Goal: Task Accomplishment & Management: Complete application form

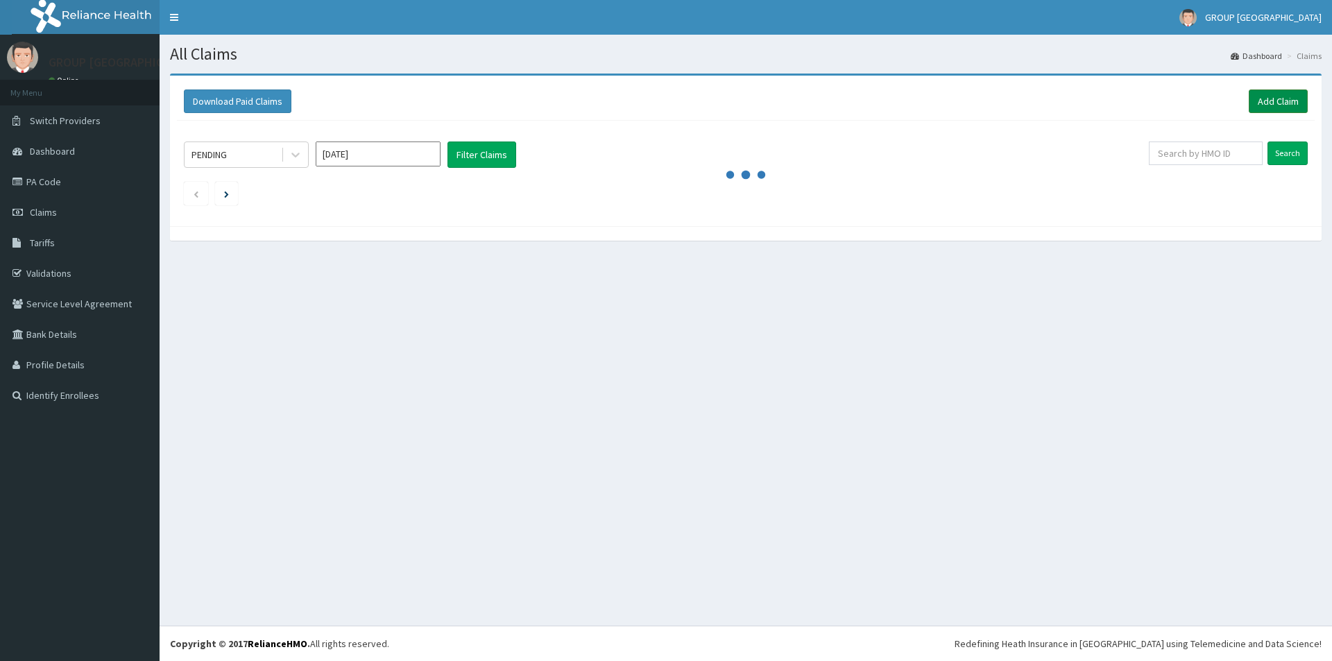
click at [1270, 96] on link "Add Claim" at bounding box center [1278, 102] width 59 height 24
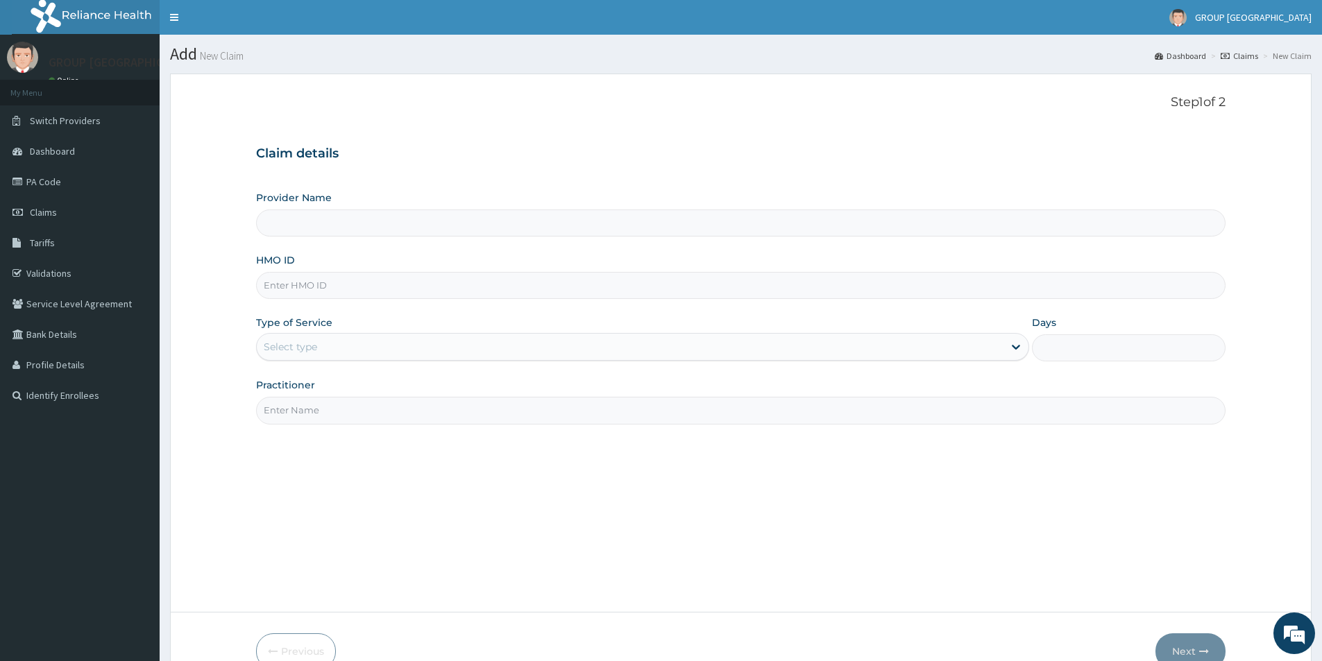
type input "GROUP CHRISTIAN MEDICAL CENTRE, WARRI"
click at [319, 285] on input "HMO ID" at bounding box center [740, 285] width 969 height 27
type input "atf/10024/f"
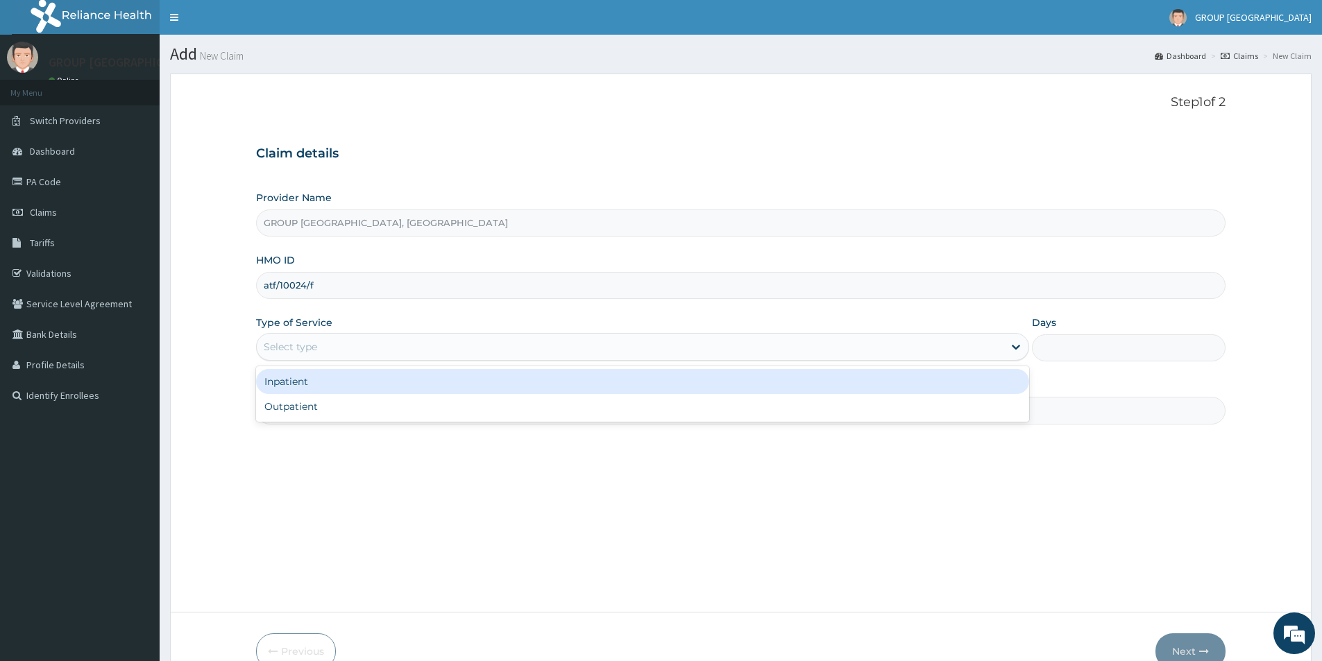
click at [287, 347] on div "Select type" at bounding box center [290, 347] width 53 height 14
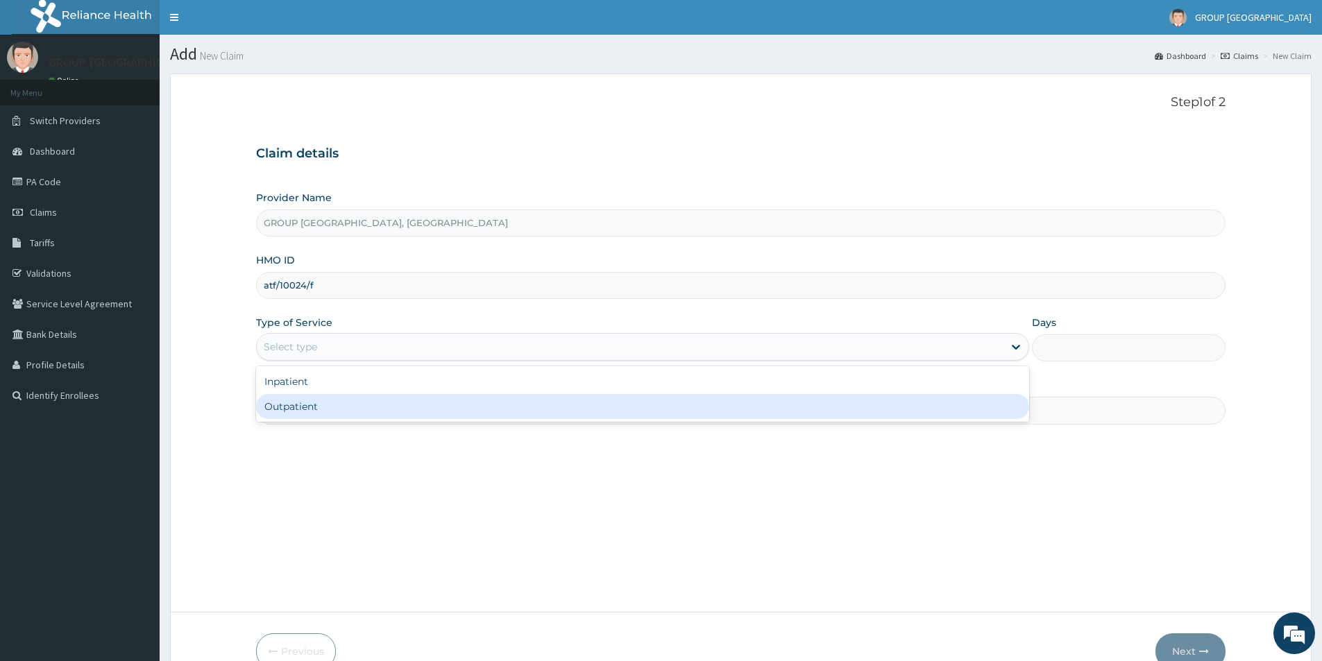
click at [287, 408] on div "Outpatient" at bounding box center [642, 406] width 773 height 25
type input "1"
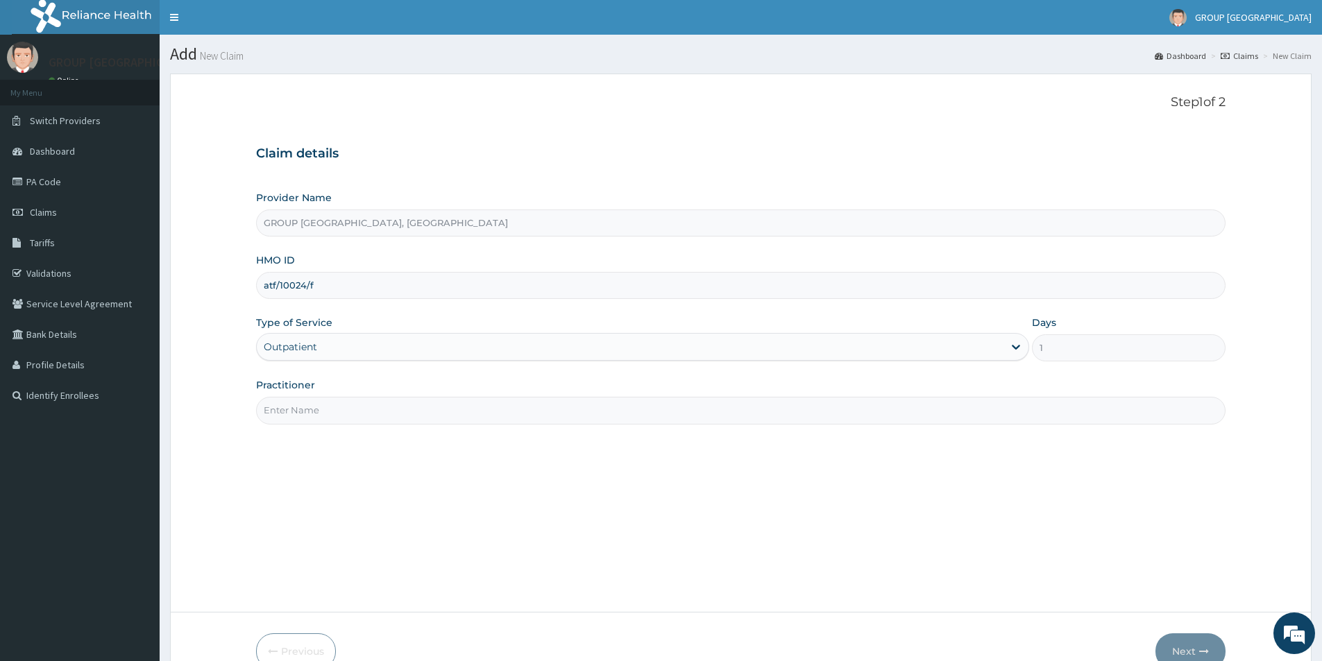
click at [362, 407] on input "Practitioner" at bounding box center [740, 410] width 969 height 27
type input "dr igho"
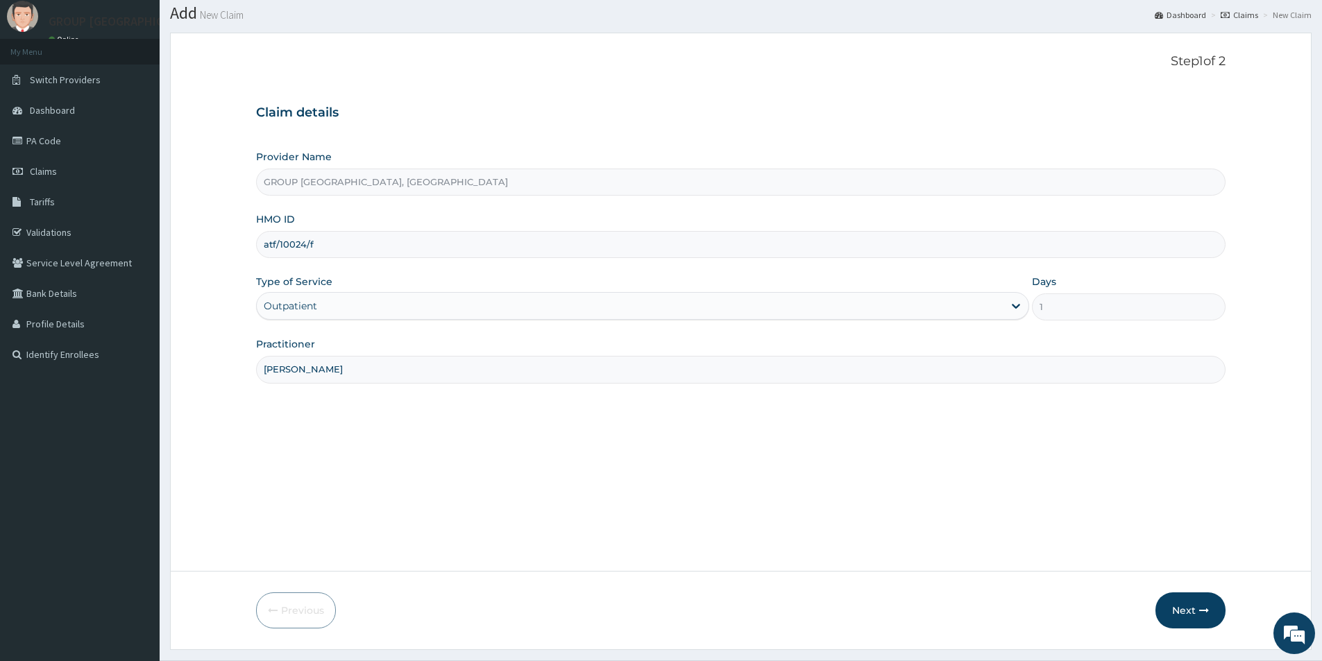
scroll to position [76, 0]
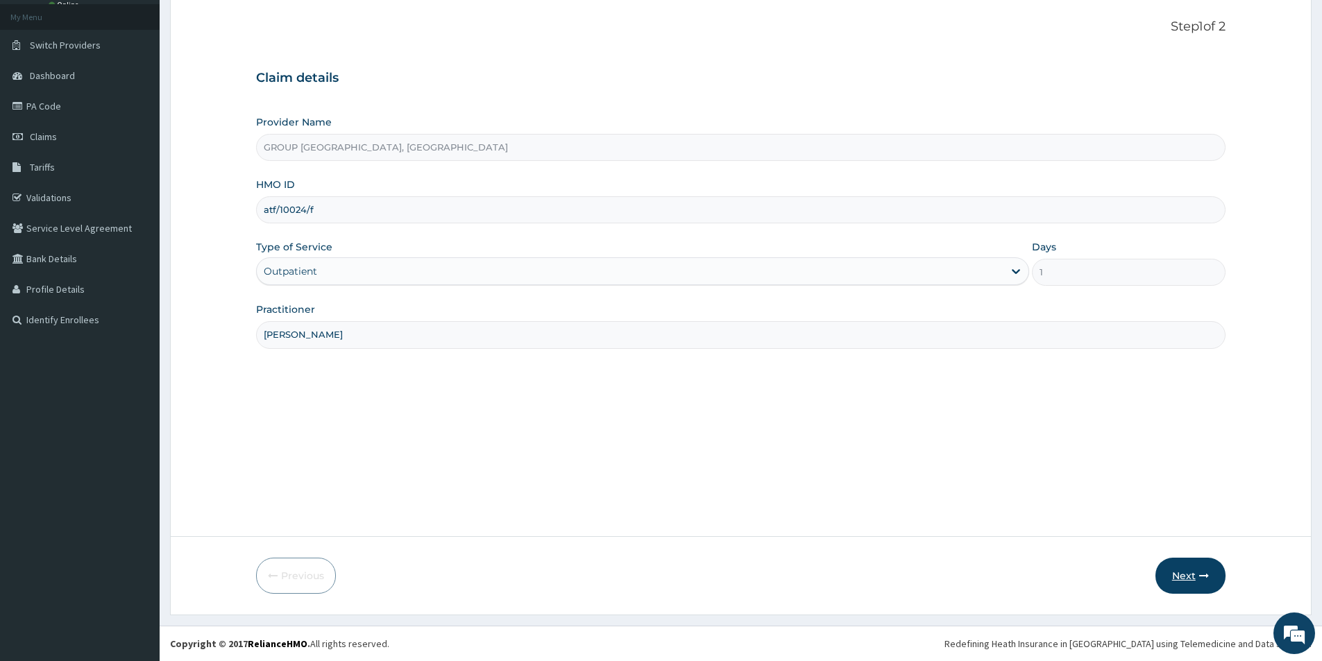
click at [1200, 575] on icon "button" at bounding box center [1204, 576] width 10 height 10
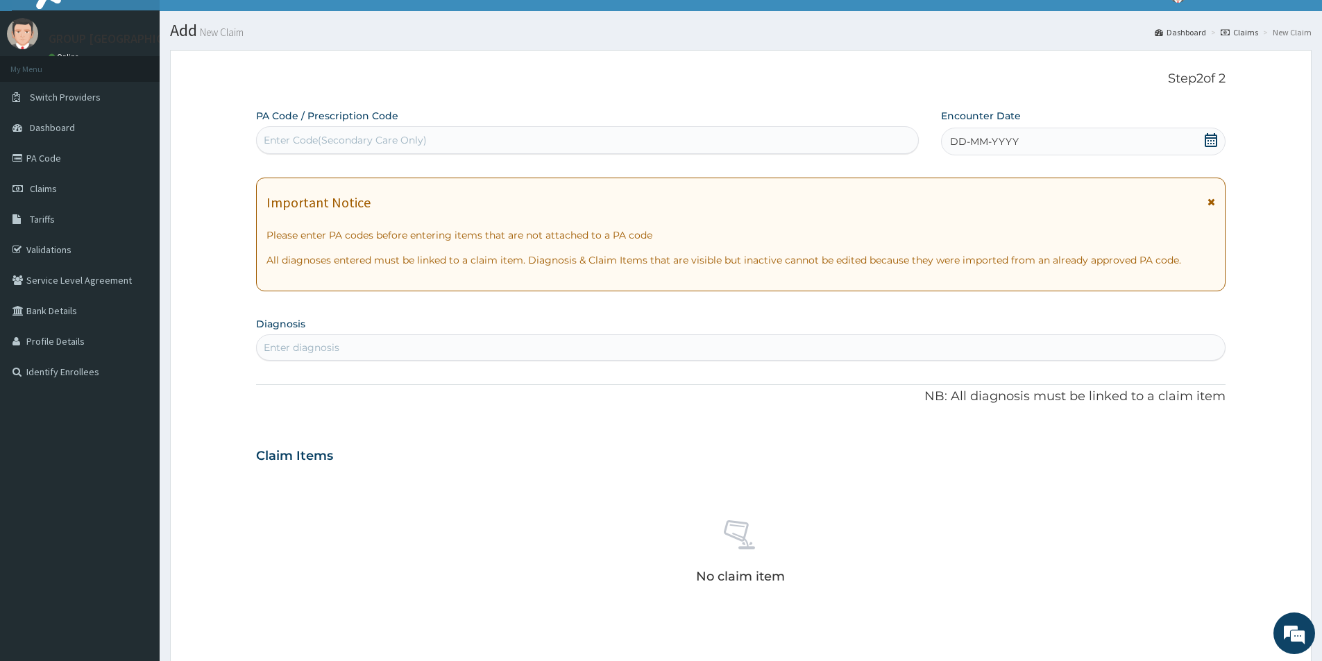
scroll to position [0, 0]
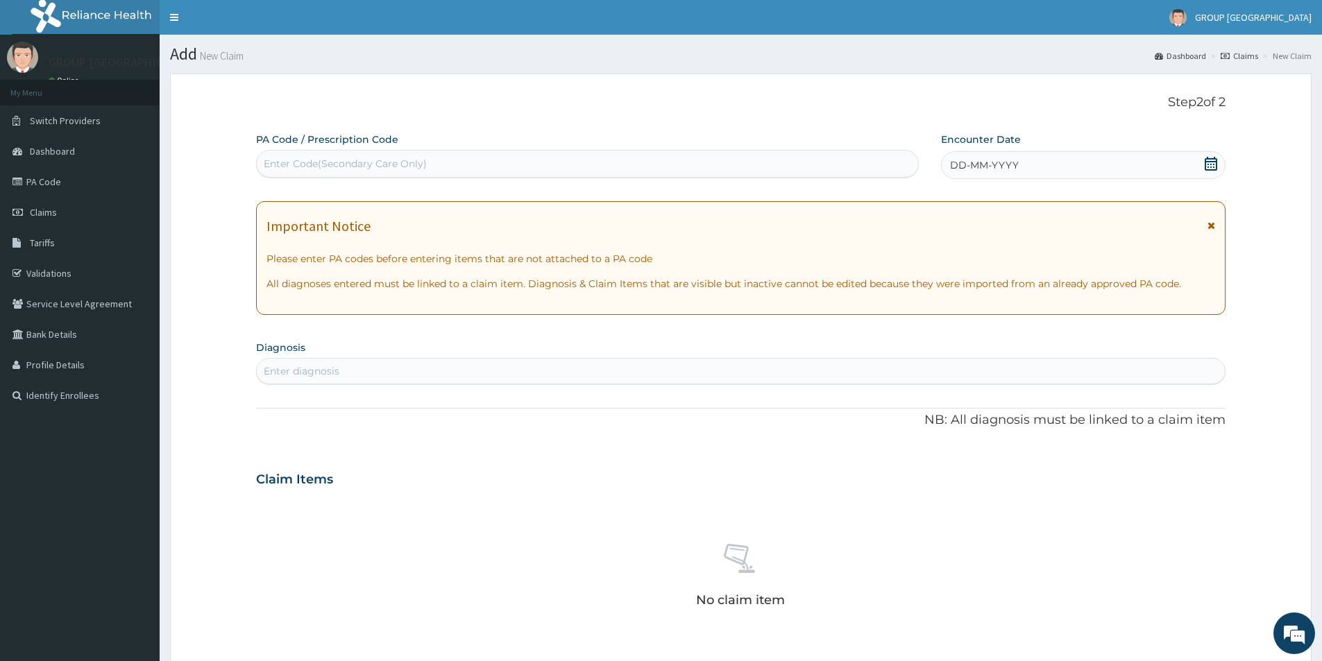
click at [1037, 163] on div "DD-MM-YYYY" at bounding box center [1083, 165] width 284 height 28
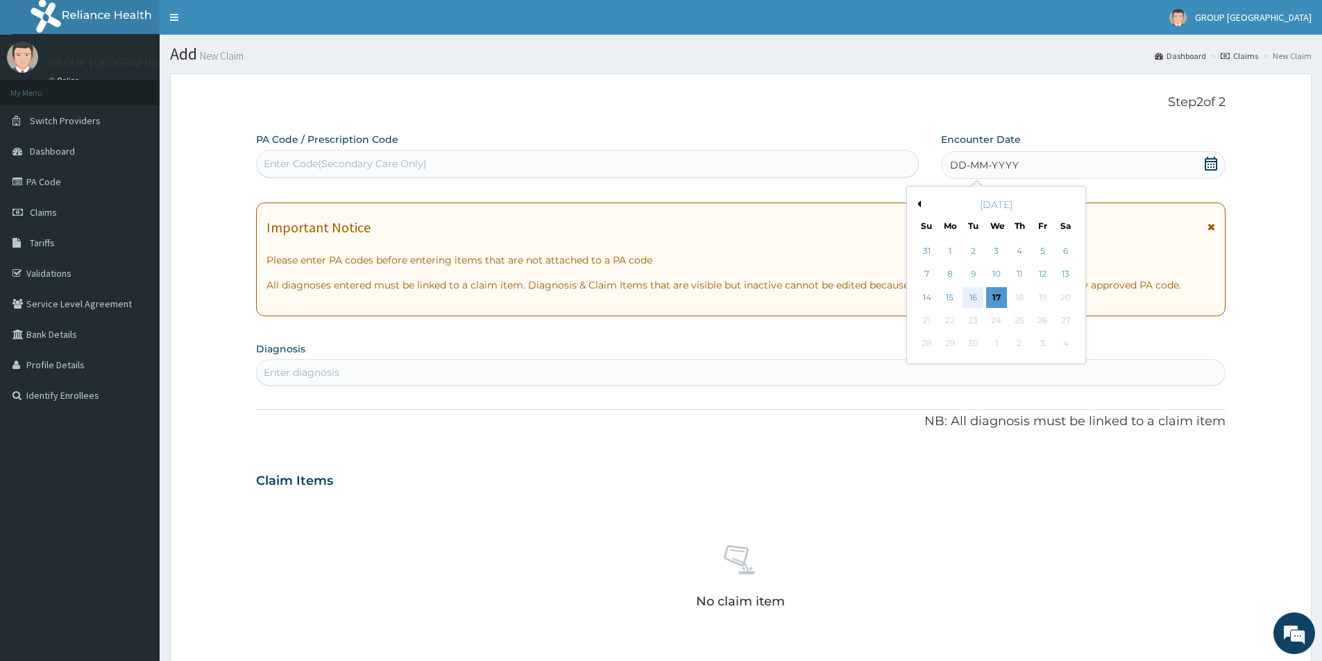
click at [971, 299] on div "16" at bounding box center [973, 297] width 21 height 21
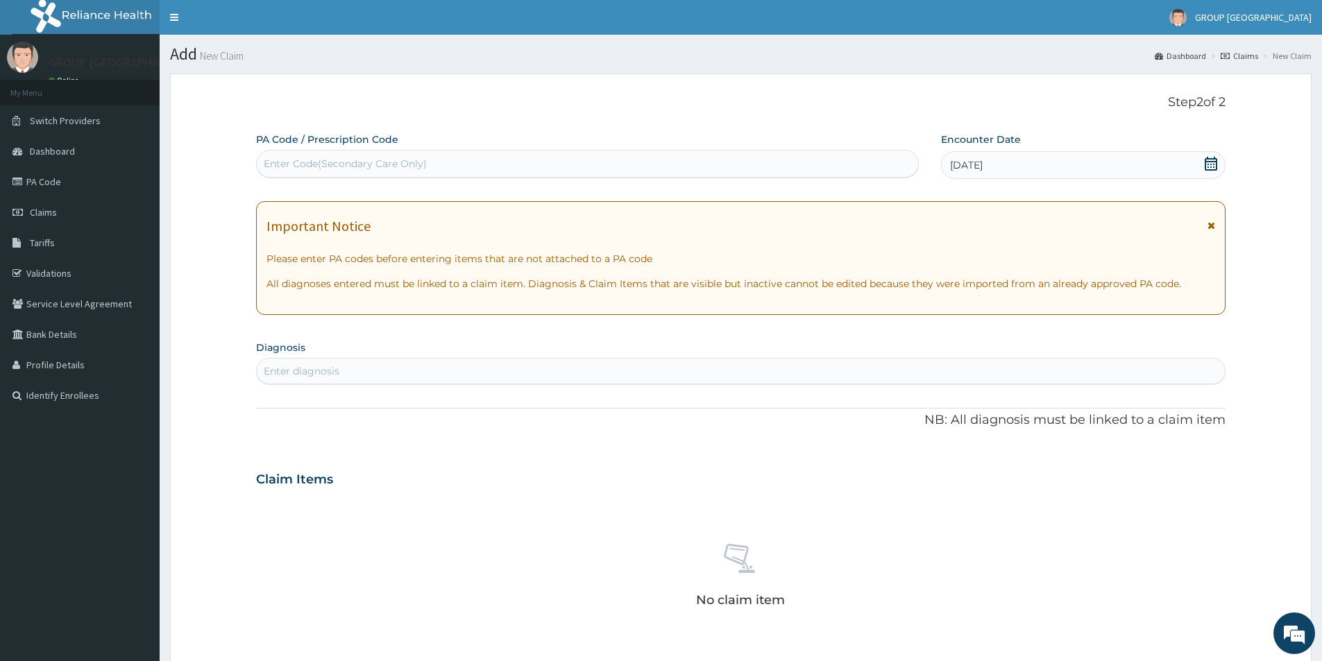
scroll to position [278, 0]
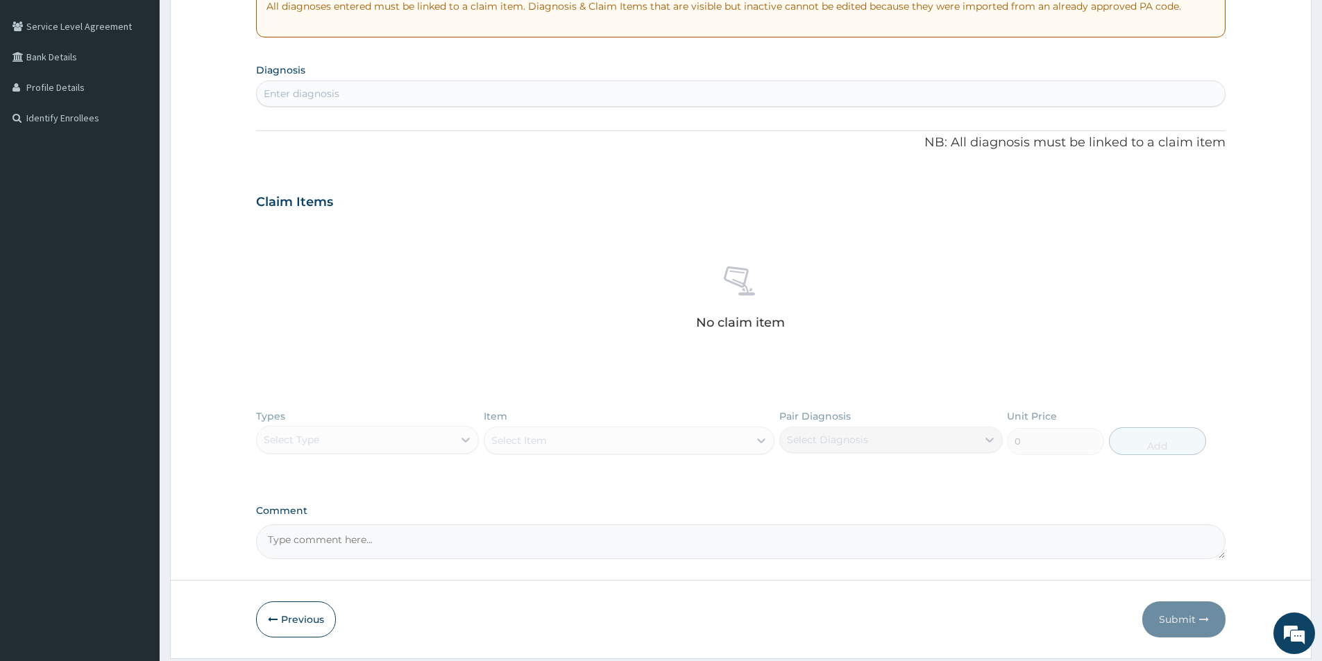
click at [540, 99] on div "Enter diagnosis" at bounding box center [741, 94] width 968 height 22
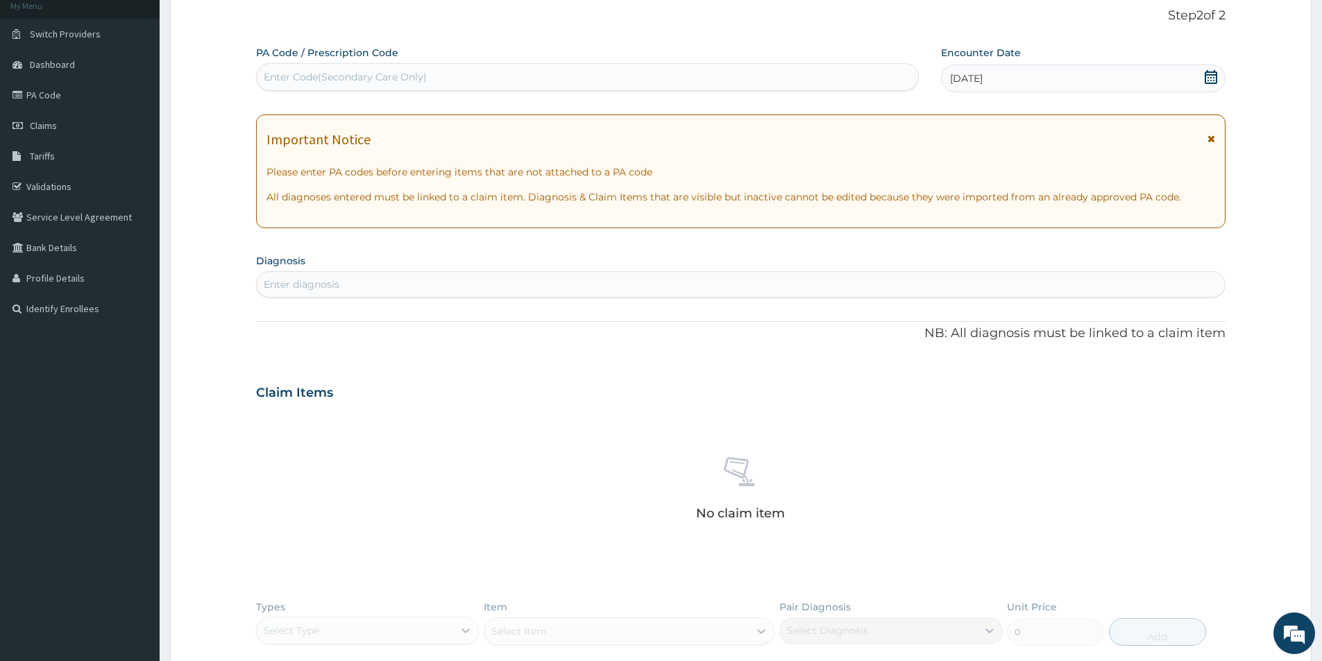
scroll to position [0, 0]
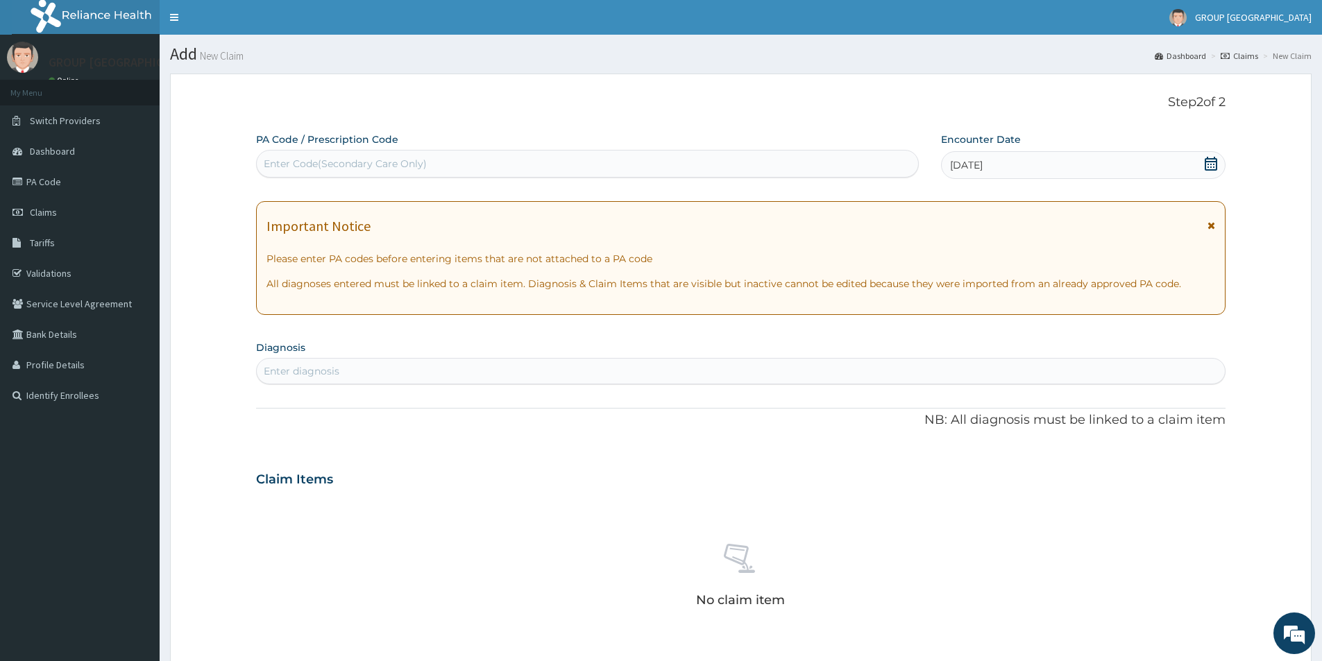
click at [346, 362] on div "Enter diagnosis" at bounding box center [741, 371] width 968 height 22
type input "mala"
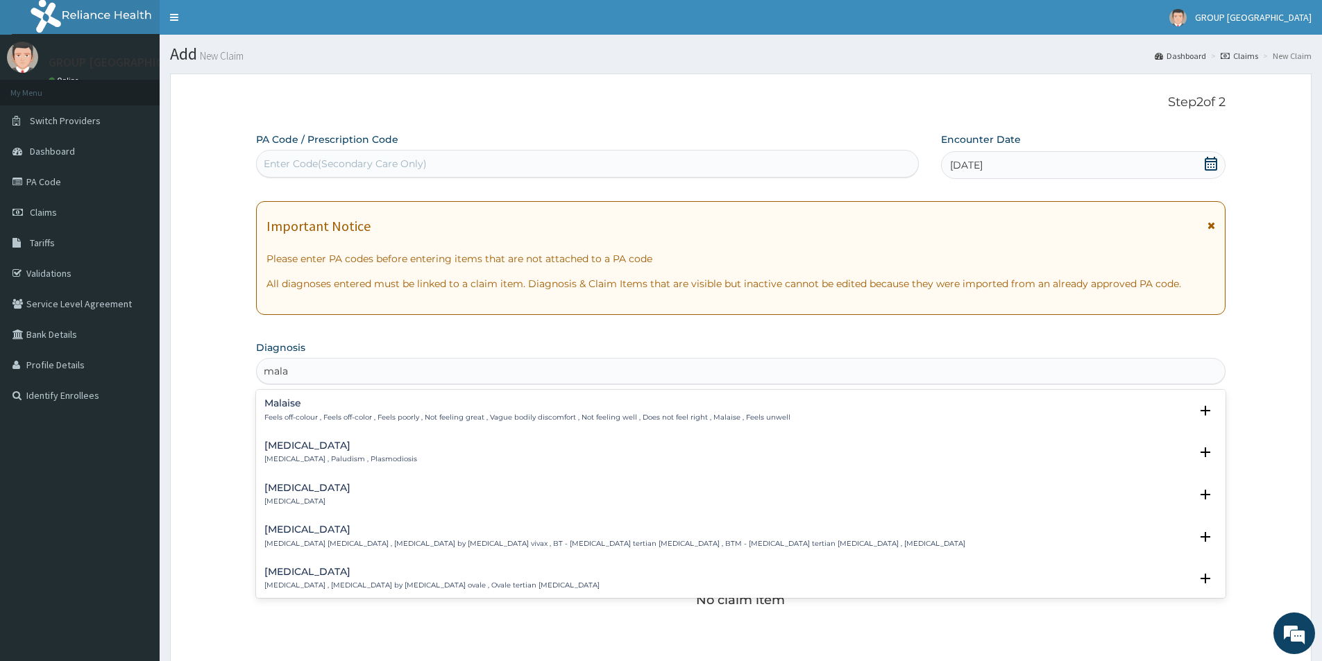
click at [311, 449] on h4 "Malaria" at bounding box center [340, 446] width 153 height 10
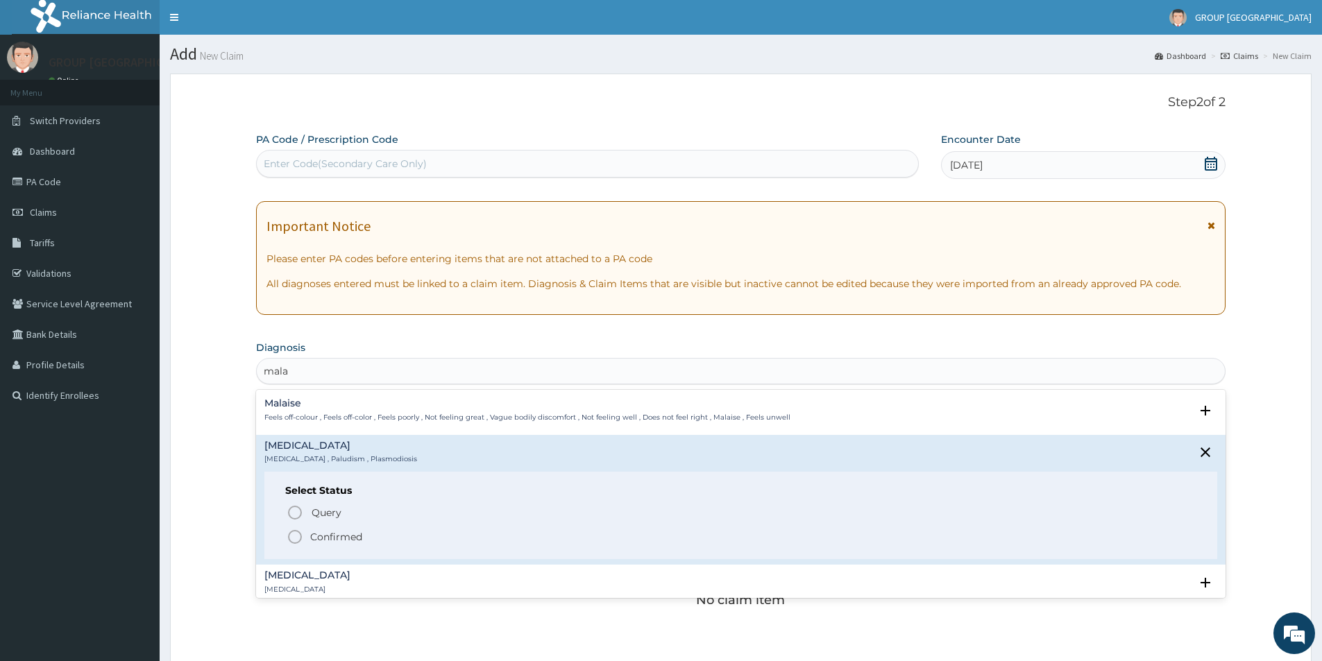
click at [294, 534] on icon "status option filled" at bounding box center [295, 537] width 17 height 17
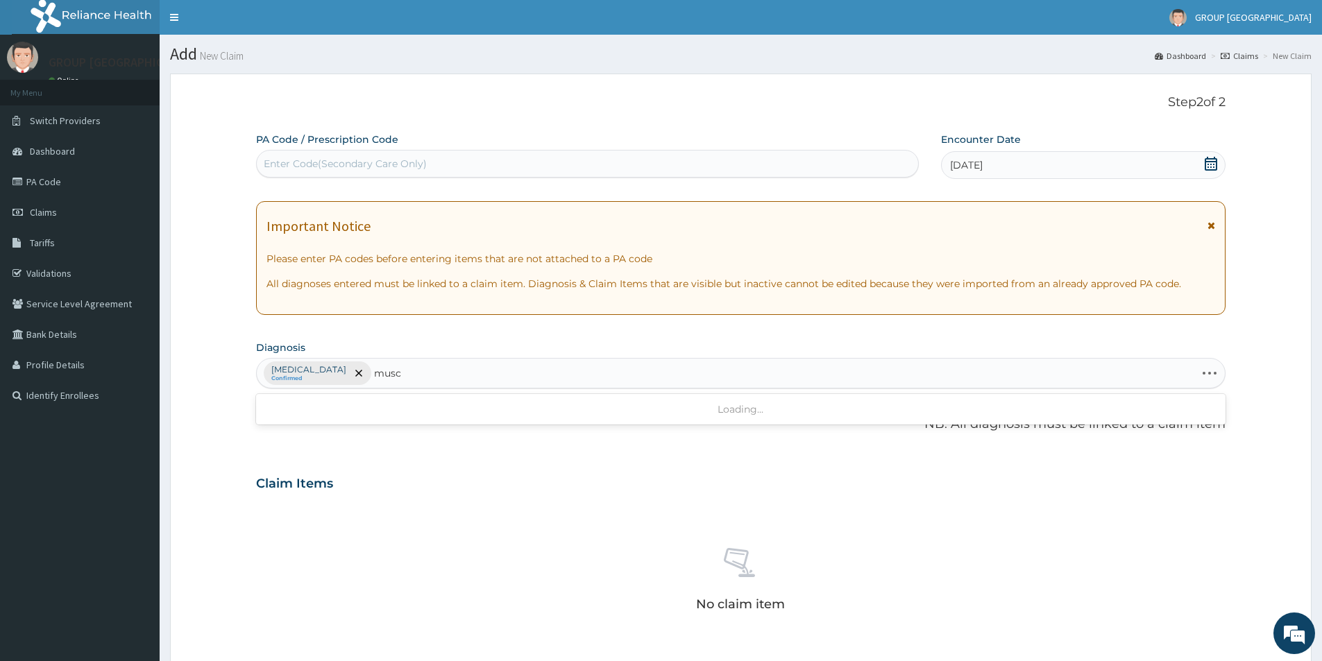
type input "muscu"
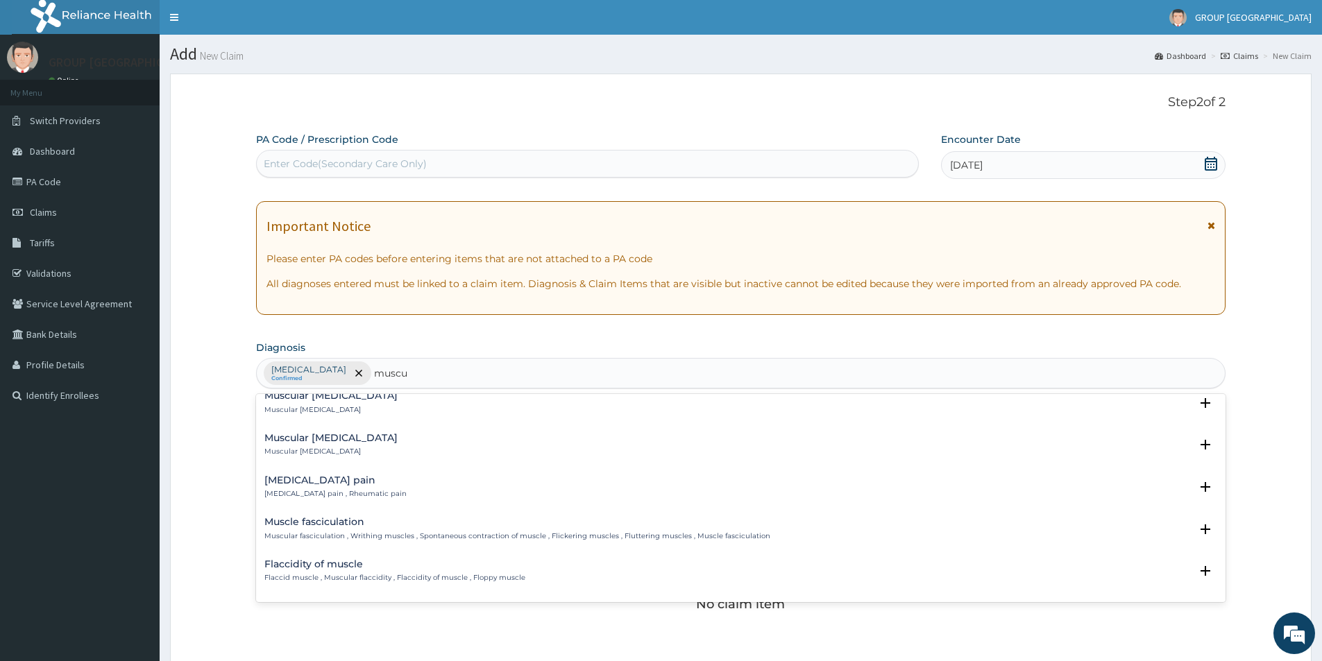
scroll to position [416, 0]
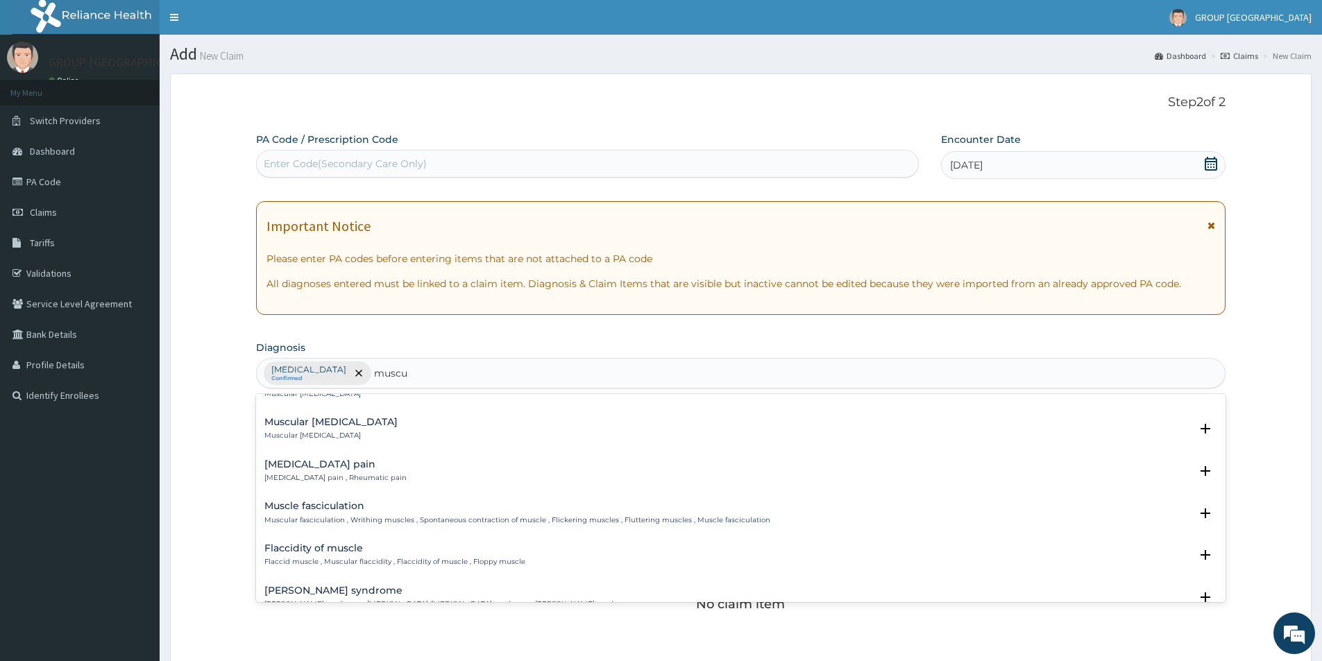
click at [359, 462] on h4 "Musculoskeletal pain" at bounding box center [335, 464] width 142 height 10
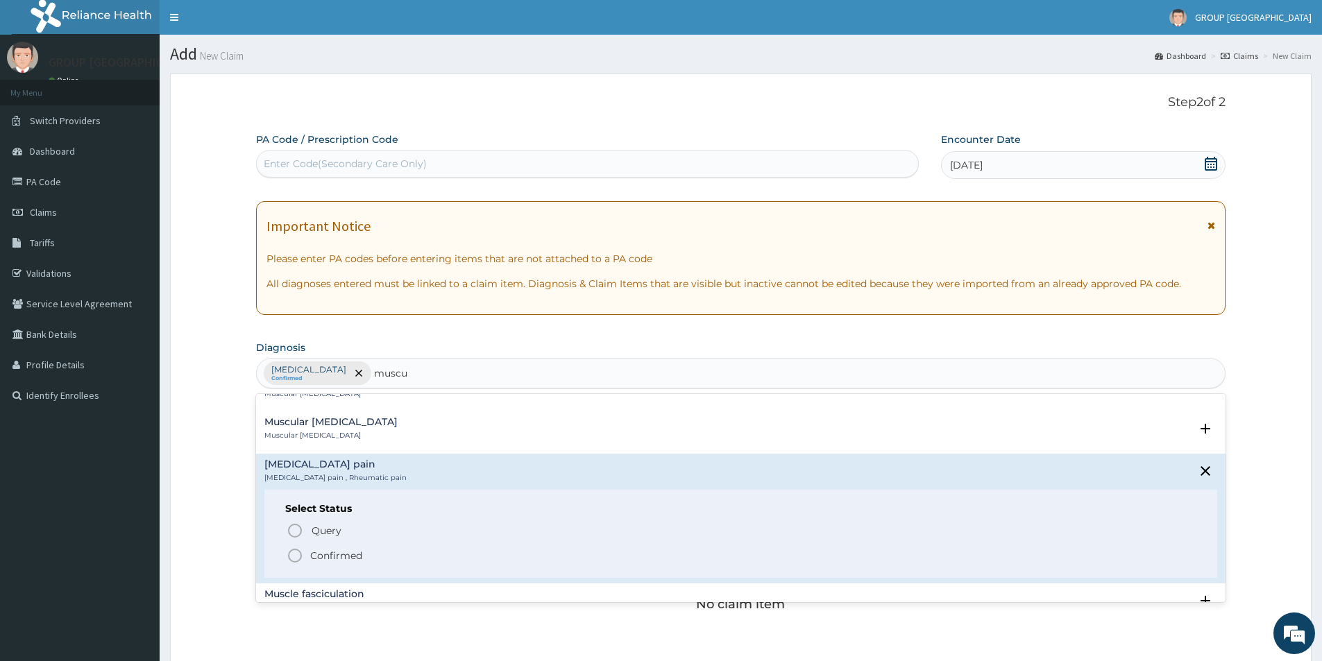
click at [292, 554] on icon "status option filled" at bounding box center [295, 556] width 17 height 17
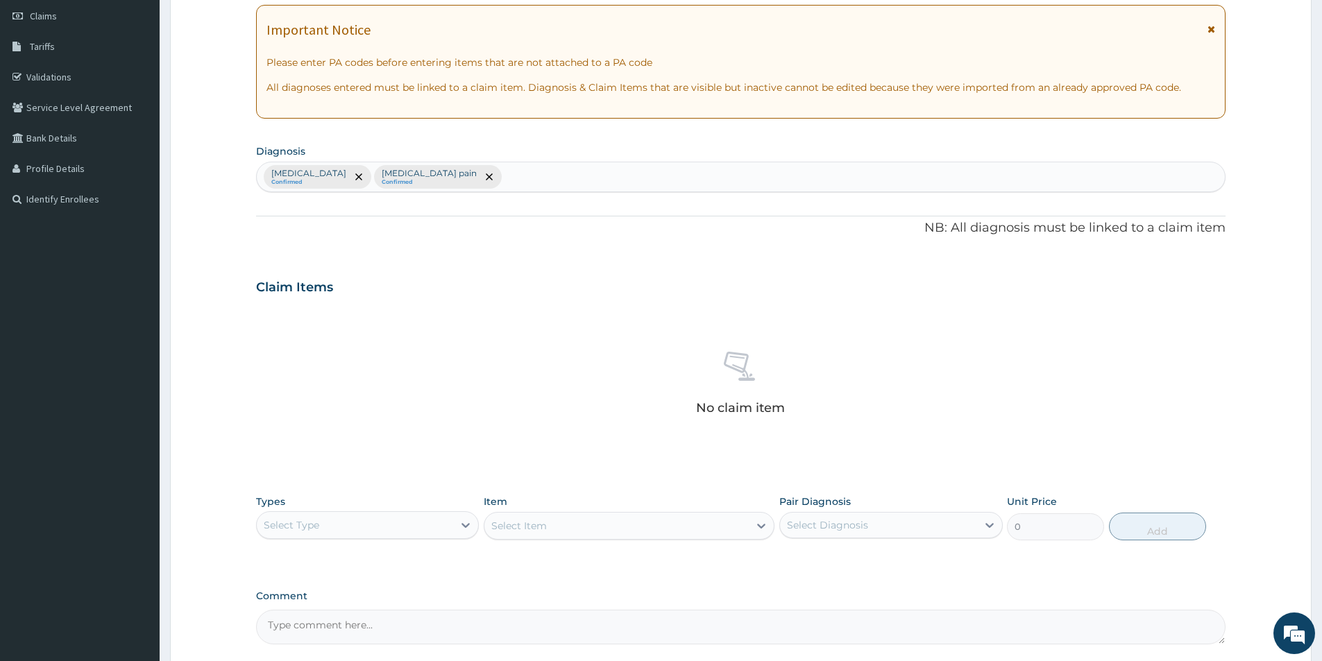
scroll to position [117, 0]
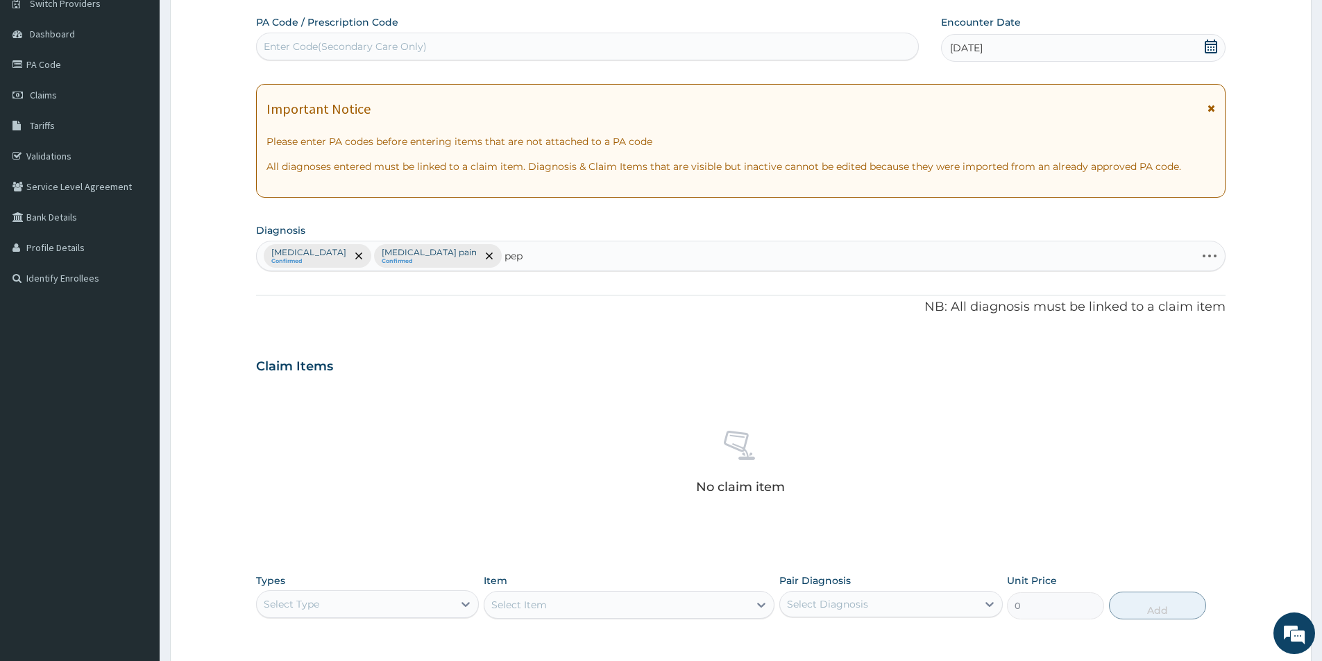
type input "pept"
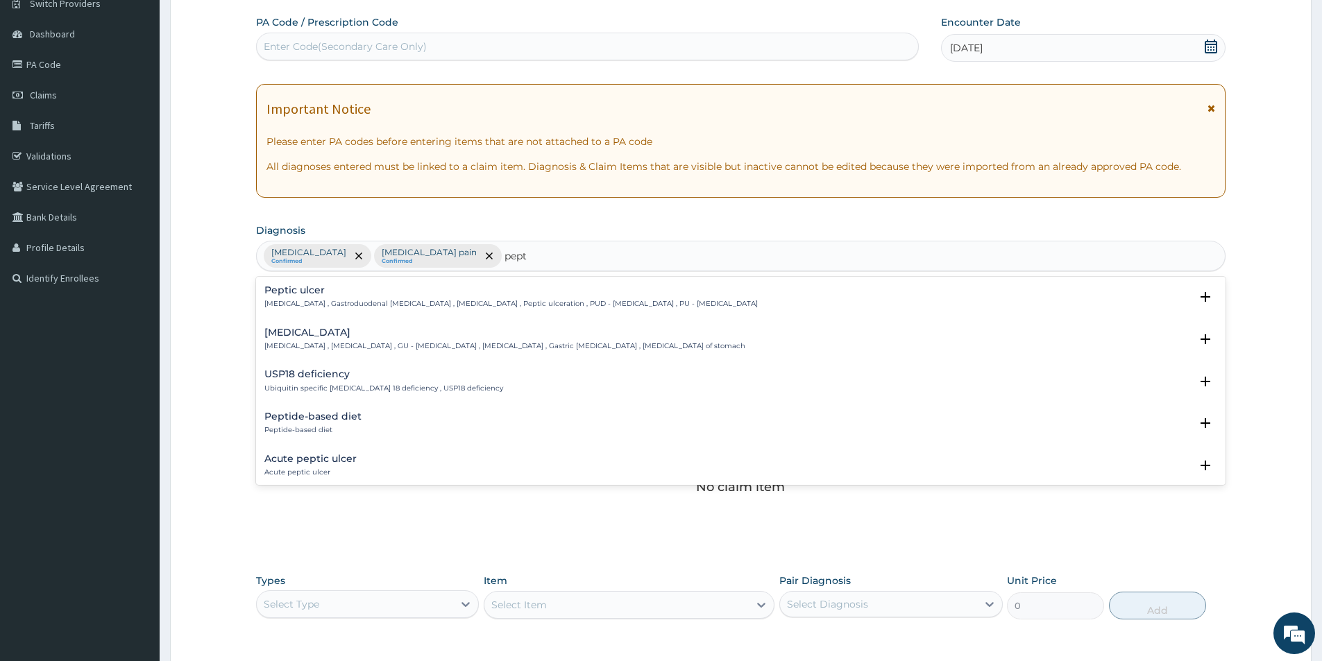
click at [579, 298] on div "Peptic ulcer Peptic ulcer , Gastroduodenal ulcer , Peptic ulcer disease , Pepti…" at bounding box center [510, 297] width 493 height 24
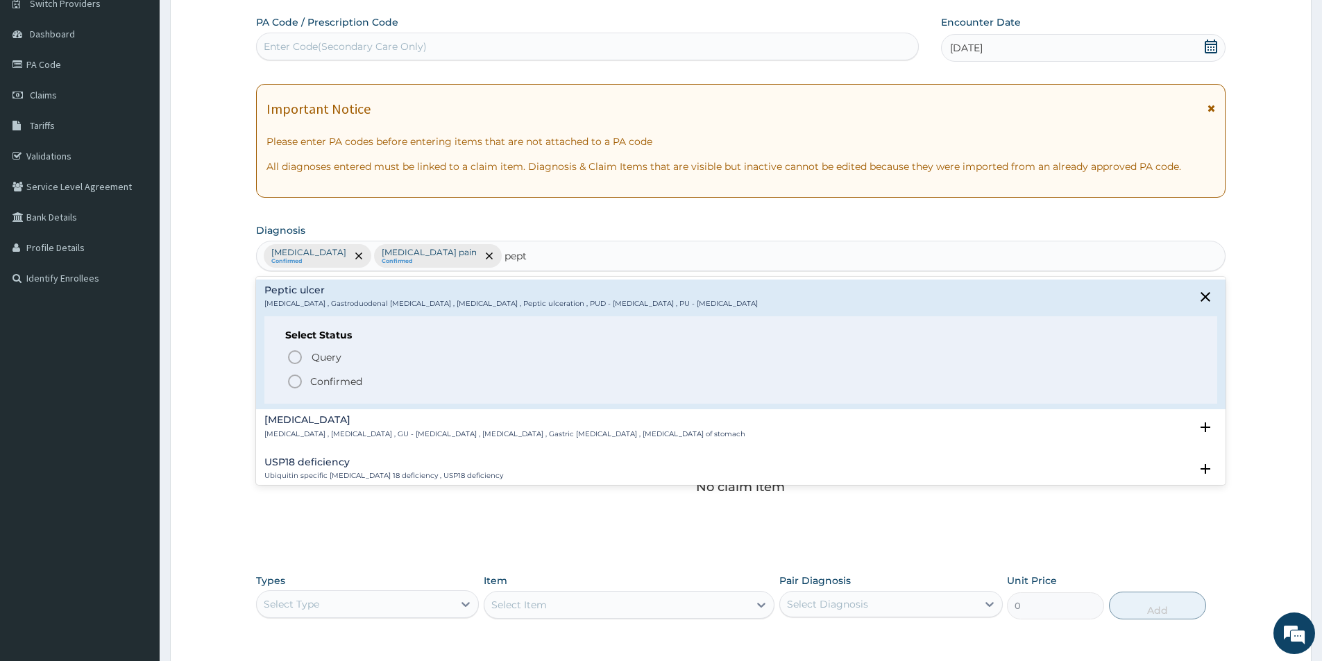
click at [292, 380] on icon "status option filled" at bounding box center [295, 381] width 17 height 17
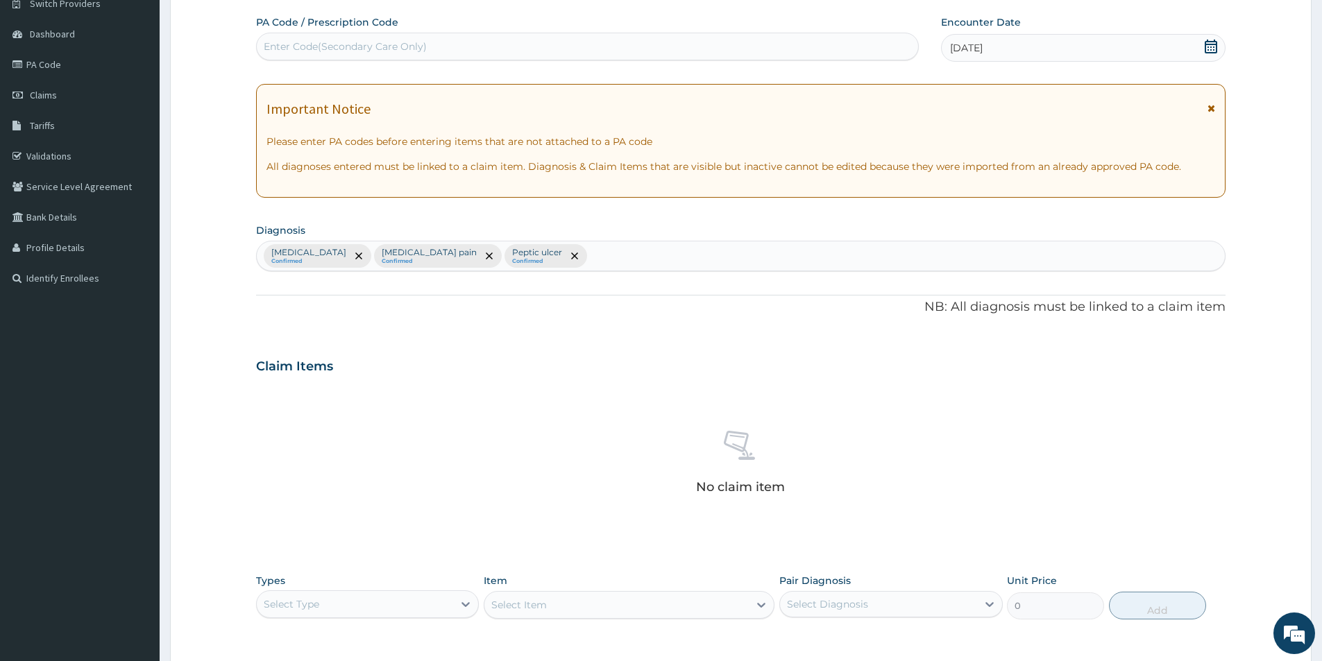
scroll to position [325, 0]
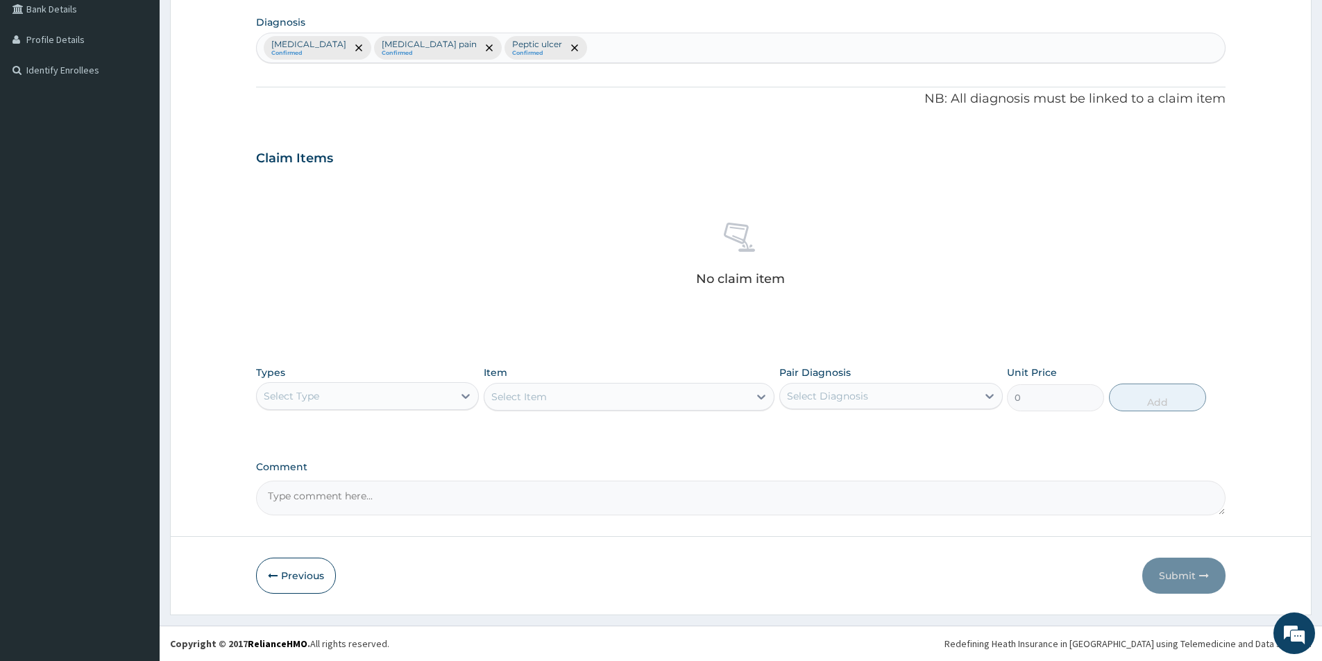
click at [395, 387] on div "Select Type" at bounding box center [355, 396] width 196 height 22
click at [364, 586] on div "Drugs" at bounding box center [367, 580] width 223 height 25
click at [580, 379] on div "Item Select Item" at bounding box center [629, 389] width 291 height 46
click at [581, 395] on div "Select Item" at bounding box center [629, 397] width 291 height 28
drag, startPoint x: 574, startPoint y: 378, endPoint x: 559, endPoint y: 394, distance: 22.6
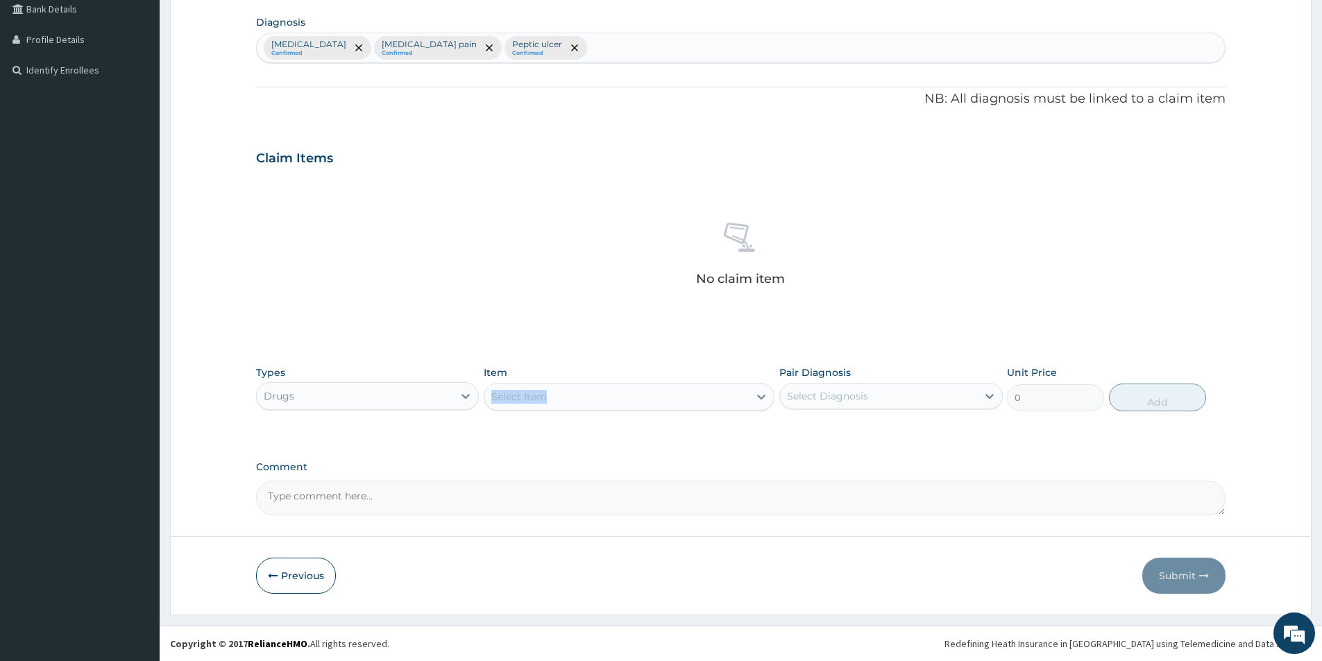
click at [559, 392] on div "Item Select Item" at bounding box center [629, 389] width 291 height 46
click at [559, 394] on div "Select Item" at bounding box center [616, 397] width 264 height 22
drag, startPoint x: 559, startPoint y: 394, endPoint x: 575, endPoint y: 393, distance: 16.7
click at [561, 393] on div "Select Item" at bounding box center [616, 397] width 264 height 22
click at [546, 390] on div "Select Item" at bounding box center [629, 397] width 291 height 28
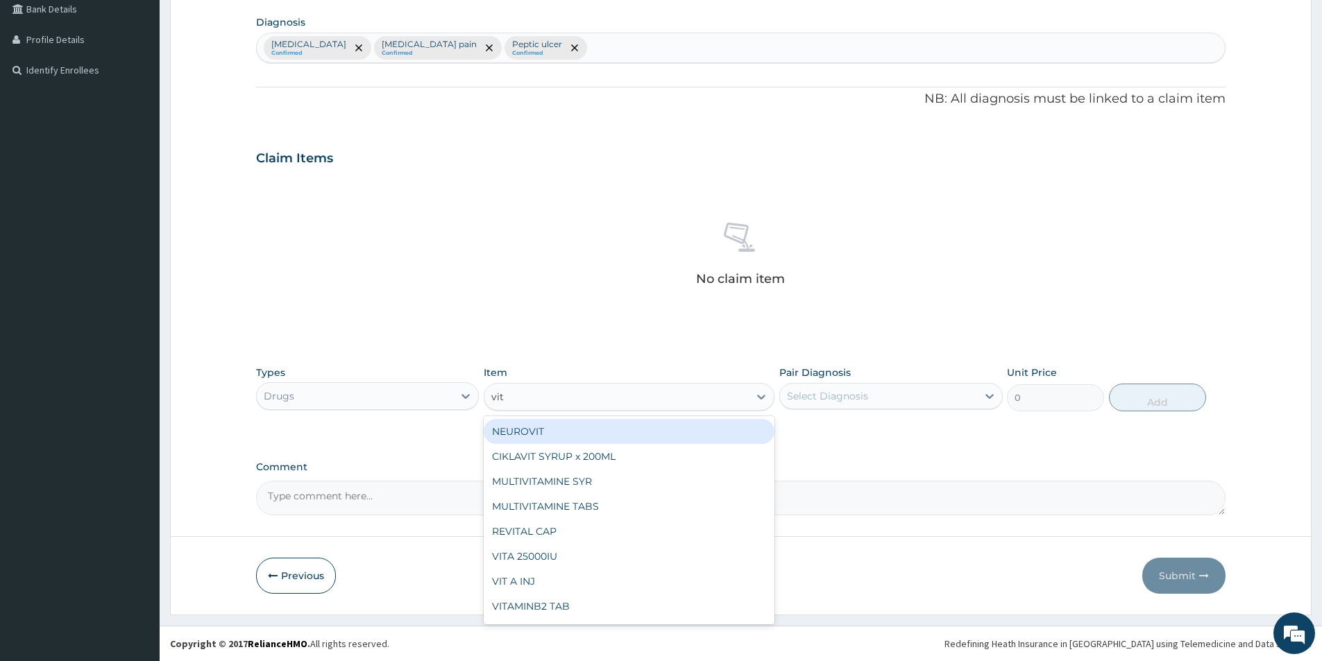
type input "vita"
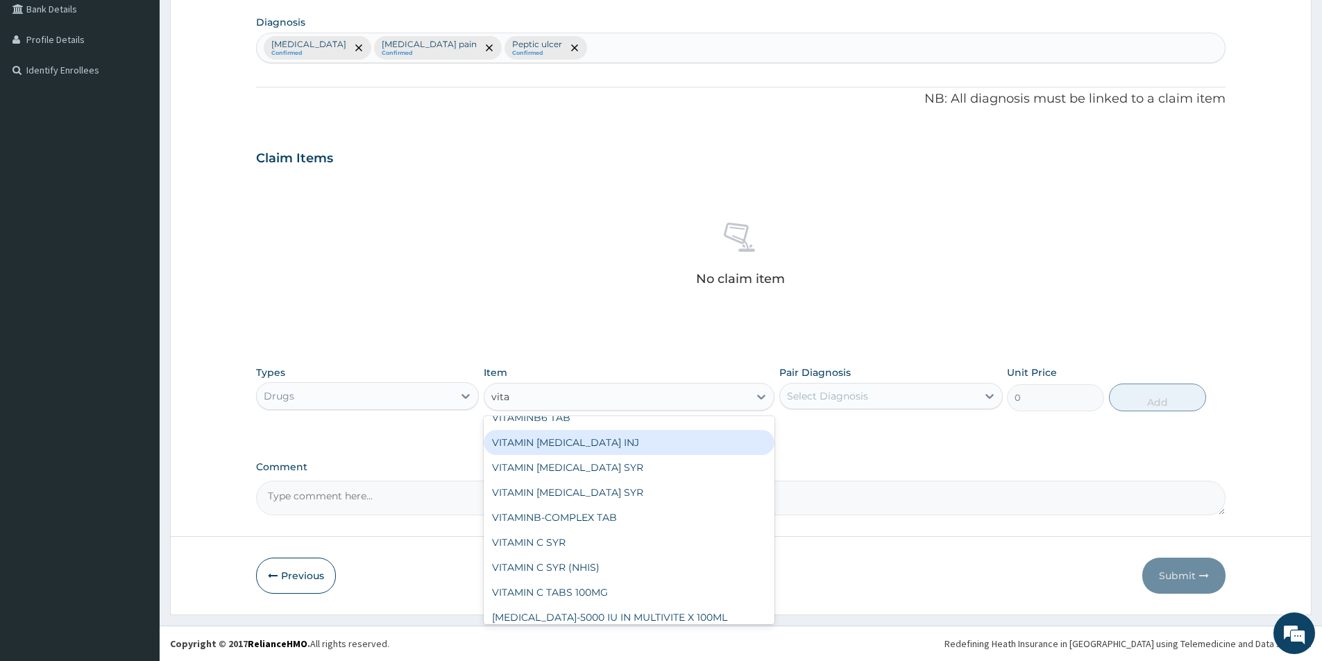
scroll to position [69, 0]
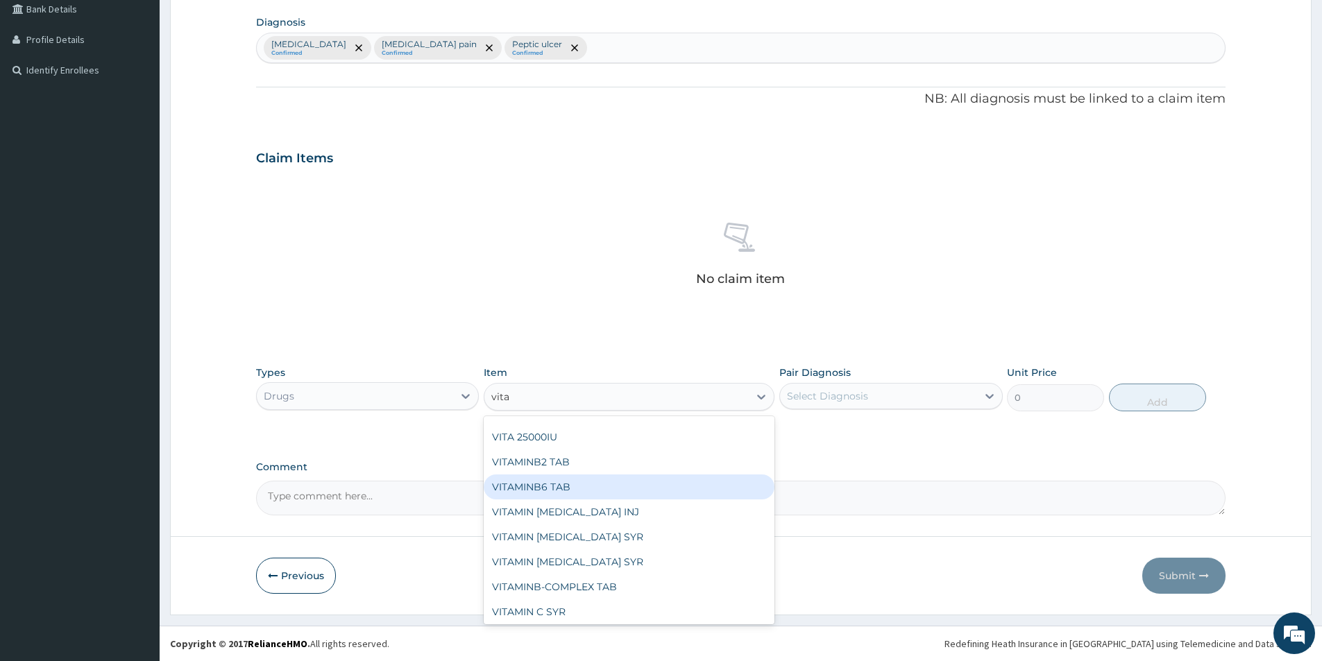
click at [576, 482] on div "VITAMINB6 TAB" at bounding box center [629, 487] width 291 height 25
type input "10"
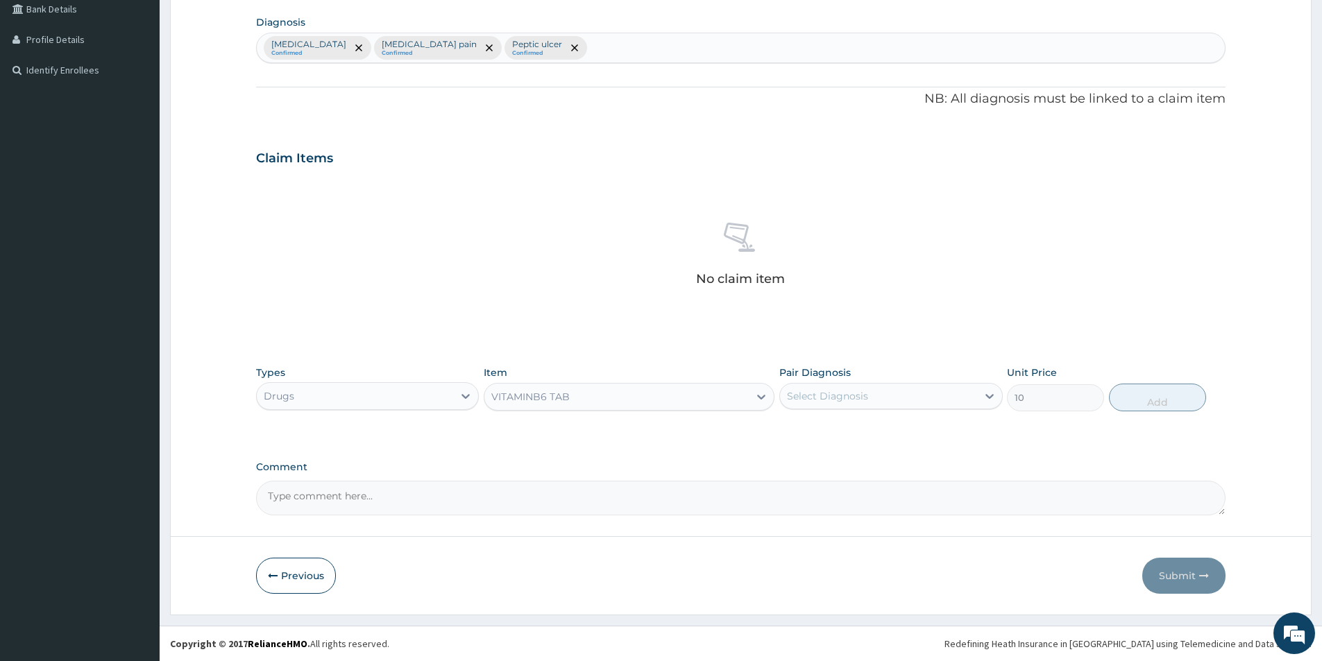
click at [835, 391] on div "Select Diagnosis" at bounding box center [827, 396] width 81 height 14
click at [816, 436] on label "Malaria" at bounding box center [845, 430] width 86 height 14
checkbox input "true"
click at [1185, 387] on button "Add" at bounding box center [1157, 398] width 97 height 28
type input "0"
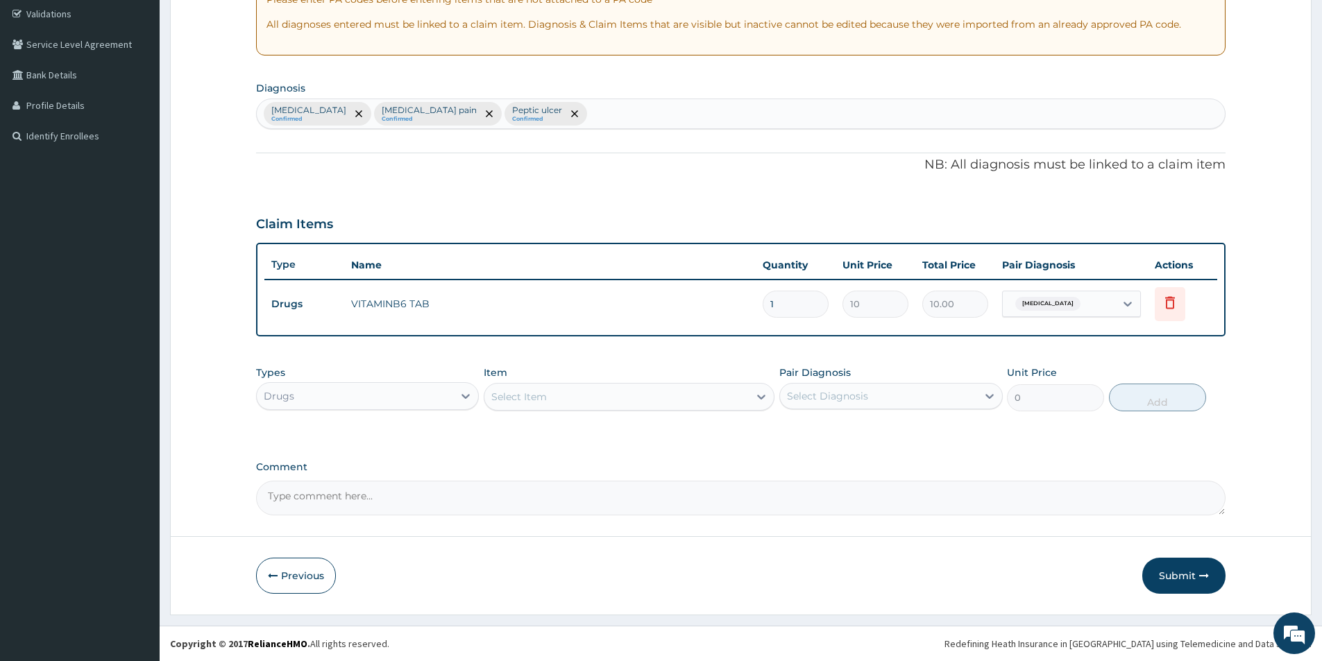
scroll to position [260, 0]
type input "0.00"
type input "3"
type input "30.00"
type input "30"
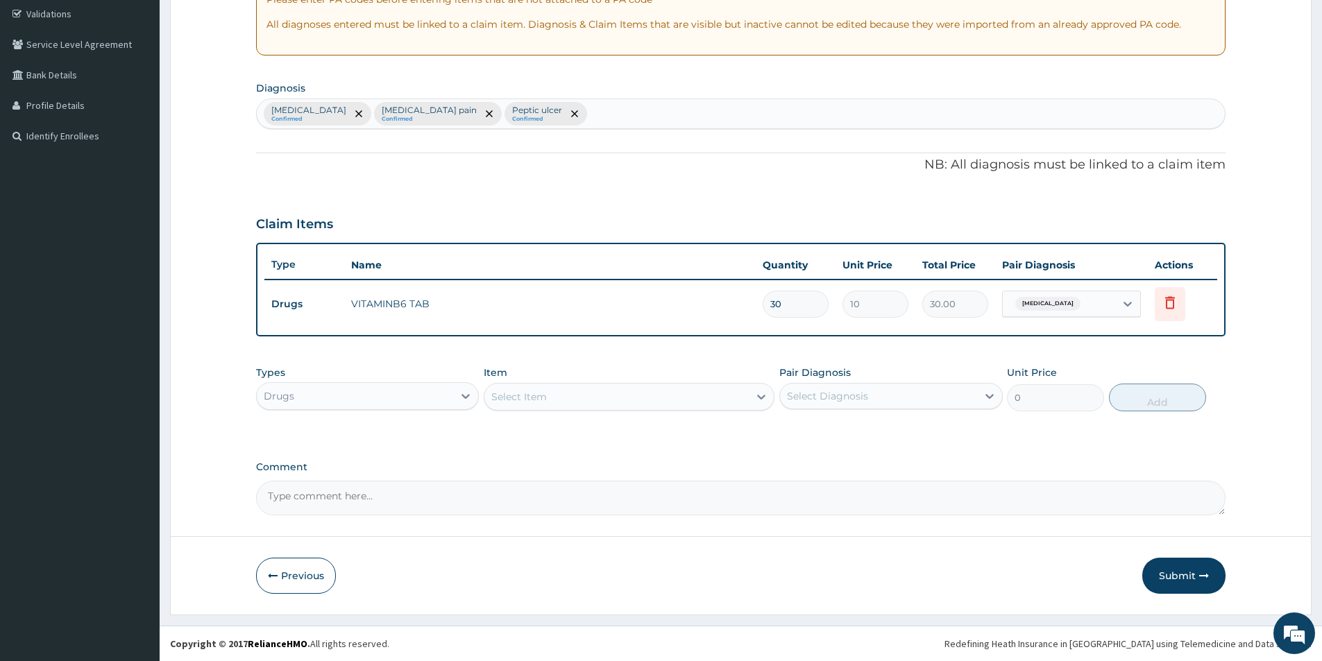
type input "300.00"
type input "30"
click at [543, 399] on div "Select Item" at bounding box center [519, 397] width 56 height 14
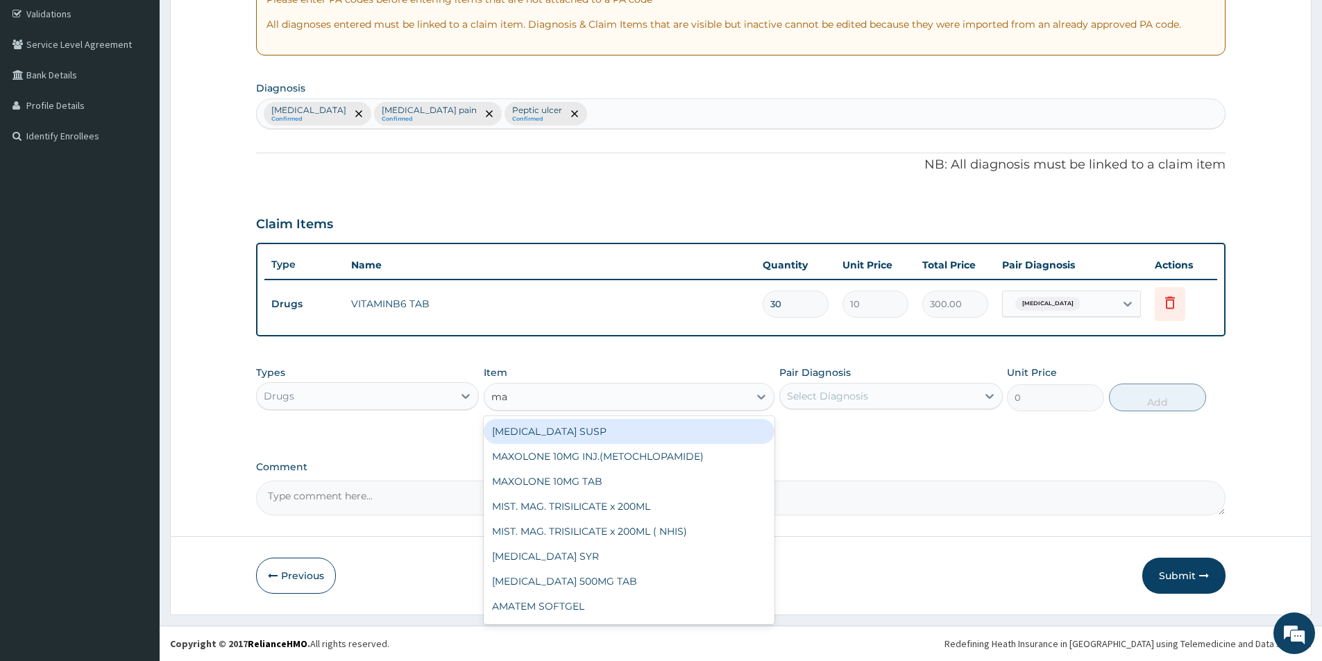
type input "mag"
click at [592, 422] on div "MIST. MAG. TRISILICATE x 200ML" at bounding box center [629, 431] width 291 height 25
type input "600"
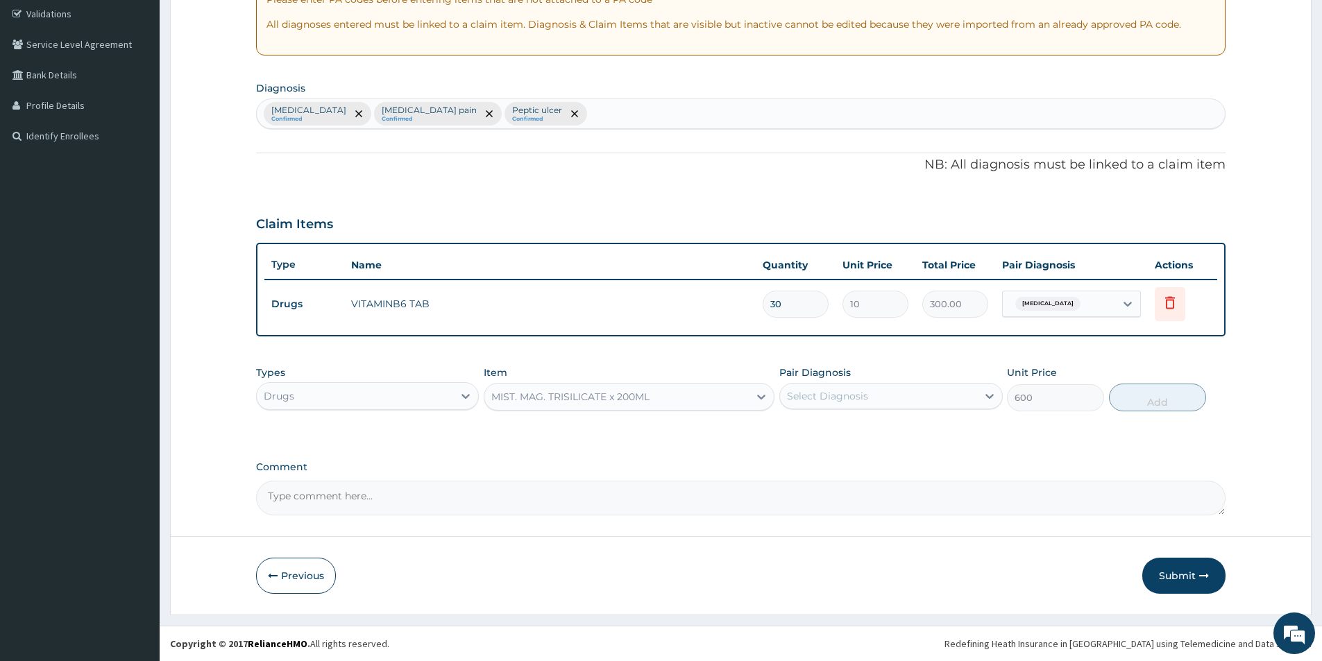
click at [891, 396] on div "Select Diagnosis" at bounding box center [878, 396] width 196 height 22
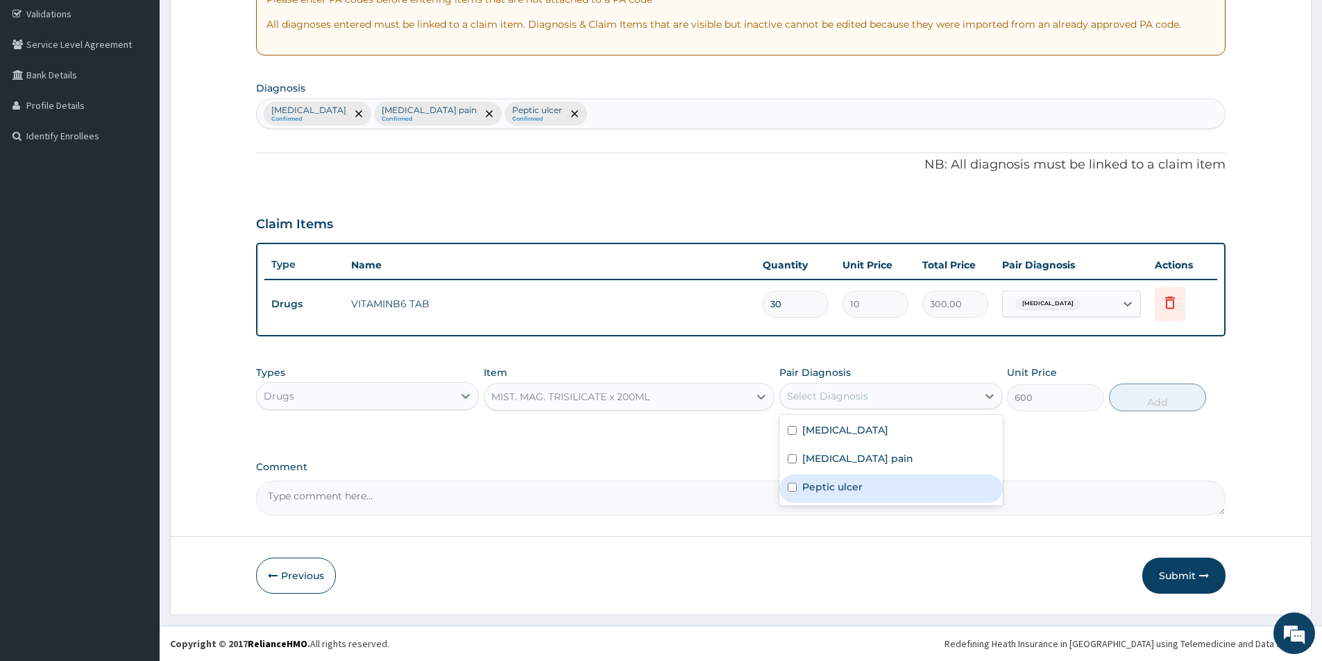
click at [853, 483] on label "Peptic ulcer" at bounding box center [832, 487] width 60 height 14
checkbox input "true"
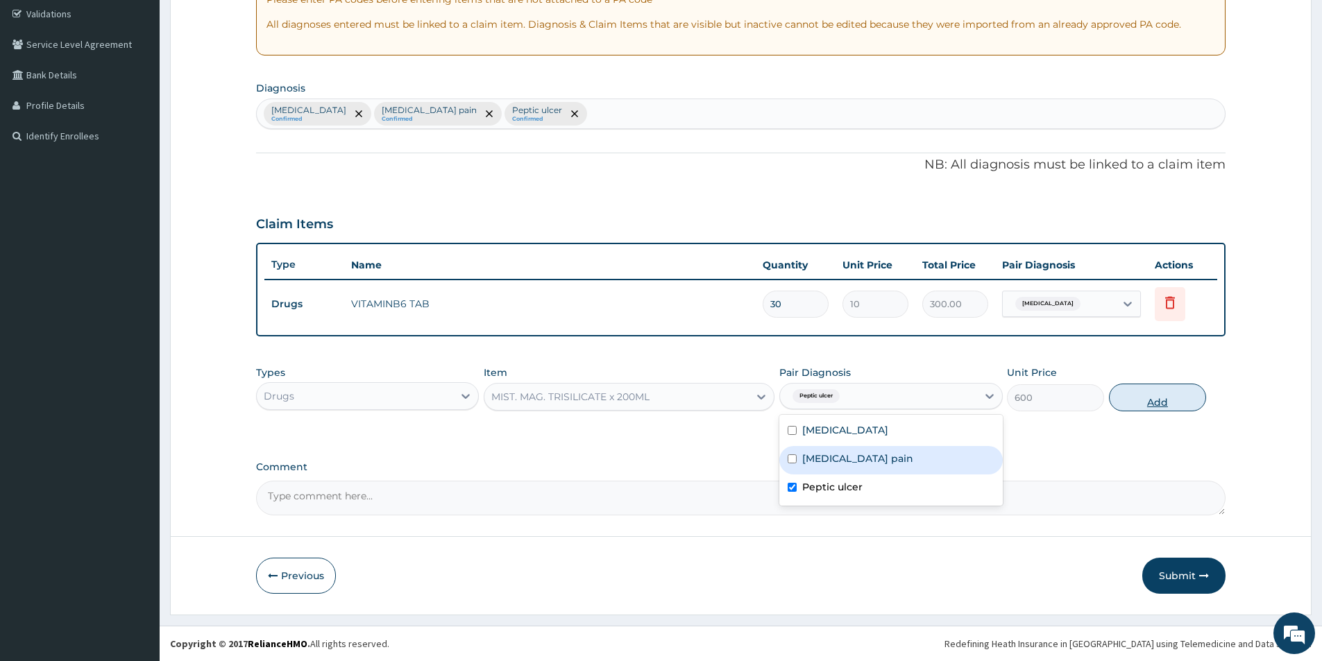
click at [1178, 395] on button "Add" at bounding box center [1157, 398] width 97 height 28
type input "0"
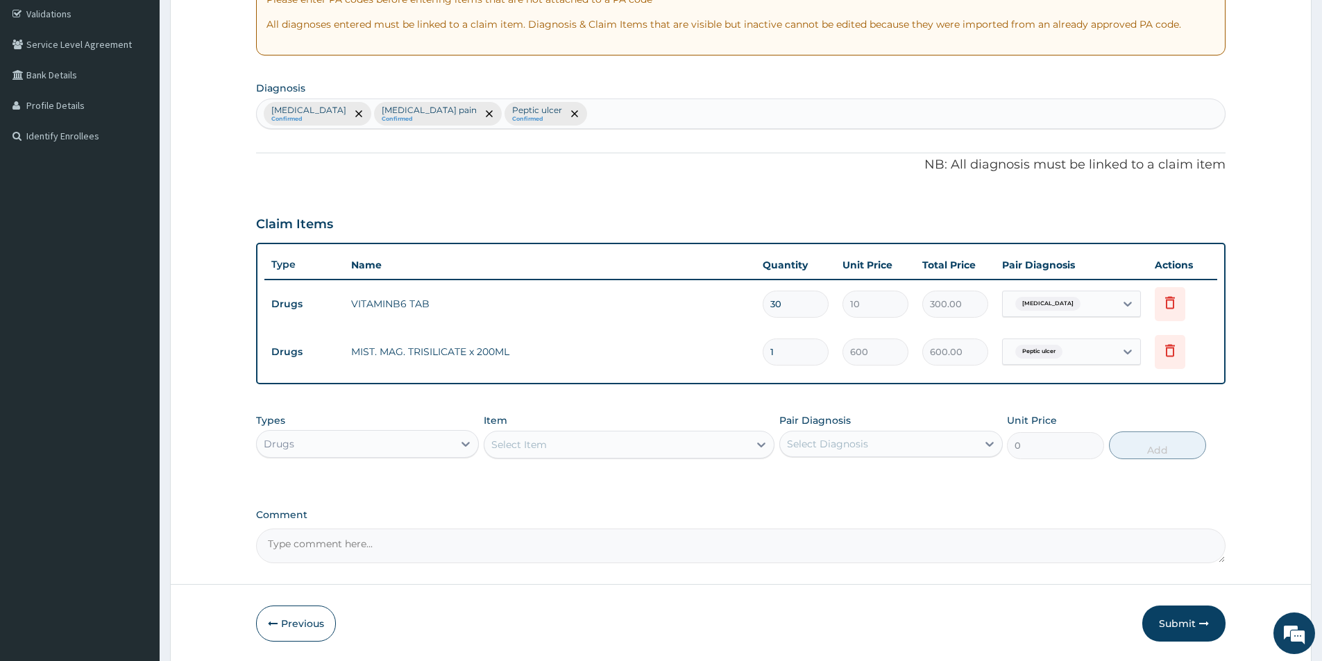
click at [578, 448] on div "Select Item" at bounding box center [616, 445] width 264 height 22
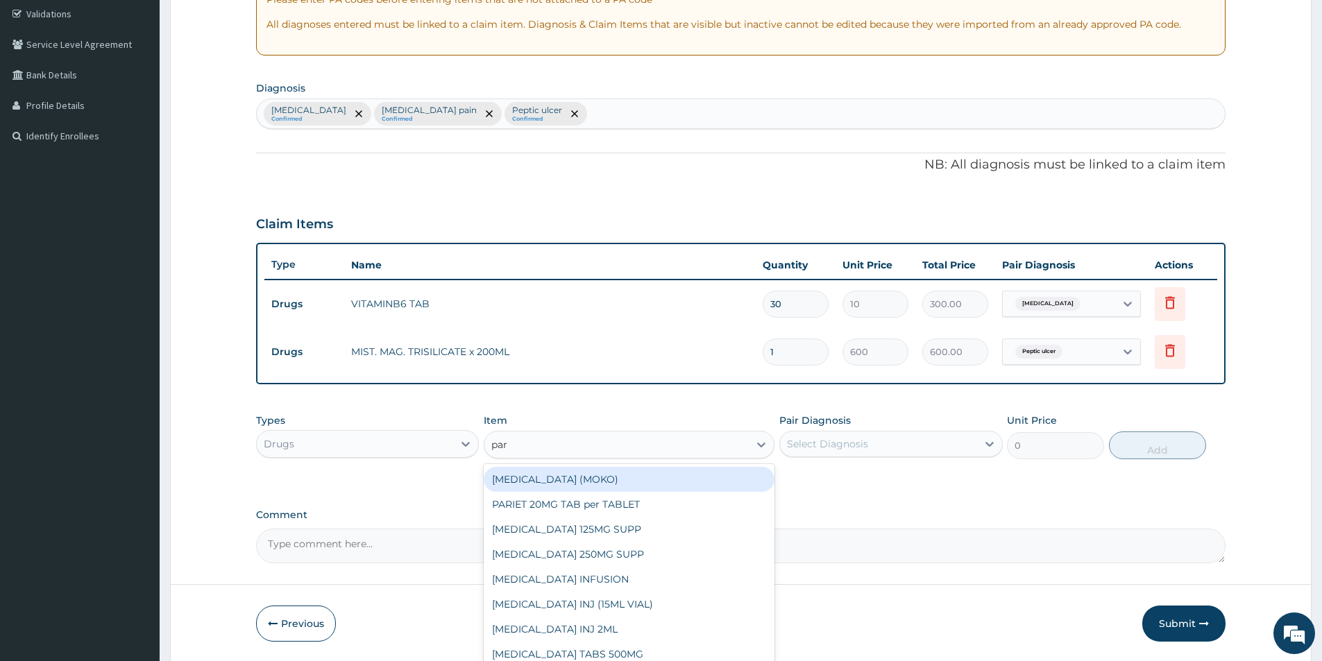
type input "para"
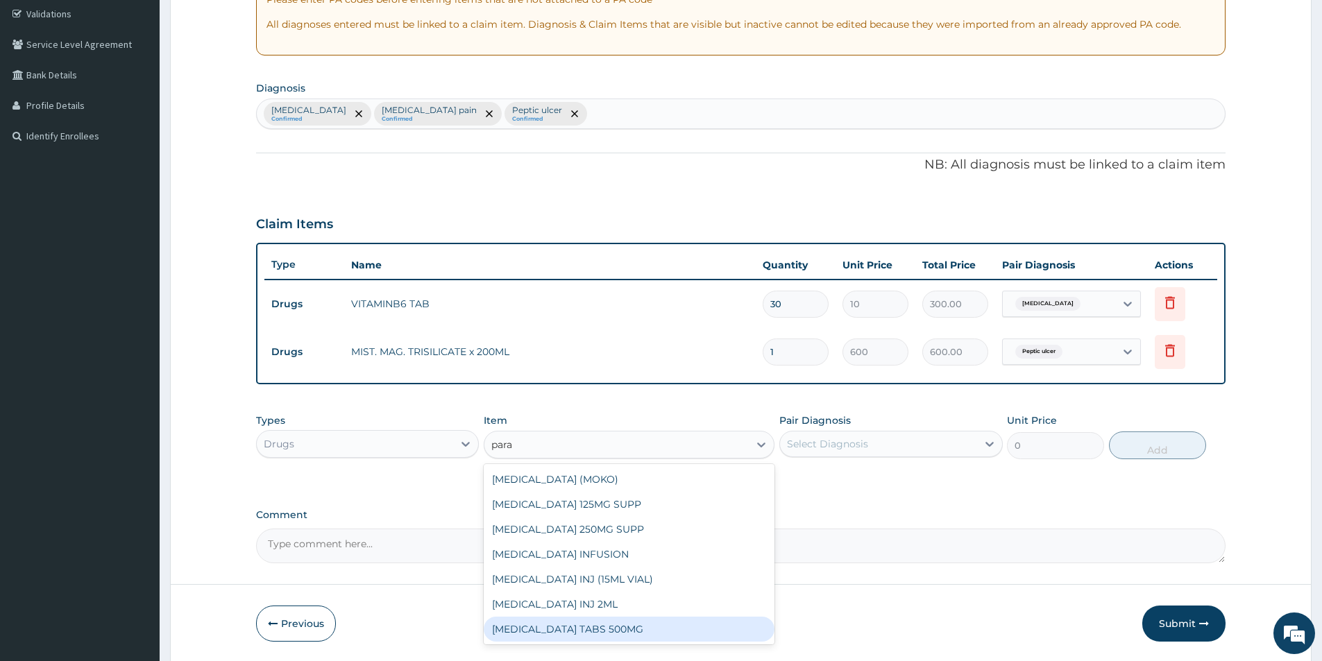
click at [565, 621] on div "PARACETAMOL TABS 500MG" at bounding box center [629, 629] width 291 height 25
type input "10"
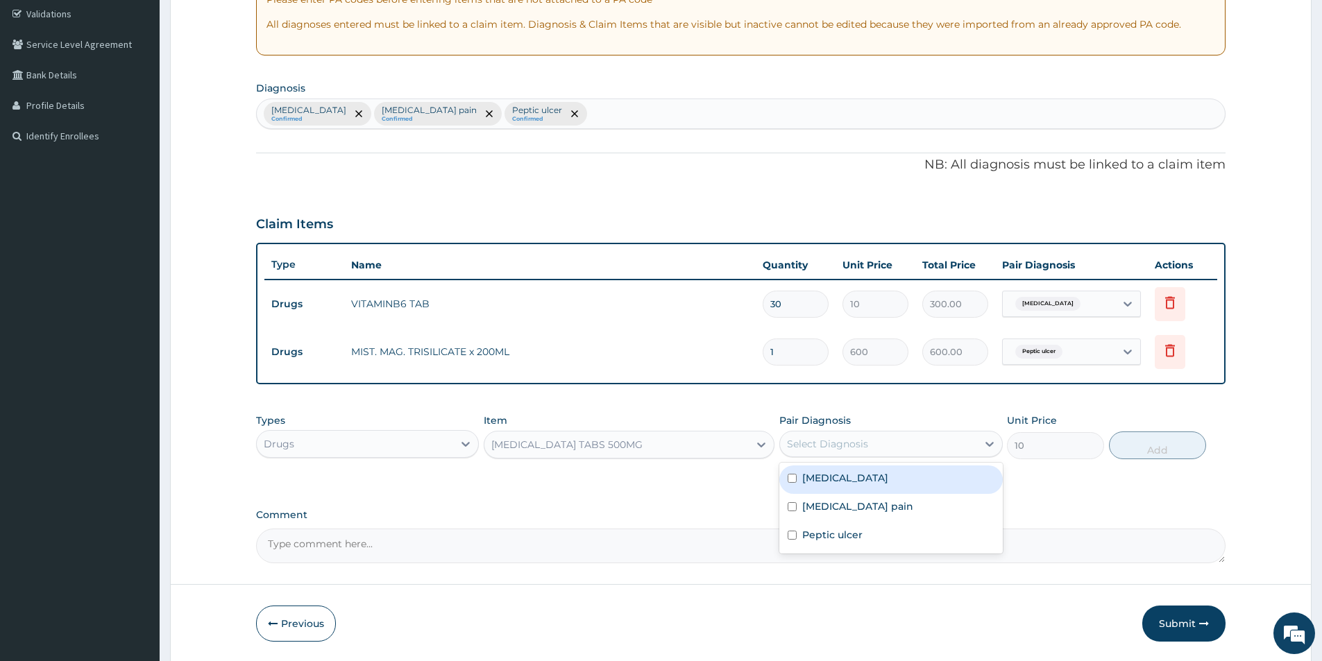
click at [797, 439] on div "Select Diagnosis" at bounding box center [827, 444] width 81 height 14
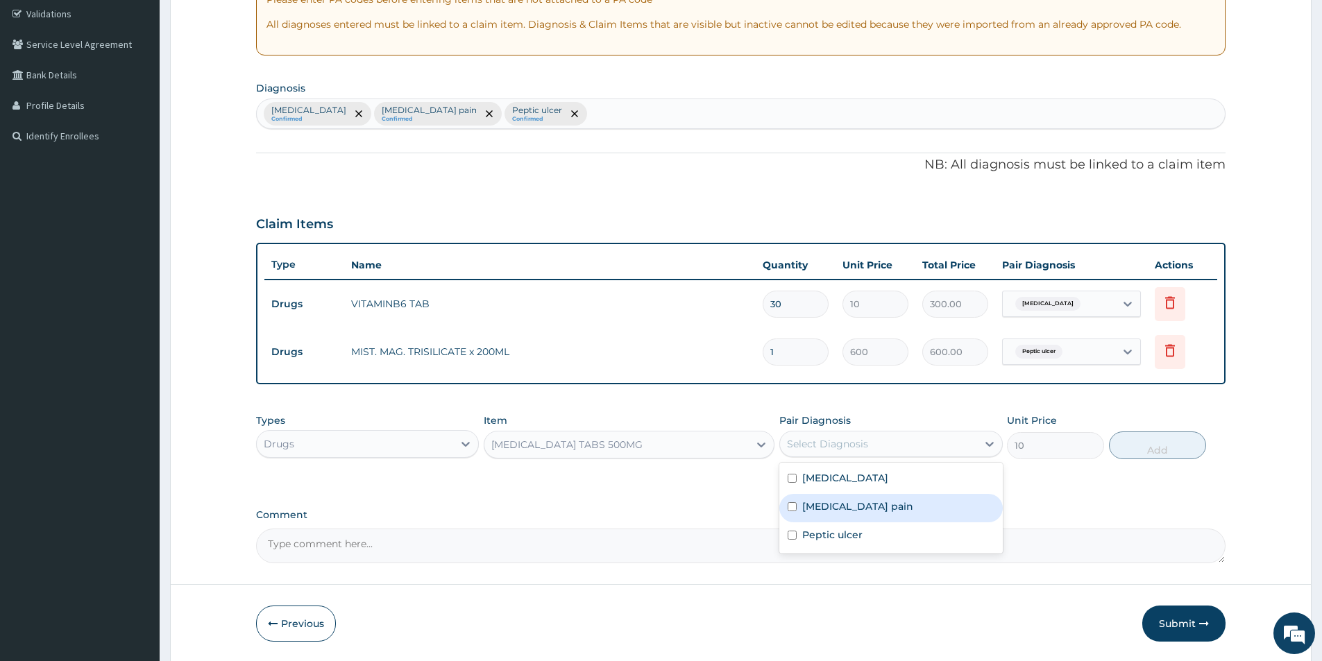
click at [806, 510] on label "Musculoskeletal pain" at bounding box center [857, 507] width 111 height 14
checkbox input "true"
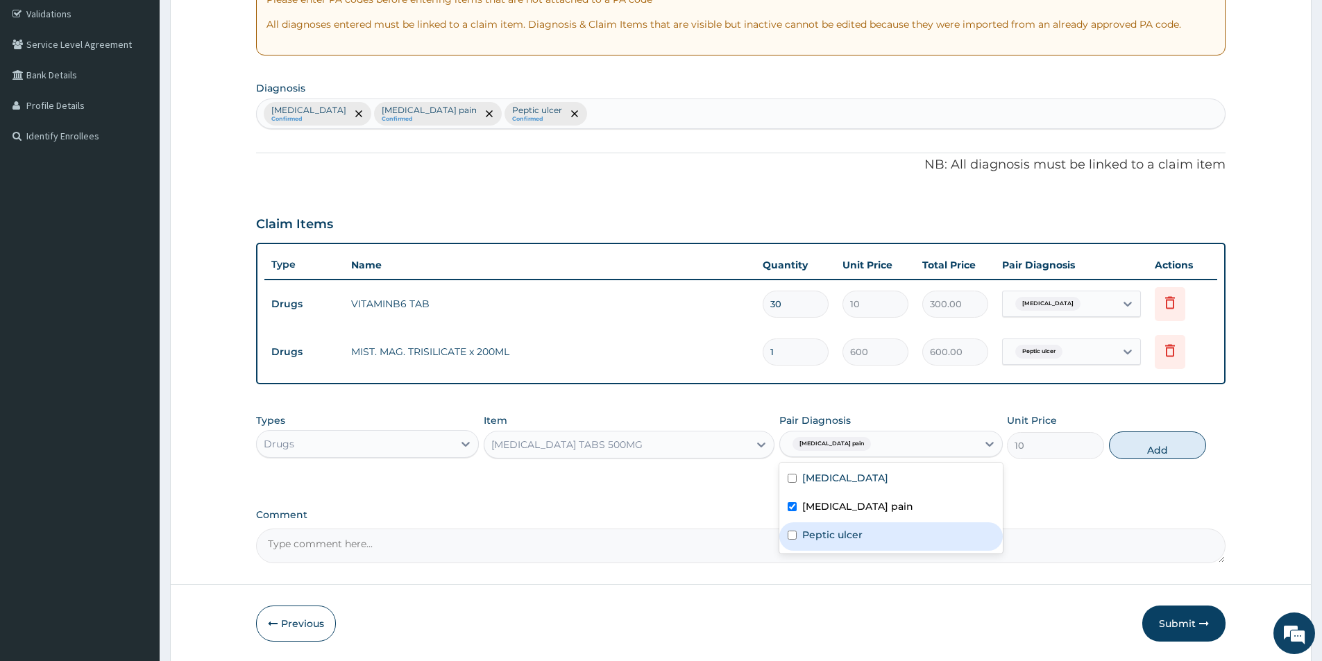
click at [1181, 430] on div "Types Drugs Item PARACETAMOL TABS 500MG Pair Diagnosis option Musculoskeletal p…" at bounding box center [740, 437] width 969 height 60
click at [1150, 447] on button "Add" at bounding box center [1157, 446] width 97 height 28
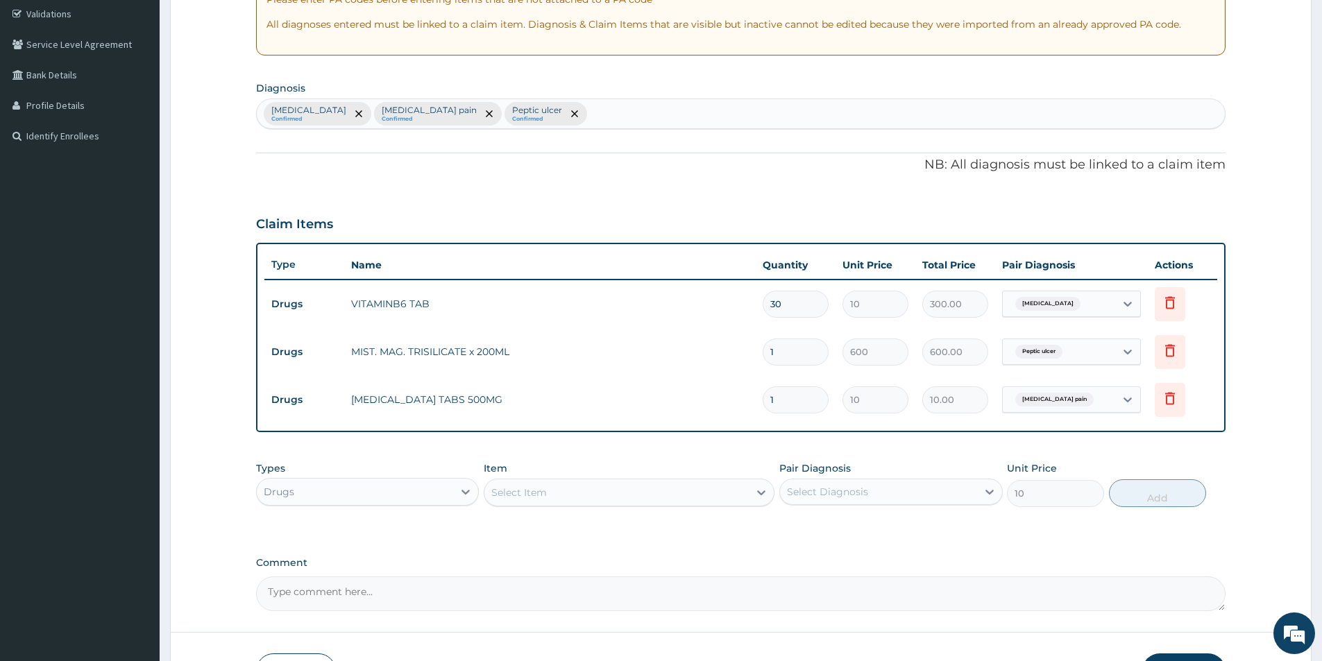
type input "0"
click at [777, 399] on input "1" at bounding box center [796, 400] width 66 height 27
type input "0.00"
type input "2"
type input "20.00"
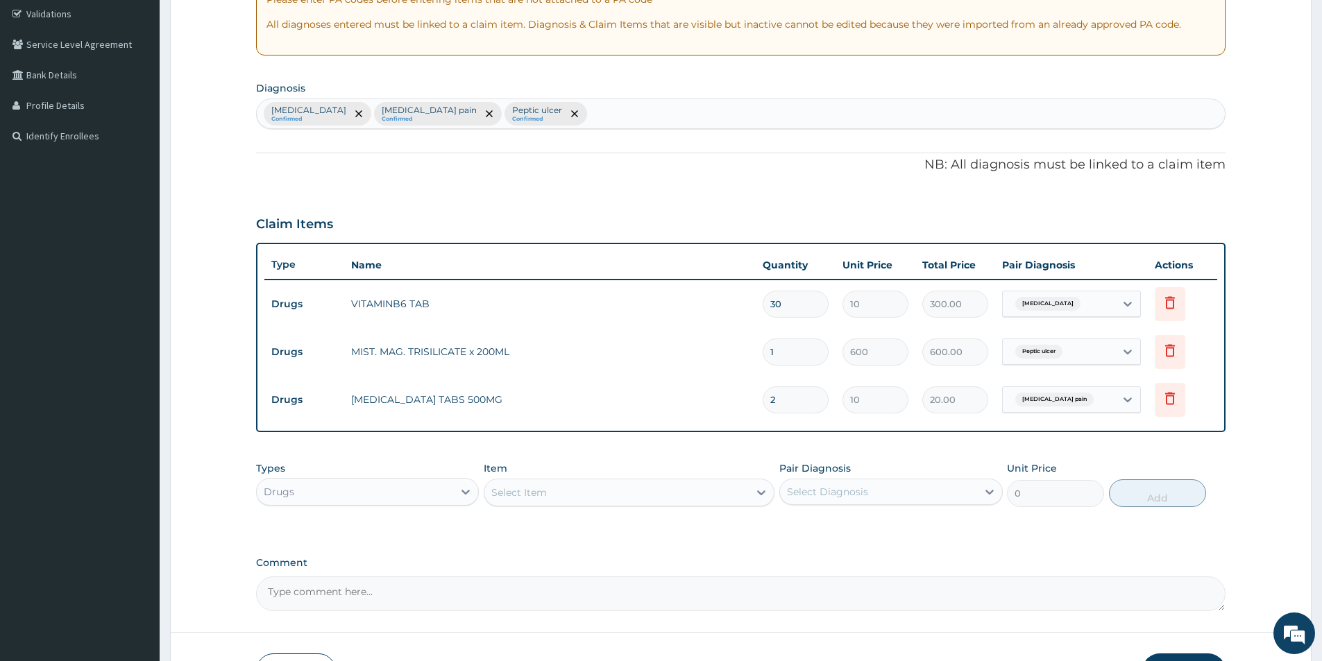
type input "20"
type input "200.00"
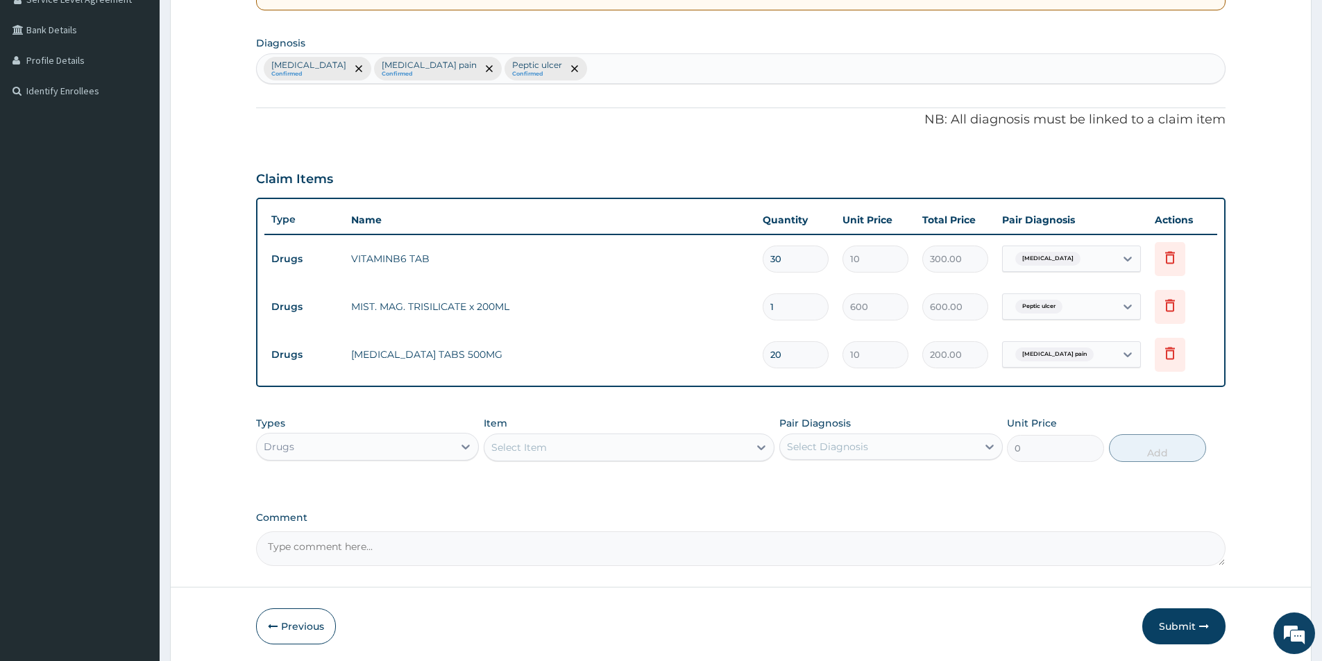
scroll to position [355, 0]
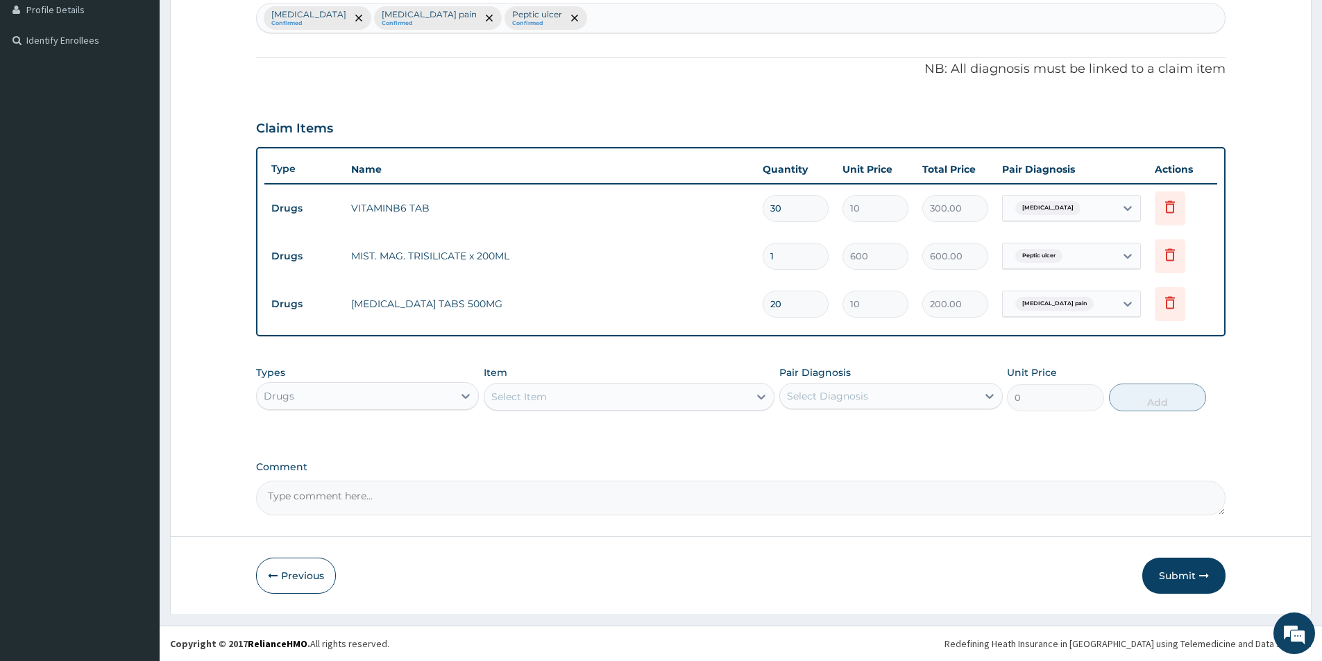
type input "20"
click at [615, 398] on div "Select Item" at bounding box center [616, 397] width 264 height 22
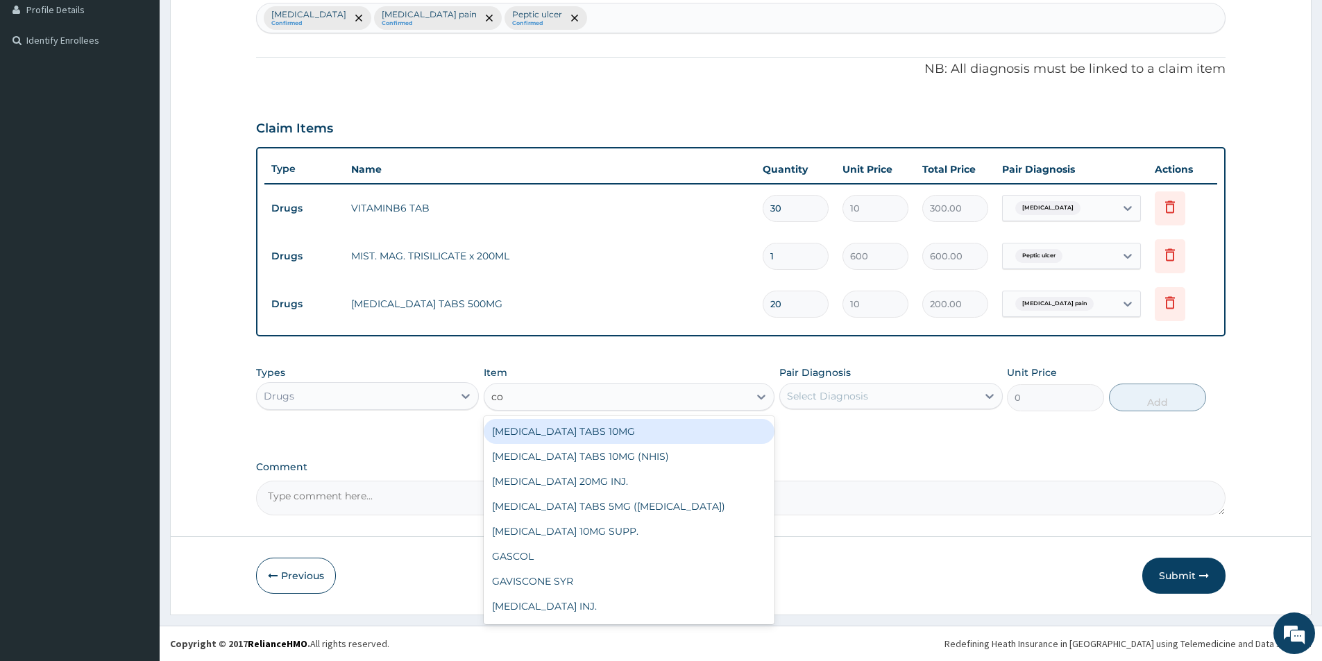
type input "coa"
click at [613, 427] on div "COARTEM 80/480 DS/pack" at bounding box center [629, 431] width 291 height 25
type input "2500"
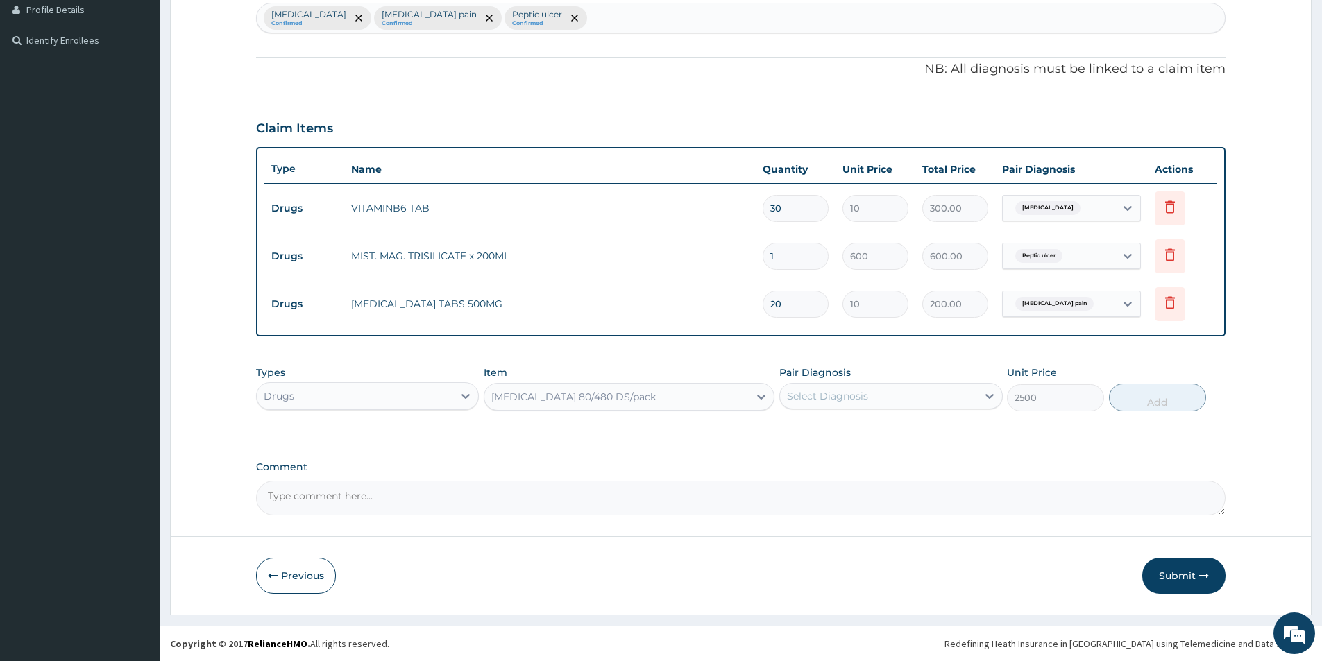
click at [884, 389] on div "Select Diagnosis" at bounding box center [878, 396] width 196 height 22
click at [868, 425] on div "Malaria" at bounding box center [890, 432] width 223 height 28
checkbox input "true"
click at [1195, 409] on button "Add" at bounding box center [1157, 398] width 97 height 28
type input "0"
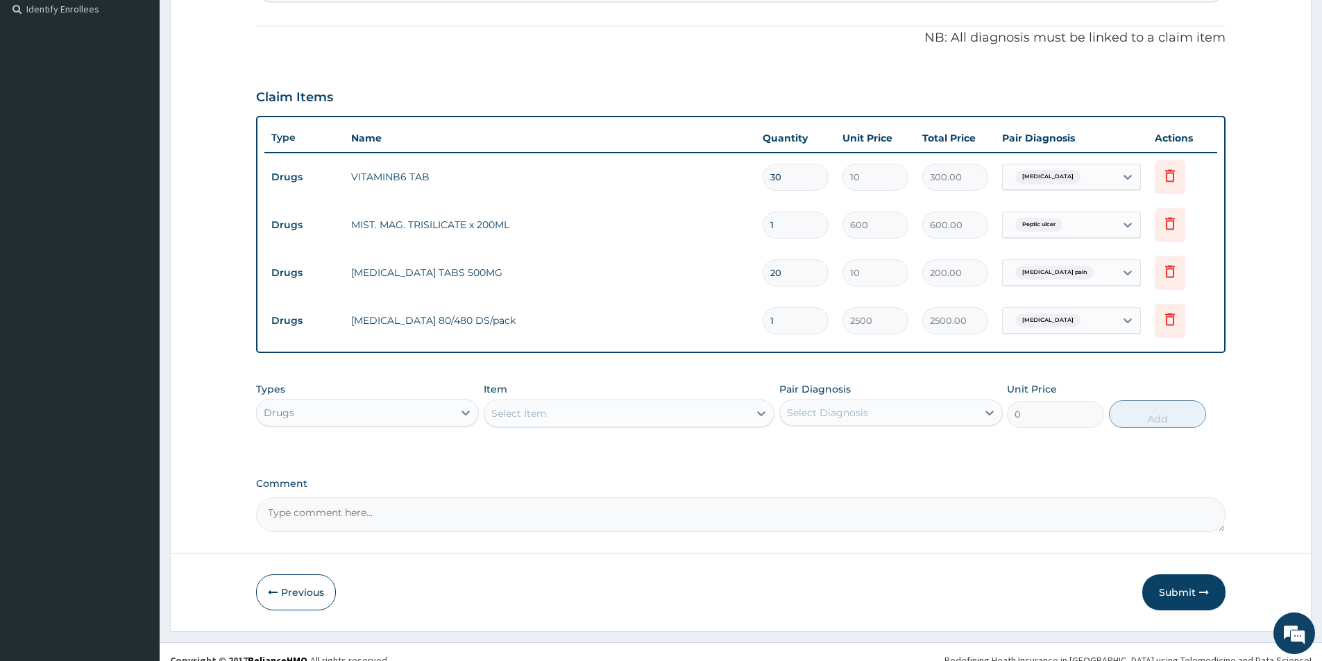
scroll to position [403, 0]
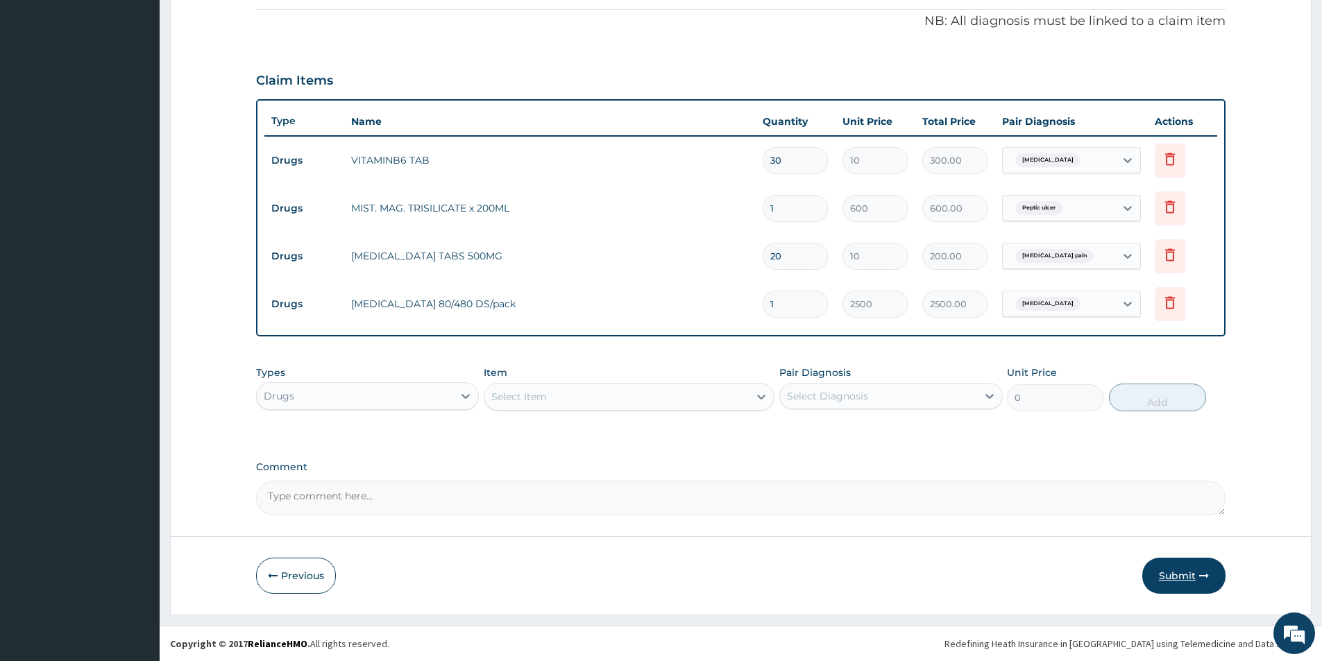
click at [1196, 568] on button "Submit" at bounding box center [1183, 576] width 83 height 36
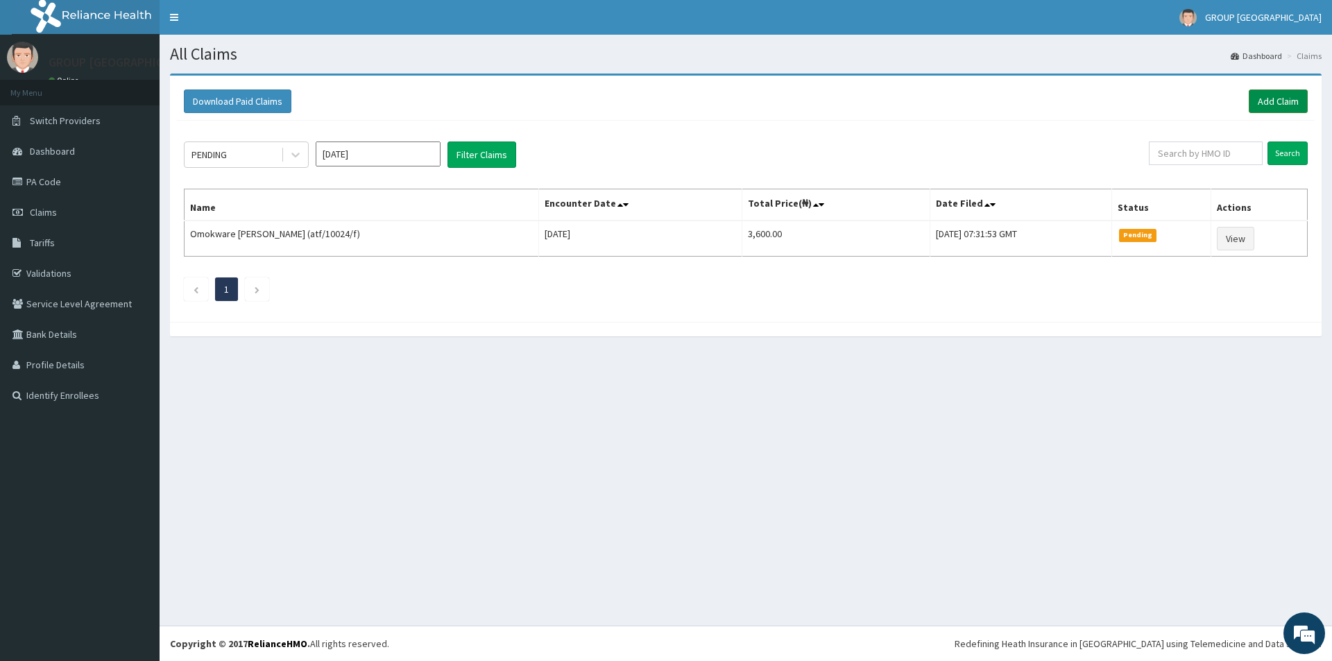
click at [1284, 103] on link "Add Claim" at bounding box center [1278, 102] width 59 height 24
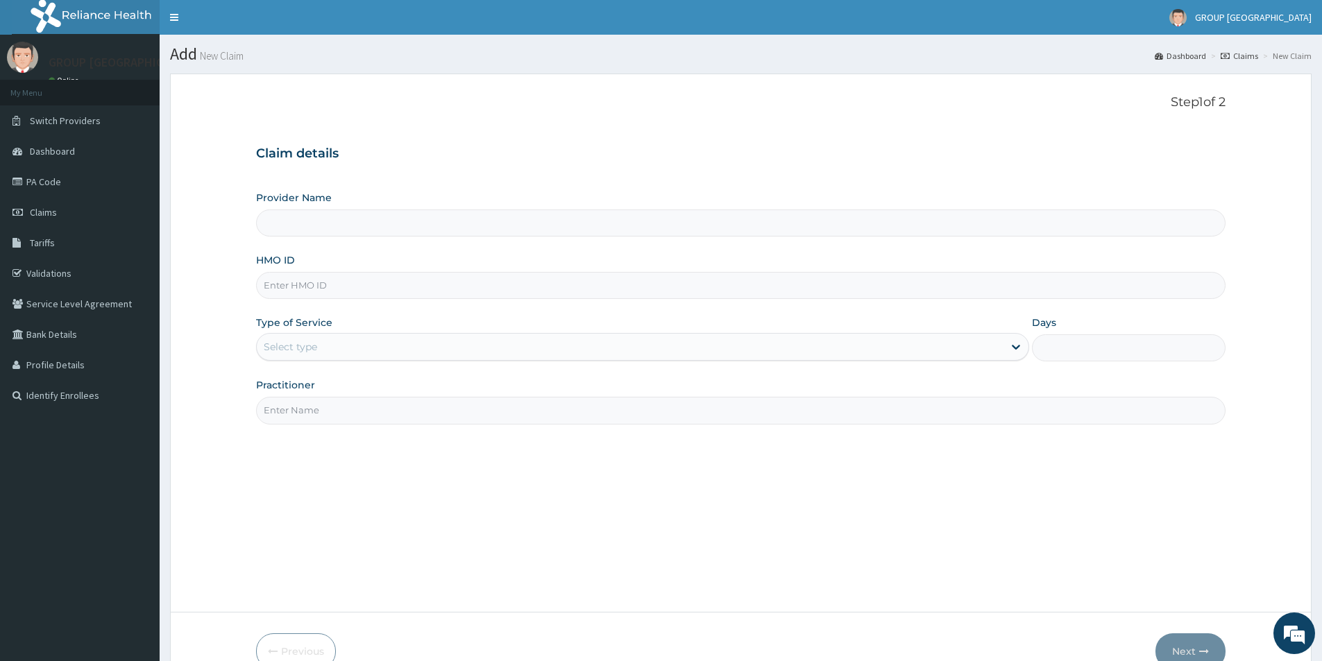
type input "GROUP [GEOGRAPHIC_DATA], [GEOGRAPHIC_DATA]"
drag, startPoint x: 0, startPoint y: 0, endPoint x: 323, endPoint y: 289, distance: 433.4
type input "atf/10024/a"
drag, startPoint x: 323, startPoint y: 289, endPoint x: 309, endPoint y: 341, distance: 53.7
click at [309, 341] on div "Select type" at bounding box center [290, 347] width 53 height 14
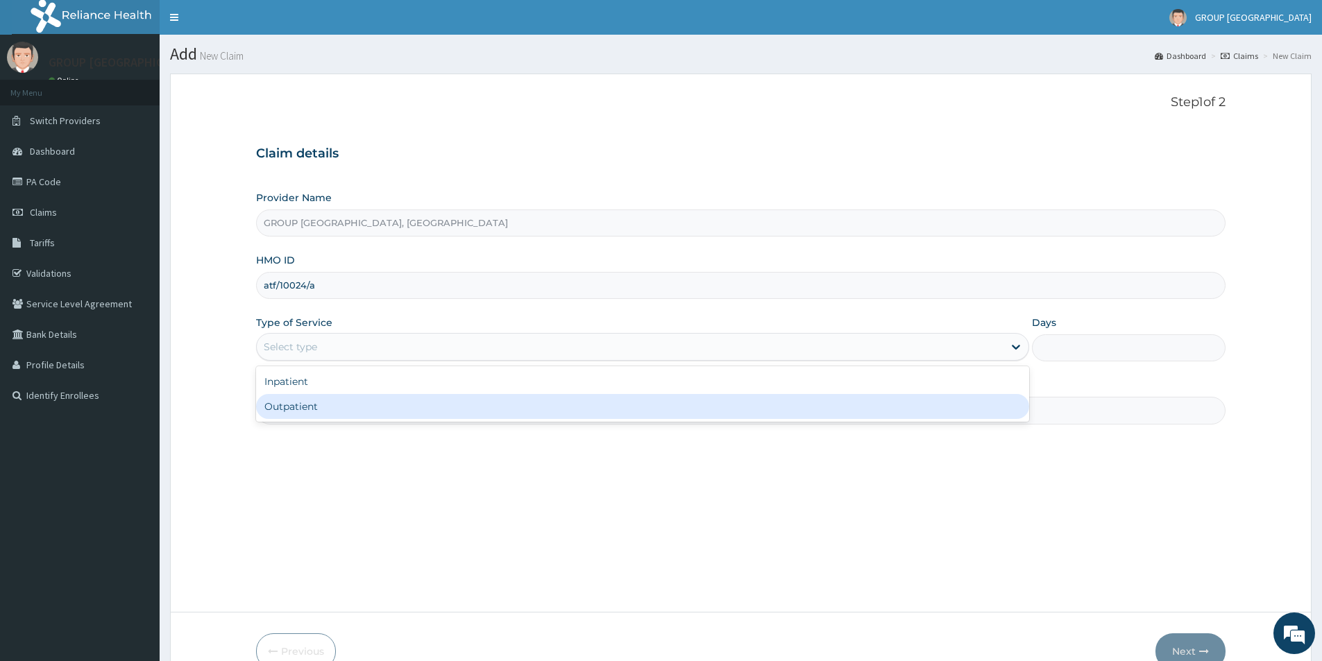
click at [319, 409] on div "Outpatient" at bounding box center [642, 406] width 773 height 25
type input "1"
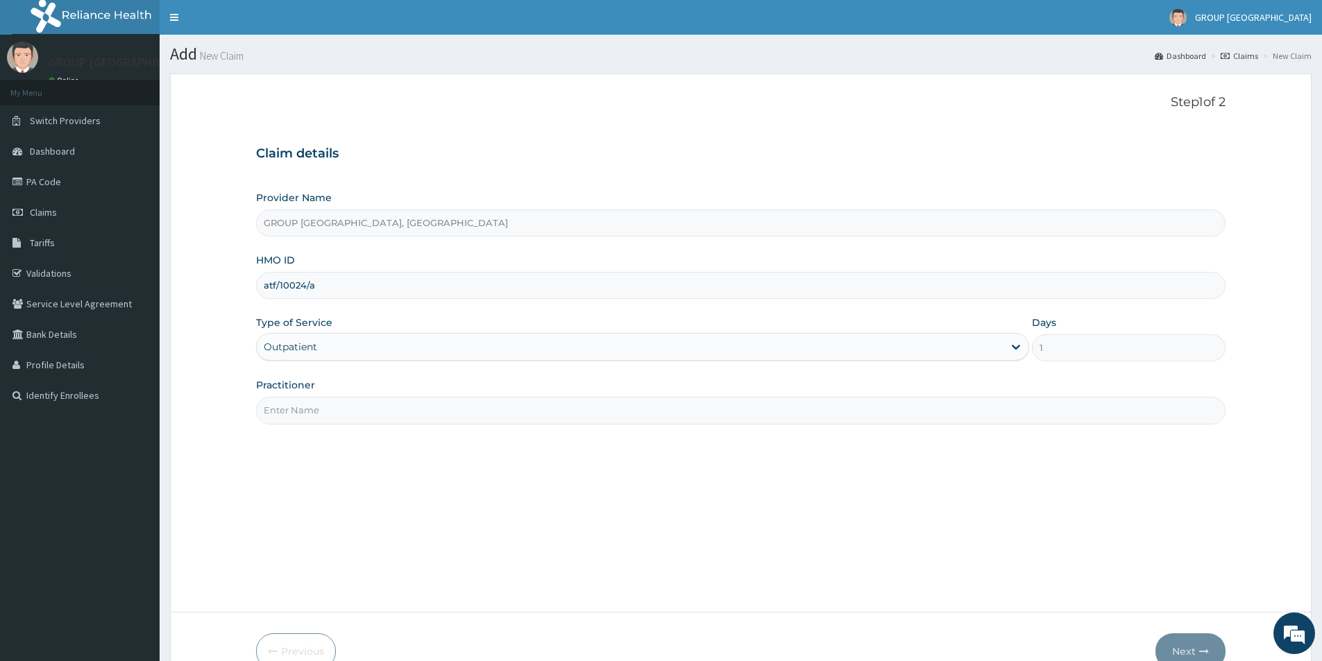
click at [358, 410] on input "Practitioner" at bounding box center [740, 410] width 969 height 27
type input "[PERSON_NAME]"
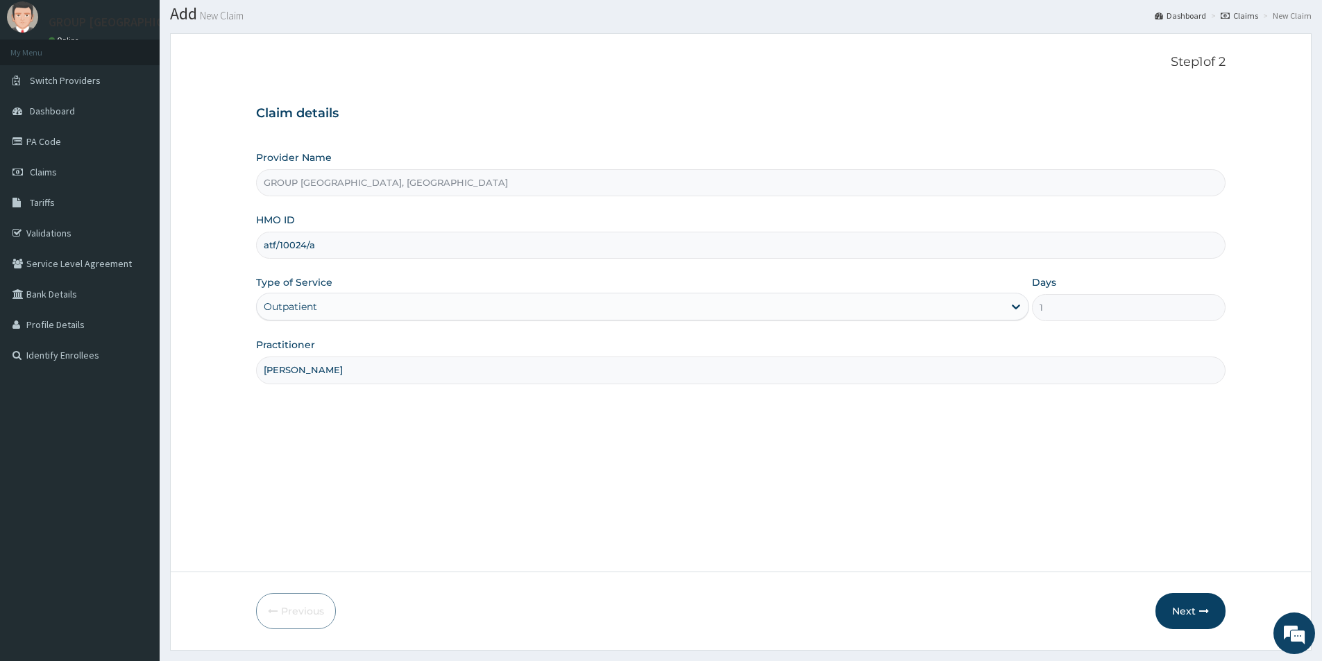
scroll to position [76, 0]
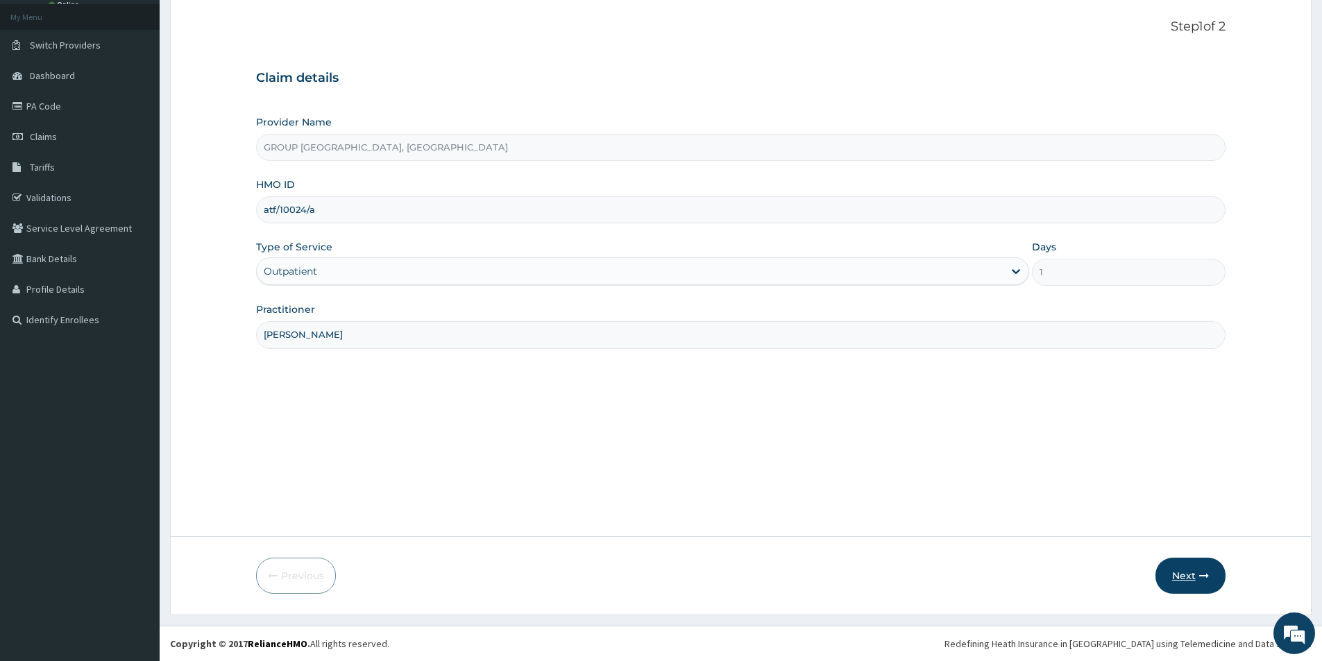
click at [1201, 570] on button "Next" at bounding box center [1190, 576] width 70 height 36
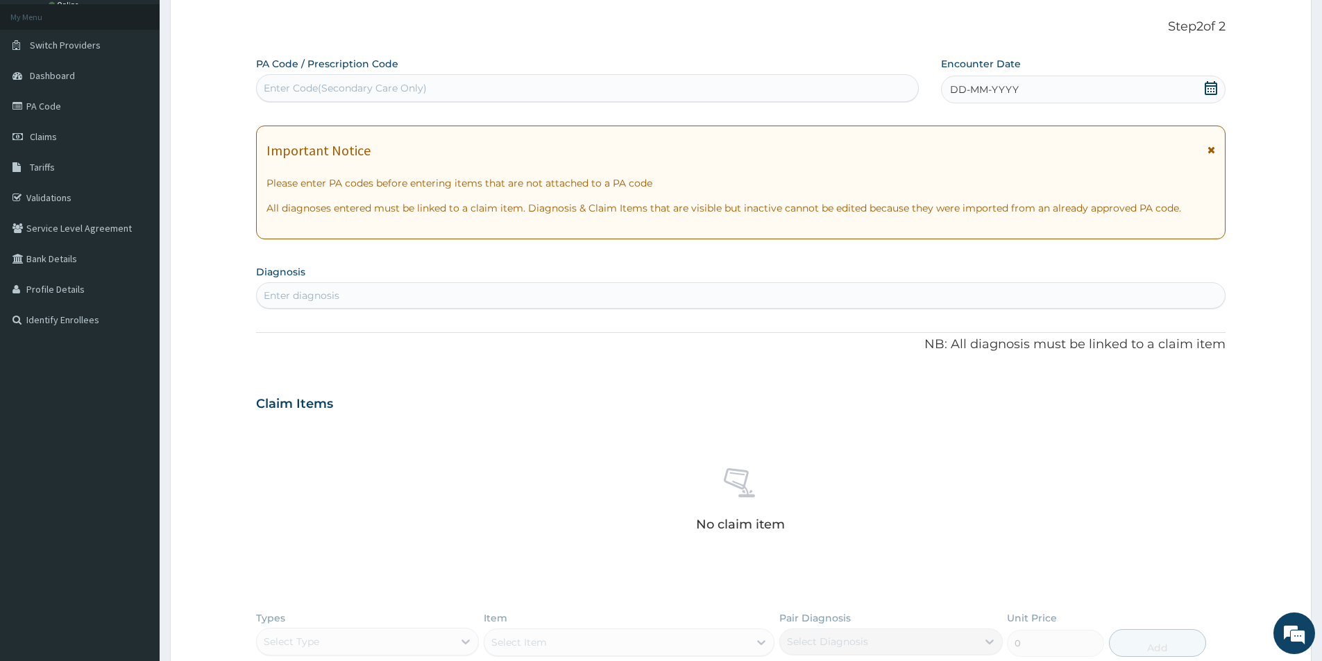
click at [1000, 96] on span "DD-MM-YYYY" at bounding box center [984, 90] width 69 height 14
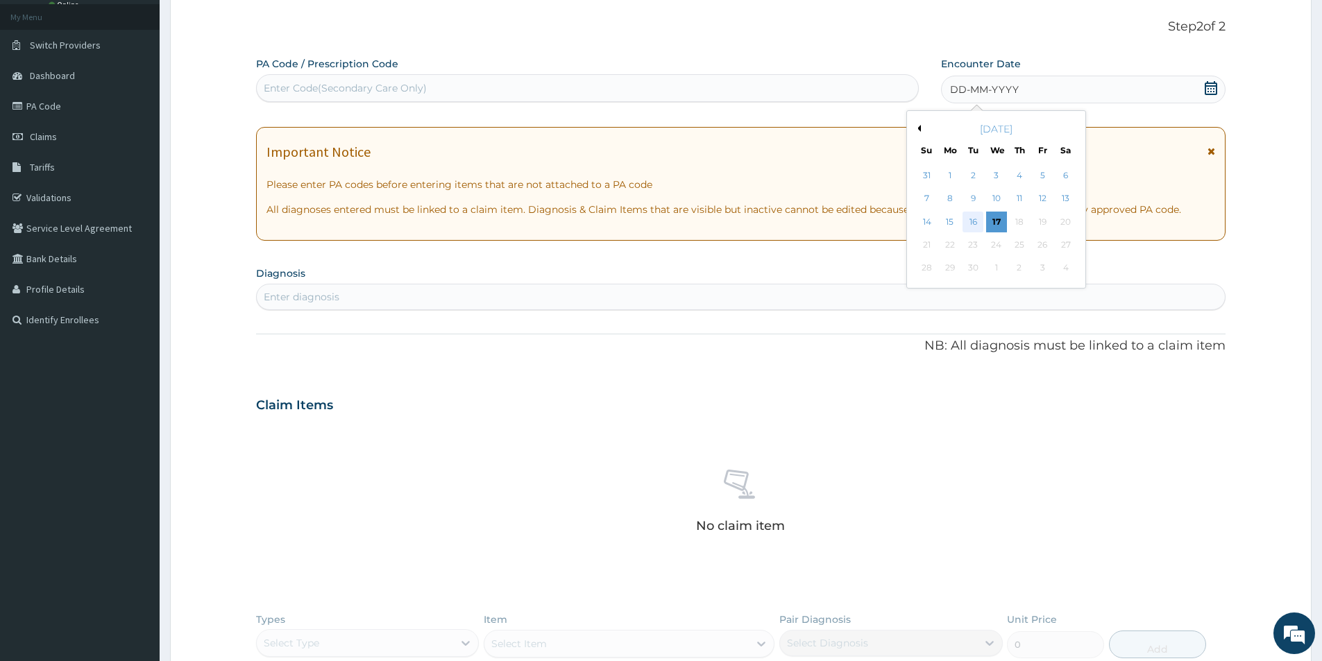
click at [971, 220] on div "16" at bounding box center [973, 222] width 21 height 21
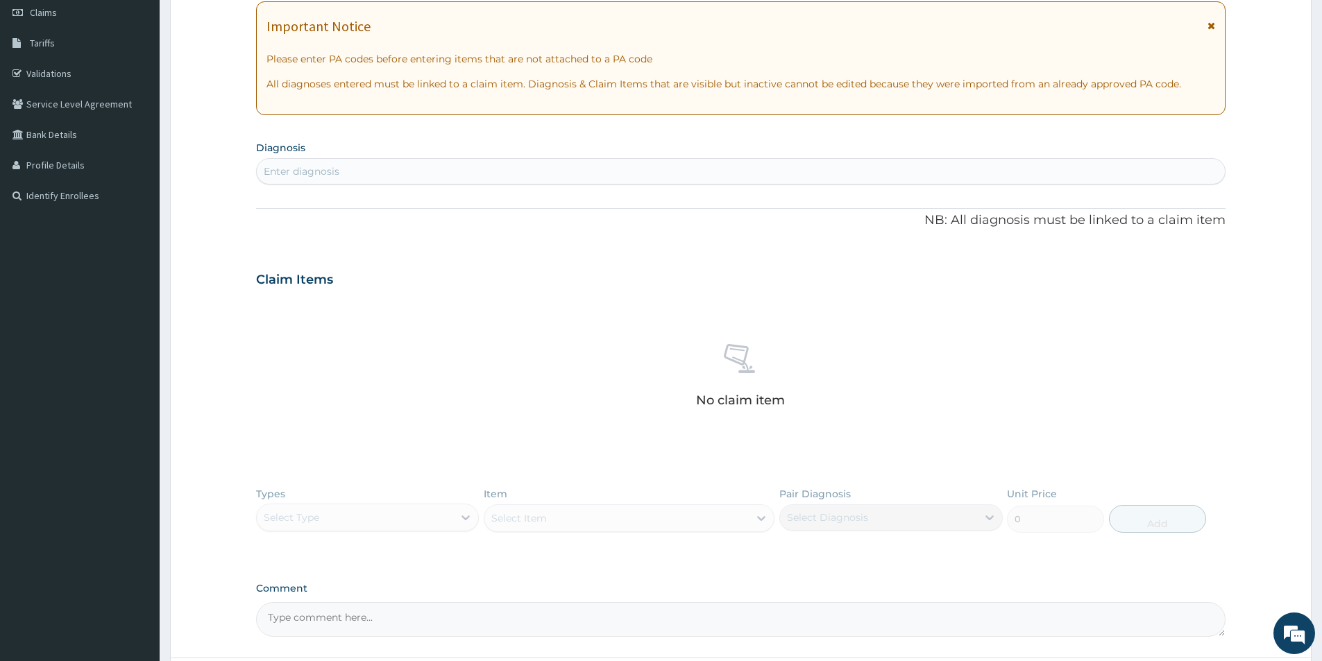
scroll to position [145, 0]
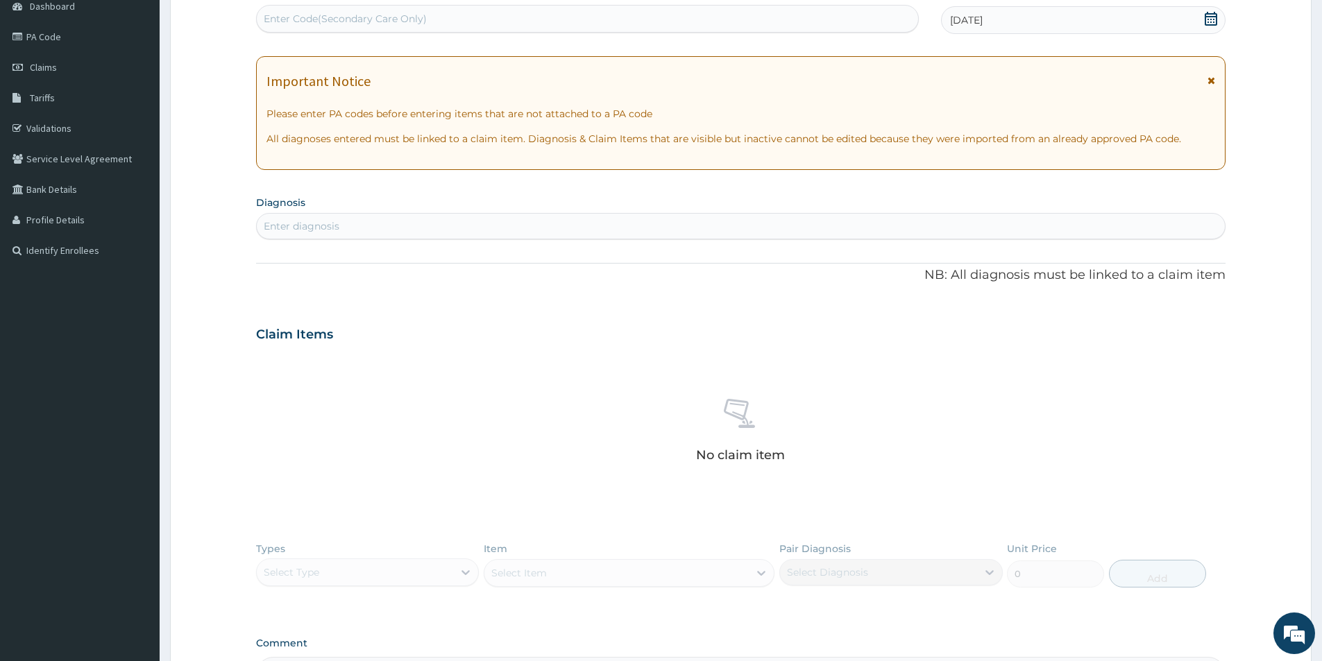
click at [456, 213] on div "Enter diagnosis" at bounding box center [740, 226] width 969 height 26
type input "muscu"
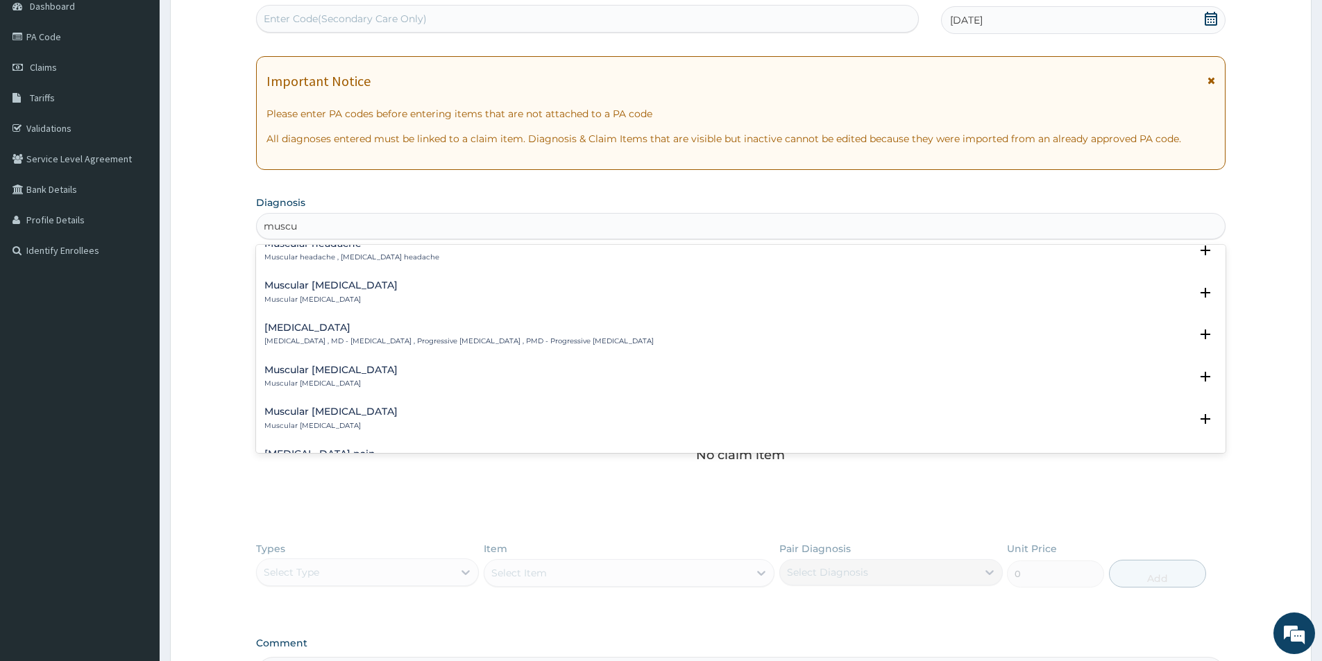
scroll to position [416, 0]
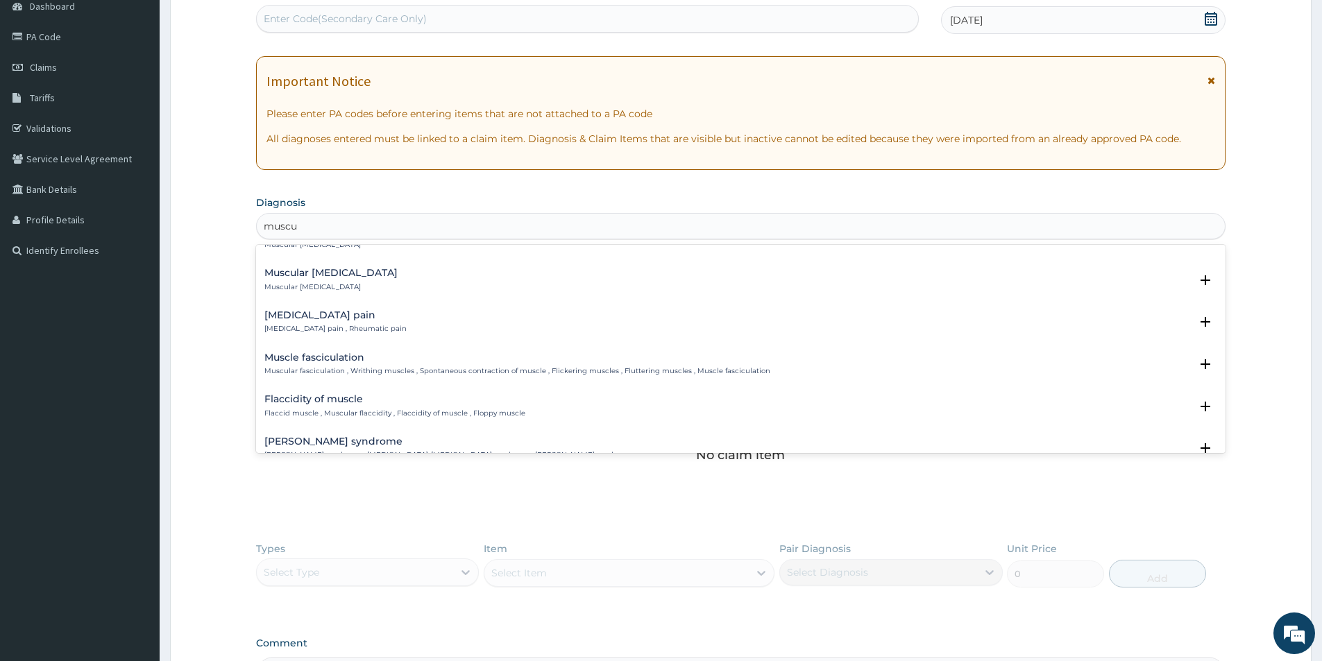
click at [370, 327] on p "[MEDICAL_DATA] pain , Rheumatic pain" at bounding box center [335, 329] width 142 height 10
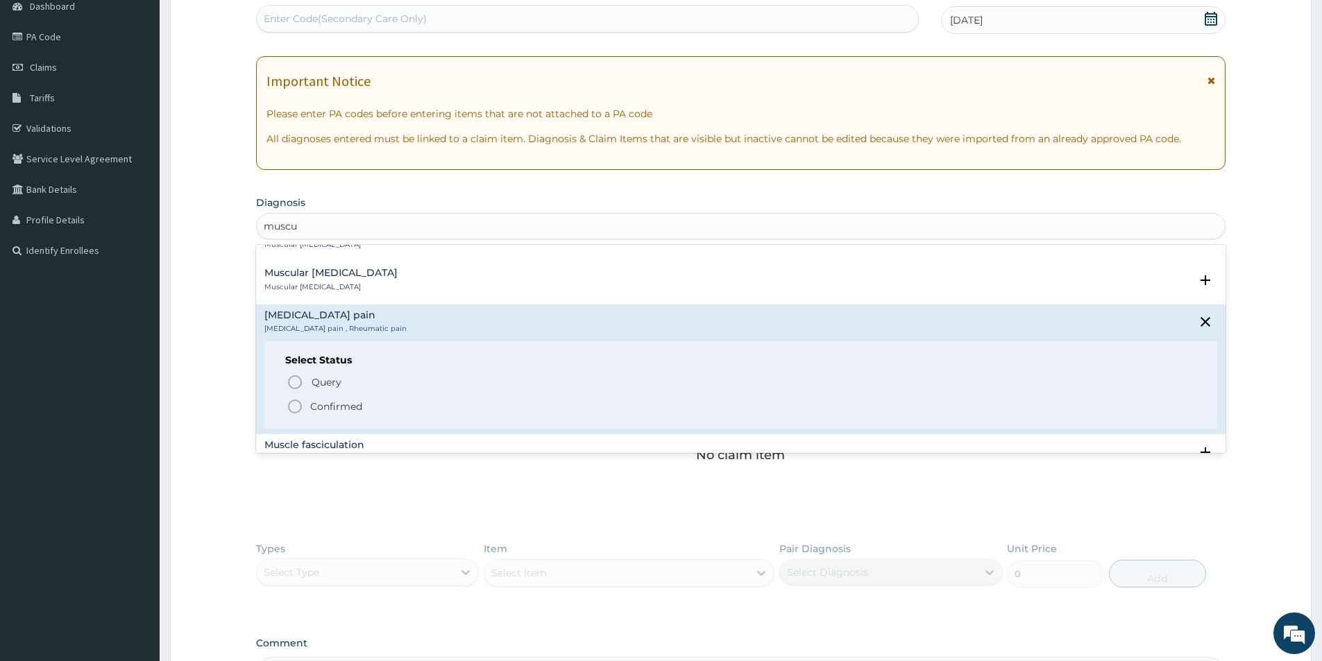
click at [293, 405] on icon "status option filled" at bounding box center [295, 406] width 17 height 17
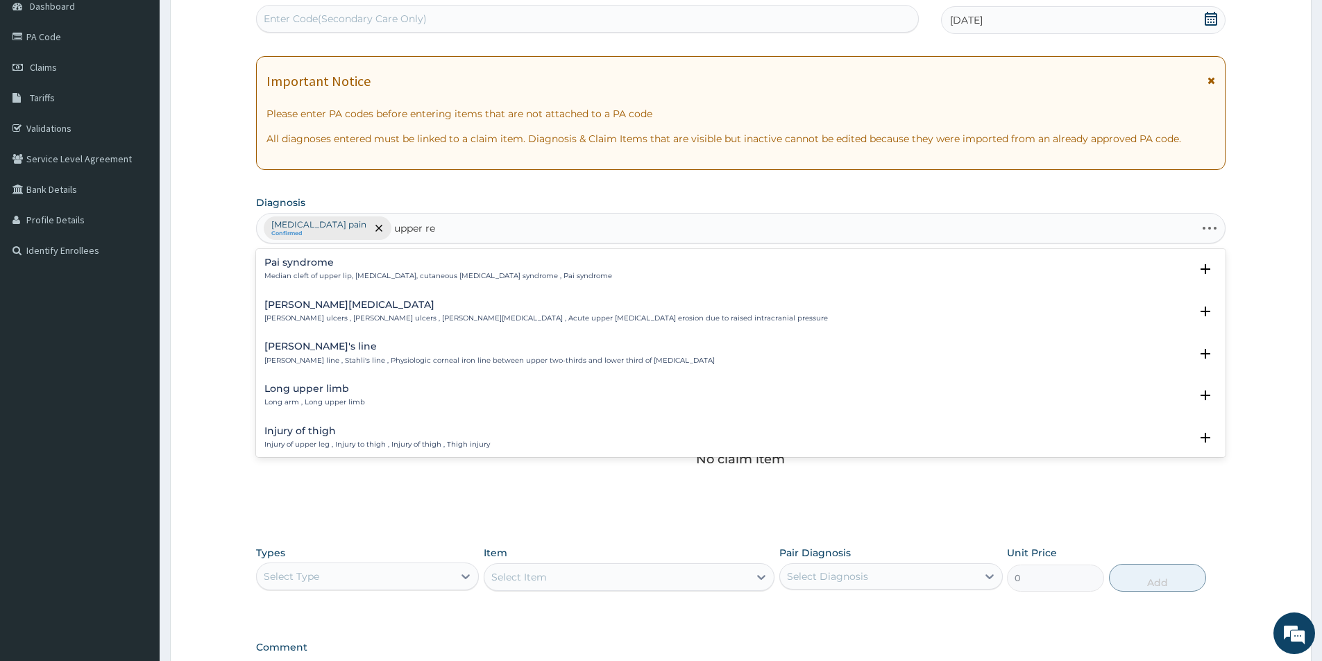
type input "upper res"
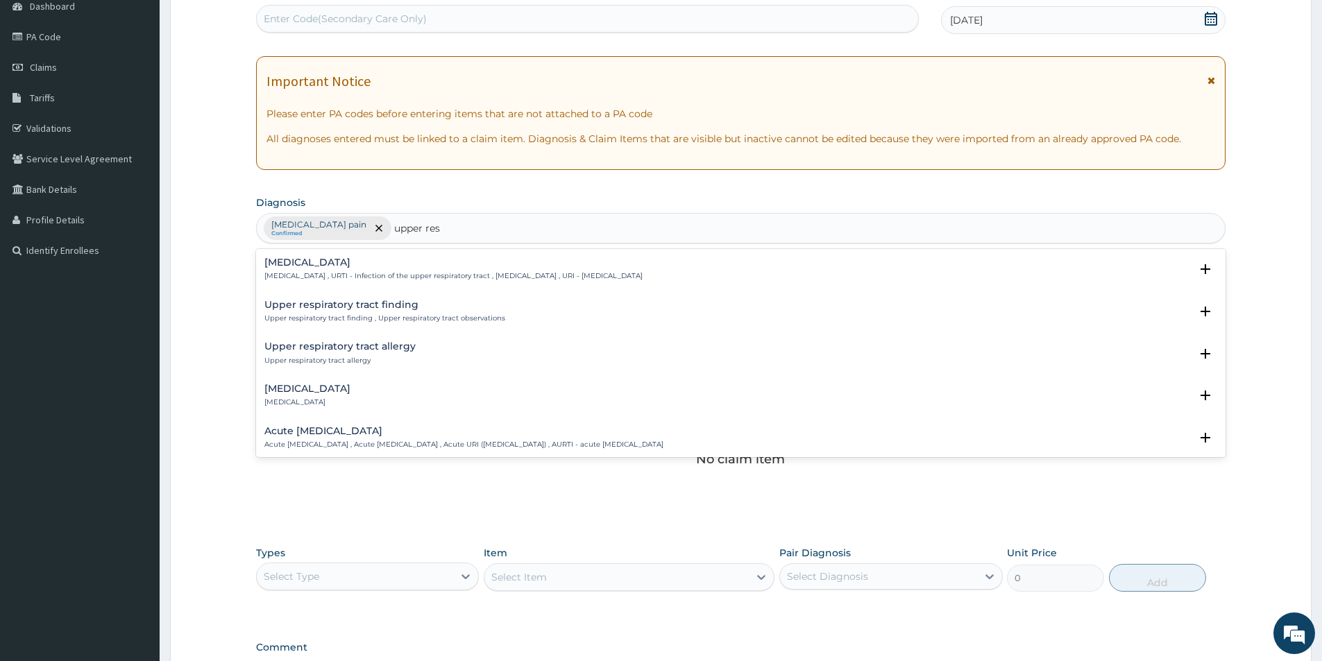
click at [465, 270] on div "Upper respiratory infection Upper respiratory infection , URTI - Infection of t…" at bounding box center [453, 269] width 378 height 24
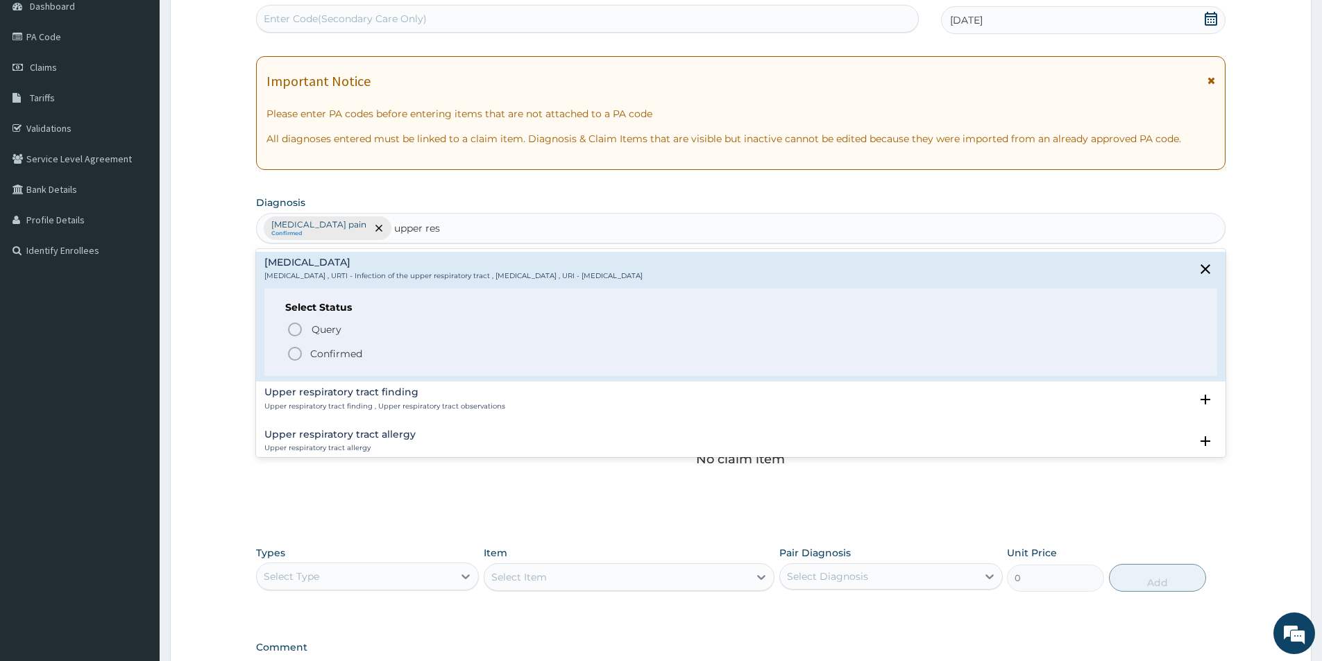
click at [293, 357] on icon "status option filled" at bounding box center [295, 354] width 17 height 17
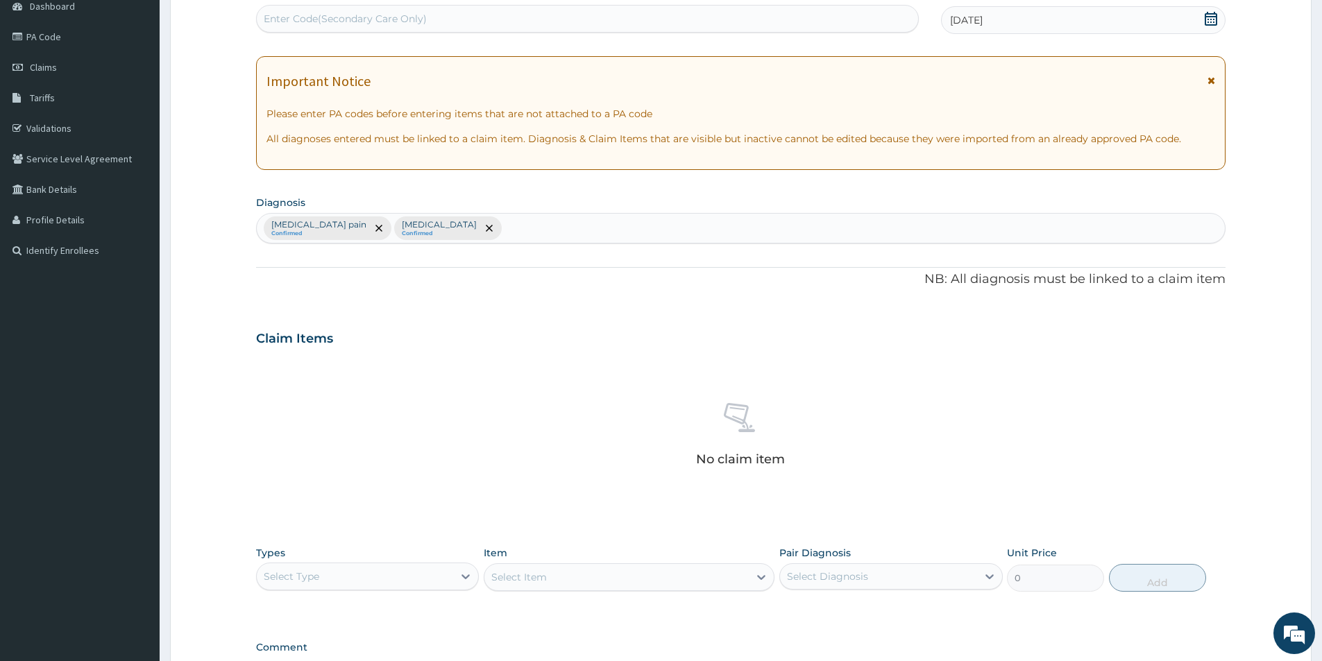
click at [541, 219] on div "Musculoskeletal pain Confirmed Upper respiratory infection Confirmed" at bounding box center [741, 228] width 968 height 29
type input "mala"
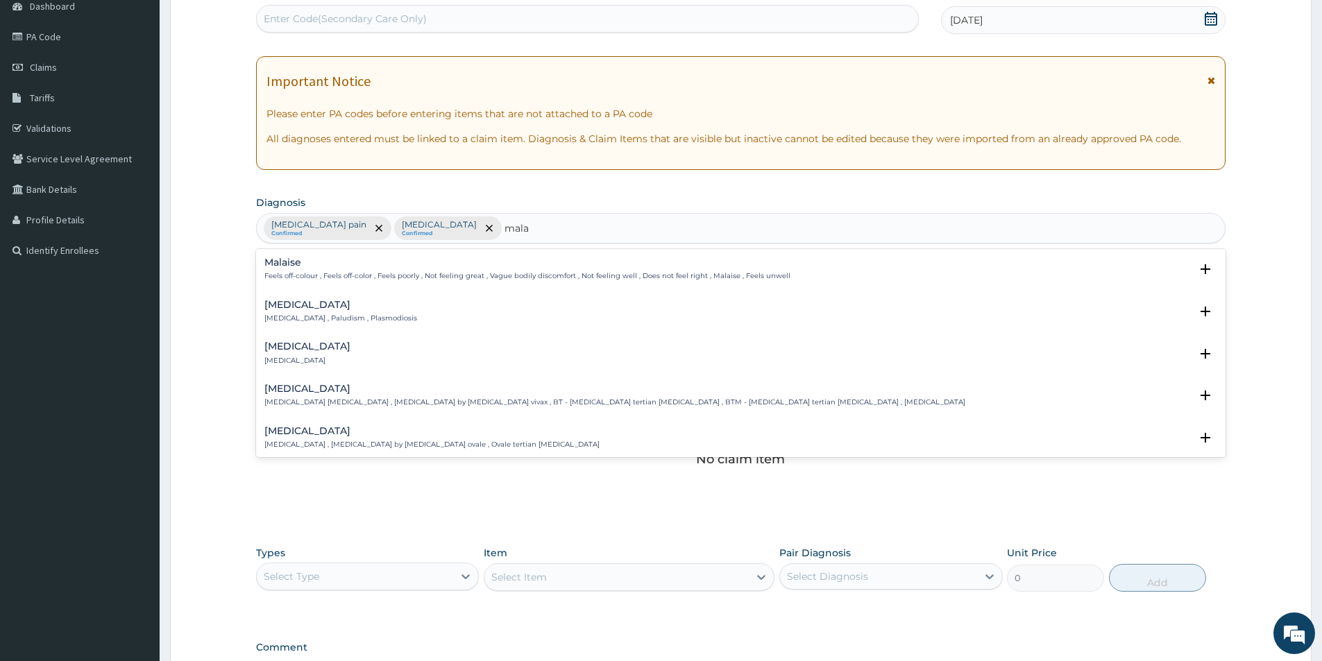
click at [387, 313] on div "Malaria Malaria , Paludism , Plasmodiosis" at bounding box center [740, 312] width 953 height 24
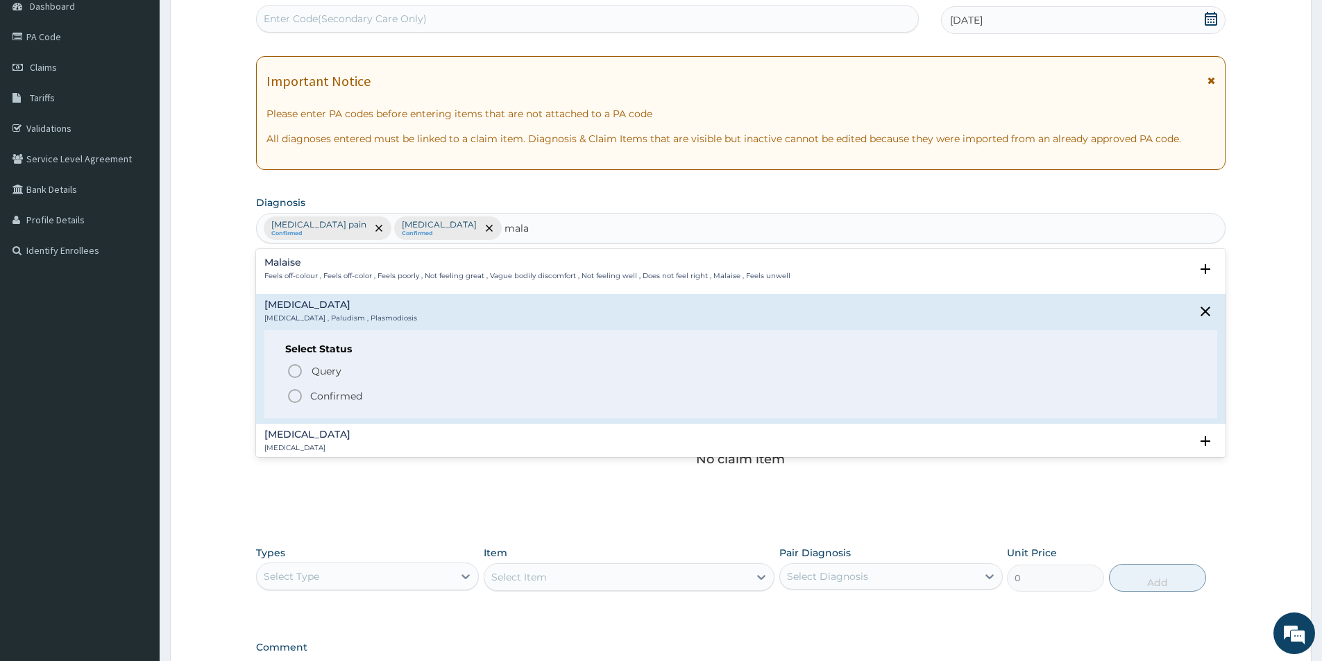
drag, startPoint x: 293, startPoint y: 397, endPoint x: 275, endPoint y: 394, distance: 17.6
click at [294, 396] on icon "status option filled" at bounding box center [295, 396] width 17 height 17
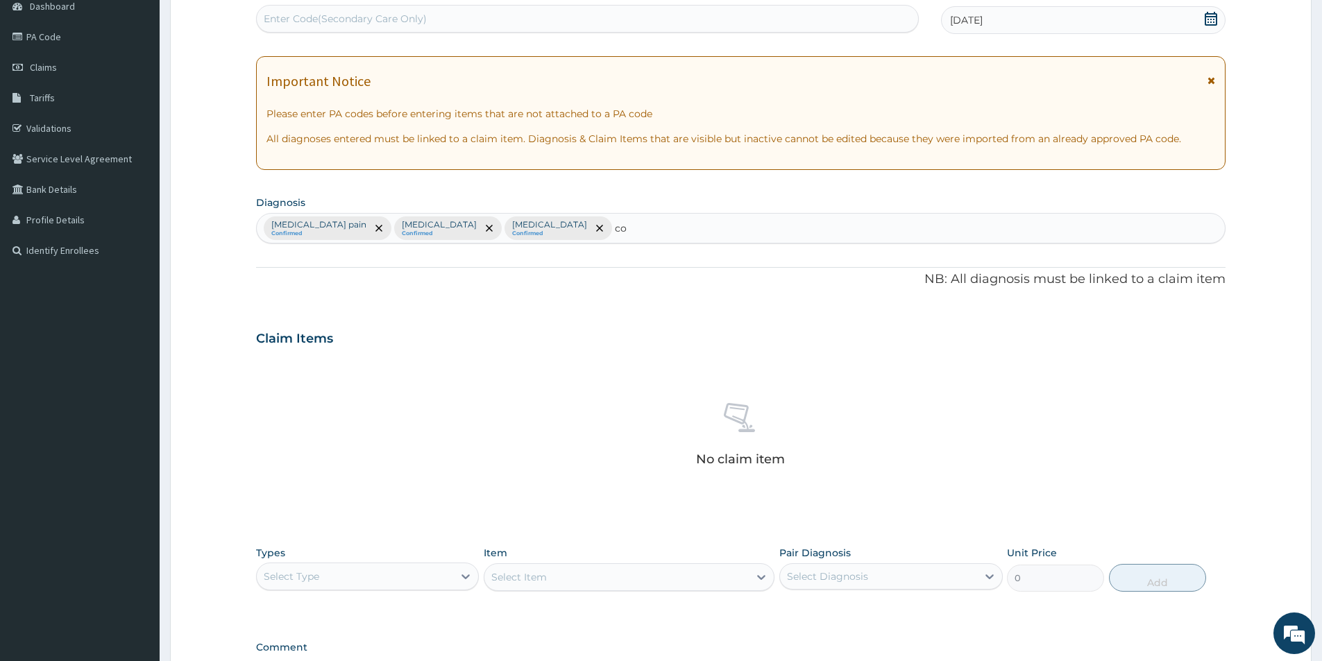
type input "cou"
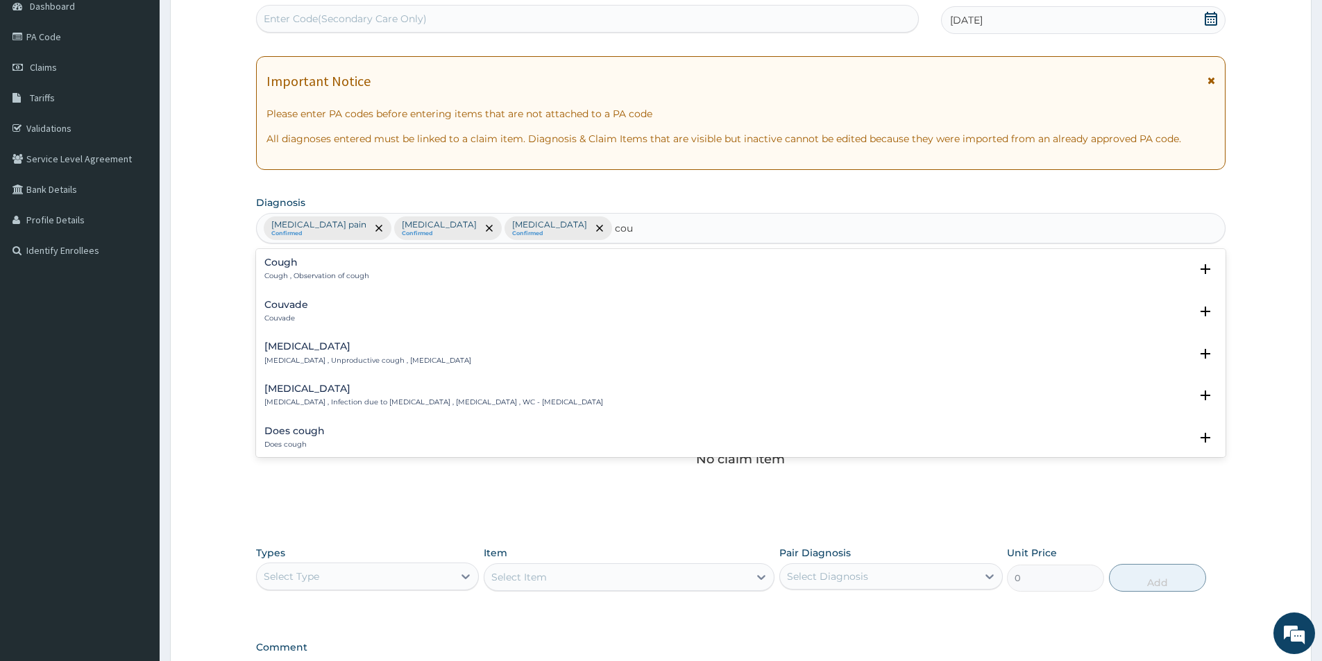
click at [301, 275] on p "Cough , Observation of cough" at bounding box center [316, 276] width 105 height 10
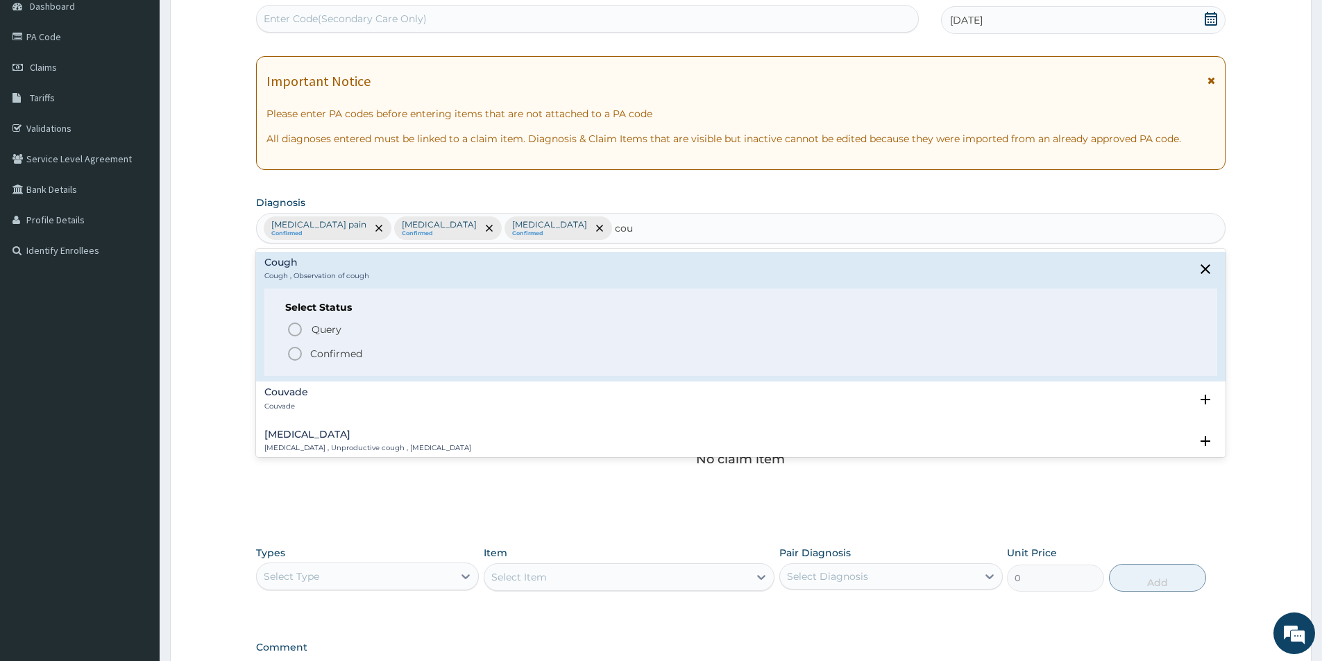
click at [294, 356] on icon "status option filled" at bounding box center [295, 354] width 17 height 17
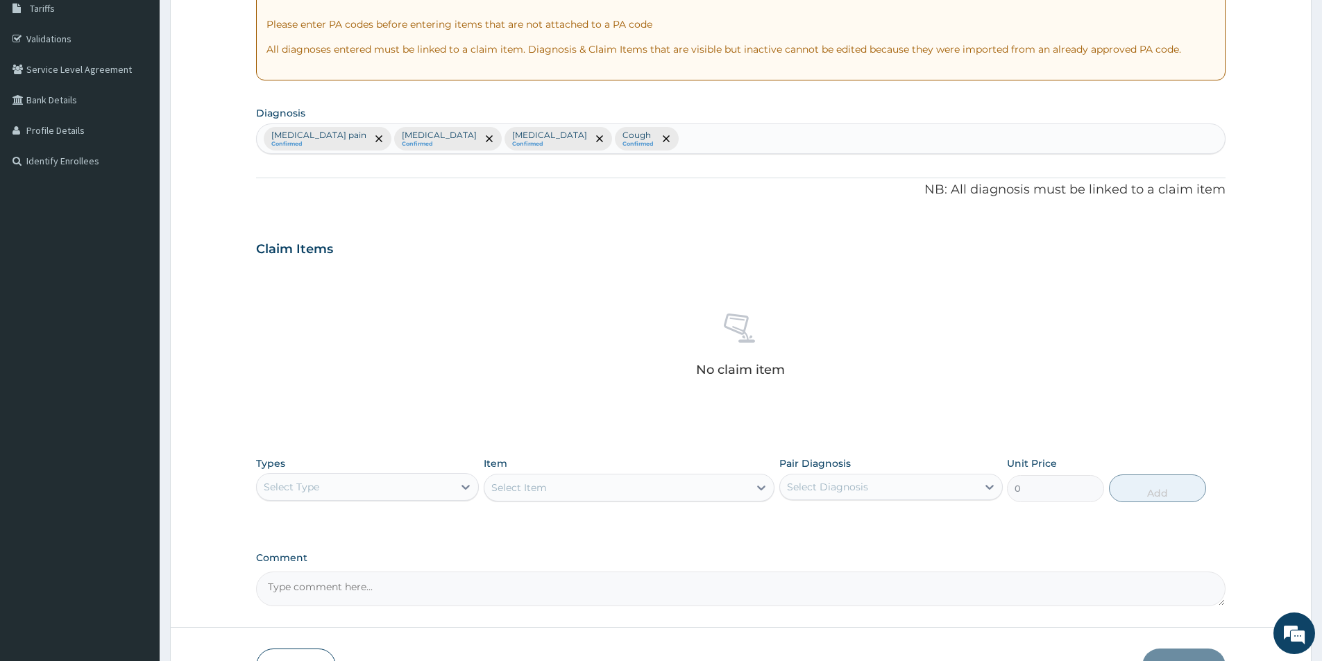
scroll to position [325, 0]
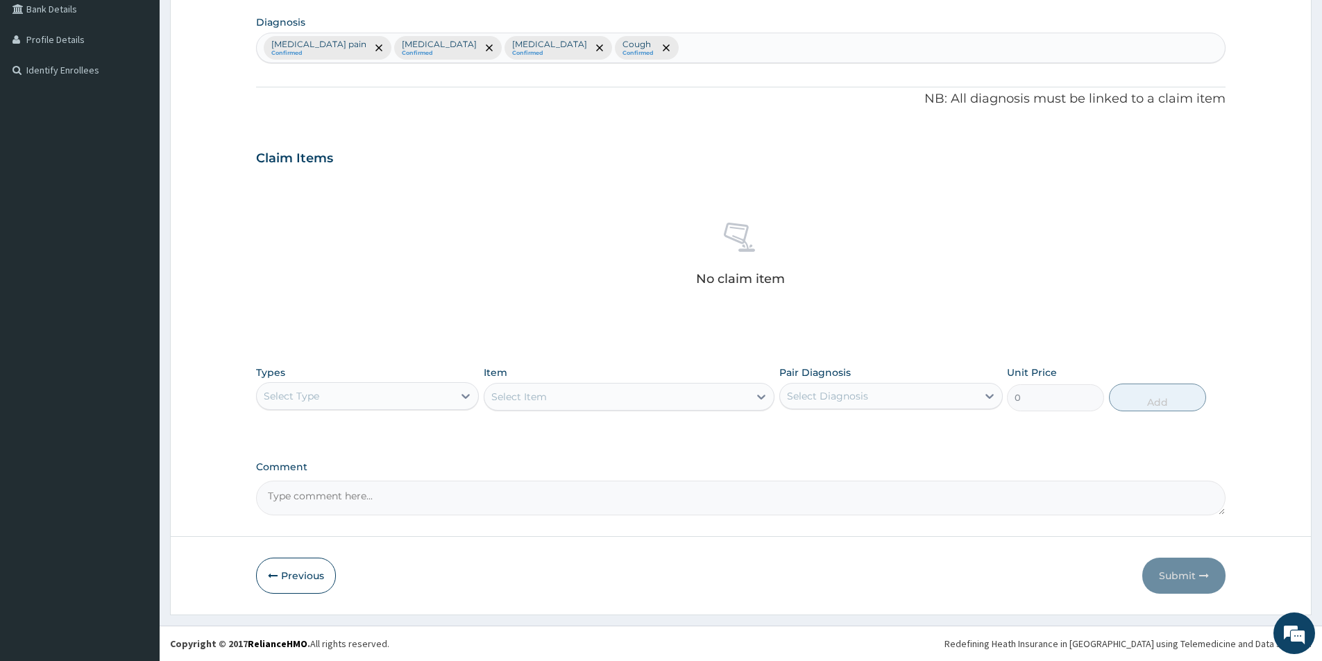
click at [375, 408] on div "Select Type" at bounding box center [367, 396] width 223 height 28
click at [407, 534] on div "Drugs" at bounding box center [367, 533] width 223 height 25
click at [571, 390] on div "Select Item" at bounding box center [629, 397] width 291 height 28
click at [571, 393] on div "Select Item" at bounding box center [616, 397] width 264 height 22
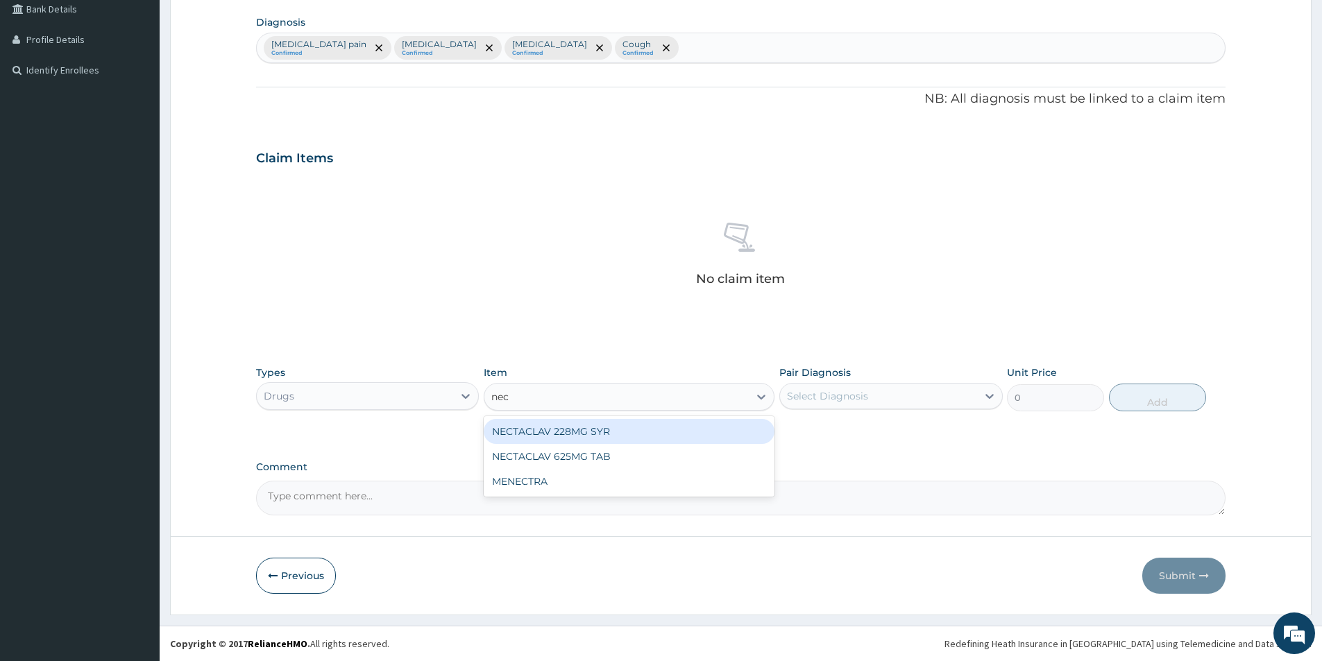
type input "nect"
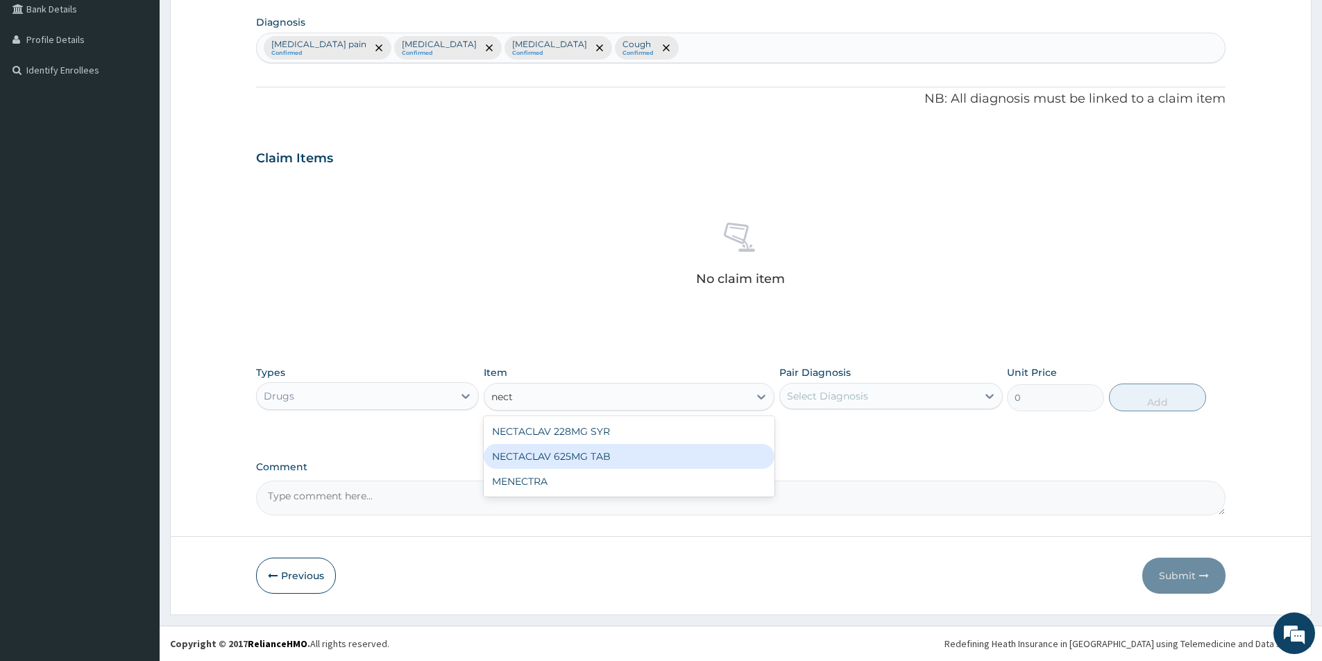
click at [580, 451] on div "NECTACLAV 625MG TAB" at bounding box center [629, 456] width 291 height 25
type input "200"
click at [890, 391] on div "Select Diagnosis" at bounding box center [878, 396] width 196 height 22
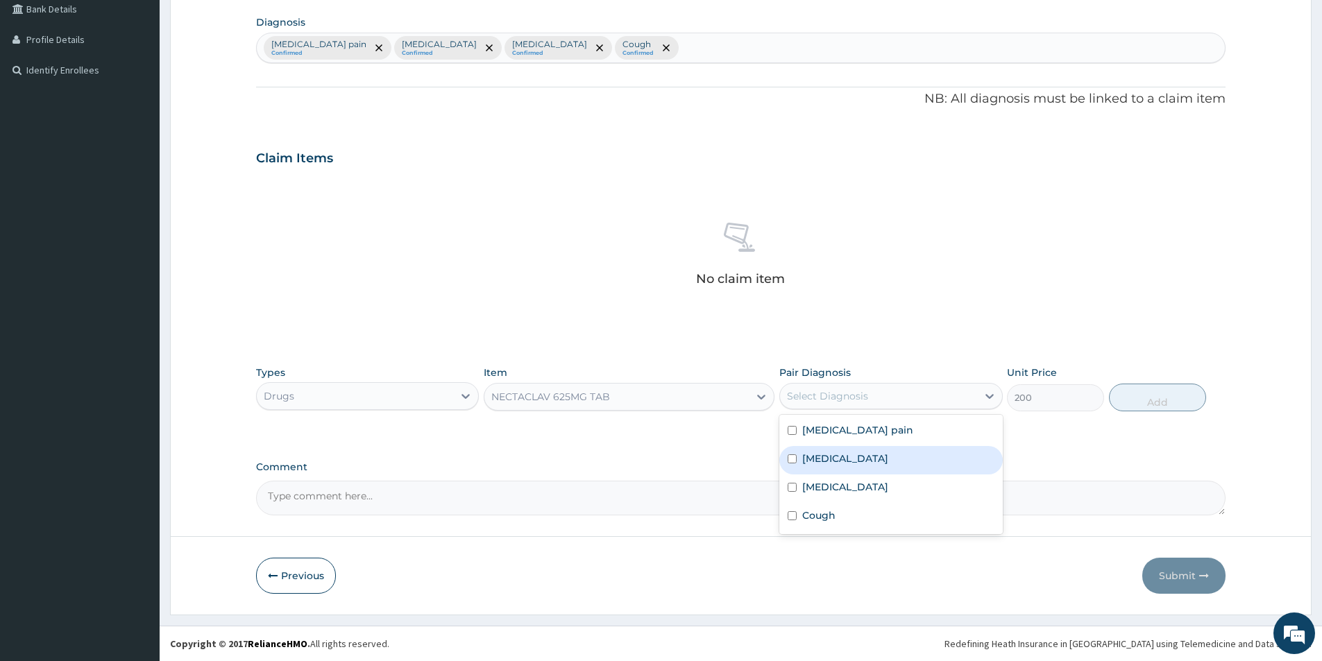
click at [794, 455] on input "checkbox" at bounding box center [792, 459] width 9 height 9
checkbox input "true"
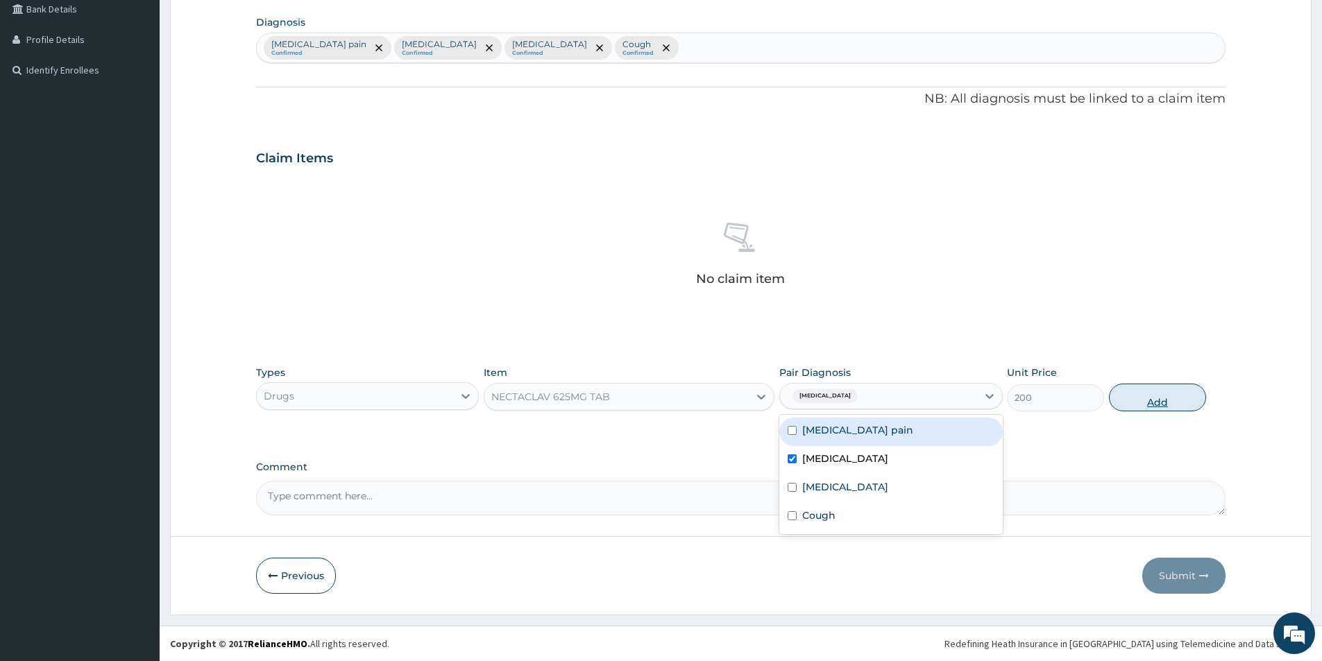
click at [1191, 396] on button "Add" at bounding box center [1157, 398] width 97 height 28
type input "0"
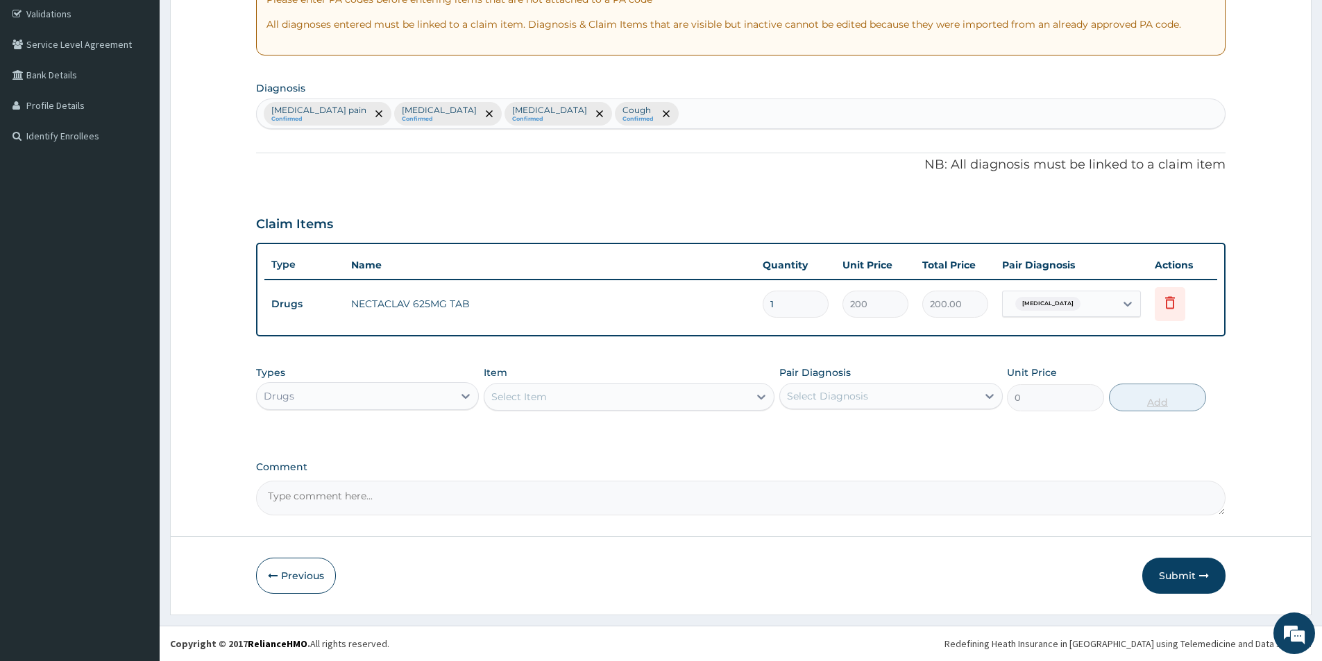
scroll to position [260, 0]
type input "0.00"
type input "2"
type input "400.00"
type input "20"
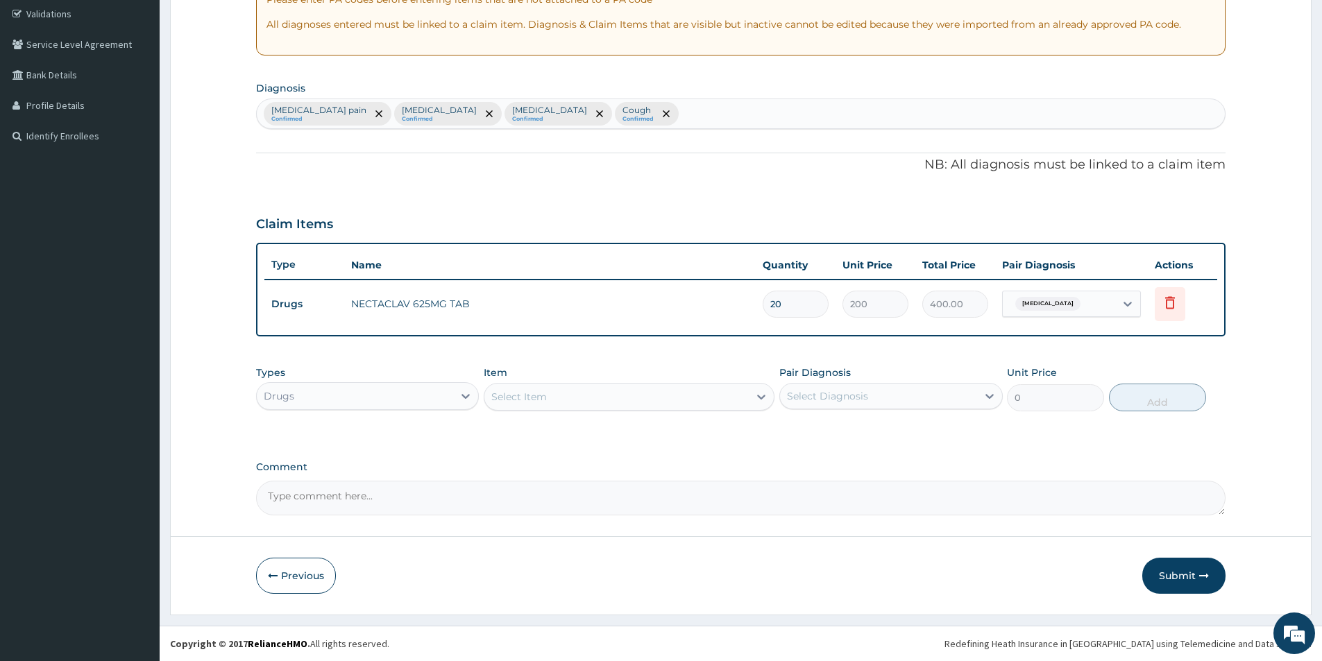
type input "4000.00"
type input "20"
drag, startPoint x: 687, startPoint y: 402, endPoint x: 1160, endPoint y: 355, distance: 474.9
click at [689, 400] on div "Select Item" at bounding box center [616, 397] width 264 height 22
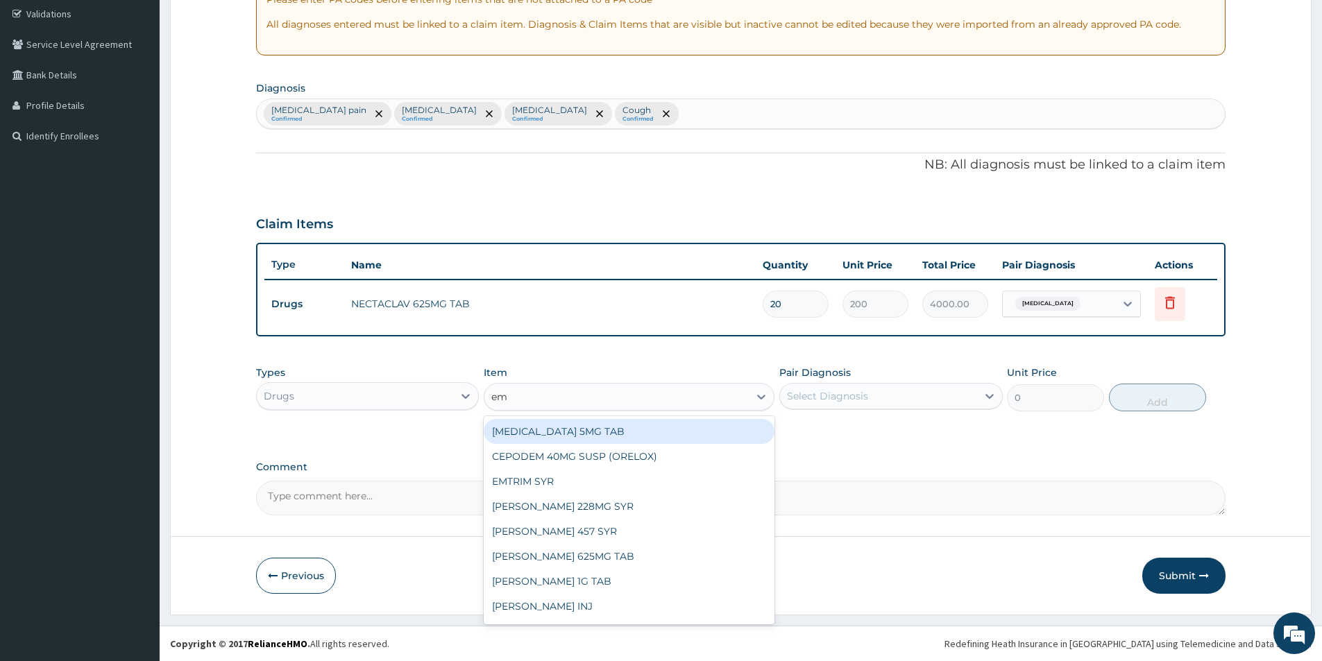
type input "emz"
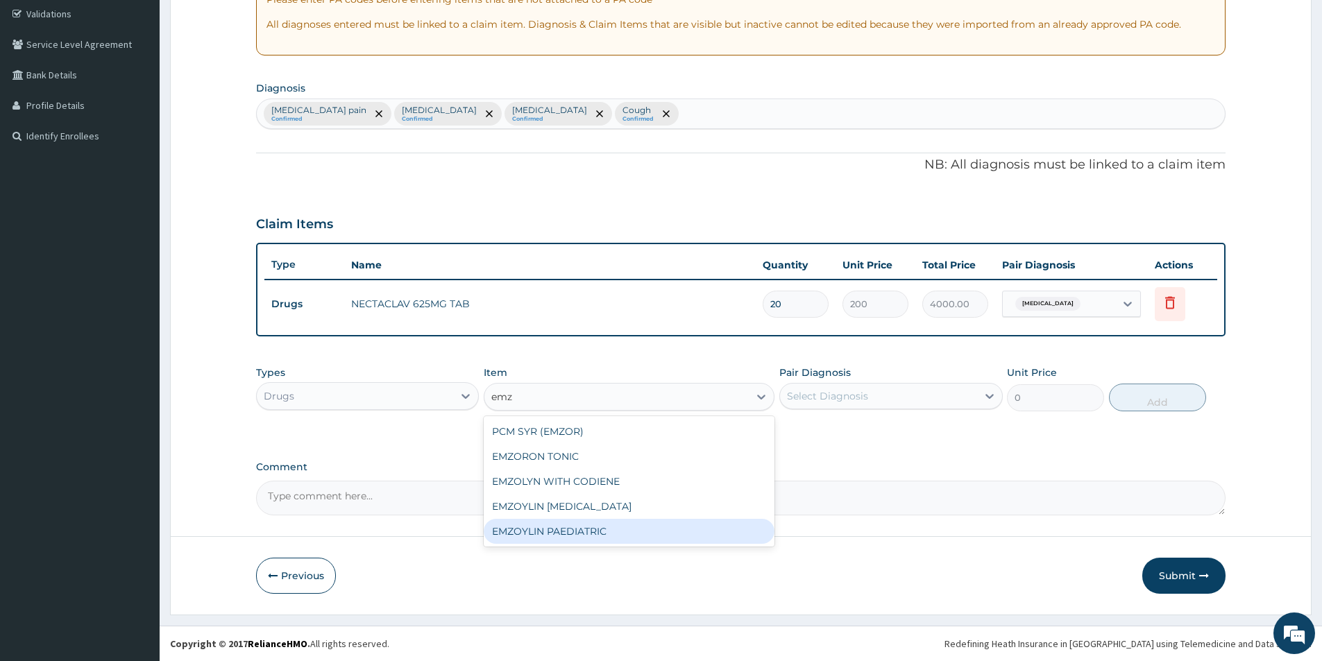
click at [623, 529] on div "EMZOYLIN PAEDIATRIC" at bounding box center [629, 531] width 291 height 25
type input "700"
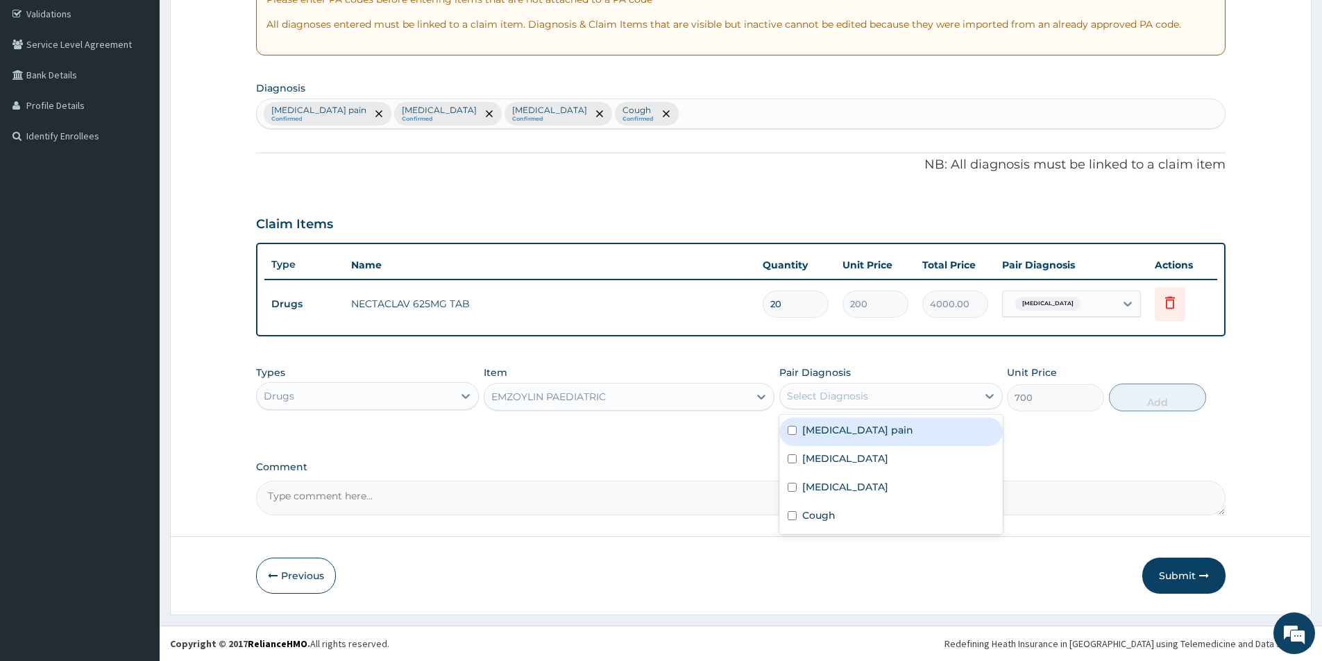
click at [859, 395] on div "Select Diagnosis" at bounding box center [827, 396] width 81 height 14
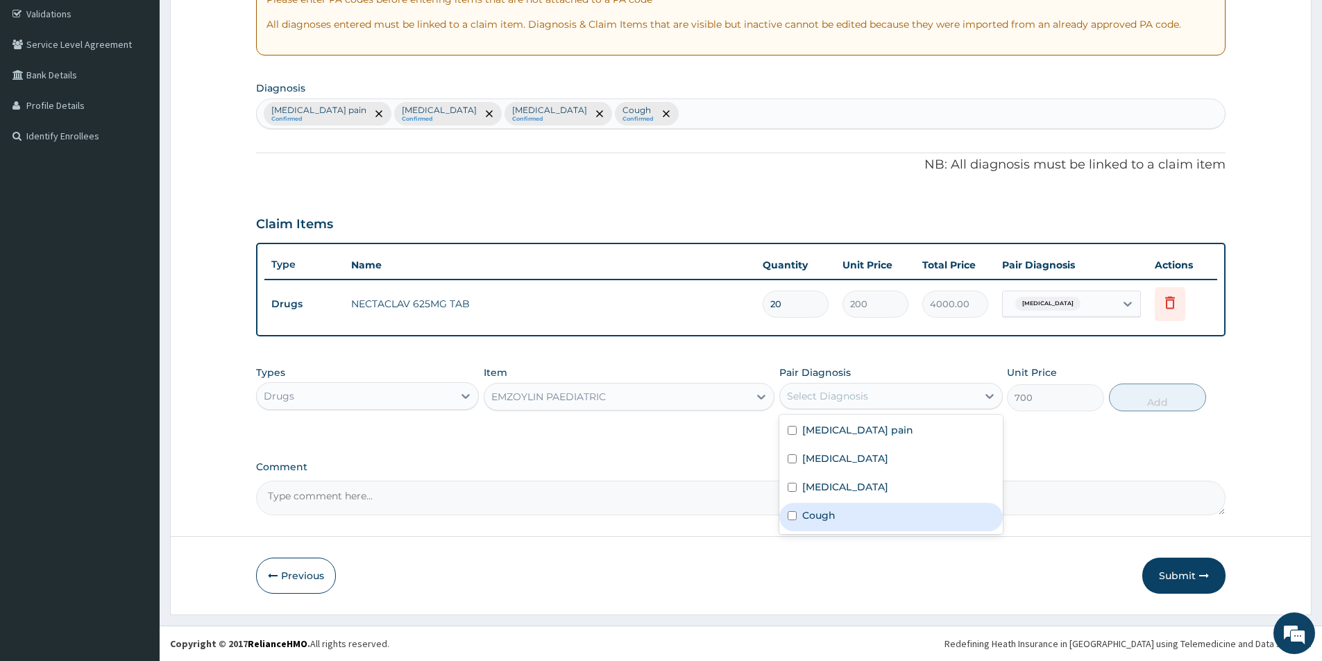
click at [829, 511] on label "Cough" at bounding box center [818, 516] width 33 height 14
checkbox input "true"
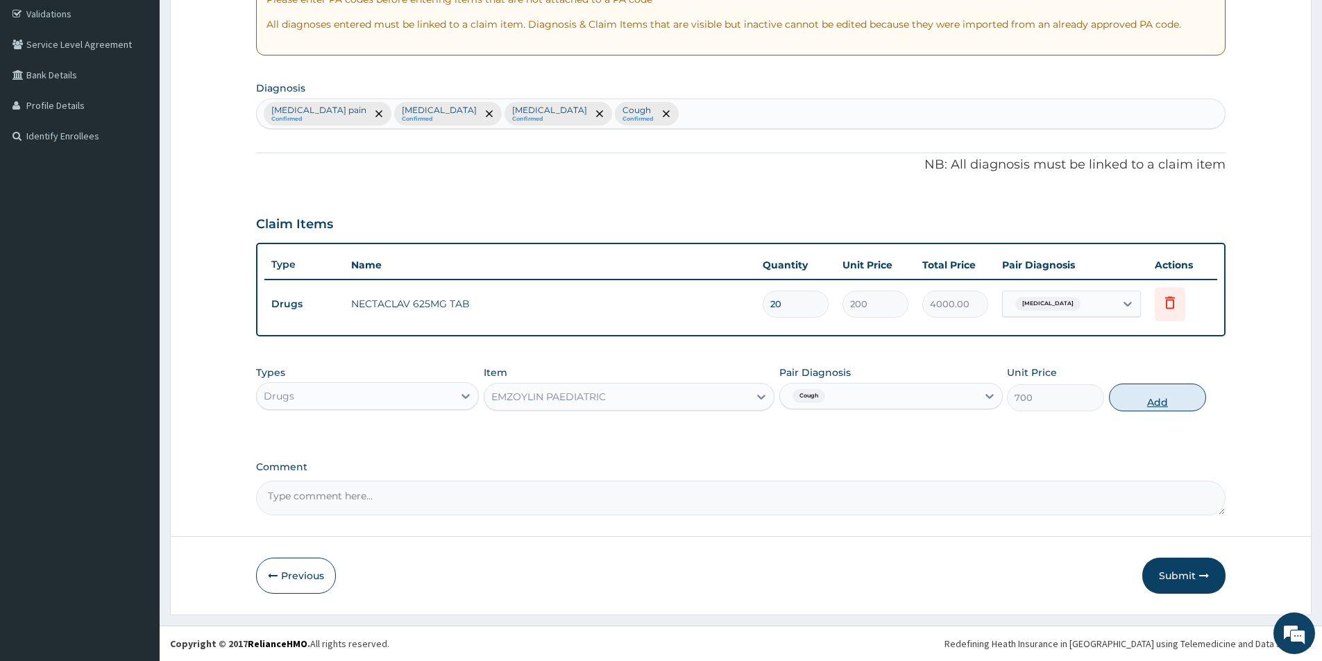
click at [1180, 400] on button "Add" at bounding box center [1157, 398] width 97 height 28
click at [1180, 400] on div "PA Code / Prescription Code Enter Code(Secondary Care Only) Encounter Date 16-0…" at bounding box center [740, 194] width 969 height 643
type input "0"
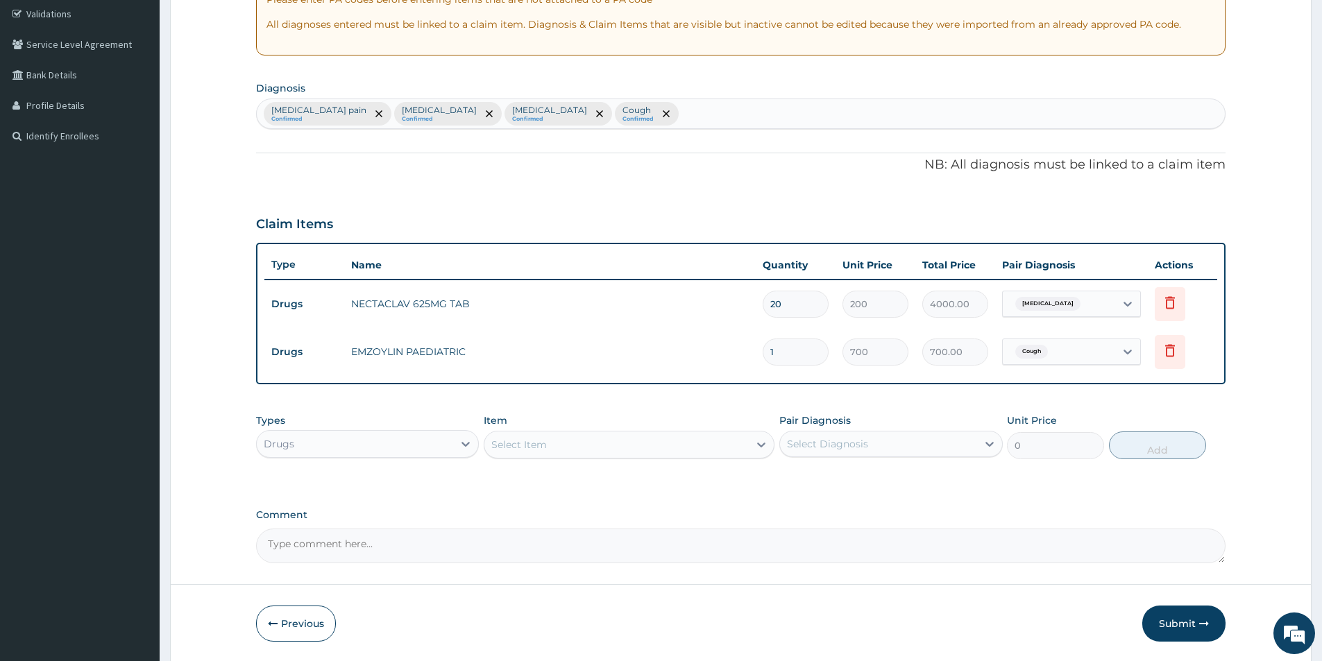
click at [533, 439] on div "Select Item" at bounding box center [519, 445] width 56 height 14
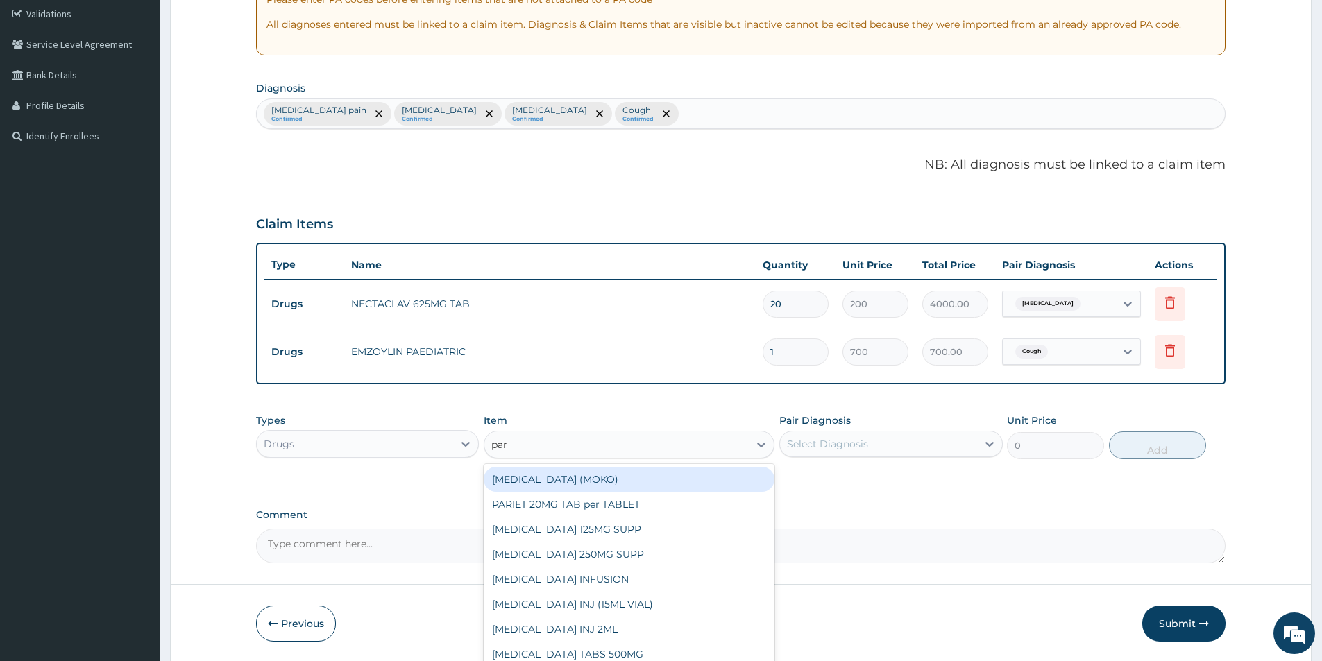
type input "para"
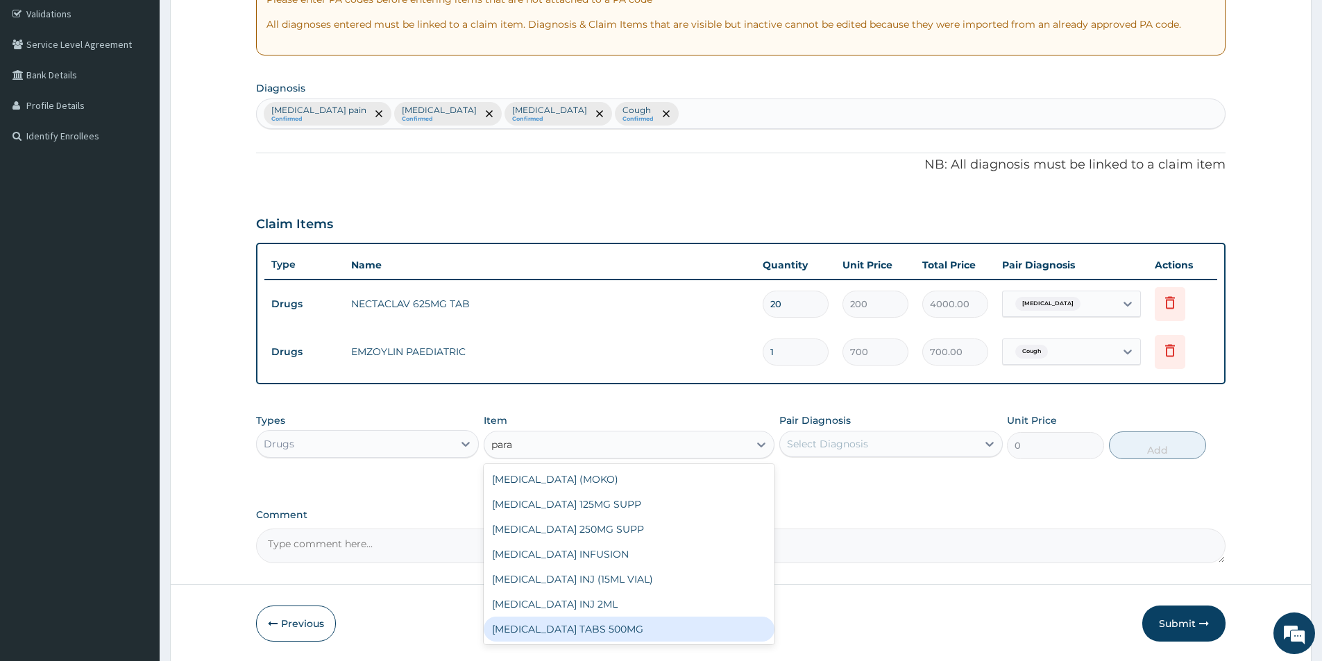
click at [593, 627] on div "PARACETAMOL TABS 500MG" at bounding box center [629, 629] width 291 height 25
type input "10"
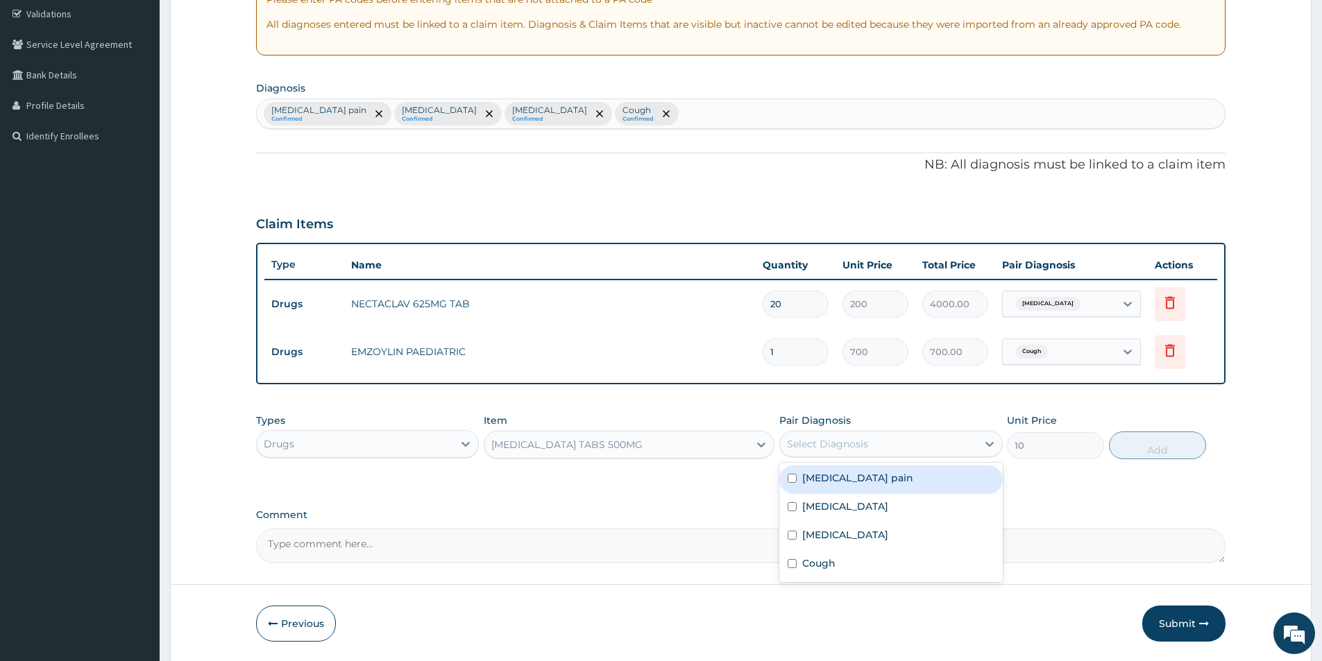
click at [866, 436] on div "Select Diagnosis" at bounding box center [878, 444] width 196 height 22
click at [808, 472] on label "Musculoskeletal pain" at bounding box center [857, 478] width 111 height 14
checkbox input "true"
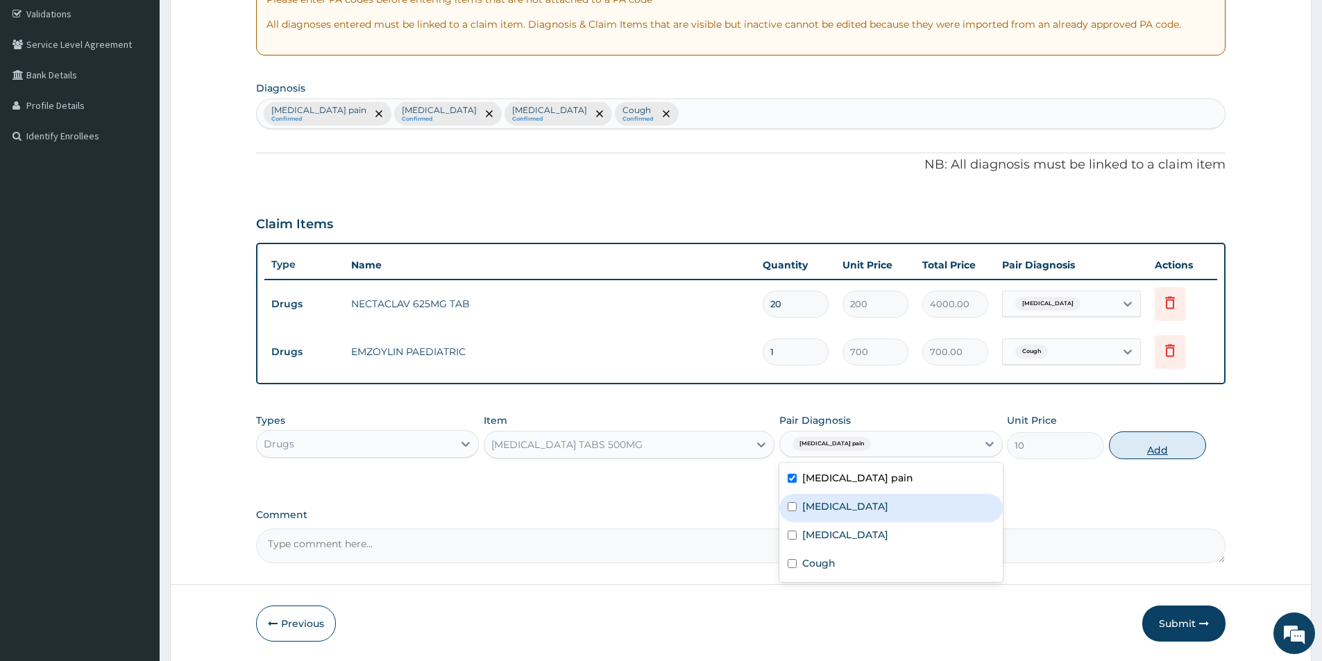
click at [1181, 452] on button "Add" at bounding box center [1157, 446] width 97 height 28
type input "0"
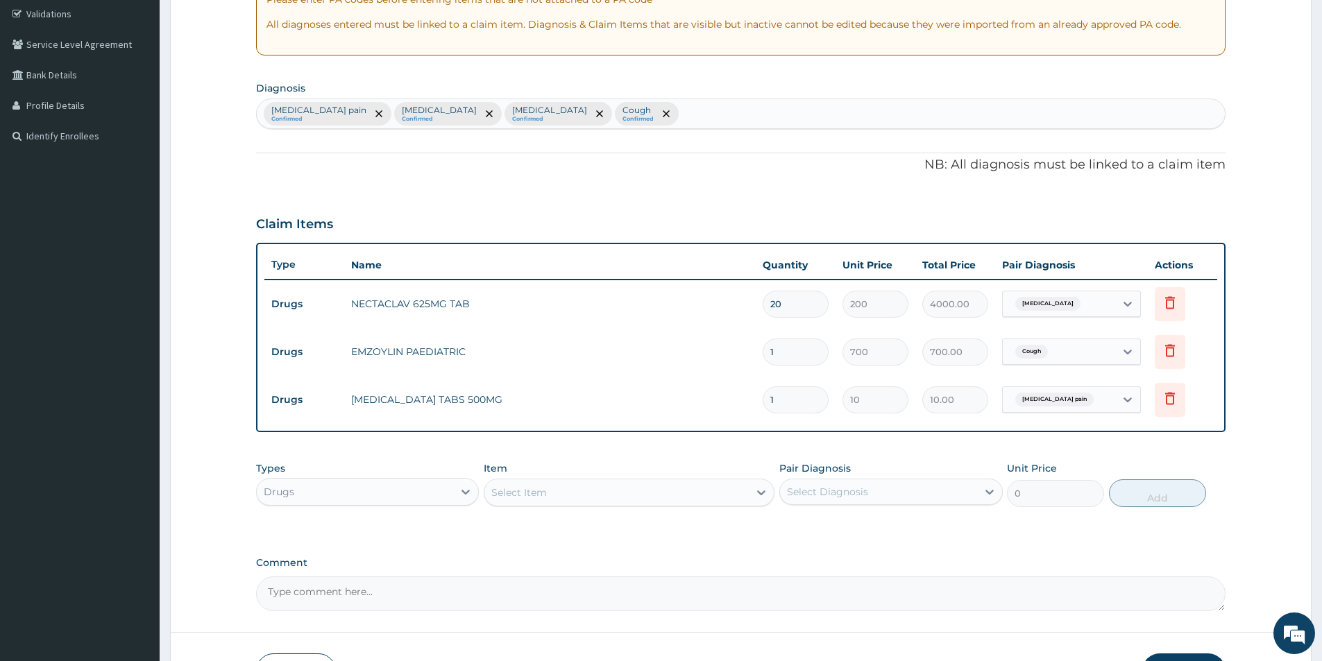
type input "0.00"
type input "2"
type input "20.00"
type input "20"
type input "200.00"
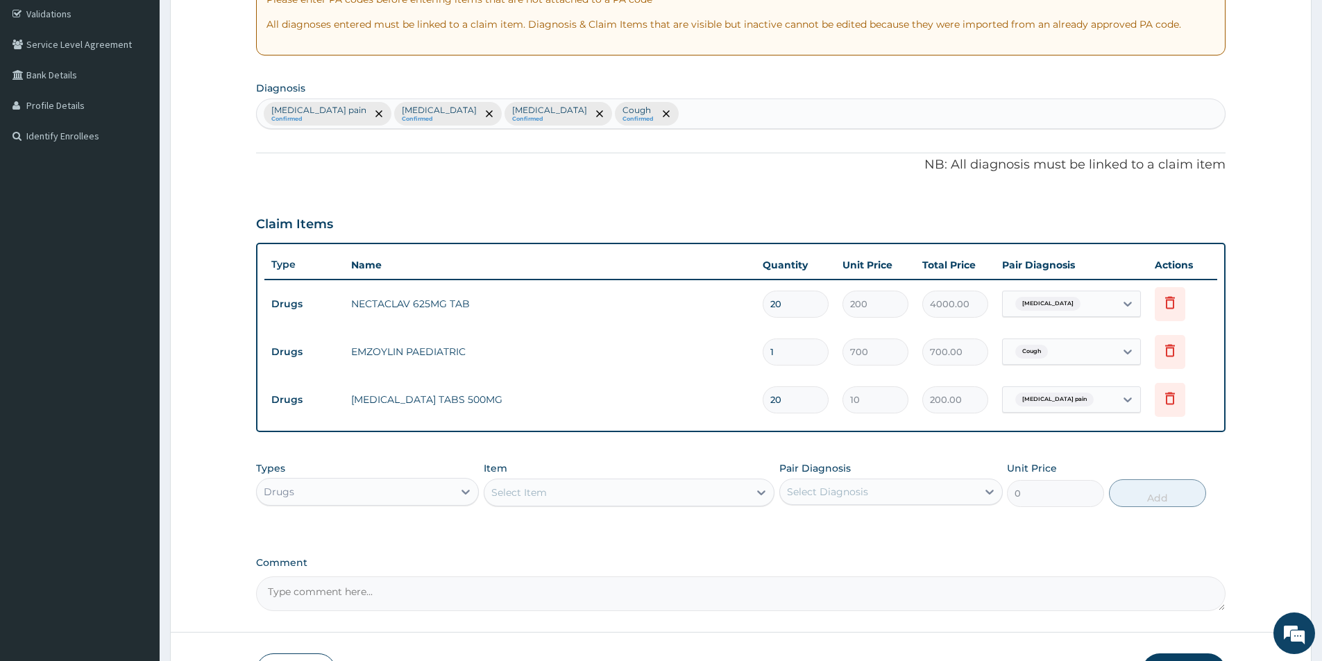
type input "20"
click at [546, 491] on div "Select Item" at bounding box center [519, 493] width 56 height 14
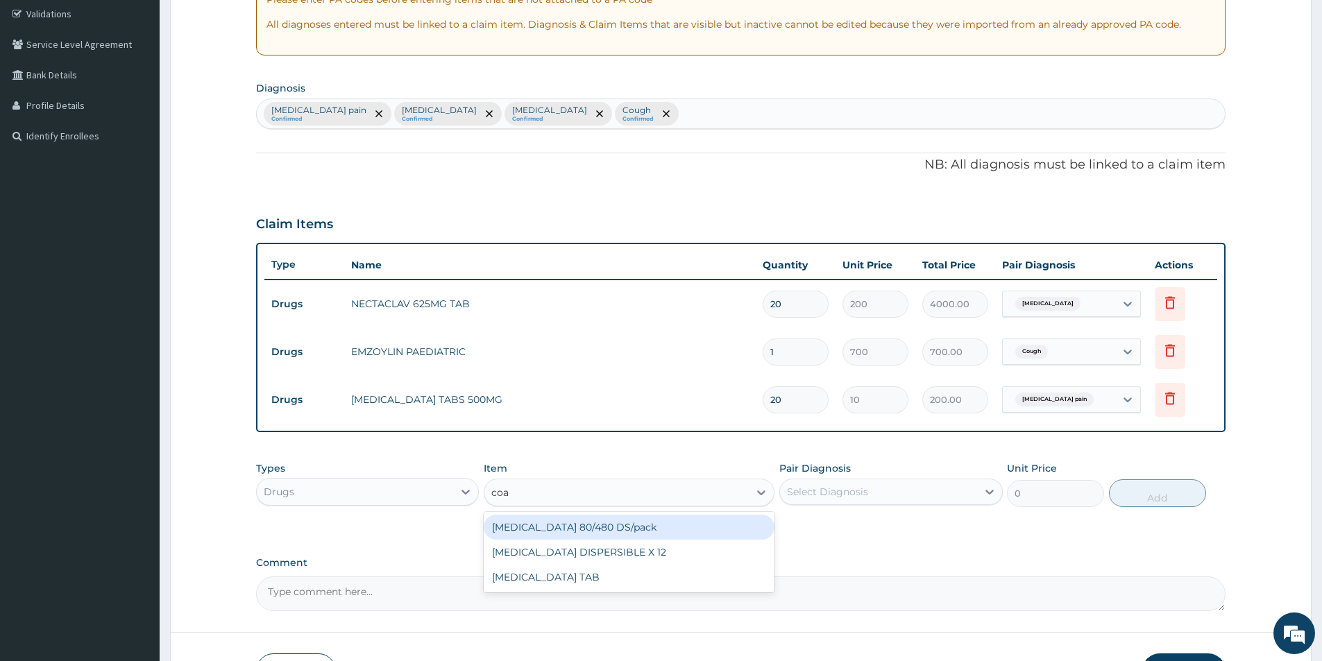
type input "coar"
click at [552, 523] on div "COARTEM 80/480 DS/pack" at bounding box center [629, 527] width 291 height 25
type input "2500"
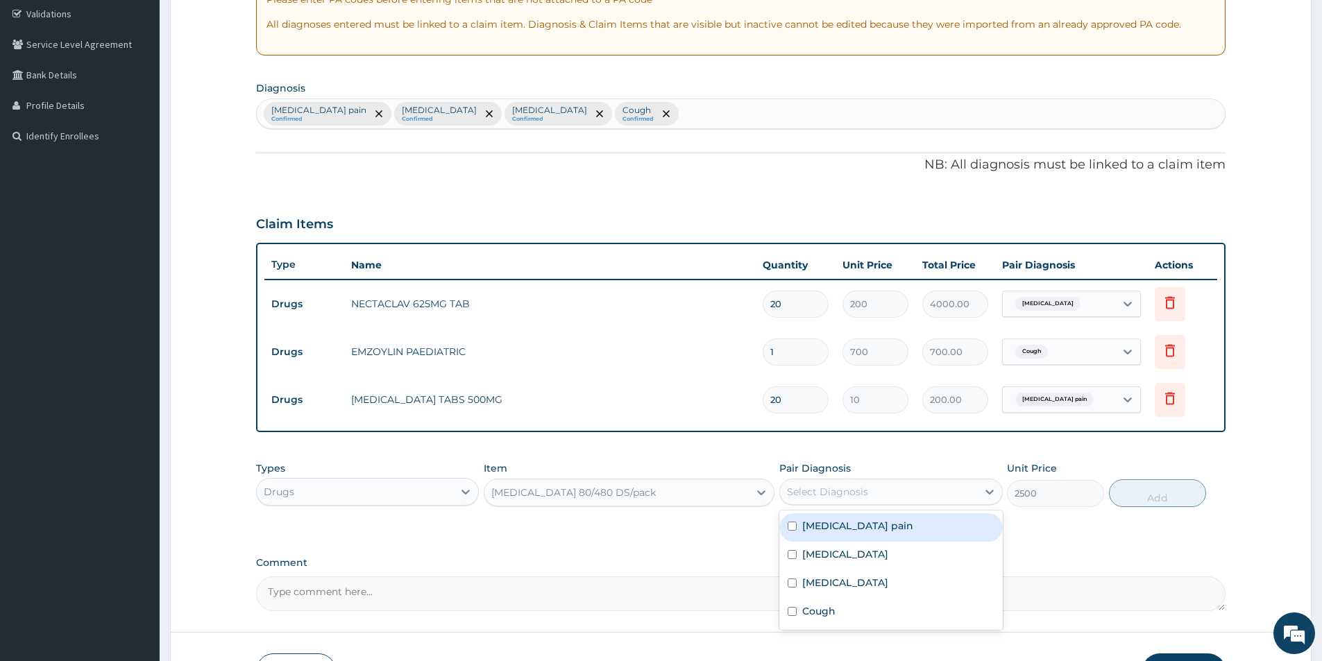
click at [933, 499] on div "Select Diagnosis" at bounding box center [878, 492] width 196 height 22
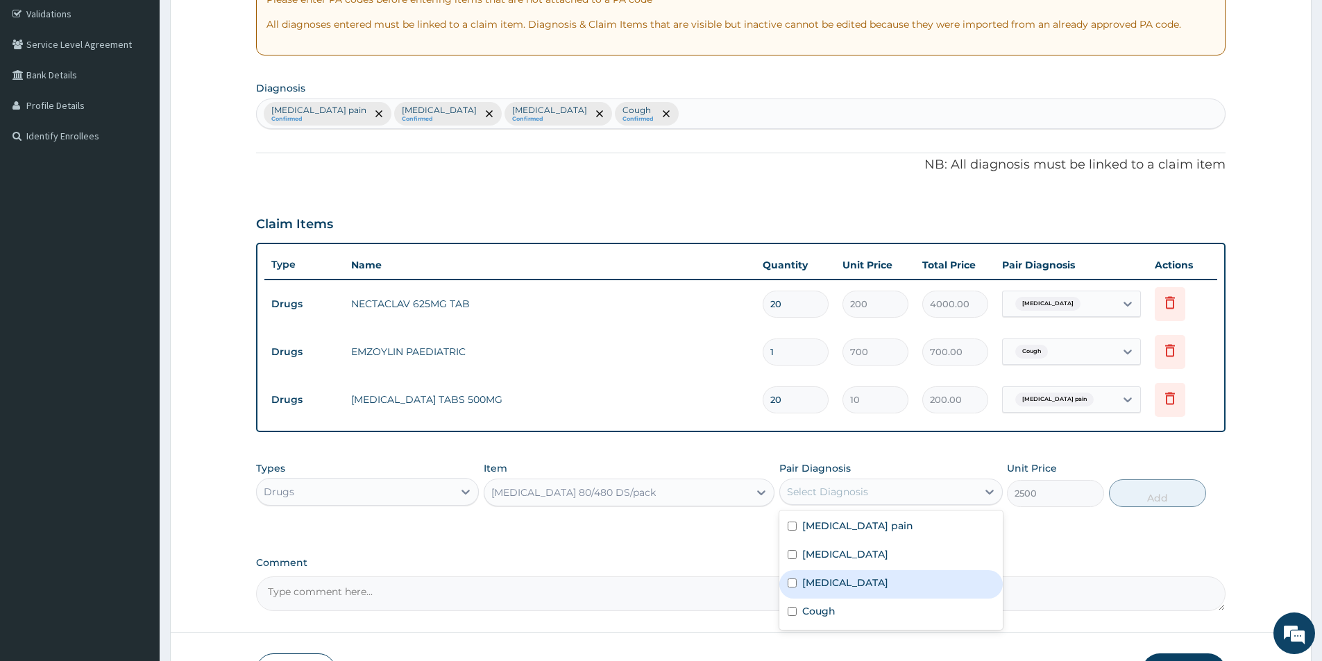
click at [842, 579] on div "Malaria" at bounding box center [890, 584] width 223 height 28
checkbox input "true"
click at [1176, 504] on button "Add" at bounding box center [1157, 494] width 97 height 28
type input "0"
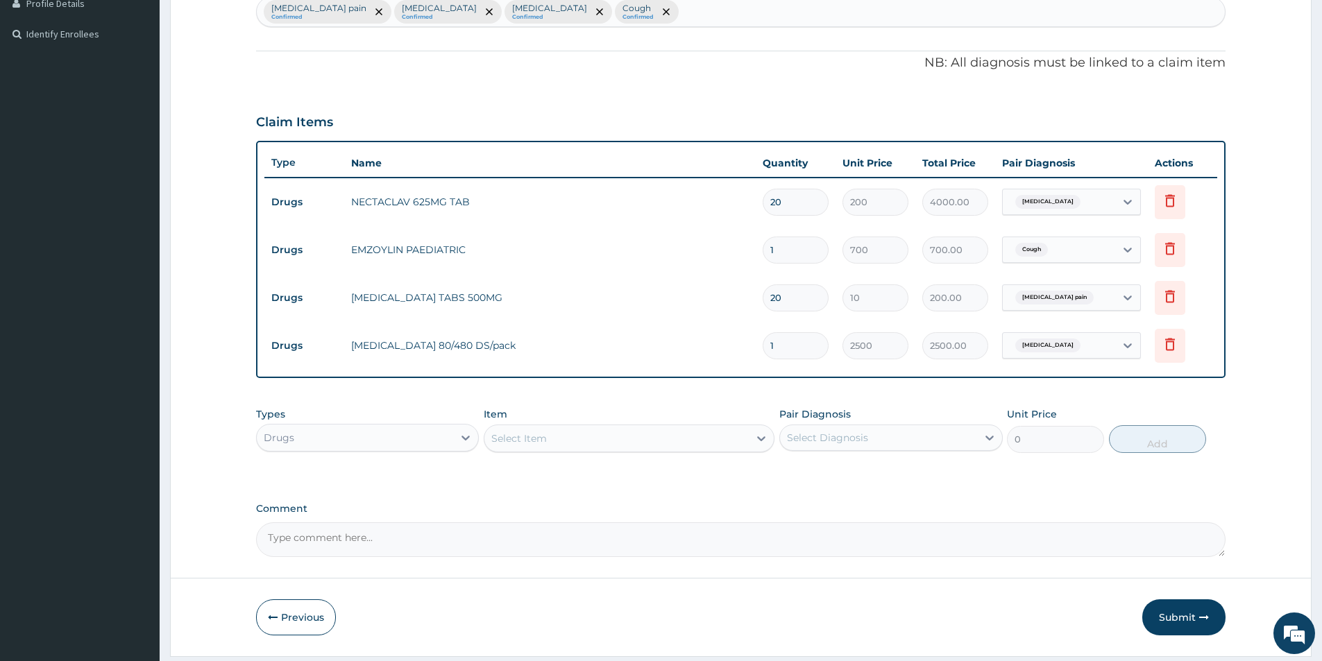
scroll to position [403, 0]
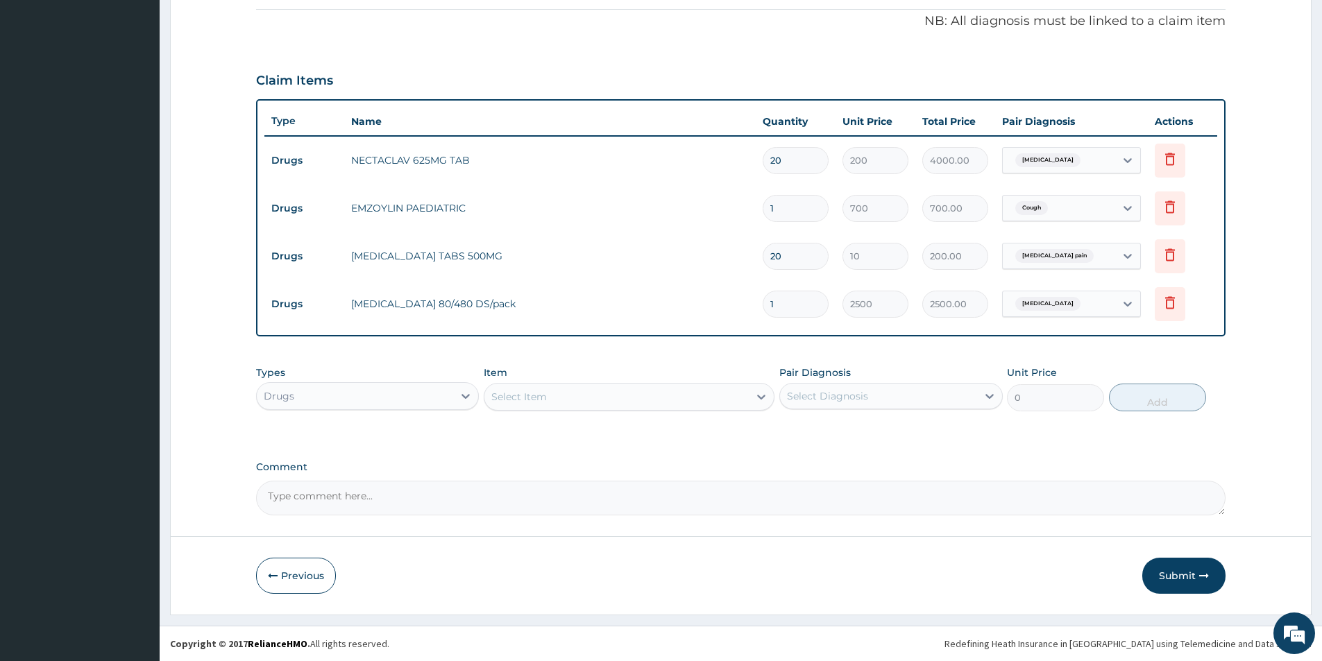
drag, startPoint x: 1207, startPoint y: 577, endPoint x: 1214, endPoint y: 570, distance: 9.9
click at [1214, 571] on button "Submit" at bounding box center [1183, 576] width 83 height 36
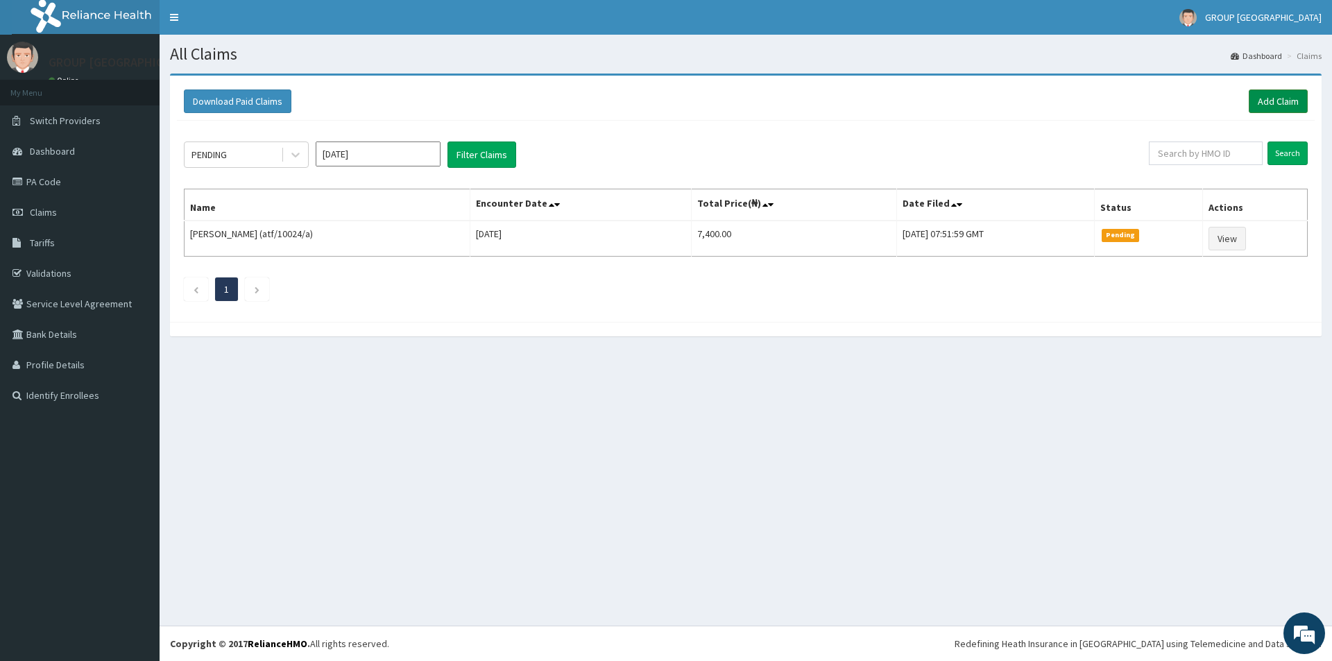
click at [1272, 94] on link "Add Claim" at bounding box center [1278, 102] width 59 height 24
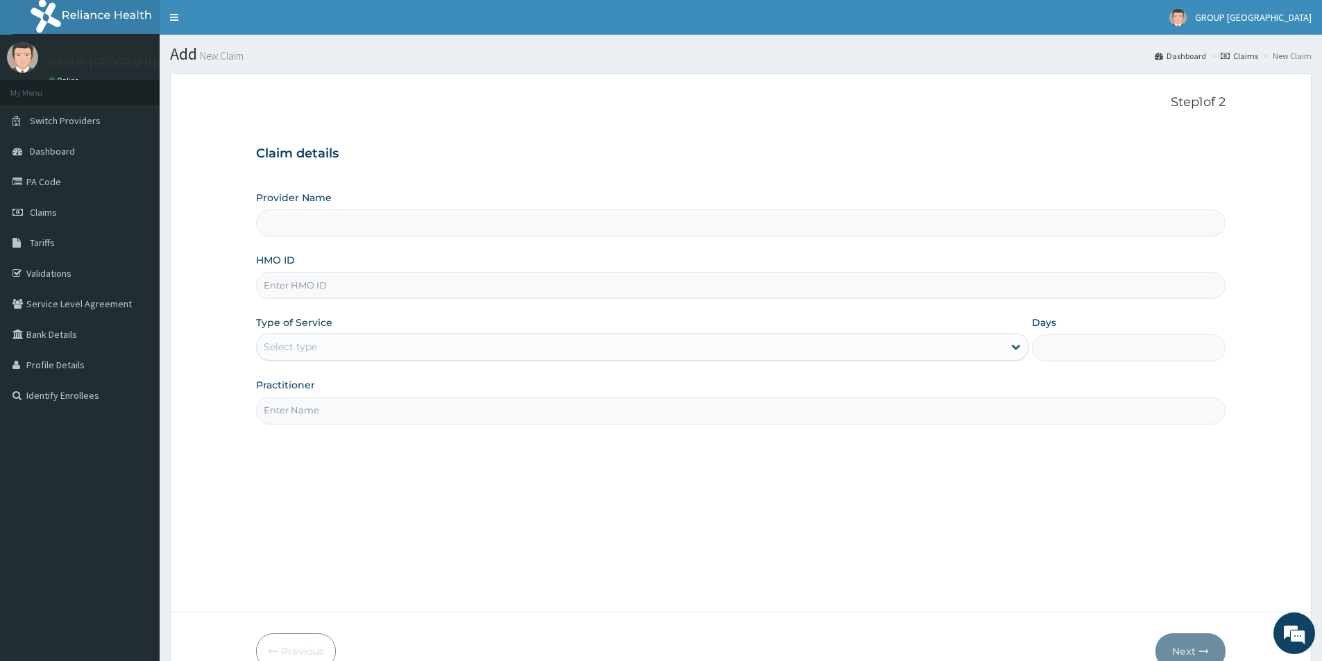
type input "GROUP [GEOGRAPHIC_DATA], [GEOGRAPHIC_DATA]"
type input "atf/10024/d"
click at [310, 346] on div "Select type" at bounding box center [290, 347] width 53 height 14
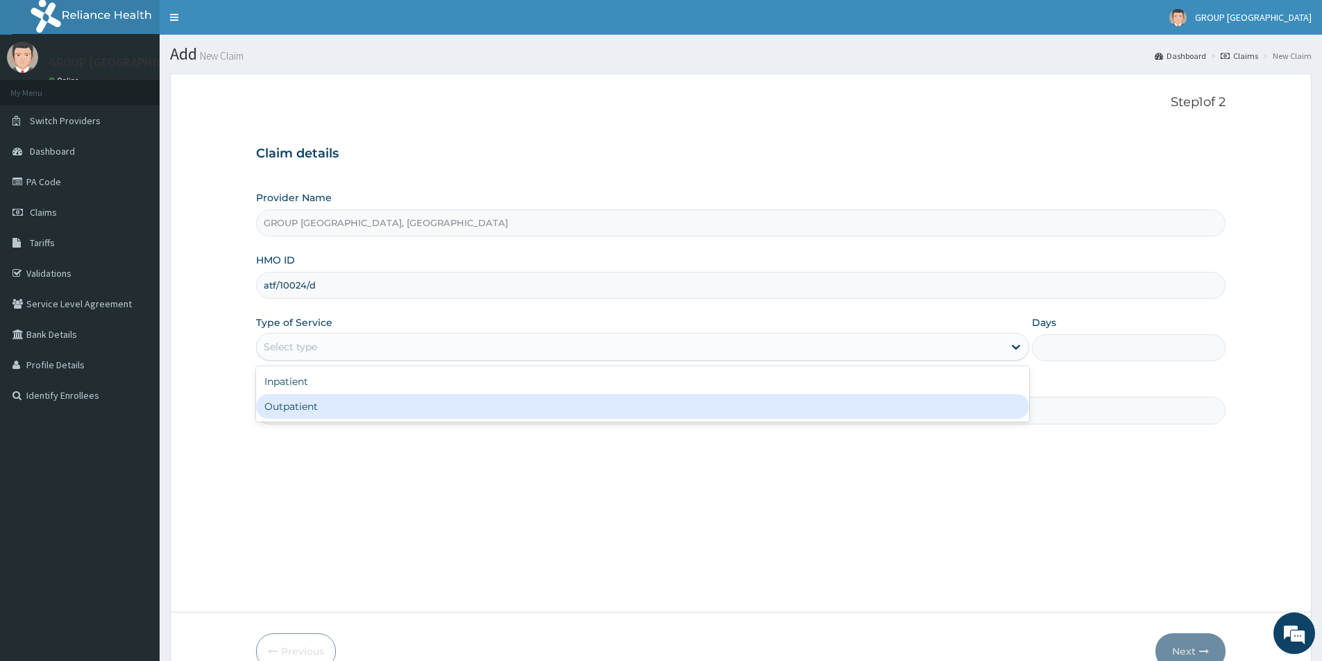
click at [316, 405] on div "Outpatient" at bounding box center [642, 406] width 773 height 25
type input "1"
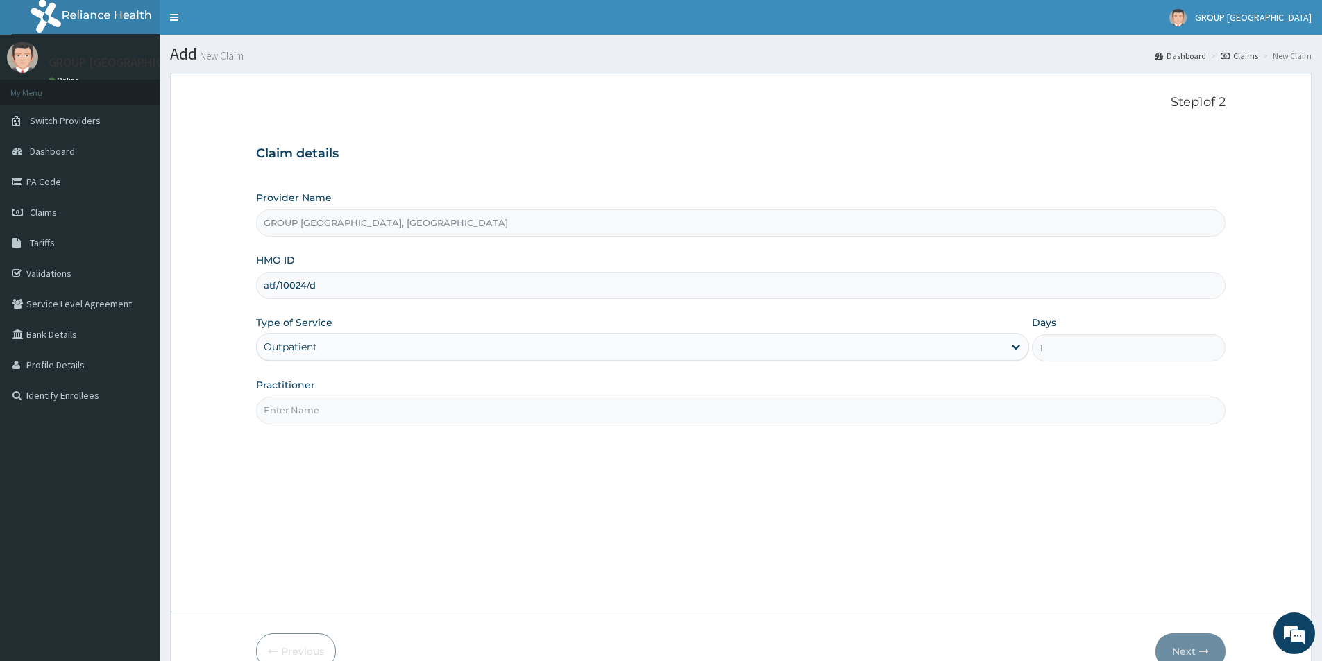
drag, startPoint x: 291, startPoint y: 403, endPoint x: 291, endPoint y: 412, distance: 8.3
click at [291, 403] on input "Practitioner" at bounding box center [740, 410] width 969 height 27
type input "[PERSON_NAME]"
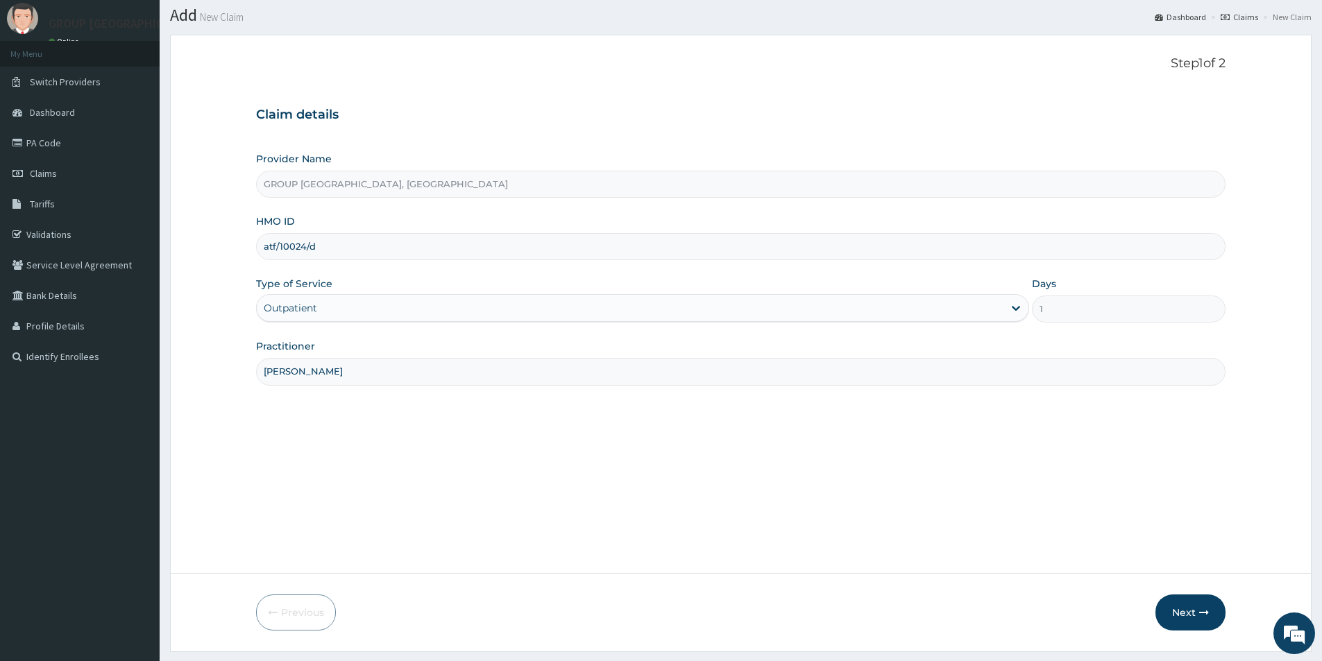
scroll to position [76, 0]
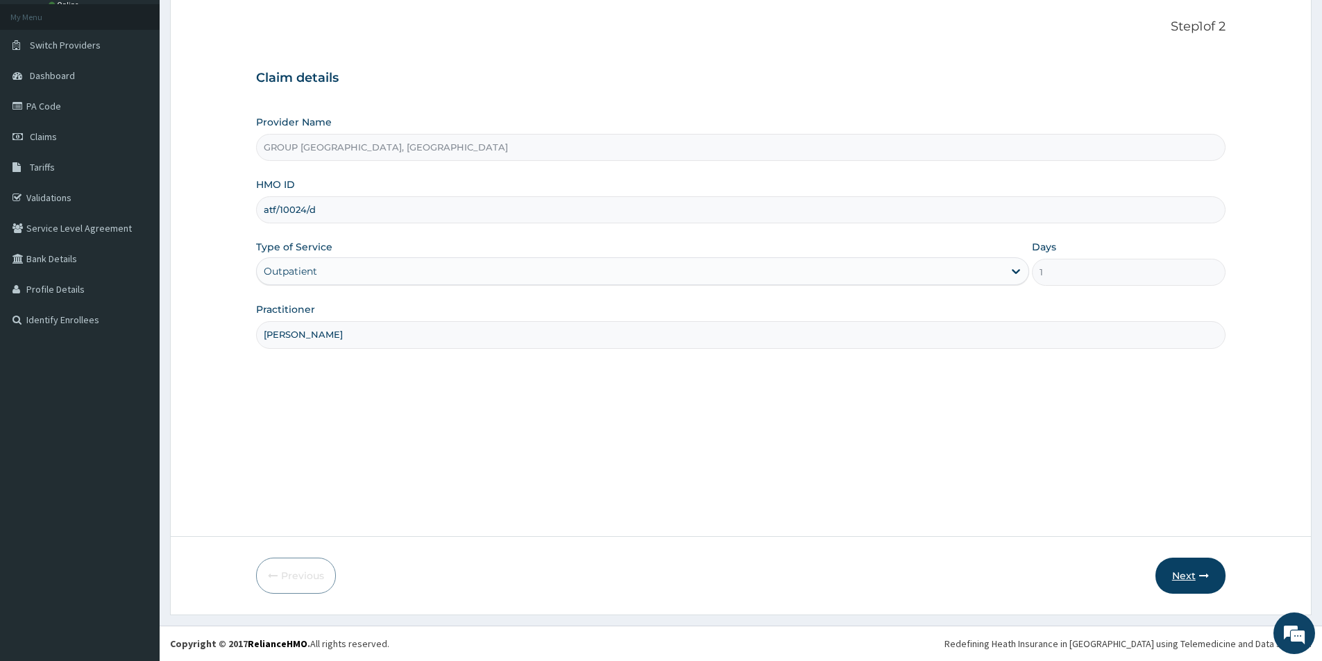
click at [1178, 569] on button "Next" at bounding box center [1190, 576] width 70 height 36
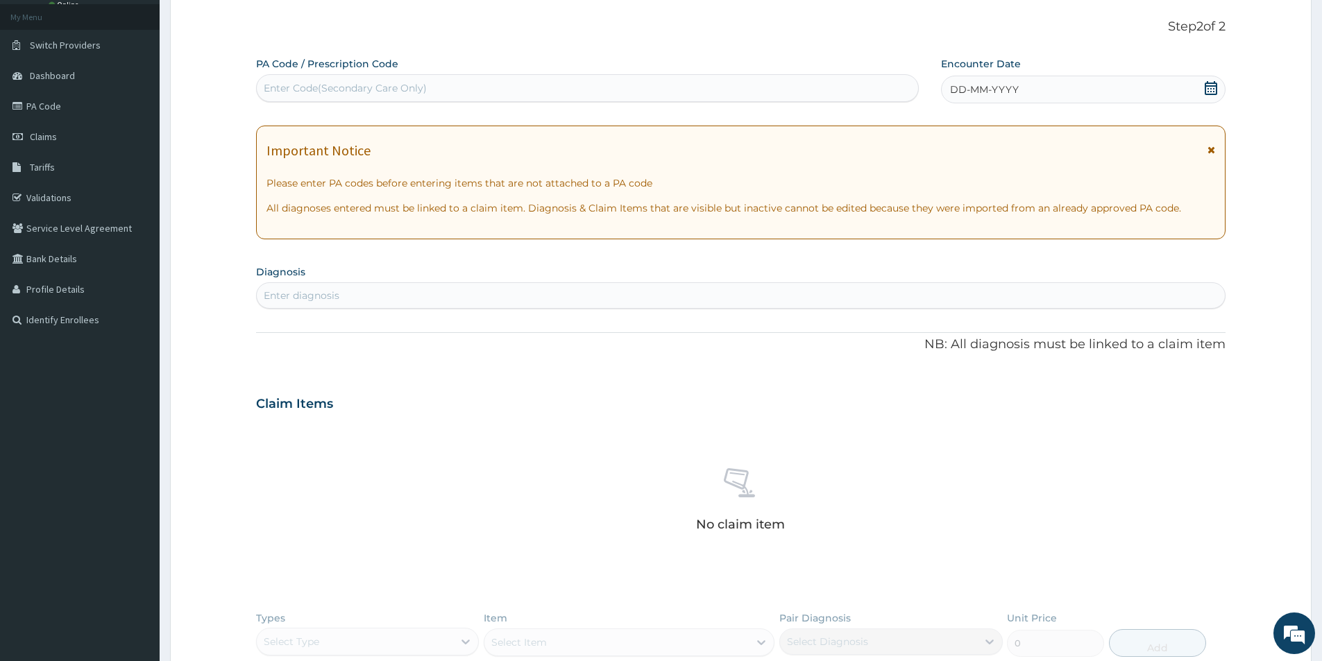
click at [1105, 87] on div "DD-MM-YYYY" at bounding box center [1083, 90] width 284 height 28
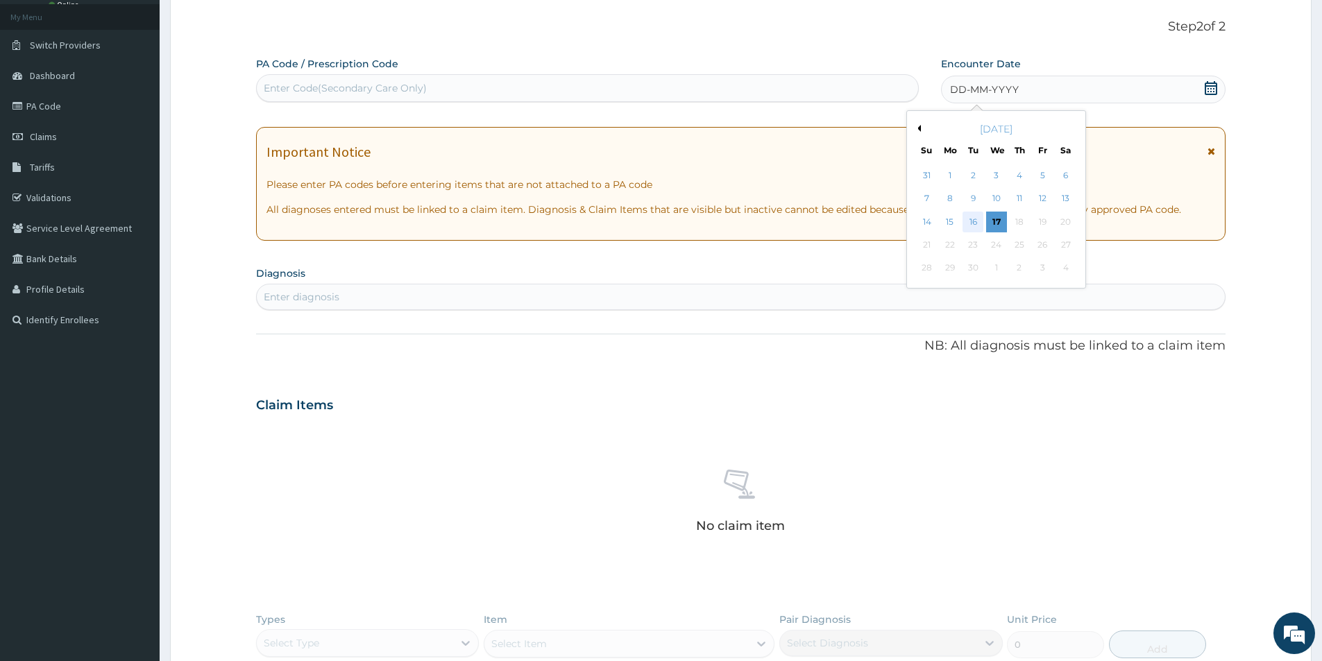
click at [970, 218] on div "16" at bounding box center [973, 222] width 21 height 21
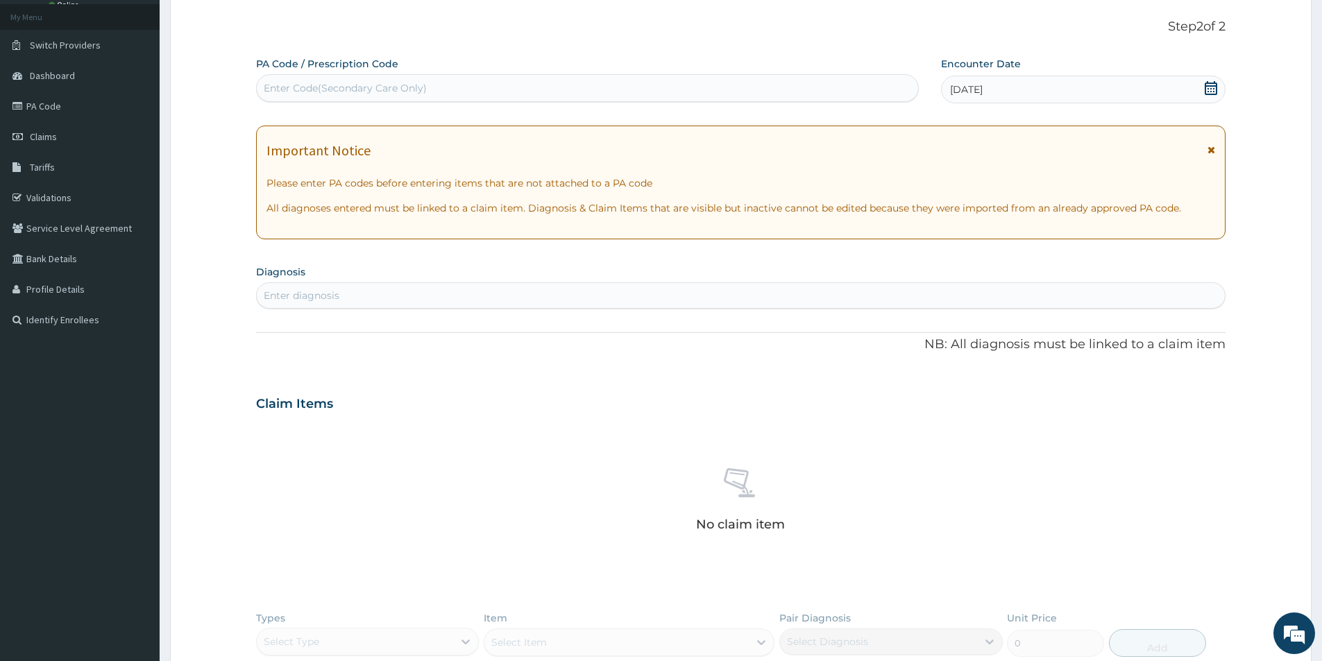
scroll to position [284, 0]
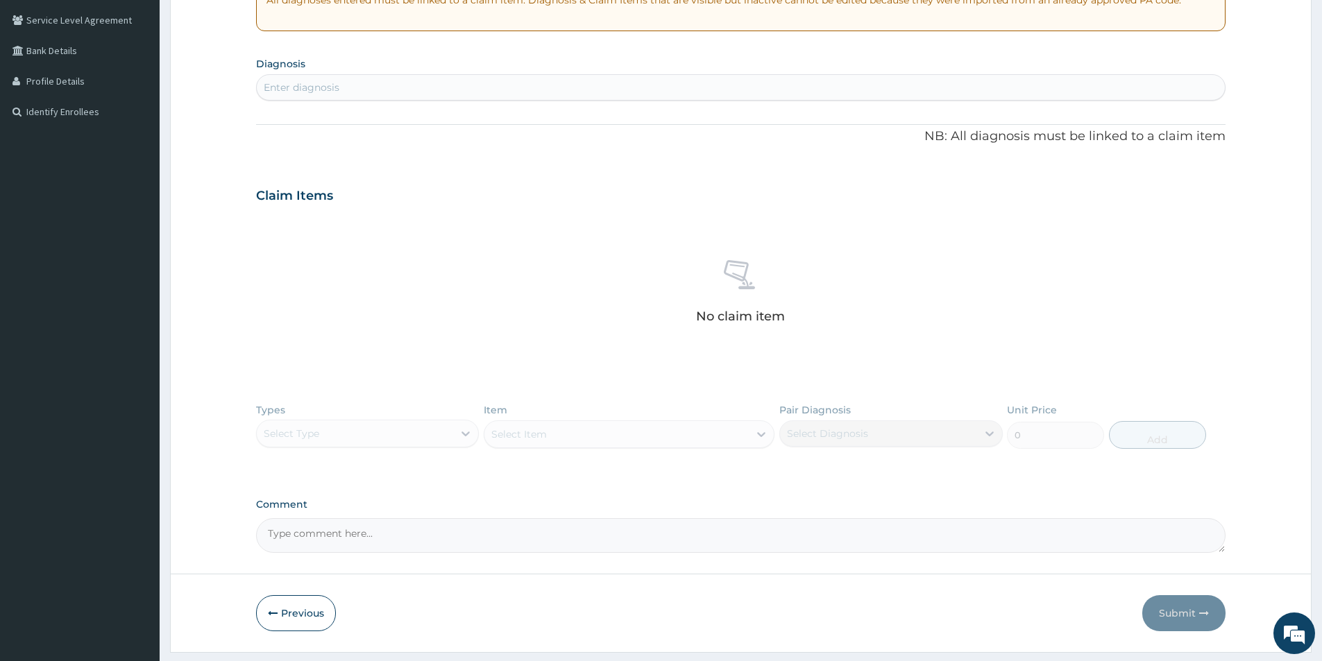
drag, startPoint x: 484, startPoint y: 94, endPoint x: 486, endPoint y: 84, distance: 10.6
click at [485, 85] on div "Enter diagnosis" at bounding box center [741, 87] width 968 height 22
type input "mala"
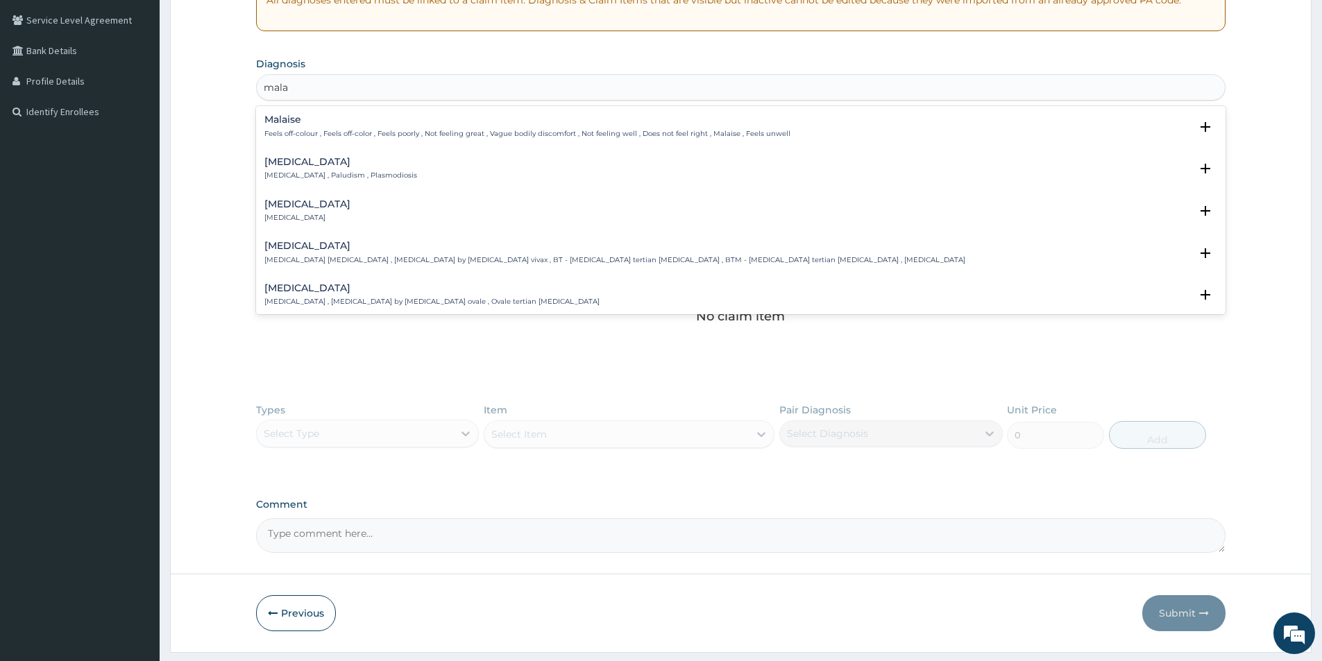
click at [293, 88] on div "mala mala" at bounding box center [741, 87] width 968 height 22
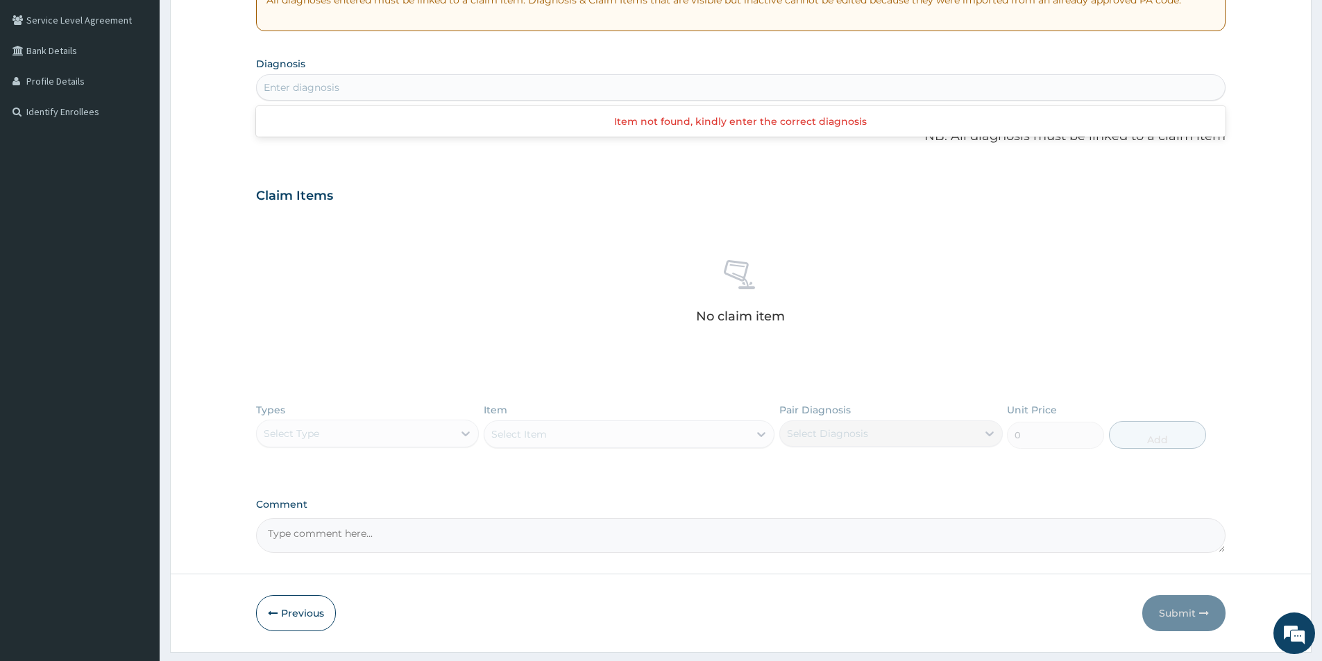
click at [293, 85] on div "Enter diagnosis" at bounding box center [302, 87] width 76 height 14
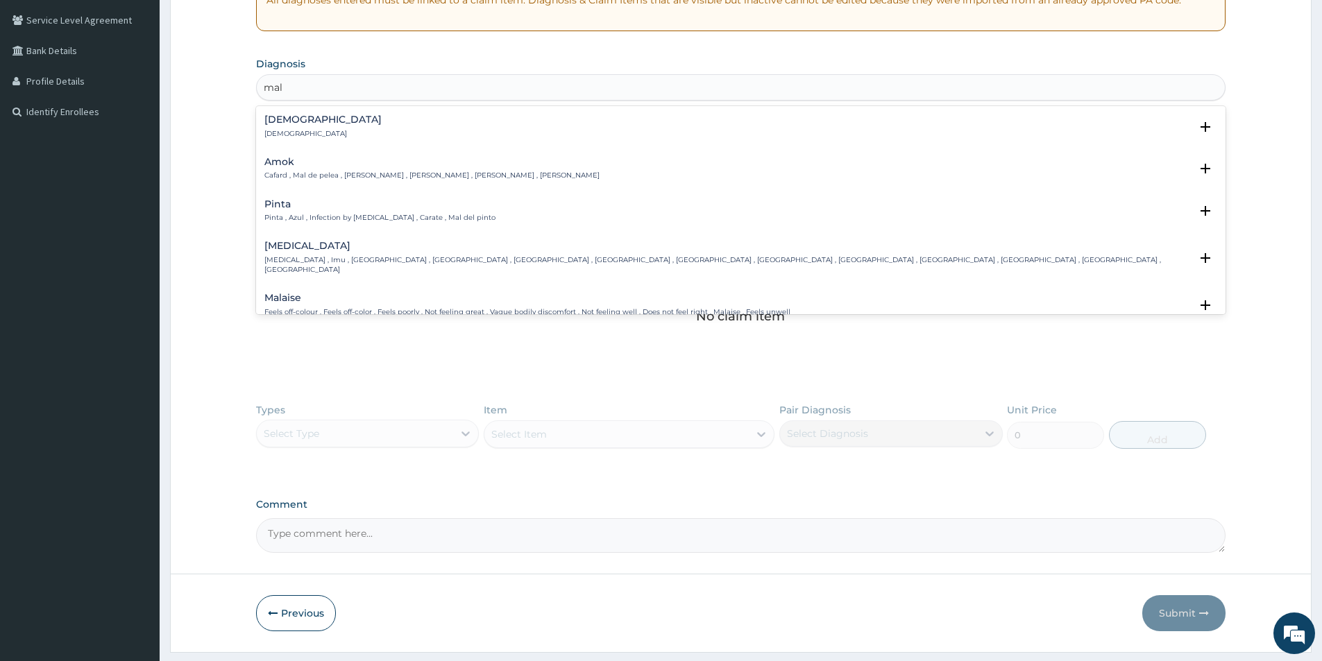
type input "mala"
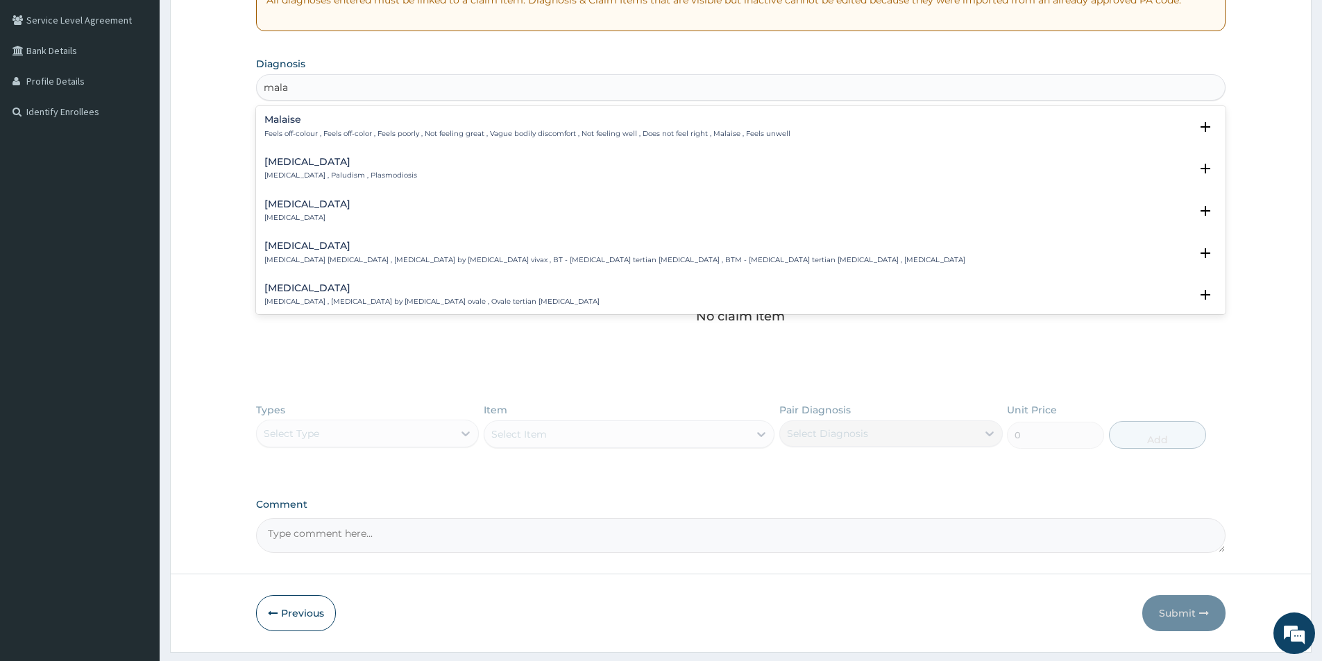
click at [319, 171] on p "[MEDICAL_DATA] , Paludism , Plasmodiosis" at bounding box center [340, 176] width 153 height 10
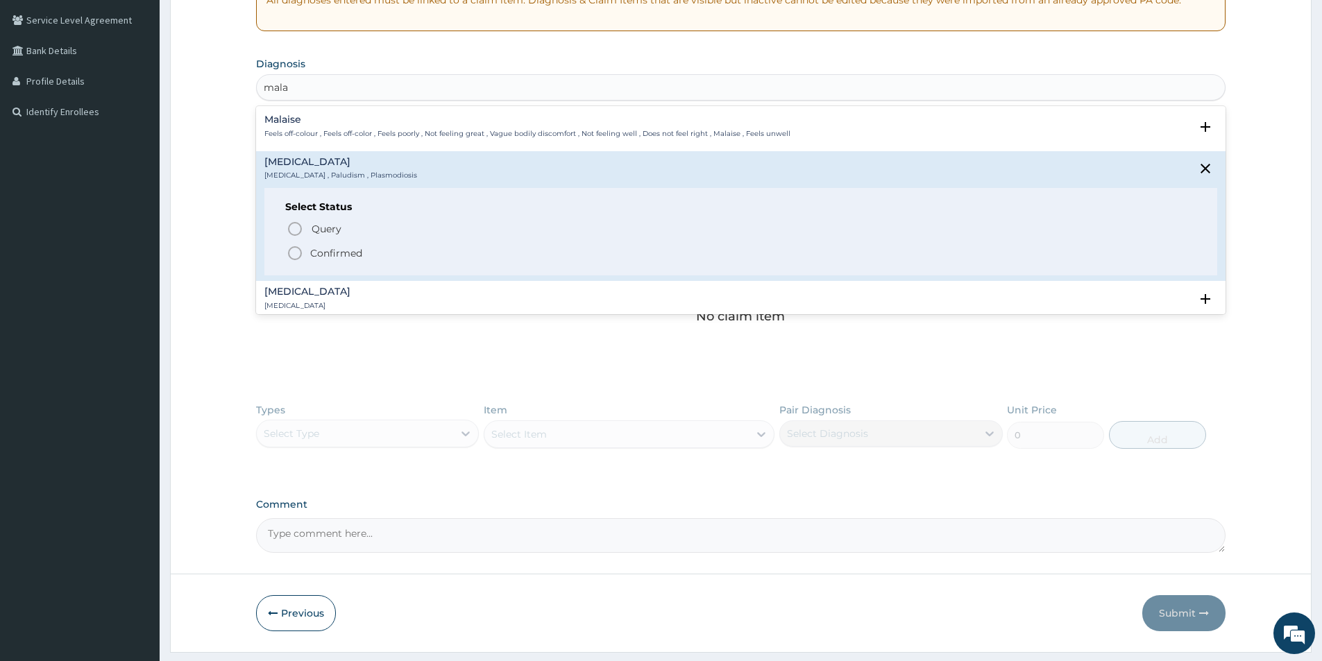
click at [300, 253] on icon "status option filled" at bounding box center [295, 253] width 17 height 17
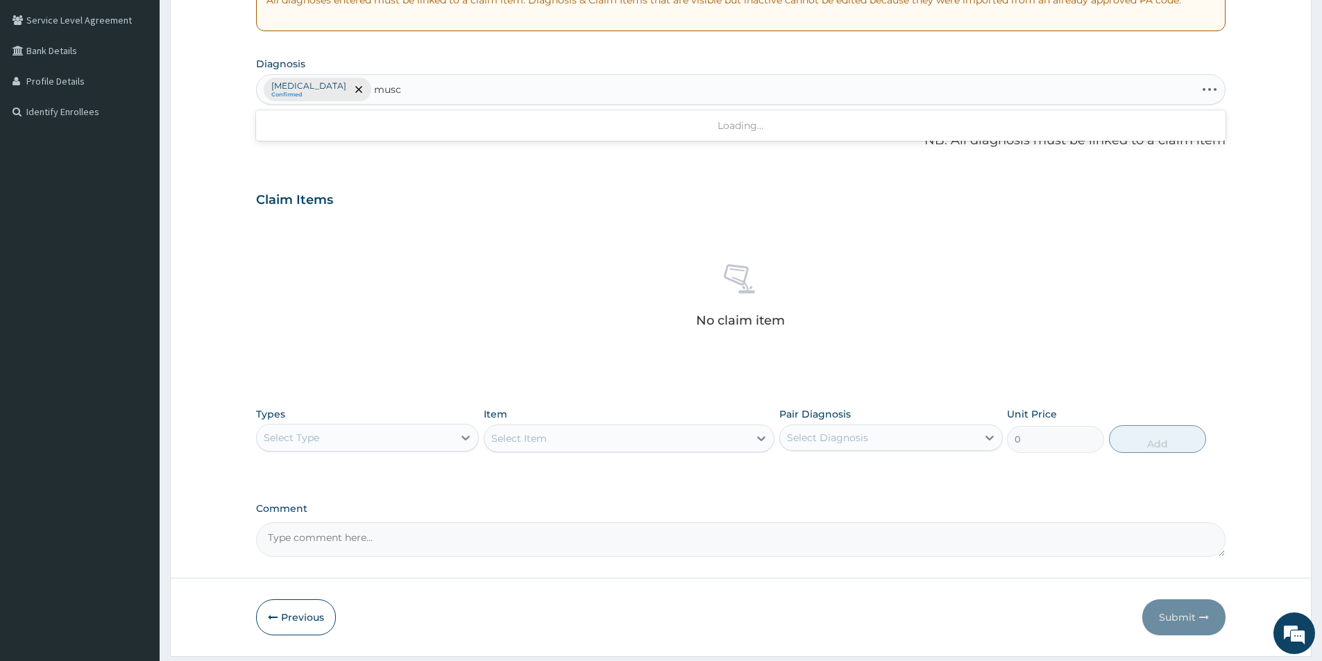
type input "muscu"
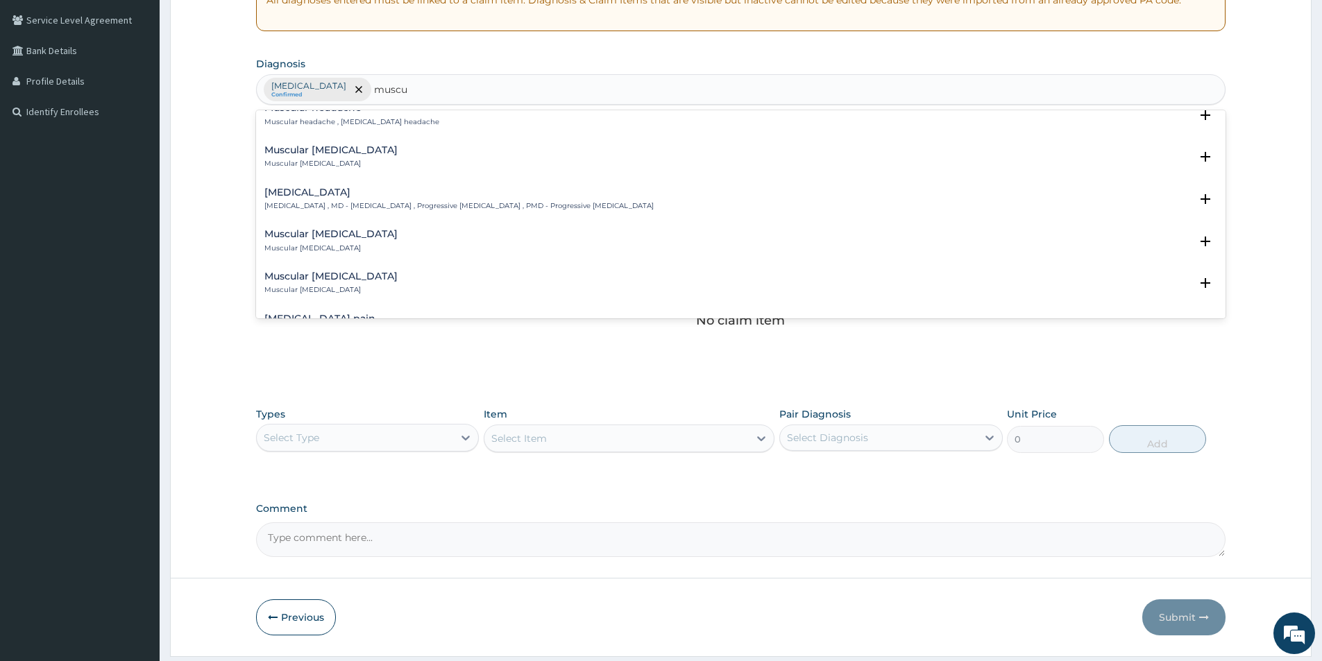
scroll to position [347, 0]
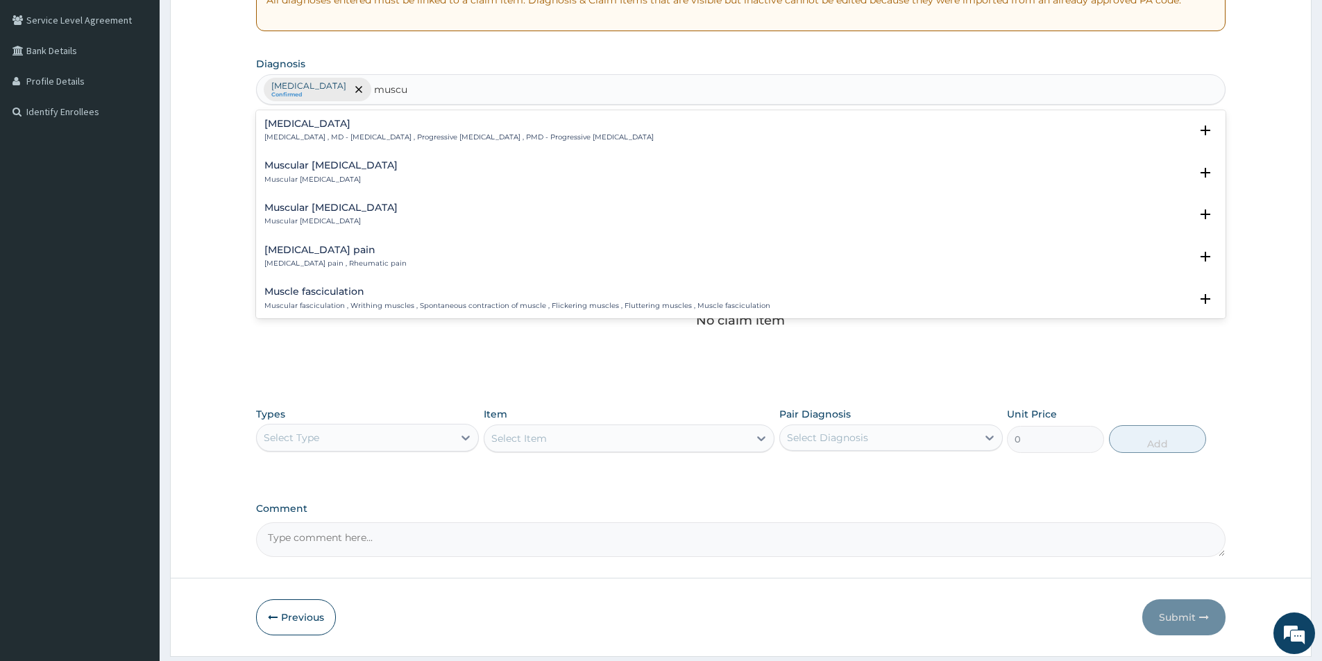
click at [348, 249] on h4 "Musculoskeletal pain" at bounding box center [335, 250] width 142 height 10
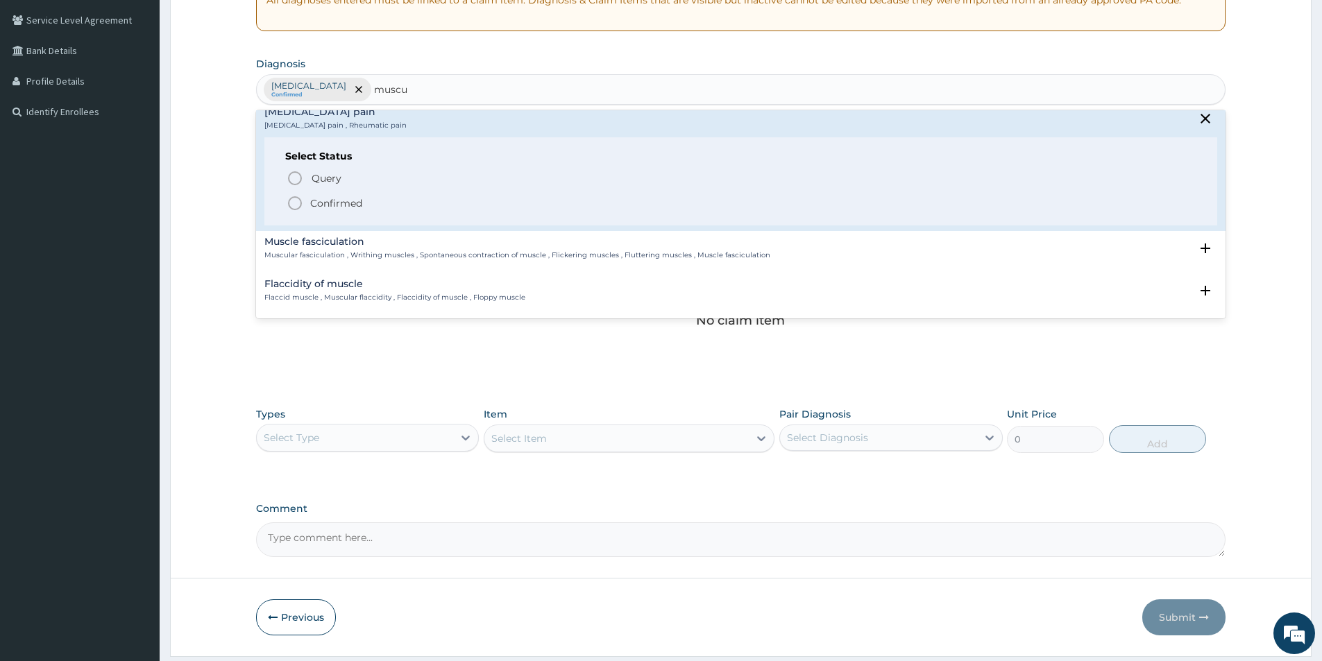
scroll to position [486, 0]
click at [294, 203] on icon "status option filled" at bounding box center [295, 202] width 17 height 17
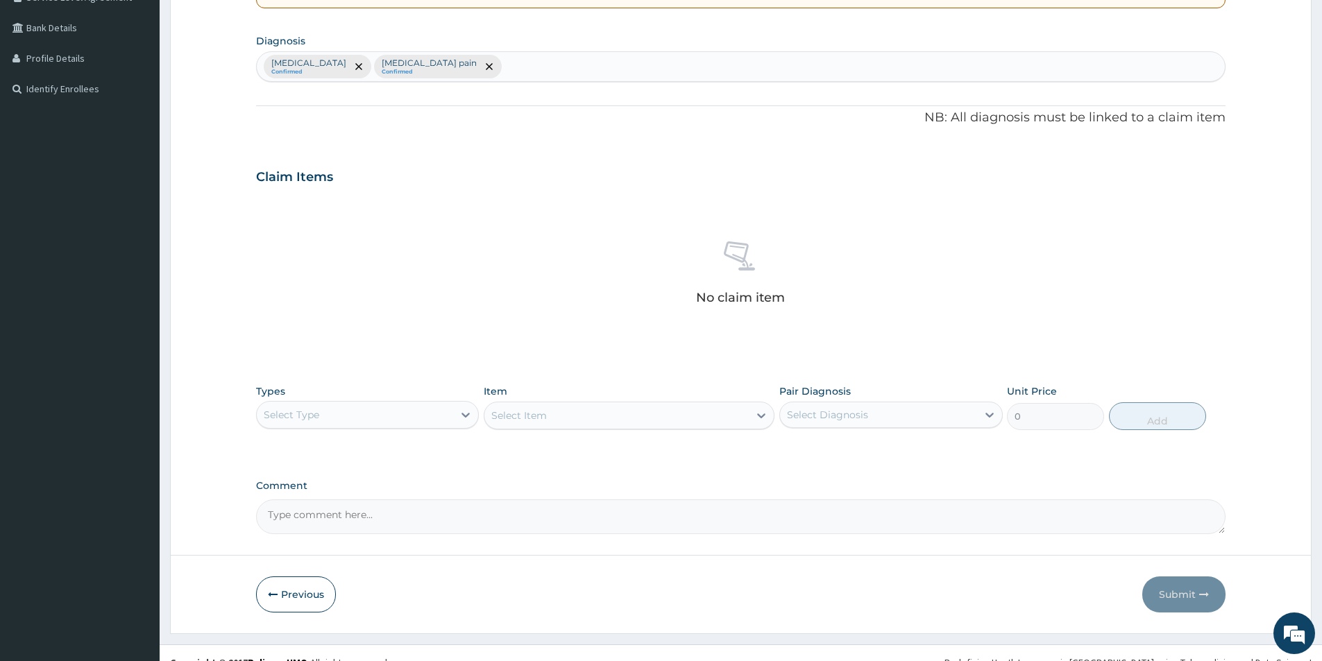
scroll to position [325, 0]
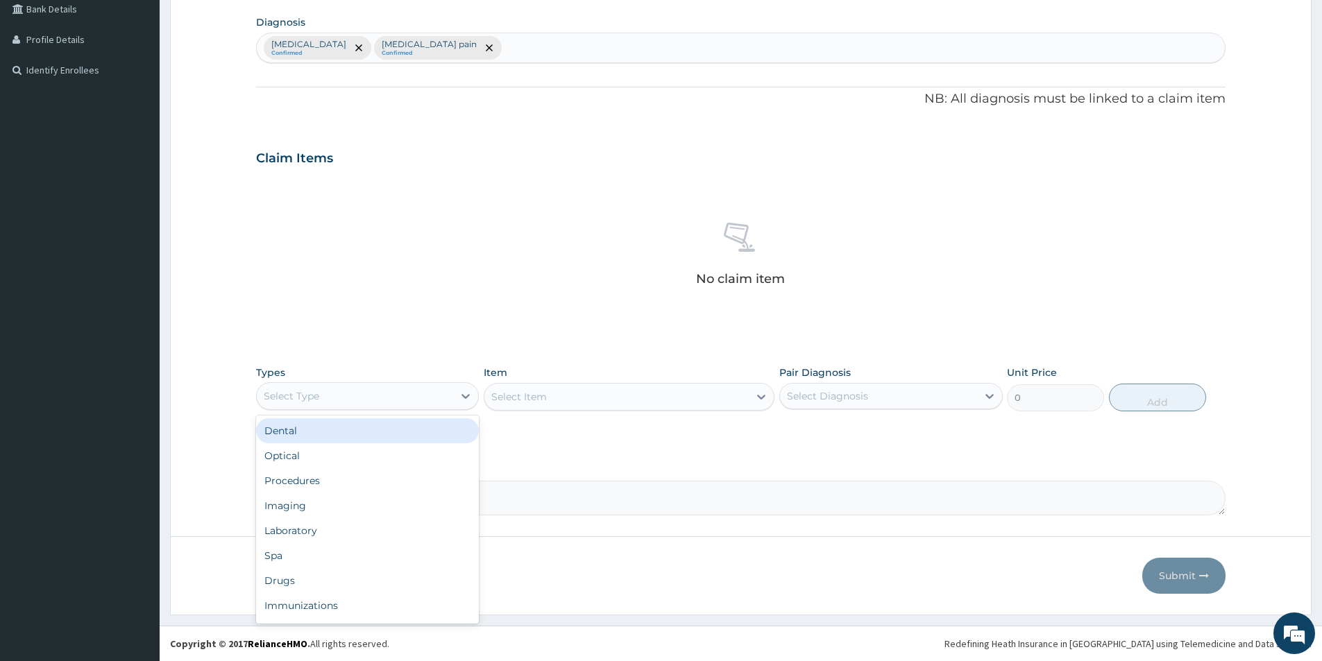
click at [439, 383] on div "Select Type" at bounding box center [367, 396] width 223 height 28
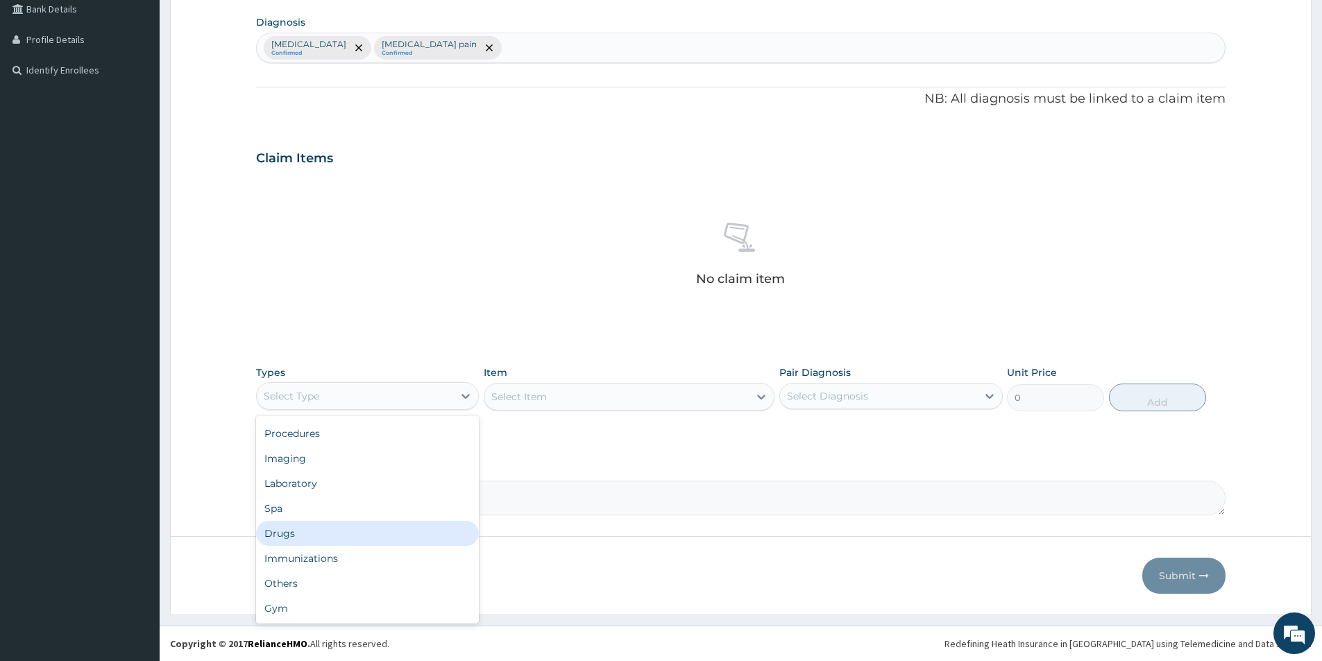
drag, startPoint x: 300, startPoint y: 535, endPoint x: 457, endPoint y: 418, distance: 196.0
click at [300, 534] on div "Drugs" at bounding box center [367, 533] width 223 height 25
click at [633, 395] on div "Select Item" at bounding box center [629, 397] width 291 height 28
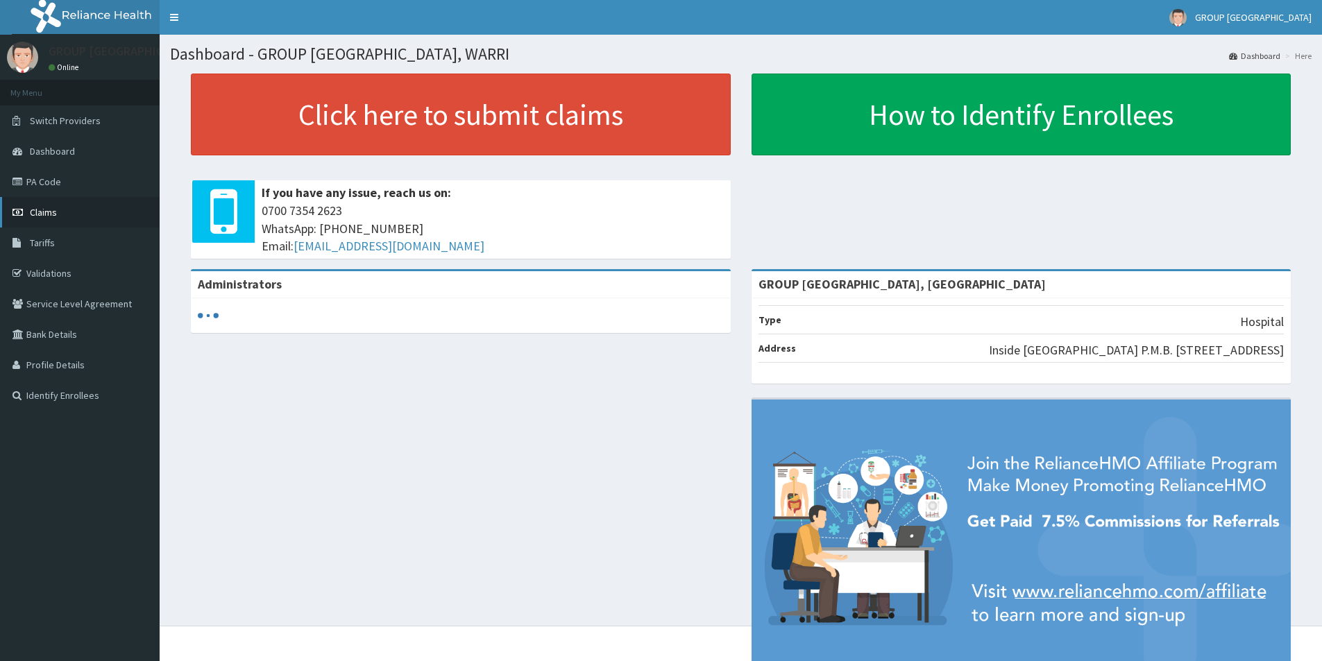
click at [101, 202] on link "Claims" at bounding box center [80, 212] width 160 height 31
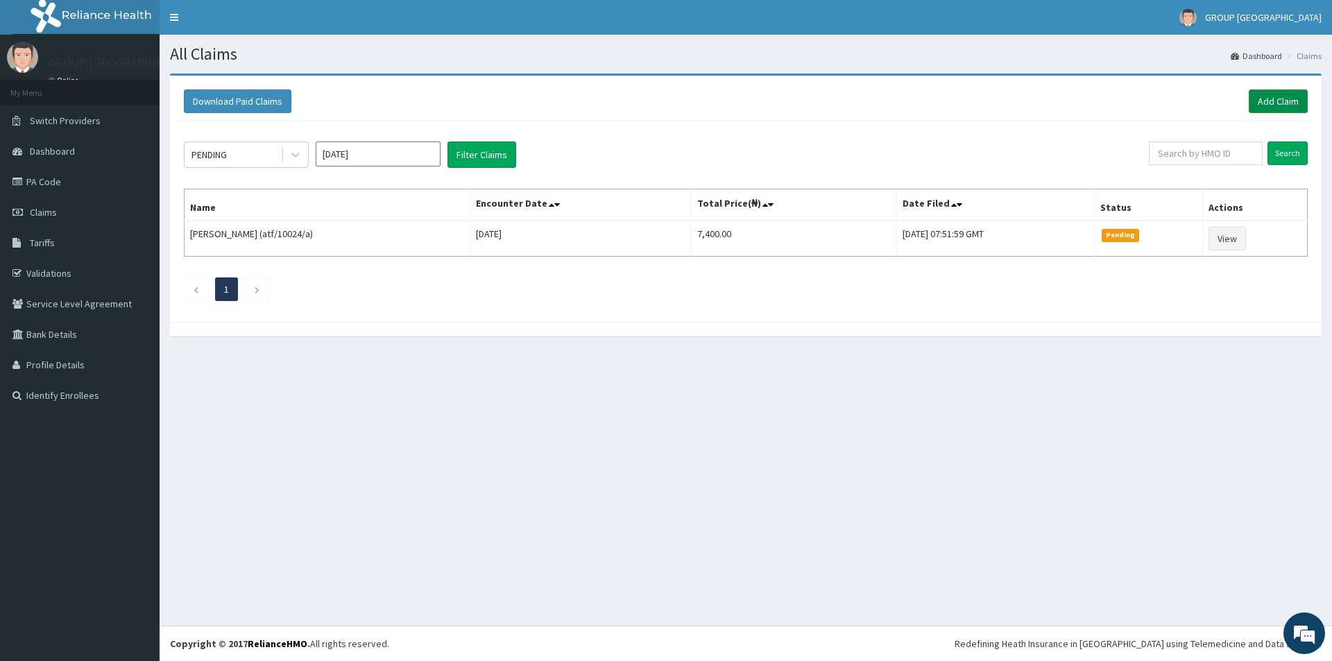
click at [1282, 92] on link "Add Claim" at bounding box center [1278, 102] width 59 height 24
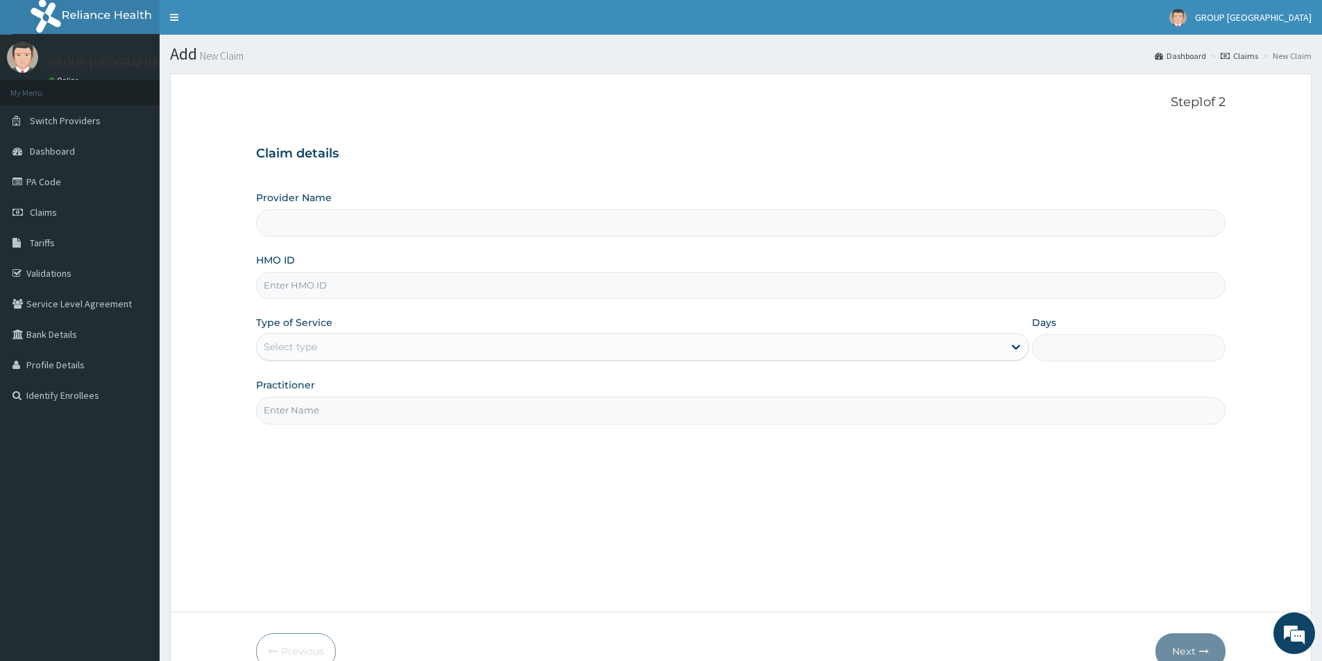
click at [396, 278] on input "HMO ID" at bounding box center [740, 285] width 969 height 27
type input "GROUP [GEOGRAPHIC_DATA], [GEOGRAPHIC_DATA]"
type input "atf/10024/d"
click at [303, 340] on div "Select type" at bounding box center [290, 347] width 53 height 14
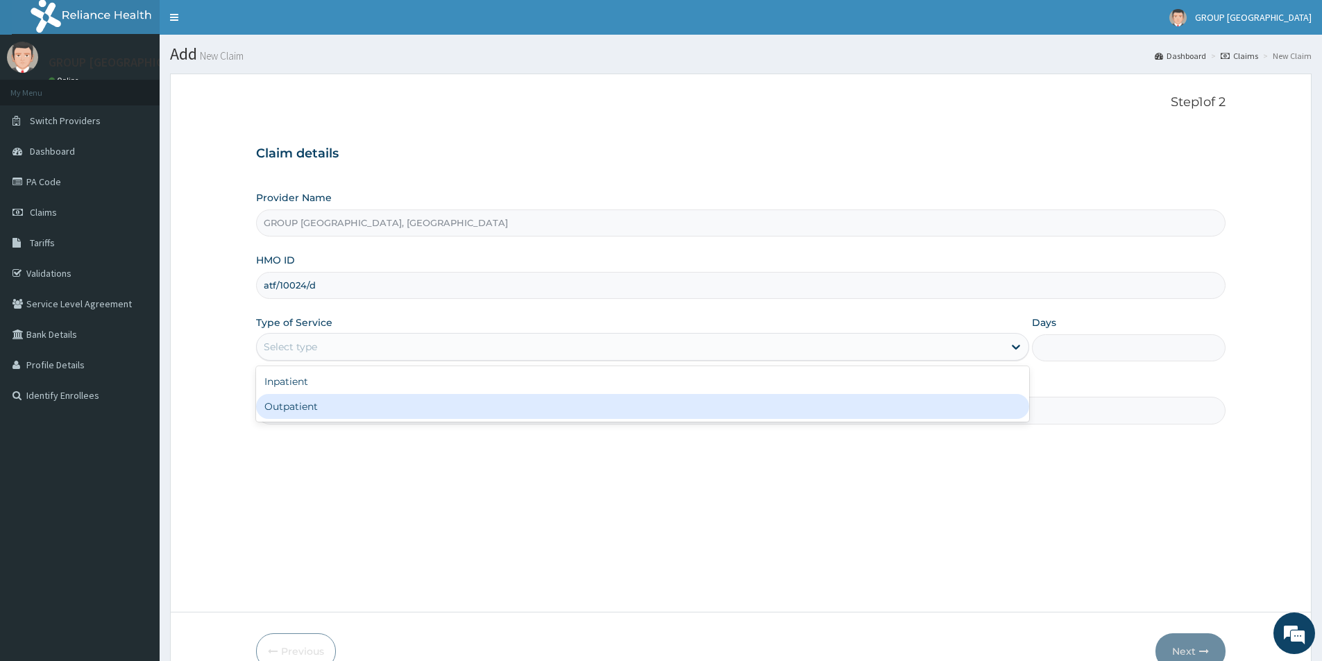
click at [319, 406] on div "Outpatient" at bounding box center [642, 406] width 773 height 25
type input "1"
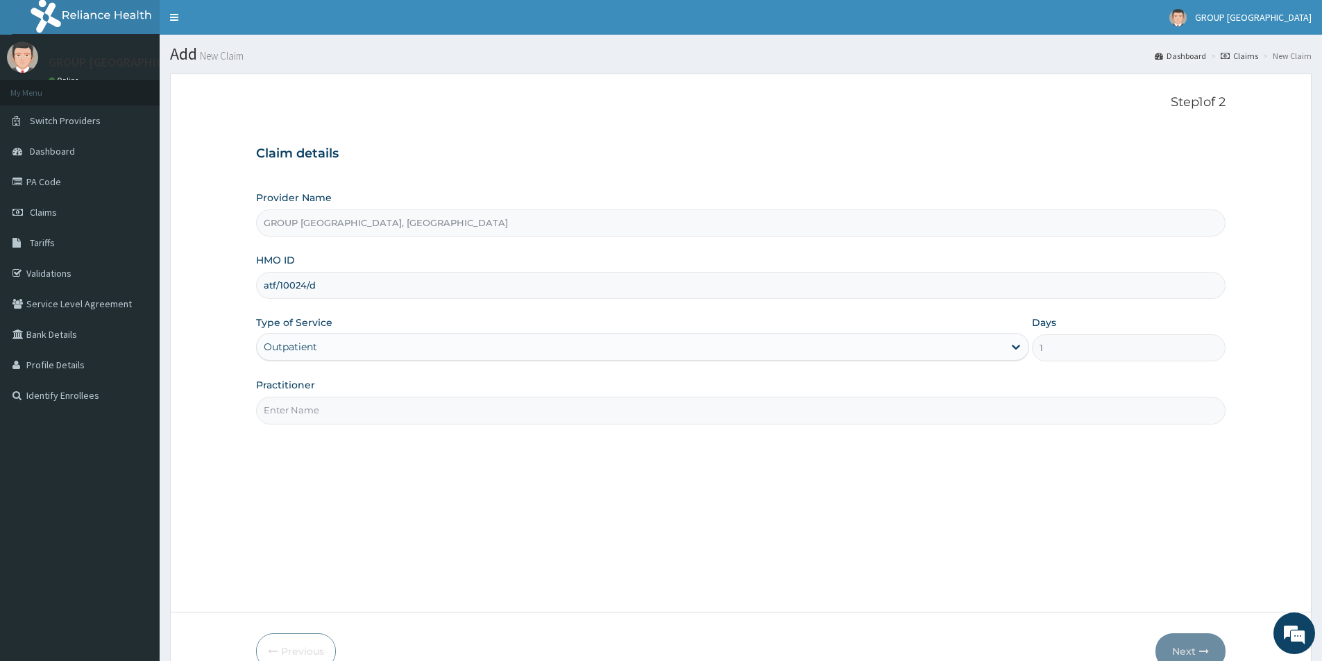
click at [343, 414] on input "Practitioner" at bounding box center [740, 410] width 969 height 27
type input "[PERSON_NAME]"
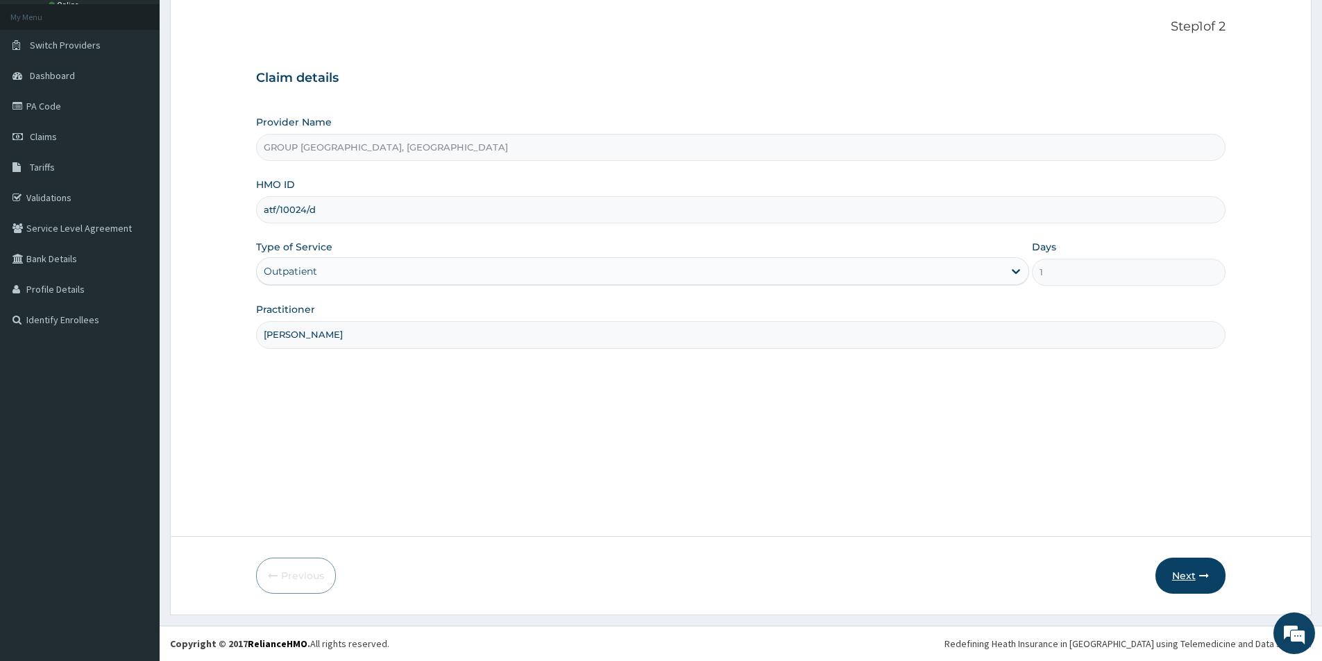
click at [1198, 577] on button "Next" at bounding box center [1190, 576] width 70 height 36
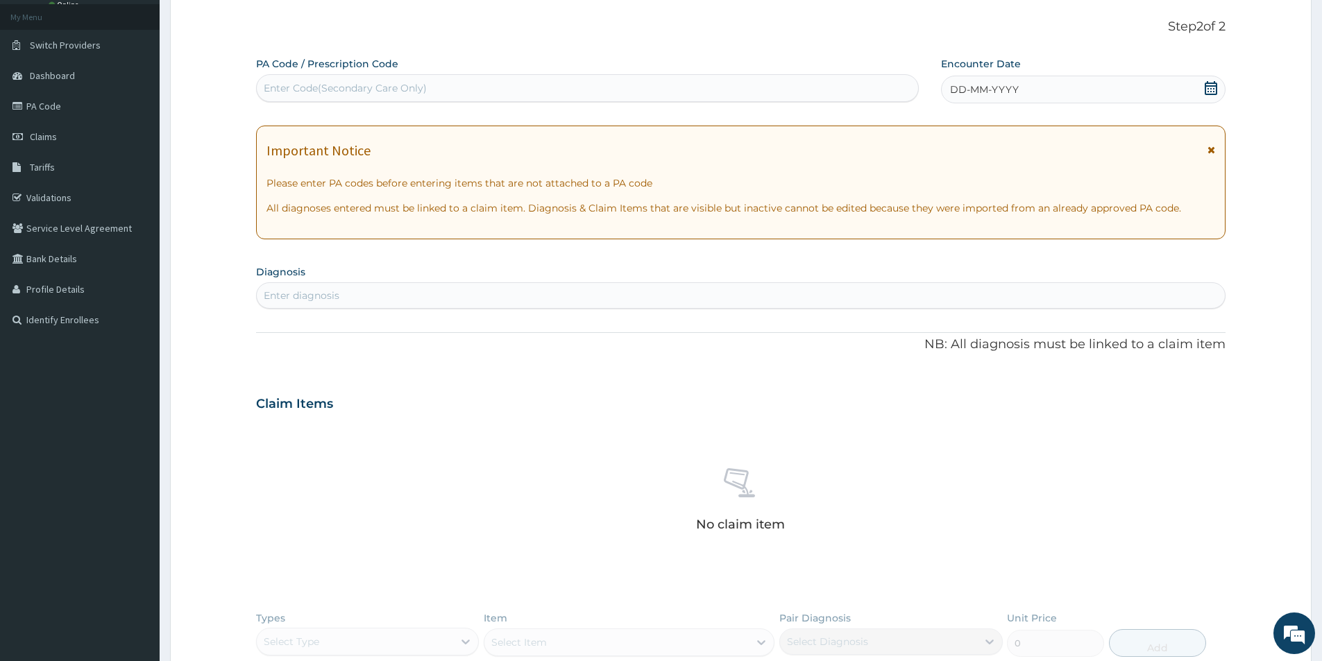
drag, startPoint x: 948, startPoint y: 89, endPoint x: 960, endPoint y: 93, distance: 12.5
click at [952, 89] on div "DD-MM-YYYY" at bounding box center [1083, 90] width 284 height 28
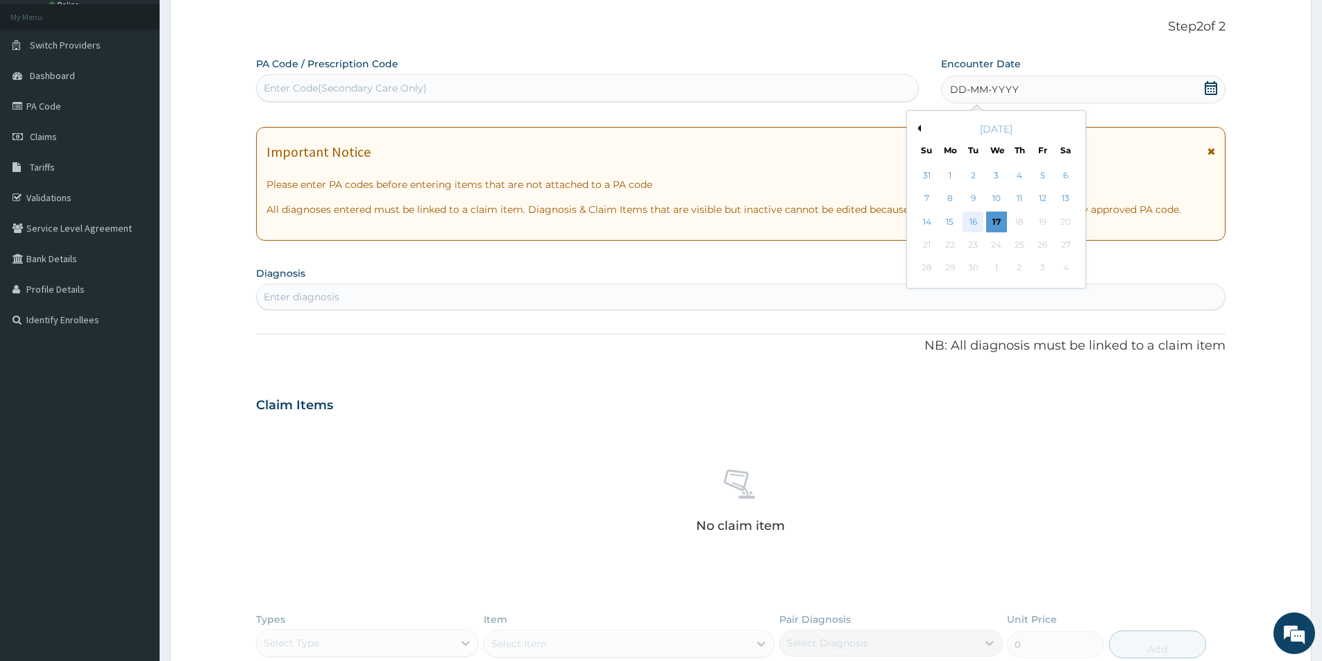
click at [969, 219] on div "16" at bounding box center [973, 222] width 21 height 21
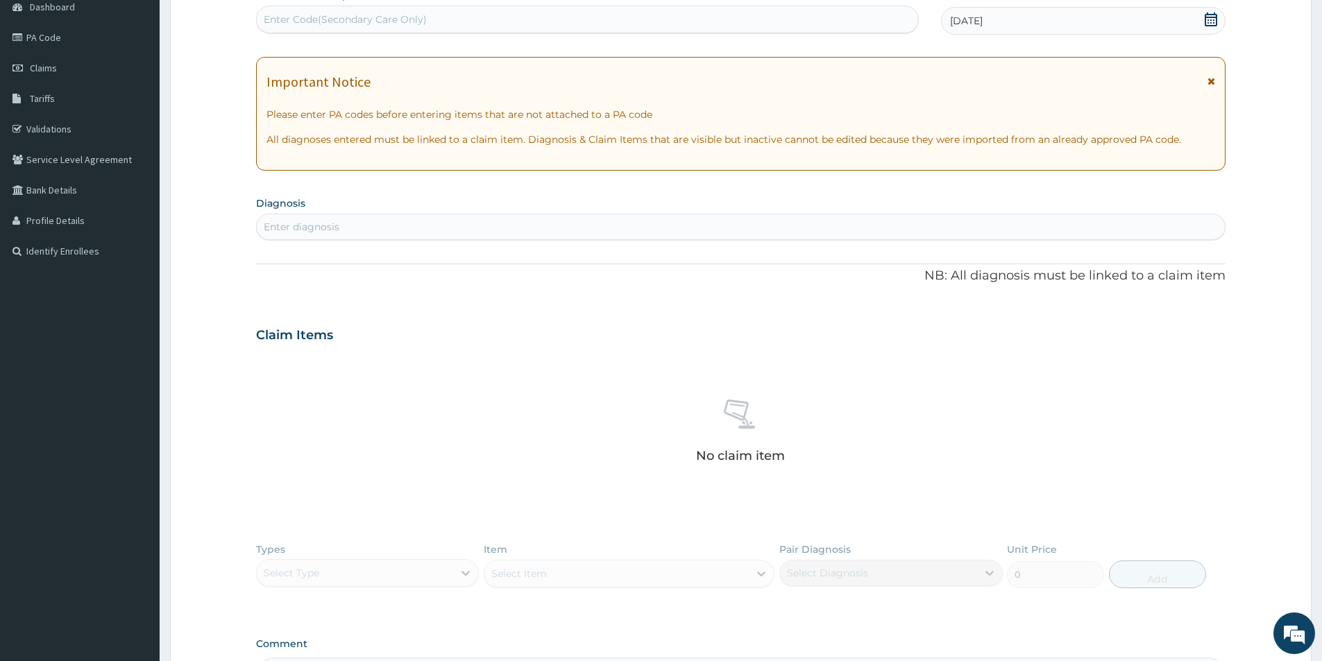
scroll to position [145, 0]
click at [539, 223] on div "Enter diagnosis" at bounding box center [741, 226] width 968 height 22
type input "mala"
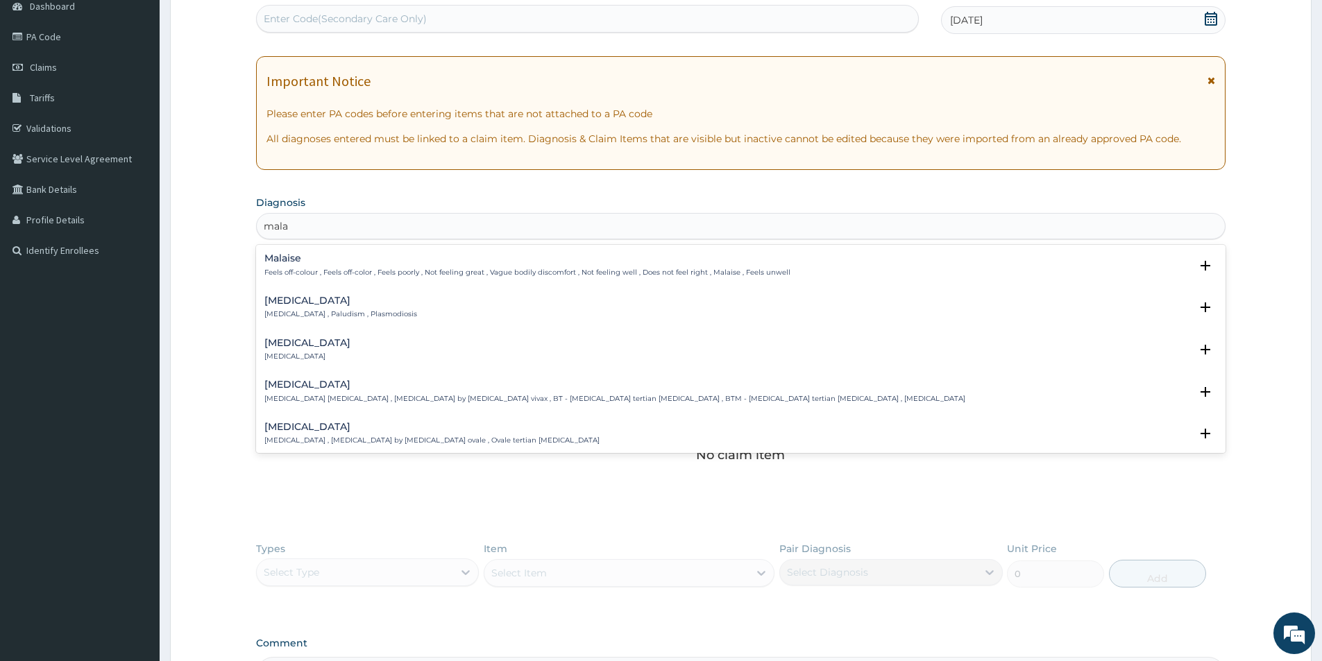
click at [364, 308] on div "Malaria Malaria , Paludism , Plasmodiosis" at bounding box center [340, 308] width 153 height 24
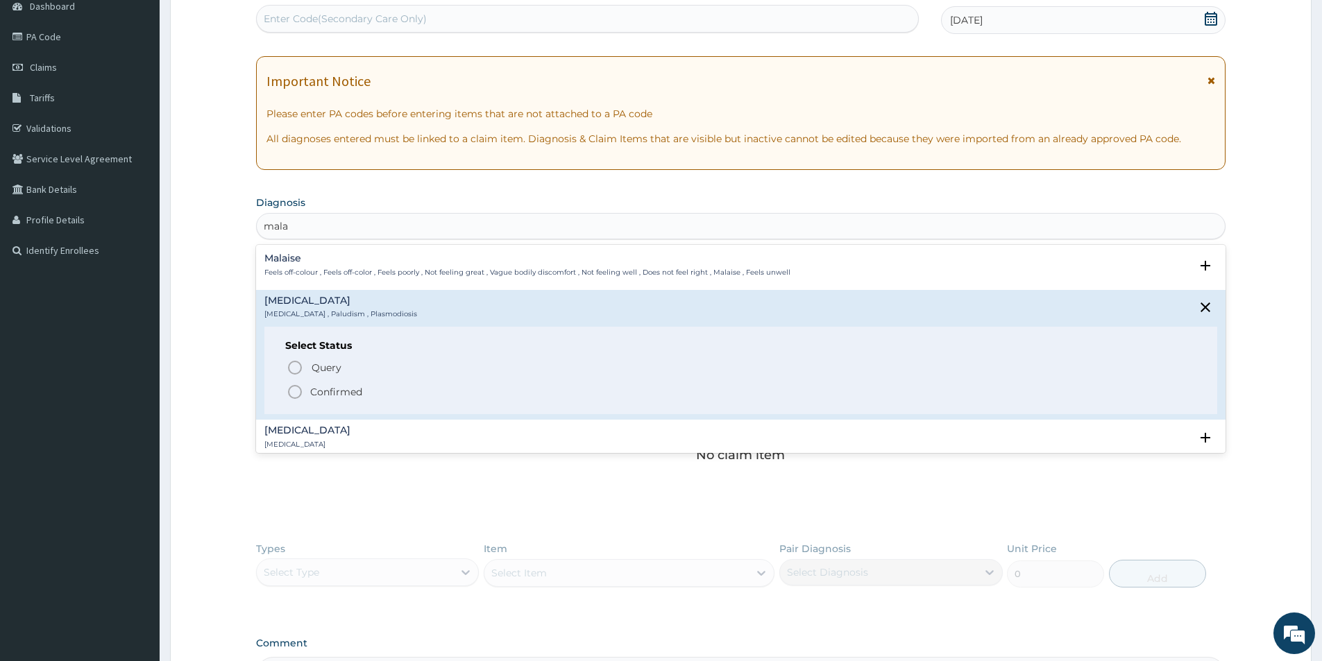
click at [297, 391] on icon "status option filled" at bounding box center [295, 392] width 17 height 17
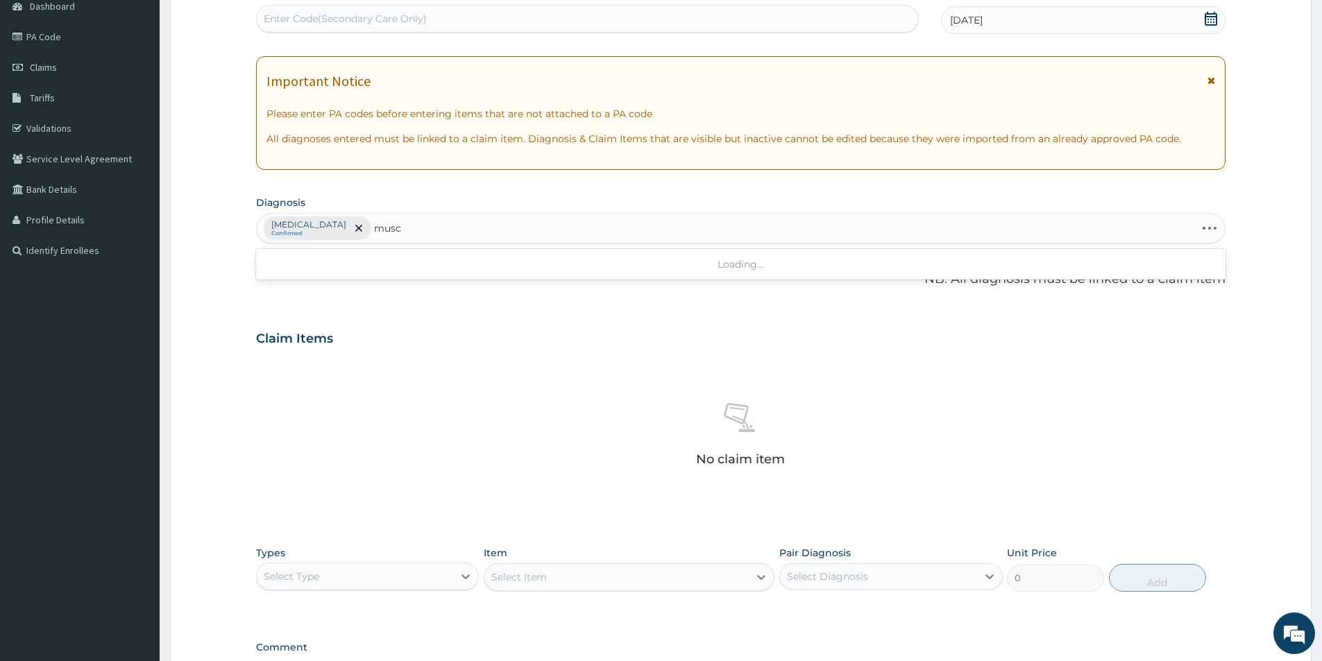
type input "muscu"
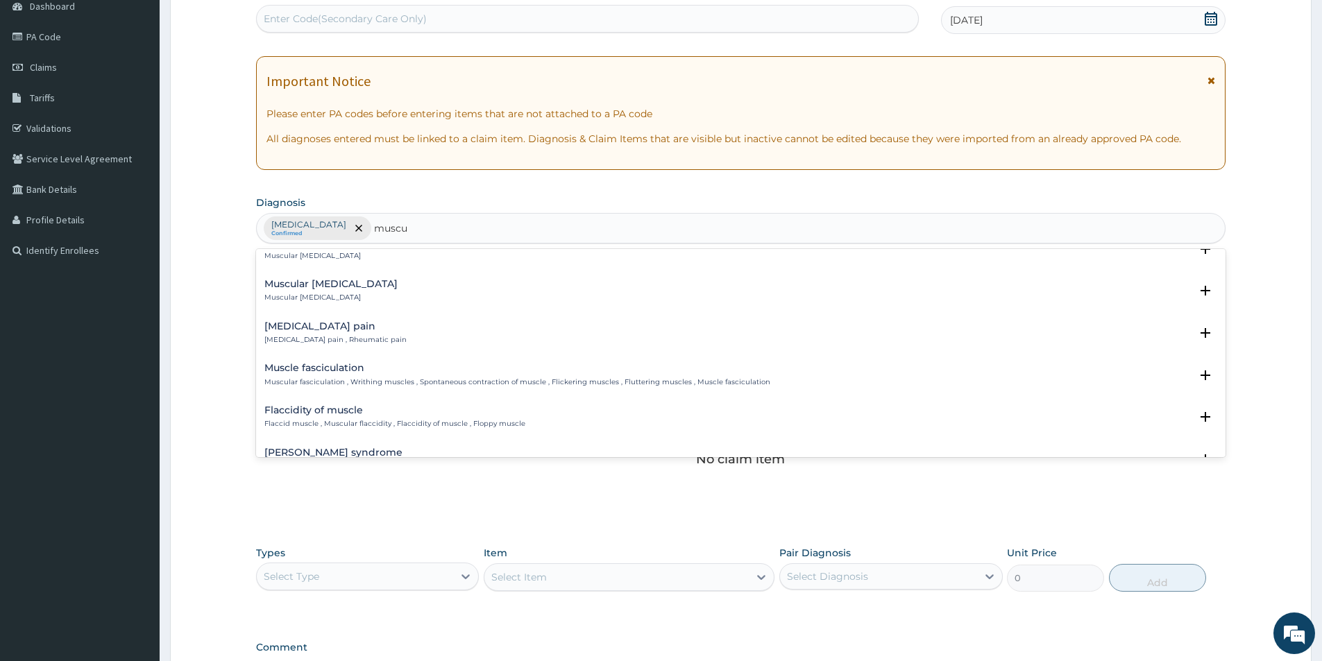
scroll to position [486, 0]
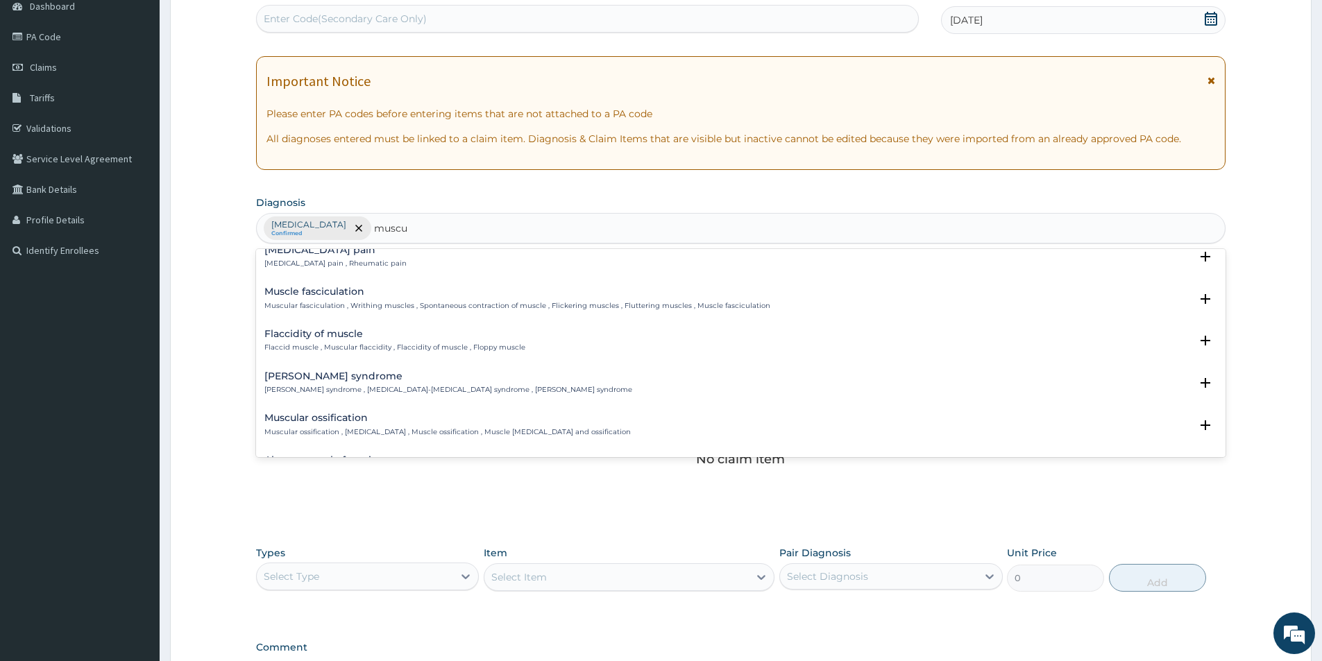
click at [369, 249] on h4 "Musculoskeletal pain" at bounding box center [335, 250] width 142 height 10
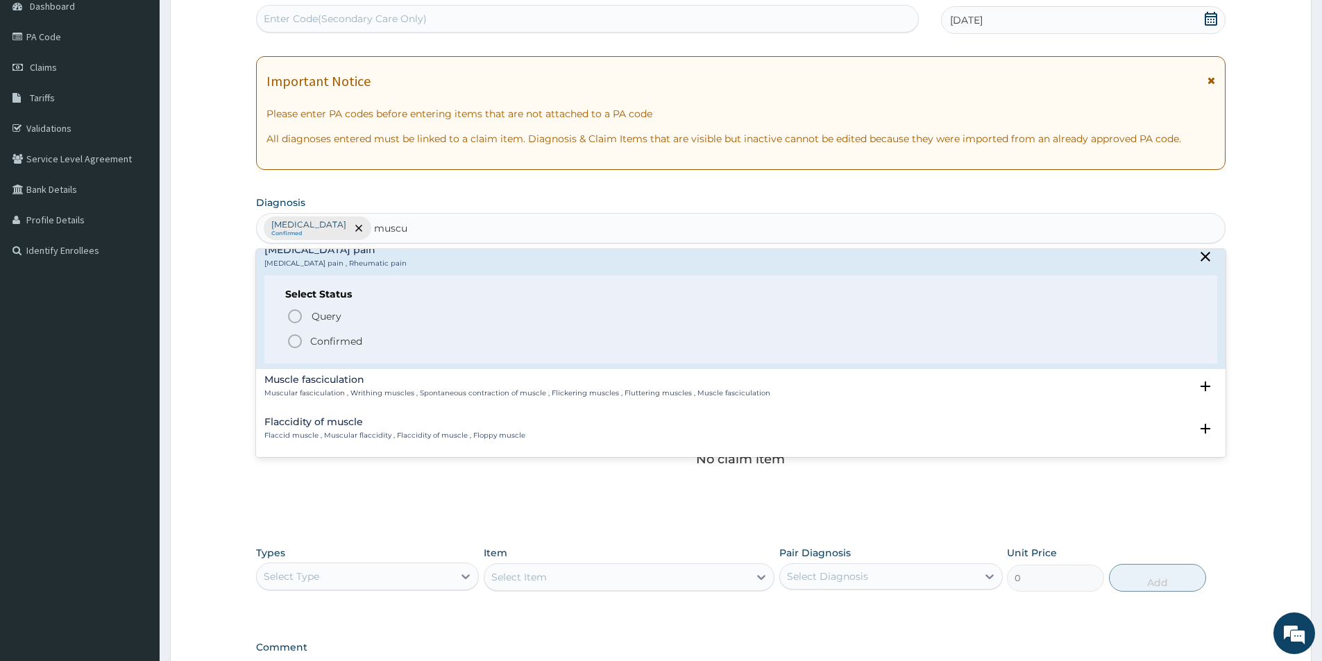
click at [300, 341] on icon "status option filled" at bounding box center [295, 341] width 17 height 17
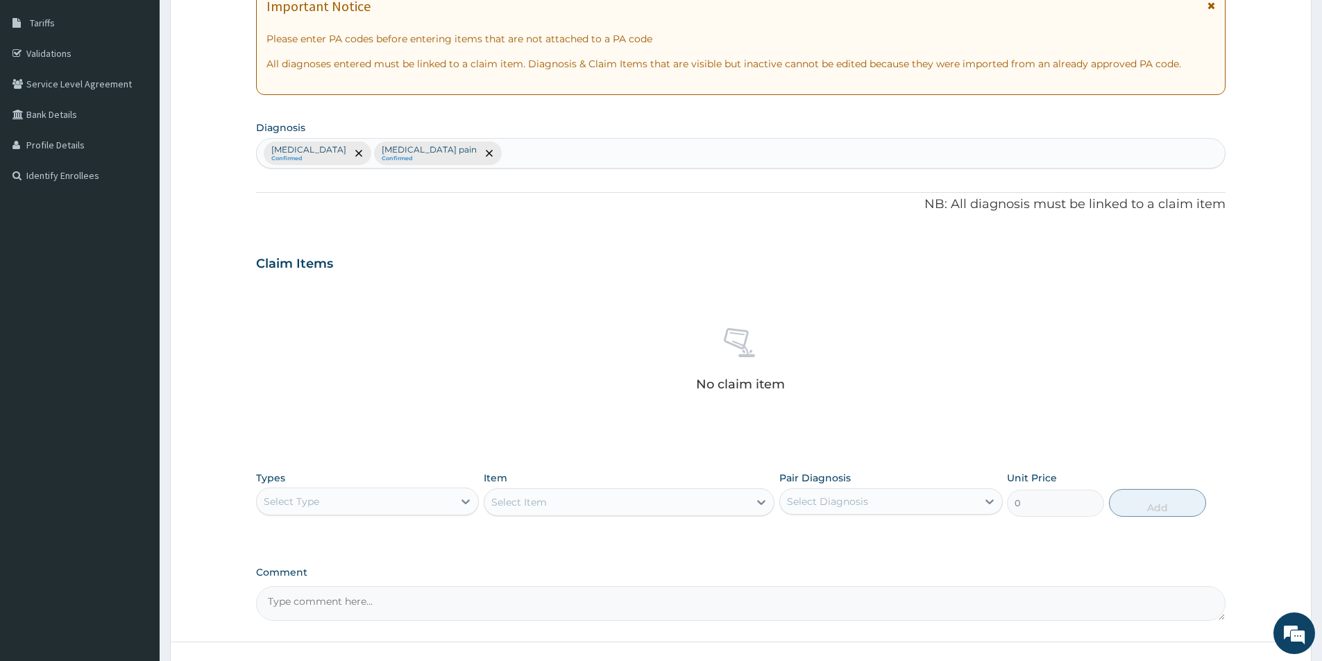
scroll to position [325, 0]
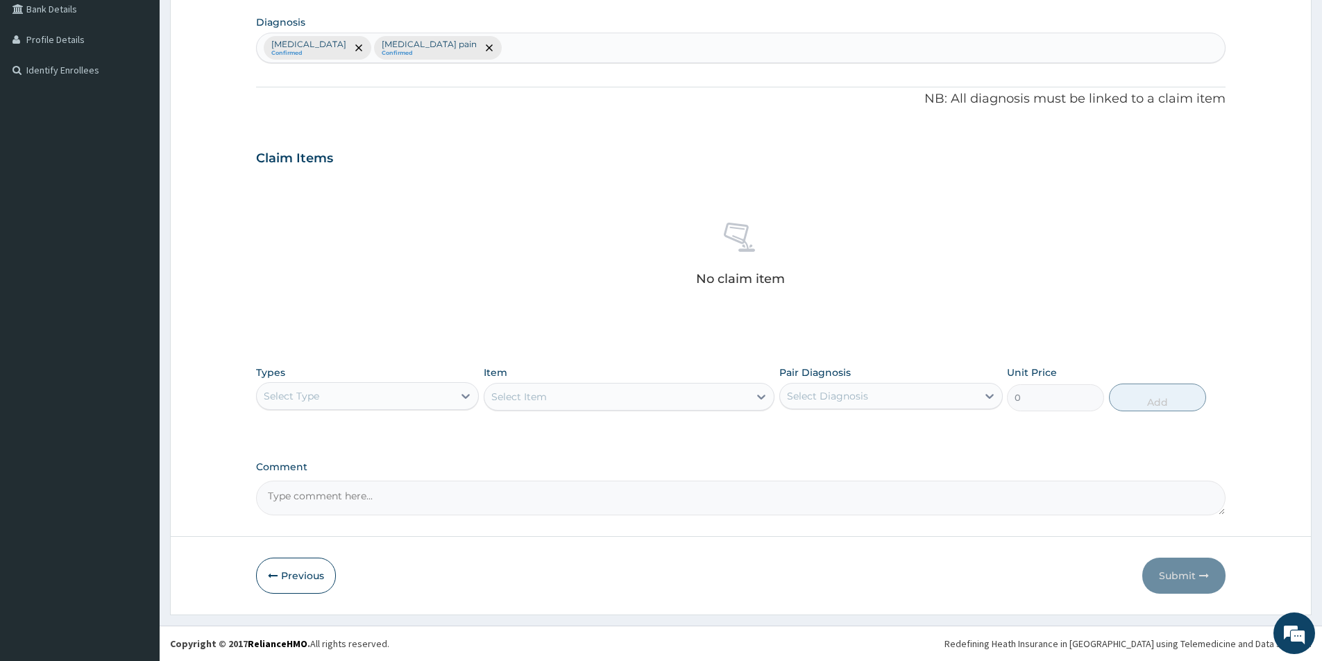
click at [346, 397] on div "Select Type" at bounding box center [355, 396] width 196 height 22
click at [349, 579] on div "Drugs" at bounding box center [367, 580] width 223 height 25
click at [561, 381] on div "Item Select Item" at bounding box center [629, 389] width 291 height 46
click at [546, 397] on div "Select Item" at bounding box center [629, 397] width 291 height 28
click at [595, 388] on div "Select Item" at bounding box center [629, 397] width 291 height 28
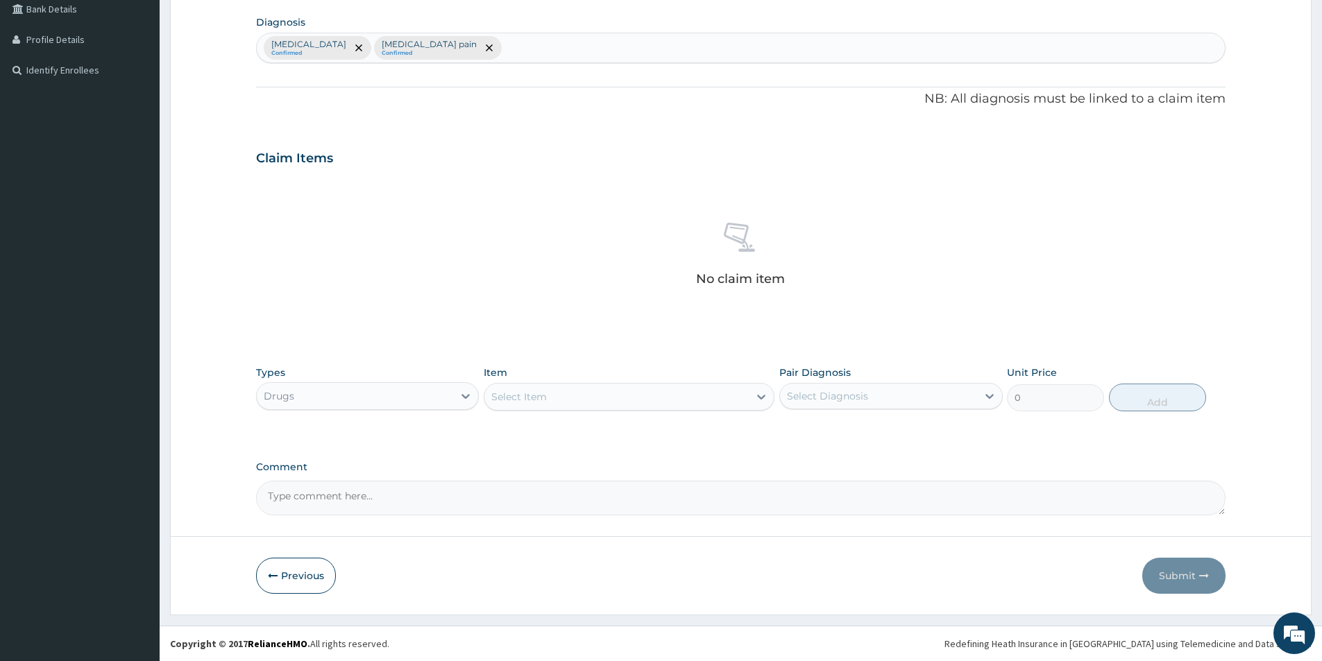
drag, startPoint x: 714, startPoint y: 163, endPoint x: 679, endPoint y: 176, distance: 37.1
click at [680, 176] on div "Claim Items No claim item" at bounding box center [740, 236] width 969 height 199
click at [541, 390] on div "Select Item" at bounding box center [519, 397] width 56 height 14
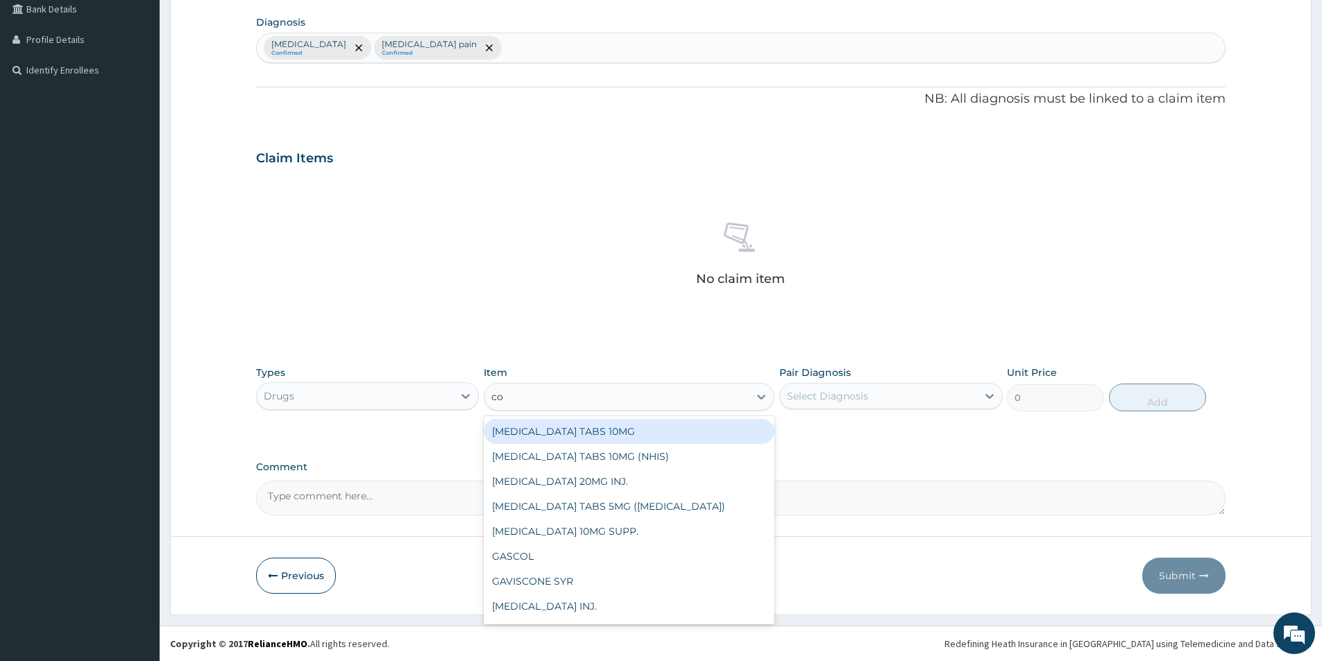
type input "coa"
click at [565, 427] on div "COARTEM 80/480 DS/pack" at bounding box center [629, 431] width 291 height 25
type input "2500"
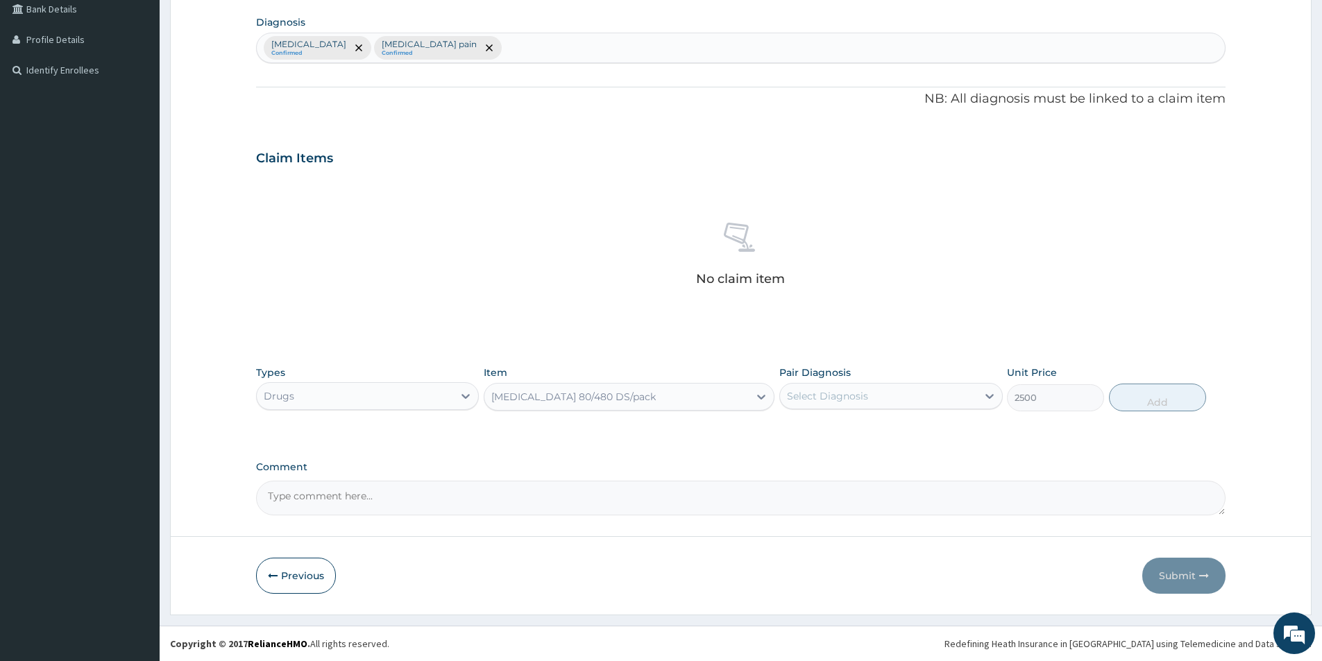
click at [860, 400] on div "Select Diagnosis" at bounding box center [827, 396] width 81 height 14
click at [795, 428] on input "checkbox" at bounding box center [792, 430] width 9 height 9
checkbox input "true"
click at [1143, 389] on button "Add" at bounding box center [1157, 398] width 97 height 28
type input "0"
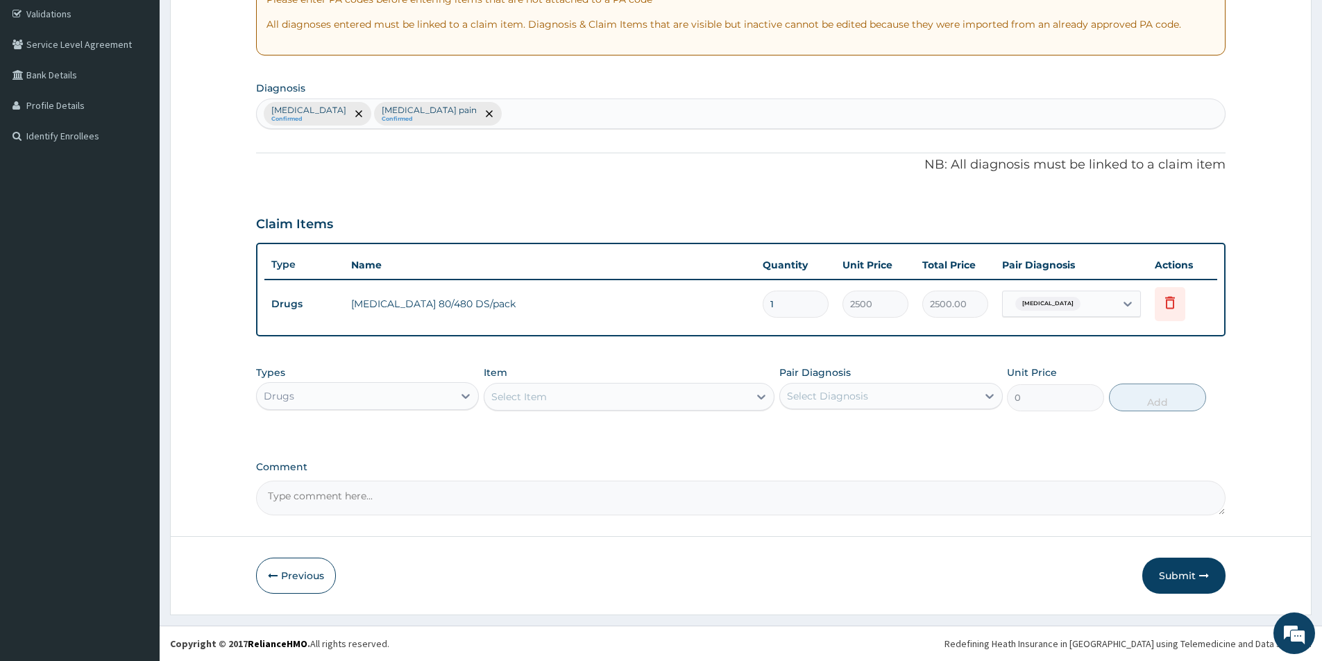
scroll to position [260, 0]
click at [554, 405] on div "Select Item" at bounding box center [616, 397] width 264 height 22
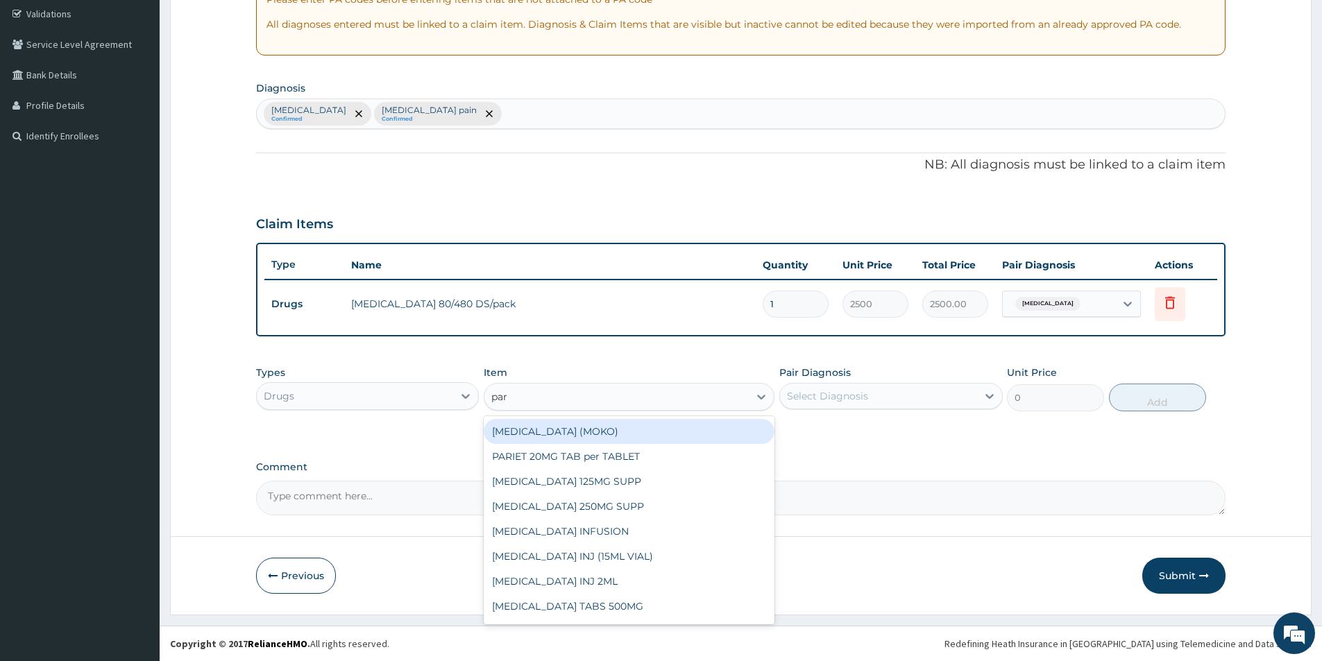
type input "para"
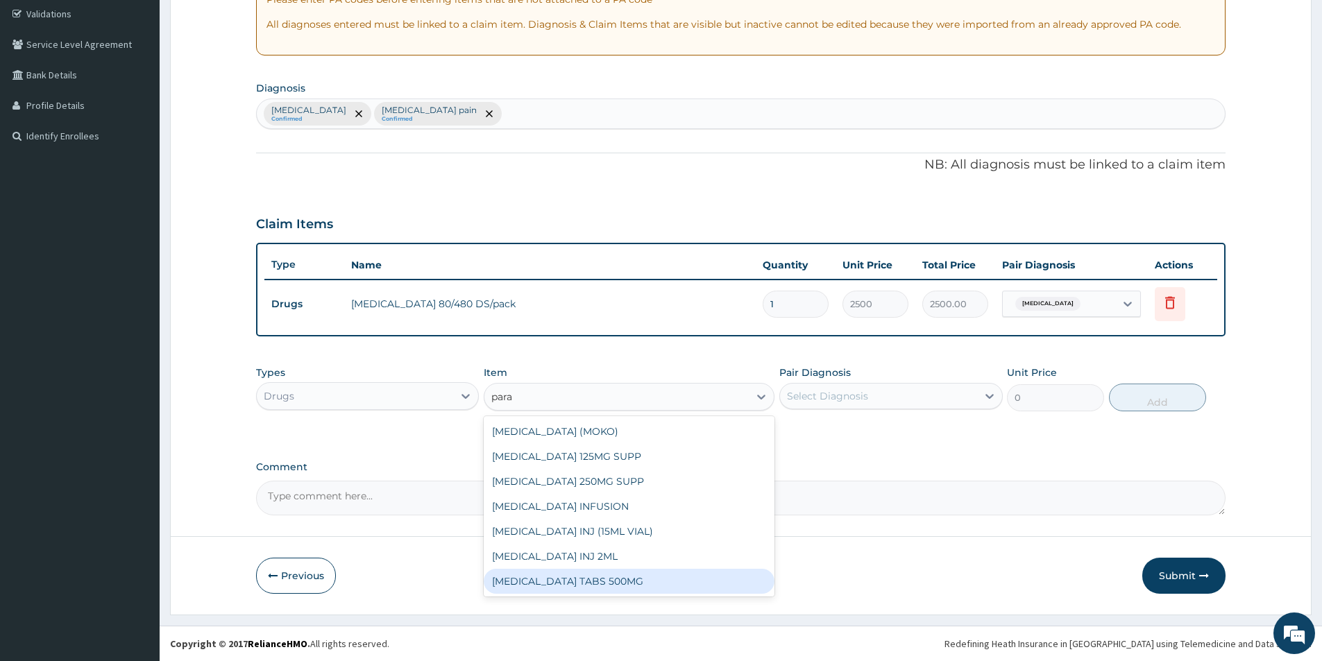
click at [600, 581] on div "PARACETAMOL TABS 500MG" at bounding box center [629, 581] width 291 height 25
type input "10"
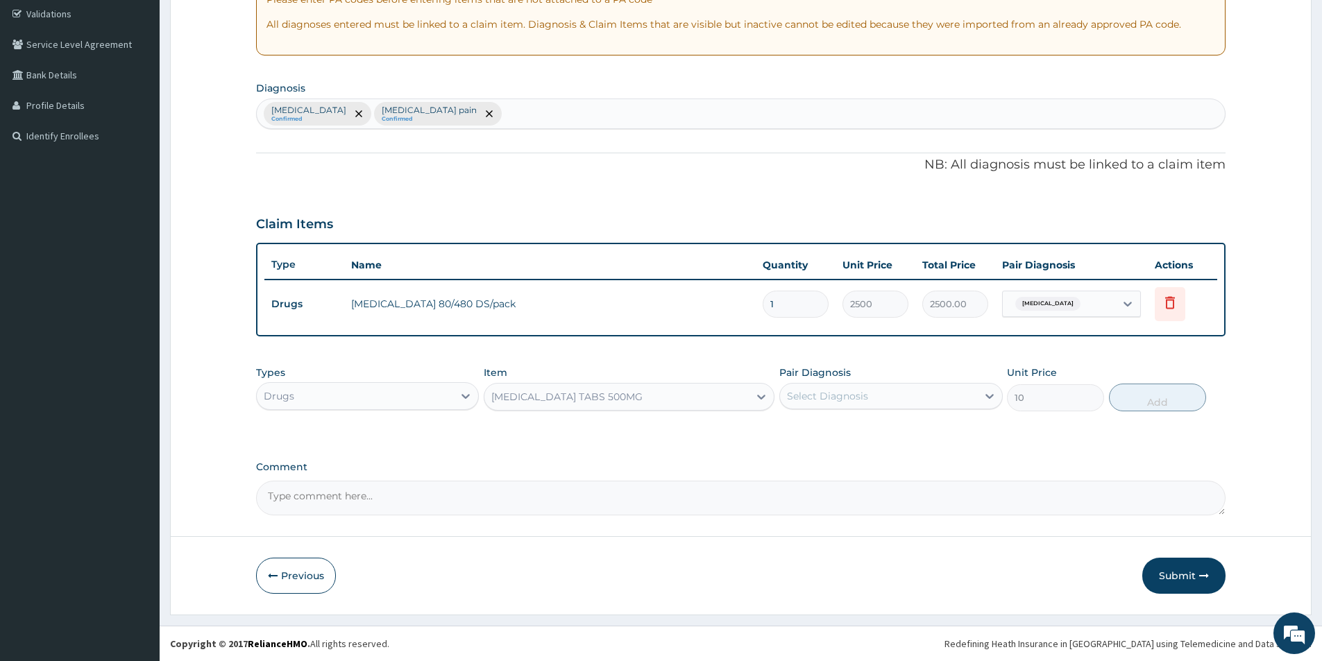
click at [866, 405] on div "Select Diagnosis" at bounding box center [878, 396] width 196 height 22
click at [790, 457] on input "checkbox" at bounding box center [792, 459] width 9 height 9
checkbox input "true"
click at [1157, 401] on button "Add" at bounding box center [1157, 398] width 97 height 28
type input "0"
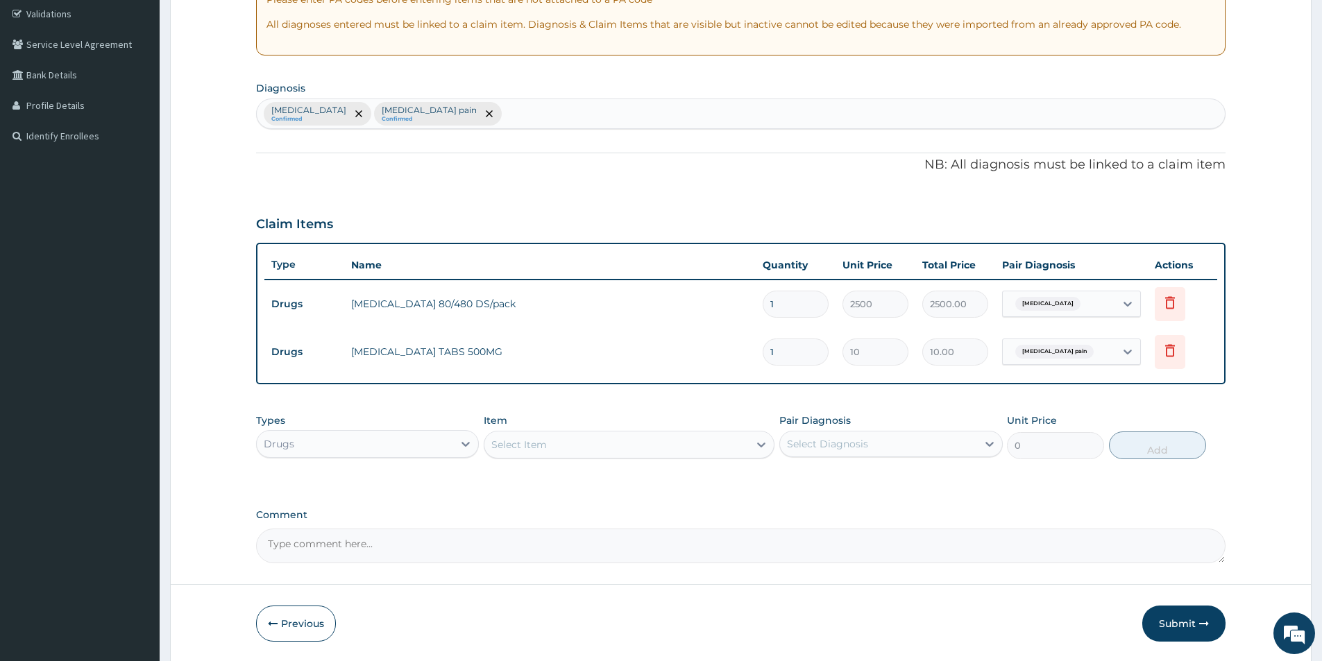
type input "18"
type input "180.00"
type input "18"
click at [516, 442] on div "Select Item" at bounding box center [519, 445] width 56 height 14
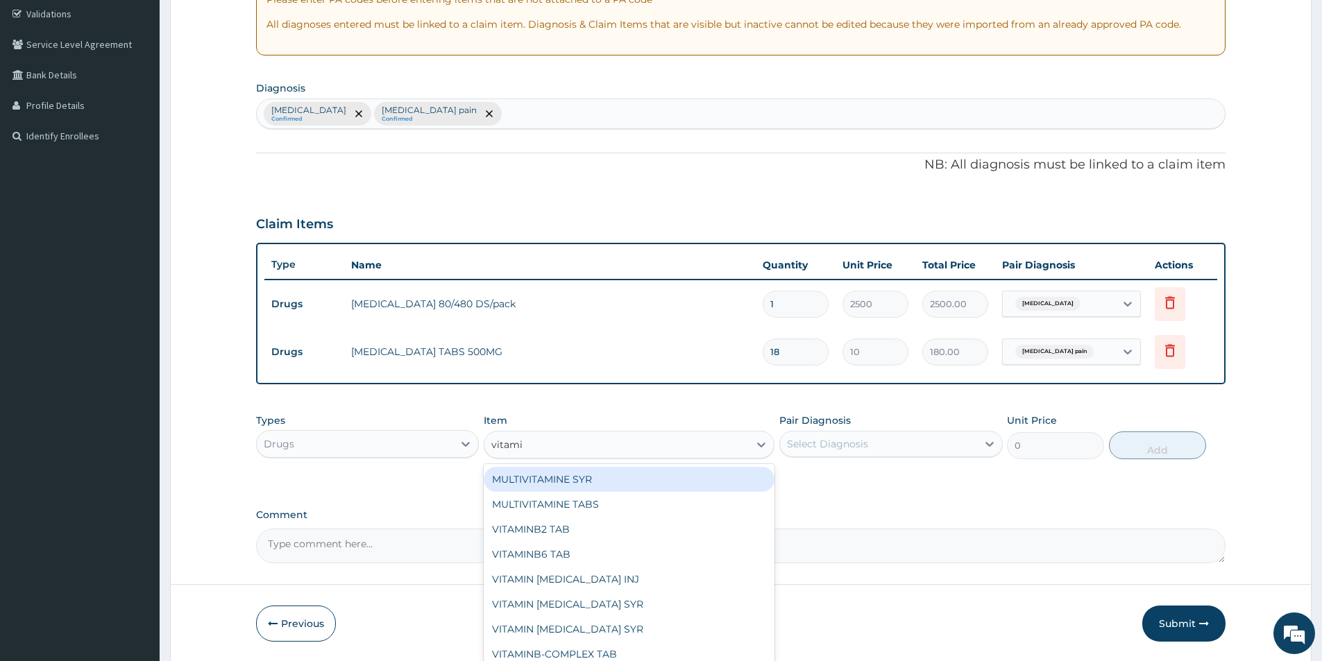
type input "vitamin"
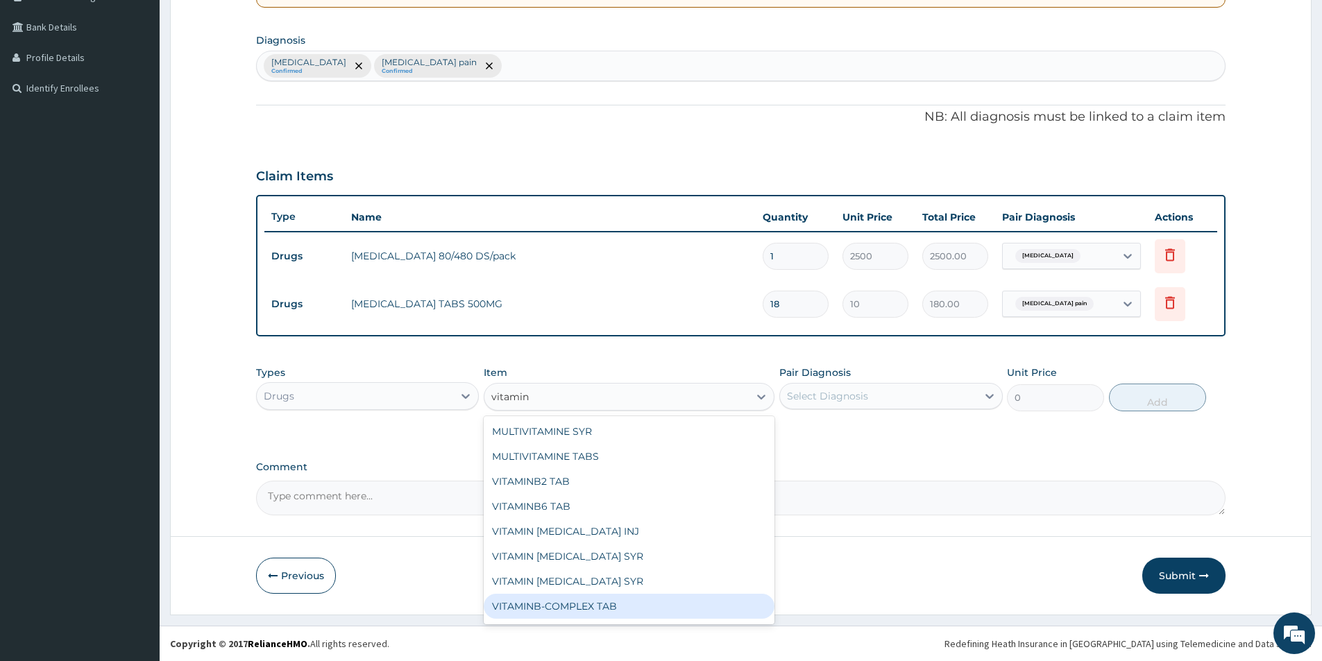
click at [591, 602] on div "VITAMINB-COMPLEX TAB" at bounding box center [629, 606] width 291 height 25
type input "10"
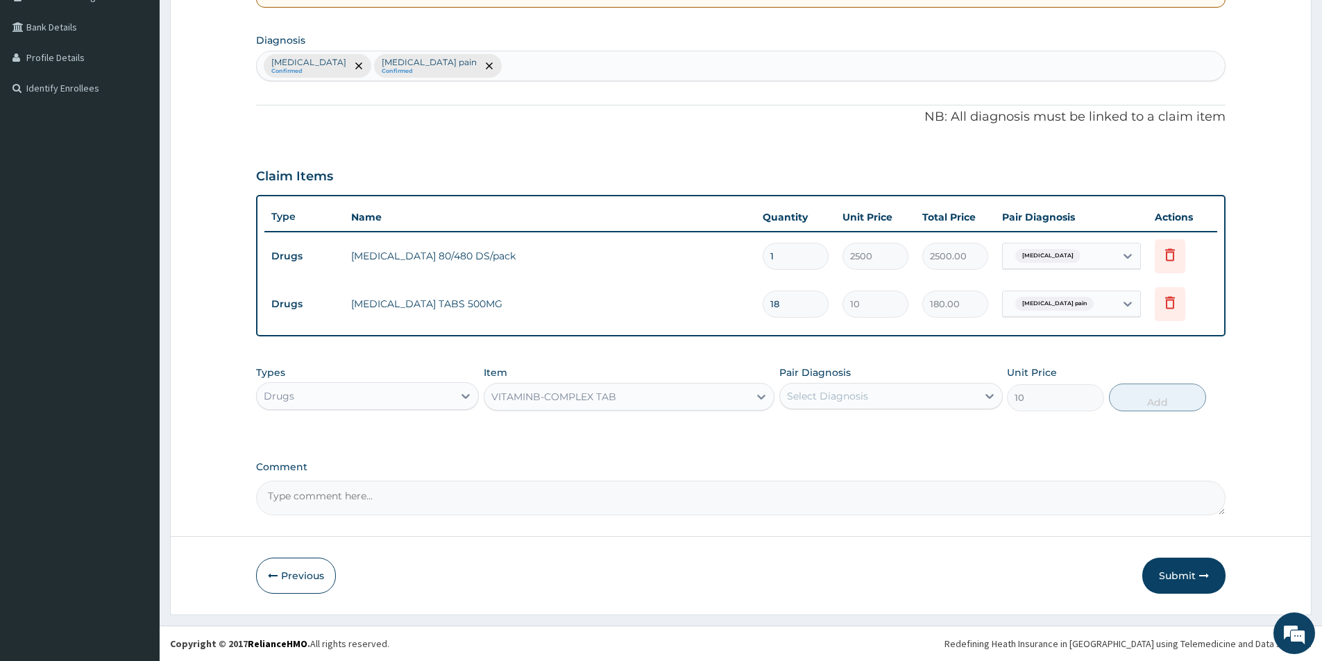
click at [893, 401] on div "Select Diagnosis" at bounding box center [878, 396] width 196 height 22
drag, startPoint x: 786, startPoint y: 430, endPoint x: 1154, endPoint y: 379, distance: 371.4
click at [833, 420] on div "Malaria" at bounding box center [890, 432] width 223 height 28
checkbox input "true"
click at [1184, 384] on button "Add" at bounding box center [1157, 398] width 97 height 28
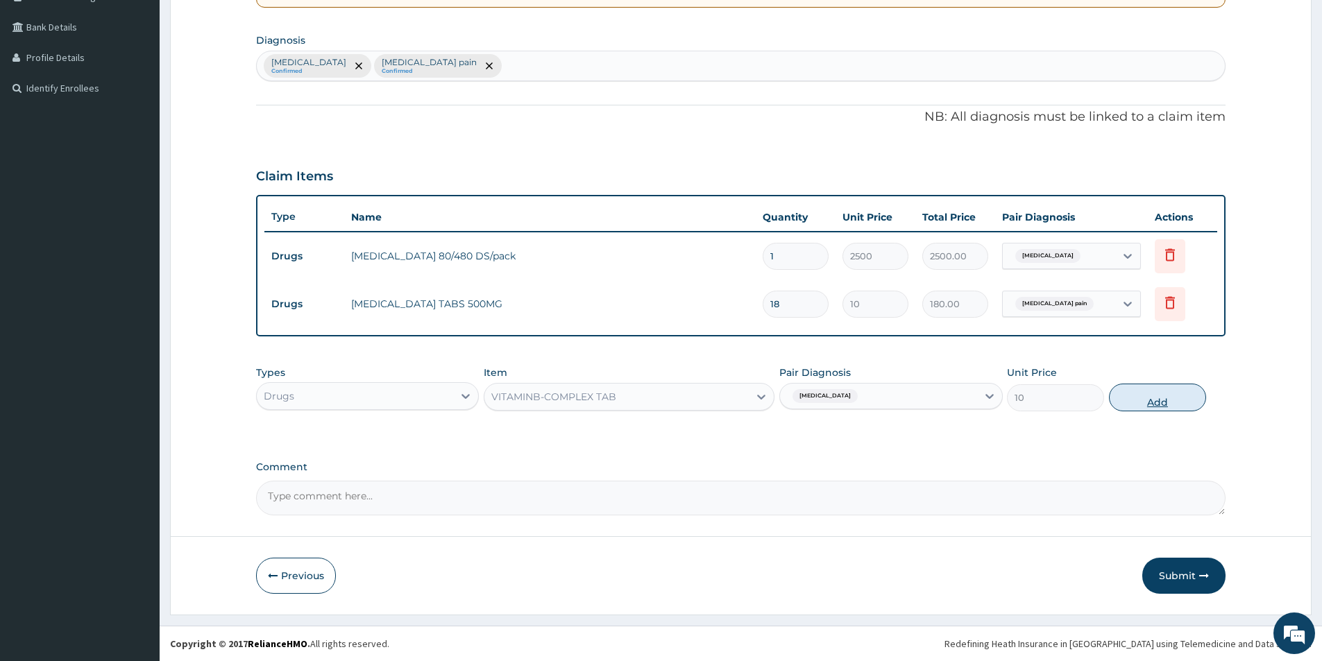
type input "0"
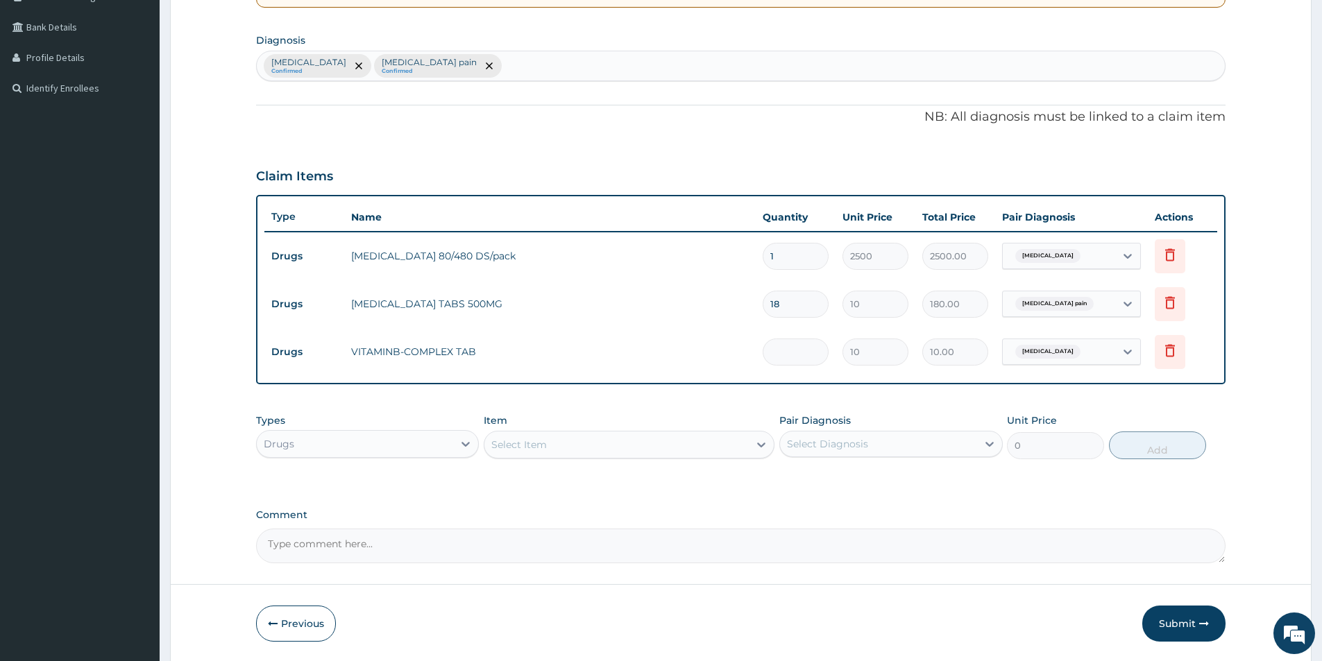
type input "0.00"
type input "3"
type input "30.00"
type input "30"
type input "300.00"
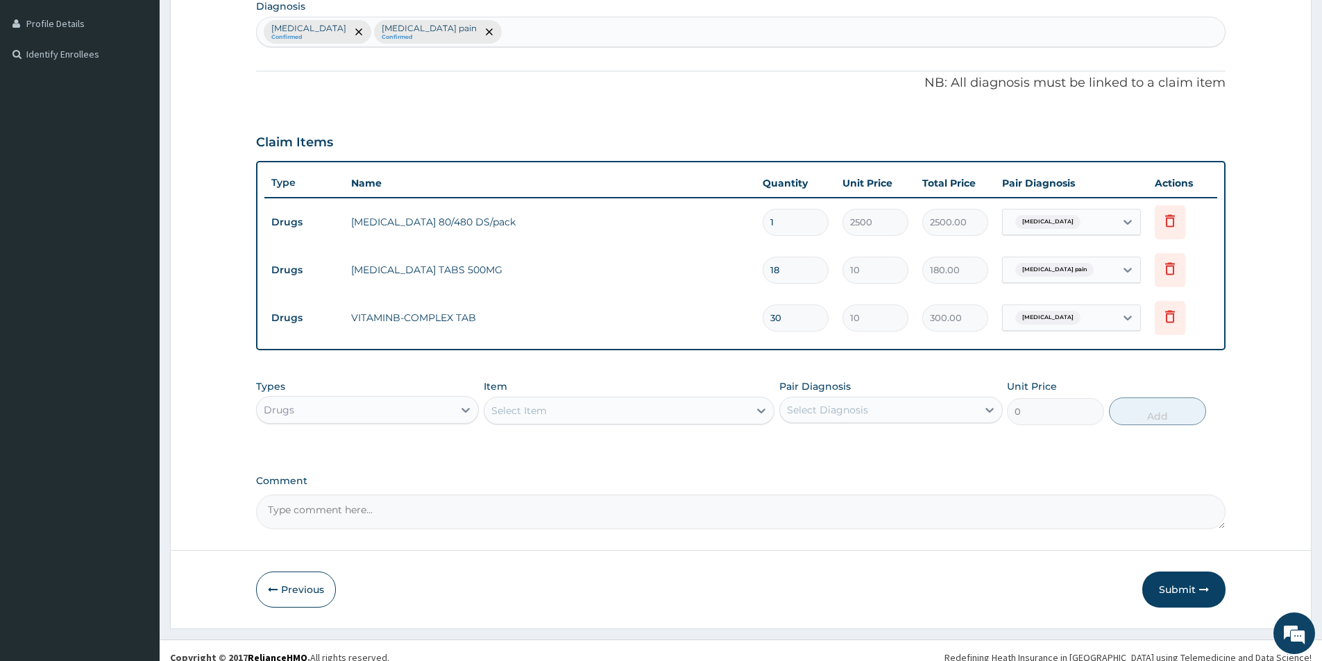
scroll to position [355, 0]
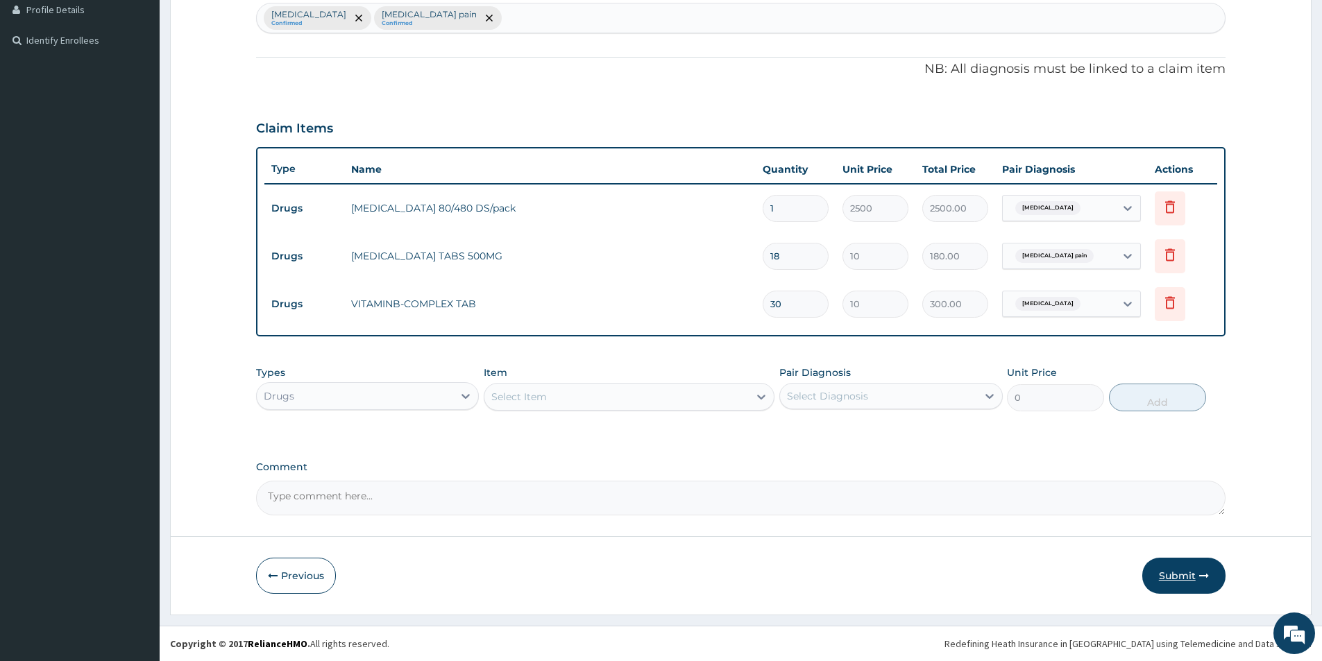
type input "30"
click at [1193, 575] on button "Submit" at bounding box center [1183, 576] width 83 height 36
click at [282, 575] on button "Previous" at bounding box center [296, 576] width 80 height 36
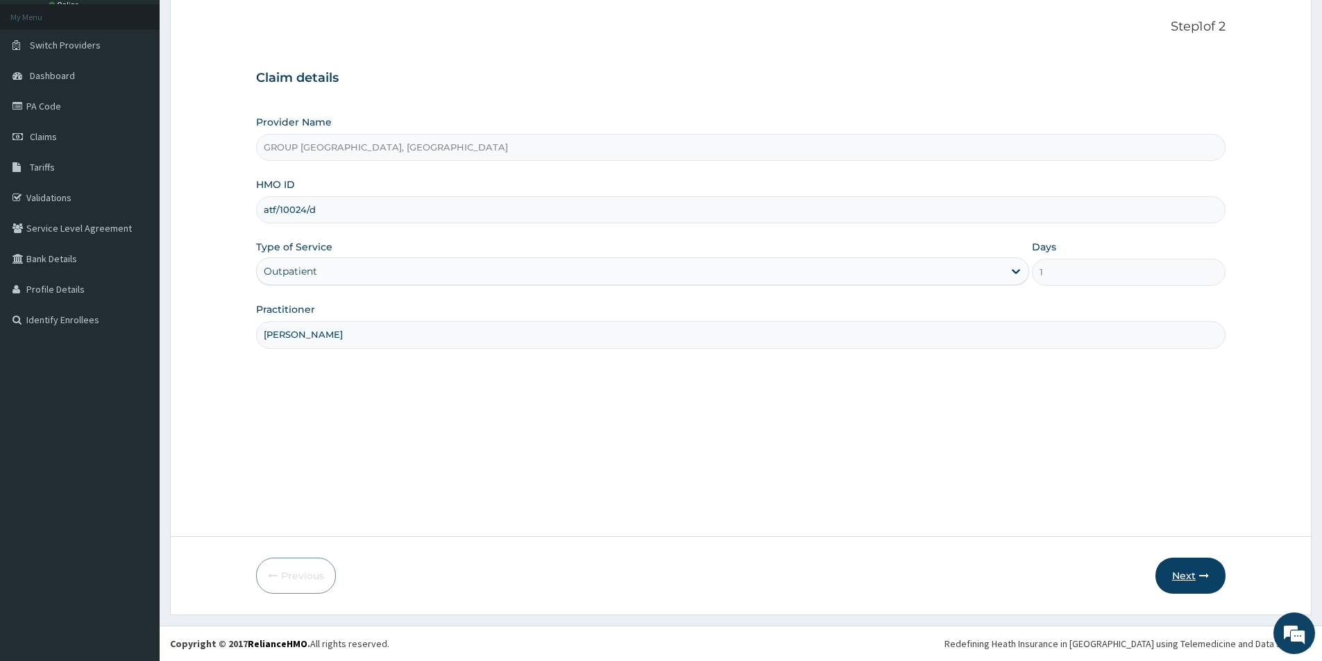
click at [1169, 575] on button "Next" at bounding box center [1190, 576] width 70 height 36
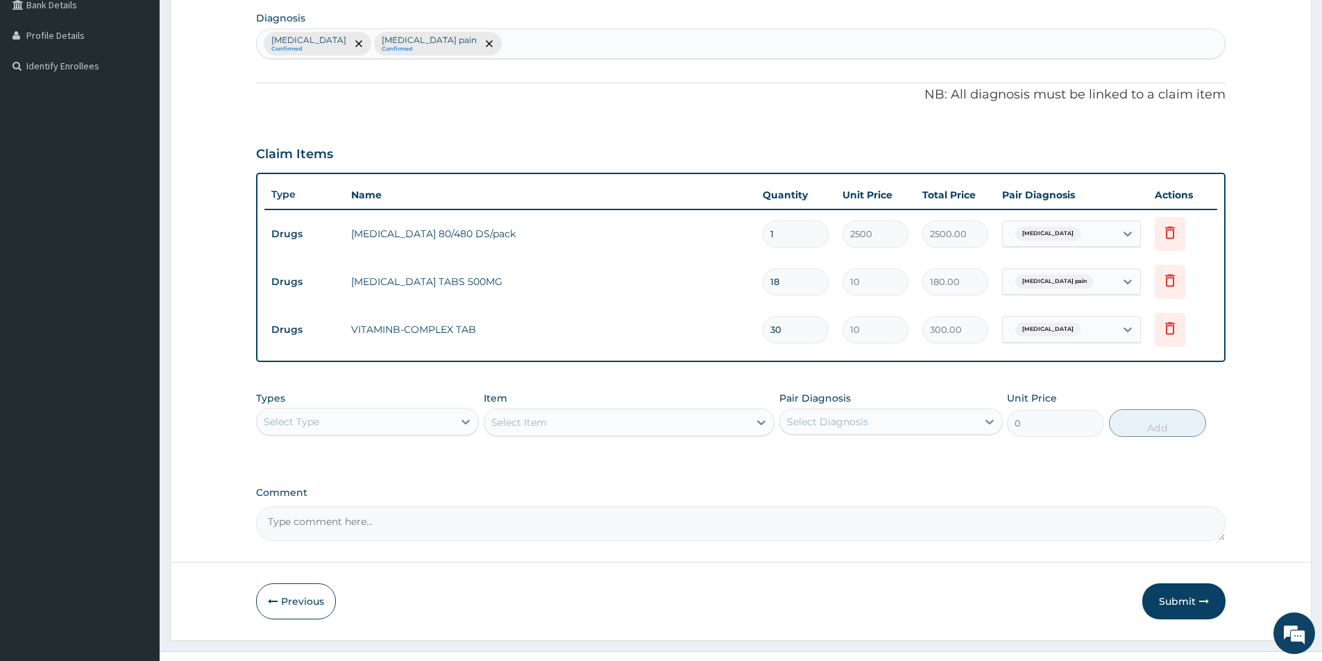
scroll to position [353, 0]
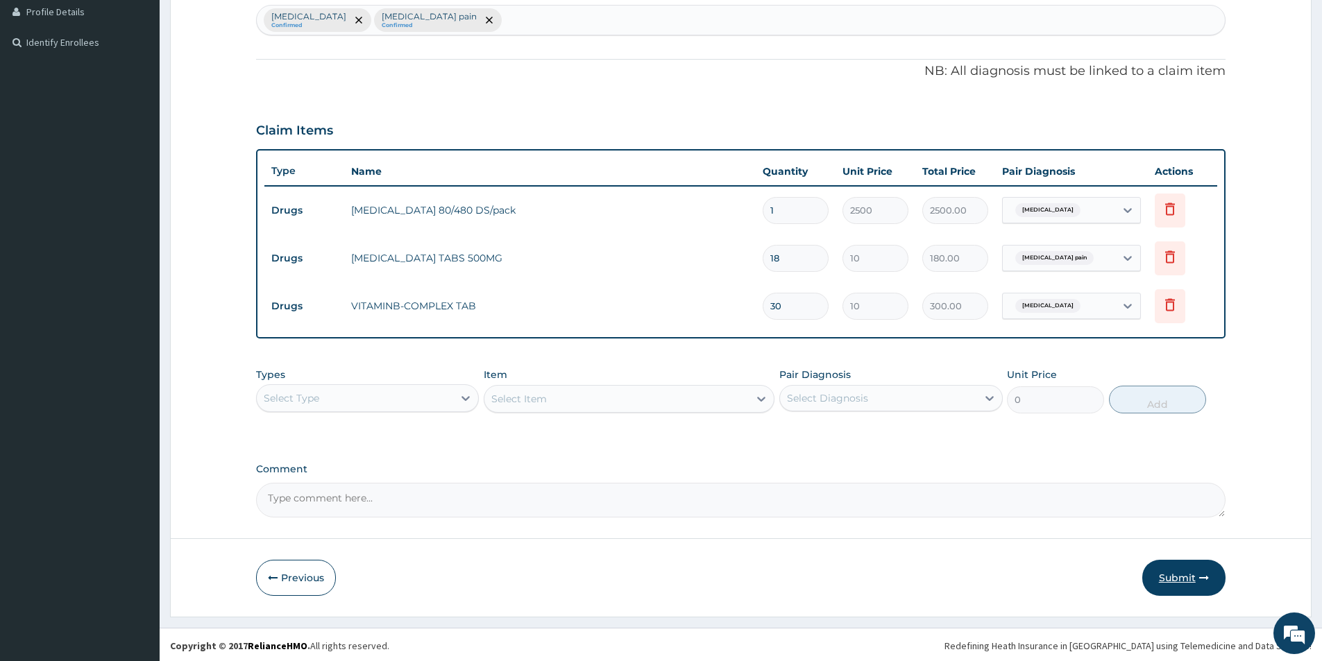
click at [1182, 573] on button "Submit" at bounding box center [1183, 578] width 83 height 36
click at [299, 570] on button "Previous" at bounding box center [296, 576] width 80 height 36
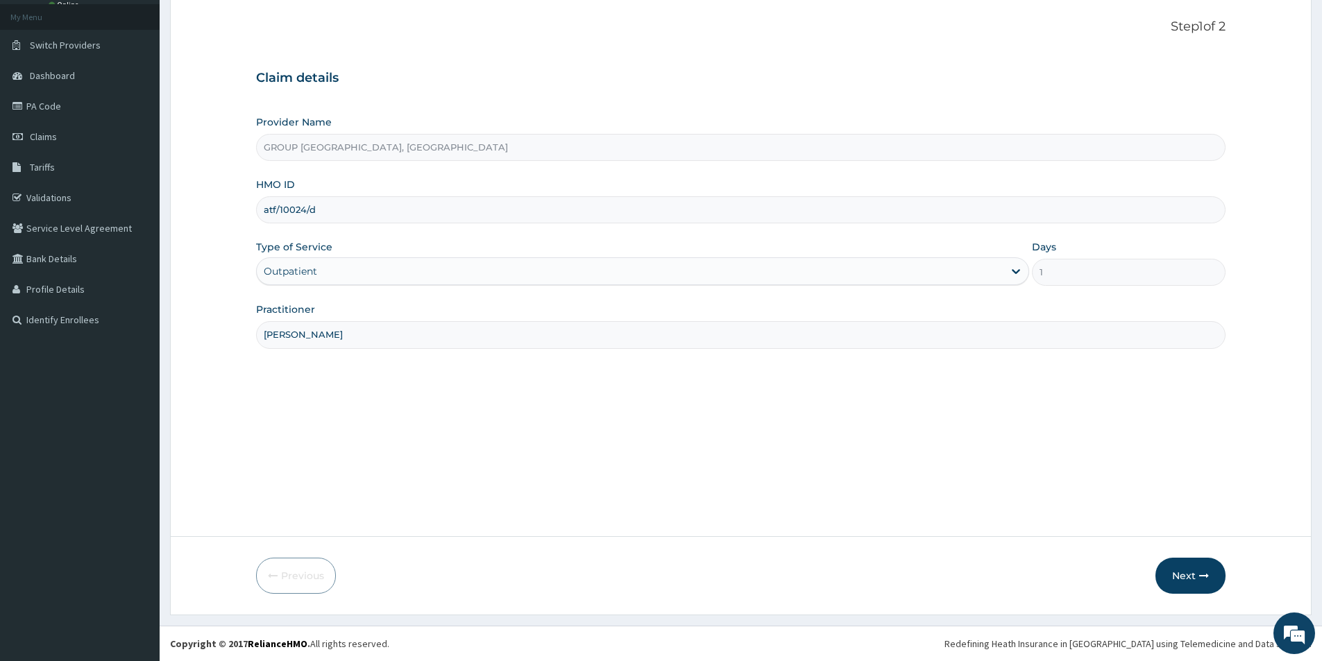
click at [323, 212] on input "atf/10024/d" at bounding box center [740, 209] width 969 height 27
click at [273, 209] on input "atf/10024/d" at bounding box center [740, 209] width 969 height 27
type input "atf/10024/d"
click at [1195, 567] on button "Next" at bounding box center [1190, 576] width 70 height 36
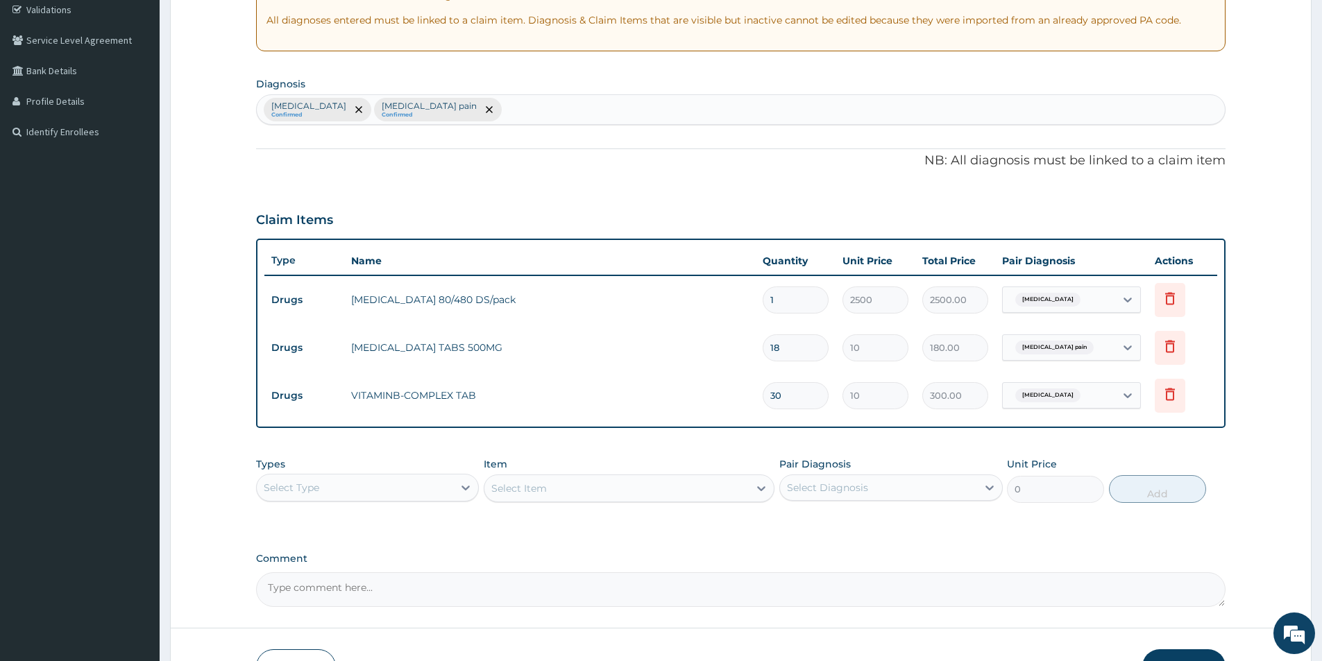
scroll to position [353, 0]
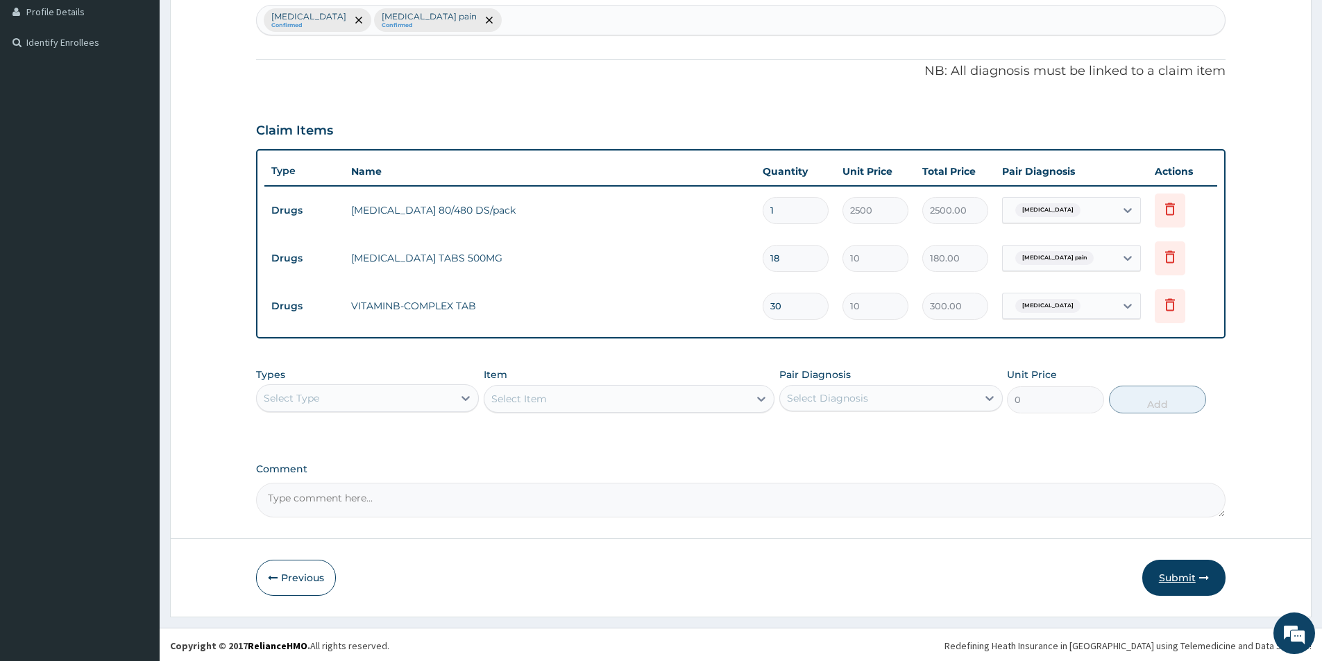
click at [1169, 575] on button "Submit" at bounding box center [1183, 578] width 83 height 36
click at [1205, 567] on button "Submit" at bounding box center [1183, 576] width 83 height 36
drag, startPoint x: 1202, startPoint y: 557, endPoint x: 1009, endPoint y: 470, distance: 211.5
click at [300, 577] on button "Previous" at bounding box center [296, 576] width 80 height 36
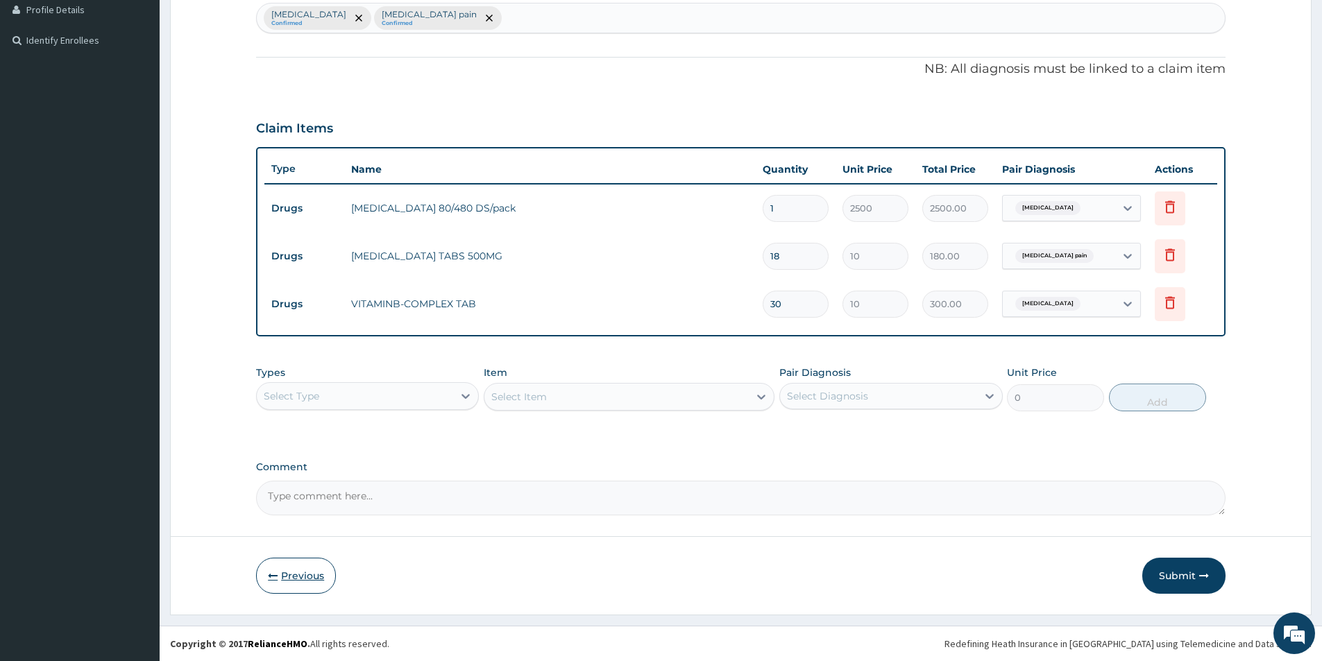
scroll to position [76, 0]
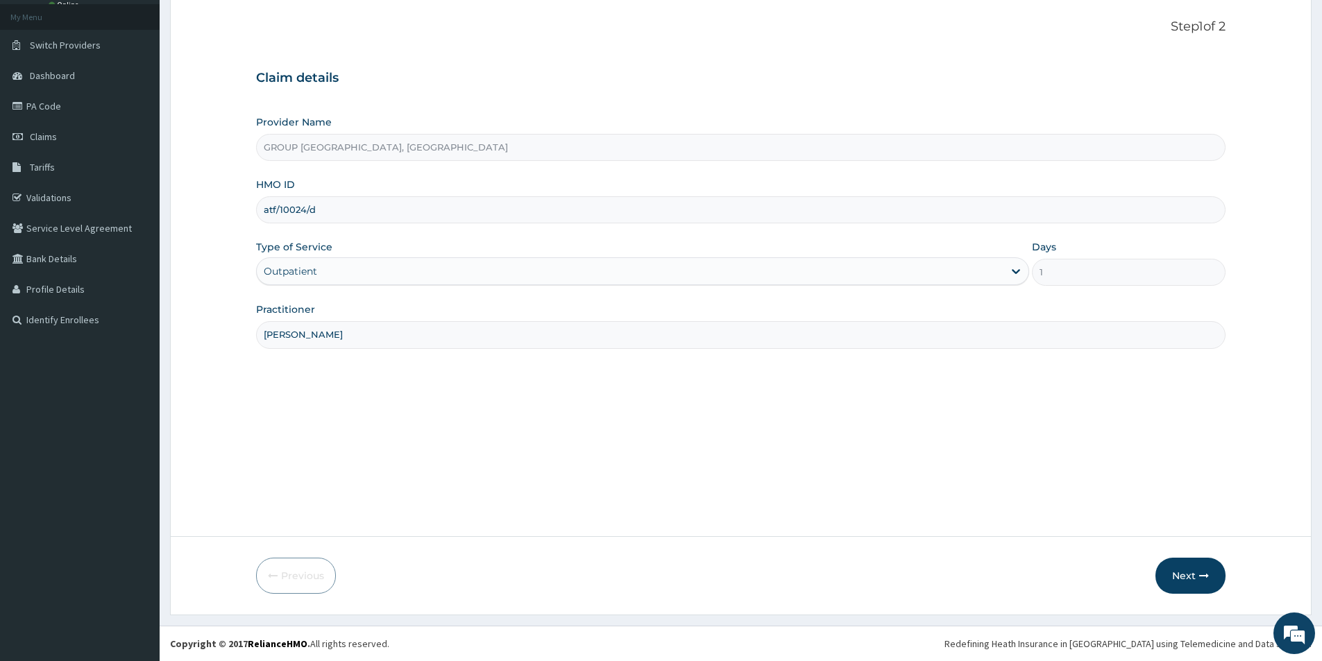
click at [393, 196] on input "atf/10024/d" at bounding box center [740, 209] width 969 height 27
type input "ATF/10024/d"
click at [1189, 563] on button "Next" at bounding box center [1190, 576] width 70 height 36
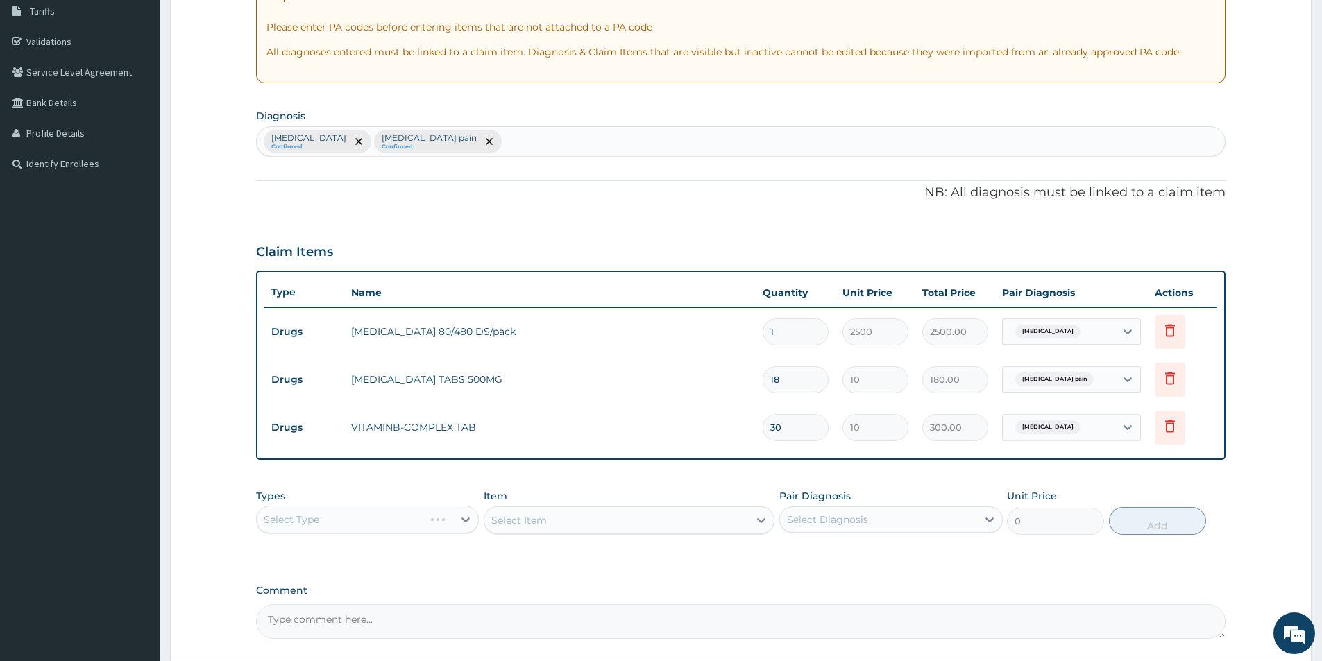
scroll to position [355, 0]
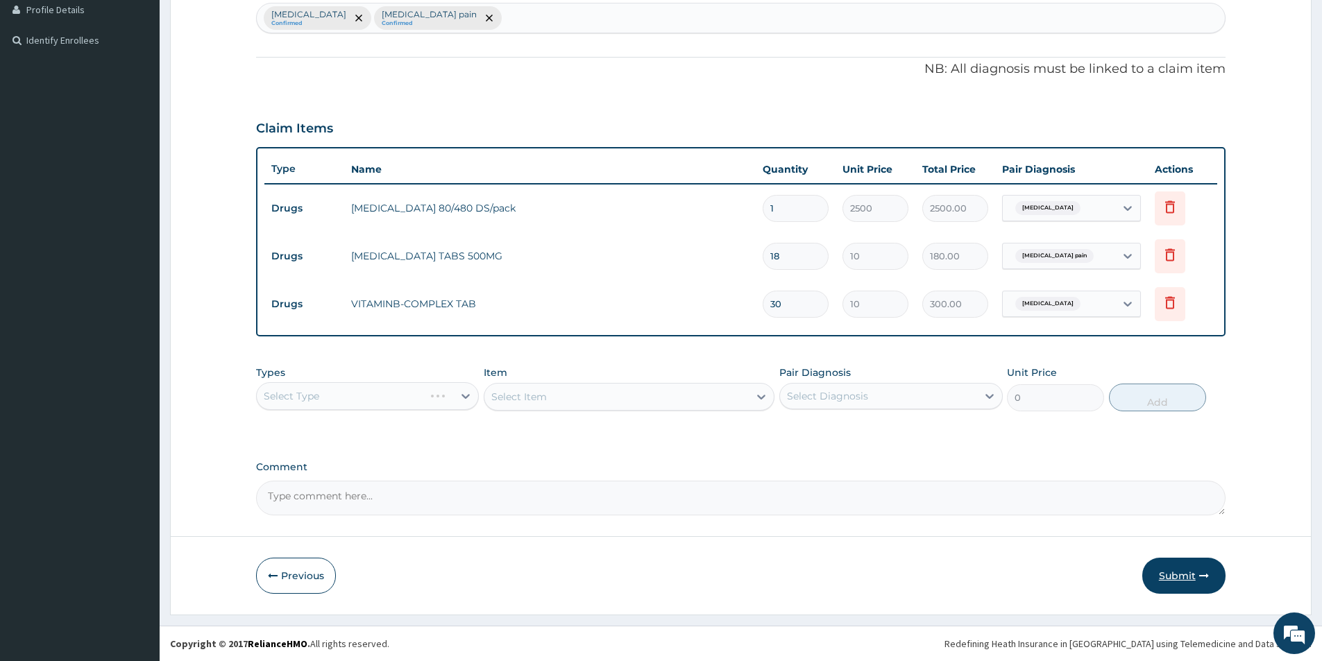
click at [1214, 567] on button "Submit" at bounding box center [1183, 576] width 83 height 36
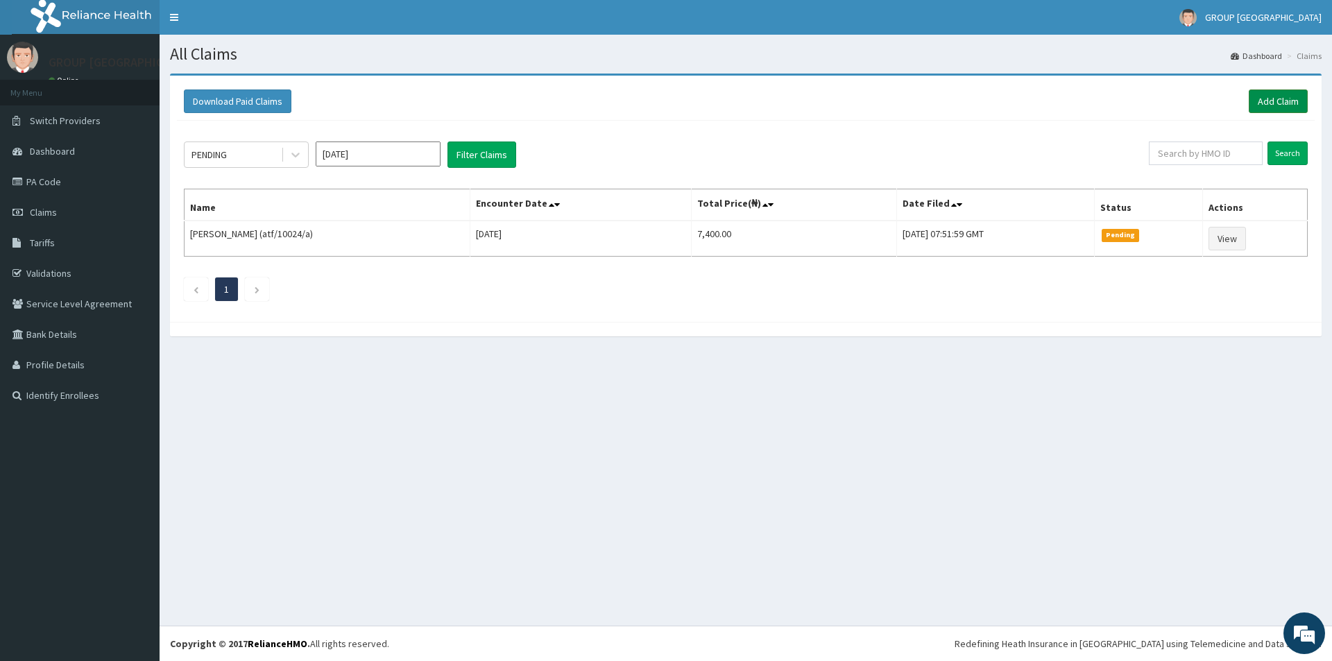
click at [1275, 98] on link "Add Claim" at bounding box center [1278, 102] width 59 height 24
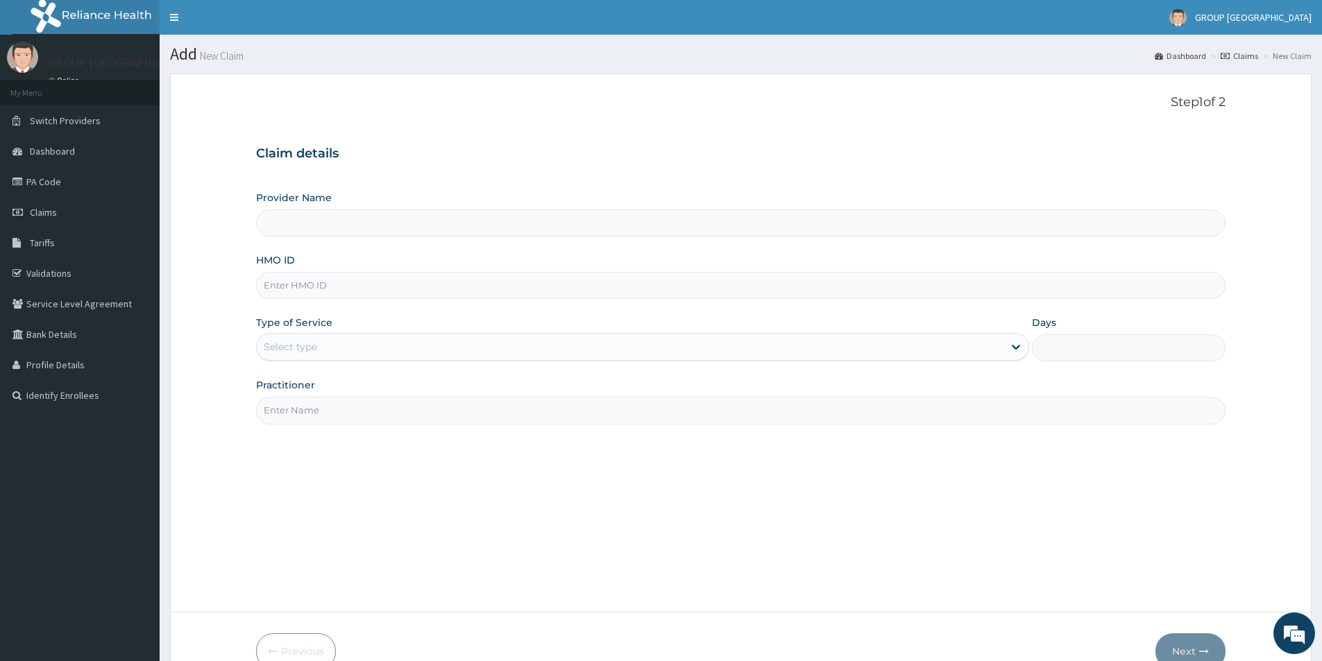
type input "GROUP [GEOGRAPHIC_DATA], [GEOGRAPHIC_DATA]"
type input "BKQ/10020/B"
click at [288, 341] on div "Select type" at bounding box center [290, 347] width 53 height 14
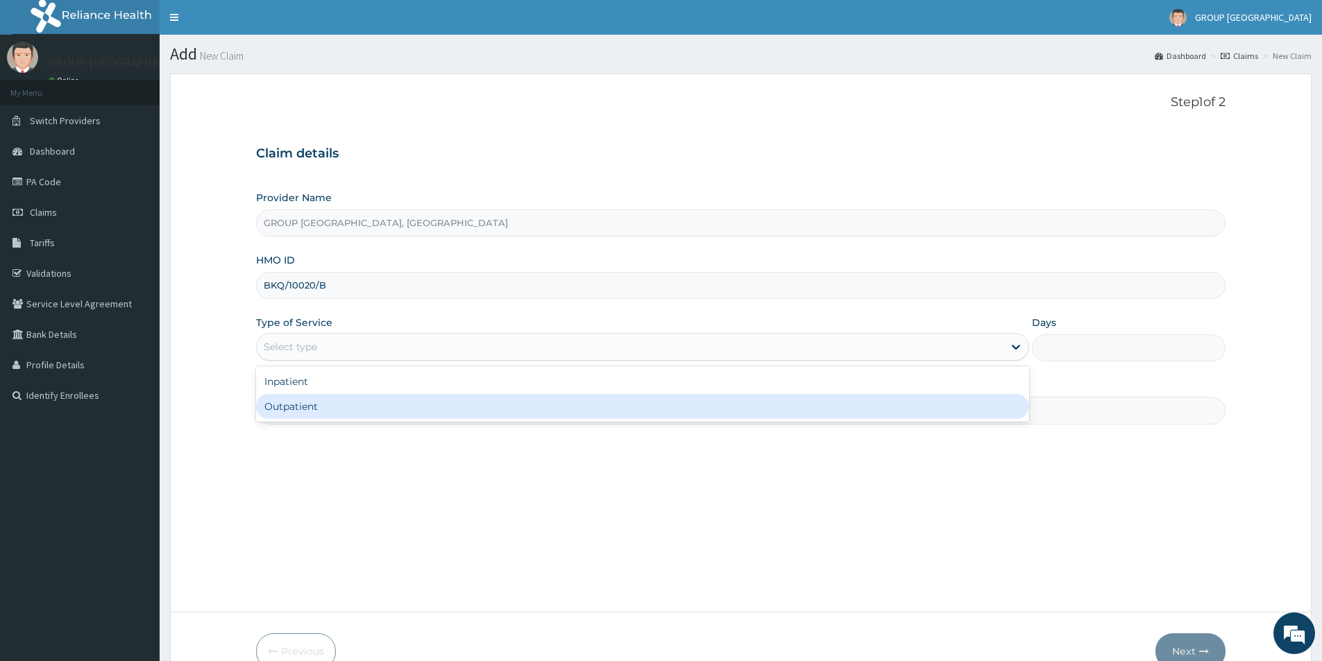
click at [300, 400] on div "Outpatient" at bounding box center [642, 406] width 773 height 25
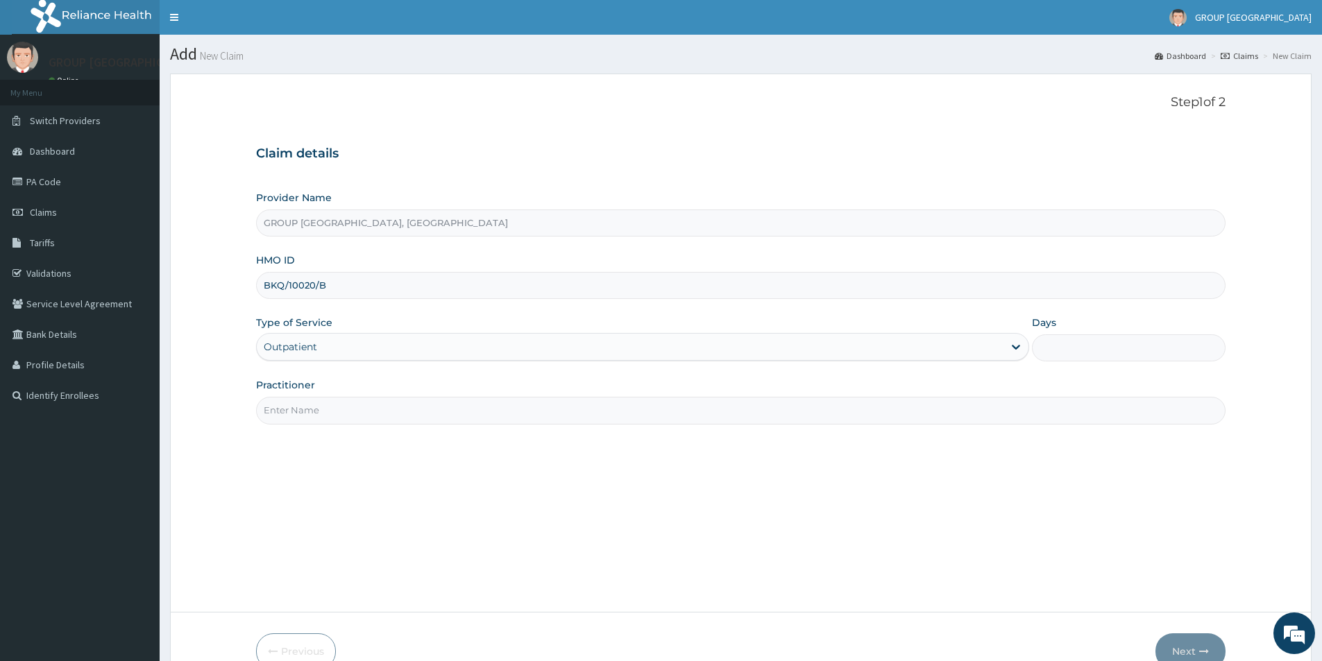
type input "1"
click at [300, 416] on input "Practitioner" at bounding box center [740, 410] width 969 height 27
type input "[PERSON_NAME]"
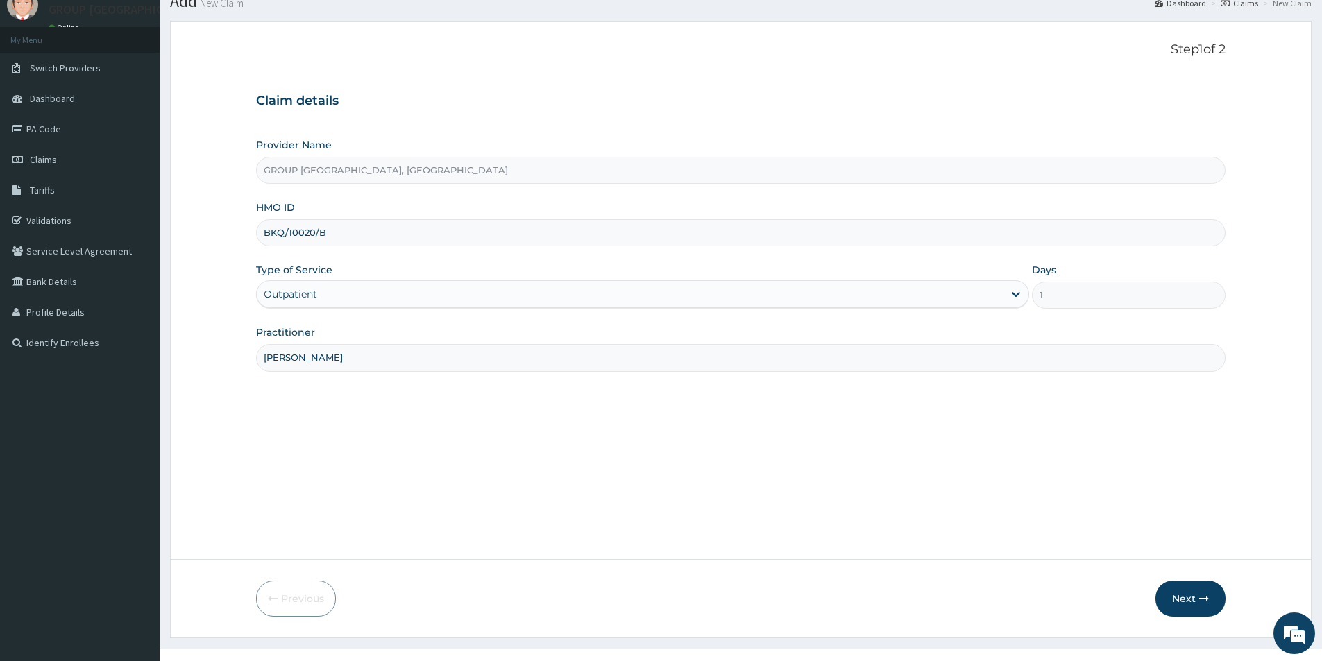
scroll to position [76, 0]
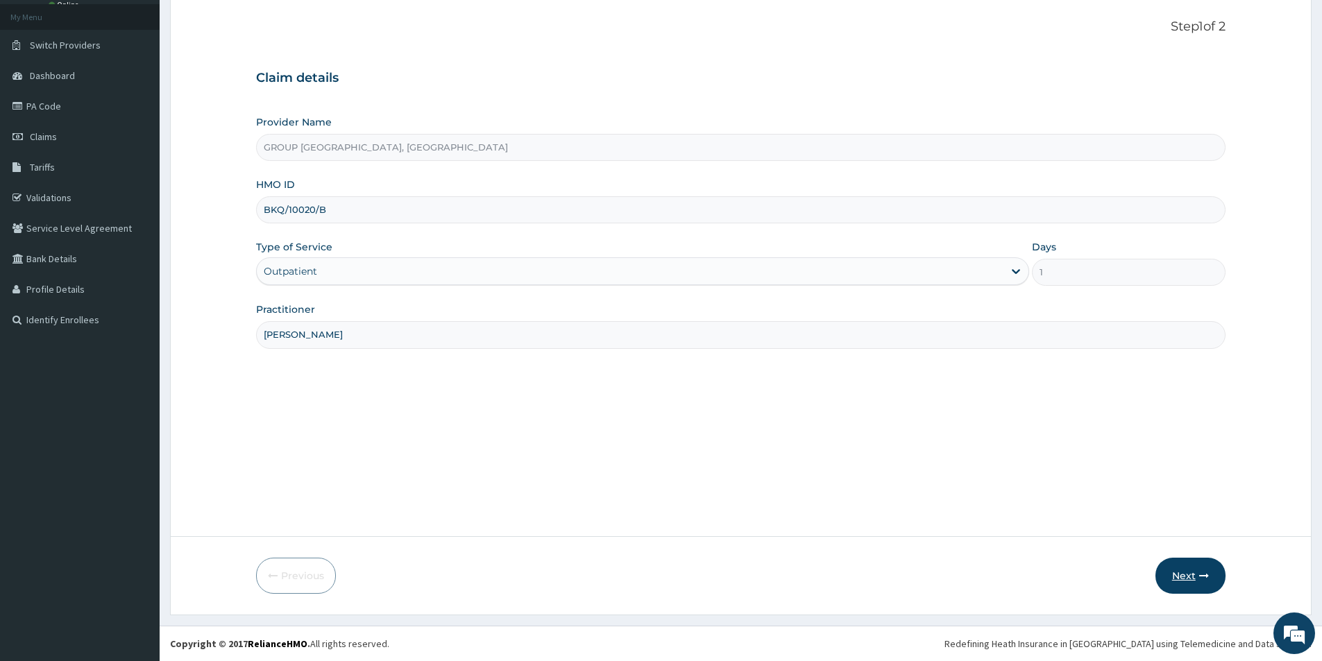
click at [1169, 586] on button "Next" at bounding box center [1190, 576] width 70 height 36
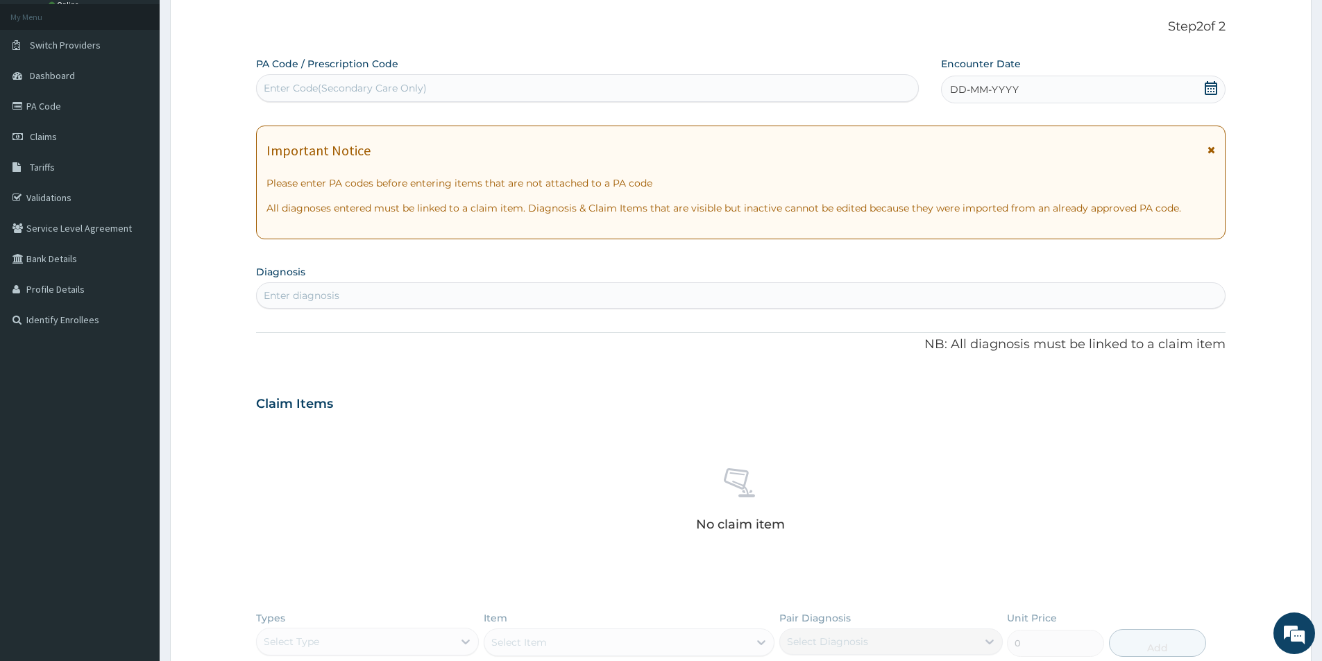
click at [960, 94] on span "DD-MM-YYYY" at bounding box center [984, 90] width 69 height 14
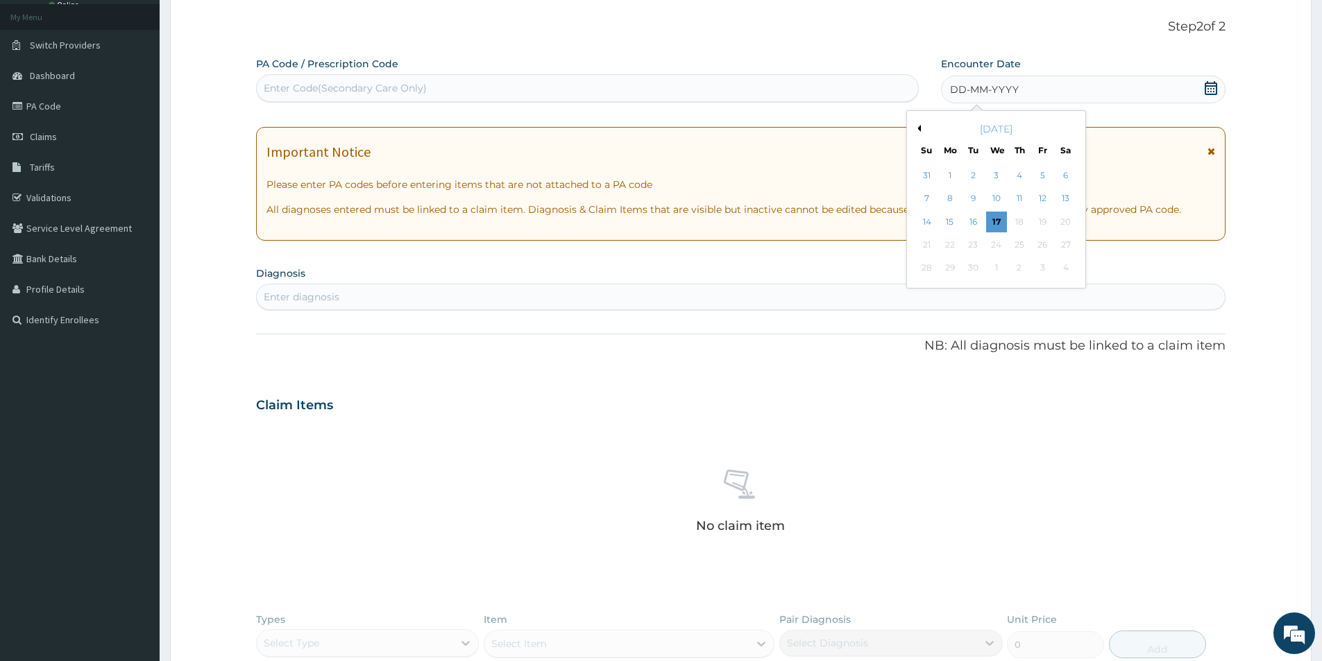
click at [918, 130] on button "Previous Month" at bounding box center [917, 128] width 7 height 7
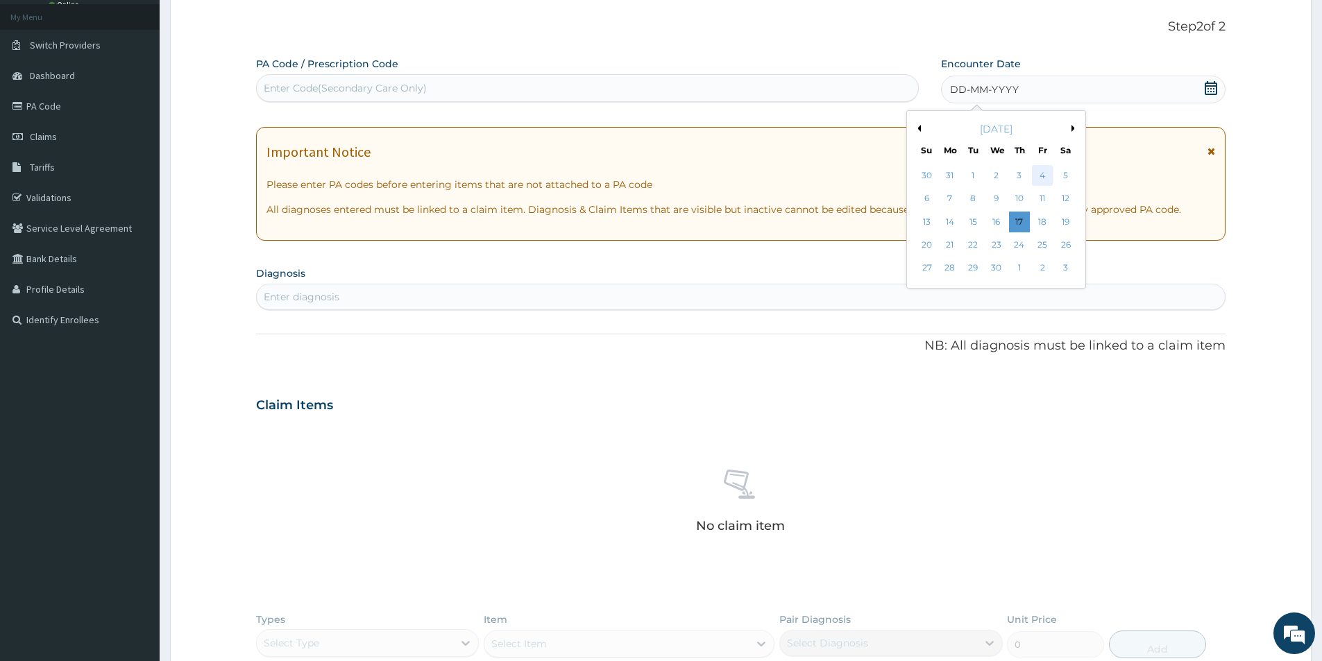
click at [1041, 176] on div "4" at bounding box center [1043, 175] width 21 height 21
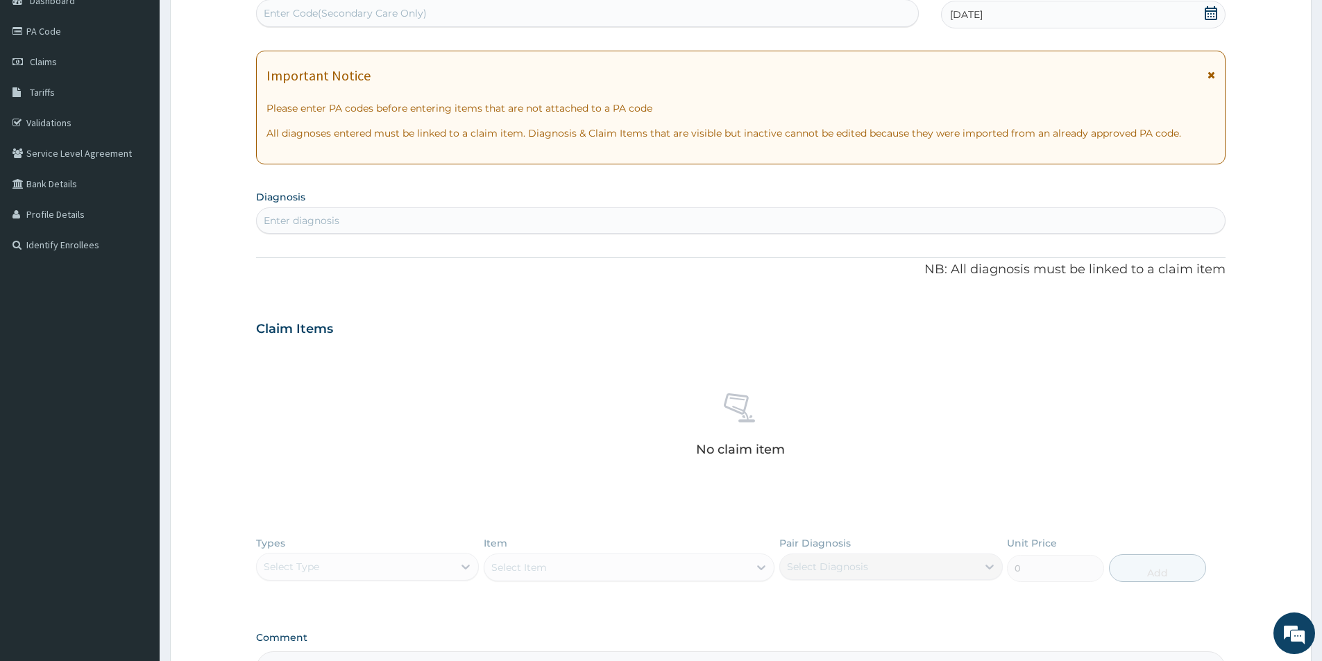
scroll to position [214, 0]
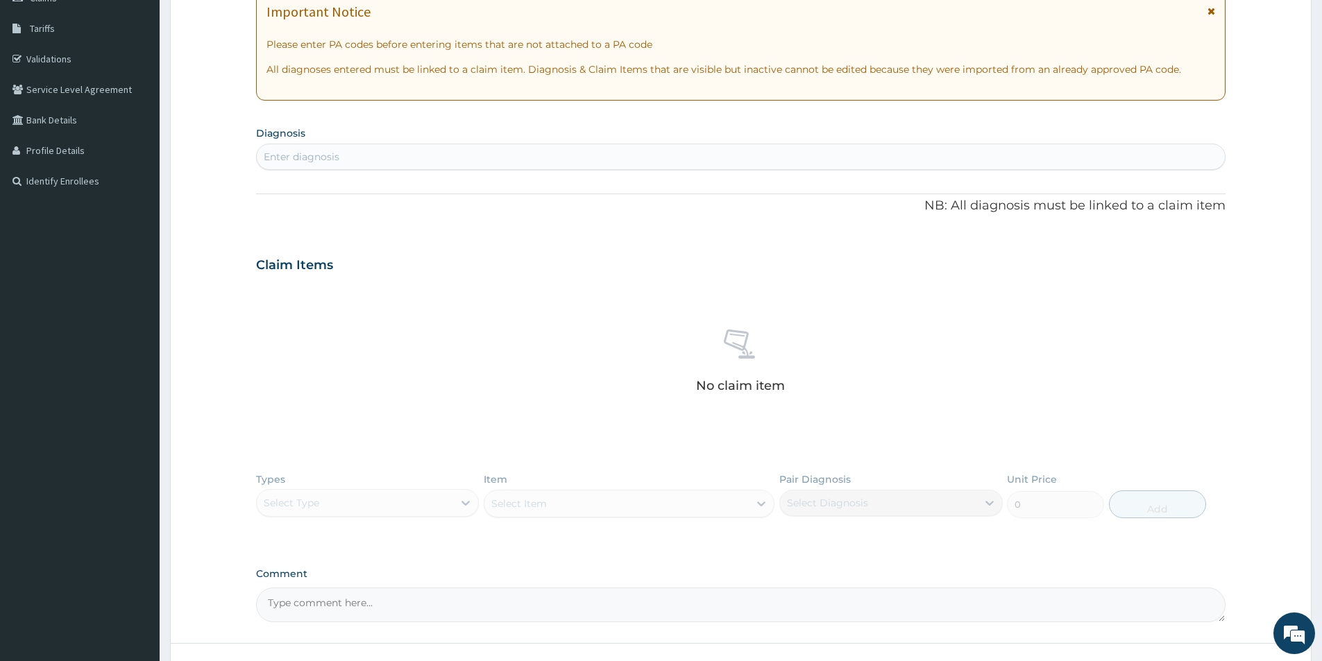
click at [365, 161] on div "Enter diagnosis" at bounding box center [741, 157] width 968 height 22
click at [305, 151] on div "Enter diagnosis" at bounding box center [302, 157] width 76 height 14
type input "mala"
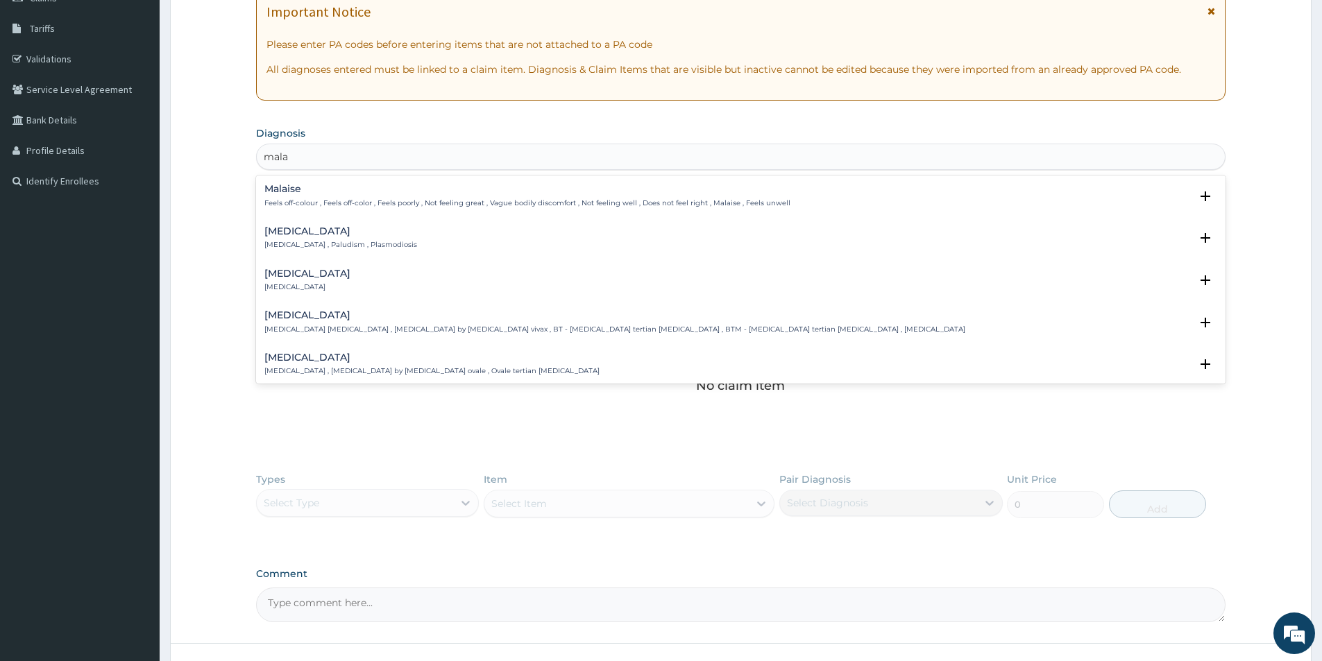
click at [299, 241] on p "[MEDICAL_DATA] , Paludism , Plasmodiosis" at bounding box center [340, 245] width 153 height 10
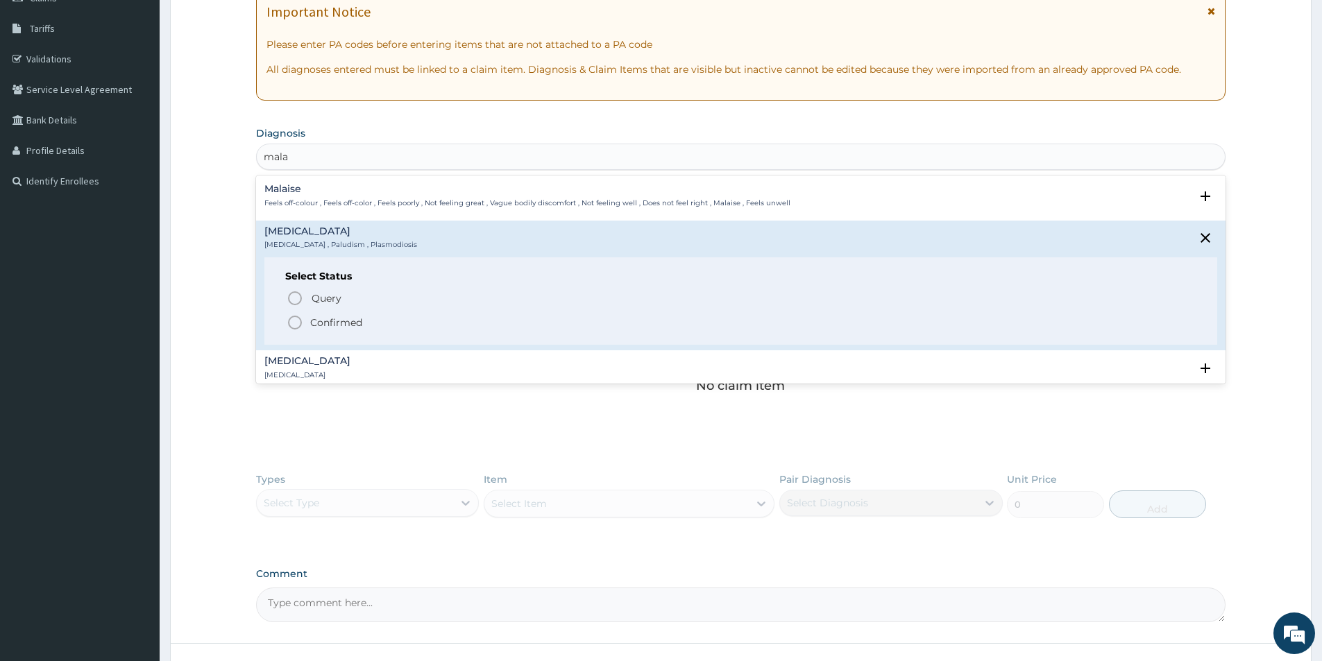
click at [296, 322] on icon "status option filled" at bounding box center [295, 322] width 17 height 17
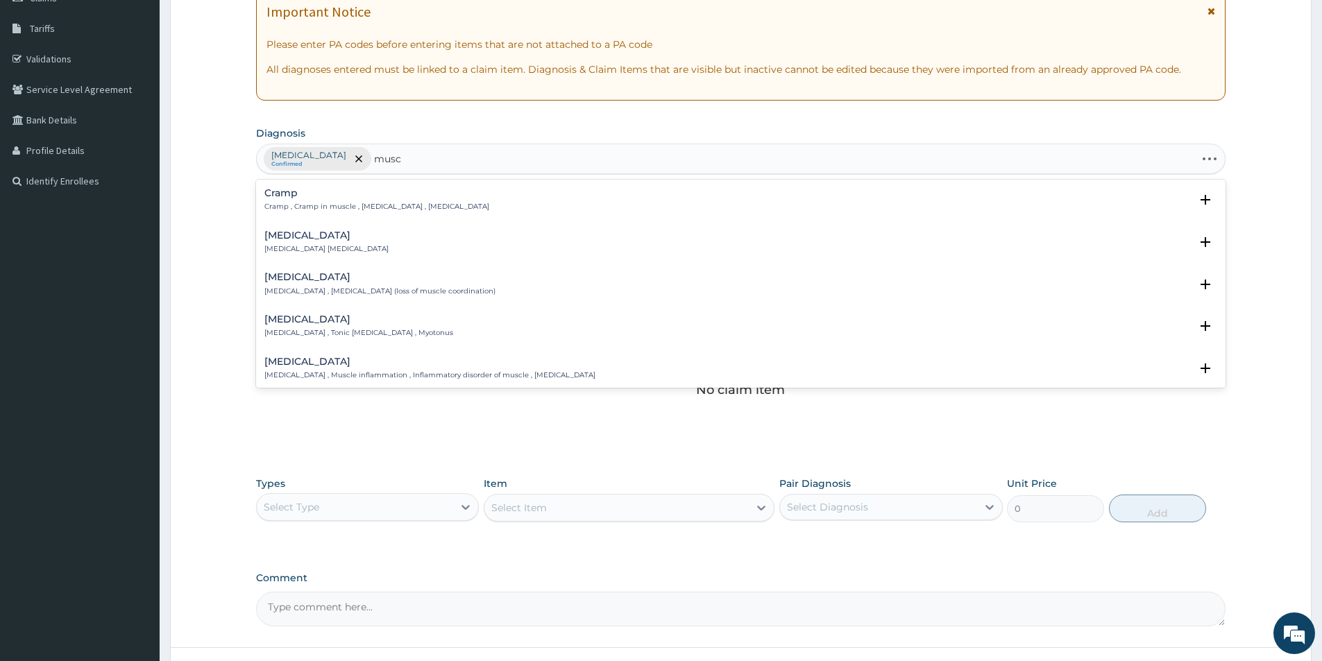
type input "muscu"
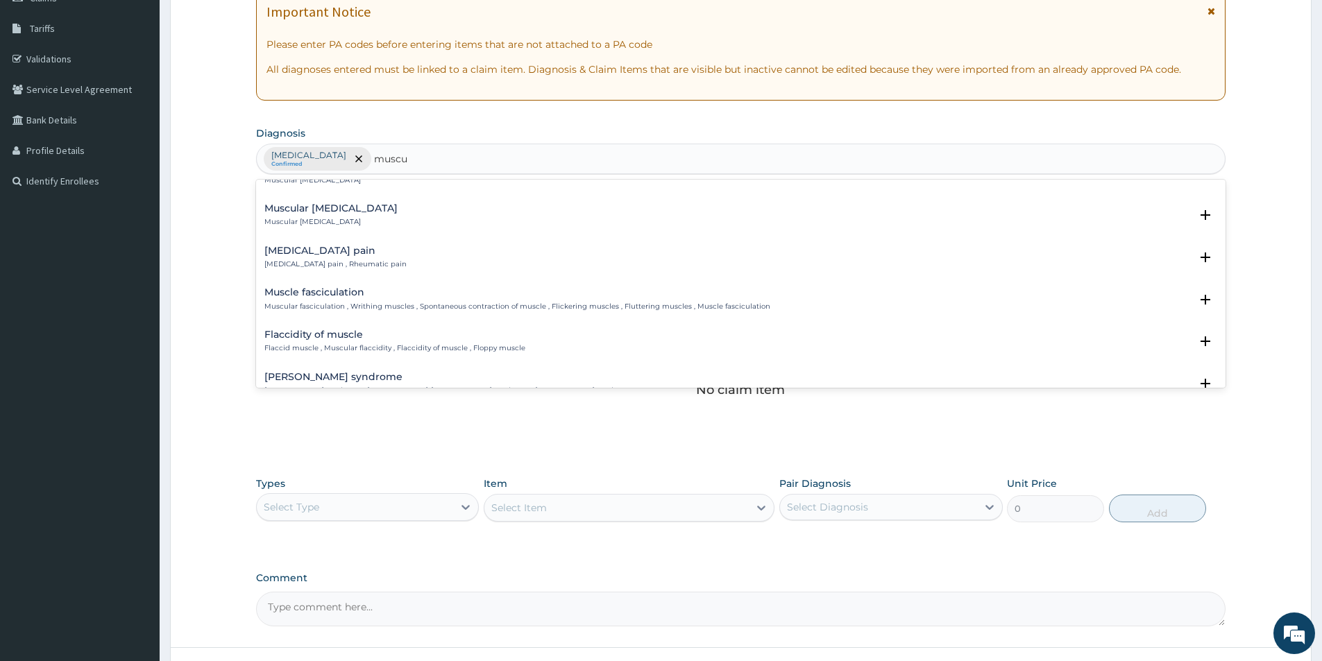
scroll to position [416, 0]
click at [349, 262] on p "[MEDICAL_DATA] pain , Rheumatic pain" at bounding box center [335, 264] width 142 height 10
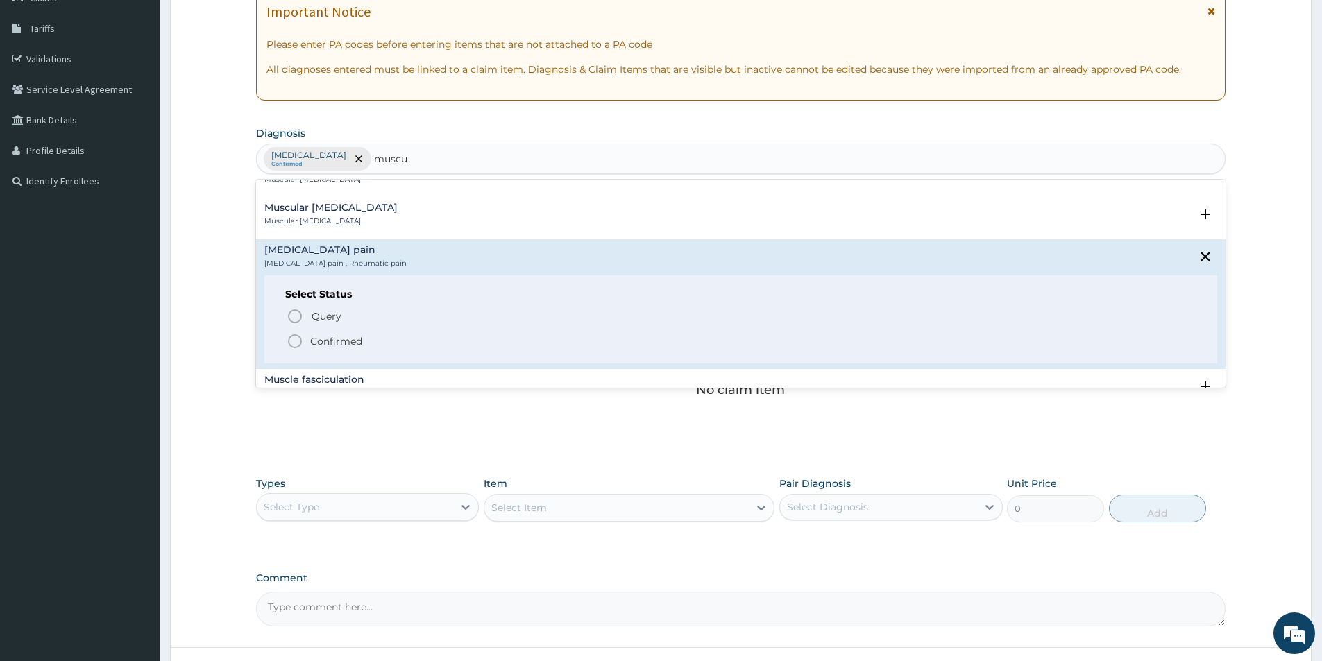
click at [298, 341] on icon "status option filled" at bounding box center [295, 341] width 17 height 17
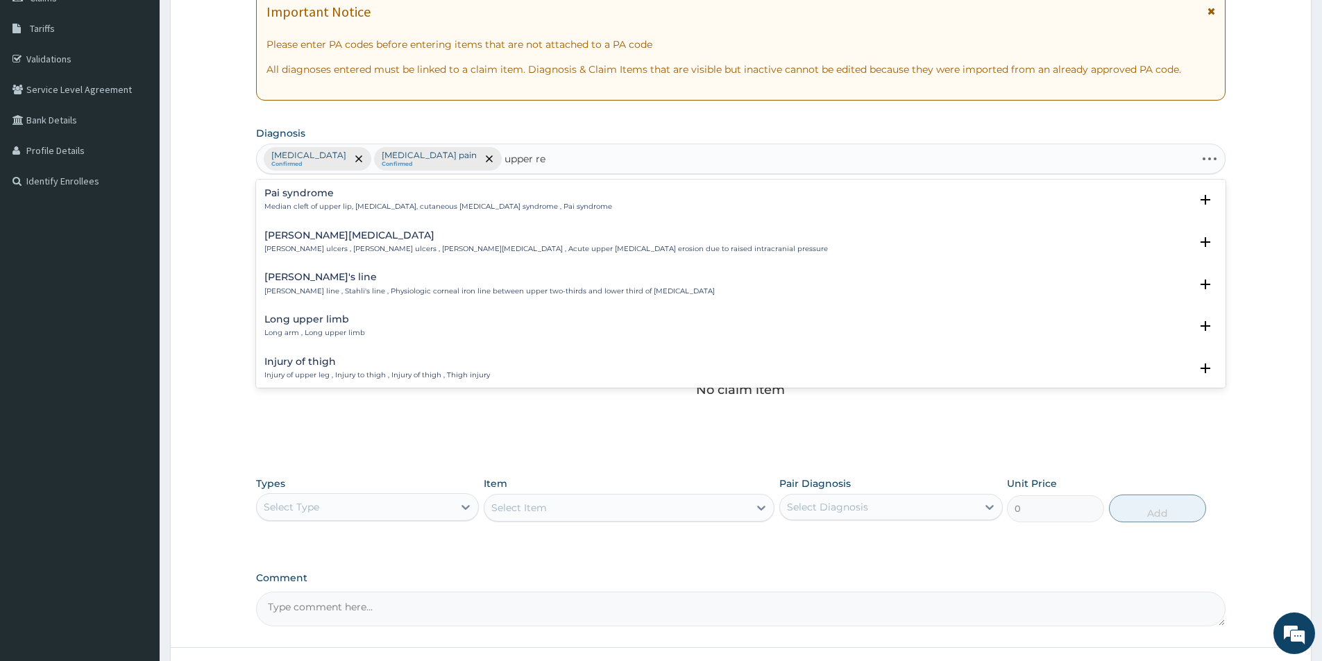
type input "upper res"
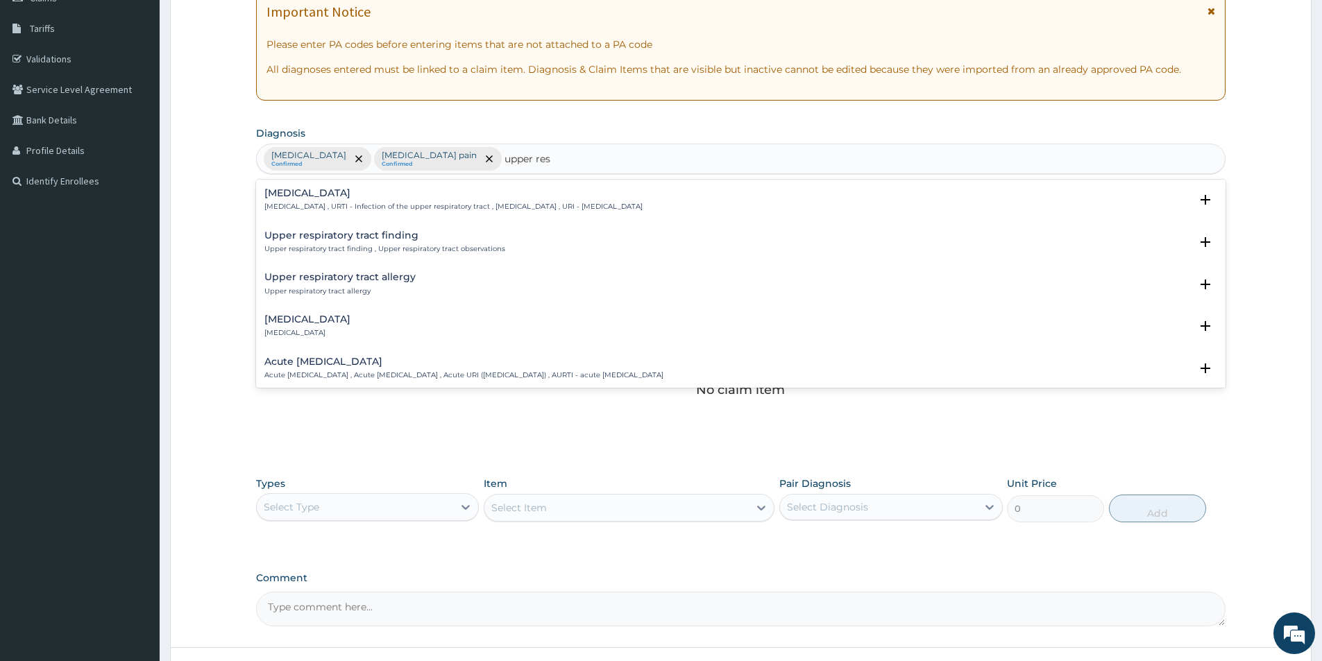
click at [367, 190] on h4 "[MEDICAL_DATA]" at bounding box center [453, 193] width 378 height 10
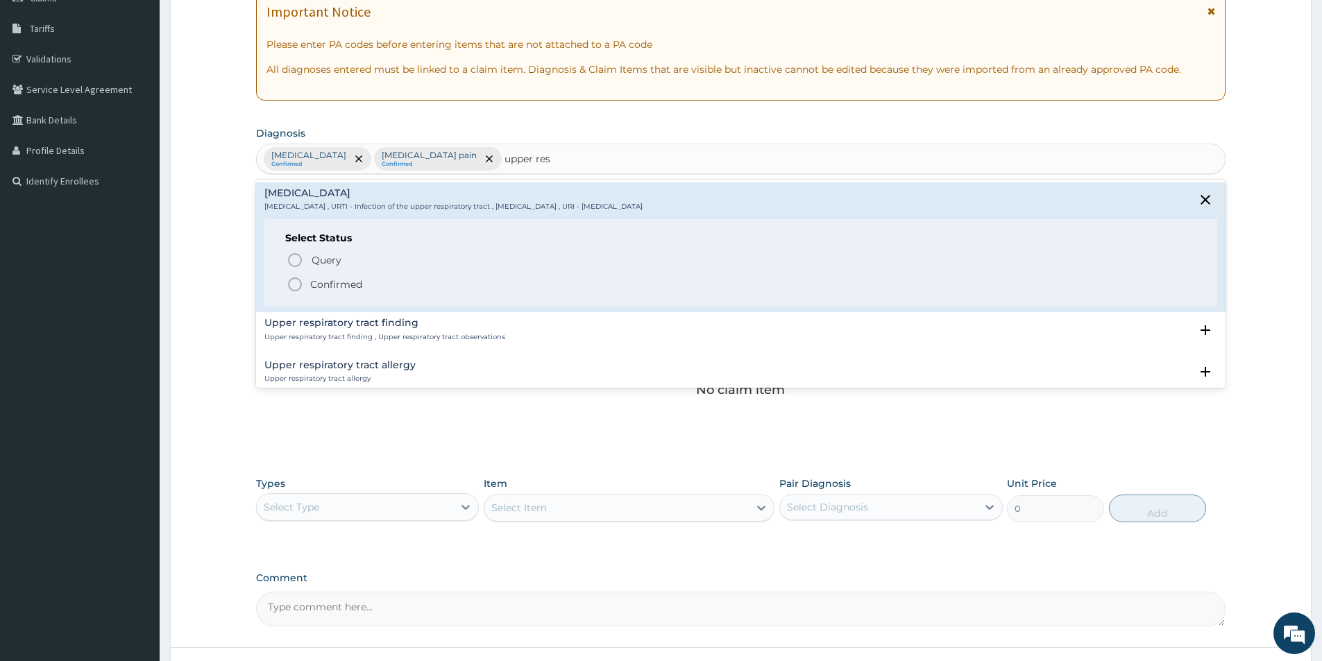
click at [296, 282] on icon "status option filled" at bounding box center [295, 284] width 17 height 17
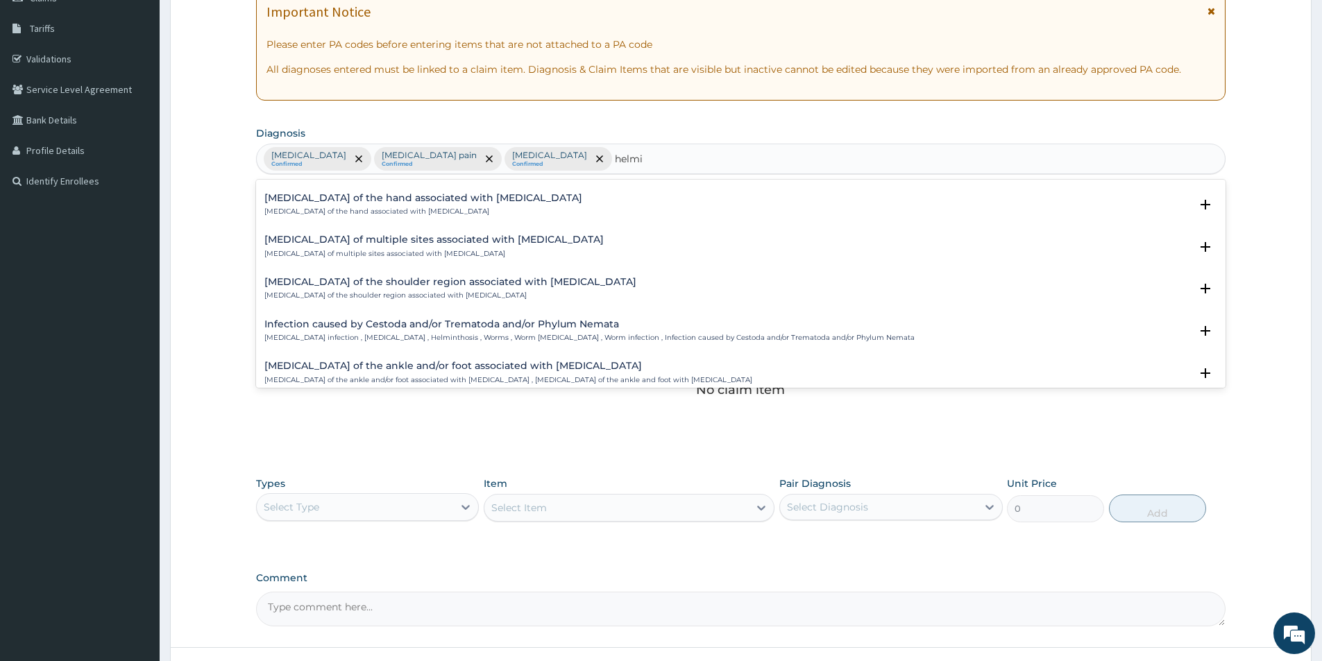
scroll to position [0, 0]
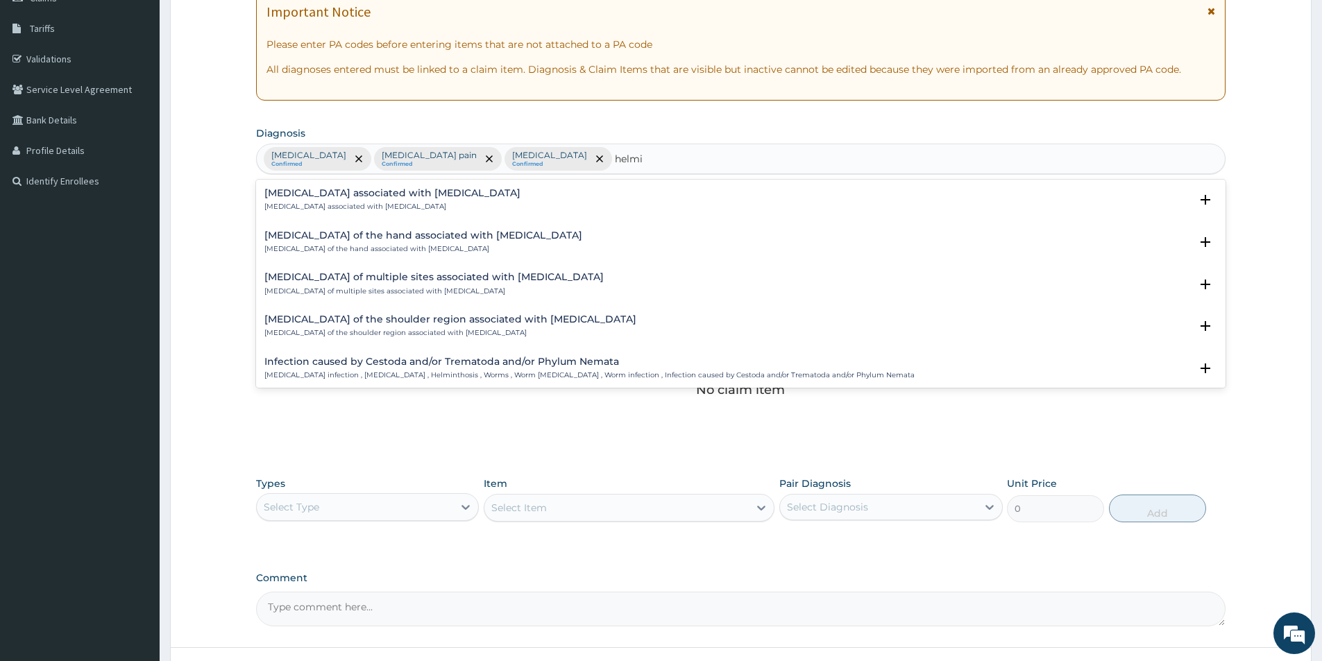
type input "[PERSON_NAME]"
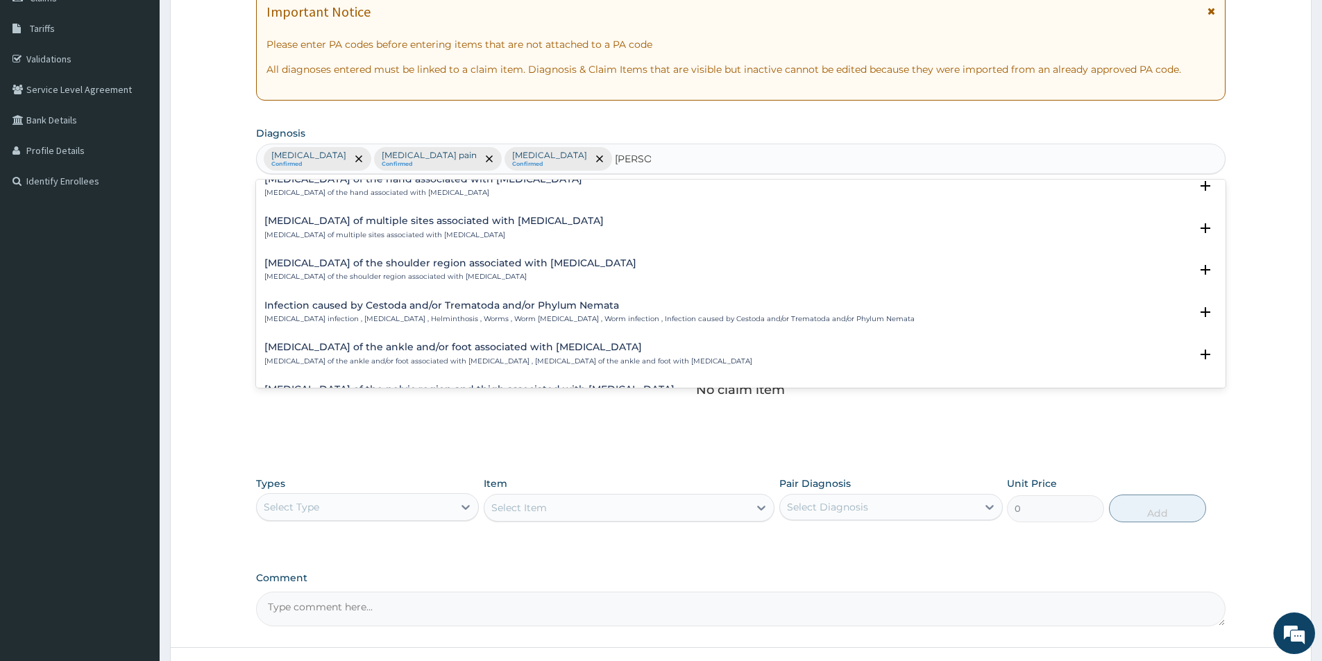
scroll to position [83, 0]
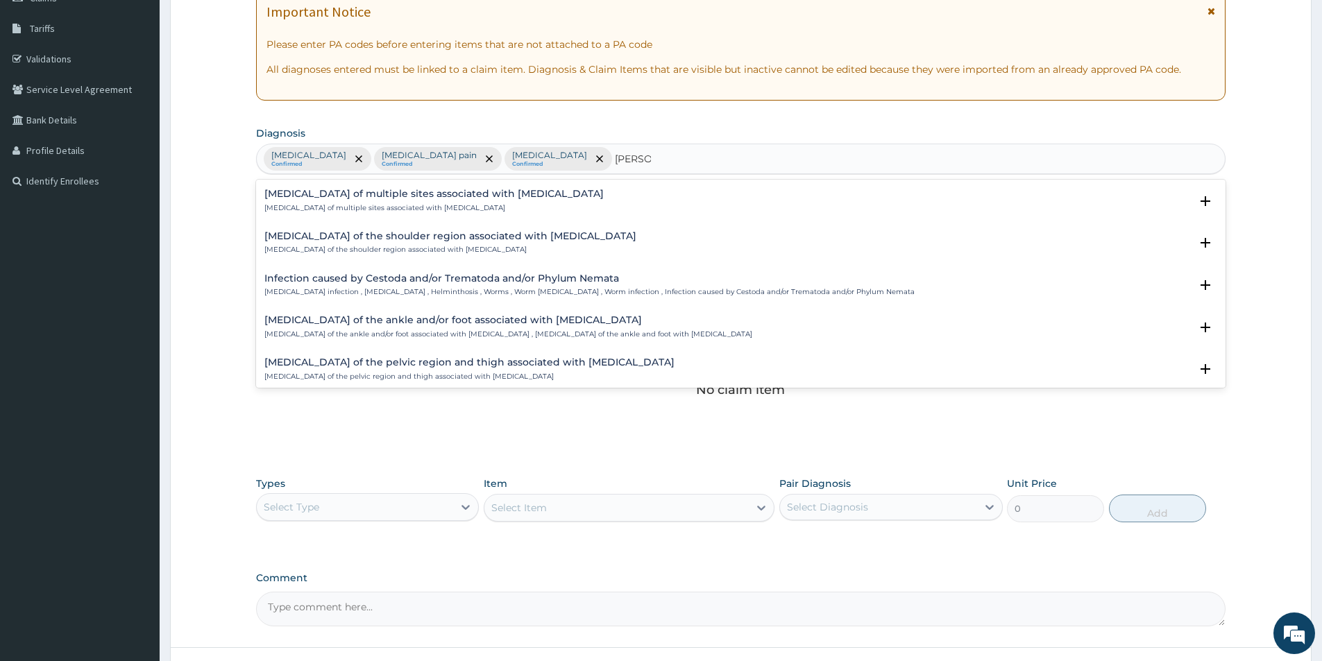
click at [411, 291] on p "[MEDICAL_DATA] infection , [MEDICAL_DATA] , Helminthosis , Worms , Worm [MEDICA…" at bounding box center [589, 292] width 650 height 10
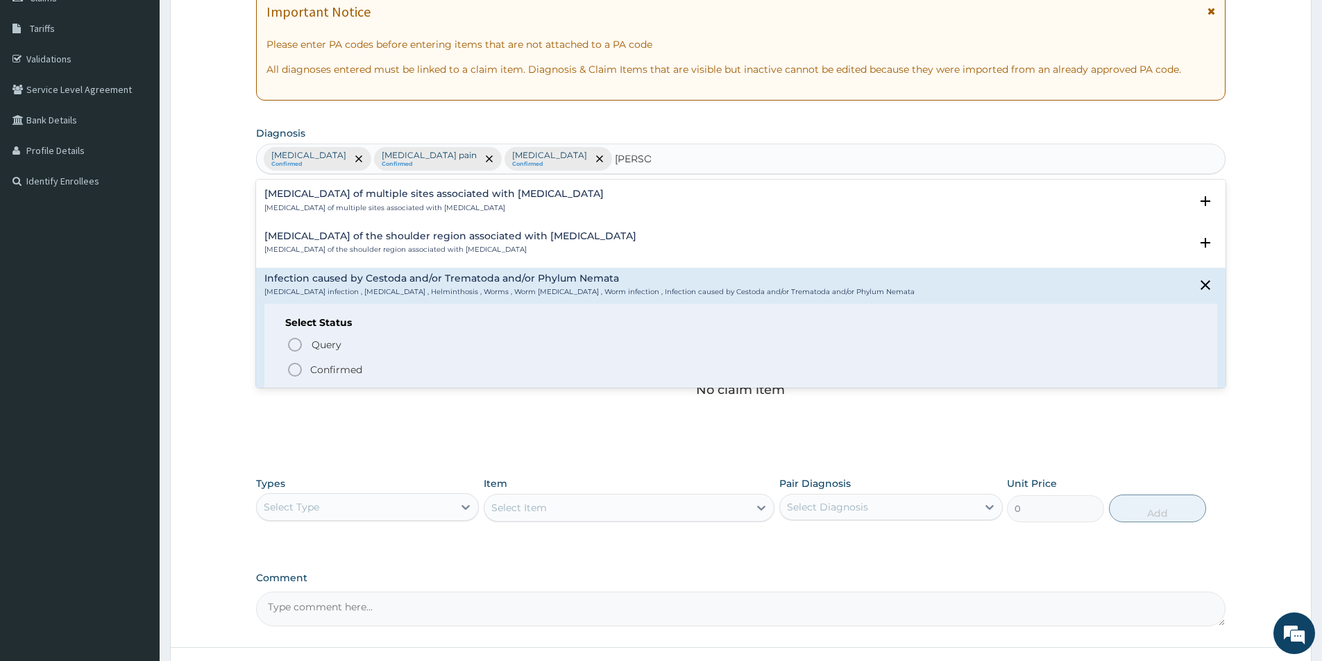
click at [293, 371] on icon "status option filled" at bounding box center [295, 370] width 17 height 17
click at [293, 371] on div "No claim item" at bounding box center [740, 368] width 969 height 160
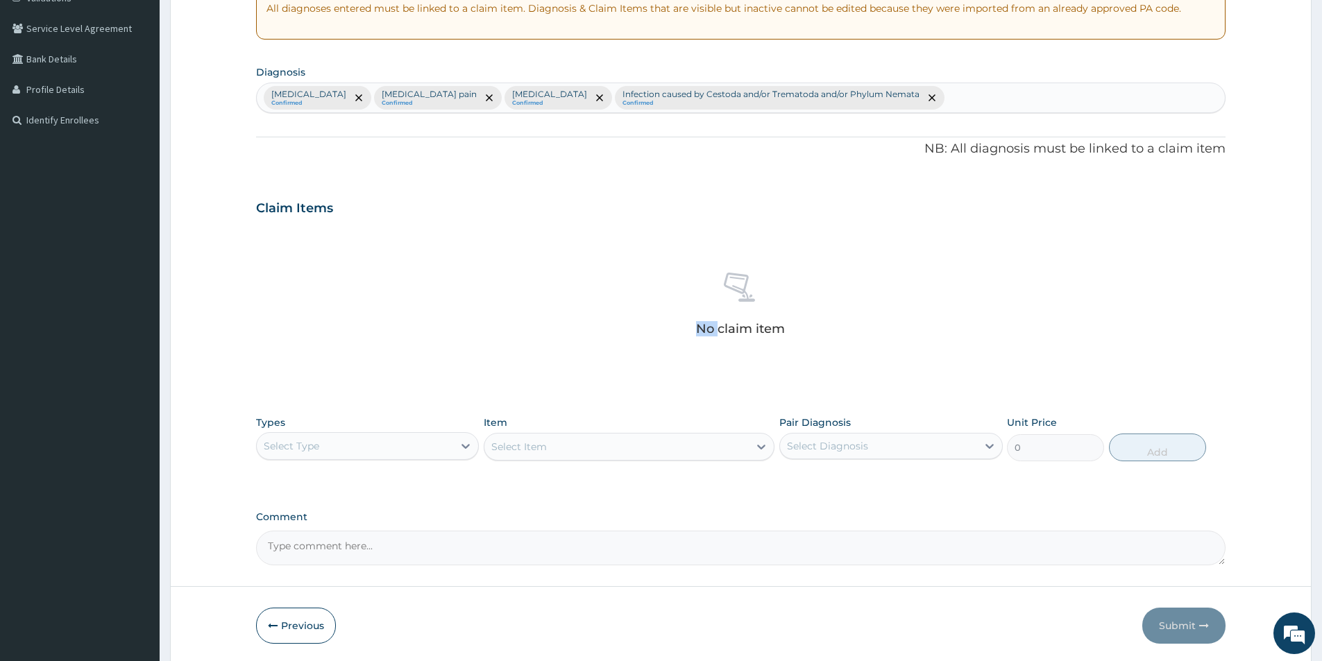
scroll to position [325, 0]
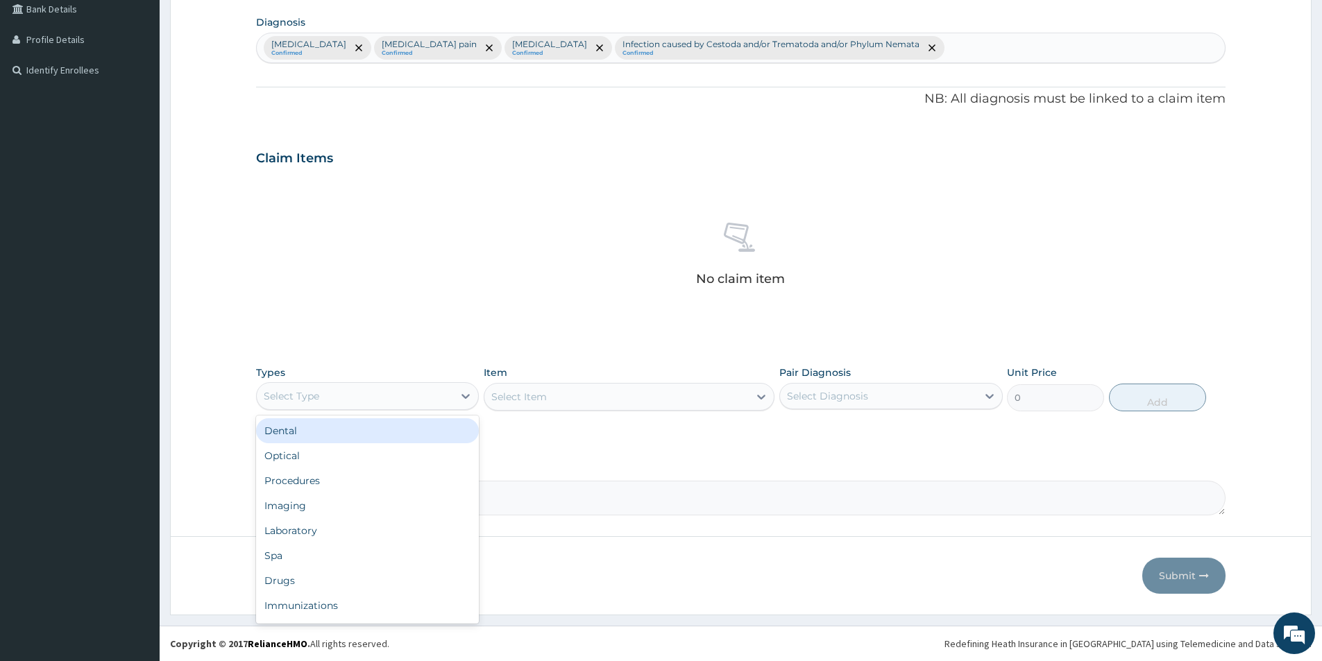
click at [403, 396] on div "Select Type" at bounding box center [355, 396] width 196 height 22
click at [339, 575] on div "Drugs" at bounding box center [367, 580] width 223 height 25
click at [615, 398] on div "Select Item" at bounding box center [629, 397] width 291 height 28
click at [534, 411] on div "Item Select Item" at bounding box center [629, 389] width 291 height 46
click at [564, 396] on div "Select Item" at bounding box center [616, 397] width 264 height 22
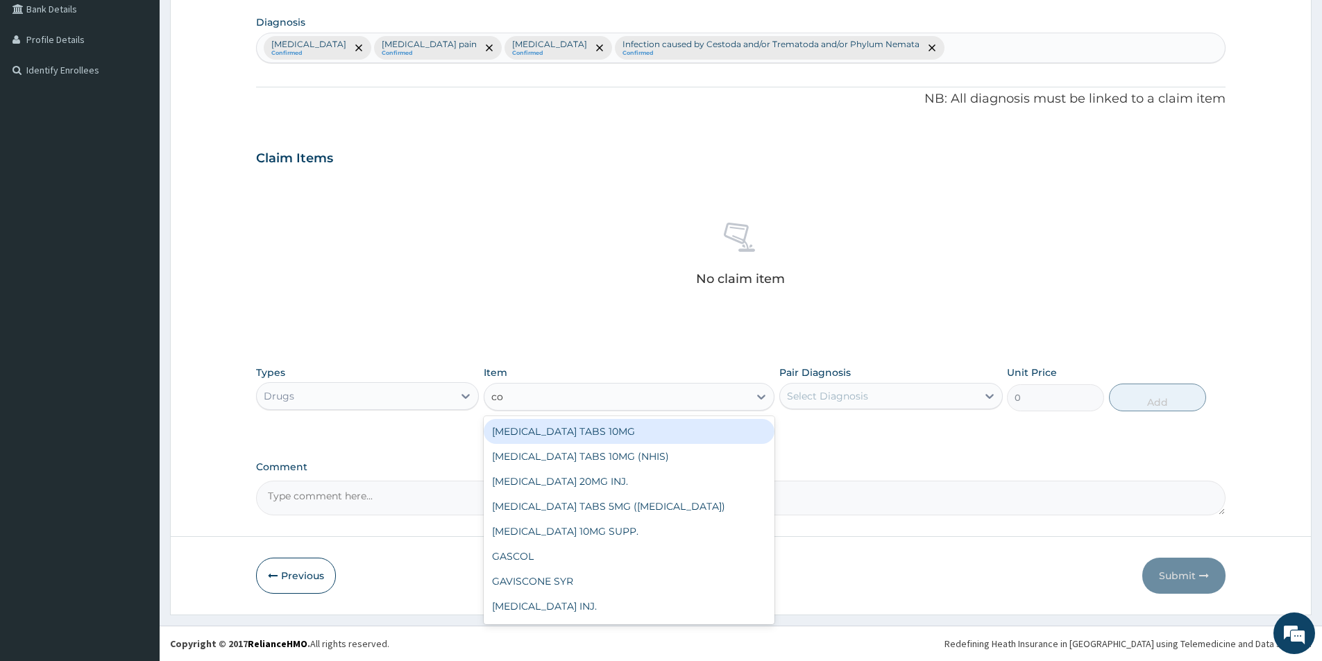
type input "coa"
click at [550, 425] on div "[MEDICAL_DATA] 80/480 DS/pack" at bounding box center [629, 431] width 291 height 25
type input "2500"
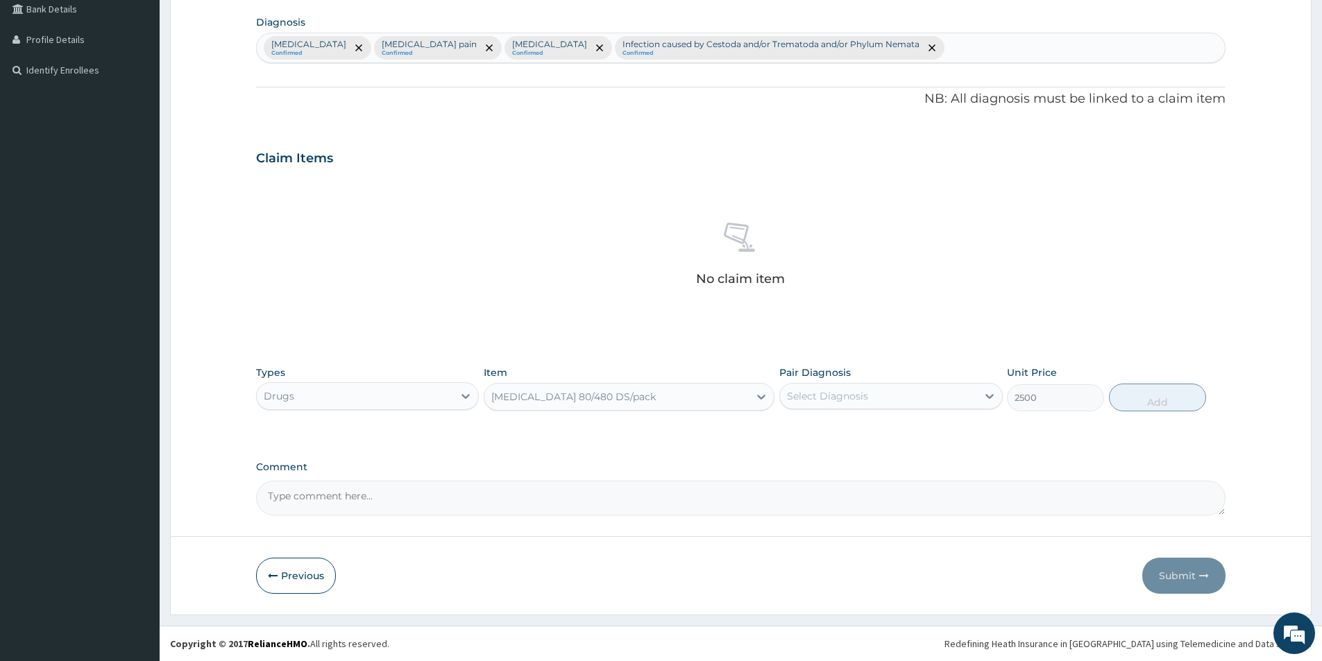
click at [888, 396] on div "Select Diagnosis" at bounding box center [878, 396] width 196 height 22
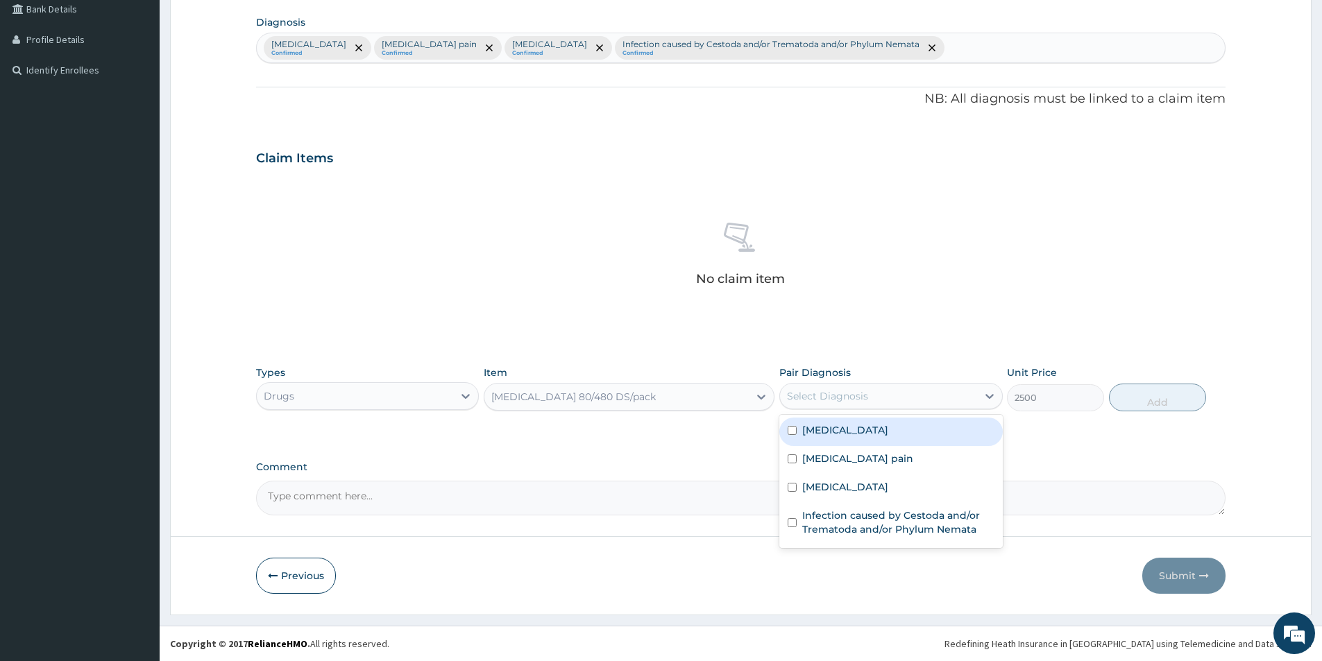
drag, startPoint x: 879, startPoint y: 434, endPoint x: 1178, endPoint y: 351, distance: 311.1
click at [983, 393] on div "option [MEDICAL_DATA] focused, 1 of 4. 4 results available. Use Up and Down to …" at bounding box center [890, 396] width 223 height 26
click at [894, 394] on div "Select Diagnosis" at bounding box center [878, 396] width 196 height 22
click at [790, 427] on input "checkbox" at bounding box center [792, 430] width 9 height 9
checkbox input "true"
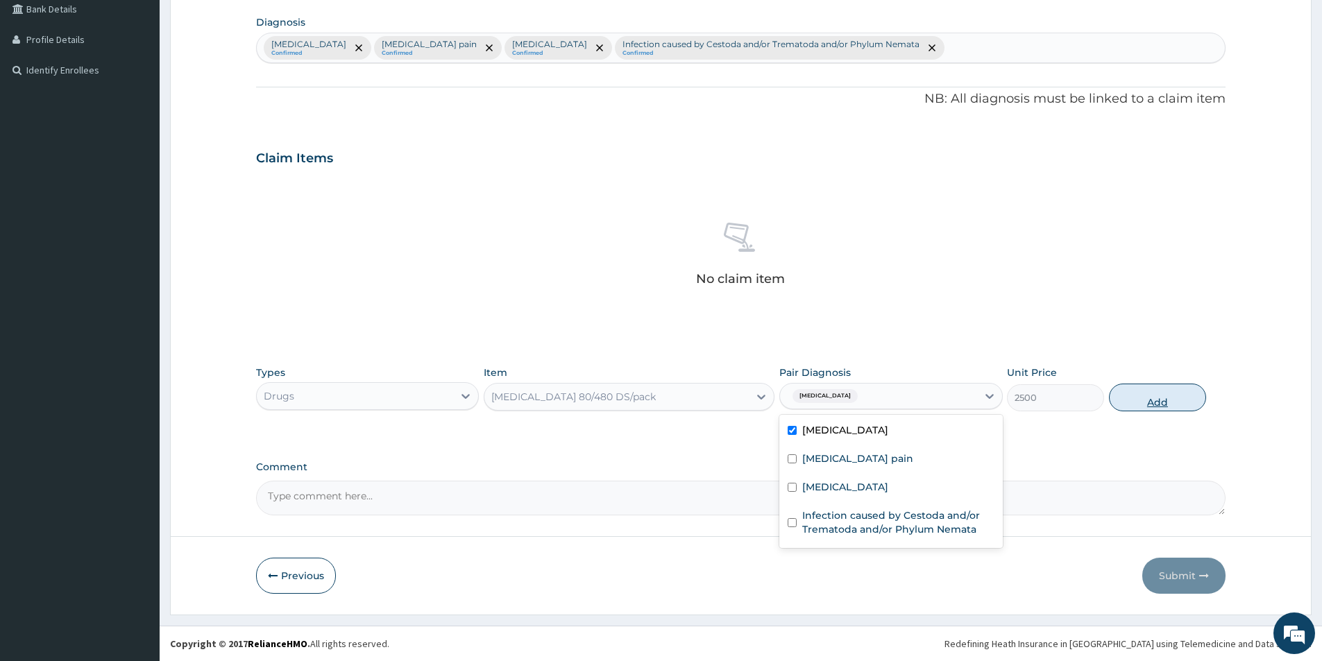
click at [1173, 393] on button "Add" at bounding box center [1157, 398] width 97 height 28
type input "0"
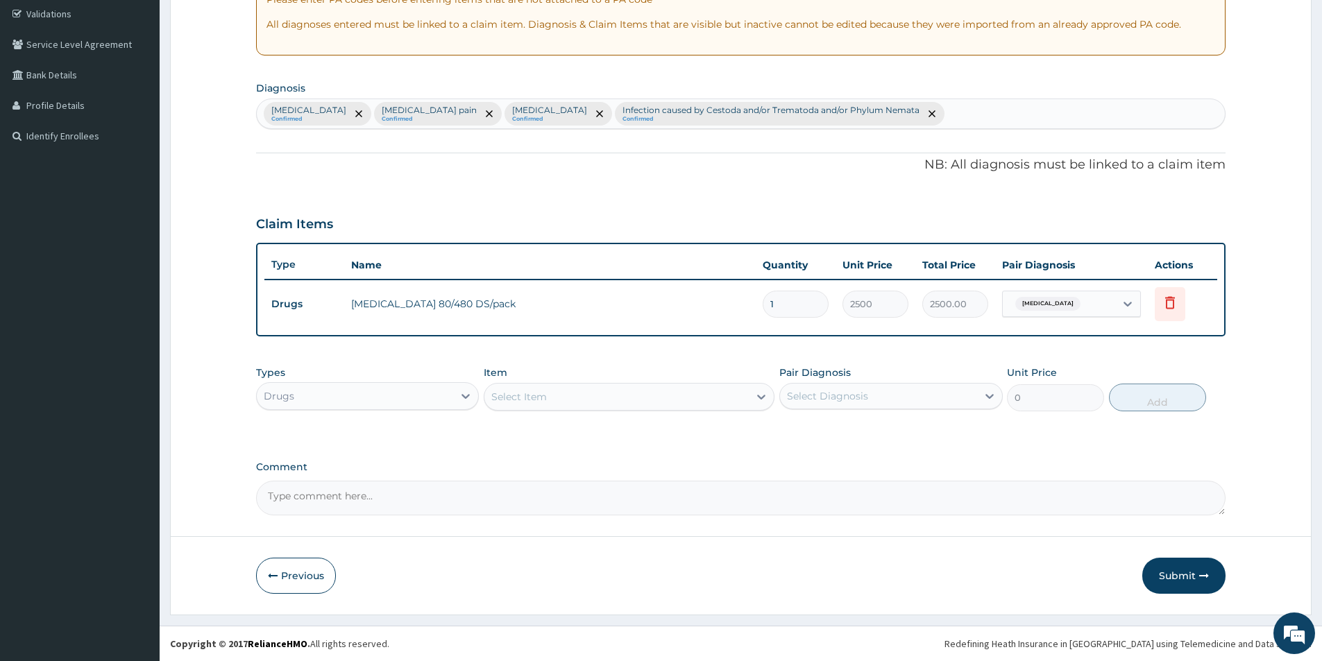
scroll to position [260, 0]
click at [529, 393] on div "Select Item" at bounding box center [519, 397] width 56 height 14
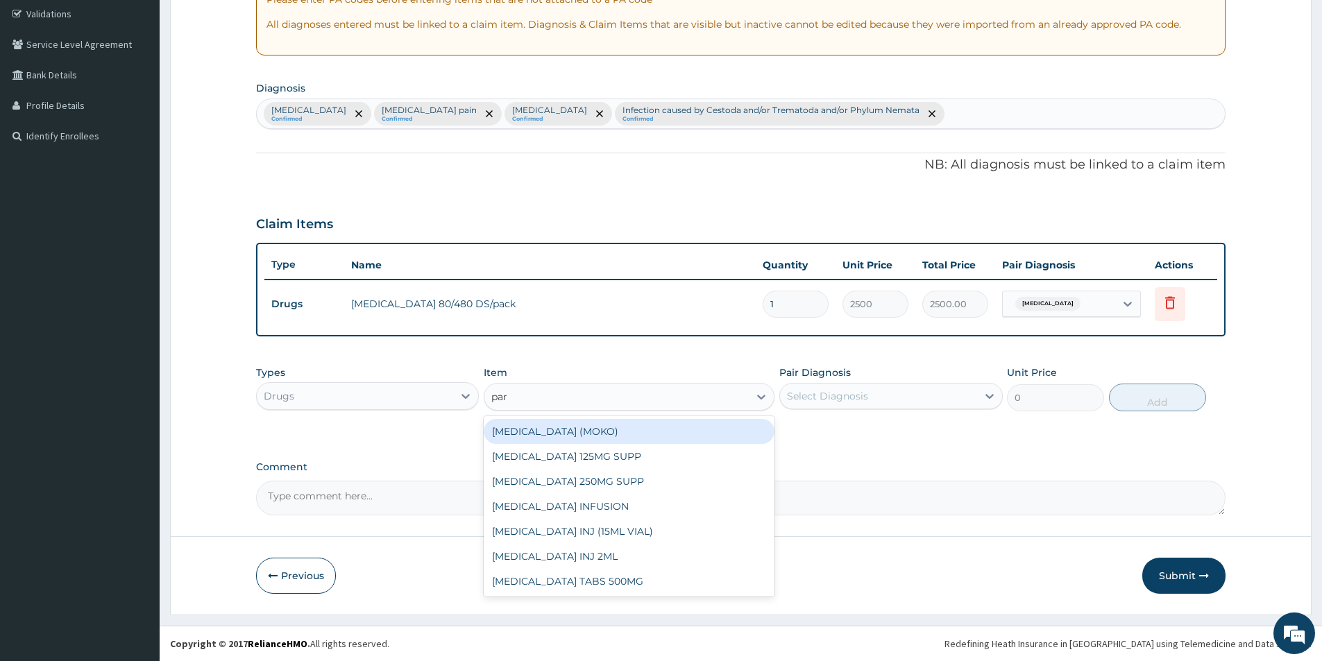
type input "para"
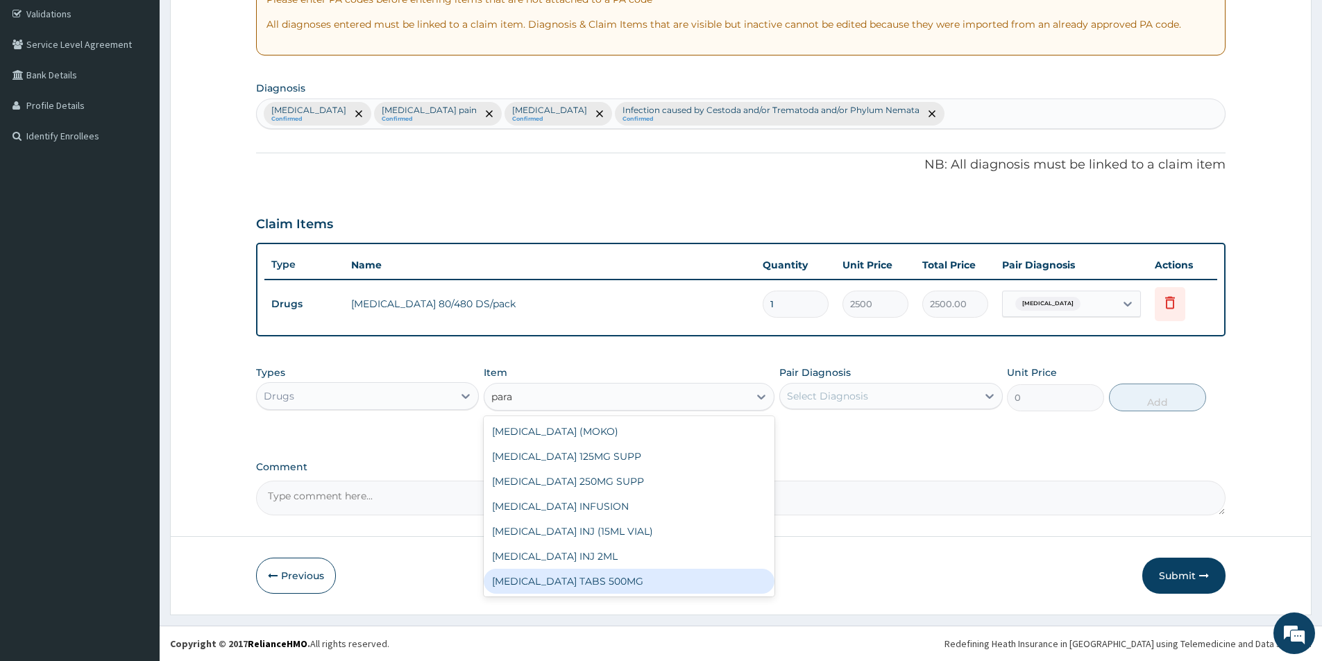
click at [546, 577] on div "PARACETAMOL TABS 500MG" at bounding box center [629, 581] width 291 height 25
type input "10"
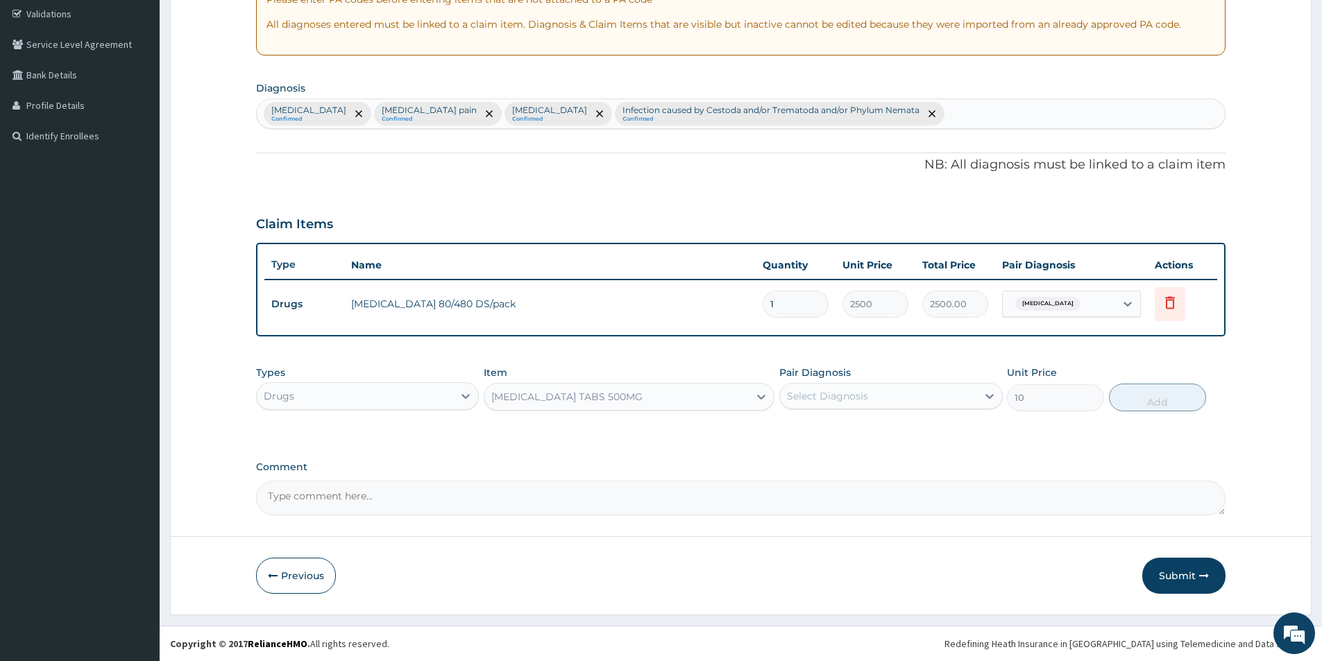
drag, startPoint x: 870, startPoint y: 371, endPoint x: 864, endPoint y: 423, distance: 51.7
click at [867, 377] on div "Pair Diagnosis Select Diagnosis" at bounding box center [890, 389] width 223 height 46
click at [846, 392] on div "Select Diagnosis" at bounding box center [827, 396] width 81 height 14
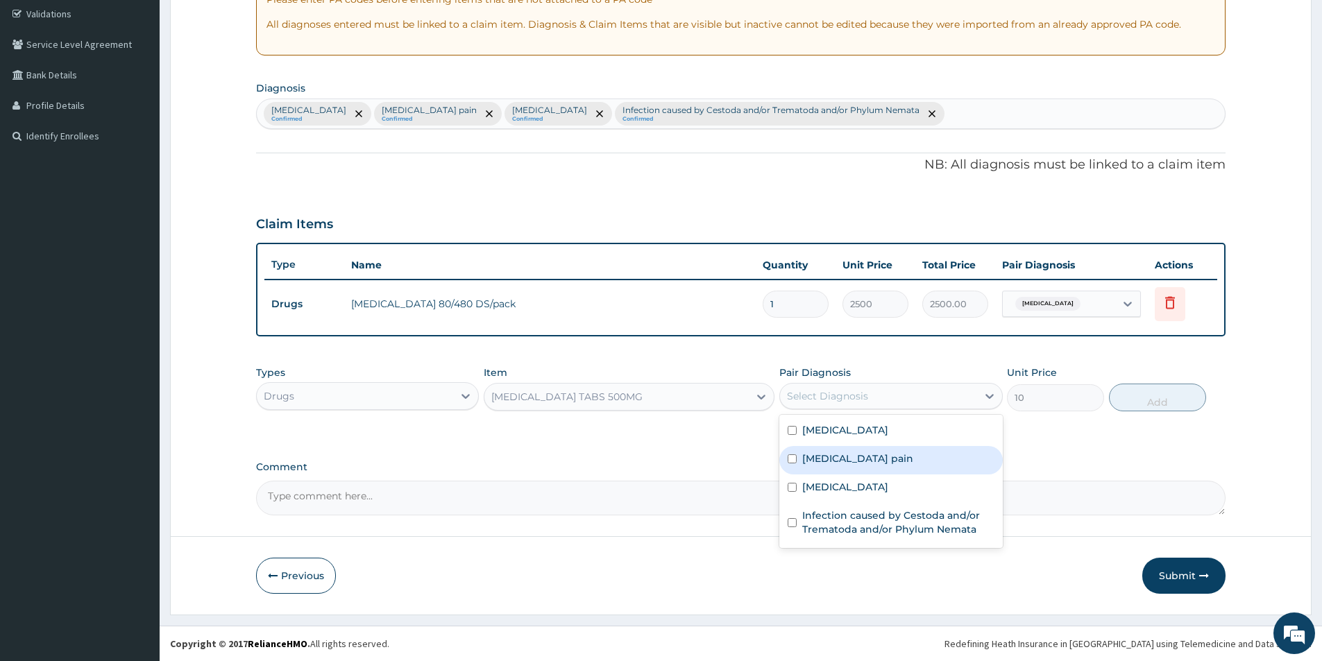
click at [795, 457] on input "checkbox" at bounding box center [792, 459] width 9 height 9
checkbox input "true"
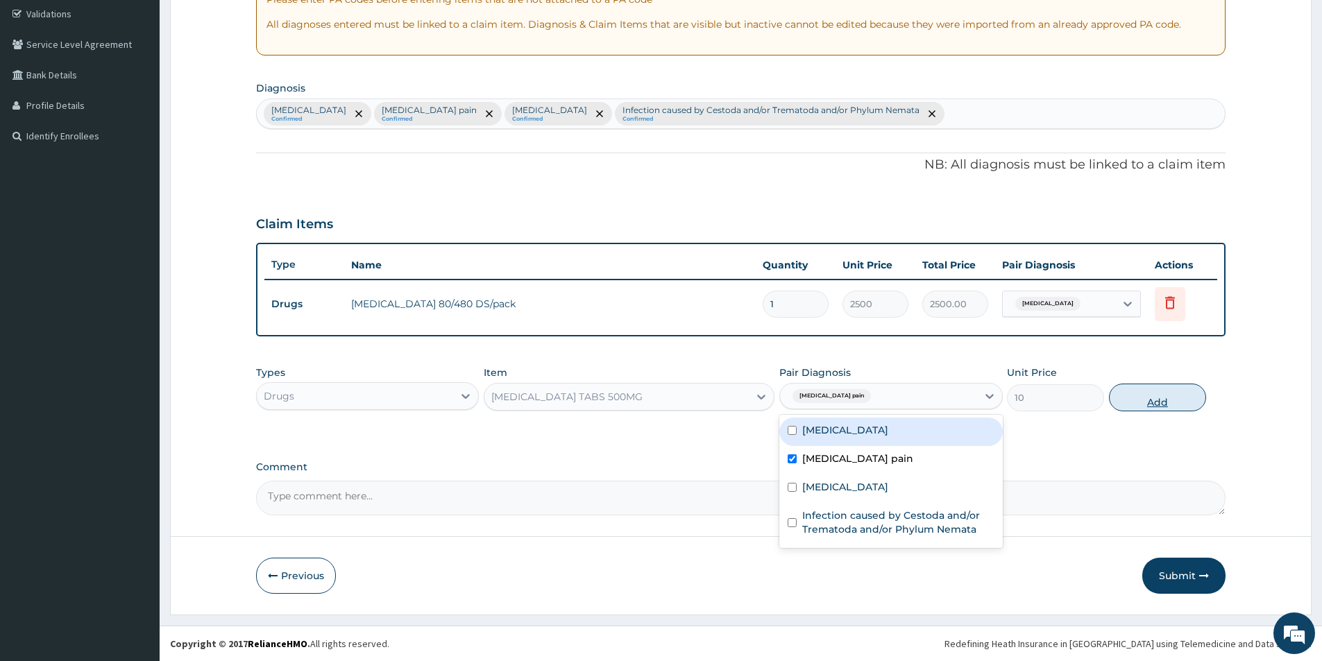
click at [1182, 404] on button "Add" at bounding box center [1157, 398] width 97 height 28
type input "0"
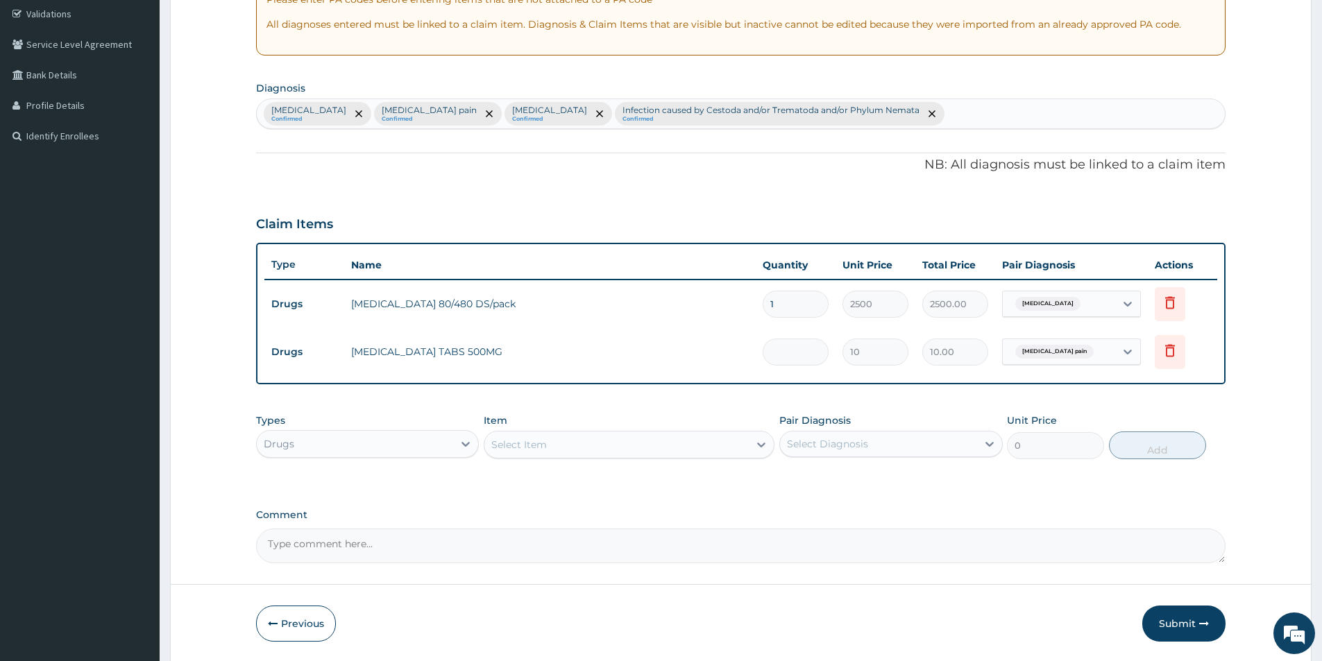
type input "0.00"
type input "1"
type input "10.00"
type input "18"
type input "180.00"
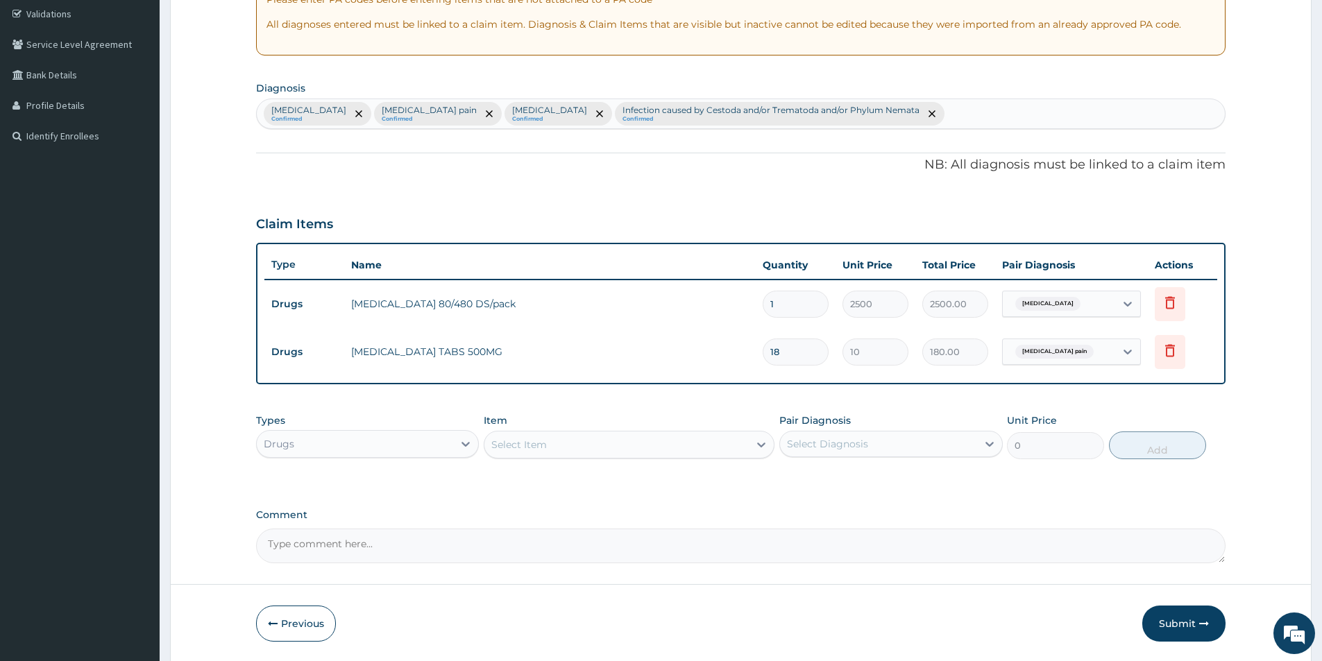
type input "1"
type input "10.00"
type input "0.00"
type input "2"
type input "20.00"
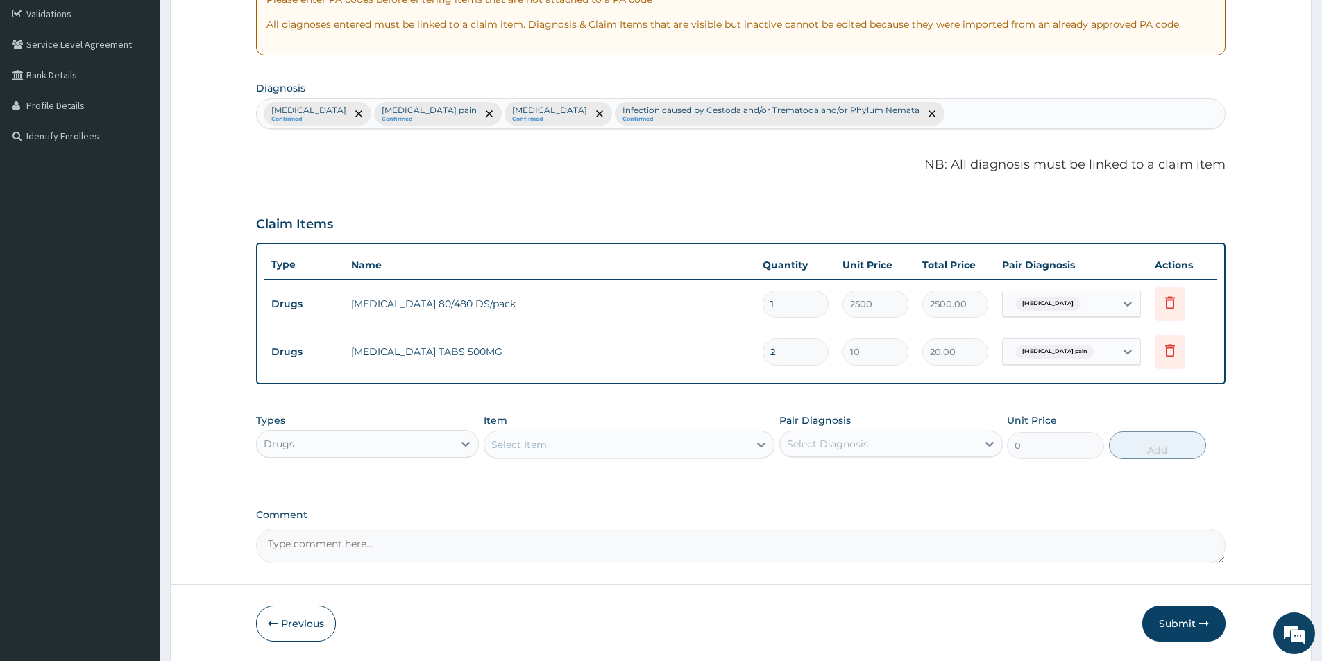
type input "20"
type input "200.00"
type input "20"
click at [598, 444] on div "Select Item" at bounding box center [616, 445] width 264 height 22
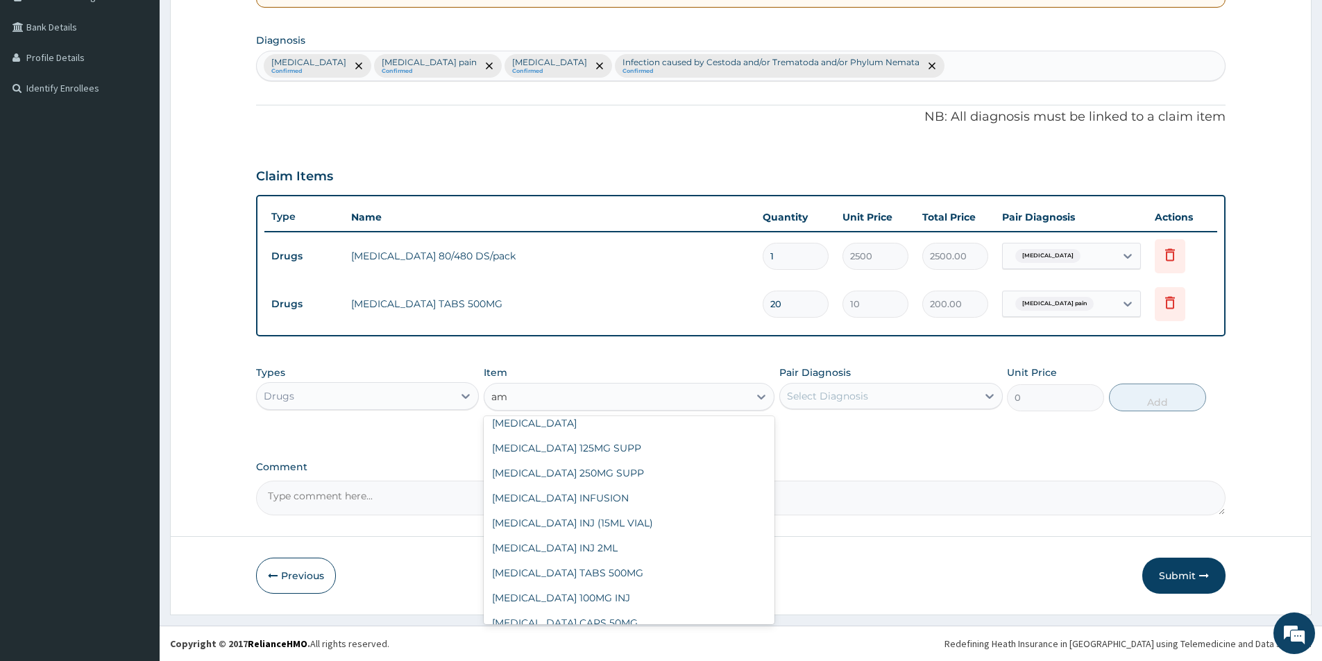
scroll to position [860, 0]
type input "a"
type input "amo"
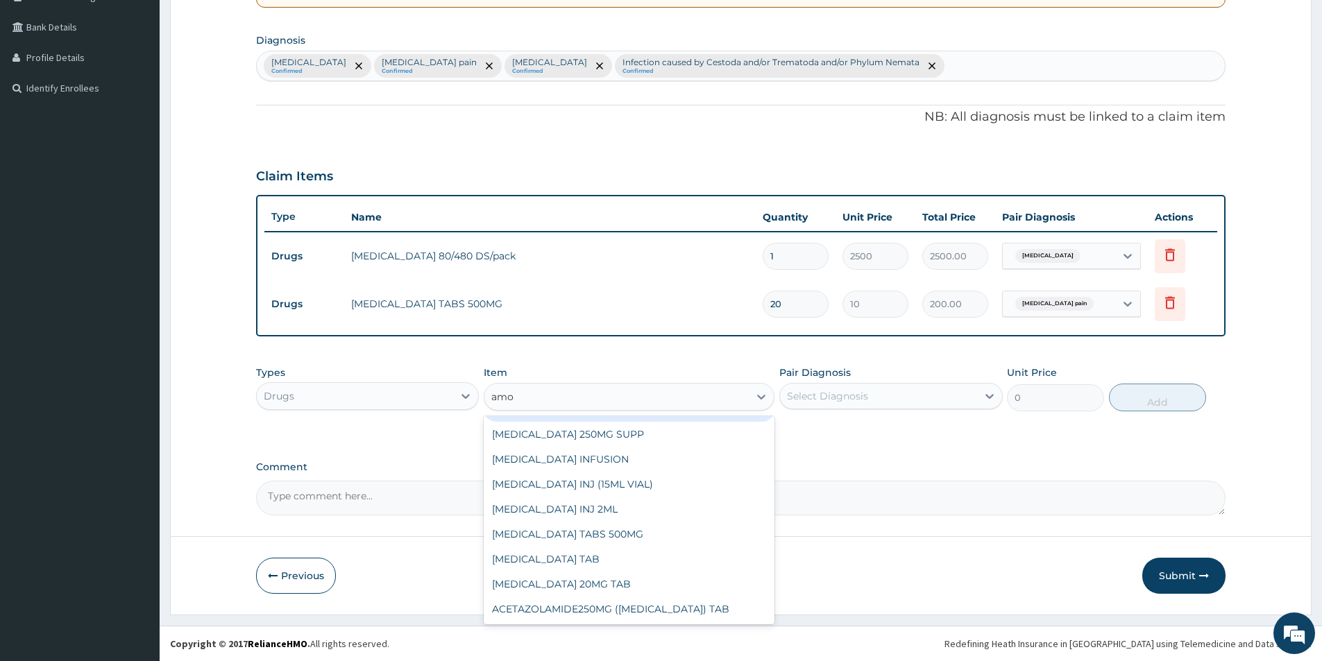
scroll to position [261, 0]
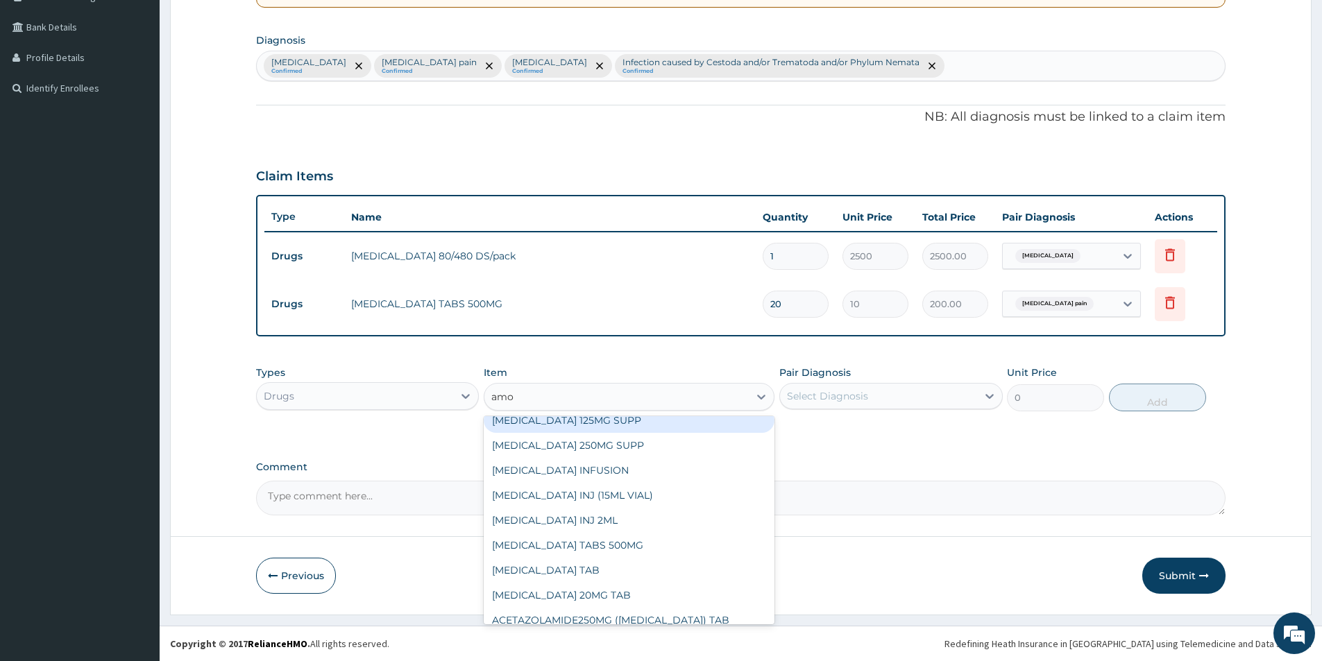
click at [765, 422] on div "AMOKSIKLAV 1.2G INJ AMOKSIKLAV 375MG TAB(AQUACLAV 375) AMOXIL CAPS 250MG AMOXIL…" at bounding box center [629, 520] width 291 height 208
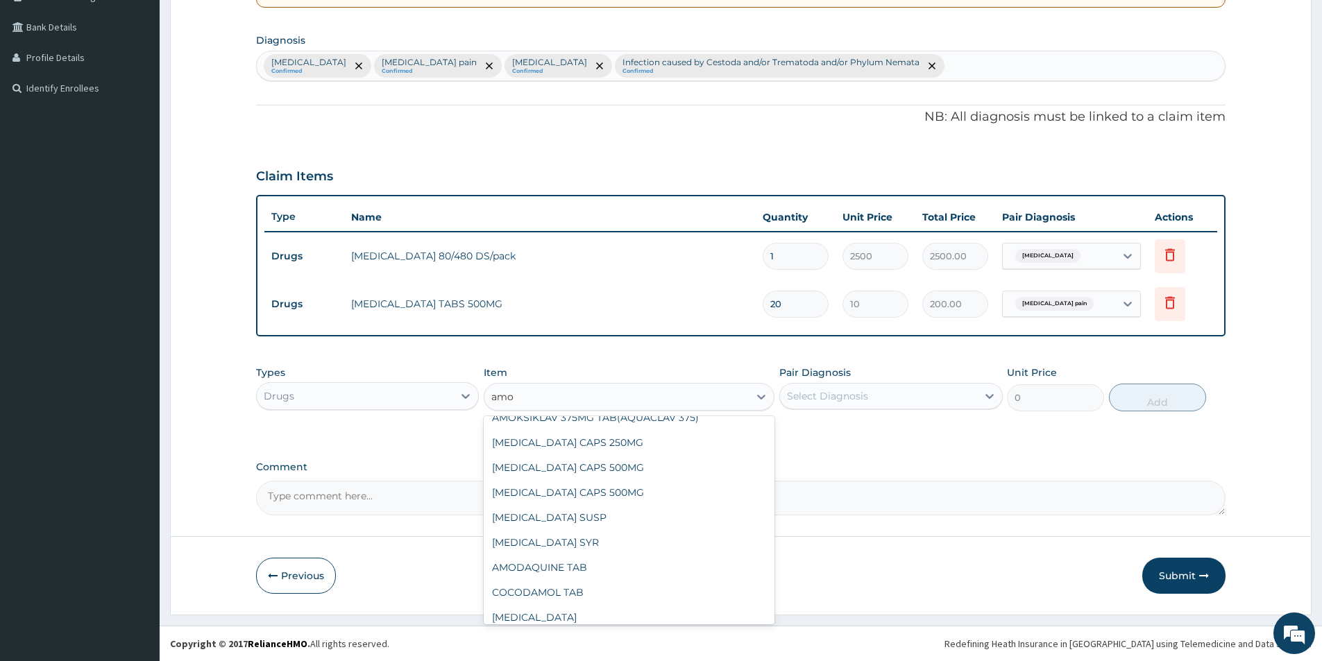
scroll to position [0, 0]
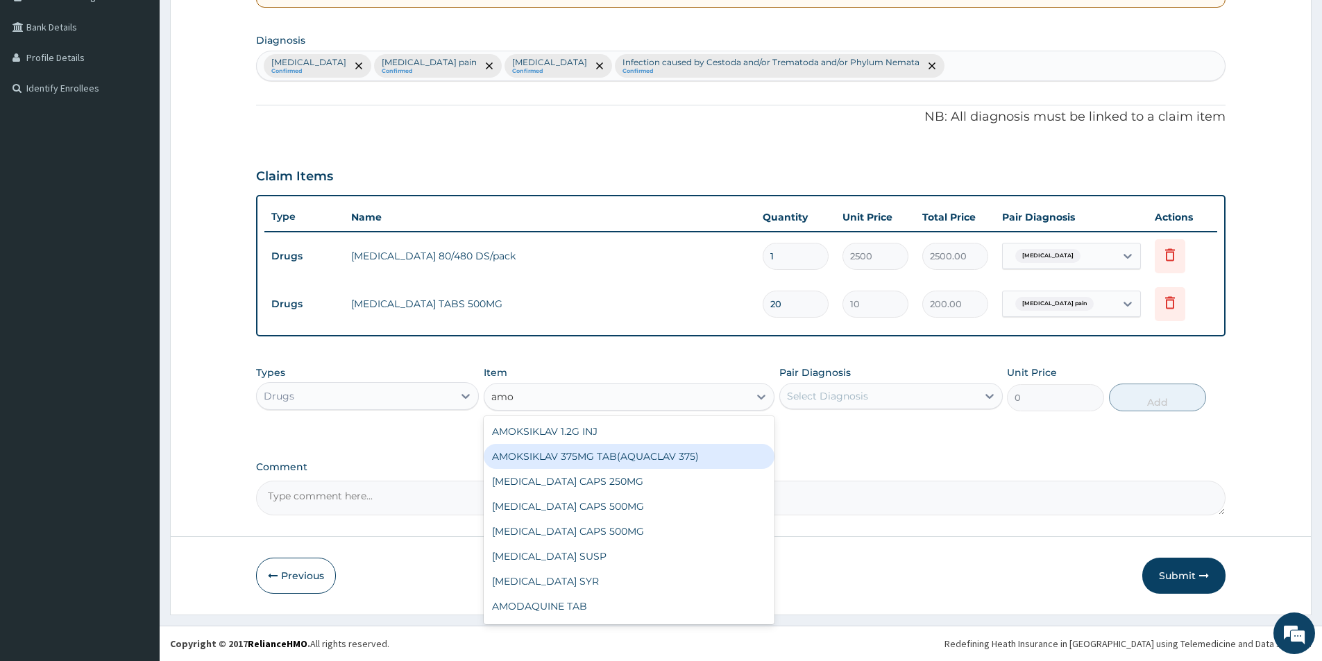
click at [627, 450] on div "AMOKSIKLAV 375MG TAB(AQUACLAV 375)" at bounding box center [629, 456] width 291 height 25
type input "198"
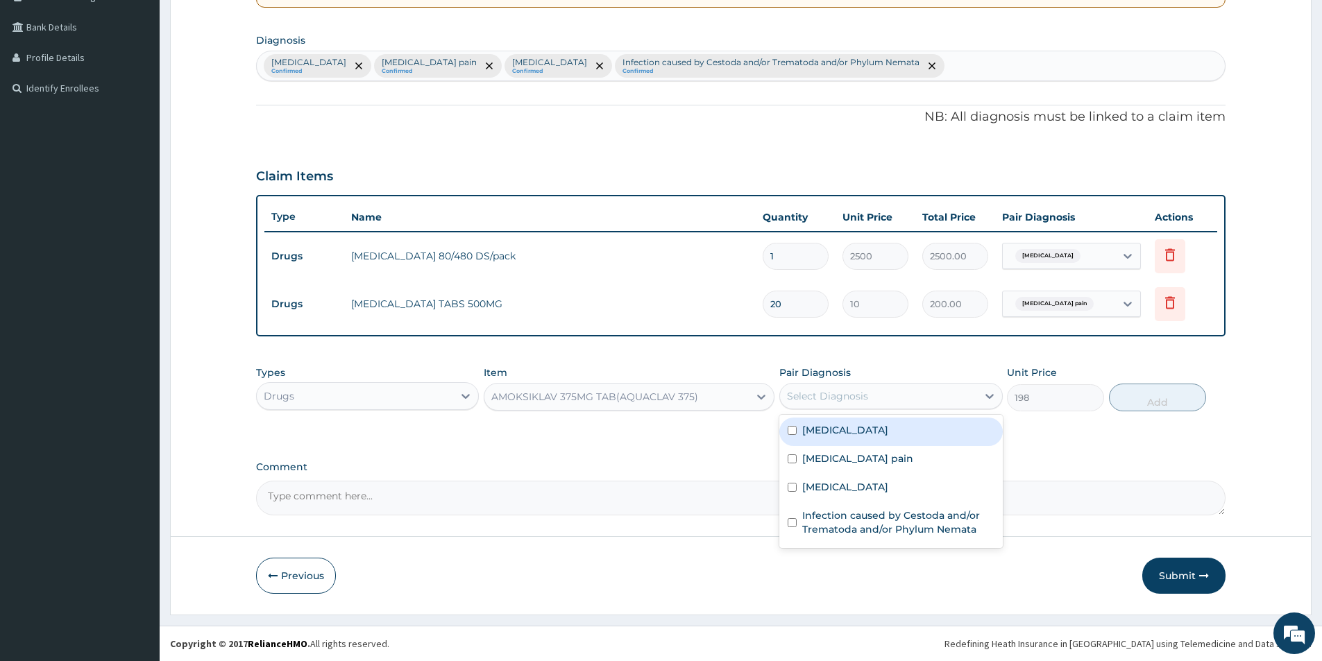
click at [844, 383] on div "Select Diagnosis" at bounding box center [890, 396] width 223 height 26
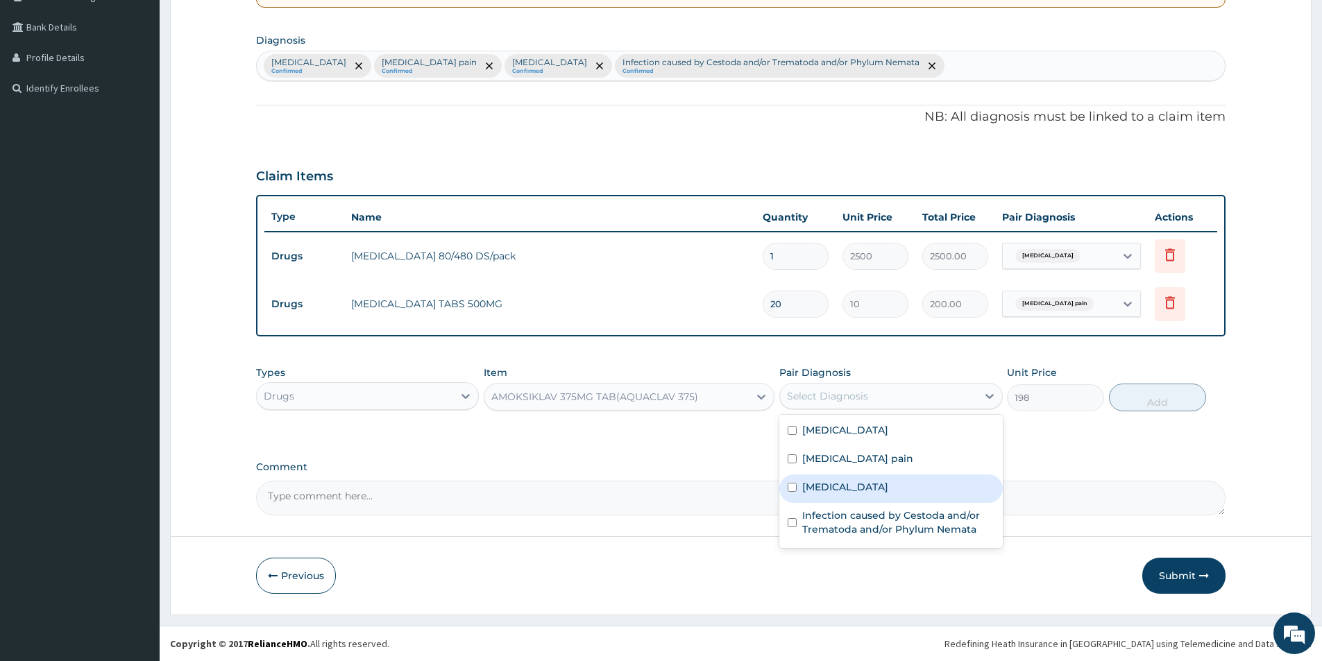
drag, startPoint x: 840, startPoint y: 488, endPoint x: 881, endPoint y: 467, distance: 45.9
click at [842, 486] on label "Upper respiratory infection" at bounding box center [845, 487] width 86 height 14
checkbox input "true"
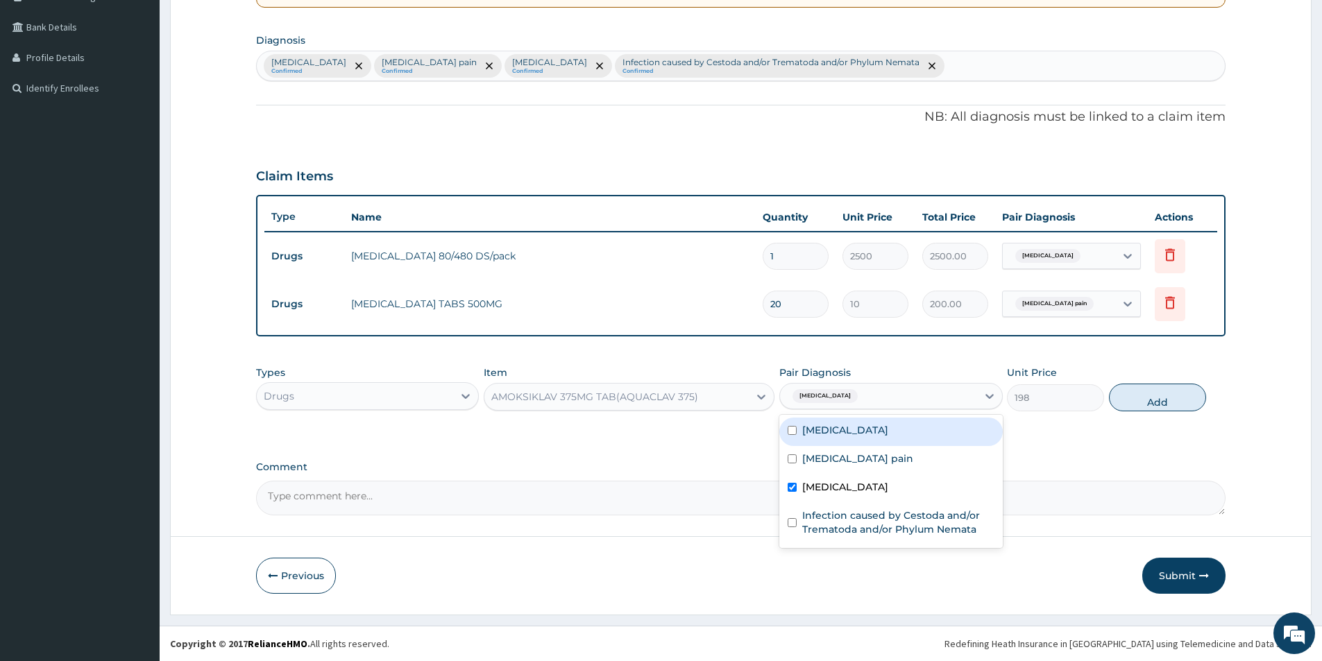
click at [1207, 399] on div "Types Drugs Item AMOKSIKLAV 375MG TAB(AQUACLAV 375) Pair Diagnosis option Upper…" at bounding box center [740, 389] width 969 height 60
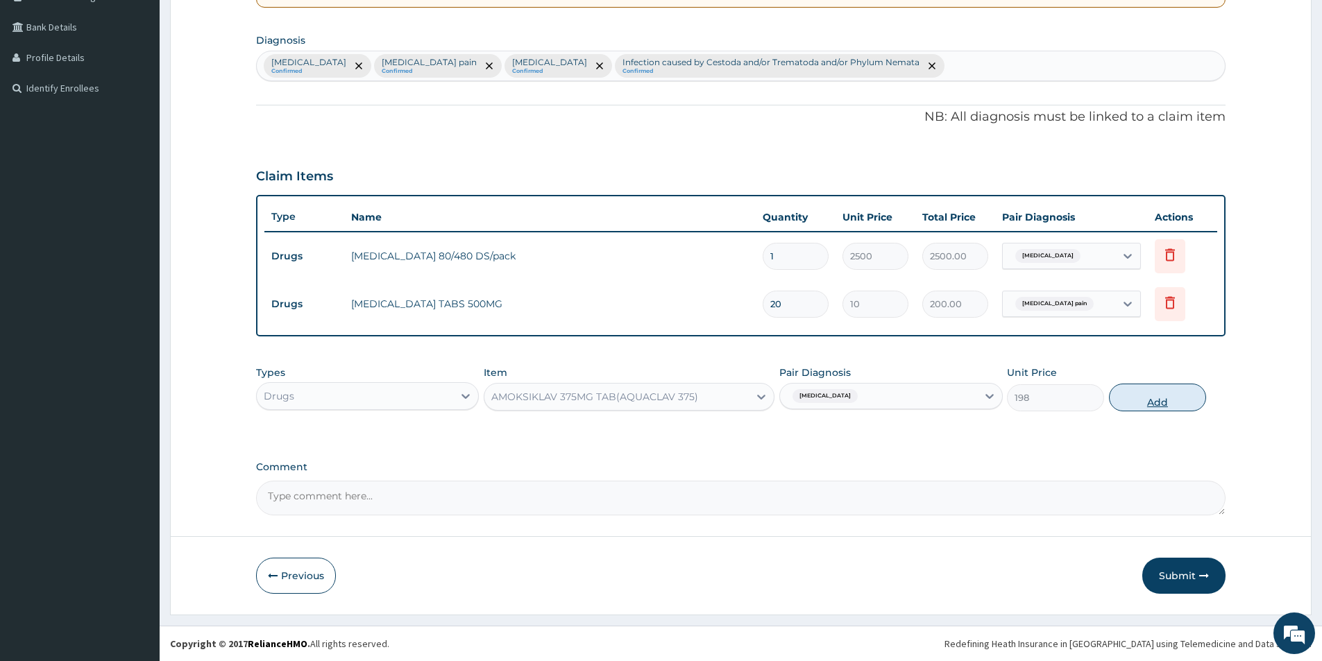
click at [1182, 400] on button "Add" at bounding box center [1157, 398] width 97 height 28
type input "0"
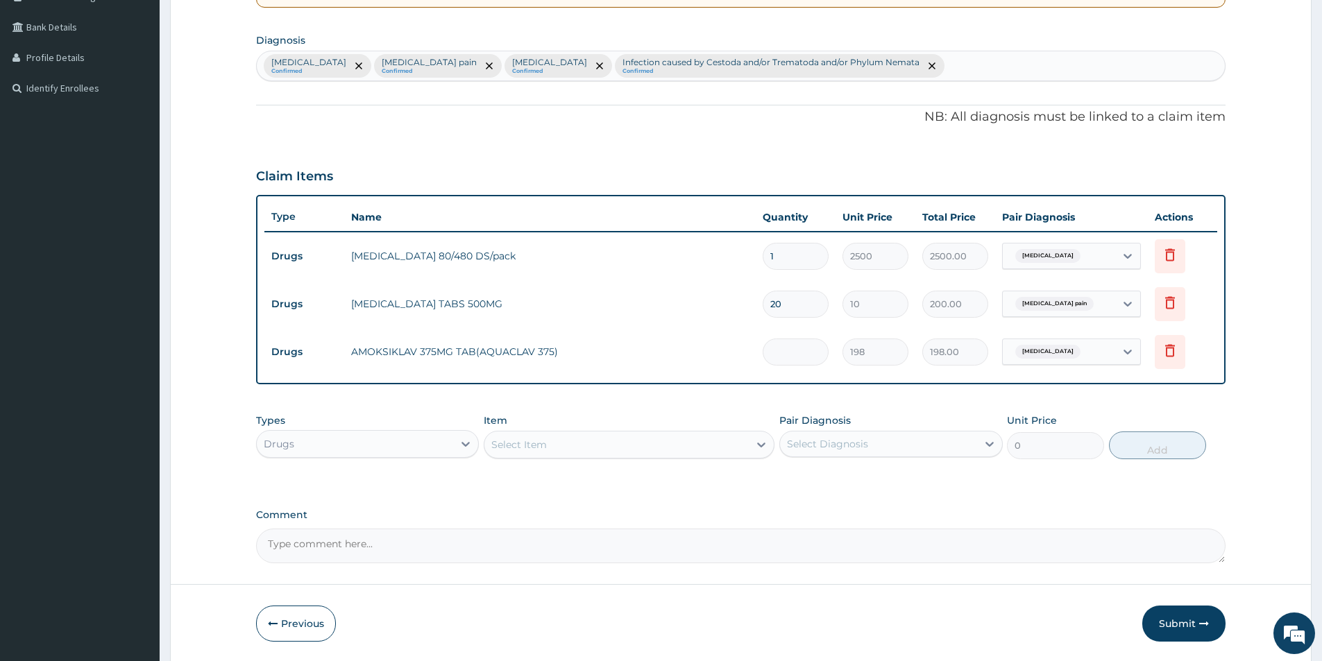
type input "0.00"
type input "2"
type input "396.00"
type input "20"
type input "3960.00"
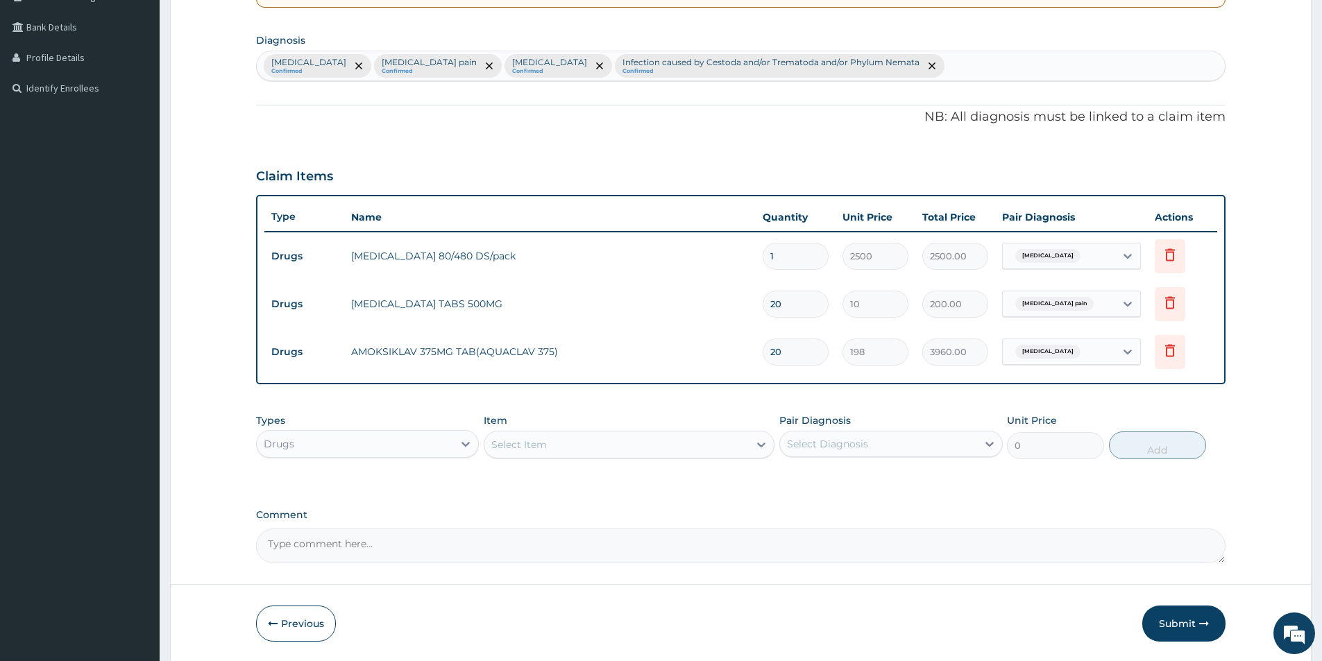
type input "20"
click at [684, 450] on div "Select Item" at bounding box center [616, 445] width 264 height 22
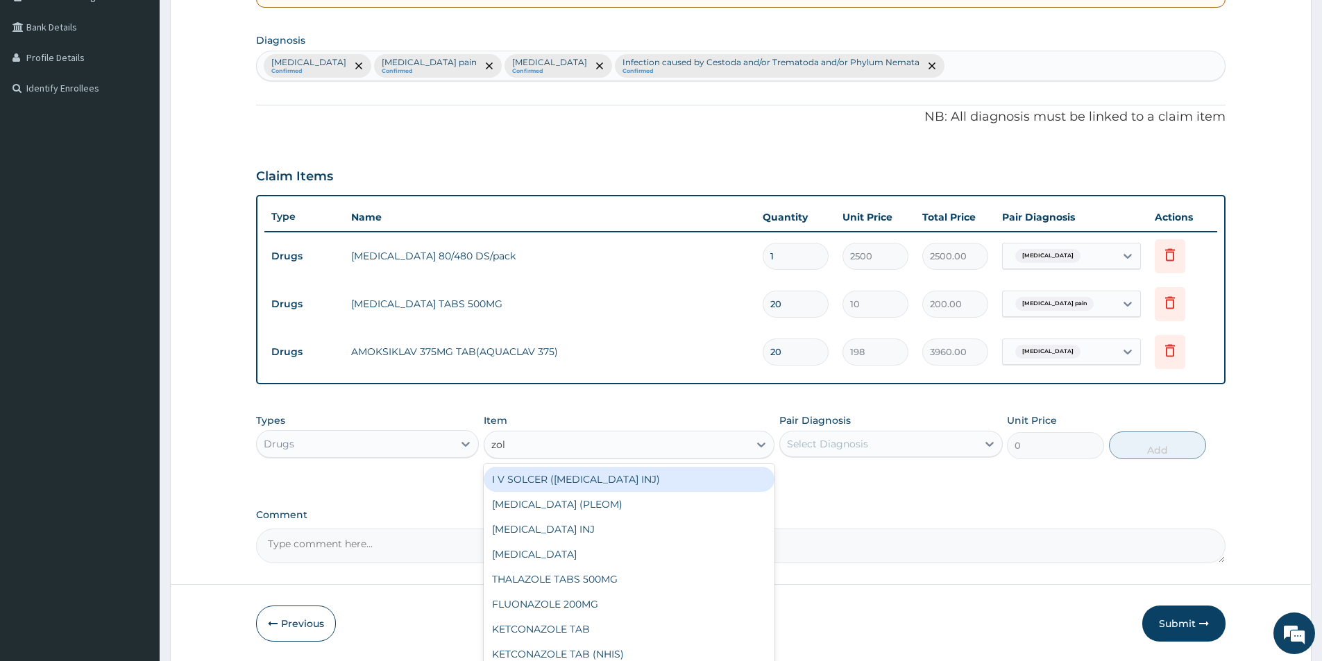
type input "zola"
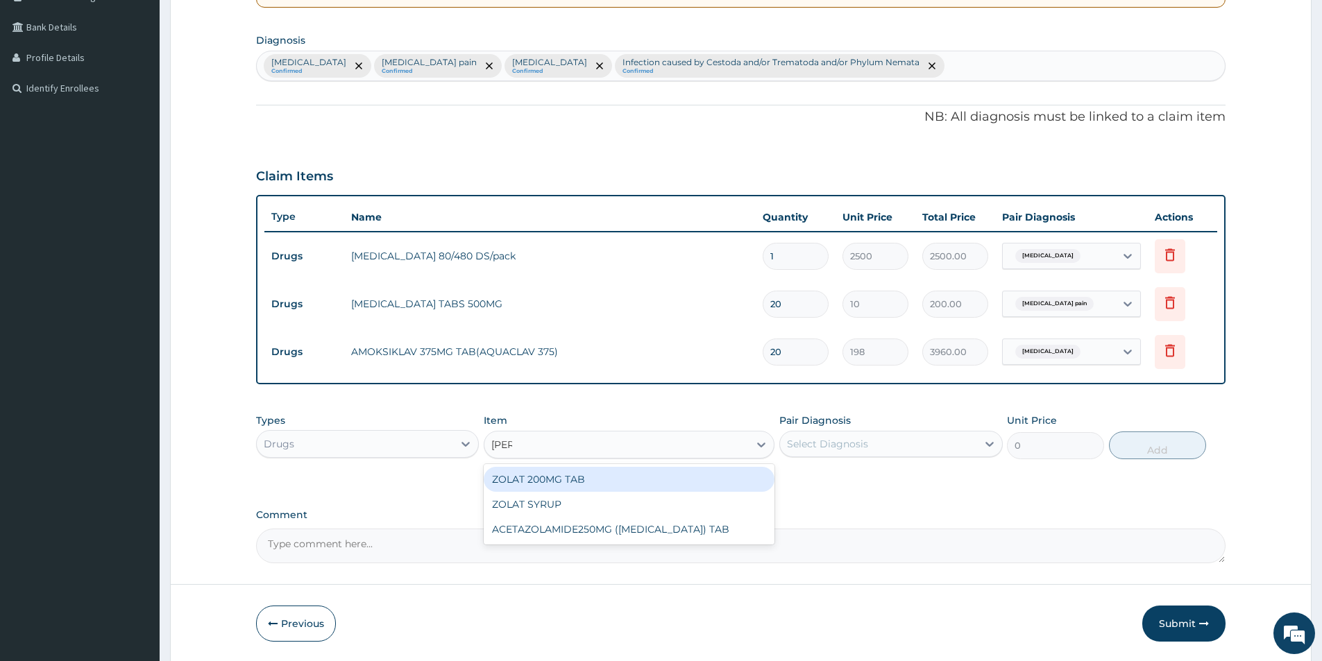
click at [575, 480] on div "ZOLAT 200MG TAB" at bounding box center [629, 479] width 291 height 25
type input "200"
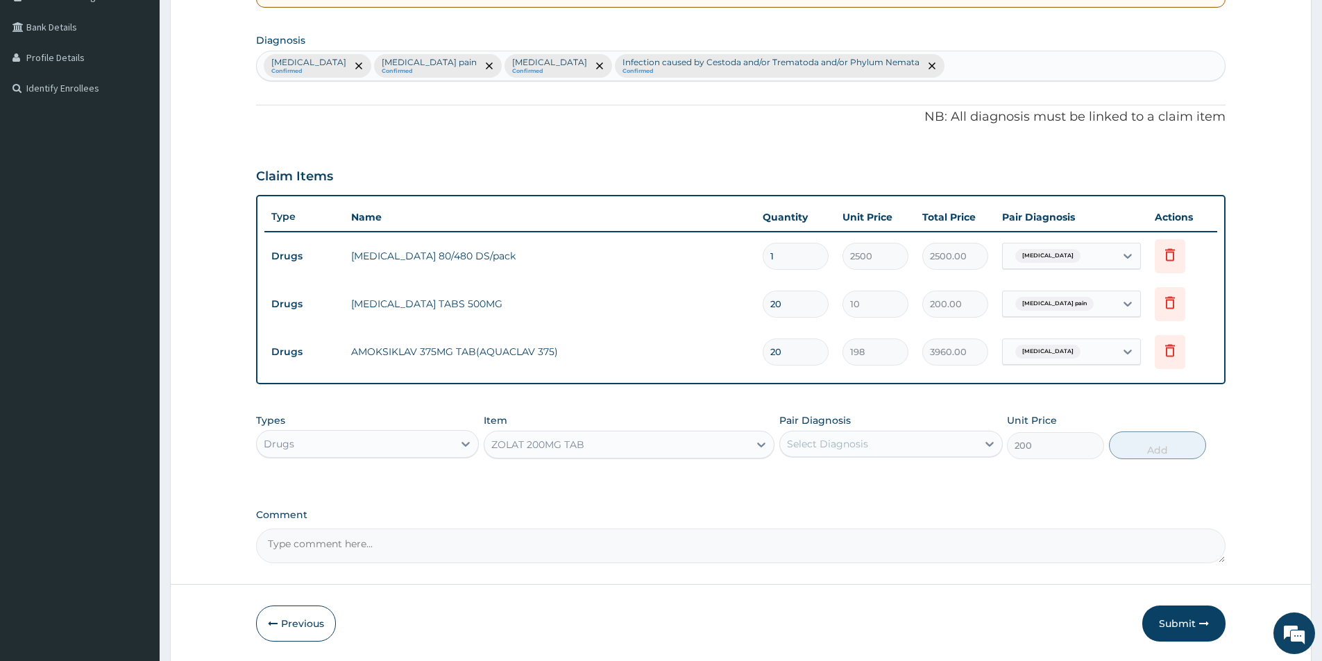
click at [892, 444] on div "Select Diagnosis" at bounding box center [878, 444] width 196 height 22
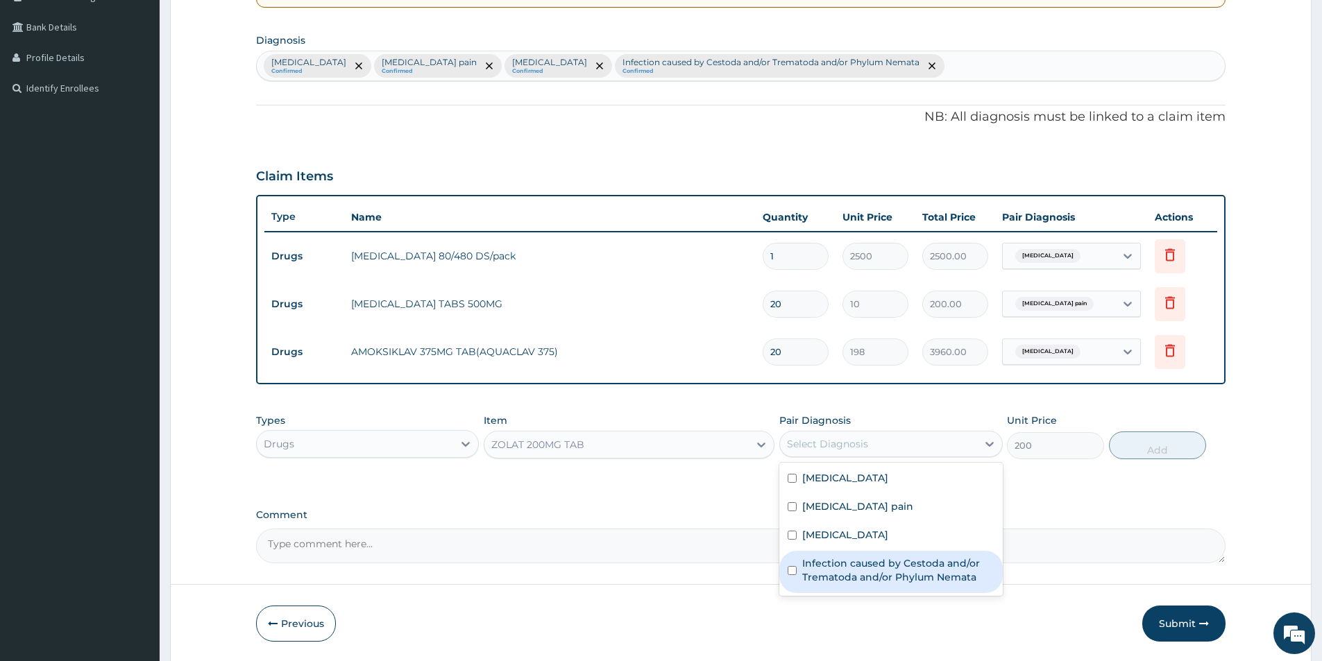
click at [793, 566] on div "Infection caused by Cestoda and/or Trematoda and/or Phylum Nemata" at bounding box center [890, 572] width 223 height 42
checkbox input "true"
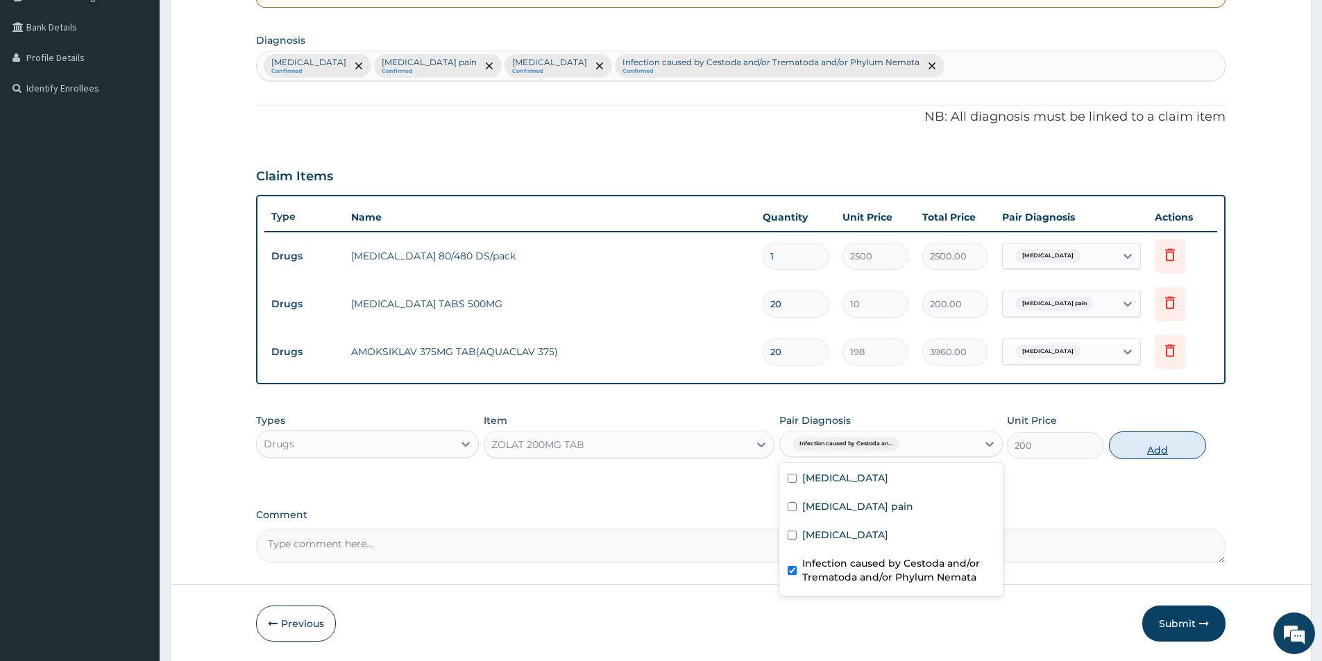
click at [1158, 435] on button "Add" at bounding box center [1157, 446] width 97 height 28
type input "0"
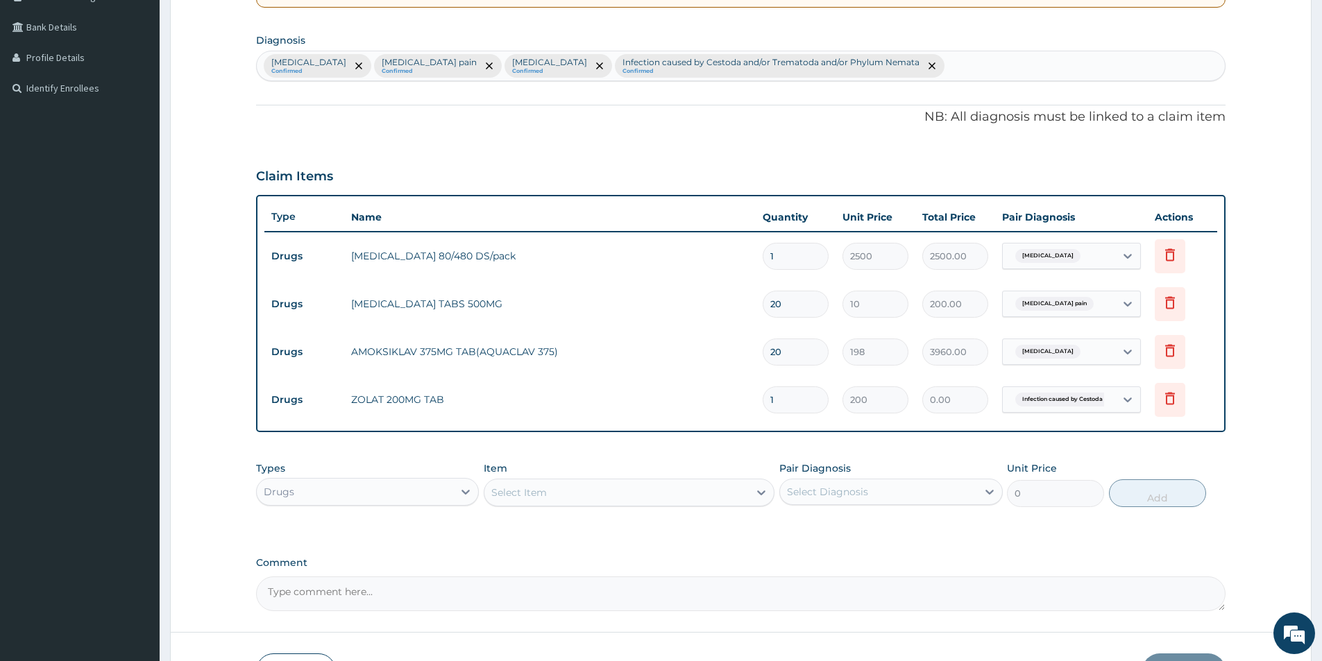
type input "0.00"
type input "1"
type input "200.00"
type input "0.00"
type input "2"
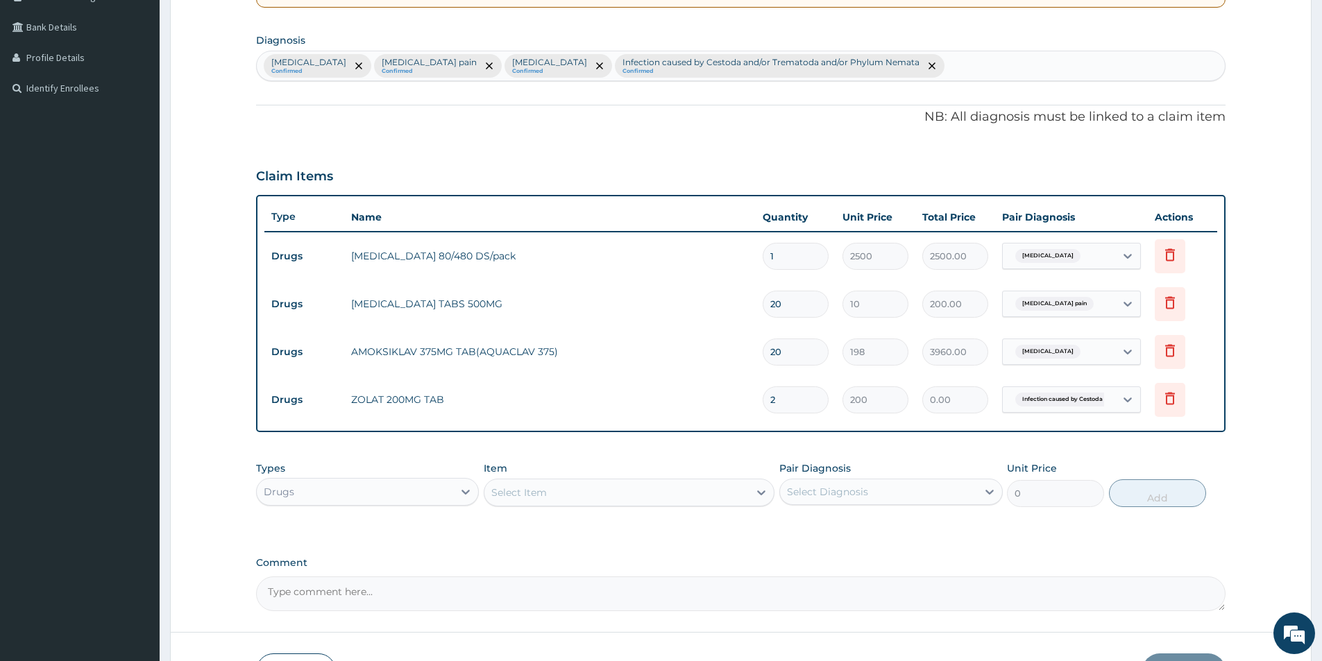
type input "400.00"
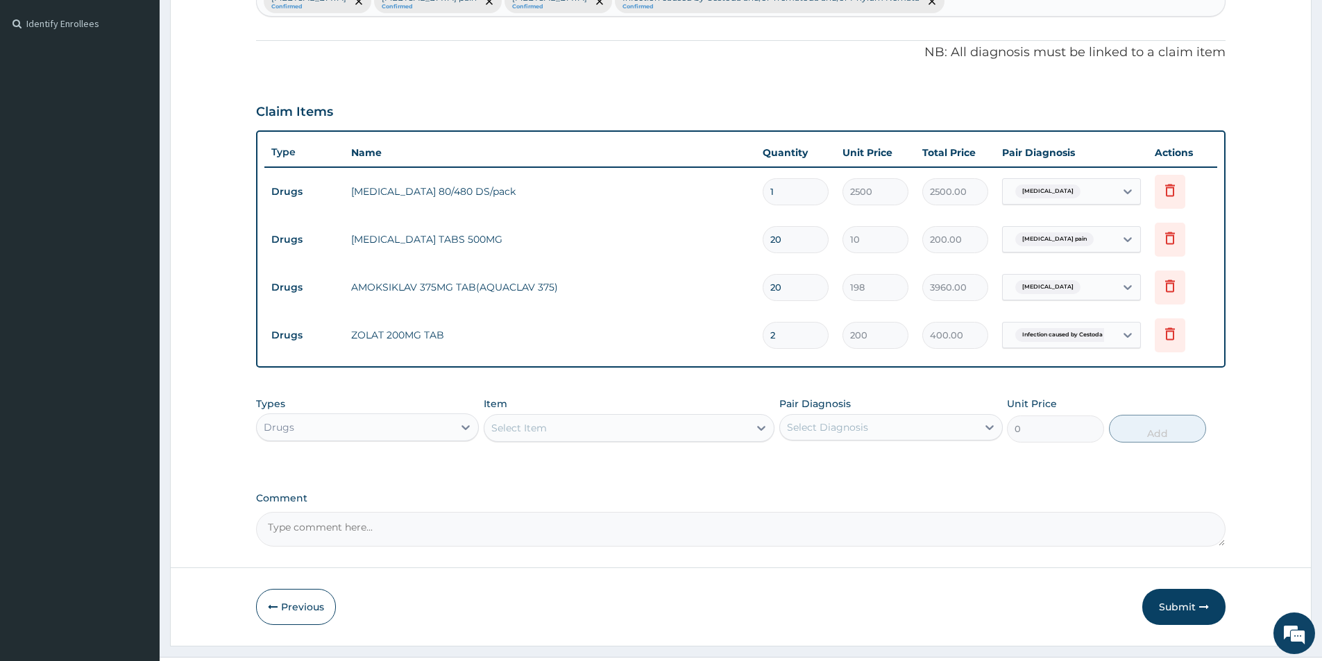
scroll to position [403, 0]
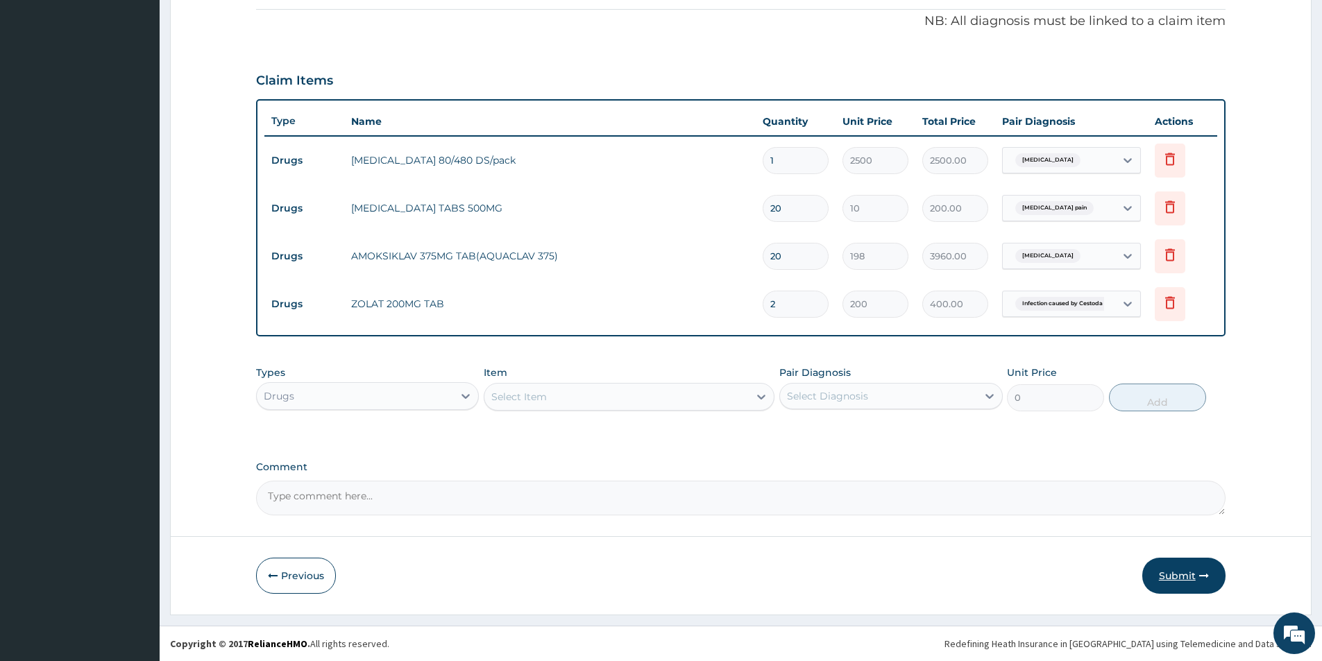
type input "2"
click at [1188, 582] on button "Submit" at bounding box center [1183, 576] width 83 height 36
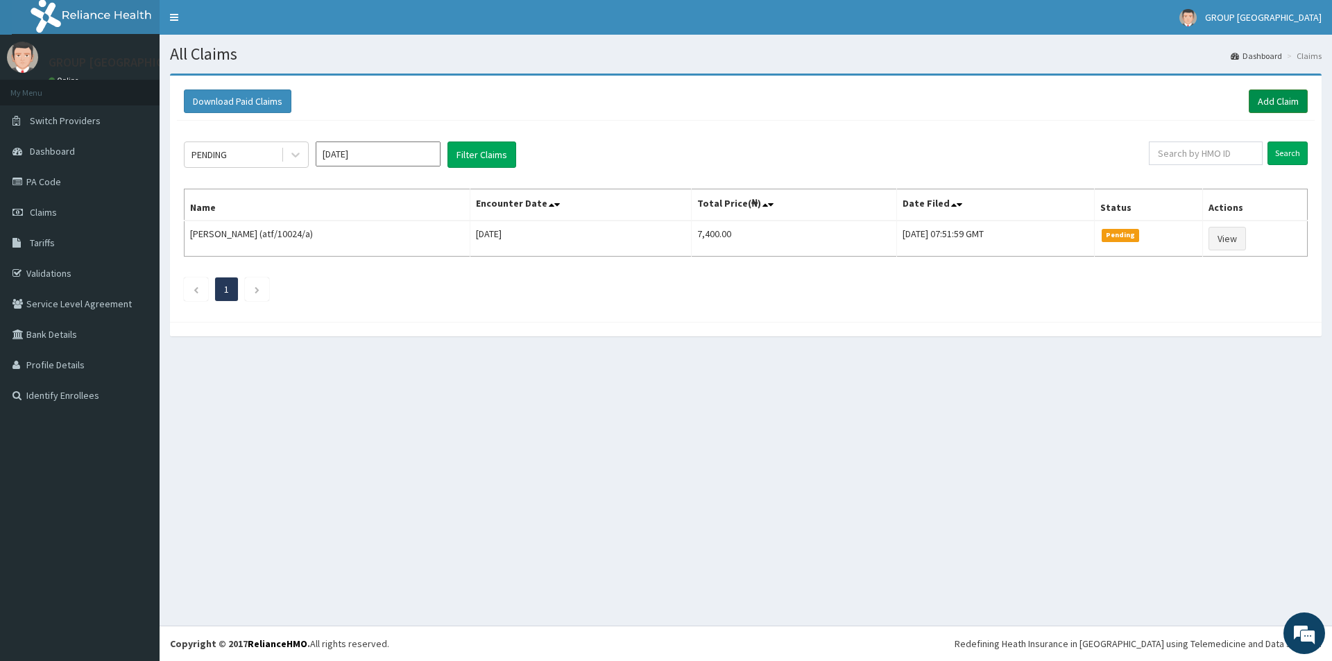
click at [1270, 102] on link "Add Claim" at bounding box center [1278, 102] width 59 height 24
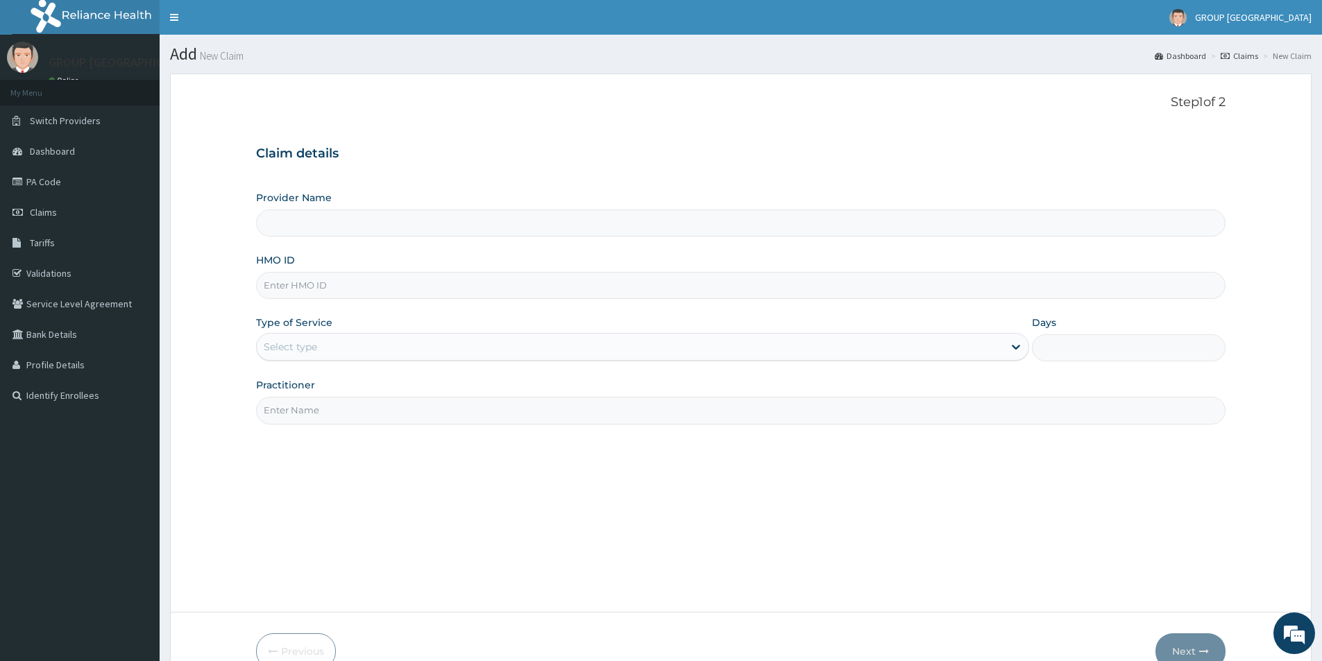
type input "GROUP [GEOGRAPHIC_DATA], [GEOGRAPHIC_DATA]"
click at [382, 291] on input "HMO ID" at bounding box center [740, 285] width 969 height 27
type input "b"
type input "BKQ/10020/A"
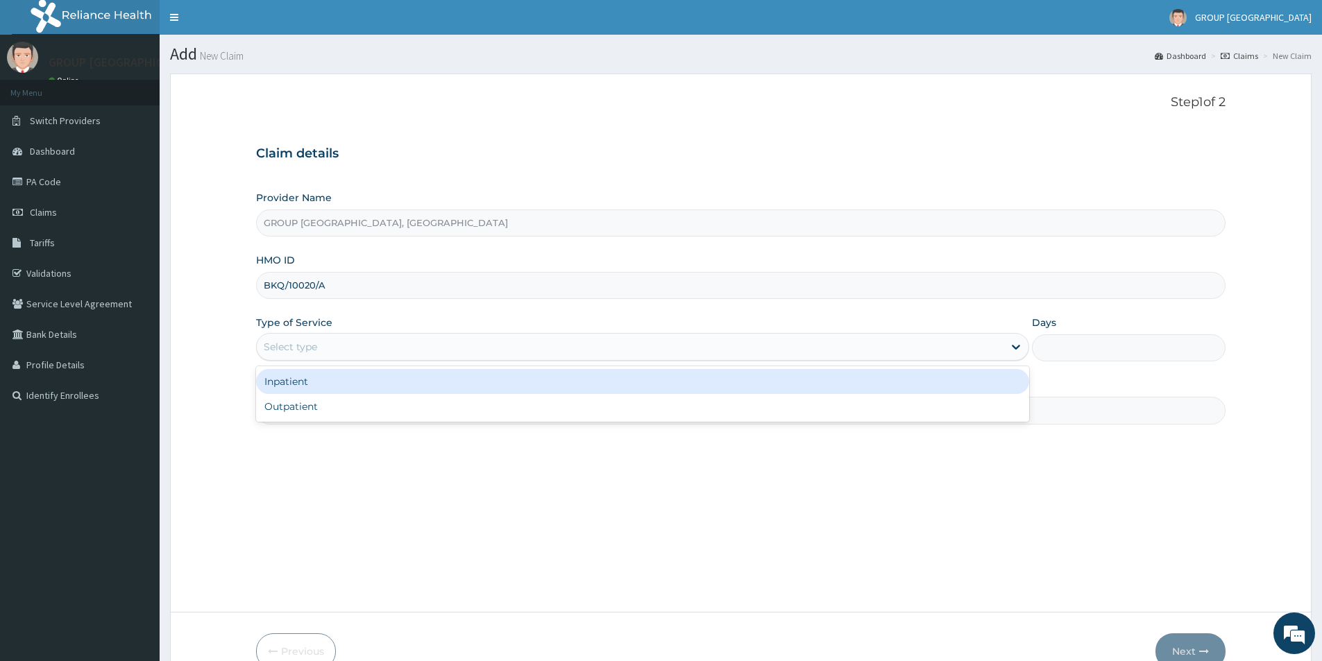
click at [274, 347] on div "Select type" at bounding box center [290, 347] width 53 height 14
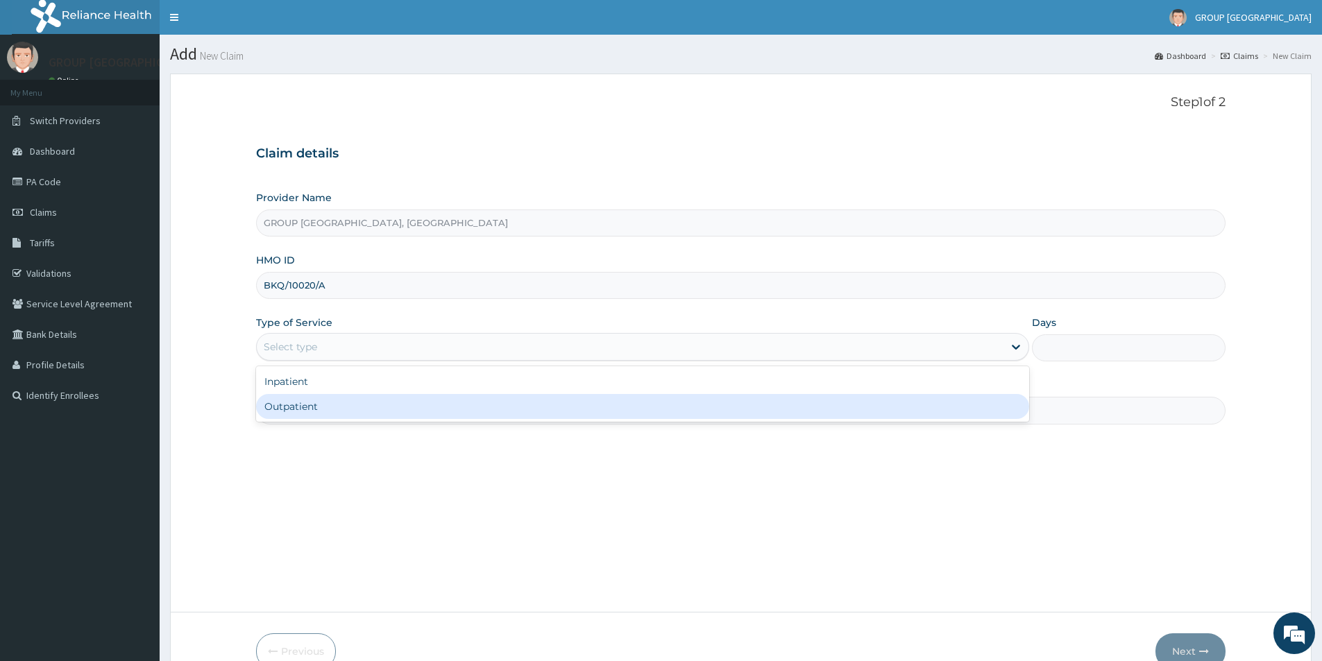
click at [280, 402] on div "Outpatient" at bounding box center [642, 406] width 773 height 25
type input "1"
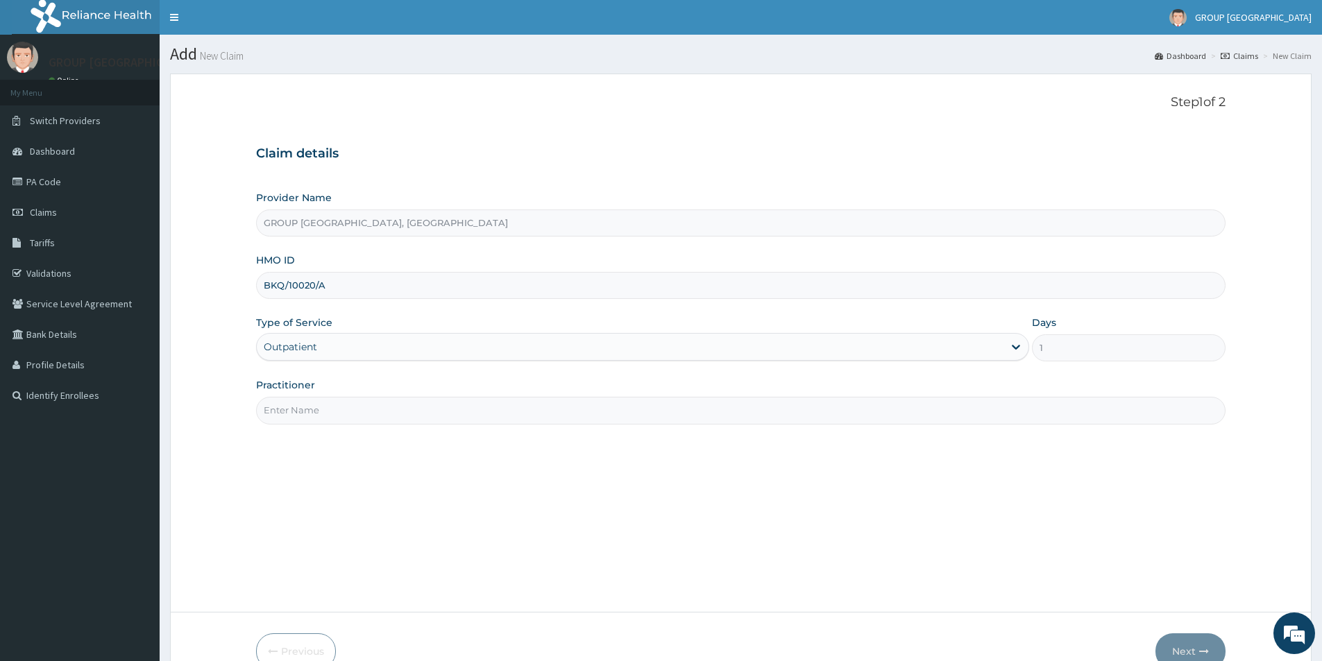
click at [272, 412] on input "Practitioner" at bounding box center [740, 410] width 969 height 27
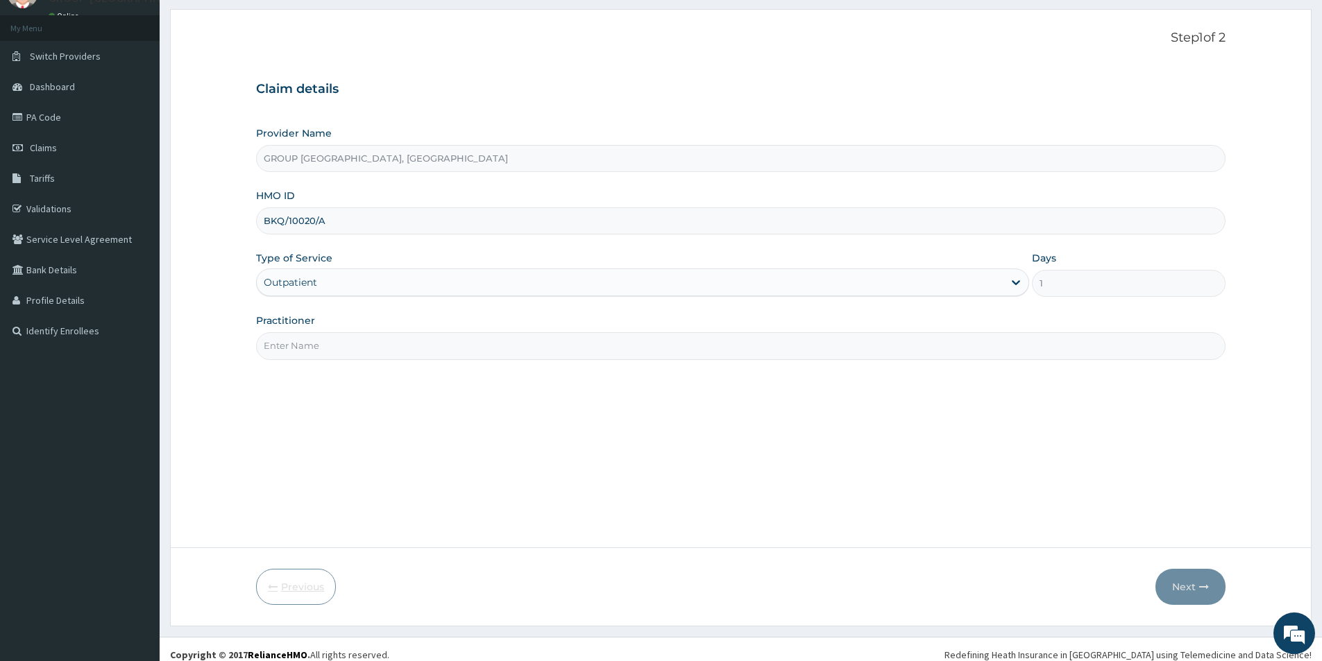
scroll to position [76, 0]
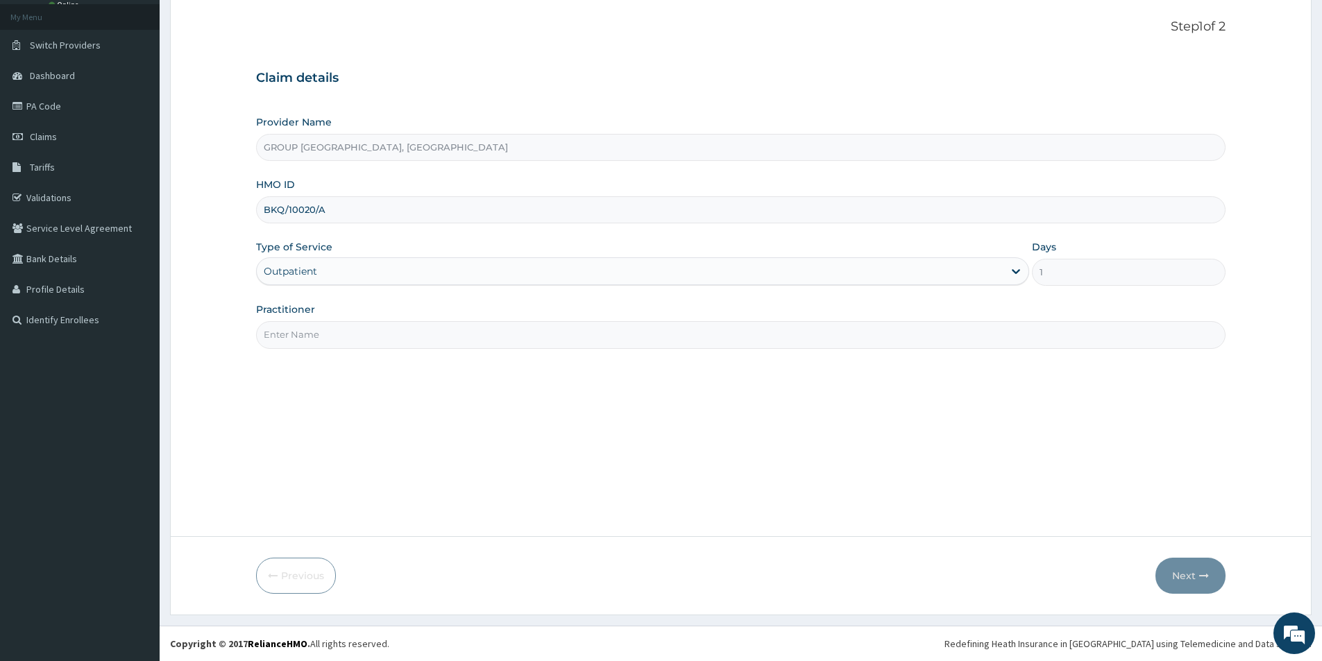
click at [309, 337] on input "Practitioner" at bounding box center [740, 334] width 969 height 27
type input "[PERSON_NAME]"
click at [1196, 574] on button "Next" at bounding box center [1190, 576] width 70 height 36
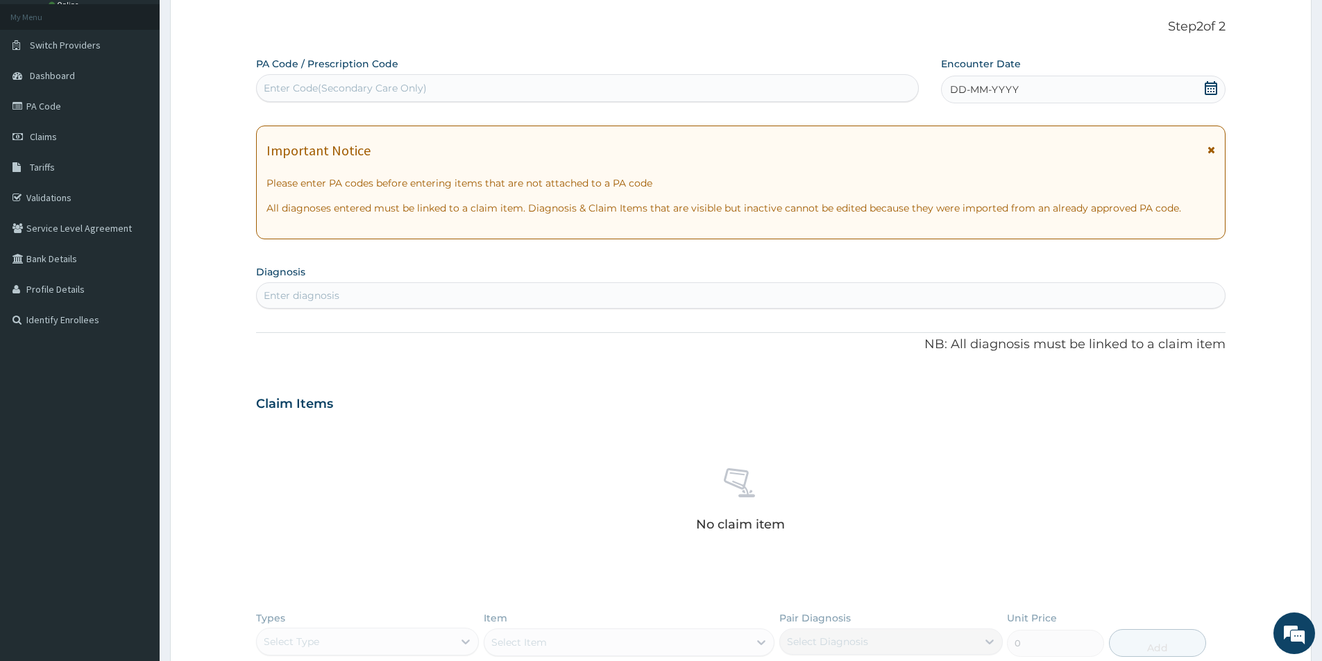
click at [1059, 96] on div "DD-MM-YYYY" at bounding box center [1083, 90] width 284 height 28
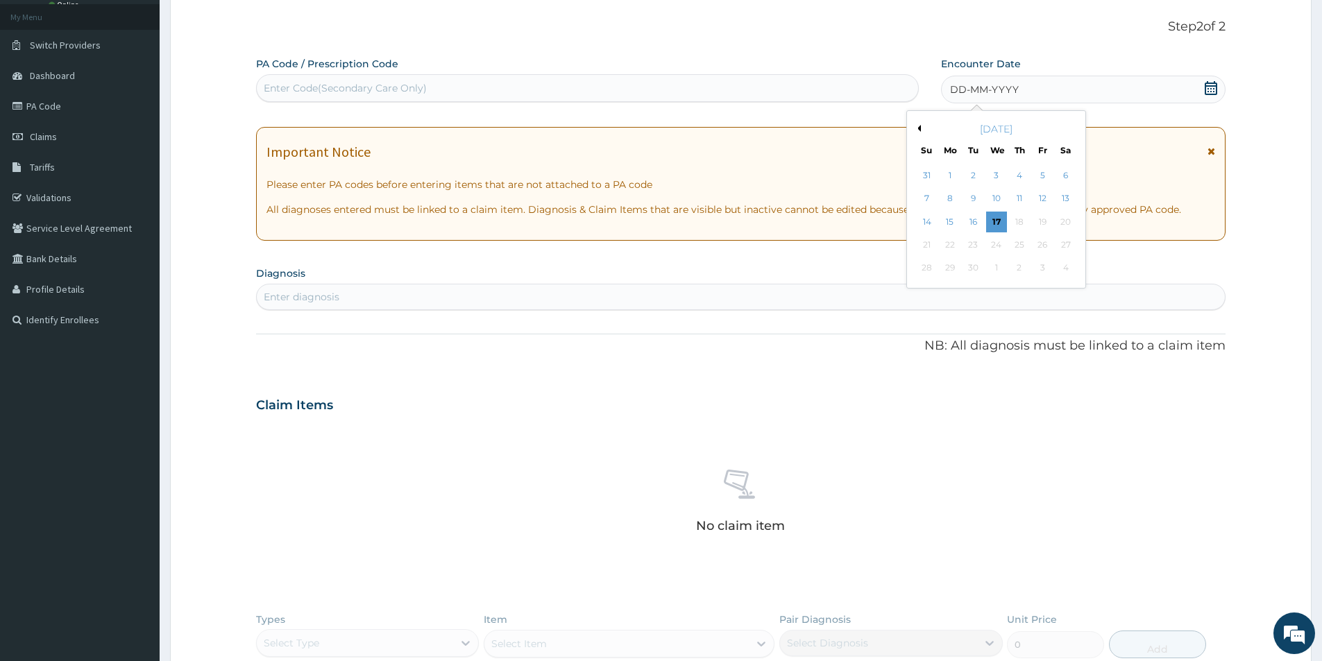
click at [1214, 87] on icon at bounding box center [1211, 88] width 14 height 14
click at [926, 217] on div "14" at bounding box center [927, 222] width 21 height 21
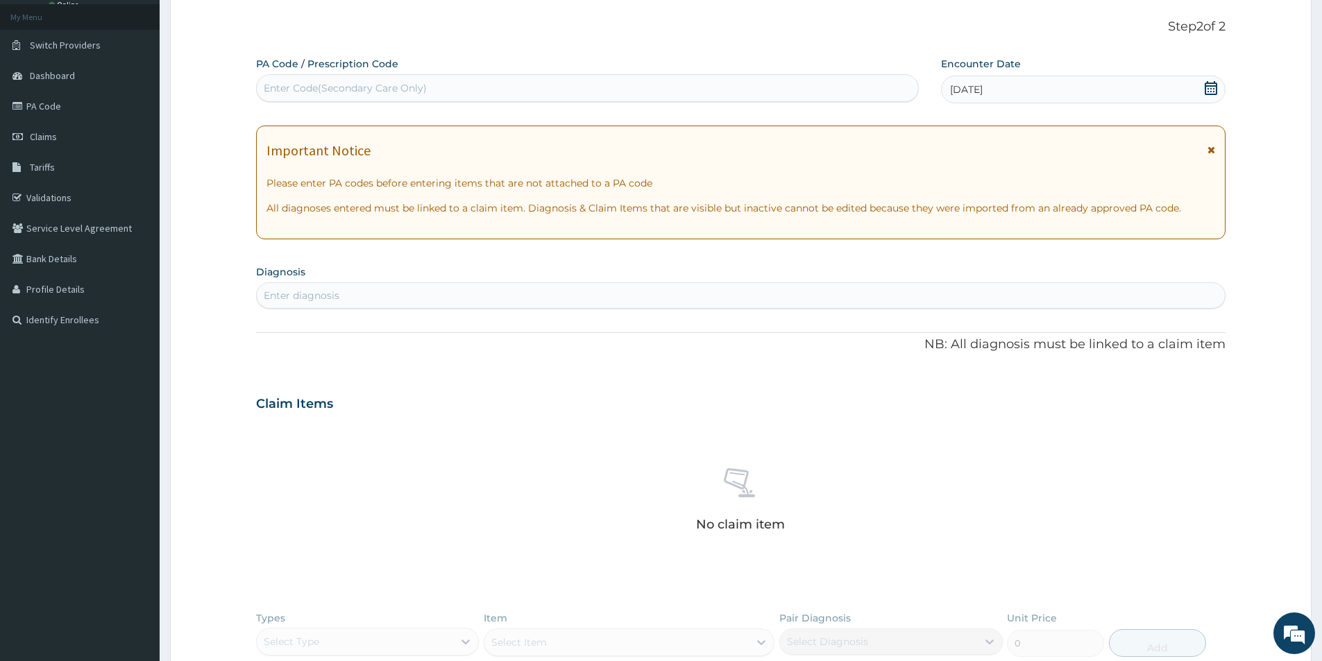
click at [355, 291] on div "Enter diagnosis" at bounding box center [741, 296] width 968 height 22
type input "MALA"
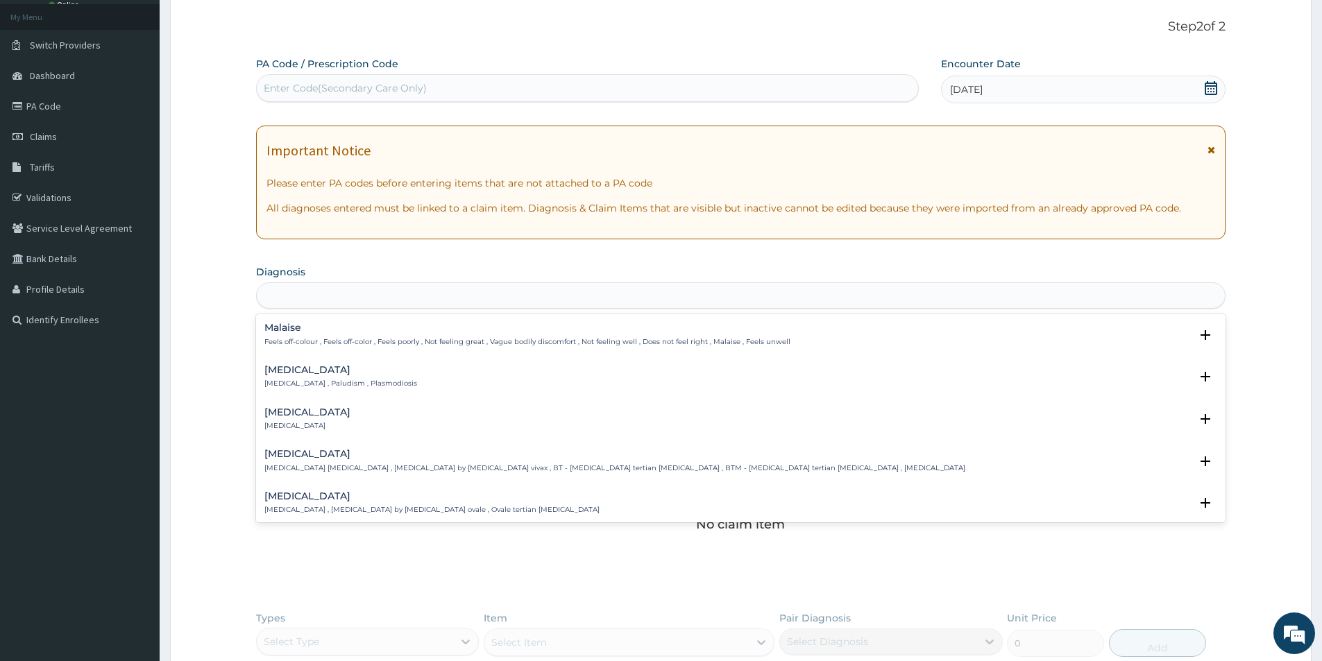
click at [305, 292] on div "MALA" at bounding box center [741, 296] width 968 height 22
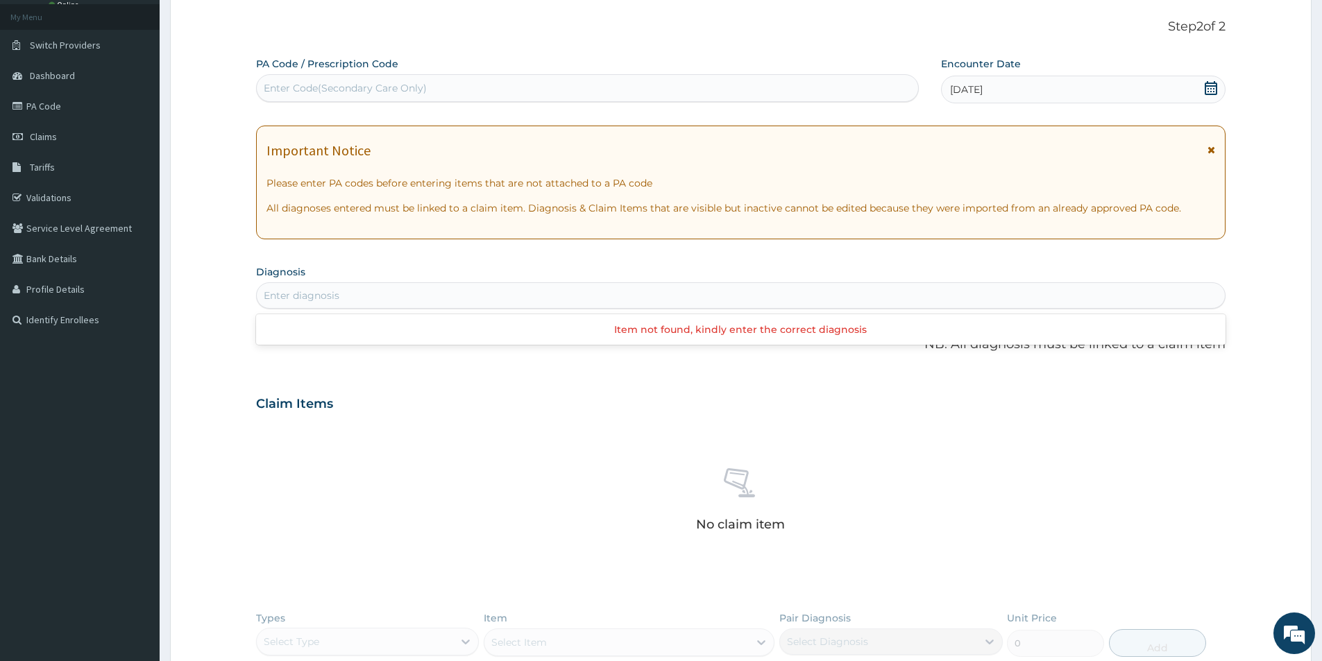
click at [304, 294] on div "Enter diagnosis" at bounding box center [302, 296] width 76 height 14
type input "MALA"
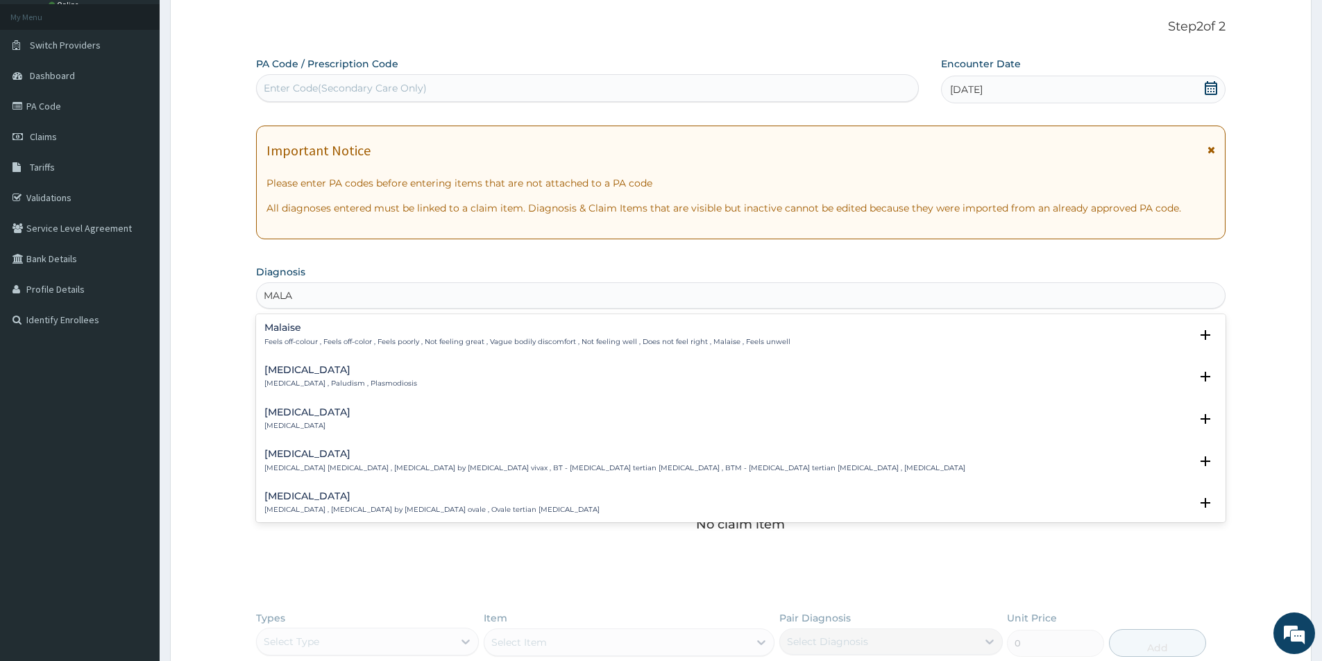
click at [332, 376] on div "[MEDICAL_DATA] [MEDICAL_DATA] , Paludism , Plasmodiosis" at bounding box center [340, 377] width 153 height 24
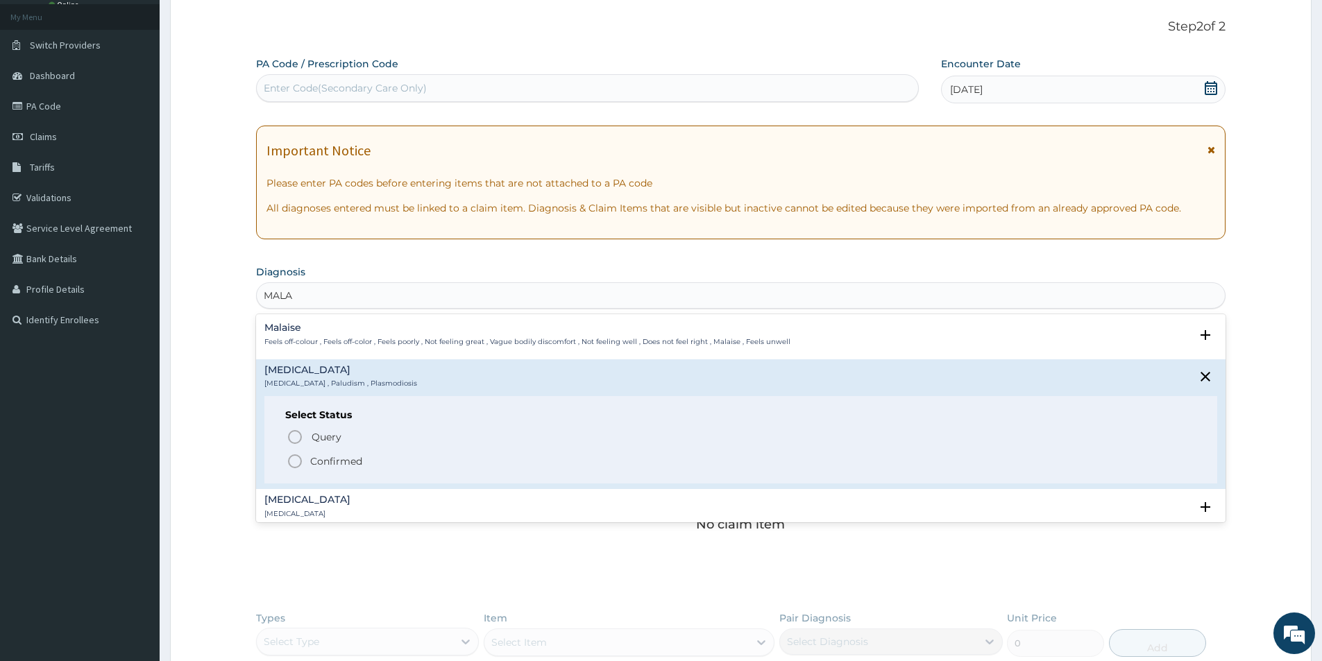
click at [294, 459] on icon "status option filled" at bounding box center [295, 461] width 17 height 17
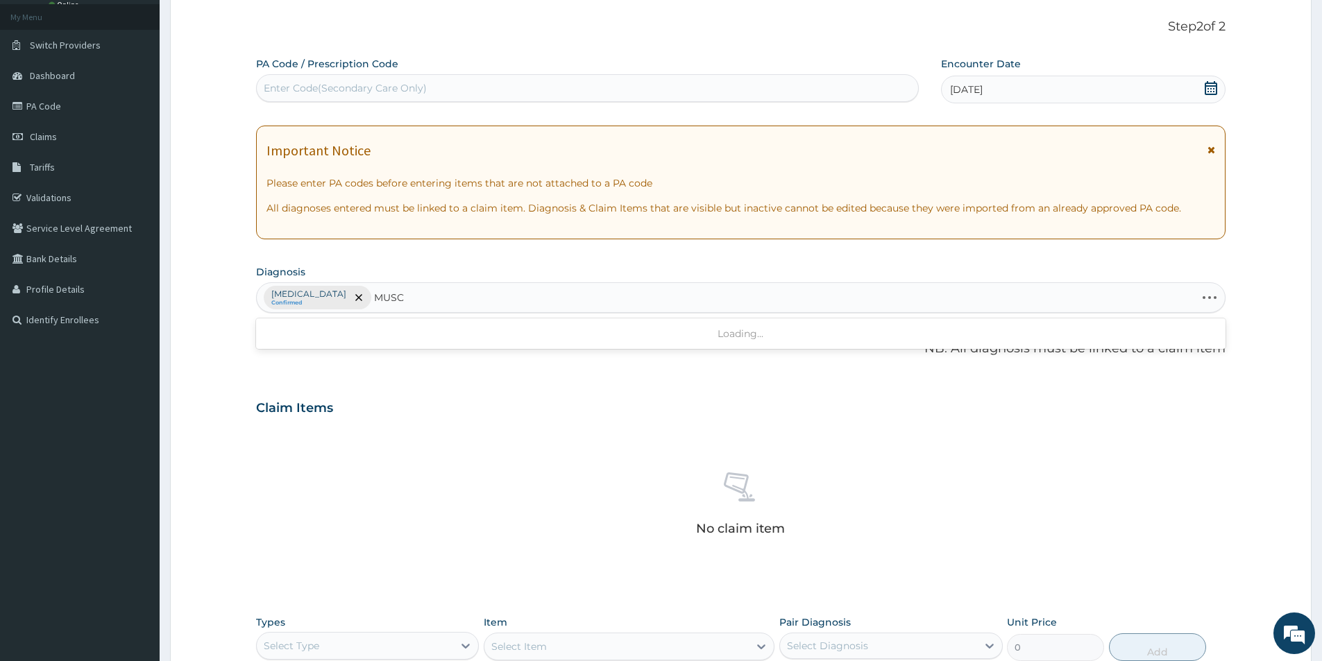
type input "MUSCU"
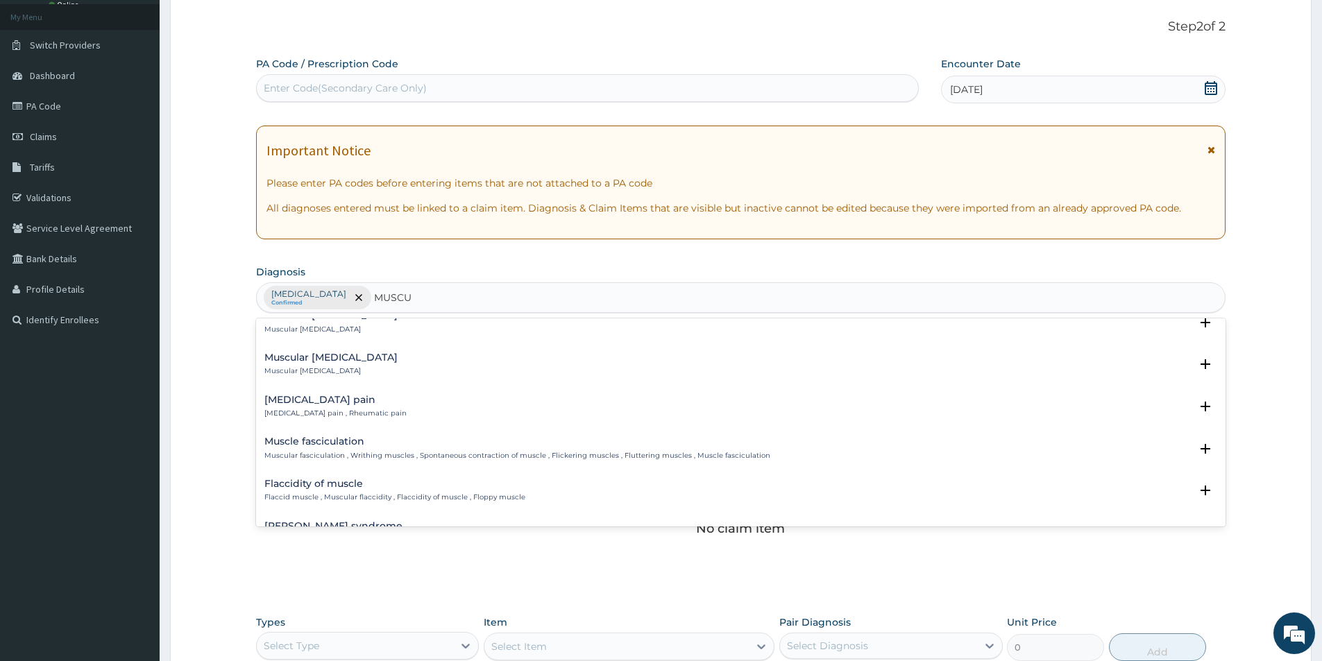
scroll to position [416, 0]
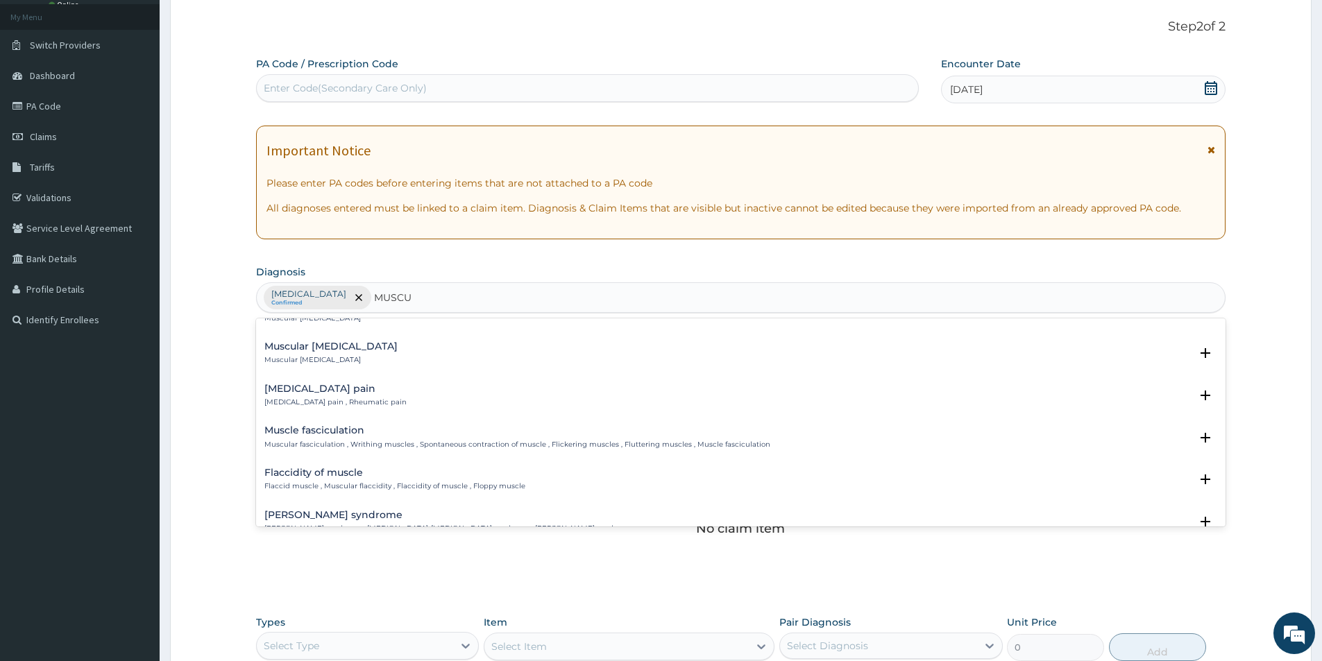
click at [353, 395] on div "[MEDICAL_DATA] pain [MEDICAL_DATA] pain , Rheumatic pain" at bounding box center [335, 396] width 142 height 24
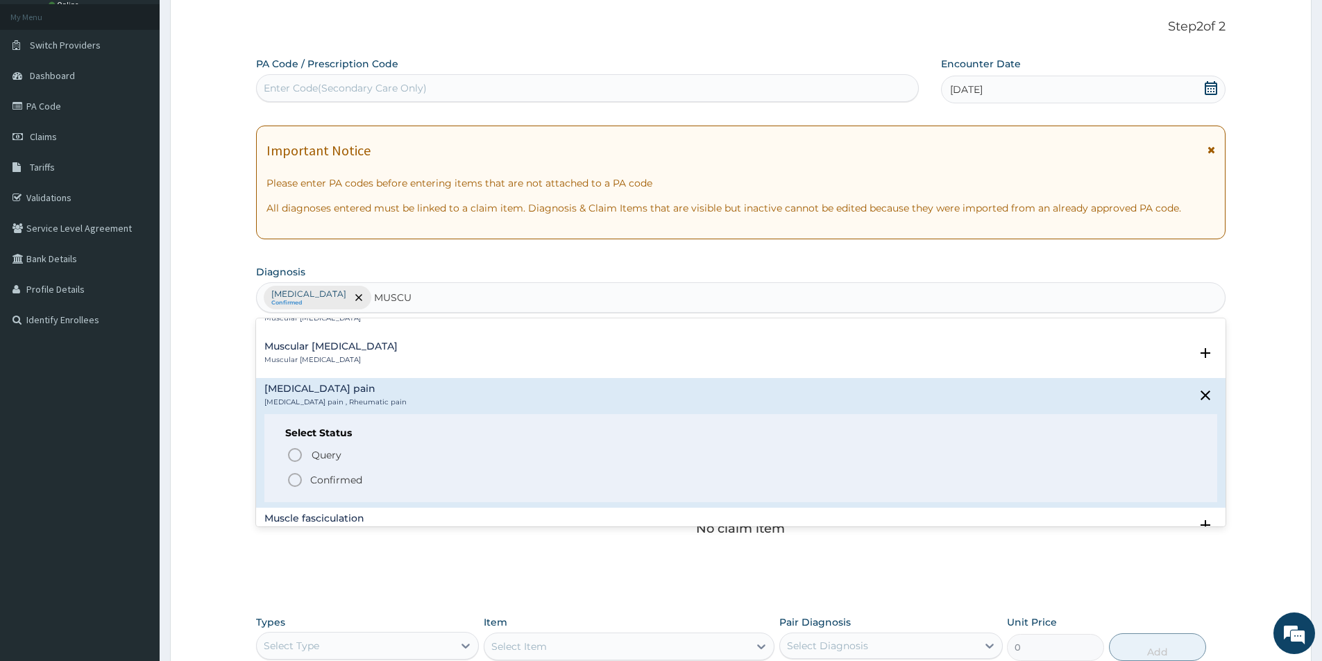
click at [291, 475] on circle "status option filled" at bounding box center [295, 480] width 12 height 12
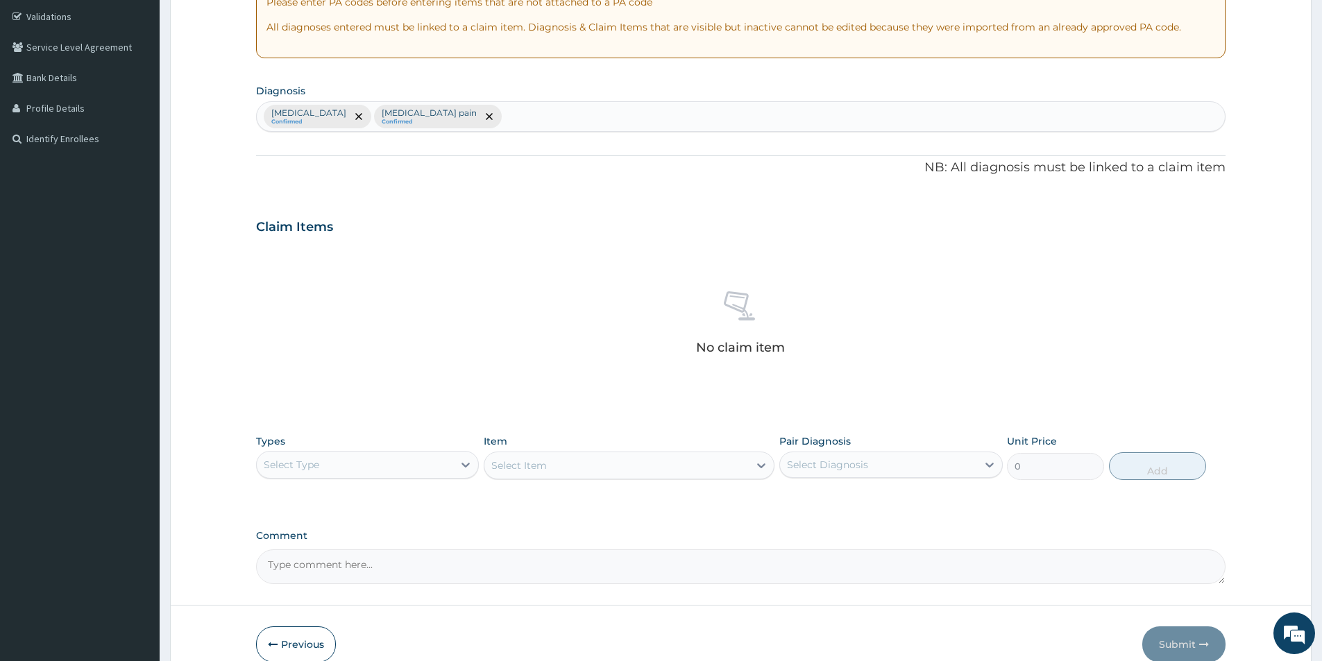
scroll to position [284, 0]
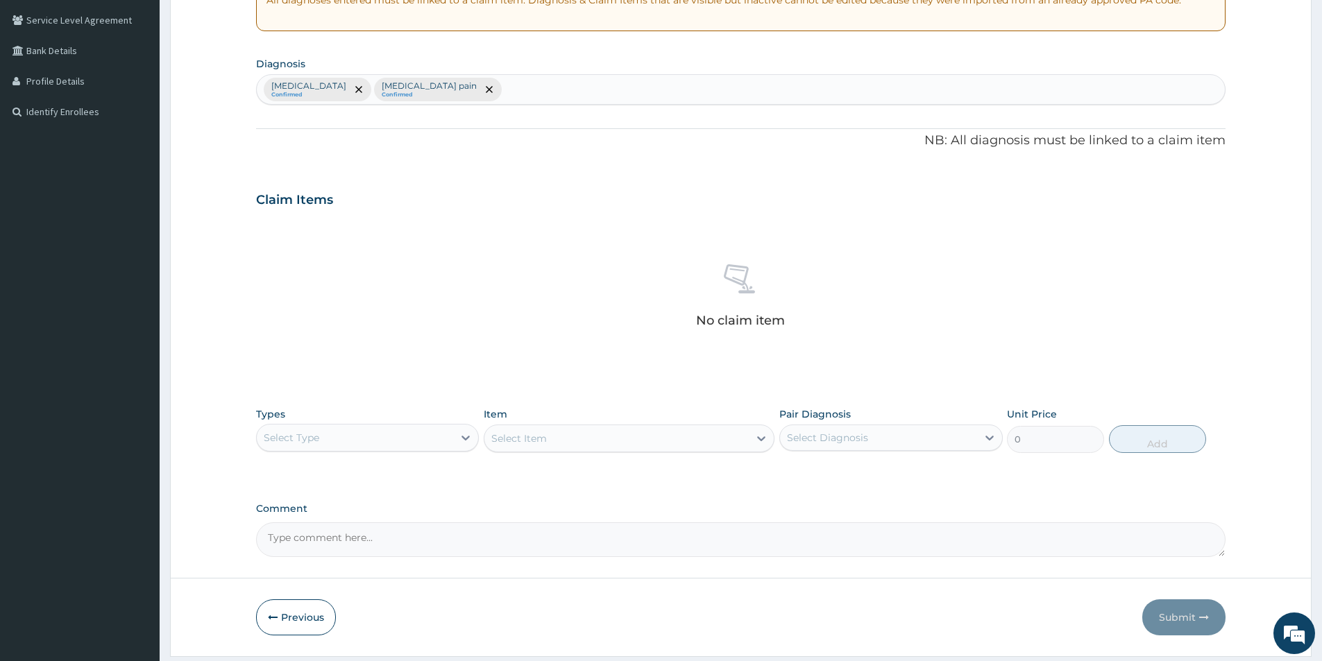
click at [399, 439] on div "Select Type" at bounding box center [355, 438] width 196 height 22
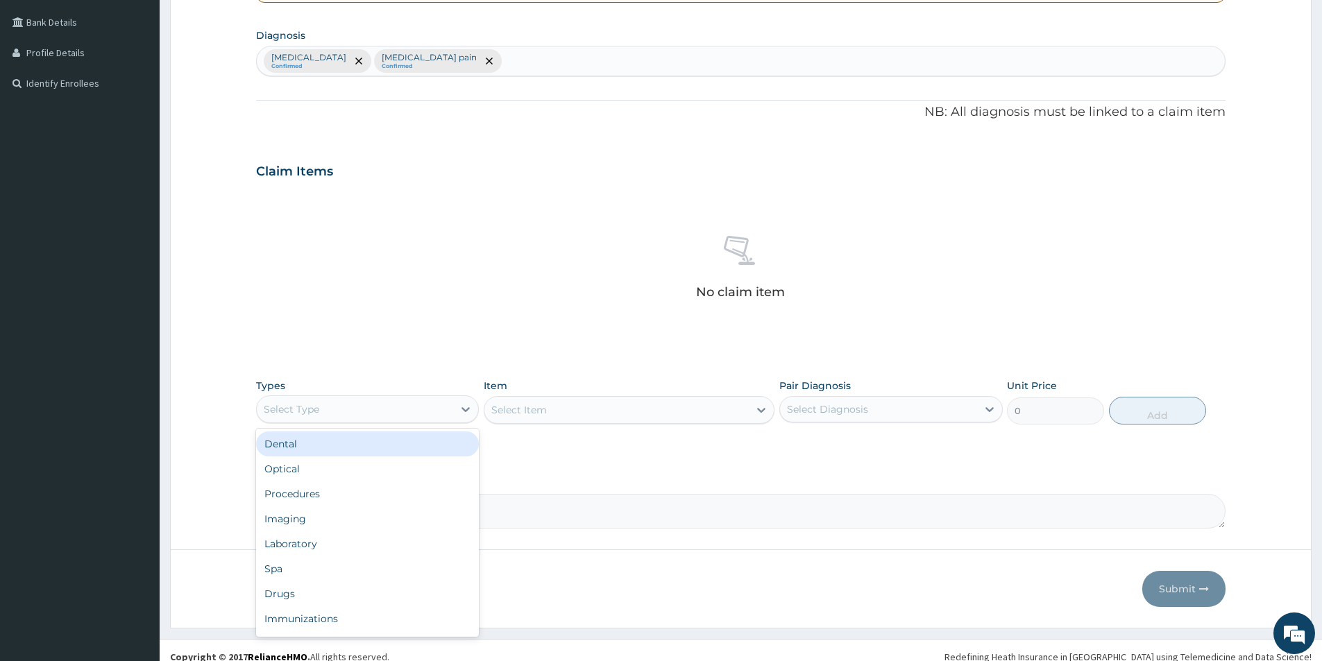
scroll to position [325, 0]
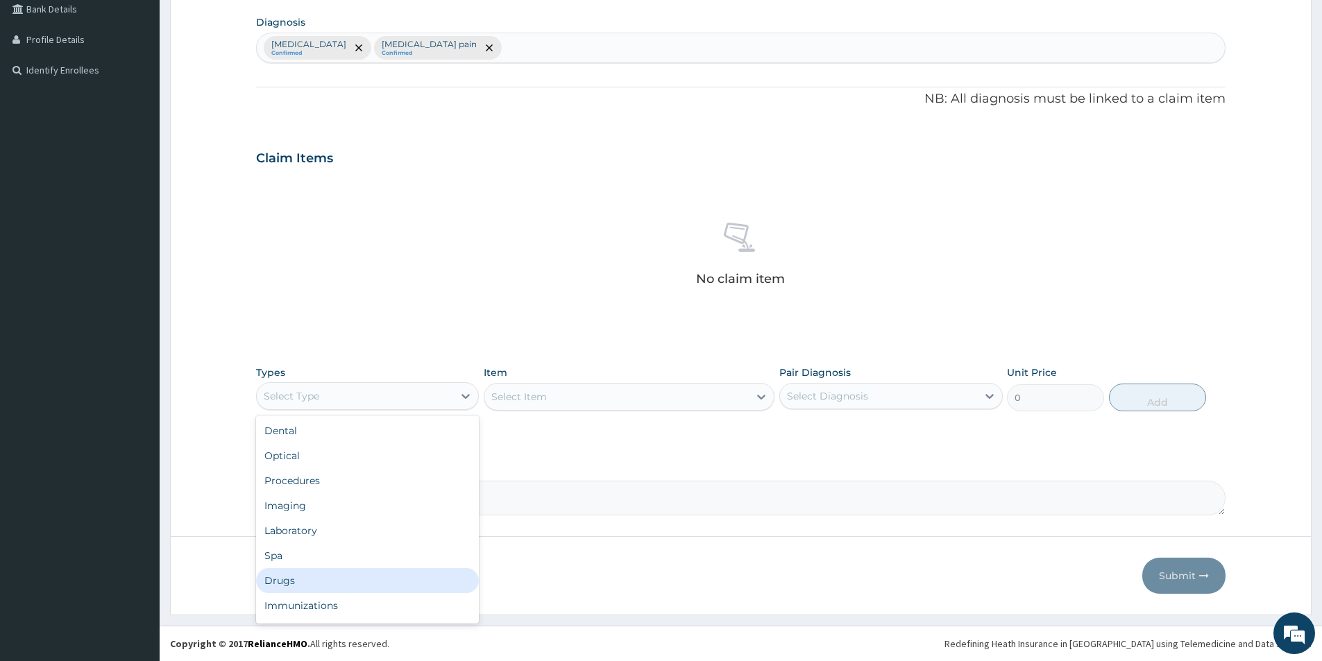
drag, startPoint x: 334, startPoint y: 578, endPoint x: 478, endPoint y: 514, distance: 157.8
click at [335, 573] on div "Drugs" at bounding box center [367, 580] width 223 height 25
click at [559, 393] on div "Select Item" at bounding box center [629, 397] width 291 height 28
click at [512, 383] on div "Select Item" at bounding box center [629, 397] width 291 height 28
click at [529, 393] on div "Select Item" at bounding box center [629, 397] width 291 height 28
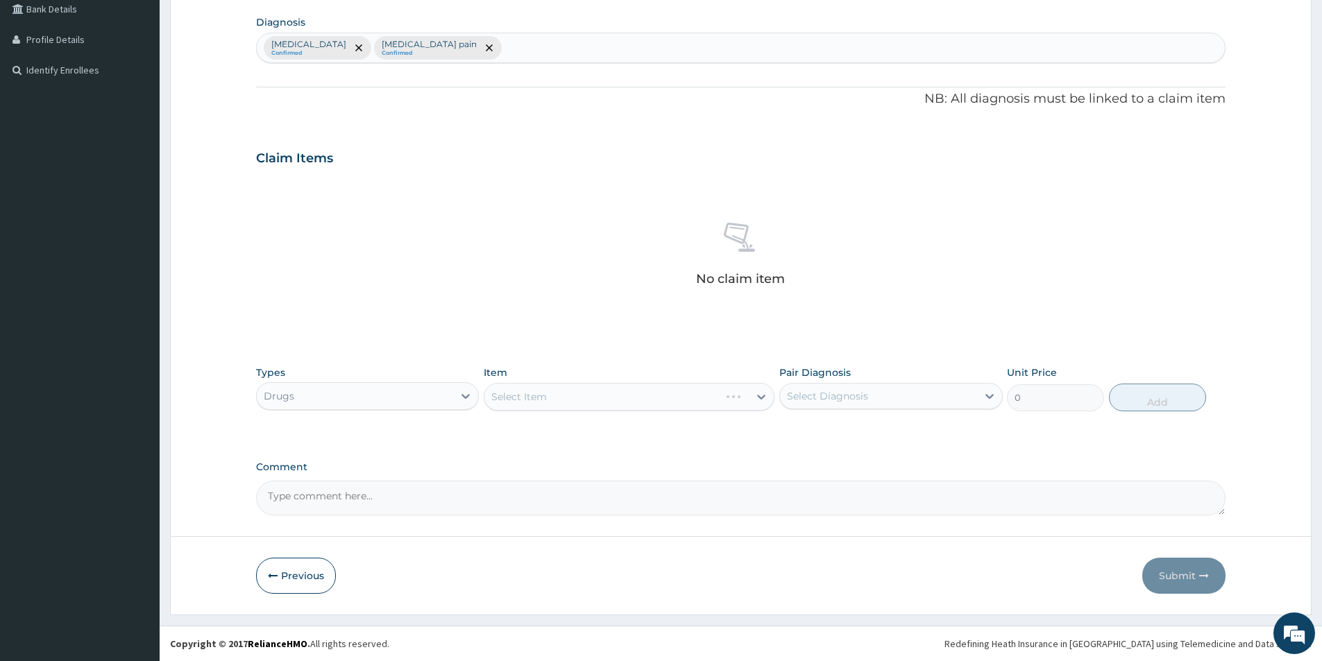
click at [783, 169] on div "Claim Items" at bounding box center [740, 155] width 969 height 36
click at [609, 390] on div "Select Item" at bounding box center [629, 397] width 291 height 28
click at [563, 395] on div "Select Item" at bounding box center [629, 397] width 291 height 28
drag, startPoint x: 534, startPoint y: 395, endPoint x: 515, endPoint y: 393, distance: 18.8
click at [515, 393] on div "Select Item" at bounding box center [629, 397] width 291 height 28
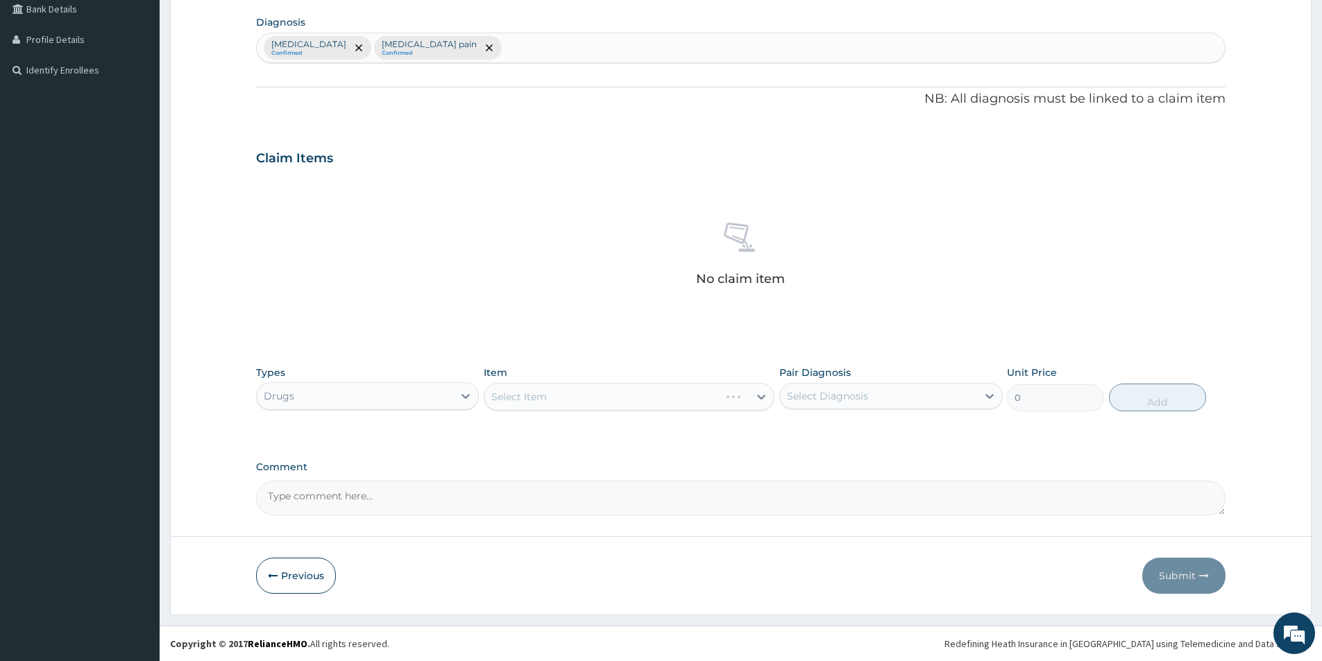
click at [515, 393] on div "Select Item" at bounding box center [629, 397] width 291 height 28
click at [446, 210] on div "No claim item" at bounding box center [740, 257] width 969 height 160
drag, startPoint x: 516, startPoint y: 255, endPoint x: 352, endPoint y: 286, distance: 167.3
click at [350, 286] on div "No claim item" at bounding box center [740, 257] width 969 height 160
click at [547, 388] on div "Select Item" at bounding box center [629, 397] width 291 height 28
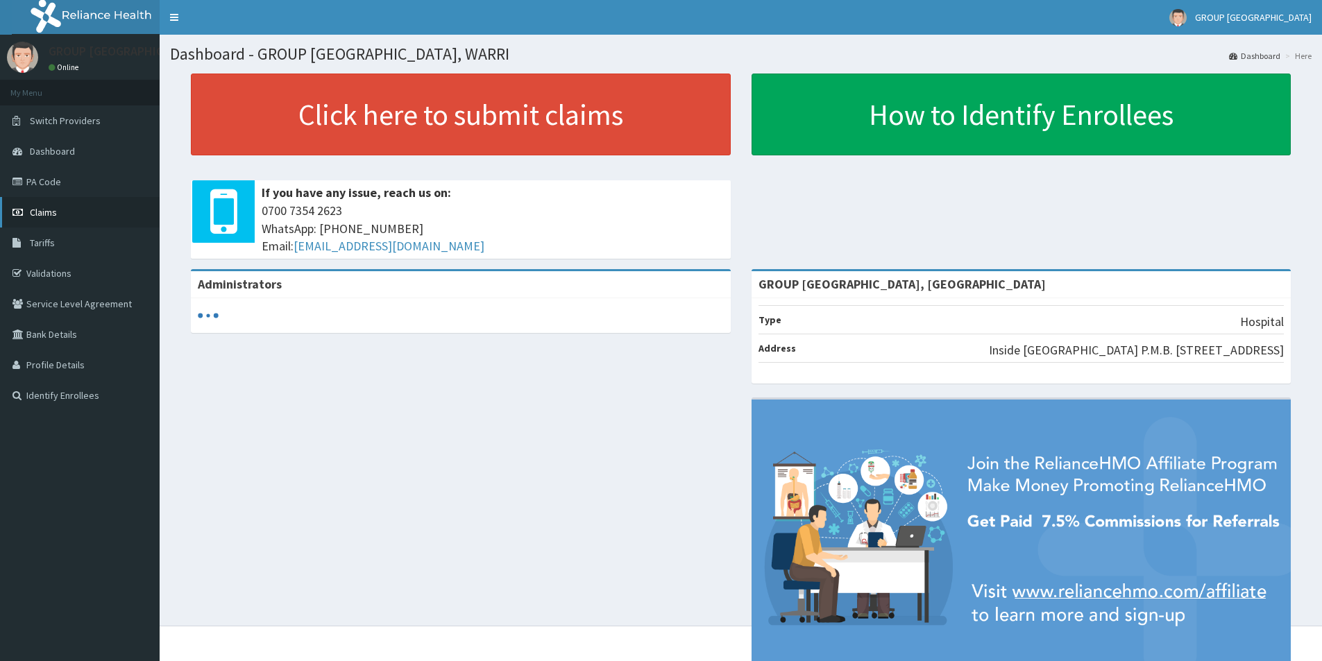
click at [65, 205] on link "Claims" at bounding box center [80, 212] width 160 height 31
click at [67, 208] on link "Claims" at bounding box center [80, 212] width 160 height 31
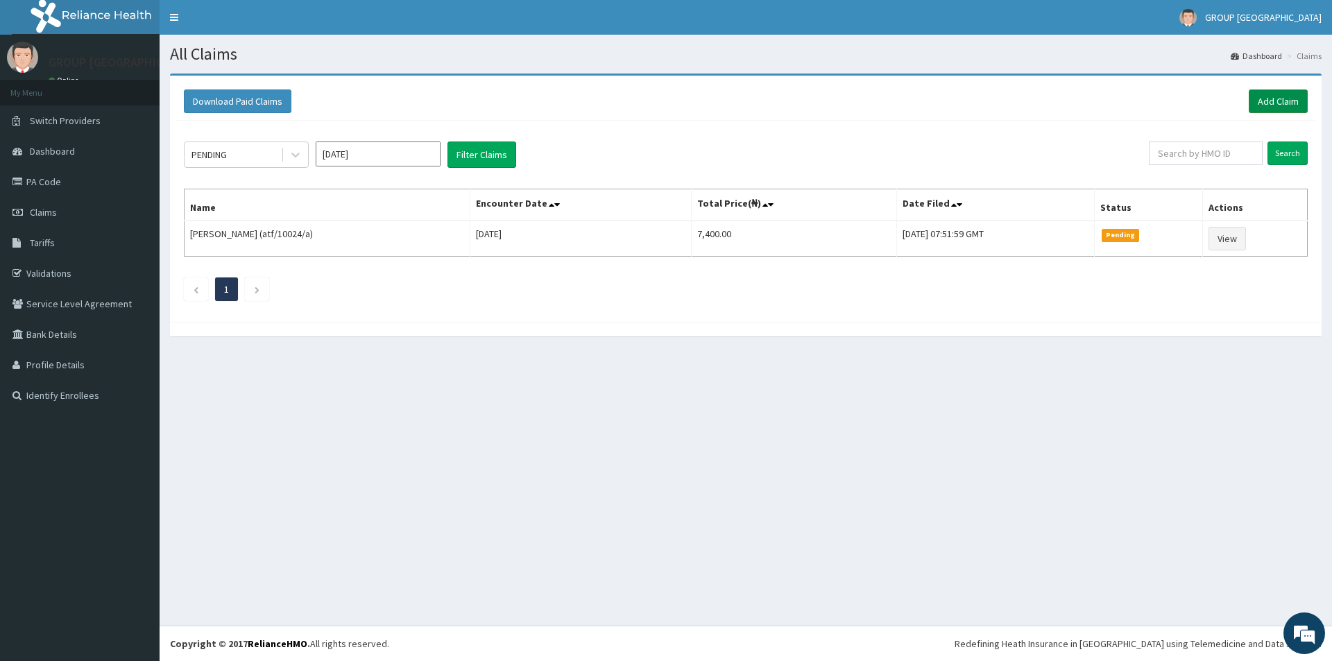
click at [1262, 105] on link "Add Claim" at bounding box center [1278, 102] width 59 height 24
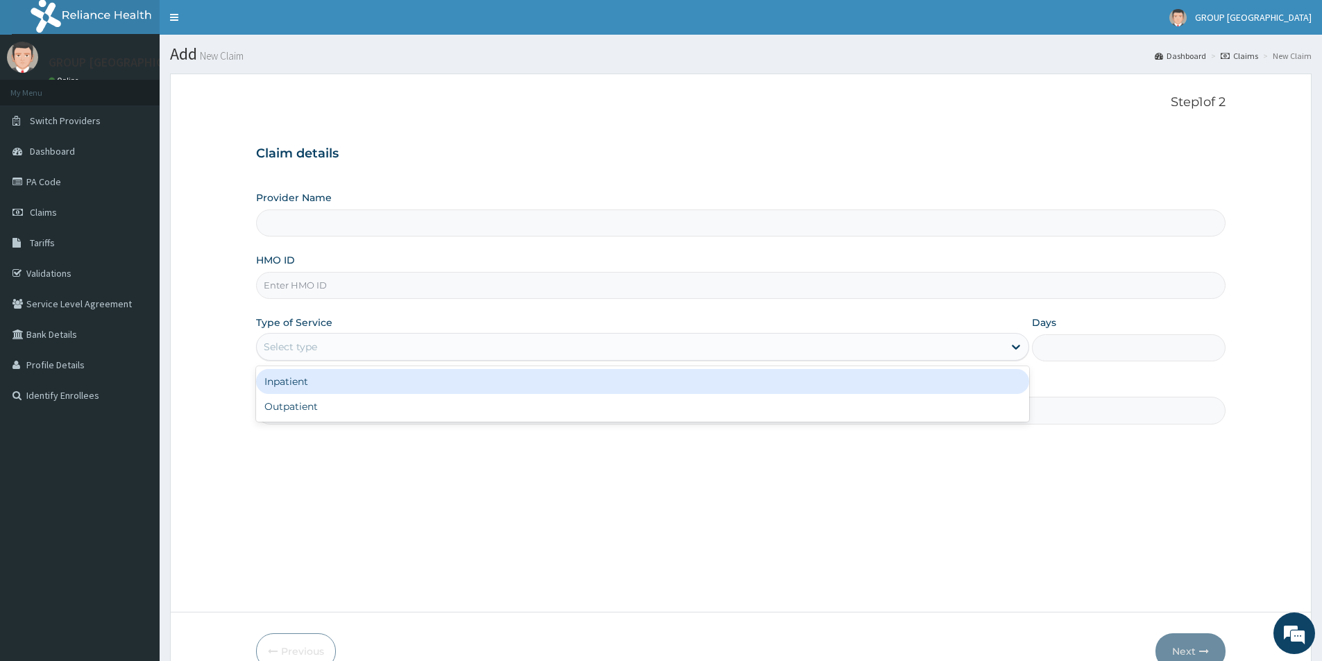
click at [343, 341] on div "Select type" at bounding box center [630, 347] width 747 height 22
type input "GROUP [GEOGRAPHIC_DATA], [GEOGRAPHIC_DATA]"
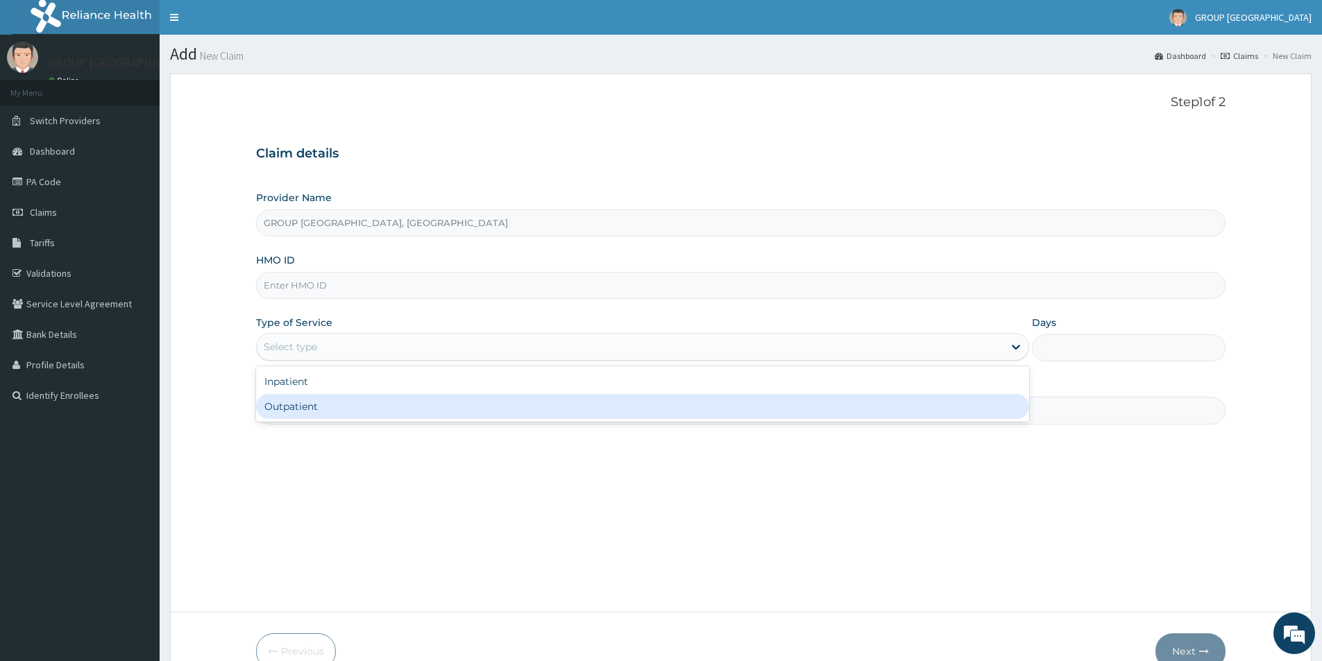
click at [327, 413] on div "Outpatient" at bounding box center [642, 406] width 773 height 25
type input "1"
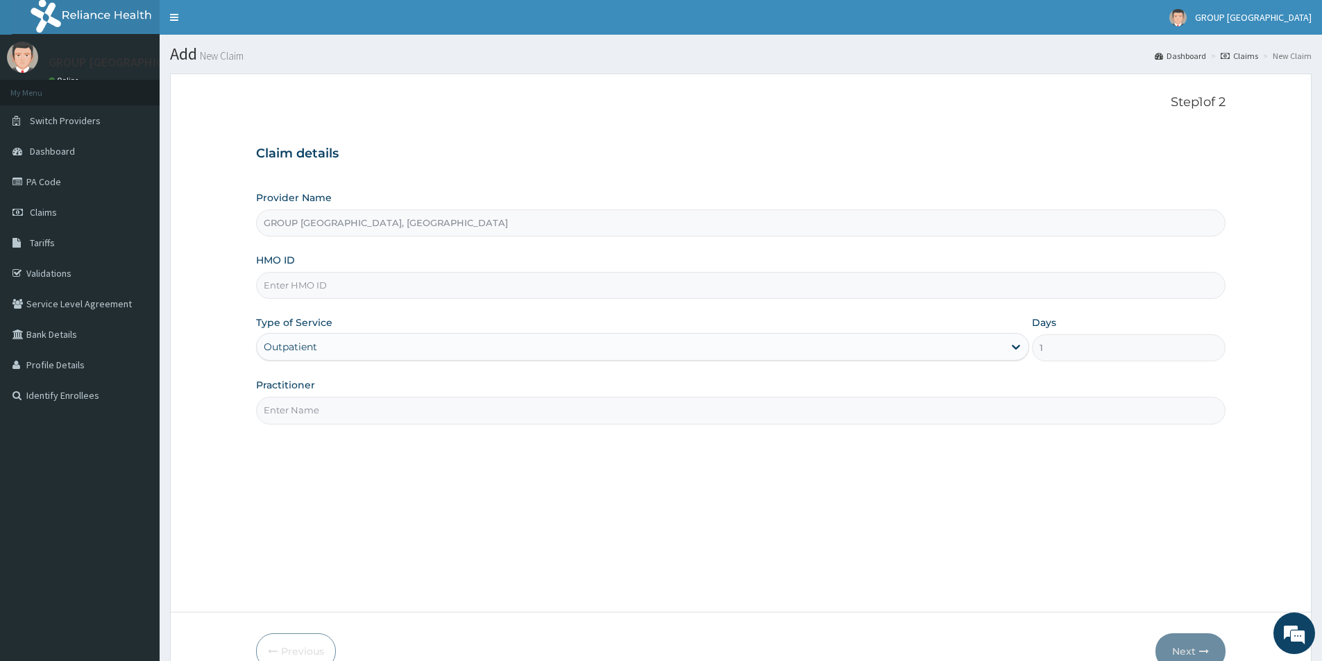
click at [341, 280] on input "HMO ID" at bounding box center [740, 285] width 969 height 27
type input "b"
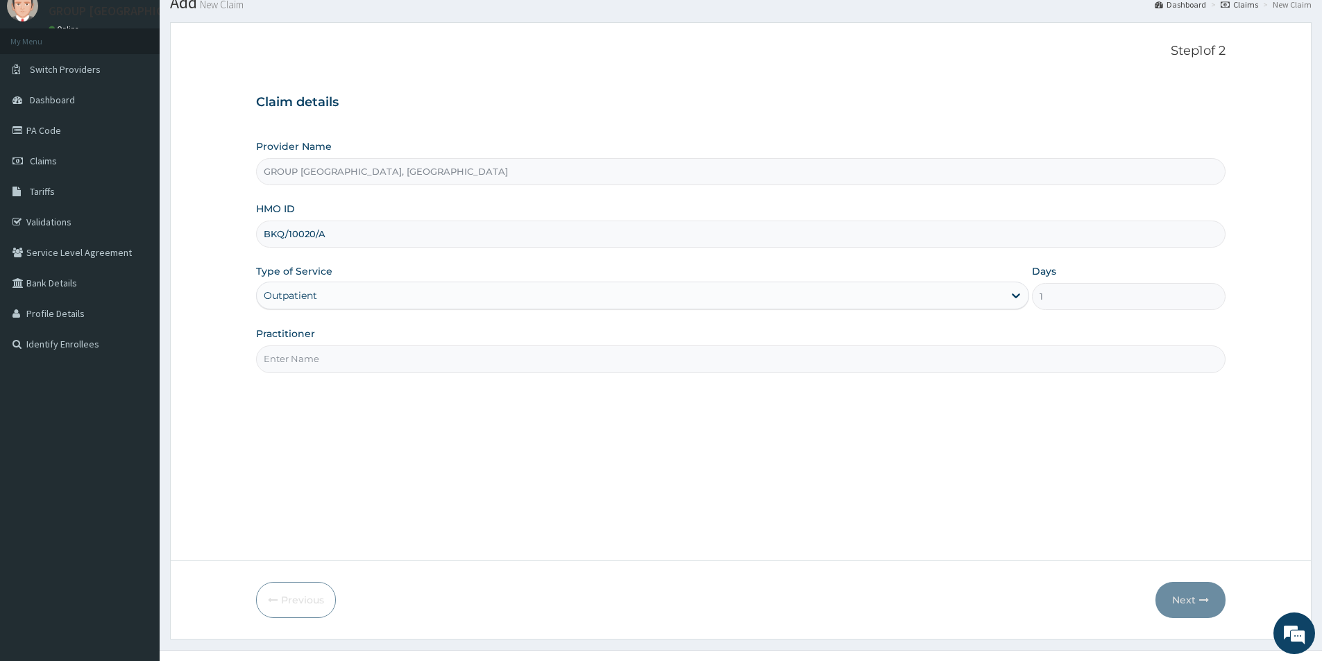
scroll to position [76, 0]
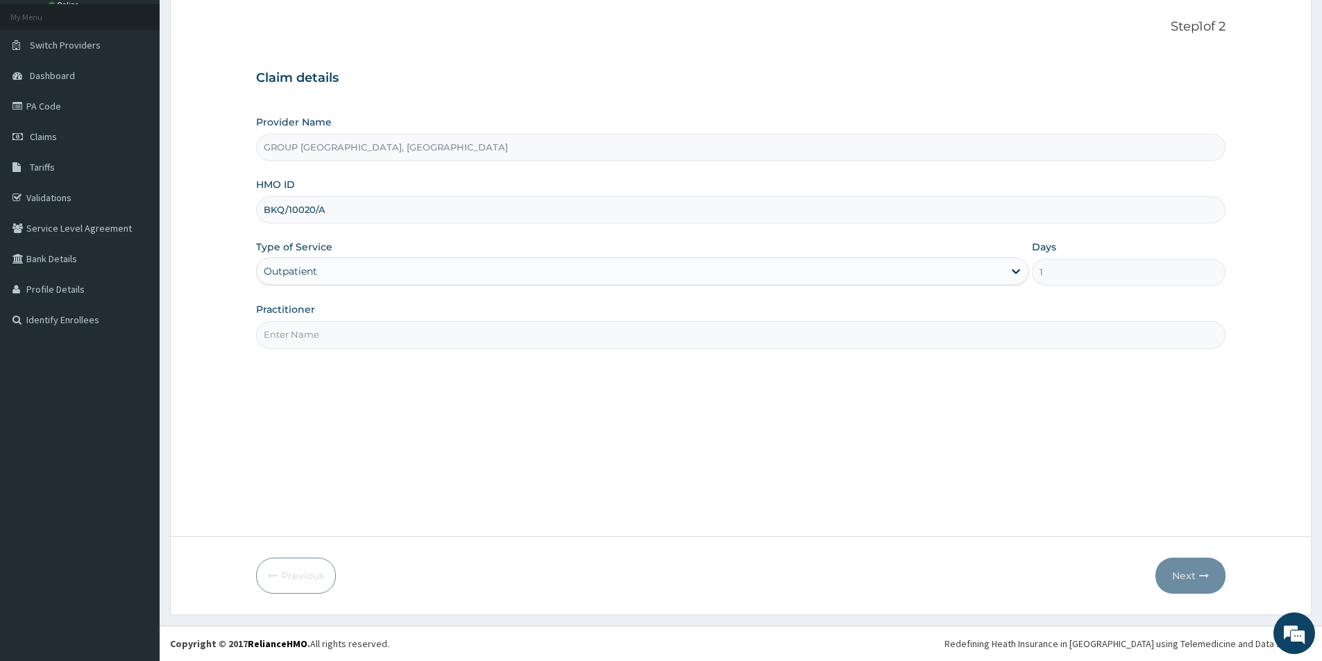
type input "BKQ/10020/A"
click at [305, 330] on input "Practitioner" at bounding box center [740, 334] width 969 height 27
type input "[PERSON_NAME]"
click at [1207, 581] on icon "button" at bounding box center [1204, 576] width 10 height 10
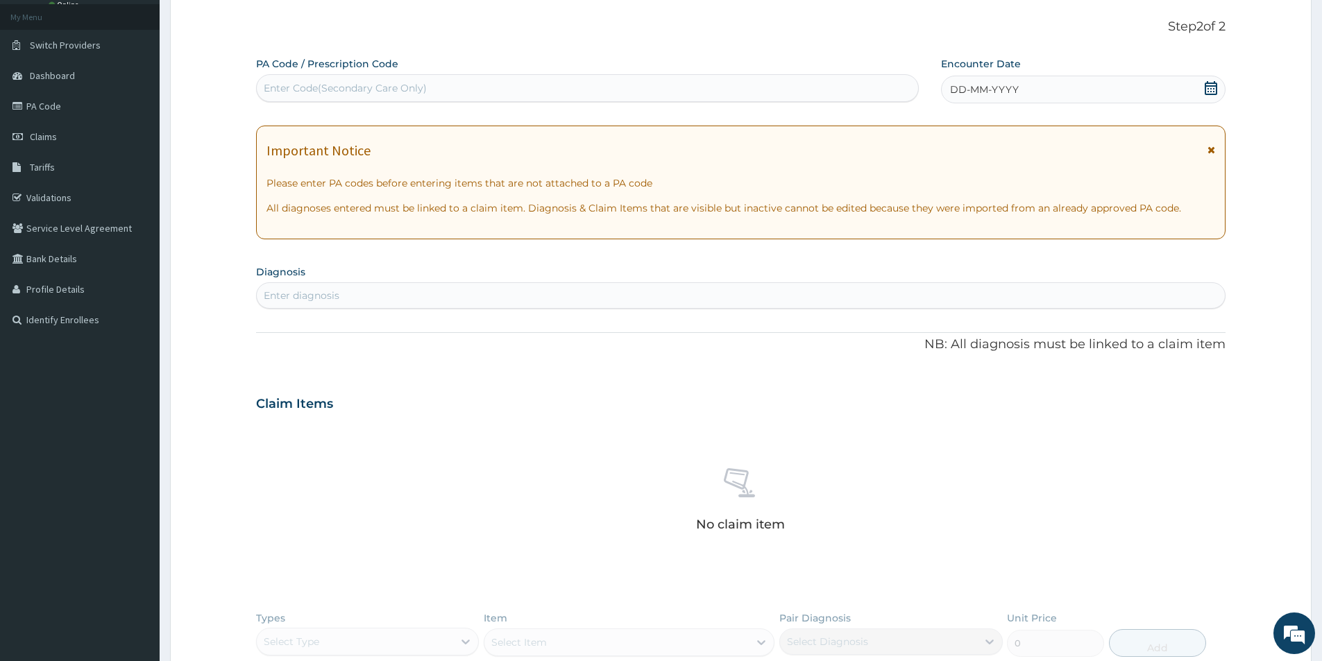
click at [991, 85] on span "DD-MM-YYYY" at bounding box center [984, 90] width 69 height 14
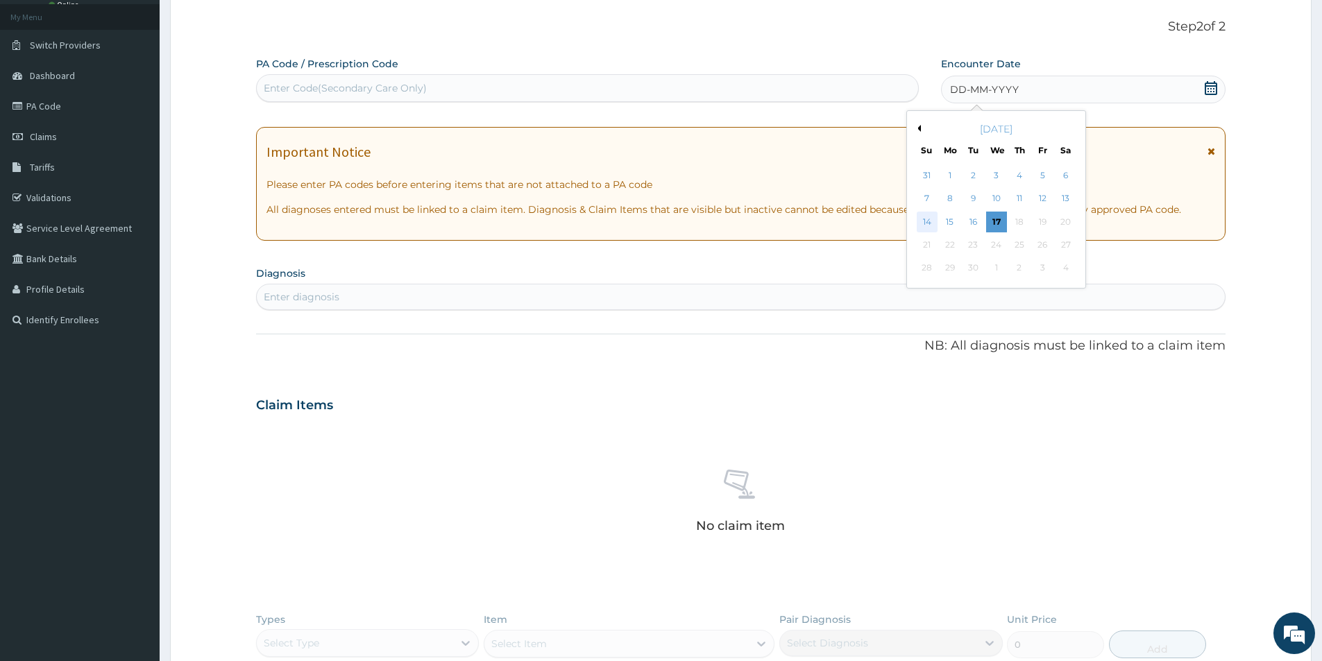
click at [930, 223] on div "14" at bounding box center [927, 222] width 21 height 21
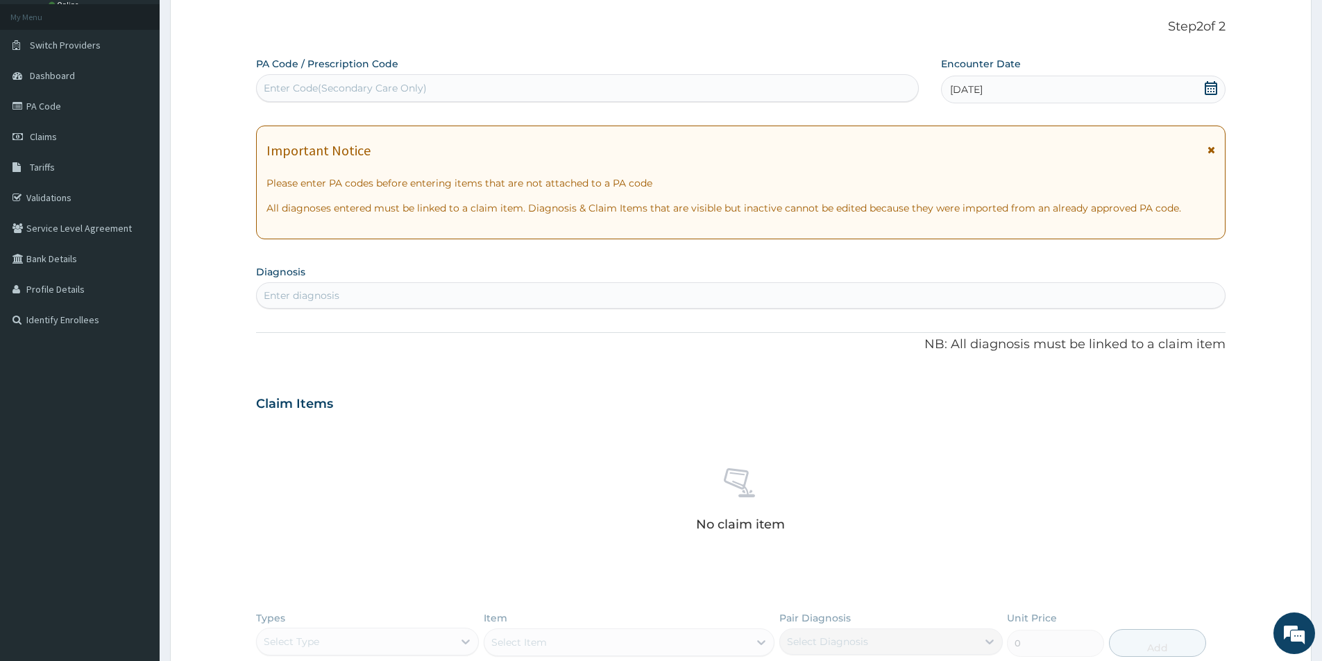
click at [474, 294] on div "Enter diagnosis" at bounding box center [741, 296] width 968 height 22
type input "MALA"
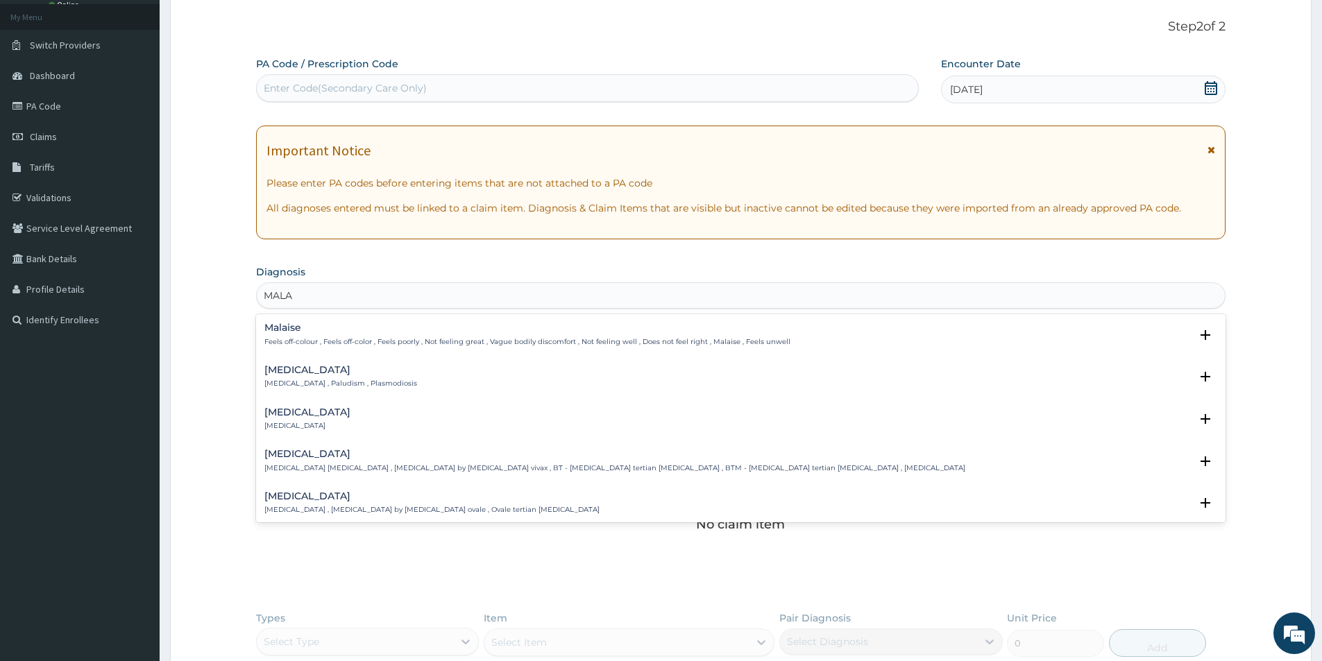
click at [369, 371] on h4 "[MEDICAL_DATA]" at bounding box center [340, 370] width 153 height 10
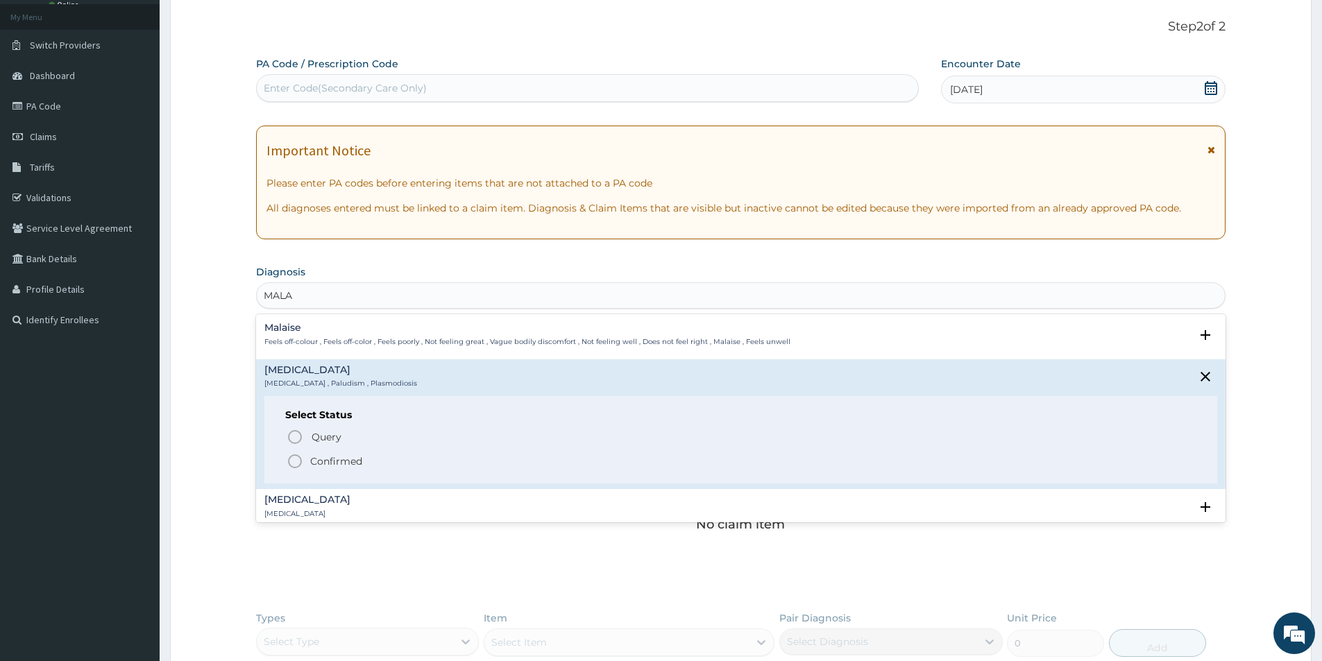
drag, startPoint x: 287, startPoint y: 468, endPoint x: 396, endPoint y: 271, distance: 225.5
click at [287, 468] on icon "status option filled" at bounding box center [295, 461] width 17 height 17
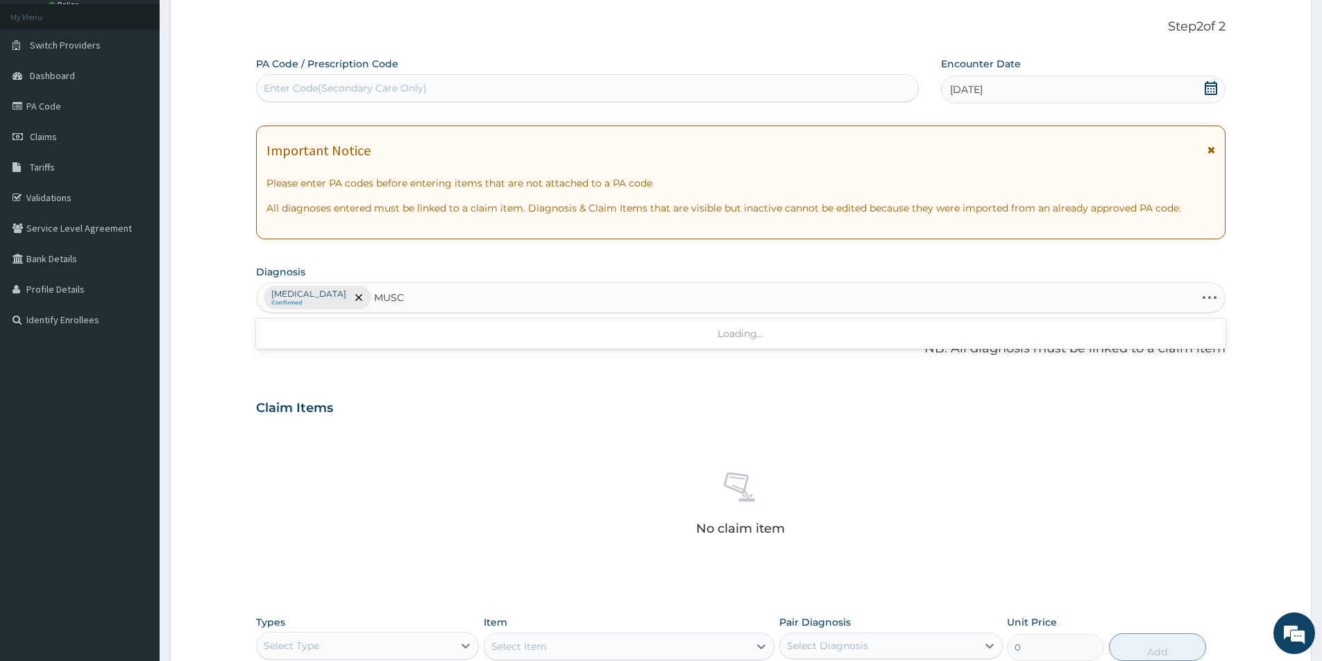
type input "MUSCU"
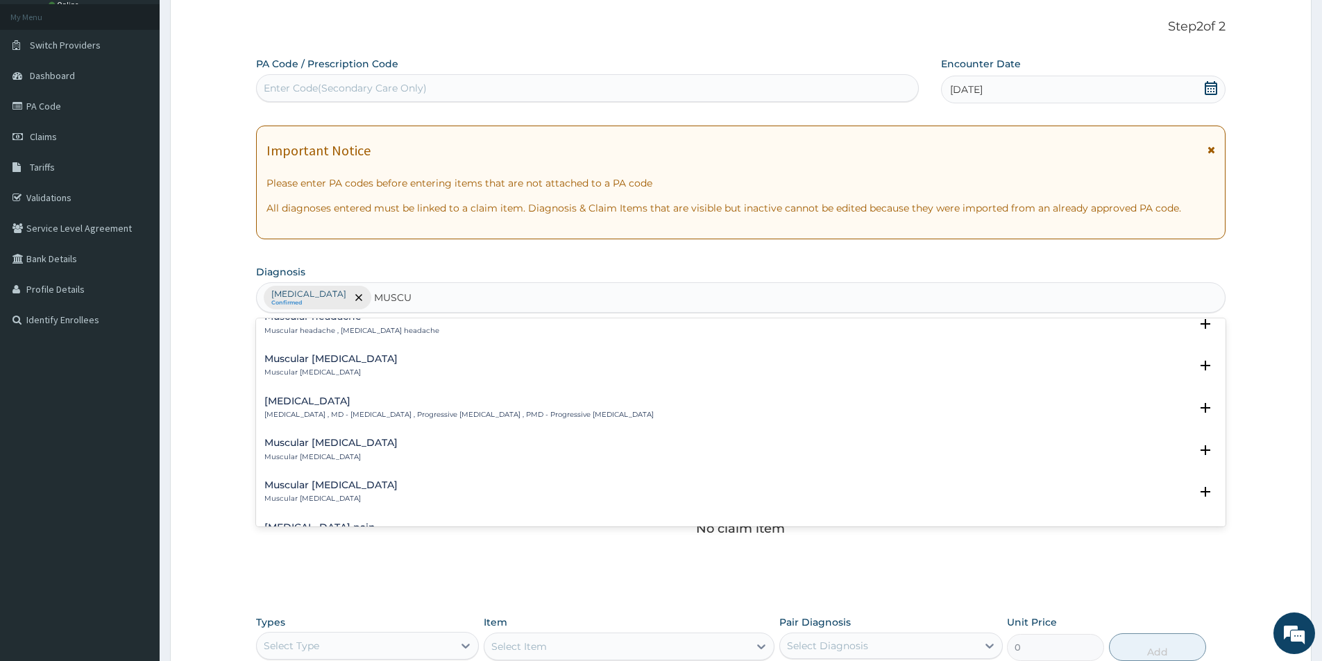
scroll to position [347, 0]
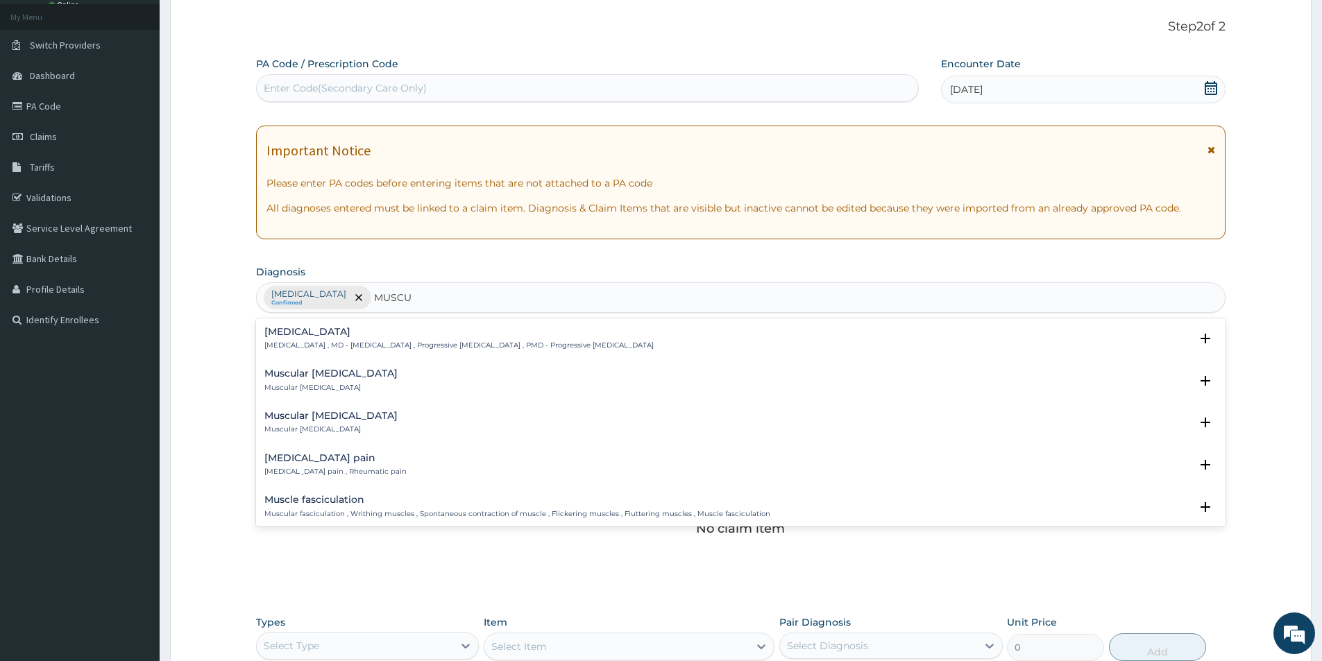
click at [373, 461] on h4 "[MEDICAL_DATA] pain" at bounding box center [335, 458] width 142 height 10
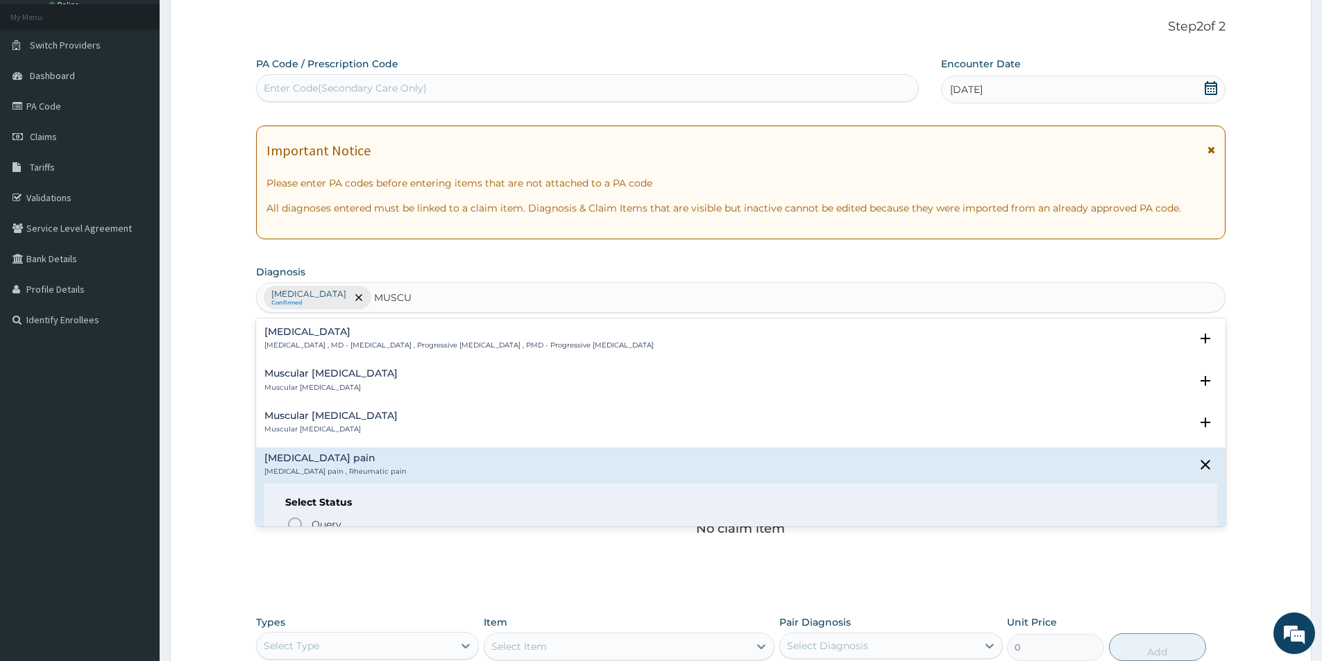
scroll to position [486, 0]
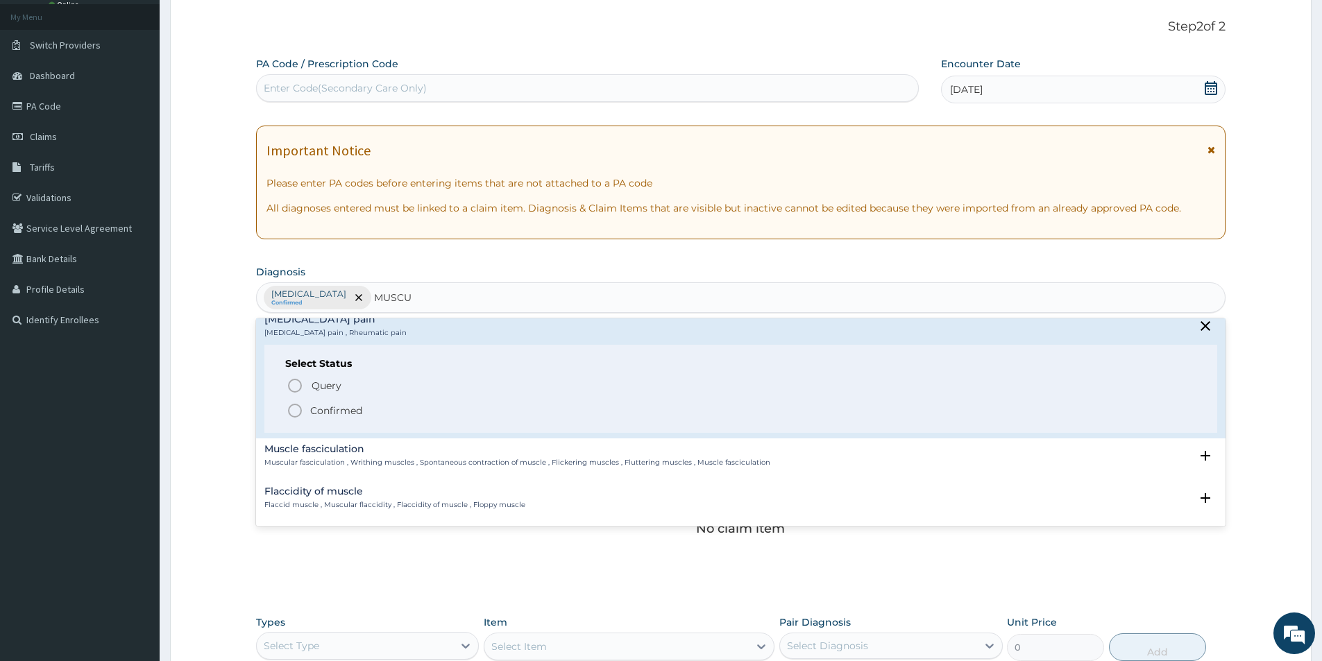
click at [294, 409] on icon "status option filled" at bounding box center [295, 410] width 17 height 17
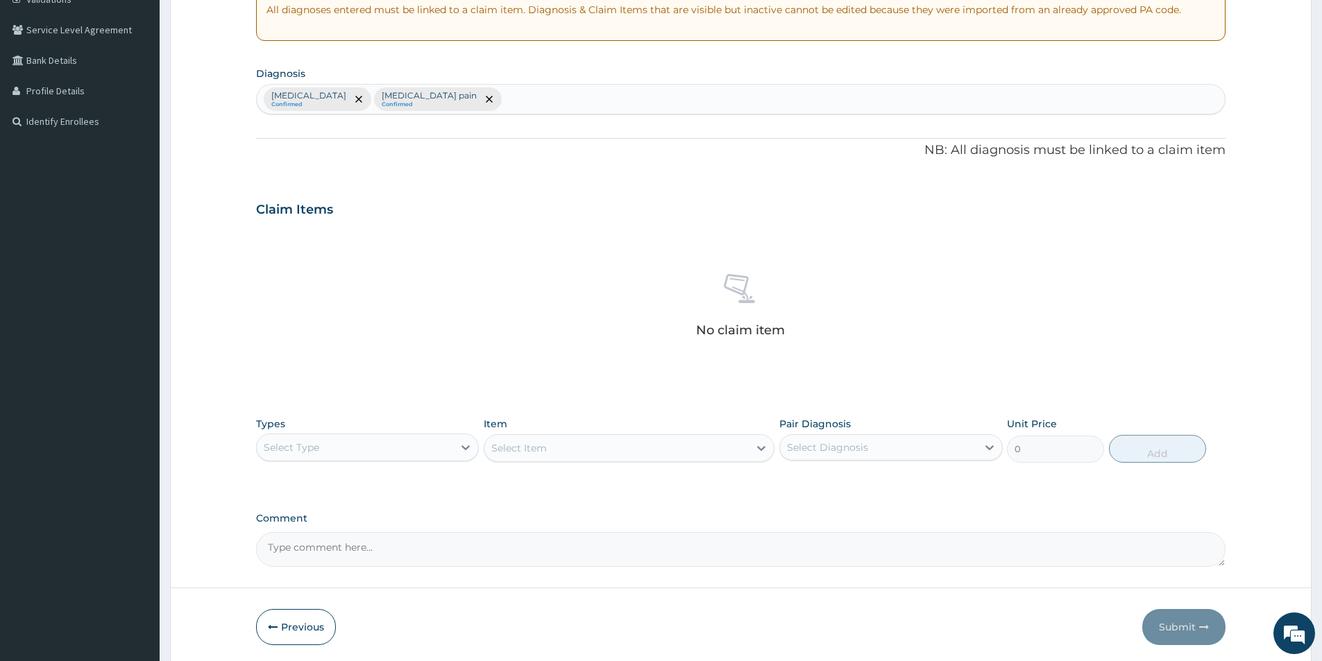
scroll to position [325, 0]
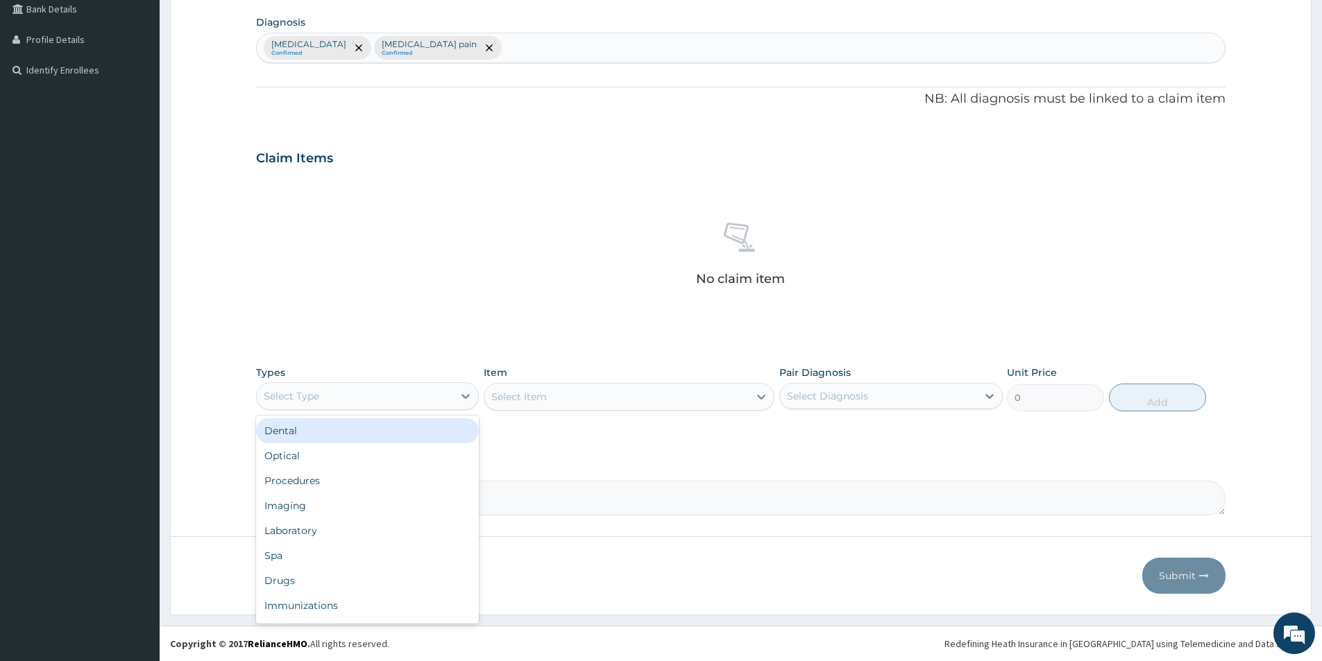
click at [398, 398] on div "Select Type" at bounding box center [355, 396] width 196 height 22
drag, startPoint x: 366, startPoint y: 583, endPoint x: 547, endPoint y: 550, distance: 183.3
click at [367, 583] on div "Drugs" at bounding box center [367, 580] width 223 height 25
click at [592, 402] on div "Select Item" at bounding box center [629, 397] width 291 height 28
click at [508, 381] on div "Item Select Item" at bounding box center [629, 389] width 291 height 46
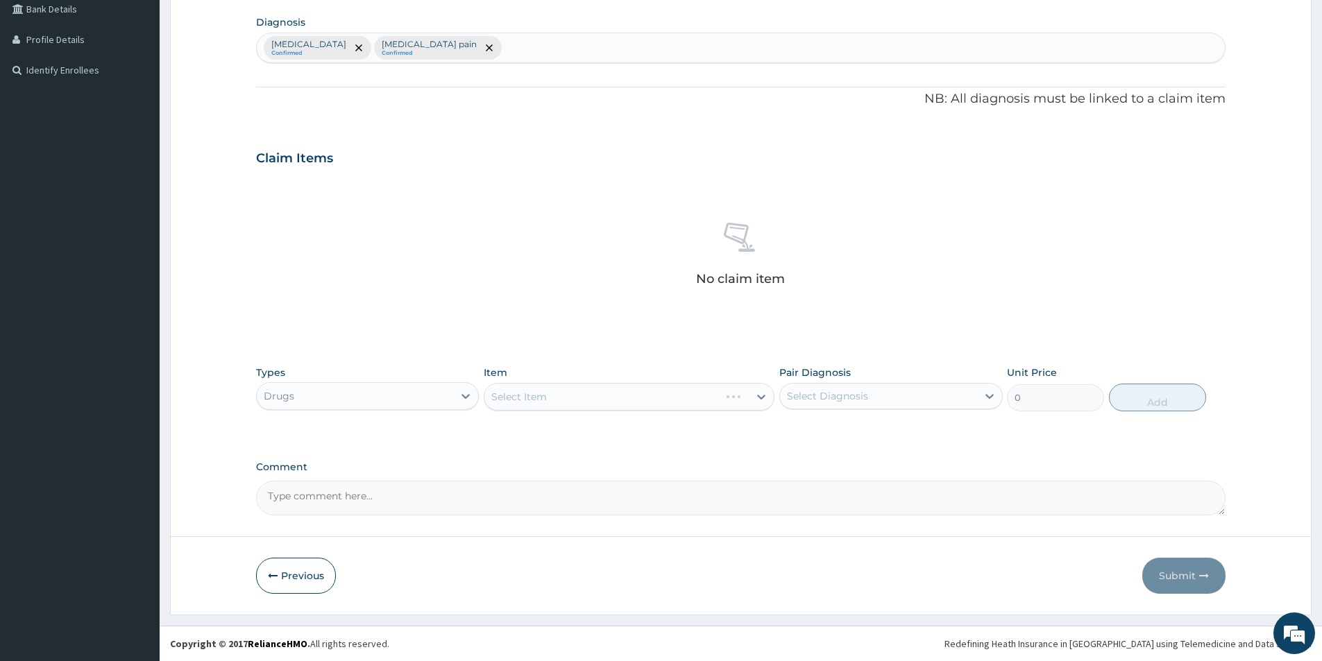
click at [511, 393] on div "Select Item" at bounding box center [519, 397] width 56 height 14
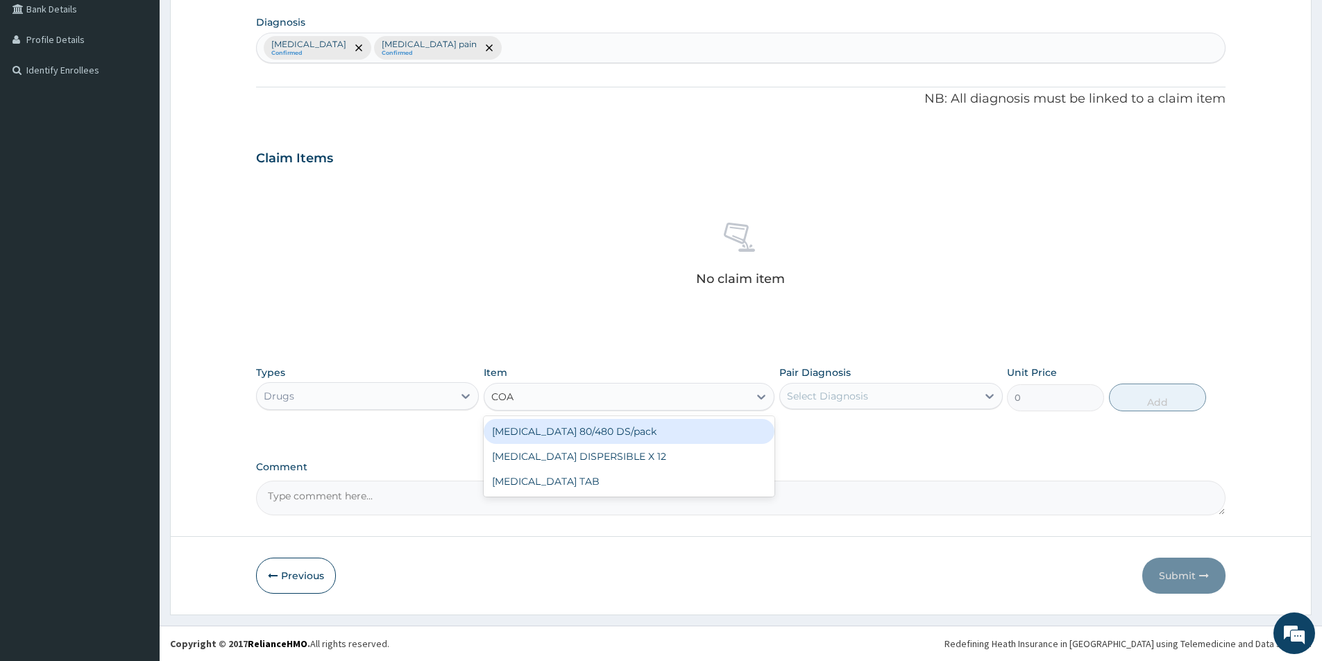
type input "COAR"
click at [546, 432] on div "COARTEM 80/480 DS/pack" at bounding box center [629, 431] width 291 height 25
type input "2500"
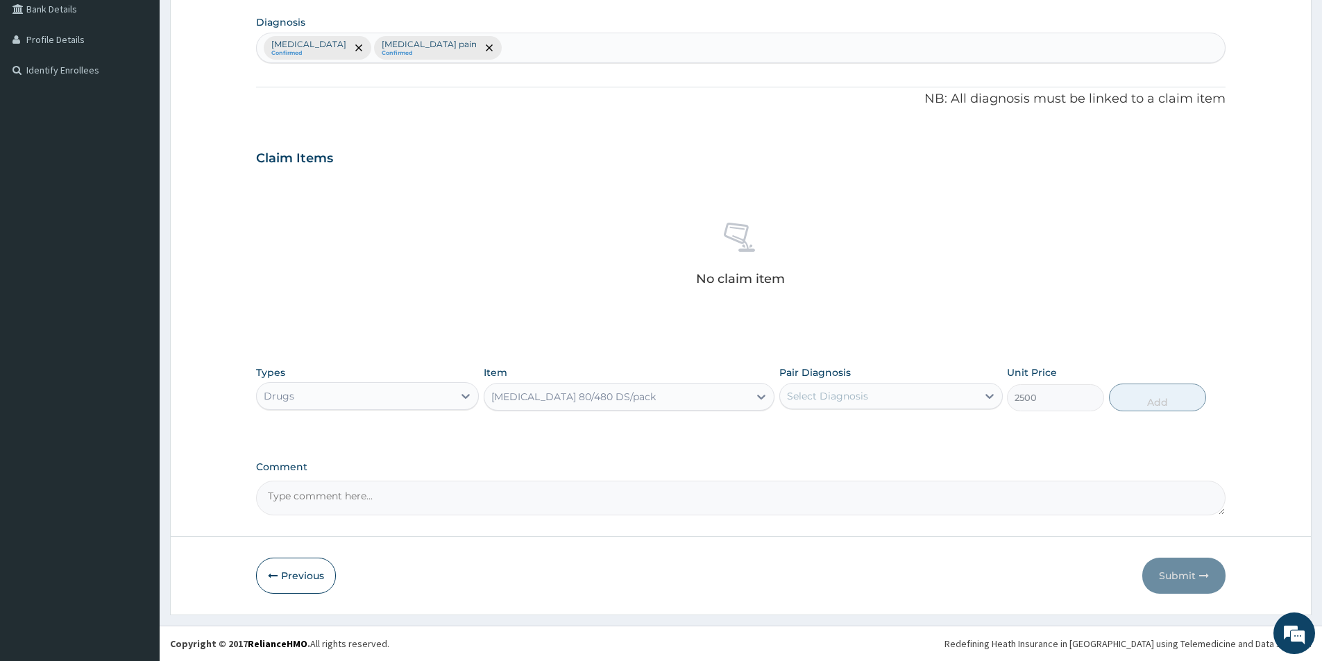
click at [858, 388] on div "Select Diagnosis" at bounding box center [878, 396] width 196 height 22
click at [847, 423] on div "Malaria" at bounding box center [890, 432] width 223 height 28
checkbox input "true"
click at [1111, 378] on div "Types Drugs Item COARTEM 80/480 DS/pack Pair Diagnosis option Malaria, selected…" at bounding box center [740, 389] width 969 height 60
click at [1142, 402] on button "Add" at bounding box center [1157, 398] width 97 height 28
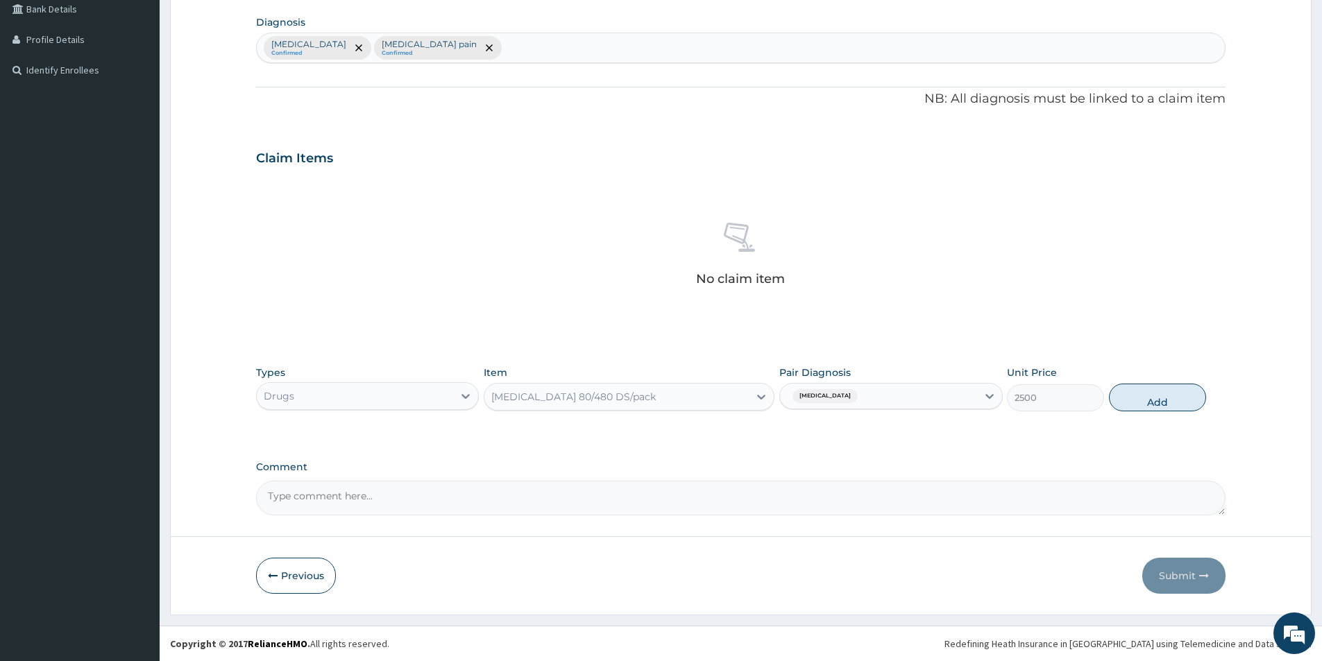
type input "0"
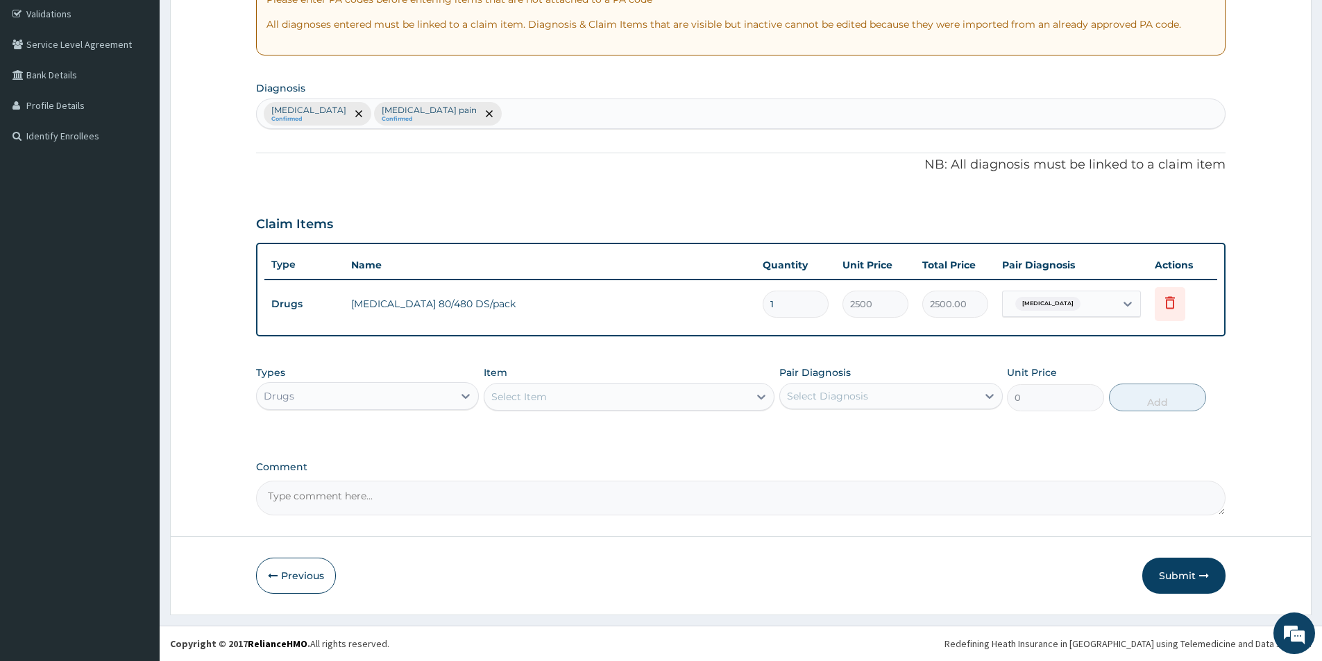
scroll to position [260, 0]
click at [566, 383] on div "Select Item" at bounding box center [629, 397] width 291 height 28
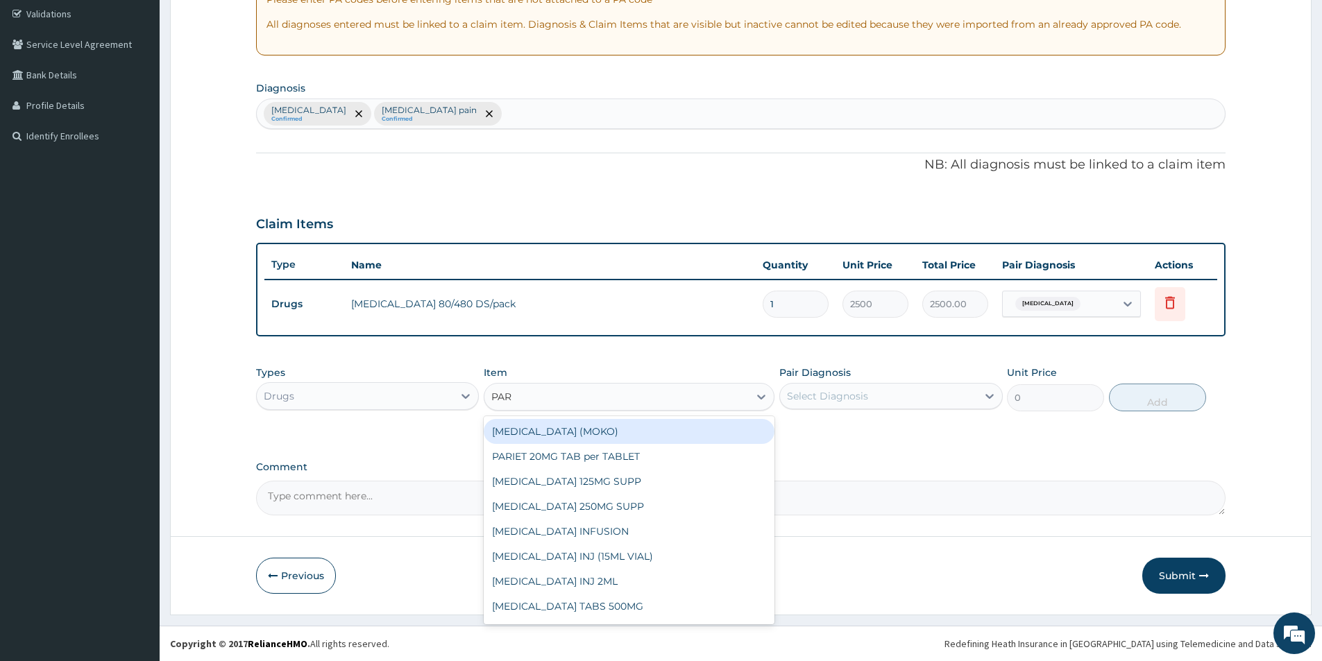
type input "PARA"
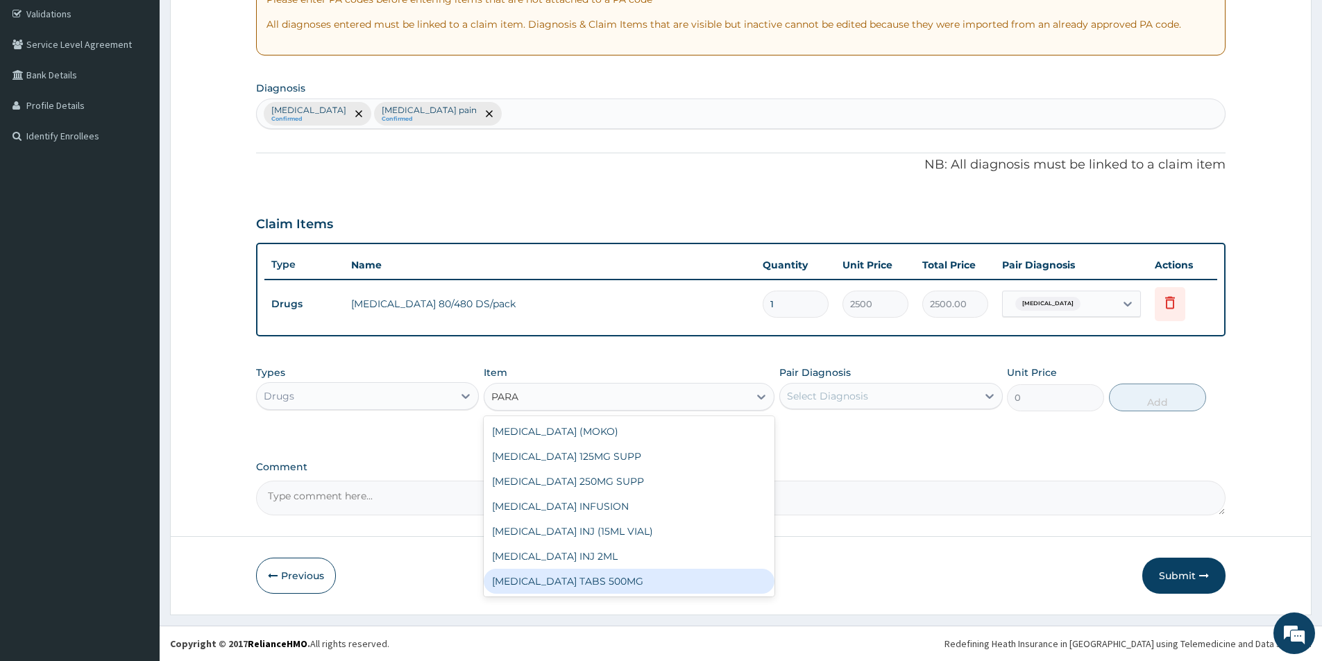
click at [559, 577] on div "PARACETAMOL TABS 500MG" at bounding box center [629, 581] width 291 height 25
type input "10"
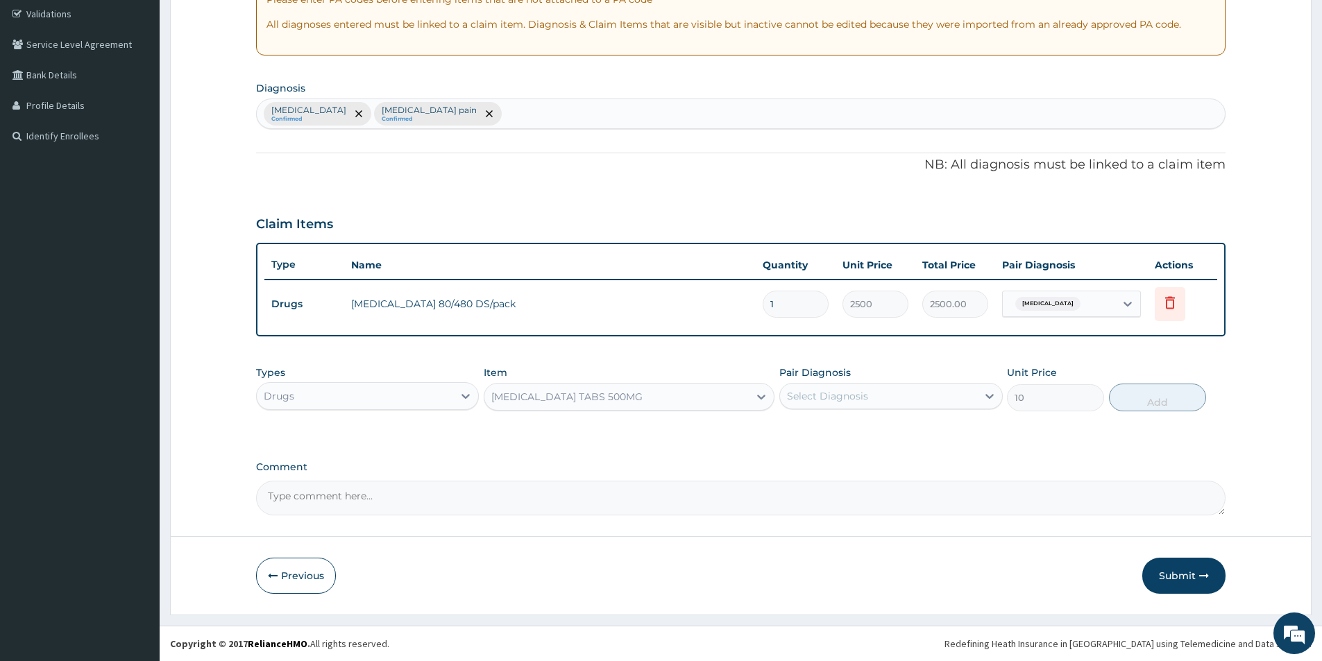
drag, startPoint x: 846, startPoint y: 379, endPoint x: 844, endPoint y: 405, distance: 26.5
click at [846, 383] on div "Pair Diagnosis Select Diagnosis" at bounding box center [890, 389] width 223 height 46
click at [916, 388] on div "Select Diagnosis" at bounding box center [878, 396] width 196 height 22
drag, startPoint x: 833, startPoint y: 467, endPoint x: 981, endPoint y: 387, distance: 168.3
click at [833, 466] on div "Musculoskeletal pain" at bounding box center [890, 460] width 223 height 28
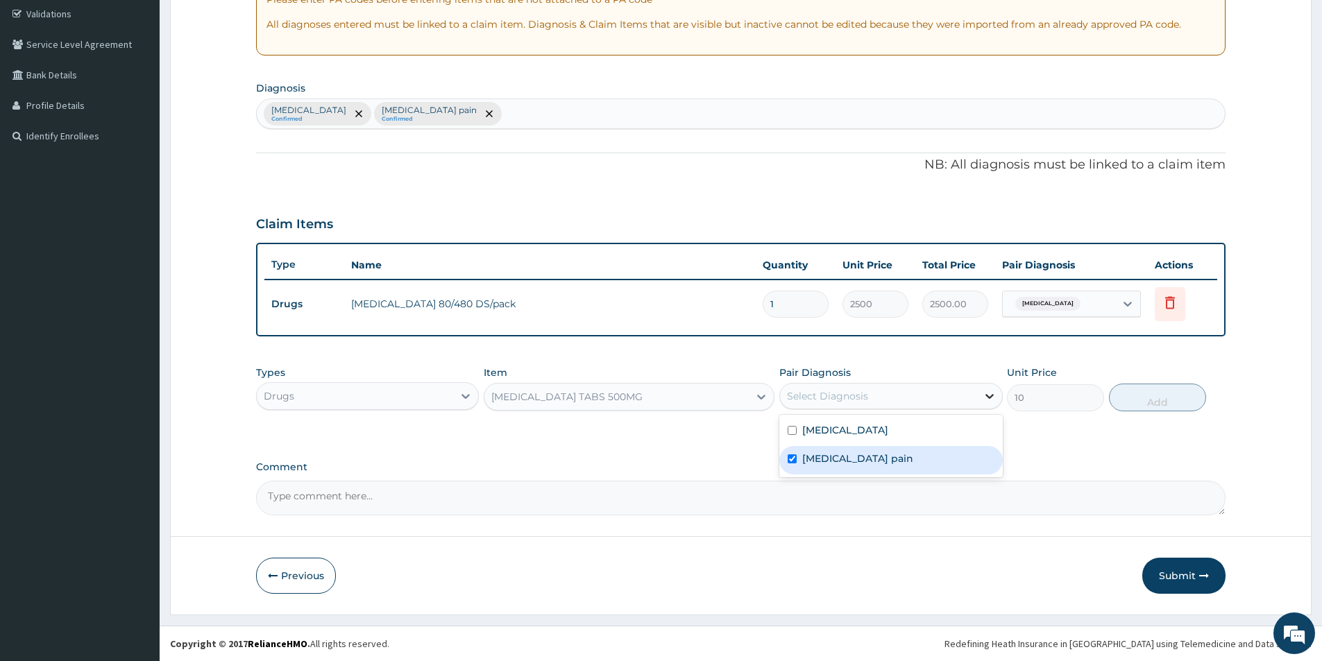
checkbox input "true"
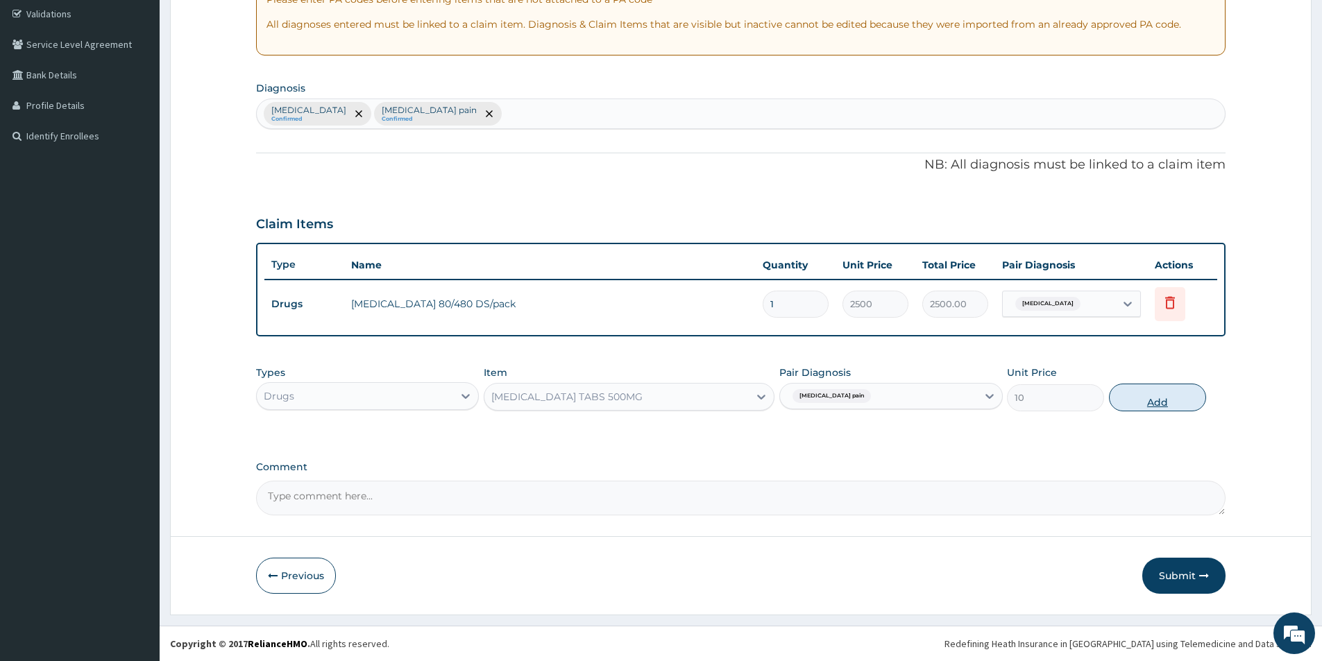
click at [1166, 389] on button "Add" at bounding box center [1157, 398] width 97 height 28
type input "0"
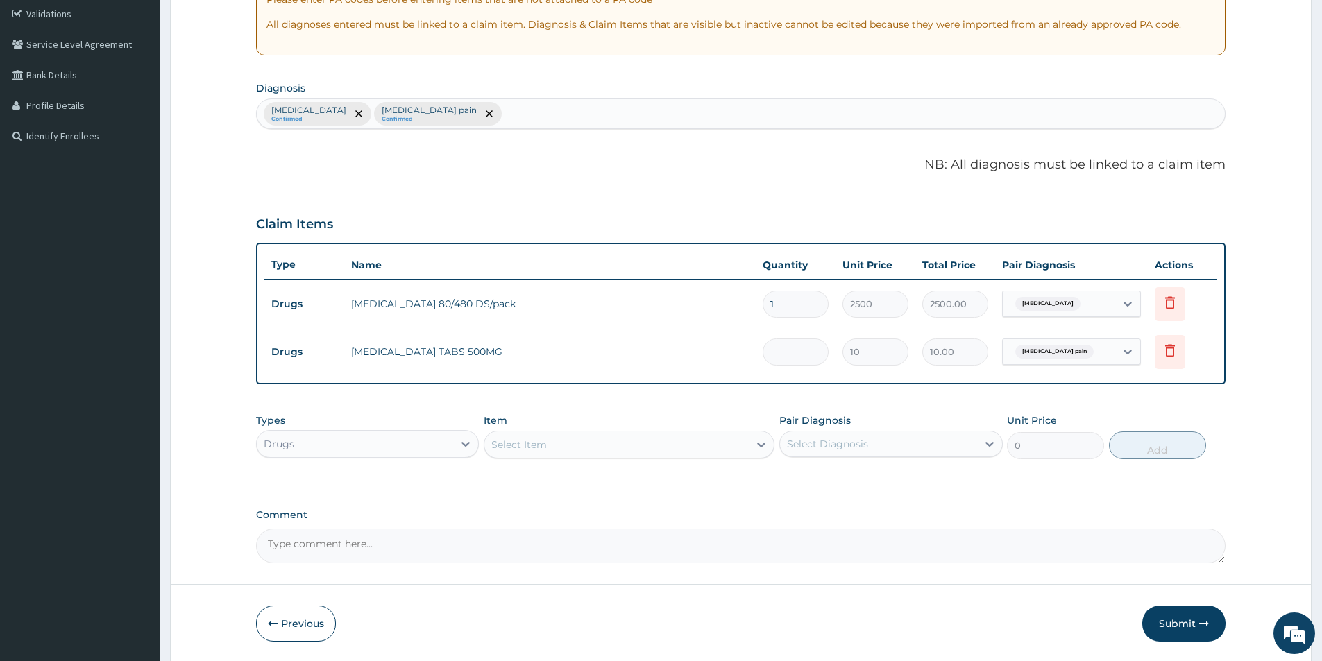
type input "0.00"
type input "1"
type input "10.00"
type input "18"
type input "180.00"
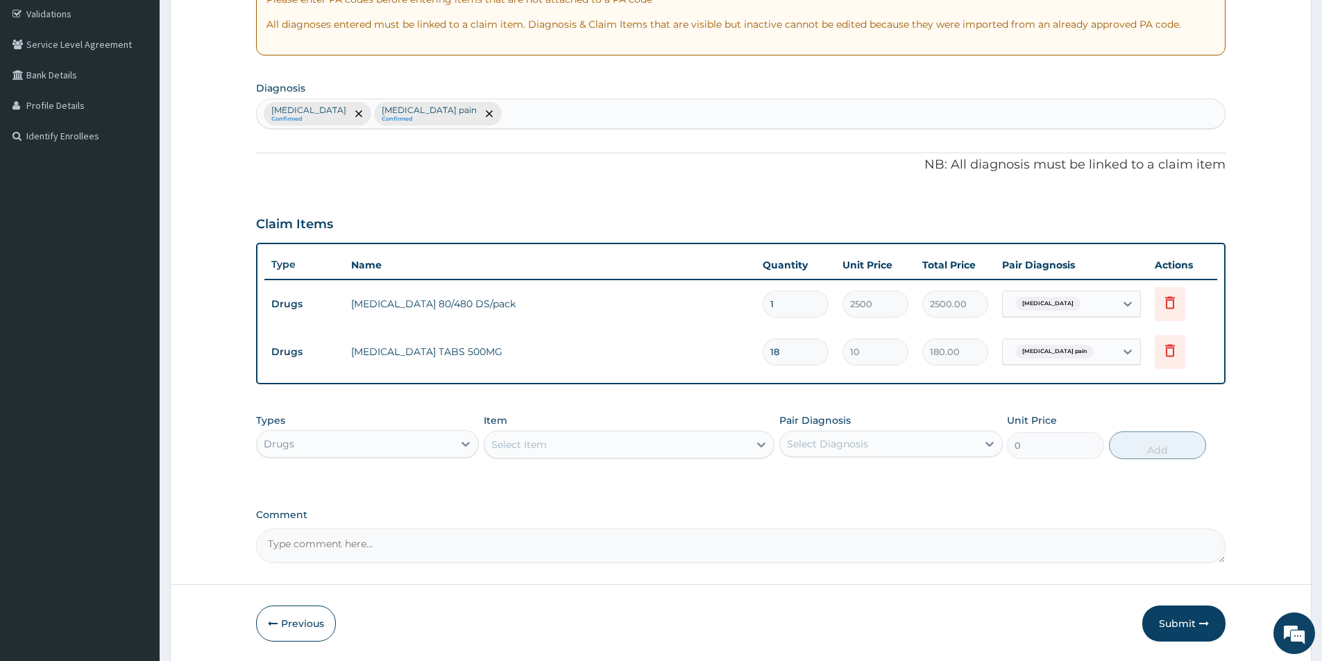
type input "17"
type input "170.00"
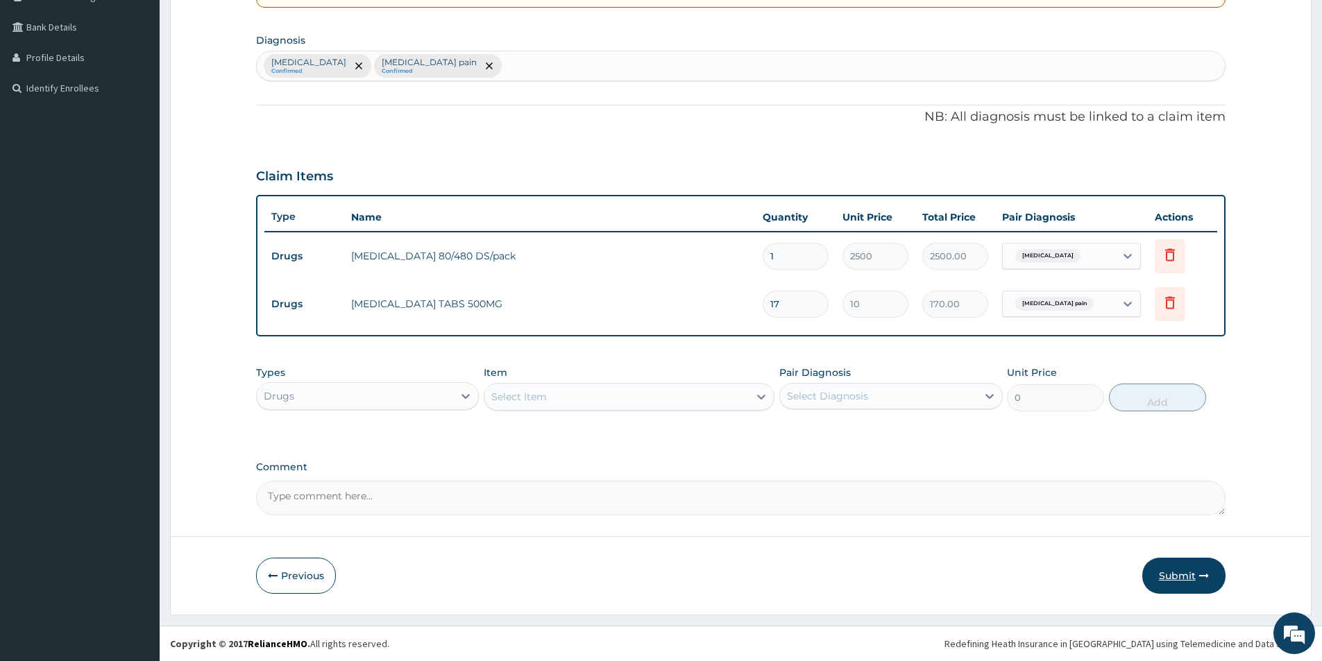
type input "17"
click at [1212, 573] on button "Submit" at bounding box center [1183, 576] width 83 height 36
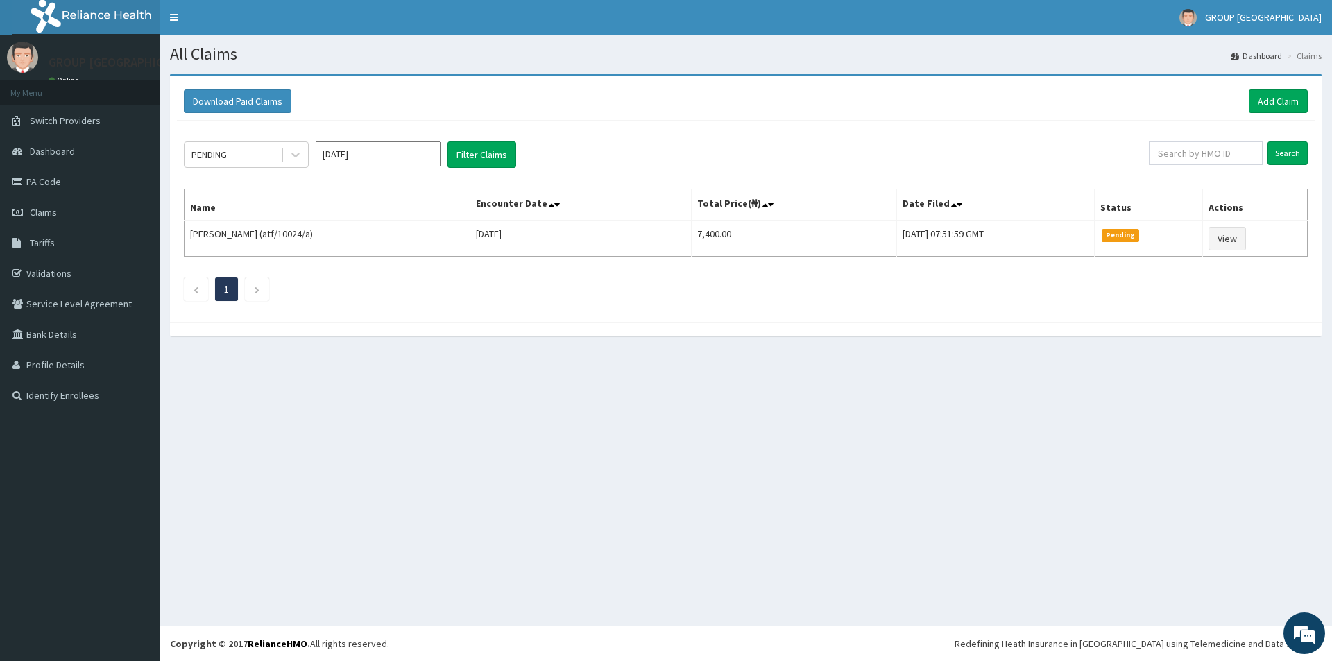
click at [1289, 85] on div "Download Paid Claims Add Claim" at bounding box center [746, 102] width 1138 height 38
click at [1286, 101] on link "Add Claim" at bounding box center [1278, 102] width 59 height 24
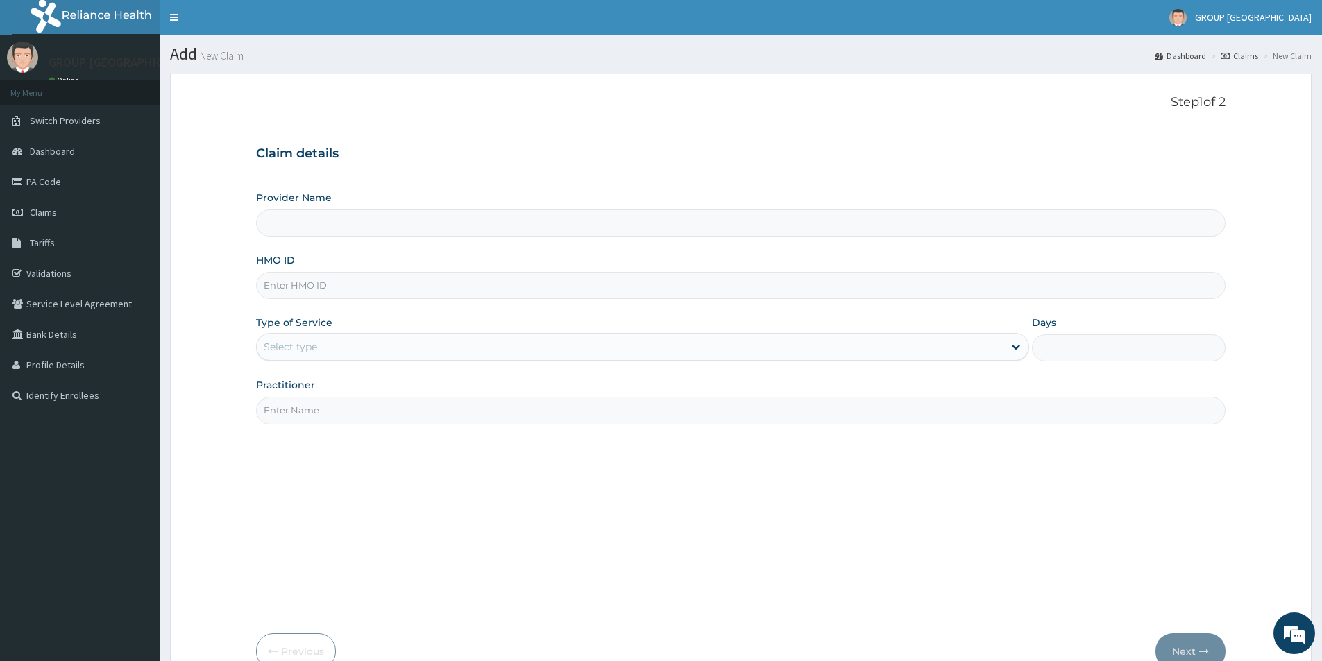
type input "GROUP [GEOGRAPHIC_DATA], [GEOGRAPHIC_DATA]"
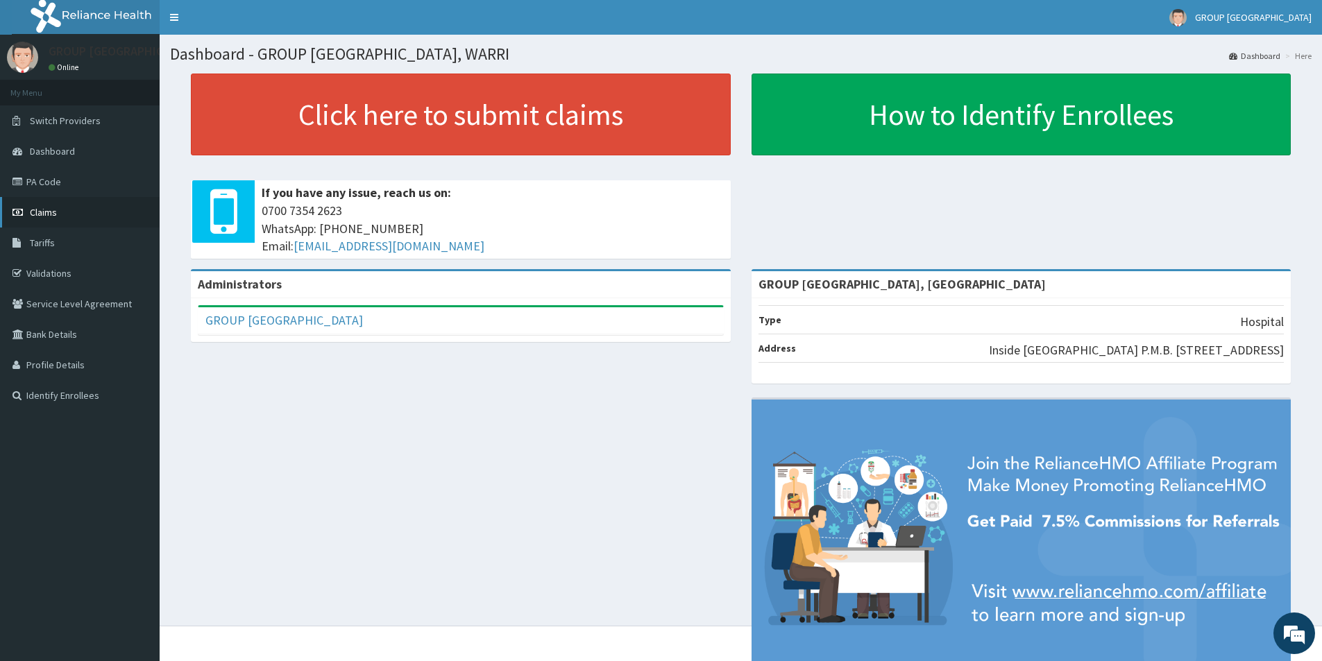
click at [64, 217] on link "Claims" at bounding box center [80, 212] width 160 height 31
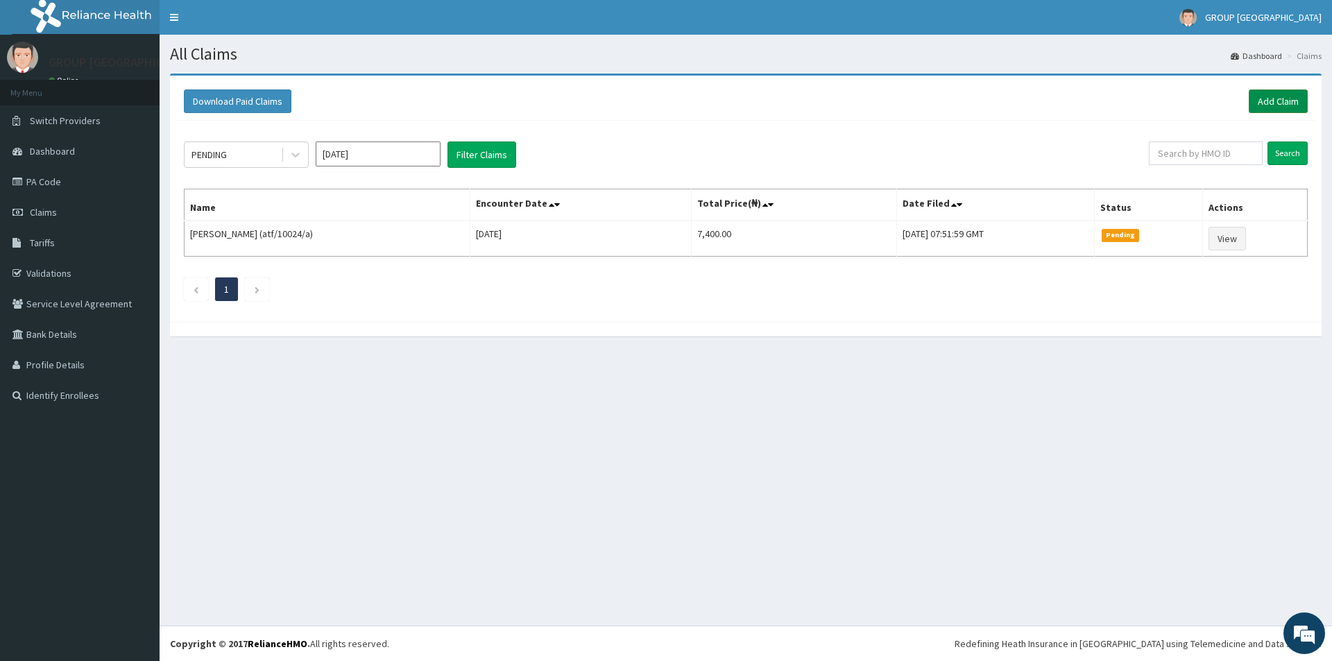
click at [1294, 104] on link "Add Claim" at bounding box center [1278, 102] width 59 height 24
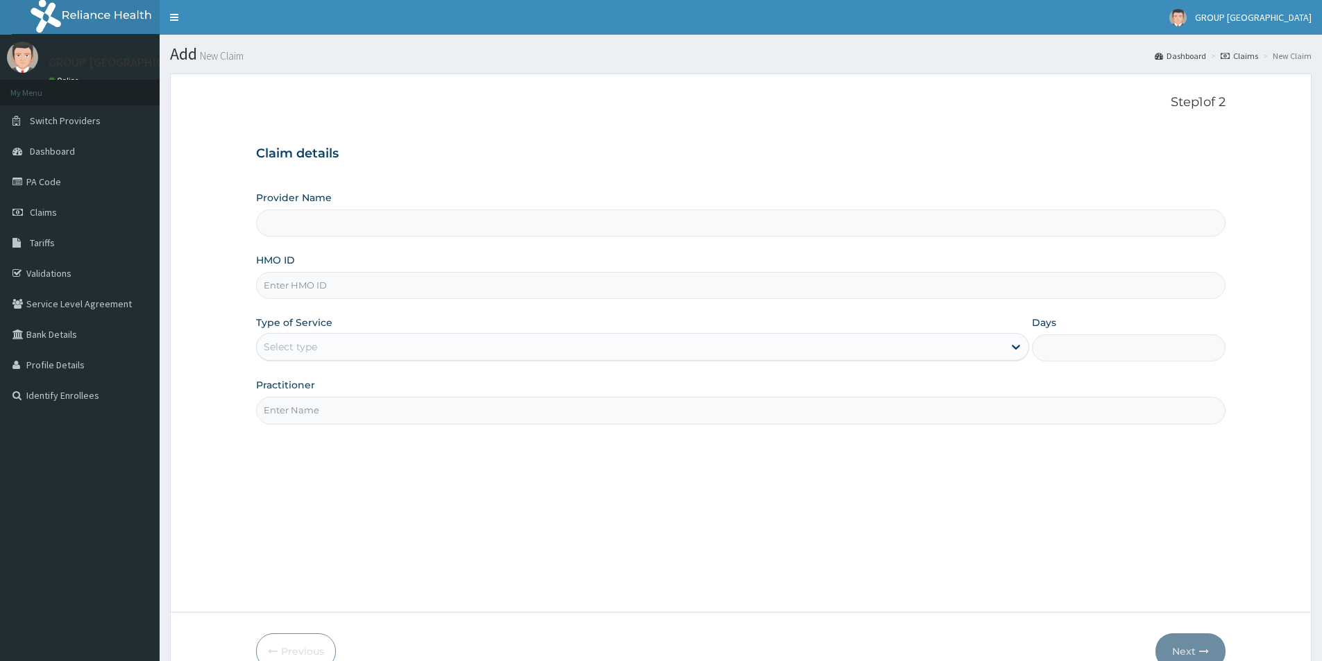
click at [461, 291] on input "HMO ID" at bounding box center [740, 285] width 969 height 27
type input "GROUP [GEOGRAPHIC_DATA], [GEOGRAPHIC_DATA]"
type input "SPD/10024/A"
click at [407, 353] on div "Select type" at bounding box center [630, 347] width 747 height 22
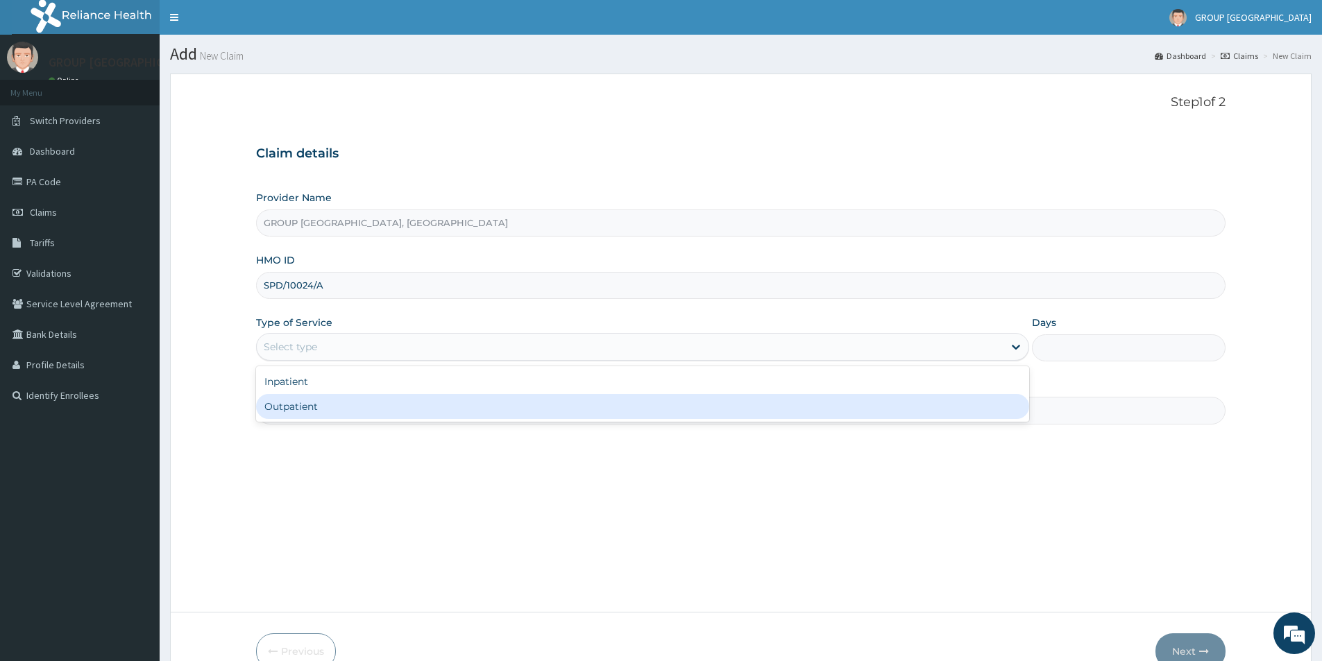
click at [357, 408] on div "Outpatient" at bounding box center [642, 406] width 773 height 25
type input "1"
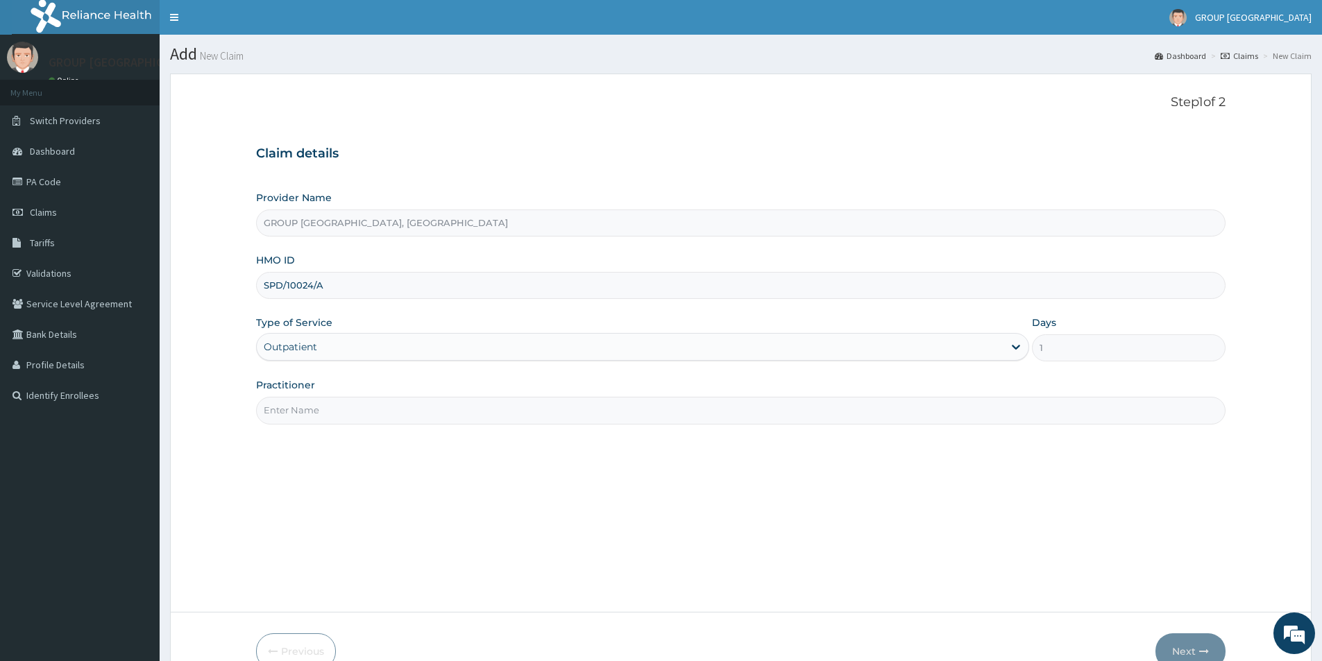
click at [434, 420] on input "Practitioner" at bounding box center [740, 410] width 969 height 27
type input "DR MUKADI"
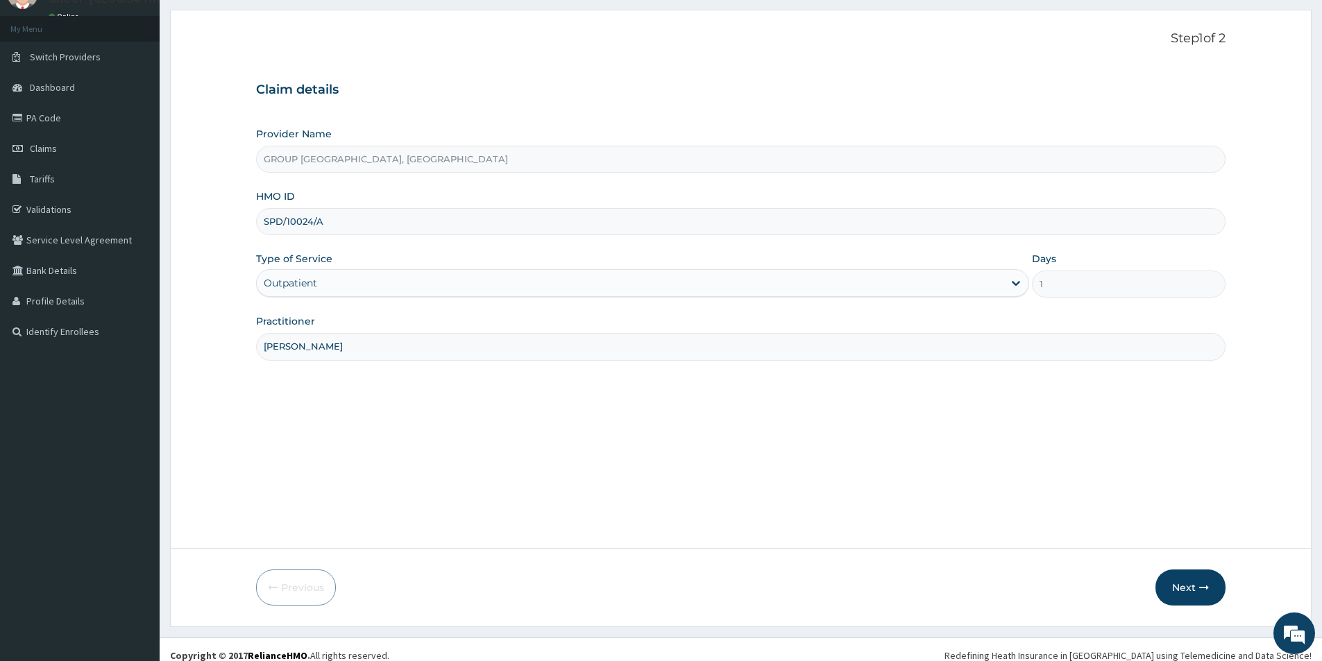
scroll to position [76, 0]
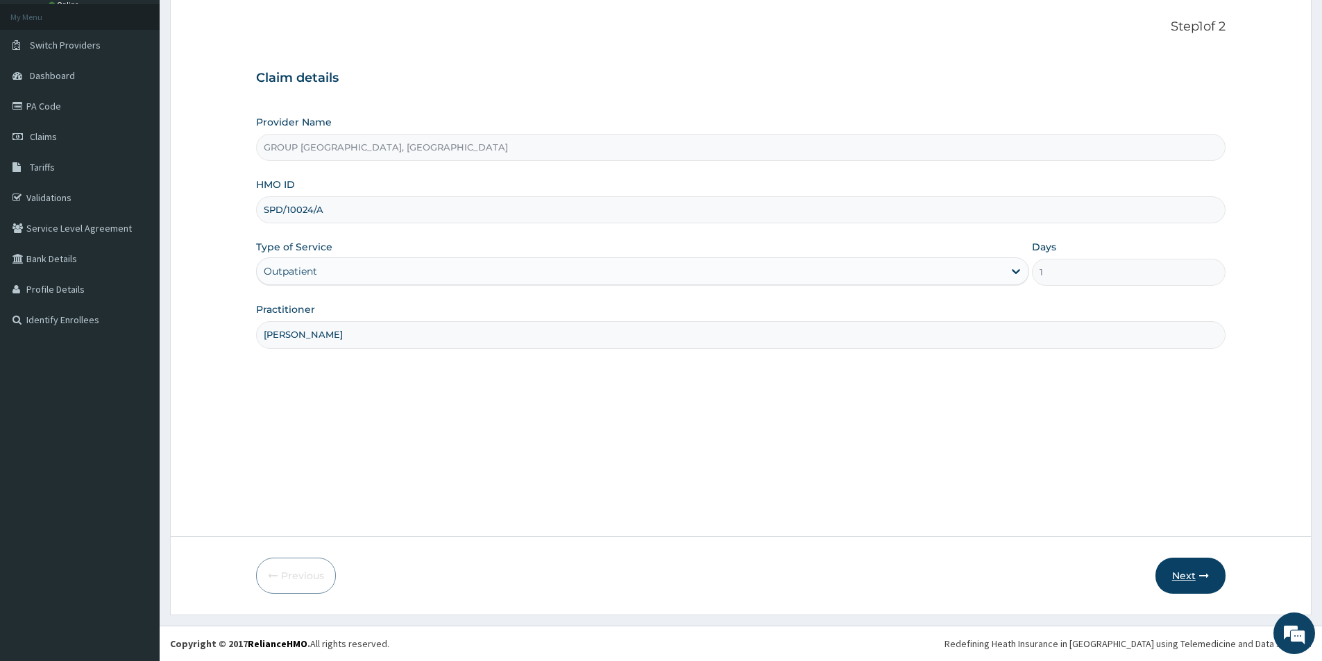
click at [1186, 573] on button "Next" at bounding box center [1190, 576] width 70 height 36
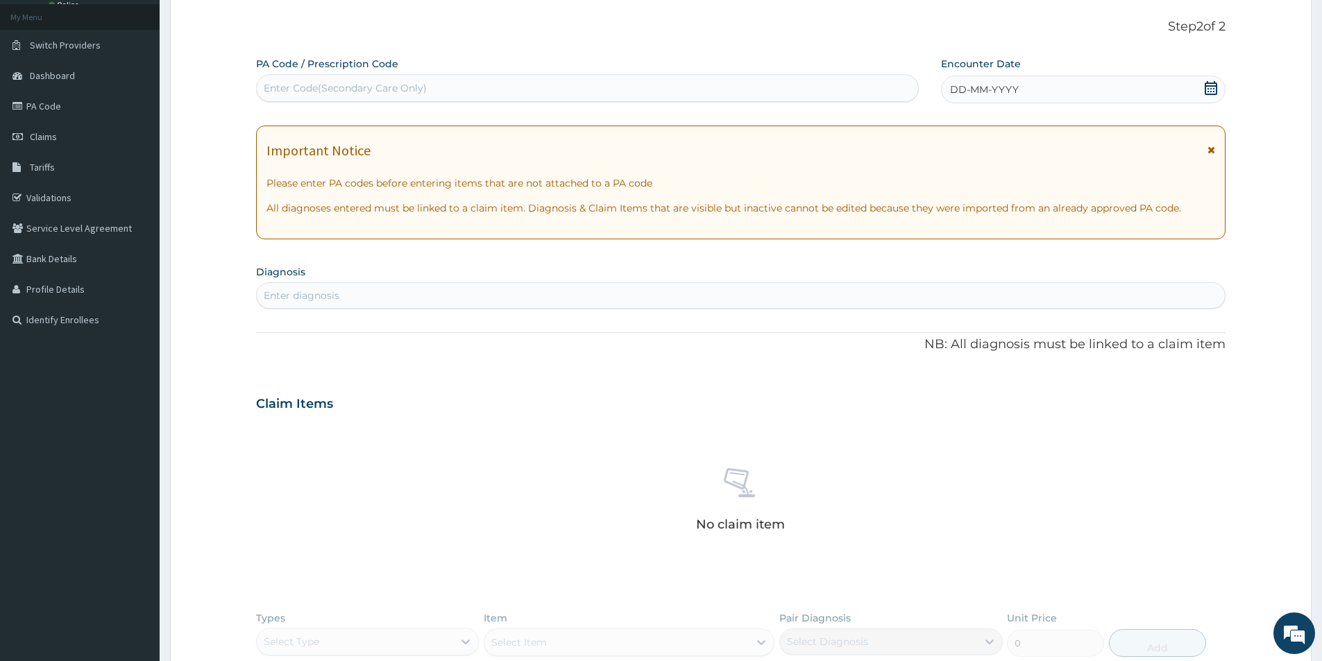
click at [1032, 80] on div "DD-MM-YYYY" at bounding box center [1083, 90] width 284 height 28
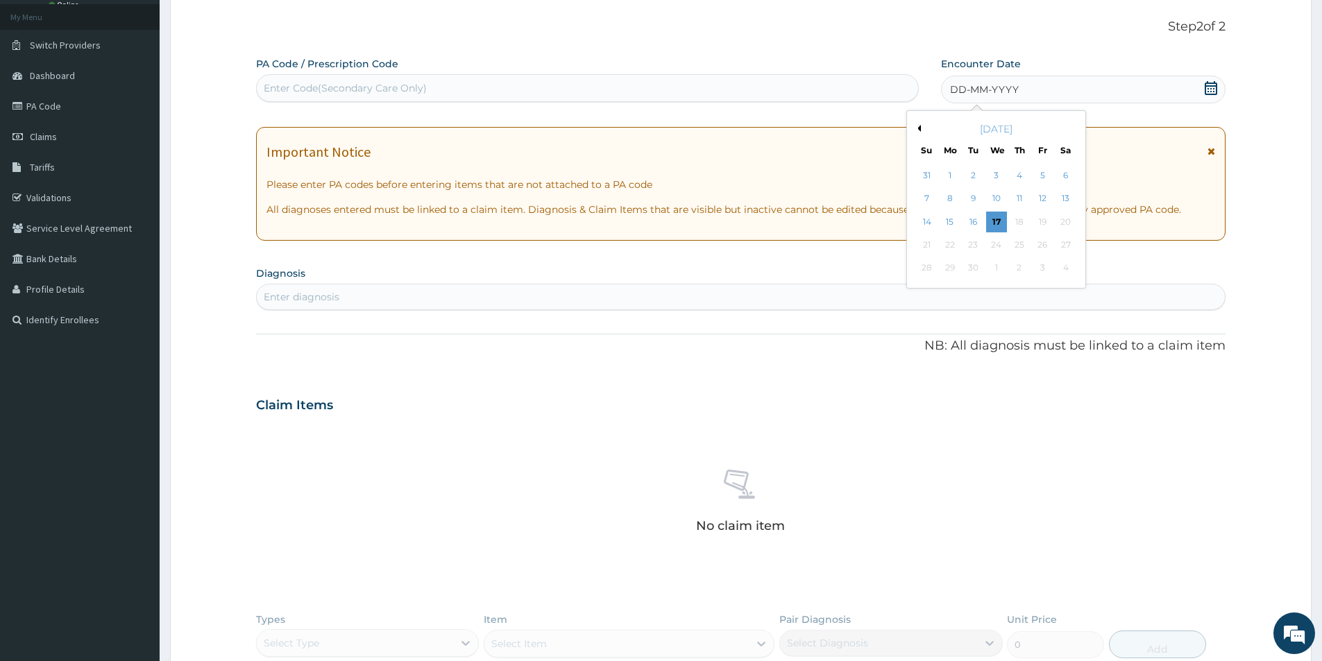
drag, startPoint x: 930, startPoint y: 225, endPoint x: 407, endPoint y: 224, distance: 523.2
click at [917, 225] on div "14" at bounding box center [927, 222] width 21 height 21
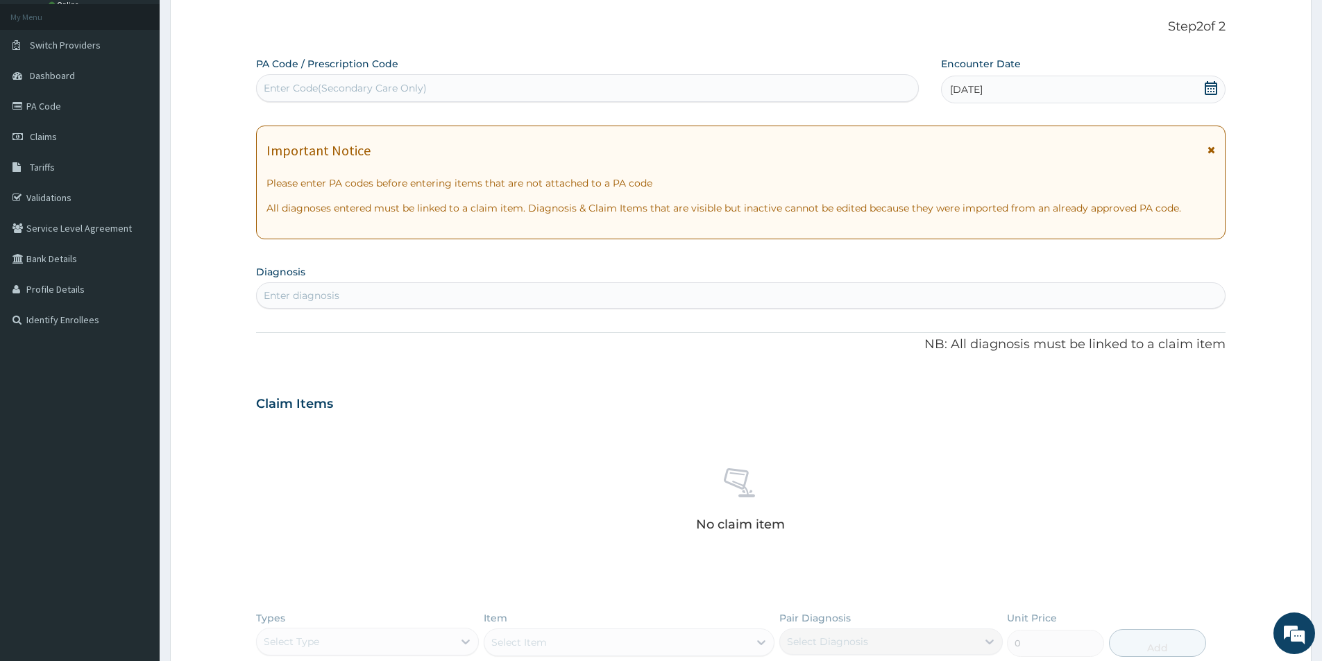
click at [310, 291] on div "Enter diagnosis" at bounding box center [302, 296] width 76 height 14
type input "MALA"
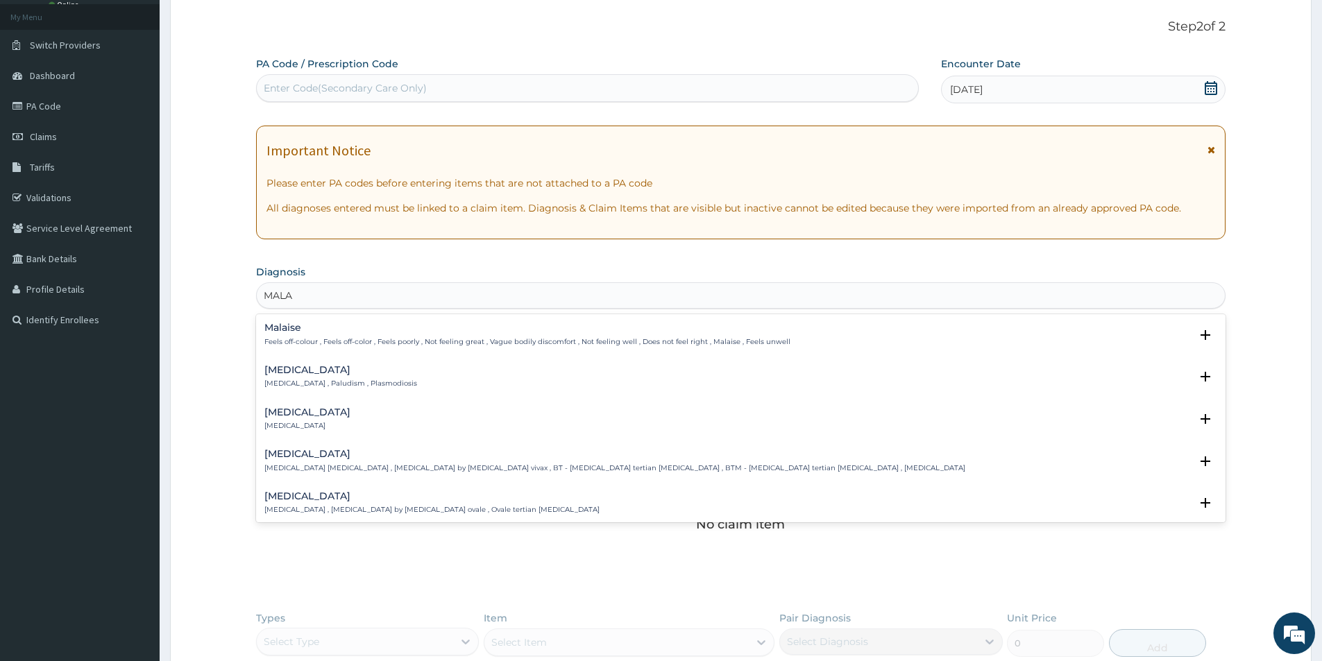
click at [331, 378] on div "Malaria Malaria , Paludism , Plasmodiosis" at bounding box center [340, 377] width 153 height 24
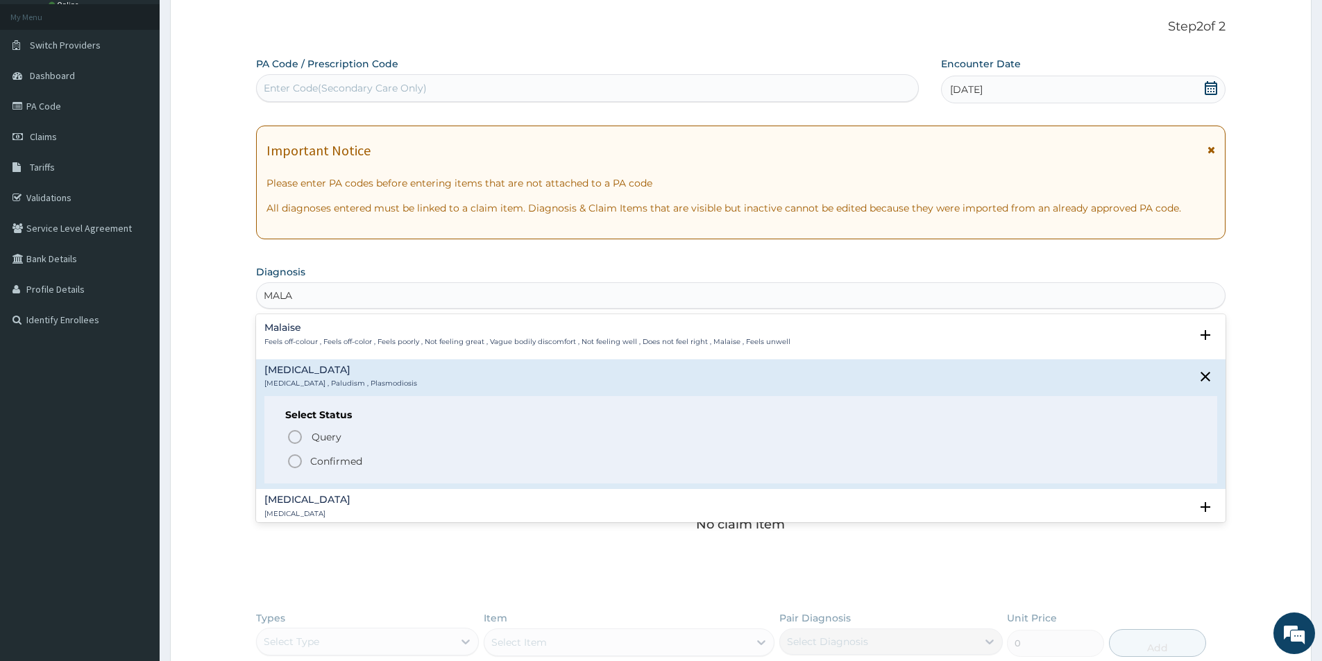
click at [288, 457] on icon "status option filled" at bounding box center [295, 461] width 17 height 17
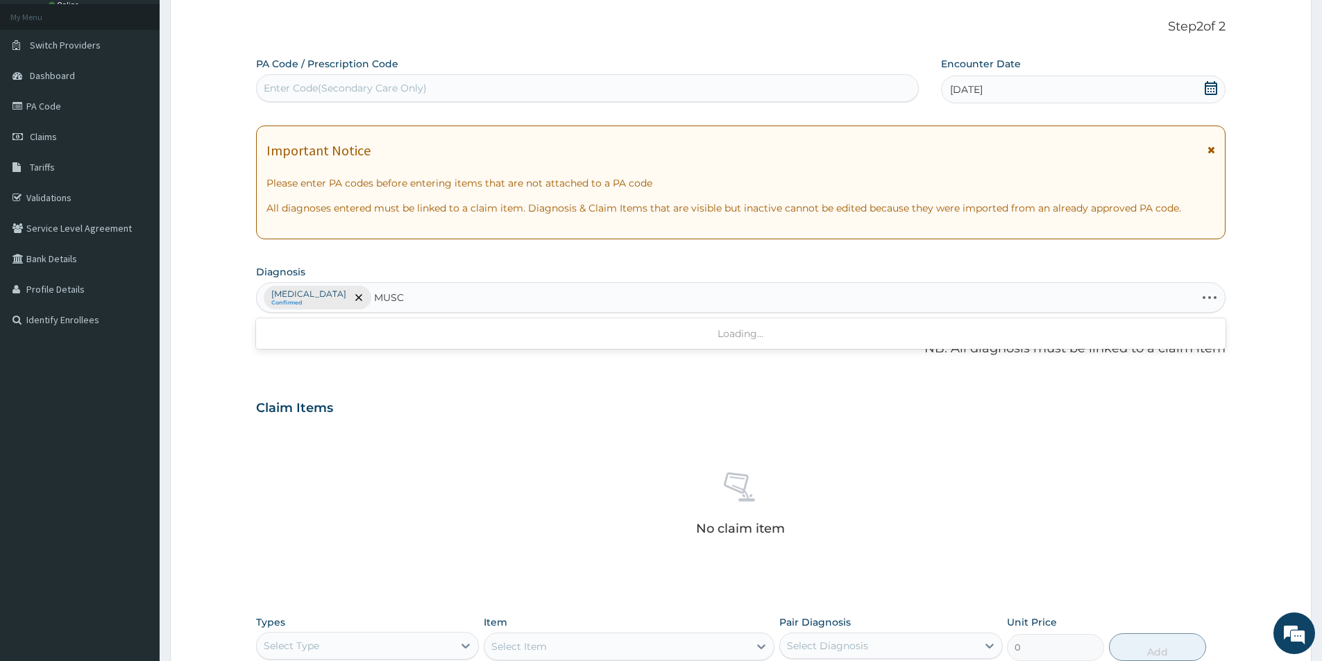
type input "MUSCU"
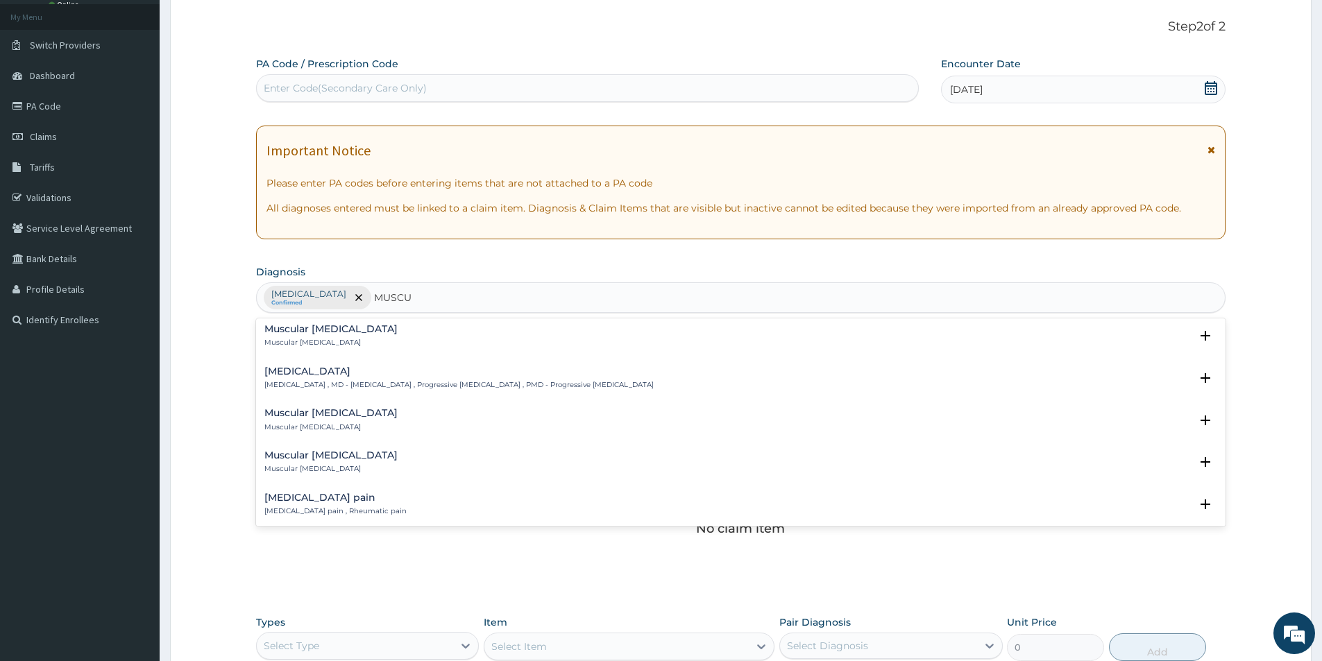
scroll to position [347, 0]
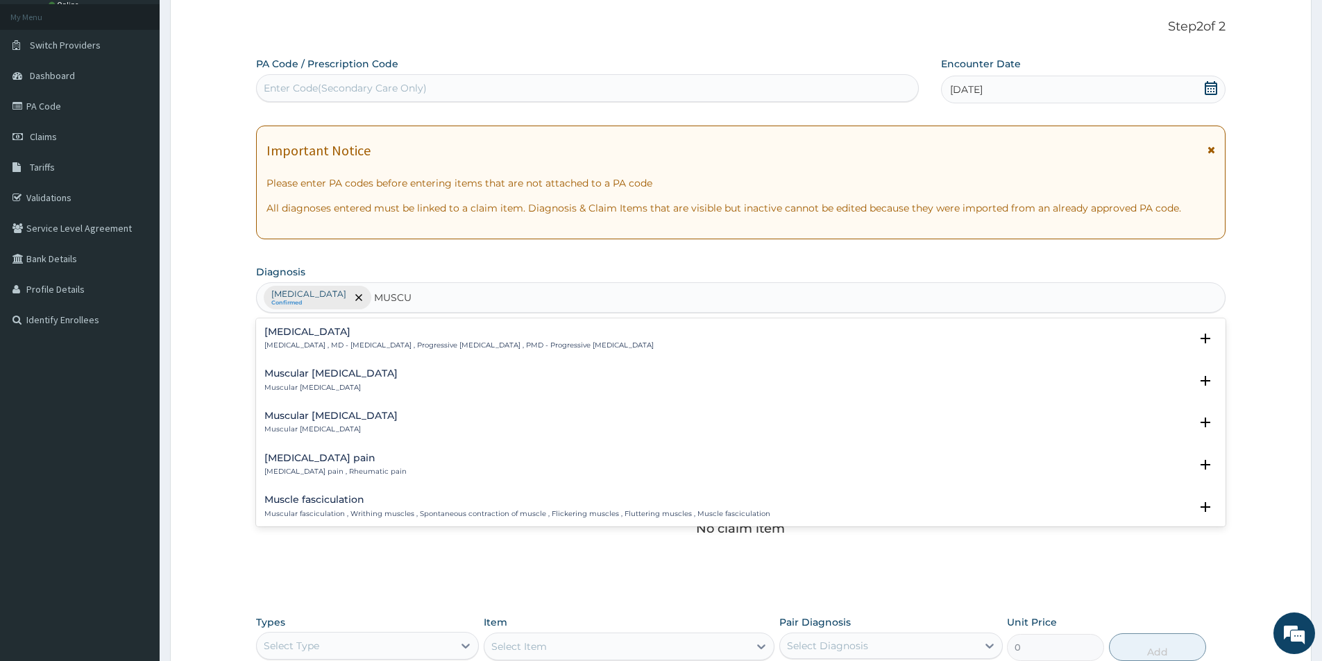
click at [347, 461] on h4 "Musculoskeletal pain" at bounding box center [335, 458] width 142 height 10
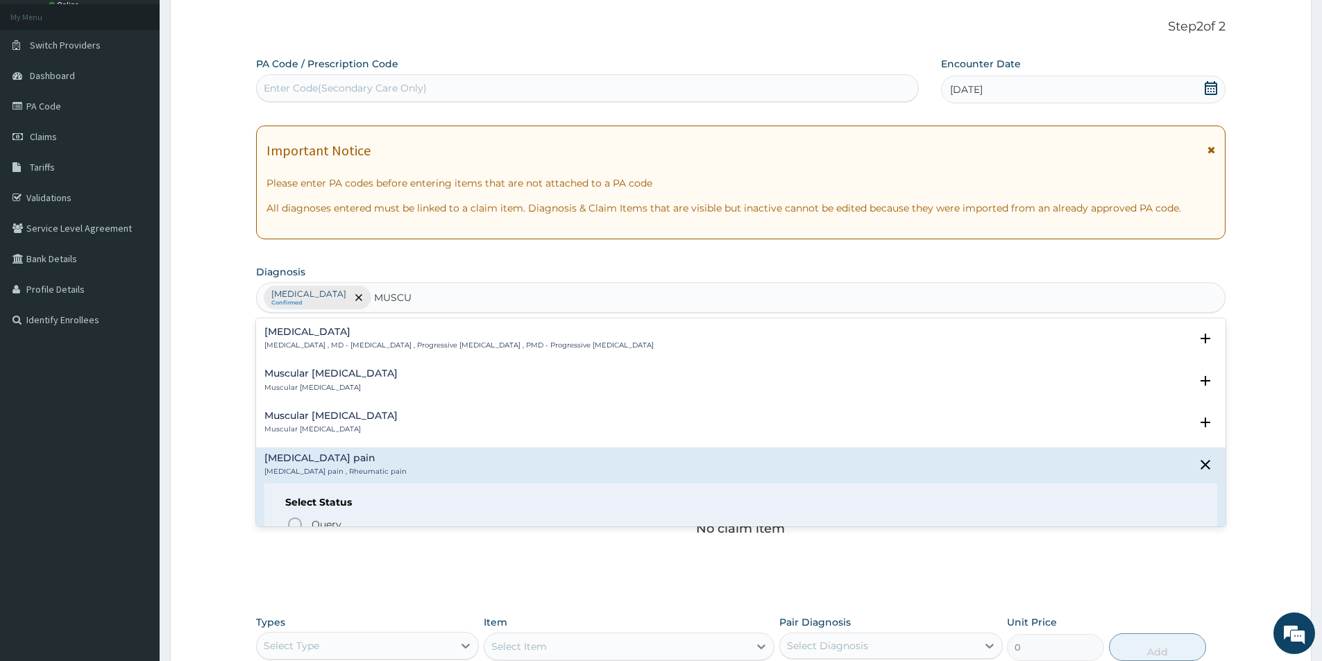
scroll to position [416, 0]
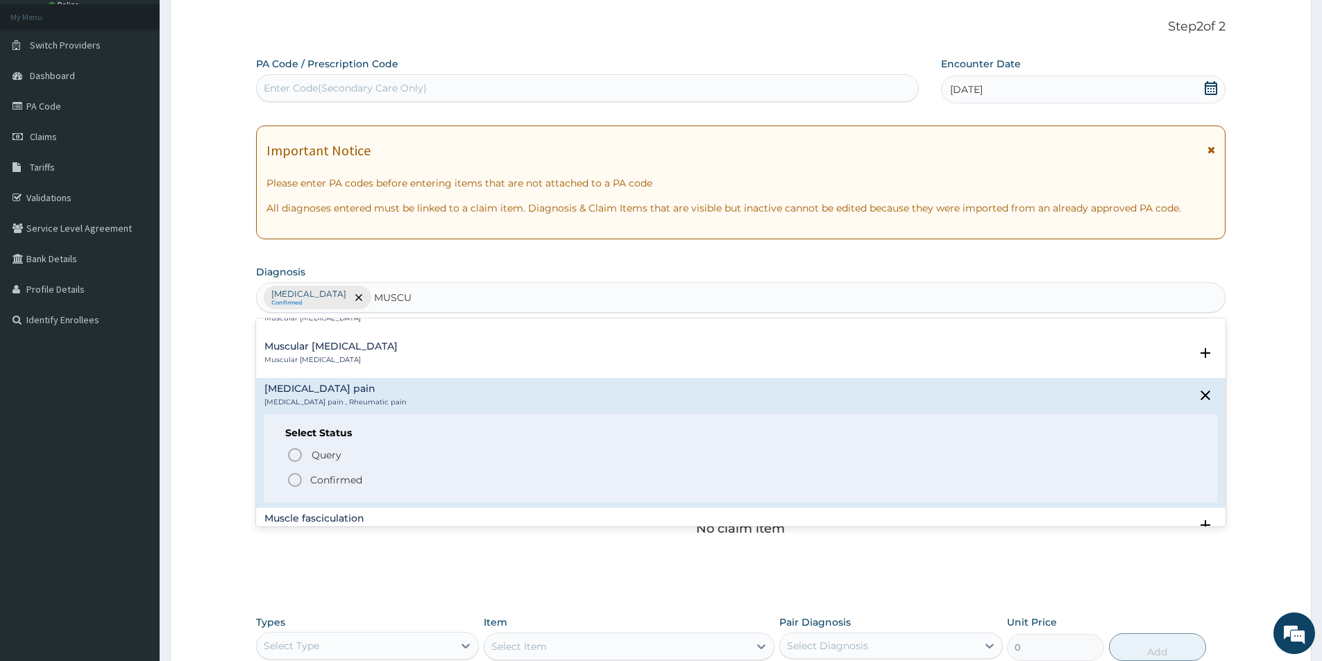
click at [298, 482] on icon "status option filled" at bounding box center [295, 480] width 17 height 17
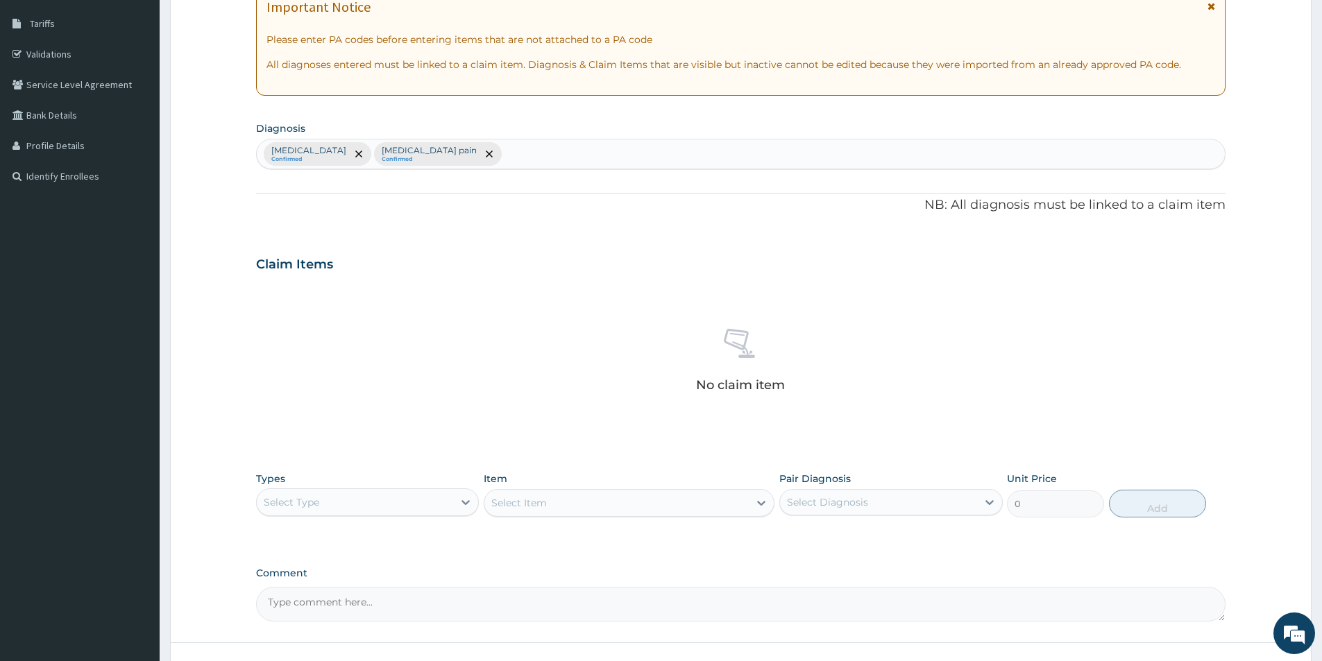
scroll to position [325, 0]
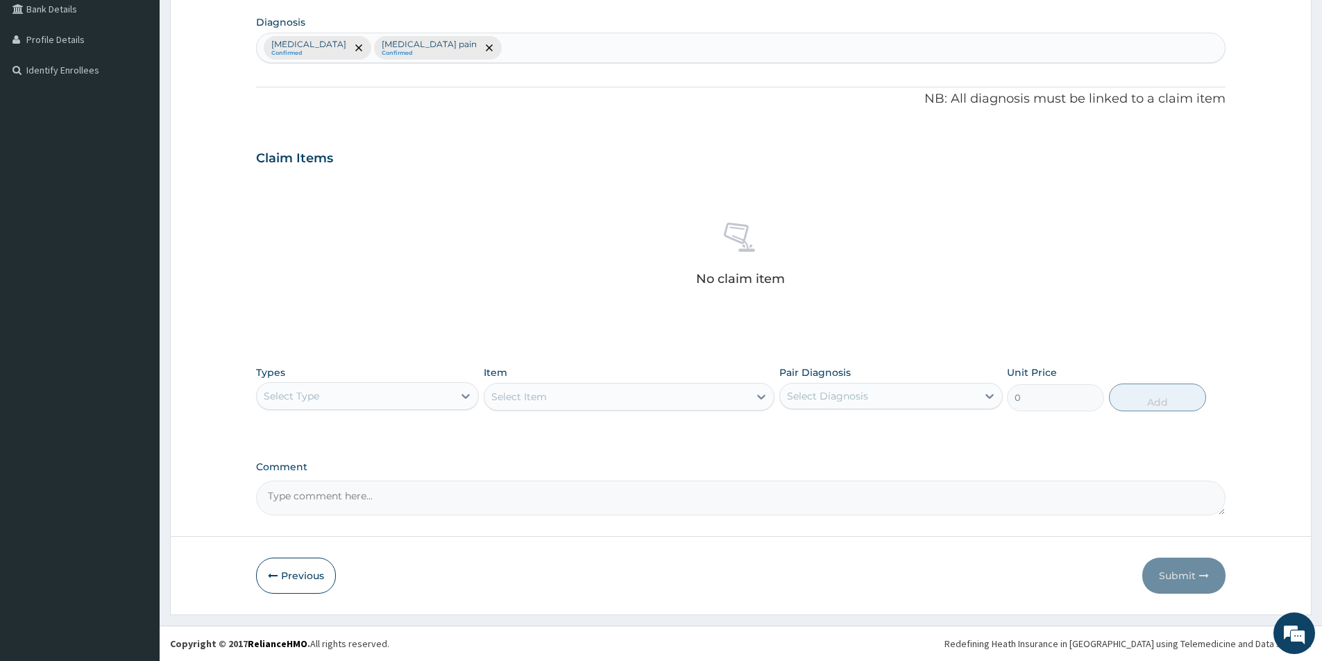
click at [334, 406] on div "Select Type" at bounding box center [355, 396] width 196 height 22
click at [292, 573] on div "Drugs" at bounding box center [367, 580] width 223 height 25
click at [677, 392] on div "Select Item" at bounding box center [629, 397] width 291 height 28
click at [677, 392] on div "Select Item" at bounding box center [616, 397] width 264 height 22
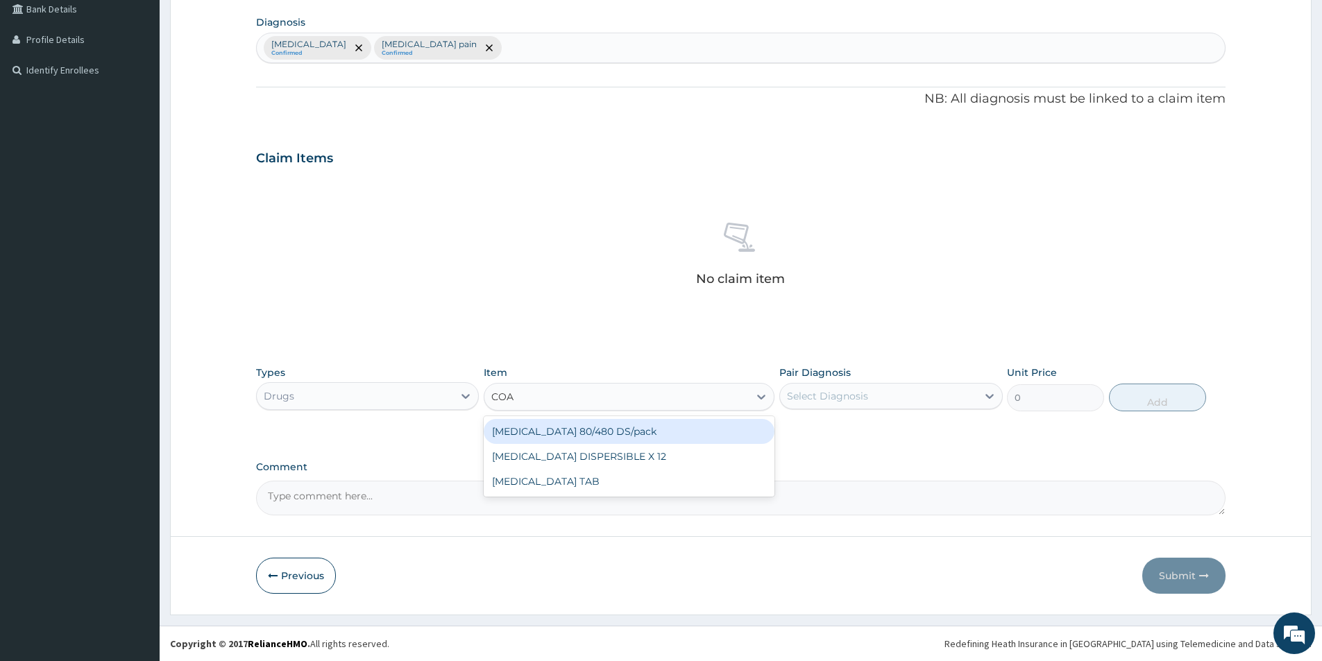
type input "COAR"
drag, startPoint x: 641, startPoint y: 434, endPoint x: 819, endPoint y: 425, distance: 177.9
click at [658, 433] on div "COARTEM 80/480 DS/pack" at bounding box center [629, 431] width 291 height 25
type input "2500"
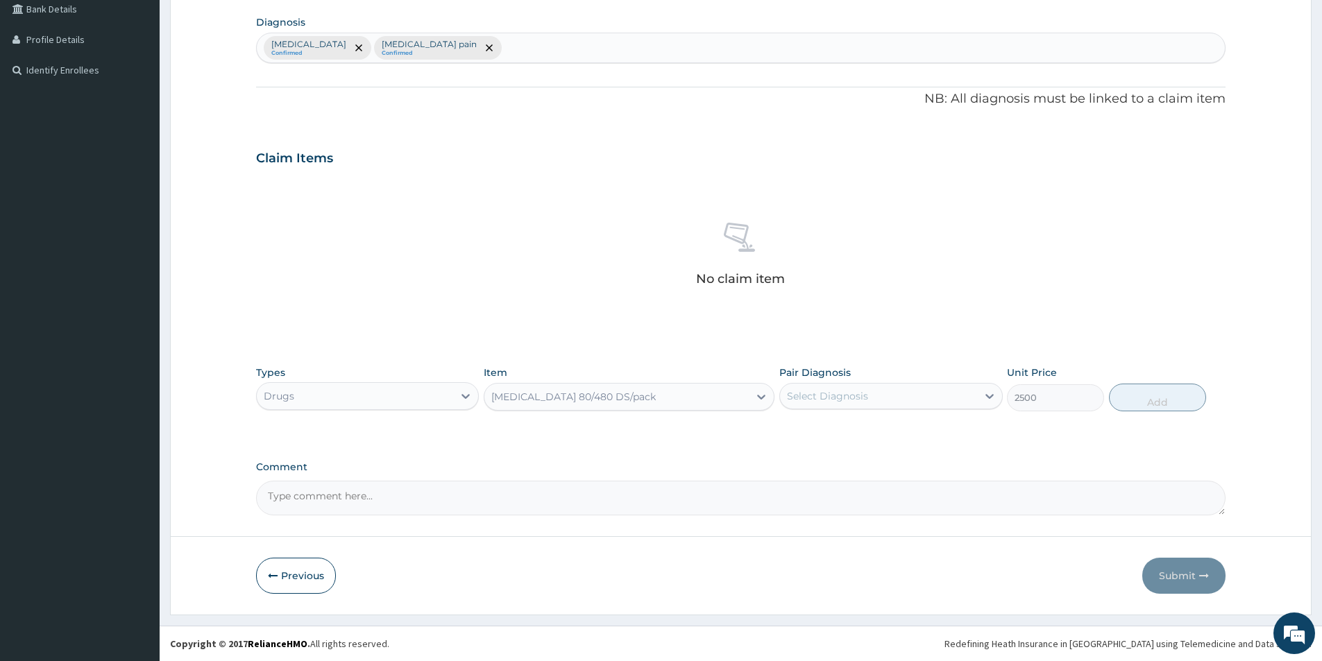
click at [906, 405] on div "Select Diagnosis" at bounding box center [878, 396] width 196 height 22
click at [839, 444] on div "Malaria" at bounding box center [890, 432] width 223 height 28
checkbox input "true"
click at [1167, 402] on button "Add" at bounding box center [1157, 398] width 97 height 28
type input "0"
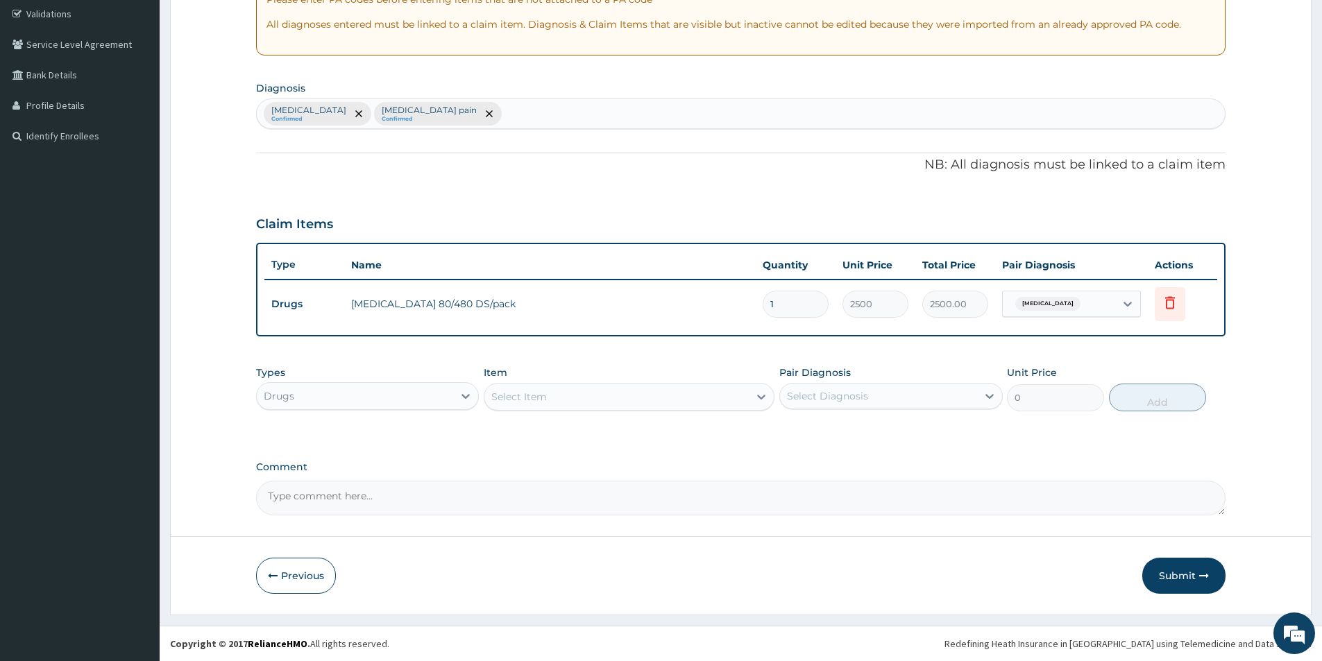
scroll to position [260, 0]
click at [549, 393] on div "Select Item" at bounding box center [616, 397] width 264 height 22
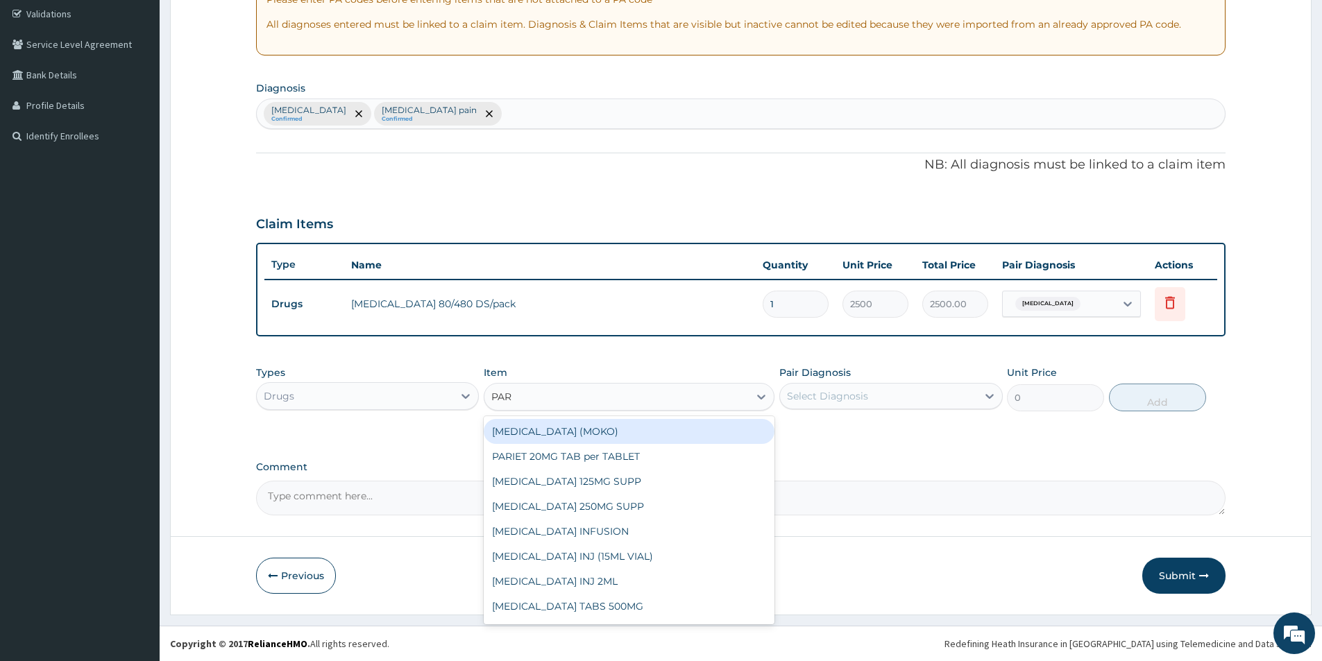
type input "PARA"
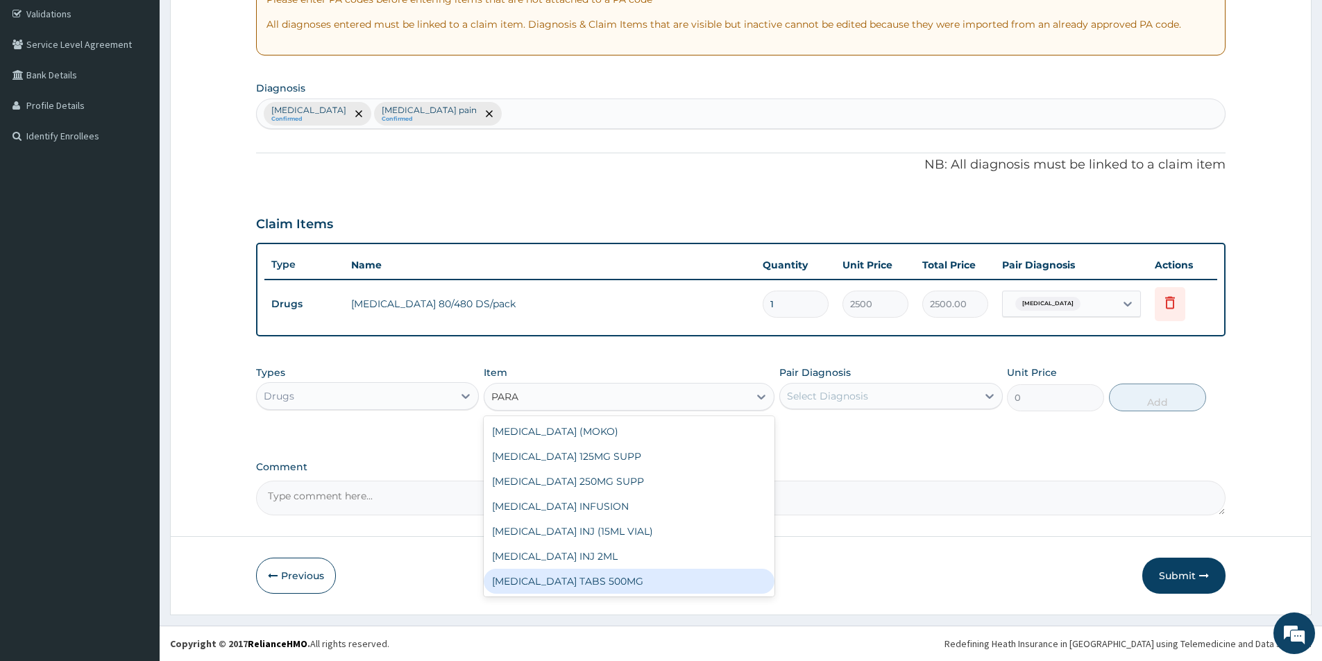
click at [587, 579] on div "PARACETAMOL TABS 500MG" at bounding box center [629, 581] width 291 height 25
type input "10"
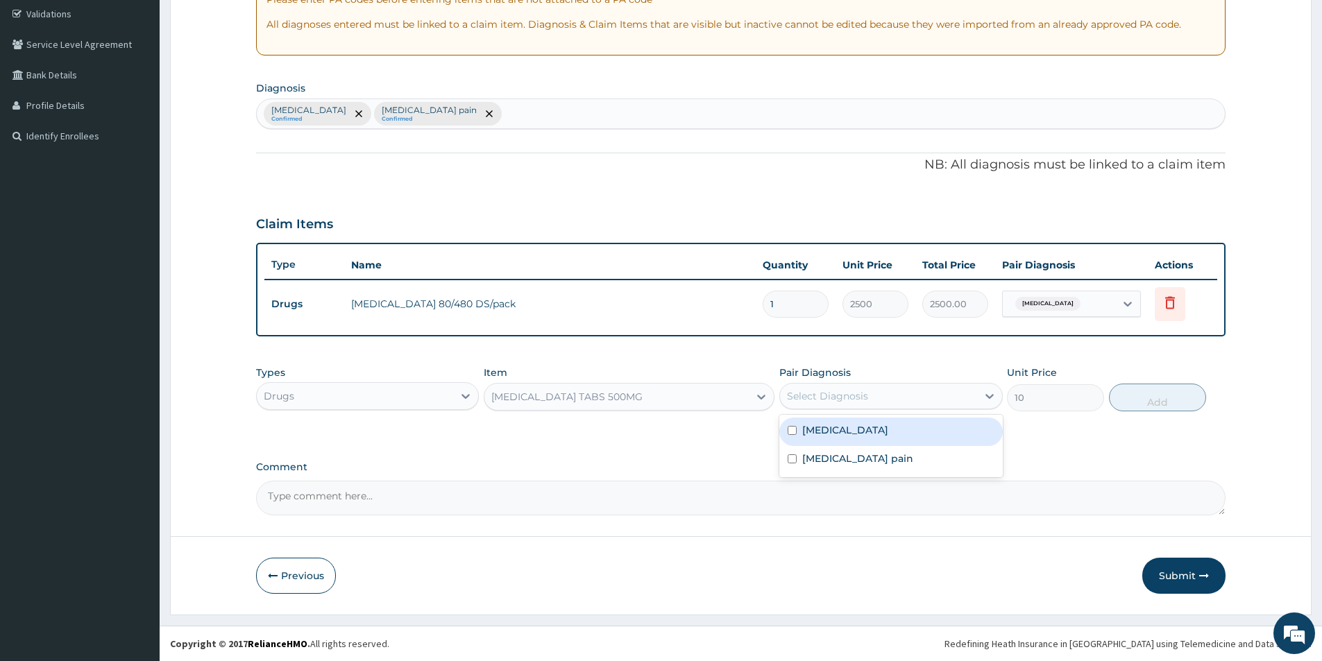
click at [888, 397] on div "Select Diagnosis" at bounding box center [878, 396] width 196 height 22
click at [823, 452] on label "Musculoskeletal pain" at bounding box center [857, 459] width 111 height 14
checkbox input "true"
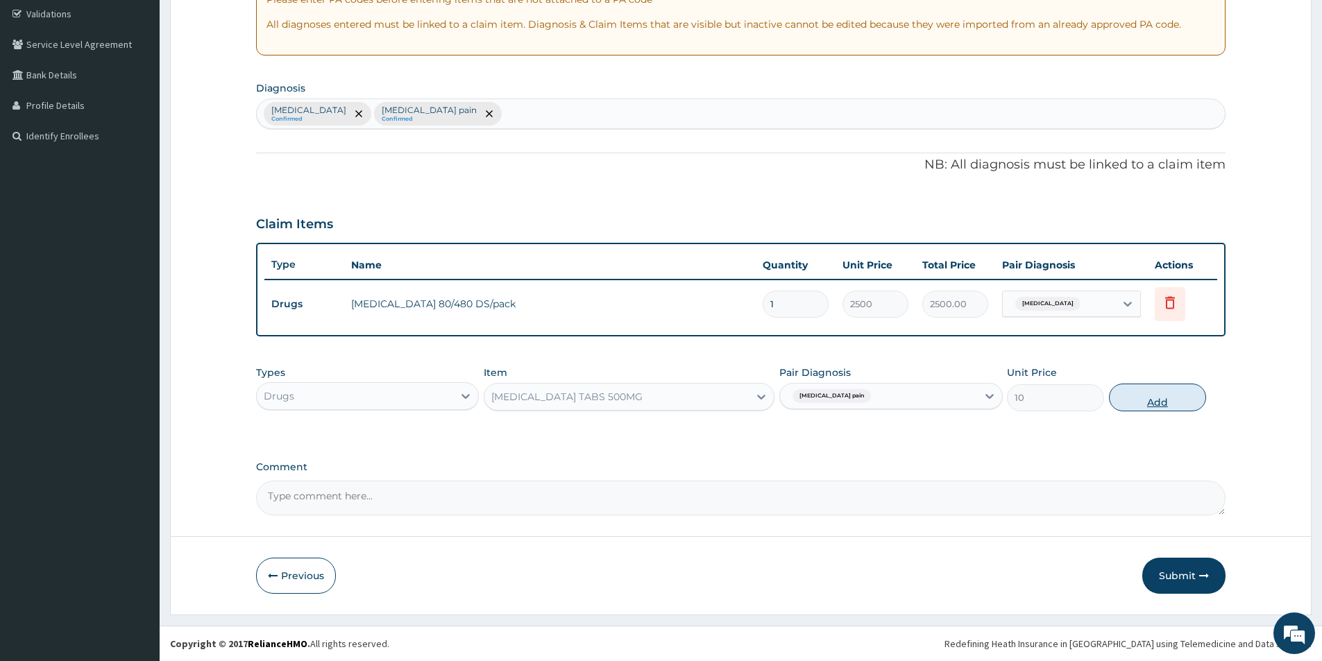
click at [1135, 408] on button "Add" at bounding box center [1157, 398] width 97 height 28
type input "0"
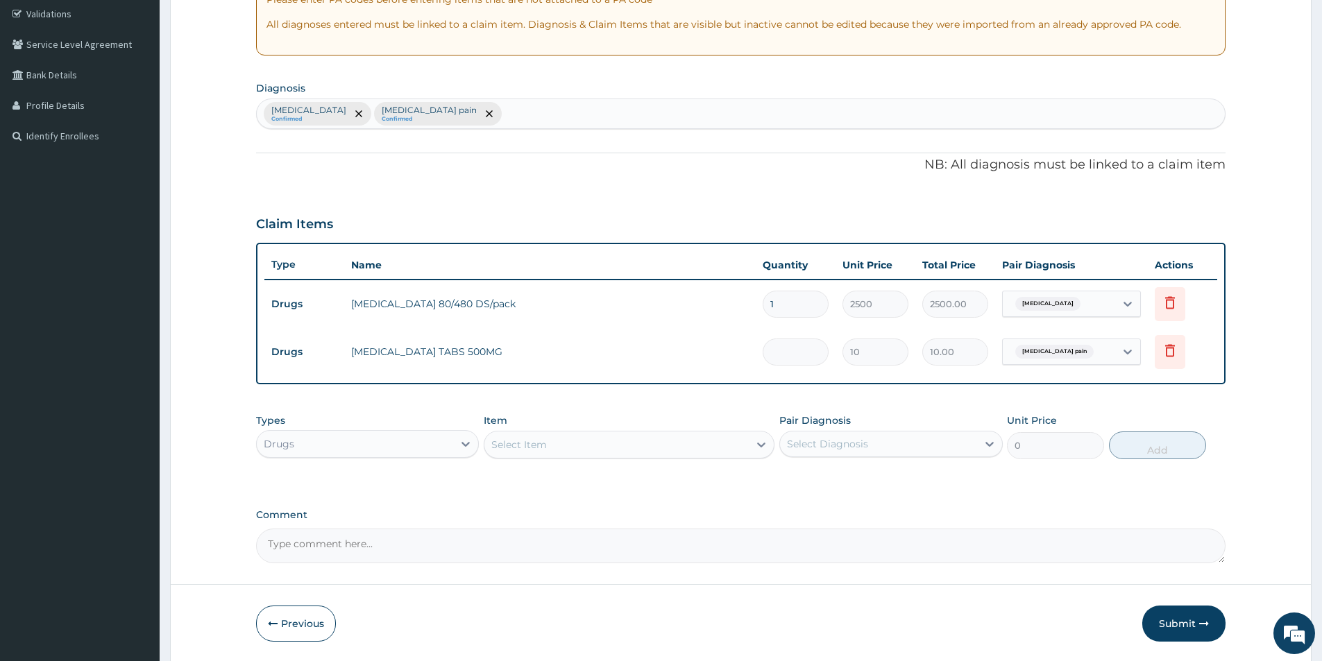
type input "0.00"
type input "2"
type input "20.00"
type input "29"
type input "290.00"
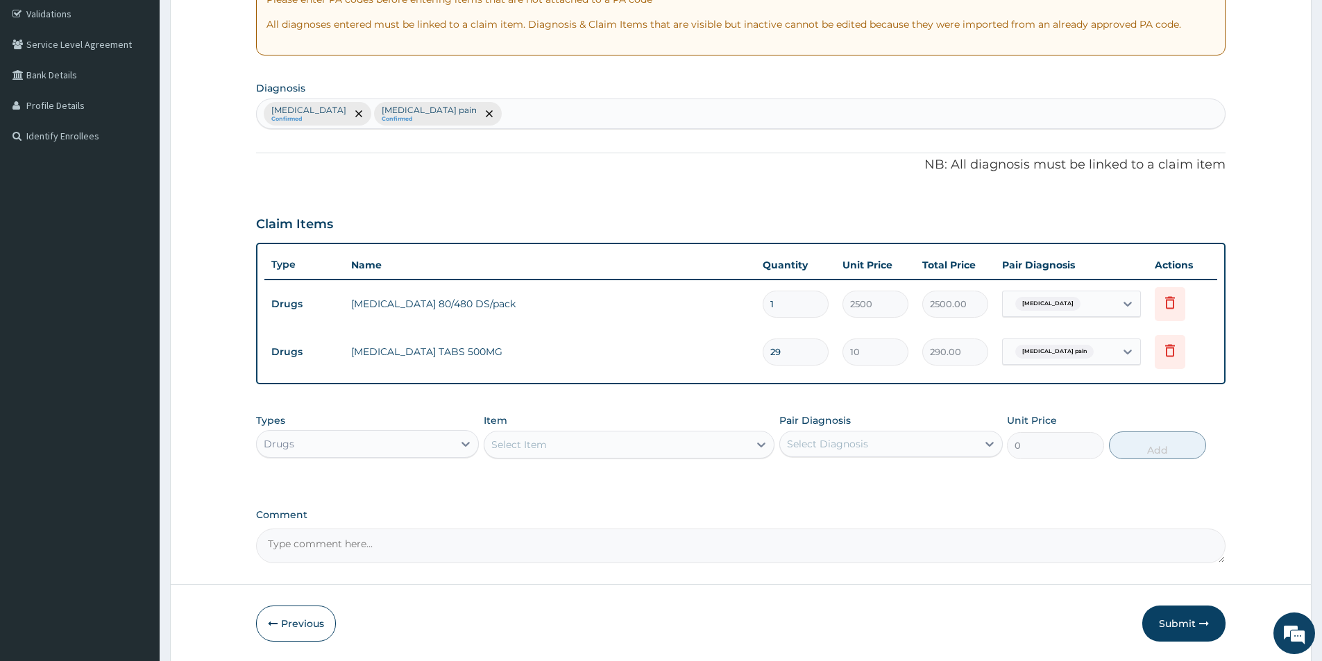
type input "2"
type input "20.00"
type input "20"
type input "200.00"
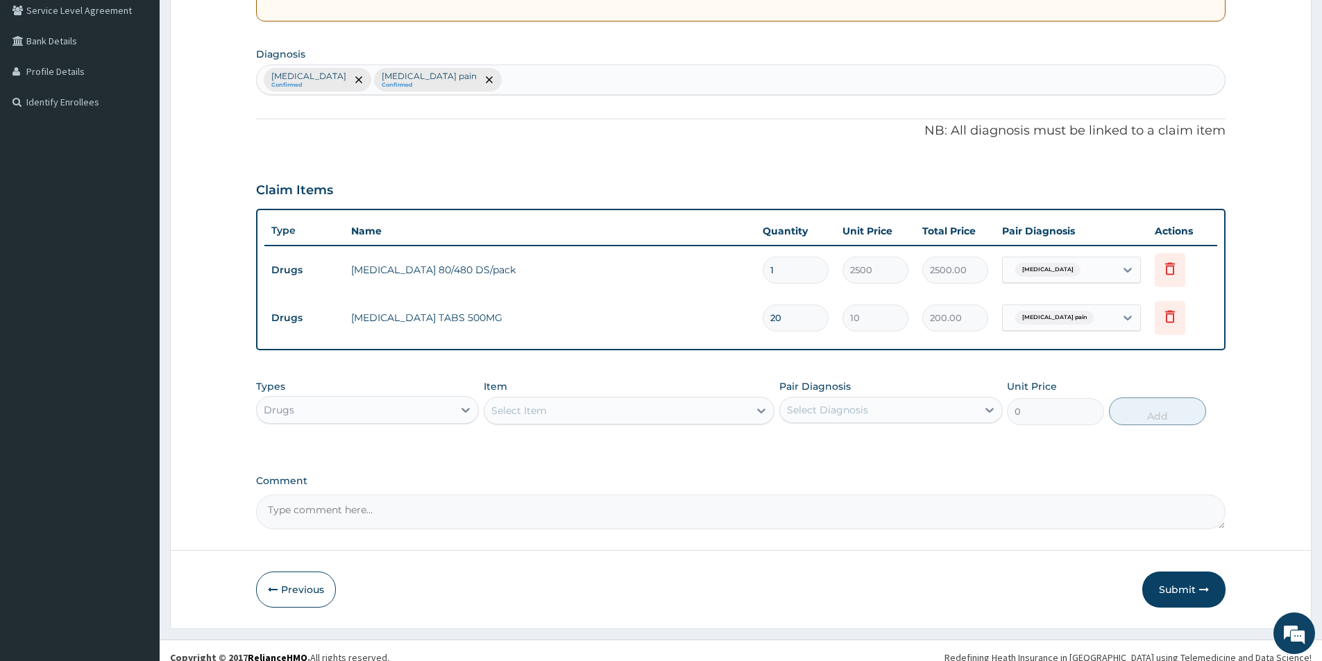
scroll to position [307, 0]
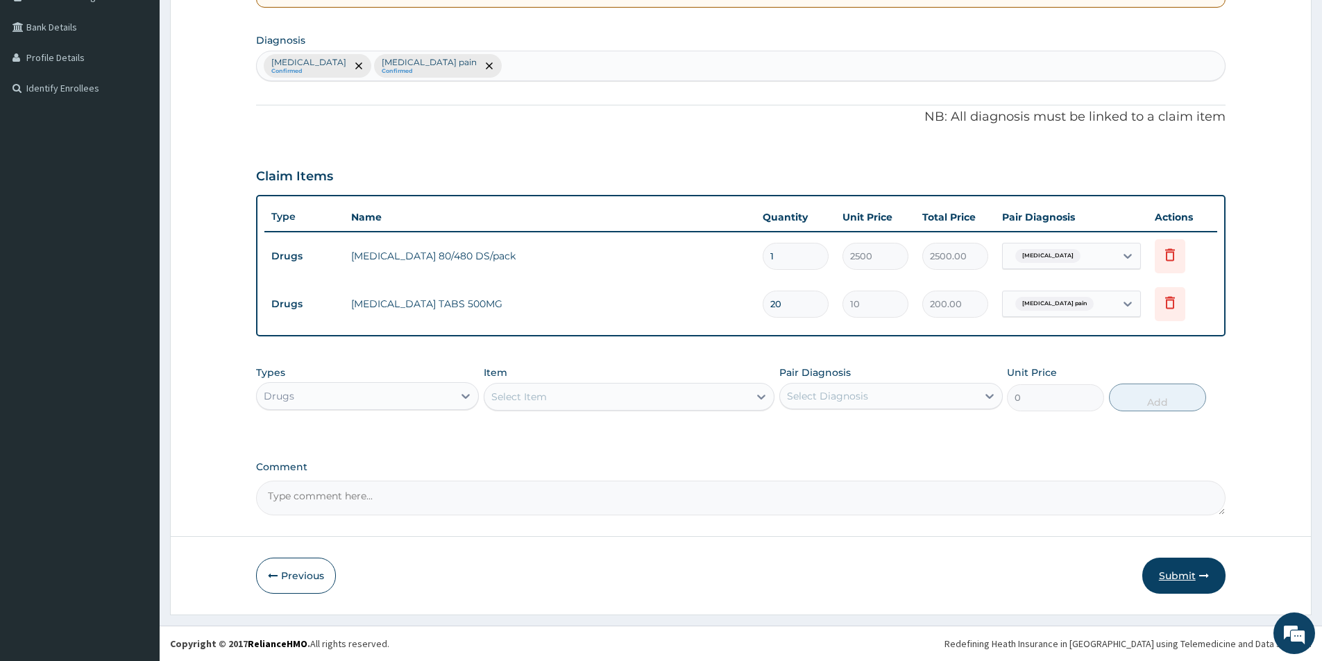
type input "20"
drag, startPoint x: 1166, startPoint y: 575, endPoint x: 996, endPoint y: 543, distance: 173.0
click at [1164, 575] on button "Submit" at bounding box center [1183, 576] width 83 height 36
